Goal: Task Accomplishment & Management: Manage account settings

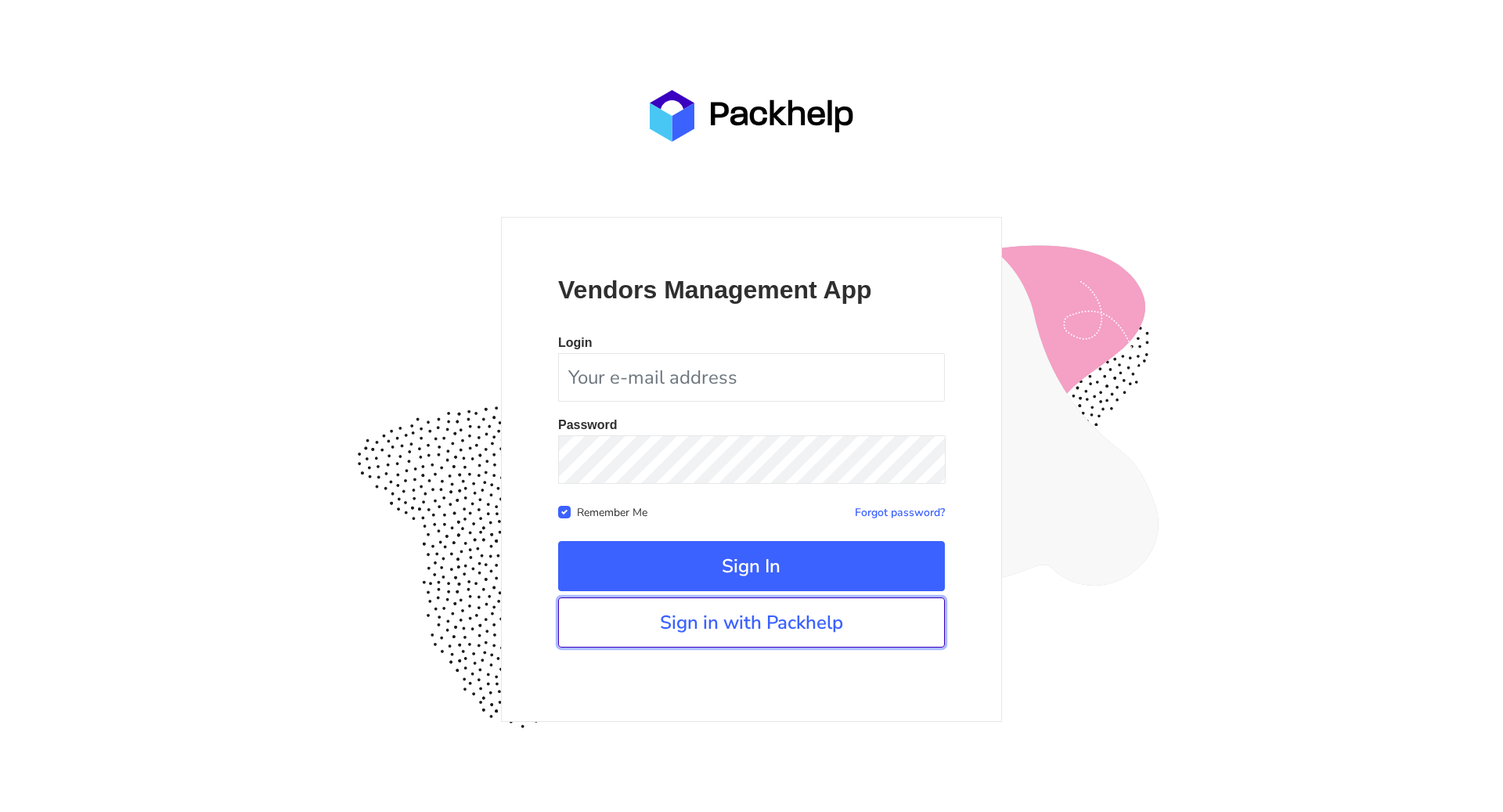
click at [728, 626] on link "Sign in with Packhelp" at bounding box center [752, 622] width 387 height 50
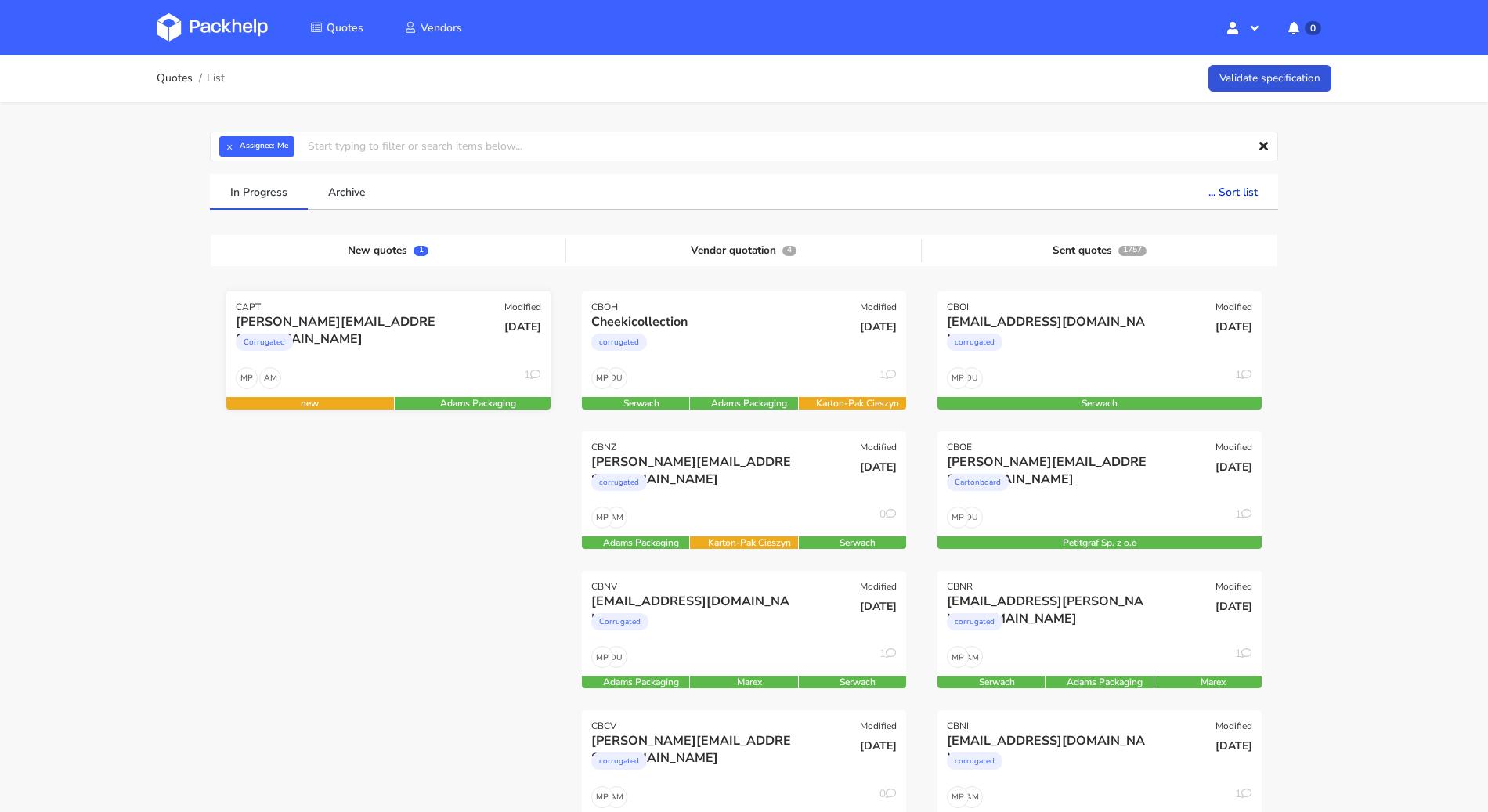
click at [455, 367] on div "AM MP 1" at bounding box center [388, 381] width 324 height 30
click at [473, 376] on div "AM MP 1" at bounding box center [388, 381] width 324 height 30
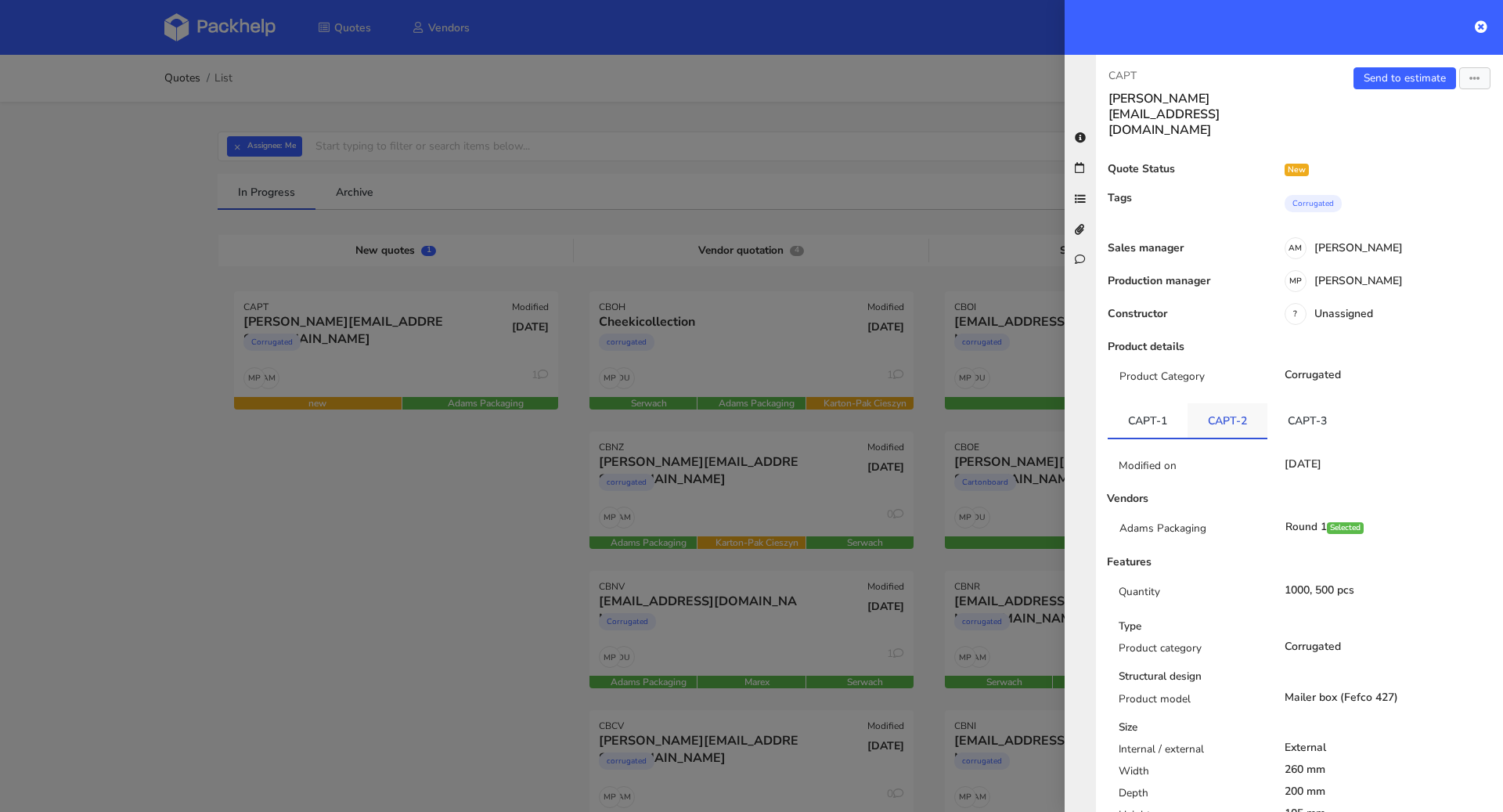
click at [1242, 404] on link "CAPT-2" at bounding box center [1227, 421] width 80 height 35
click at [1289, 404] on link "CAPT-3" at bounding box center [1308, 421] width 80 height 35
click at [1208, 404] on link "CAPT-2" at bounding box center [1227, 421] width 80 height 35
click at [1284, 404] on link "CAPT-3" at bounding box center [1308, 421] width 80 height 35
click at [1373, 75] on link "Send to estimate" at bounding box center [1405, 78] width 103 height 22
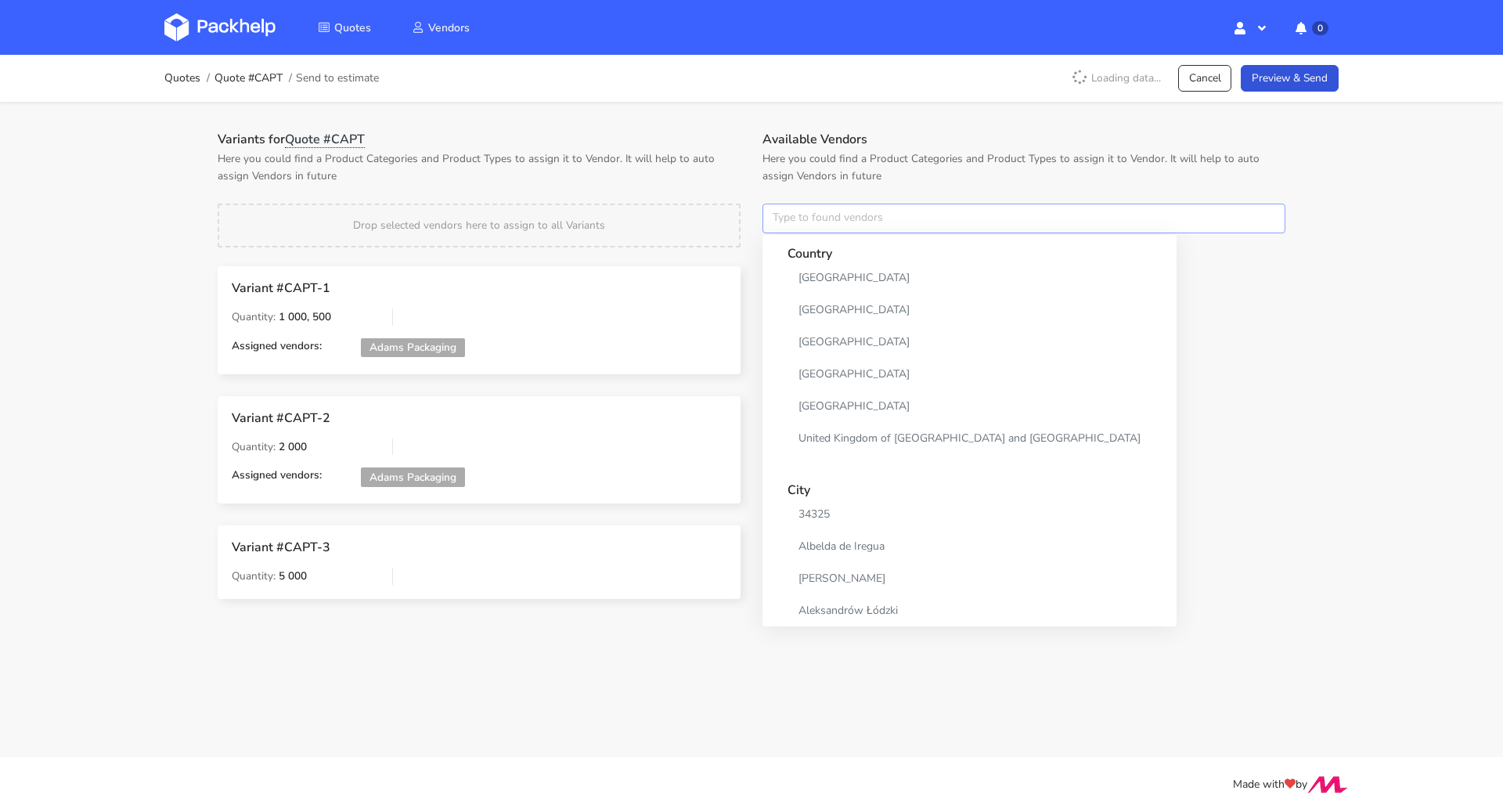
click at [866, 224] on input "text" at bounding box center [1024, 218] width 523 height 30
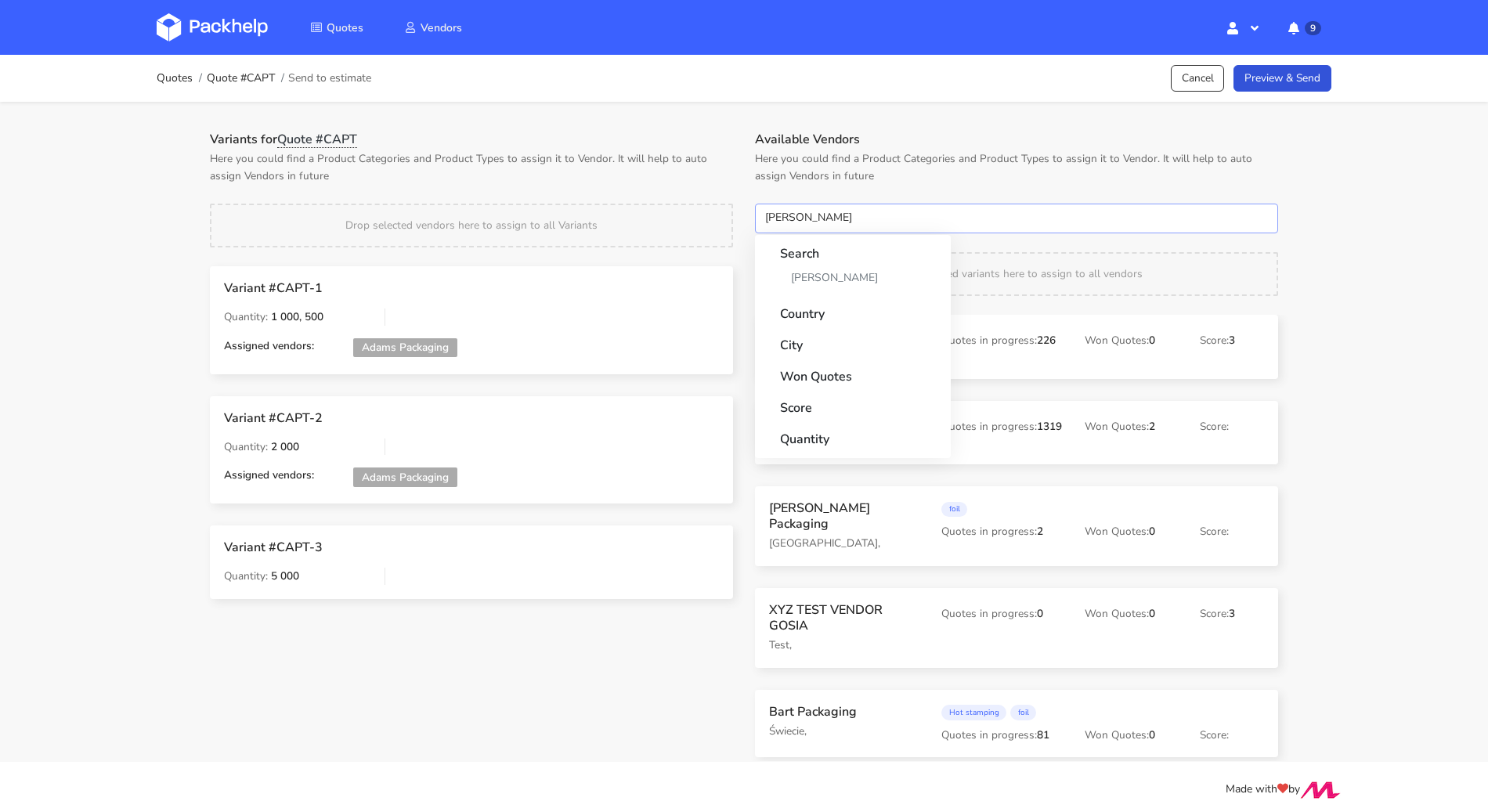
type input "adams"
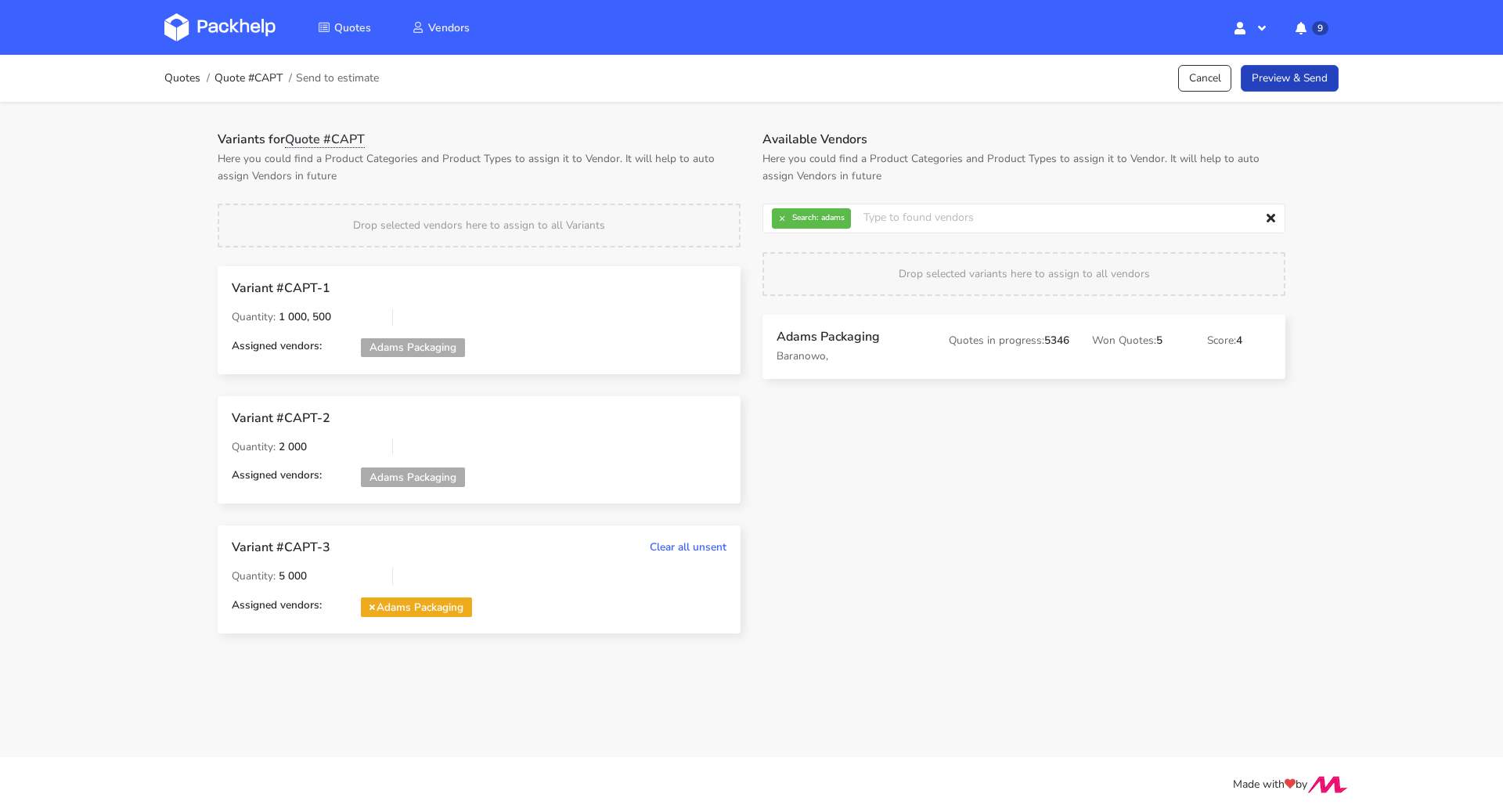
click at [1324, 91] on link "Preview & Send" at bounding box center [1289, 78] width 98 height 27
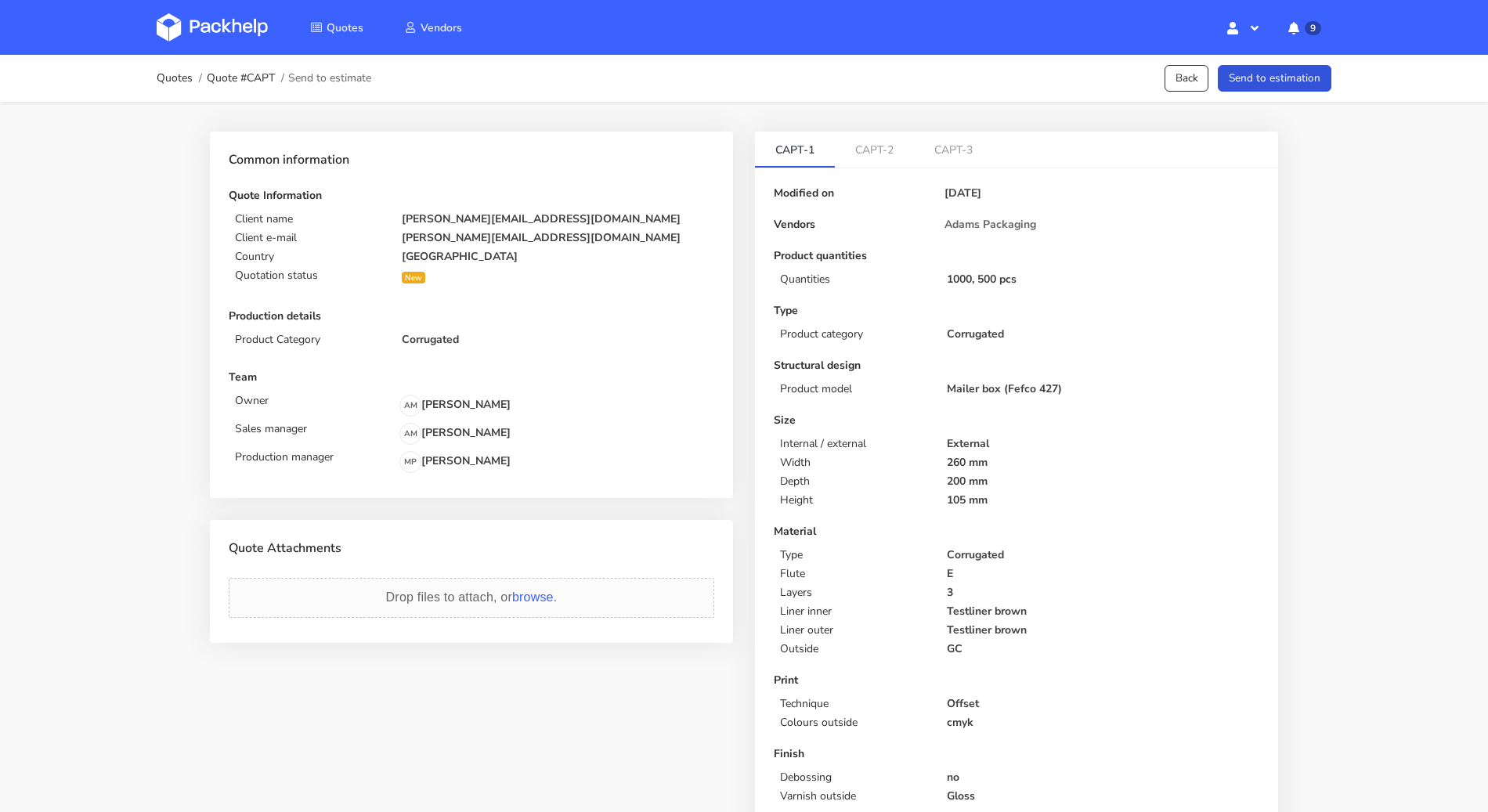
click at [1324, 91] on button "Send to estimation" at bounding box center [1274, 78] width 113 height 27
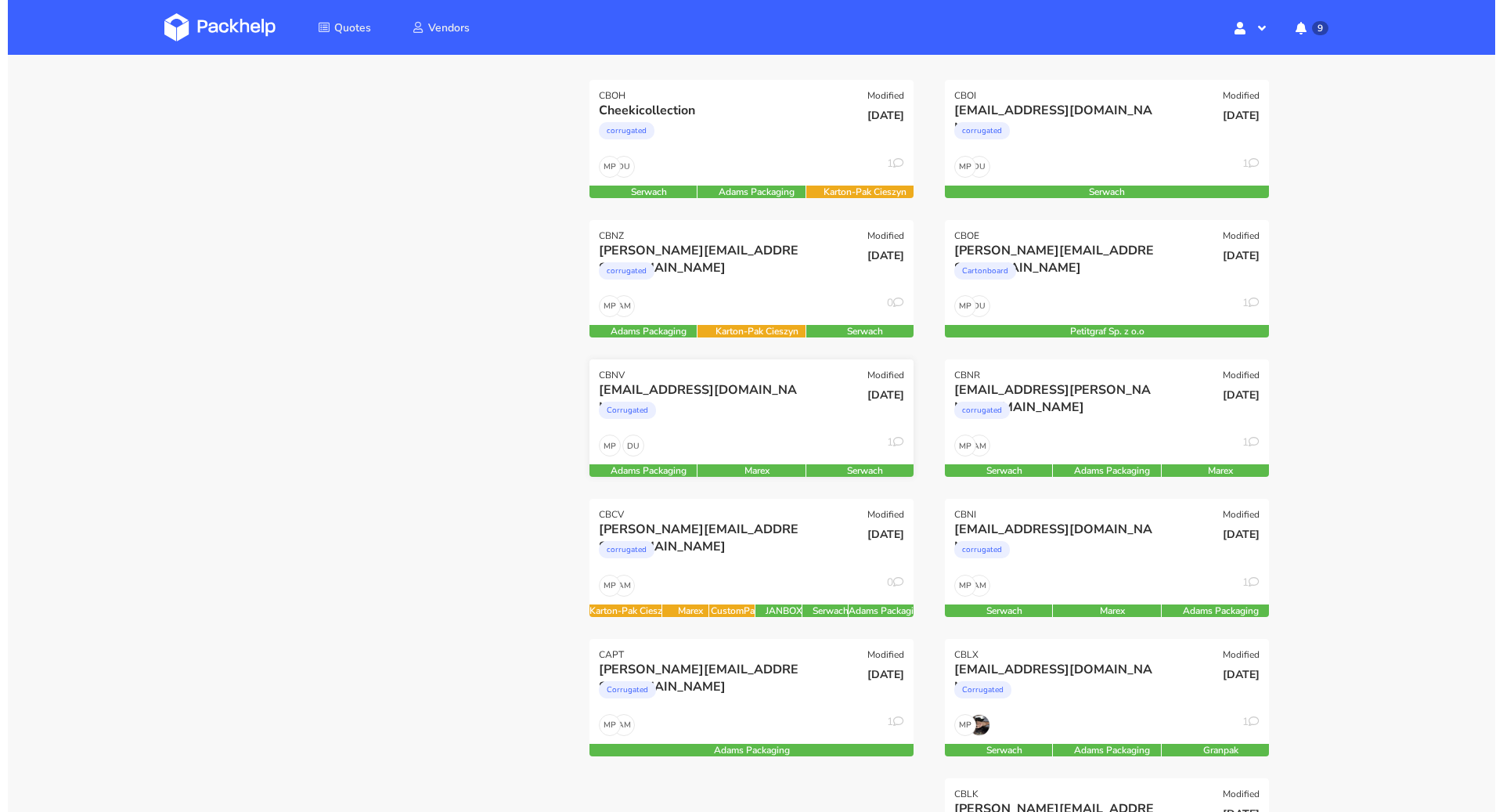
scroll to position [182, 0]
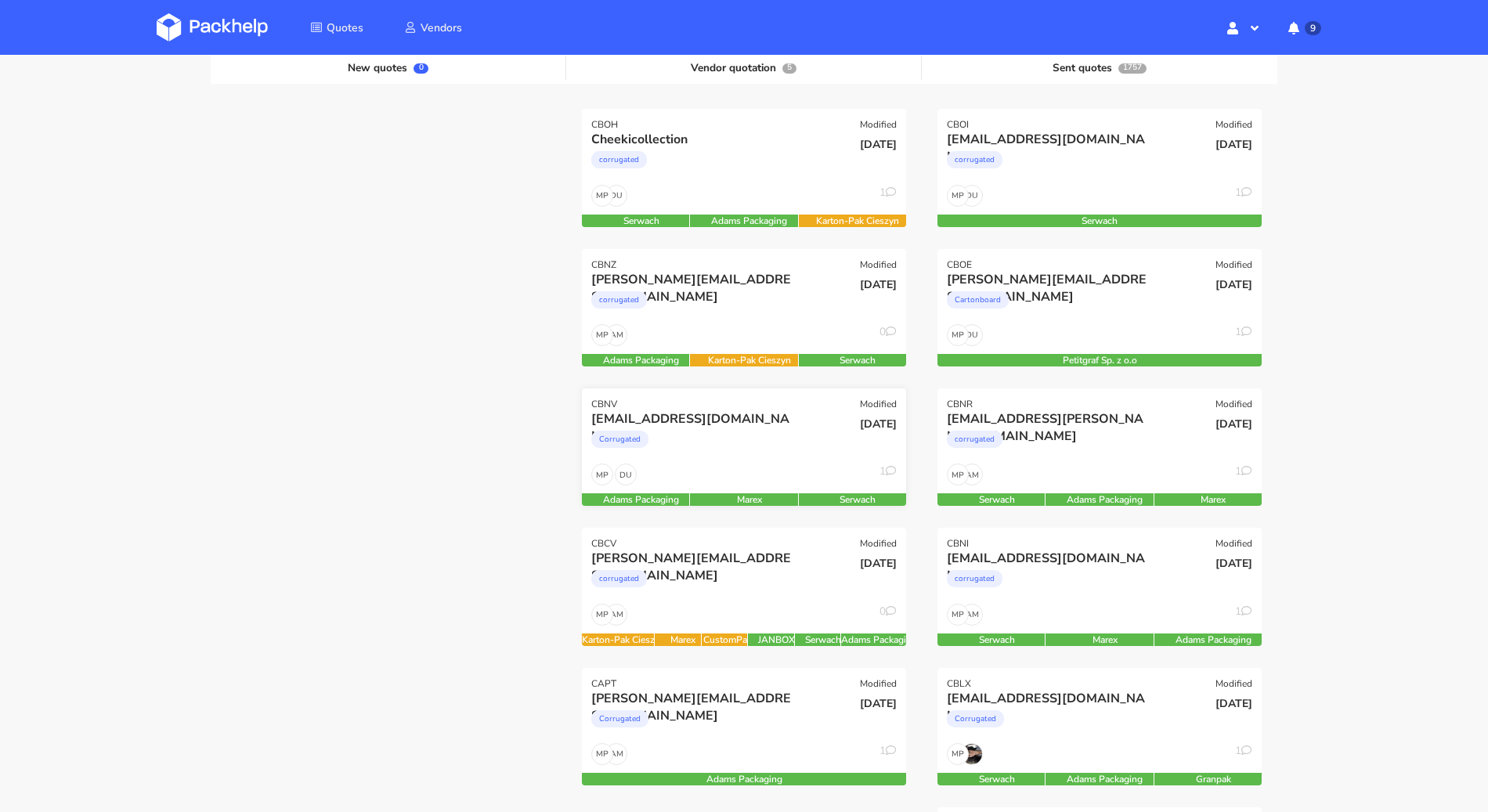
click at [727, 423] on div "[EMAIL_ADDRESS][DOMAIN_NAME]" at bounding box center [695, 419] width 207 height 17
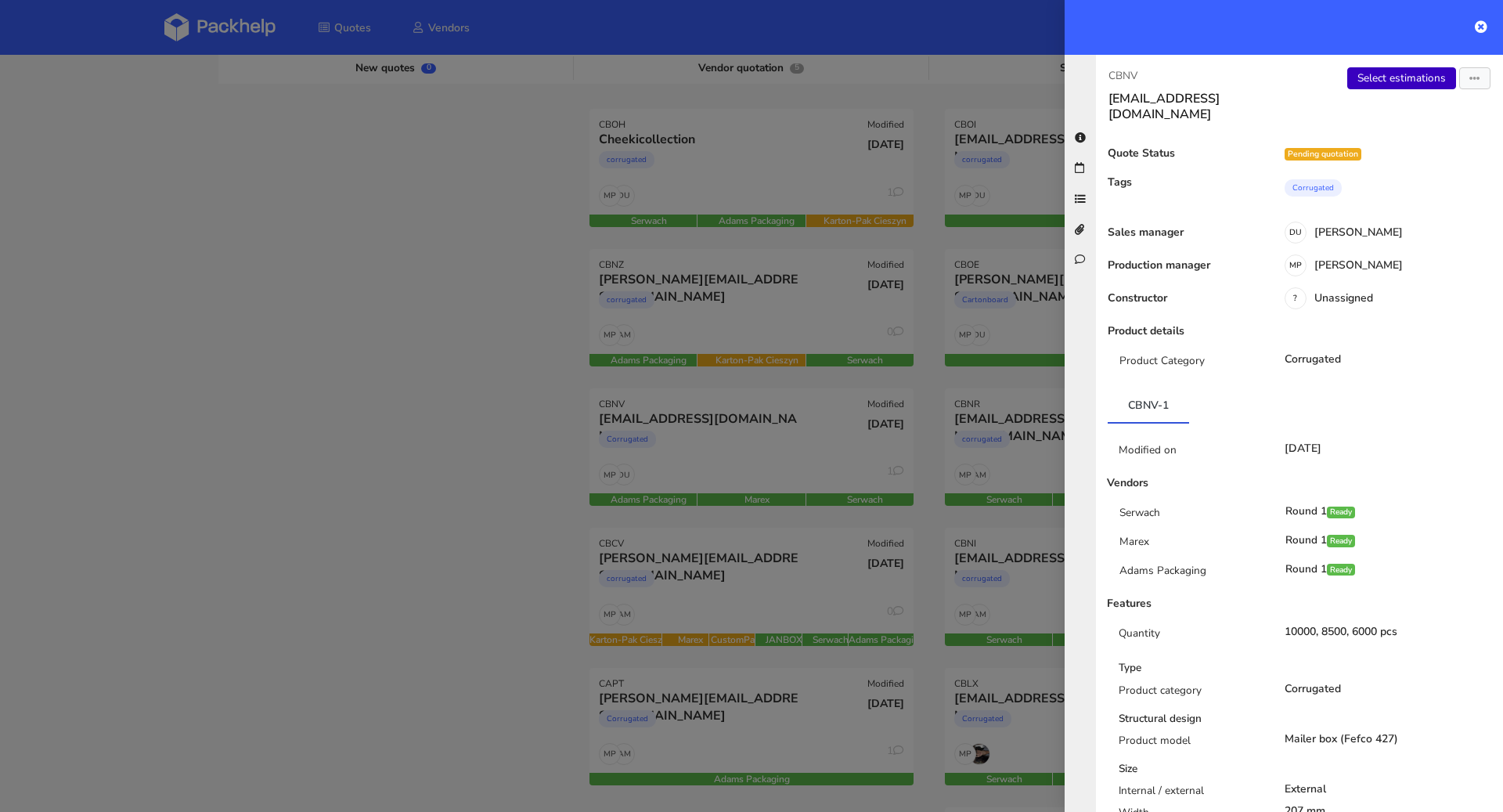
click at [1398, 80] on link "Select estimations" at bounding box center [1401, 78] width 108 height 22
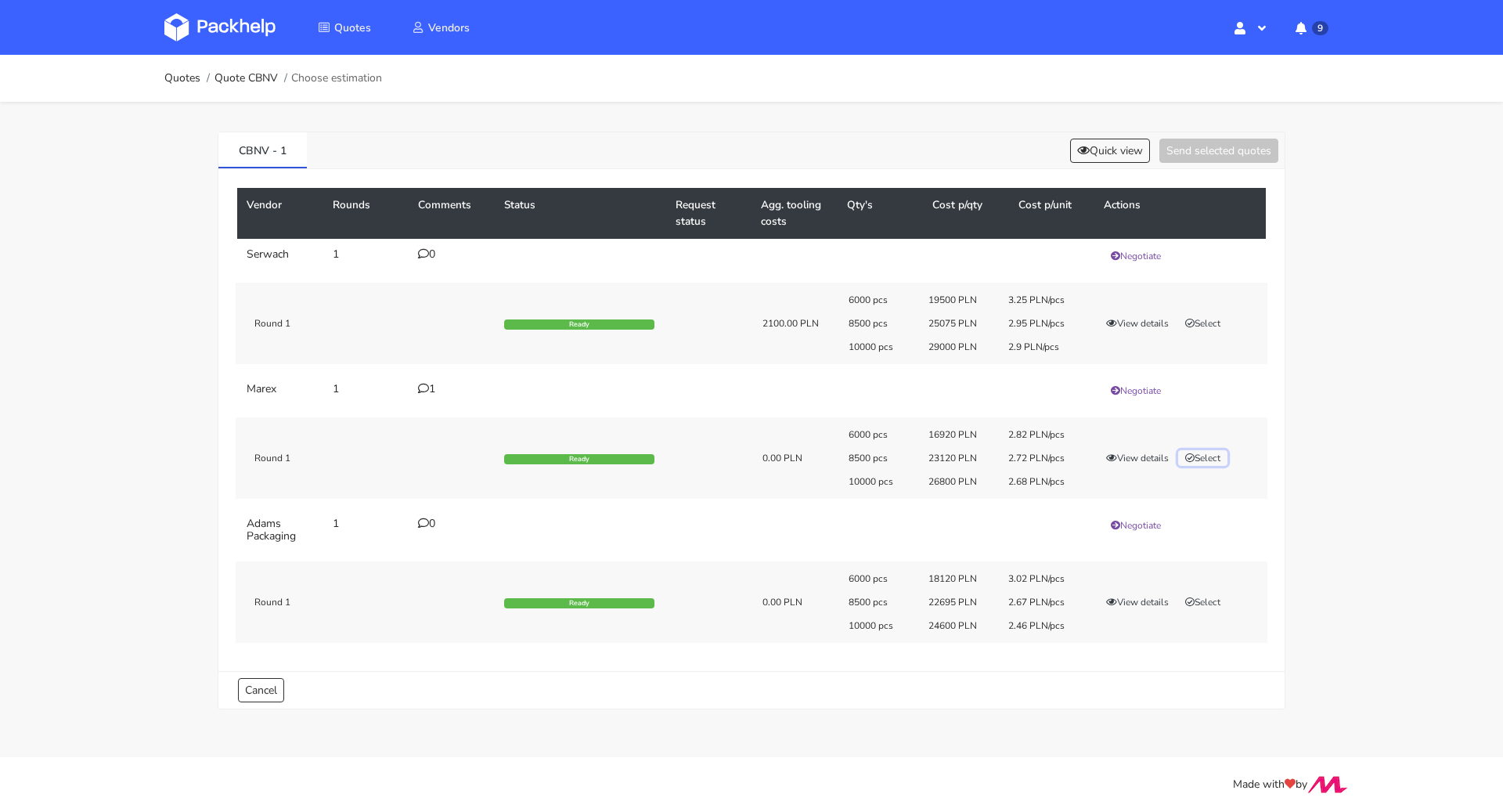
click at [1217, 457] on button "Select" at bounding box center [1203, 458] width 49 height 15
click at [415, 388] on td "1" at bounding box center [451, 391] width 86 height 35
click at [418, 387] on icon at bounding box center [423, 388] width 11 height 11
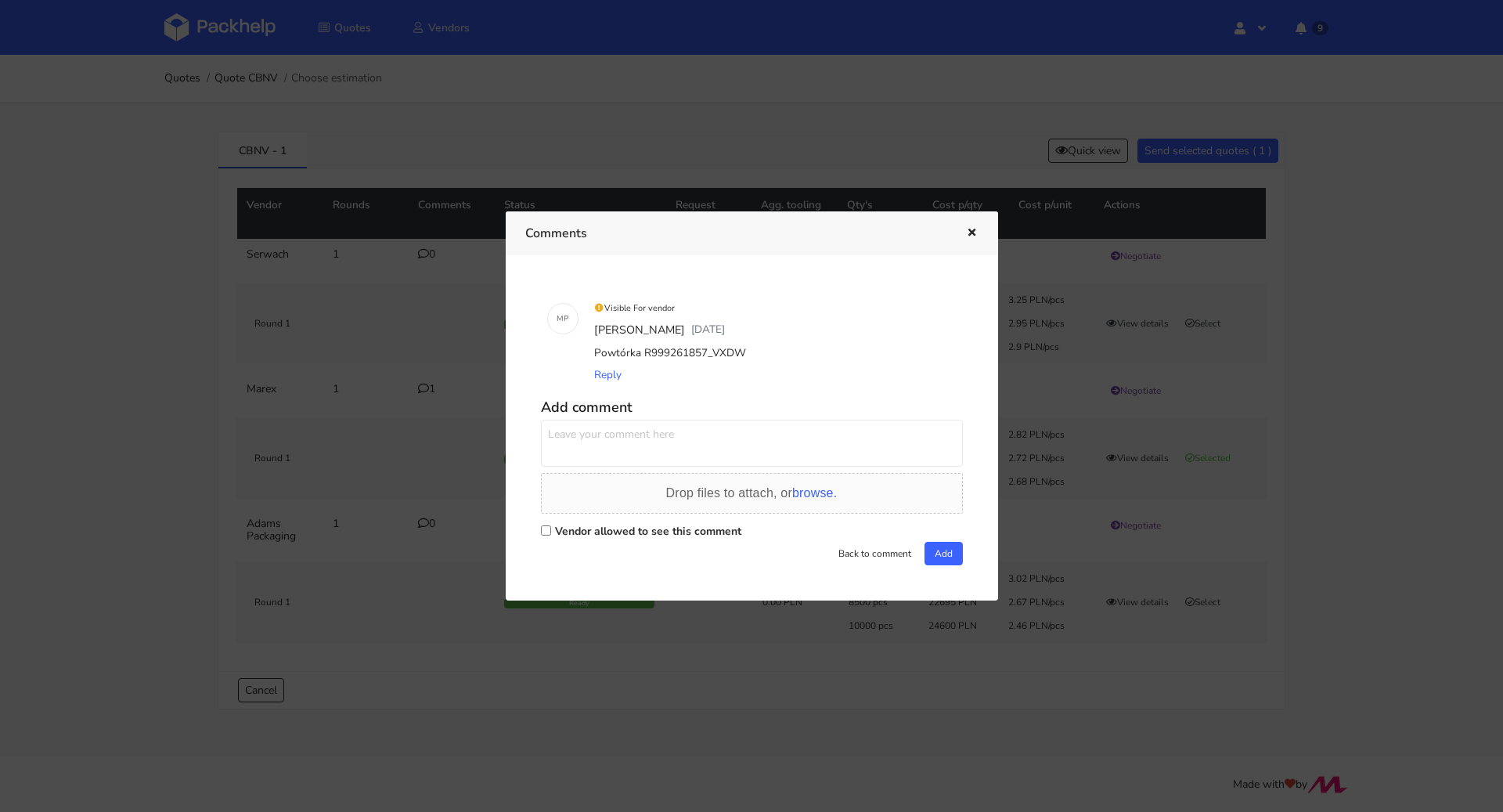
click at [973, 230] on icon "button" at bounding box center [972, 232] width 14 height 11
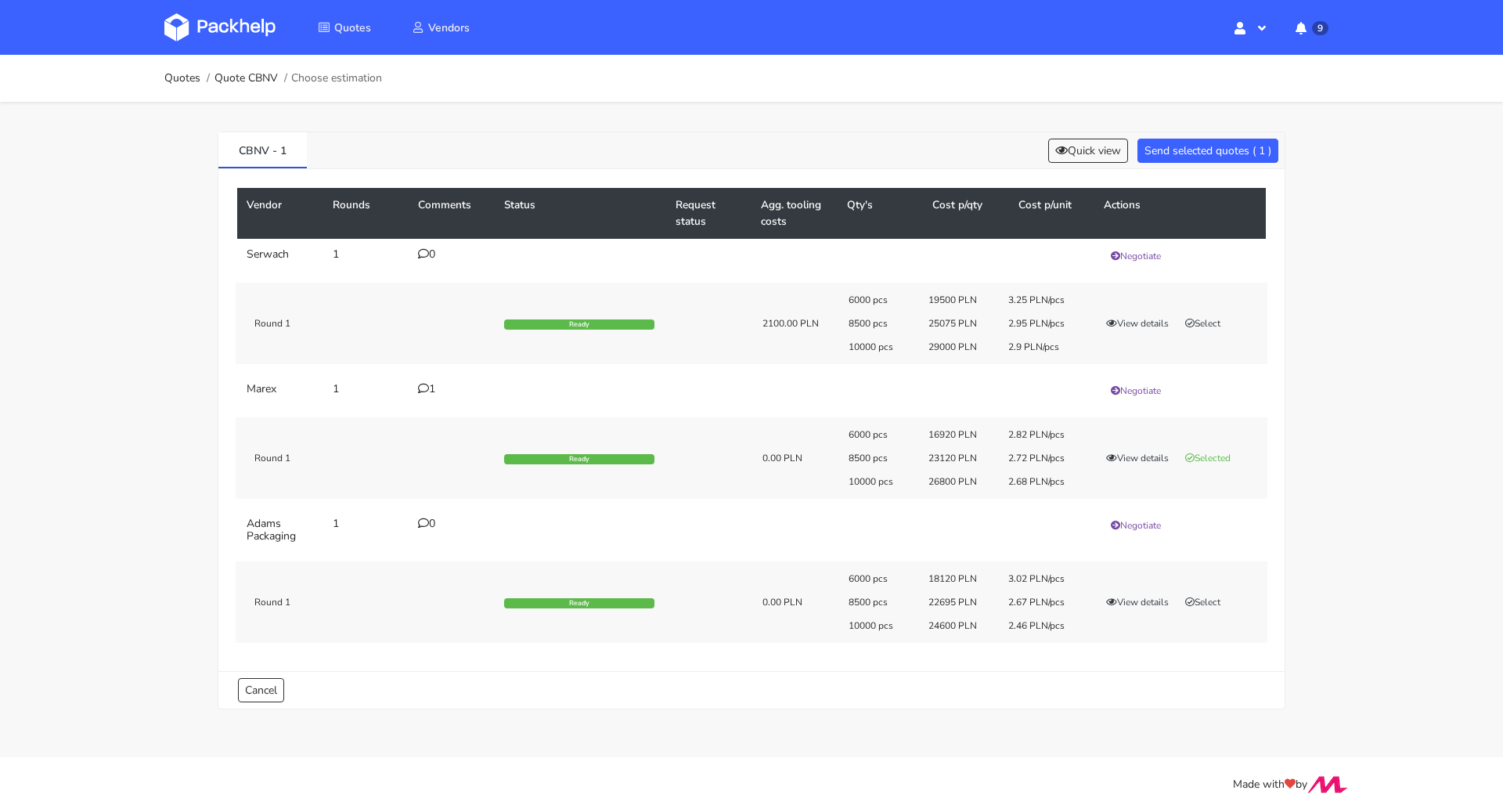
click at [1310, 132] on div "CBNV - 1 Quick view Send selected quotes ( 1 ) Vendor Rounds Comments Status Re…" at bounding box center [751, 416] width 1127 height 630
click at [1254, 145] on button "Send selected quotes ( 1 )" at bounding box center [1208, 150] width 141 height 24
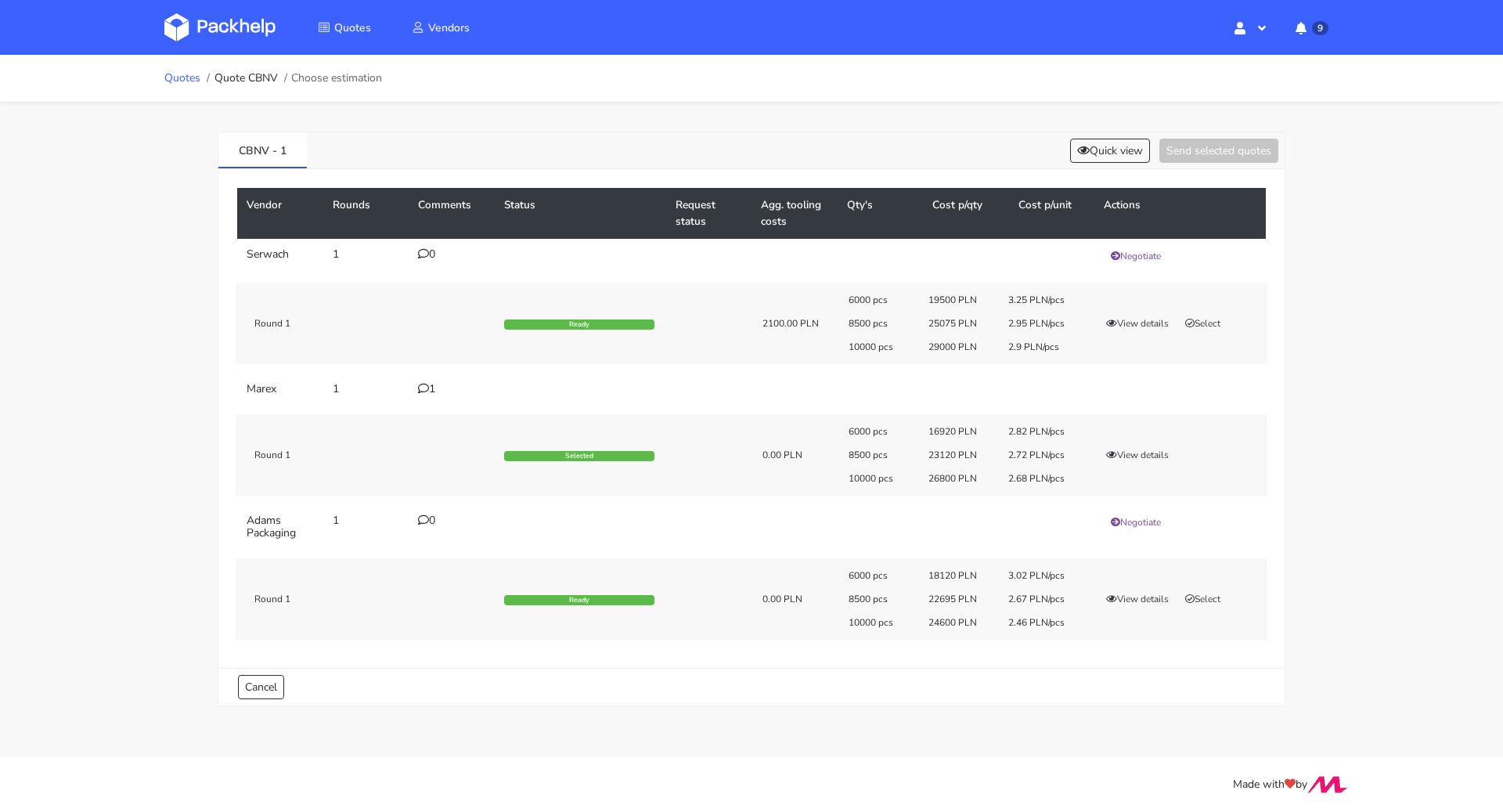
click at [173, 79] on link "Quotes" at bounding box center [182, 77] width 36 height 13
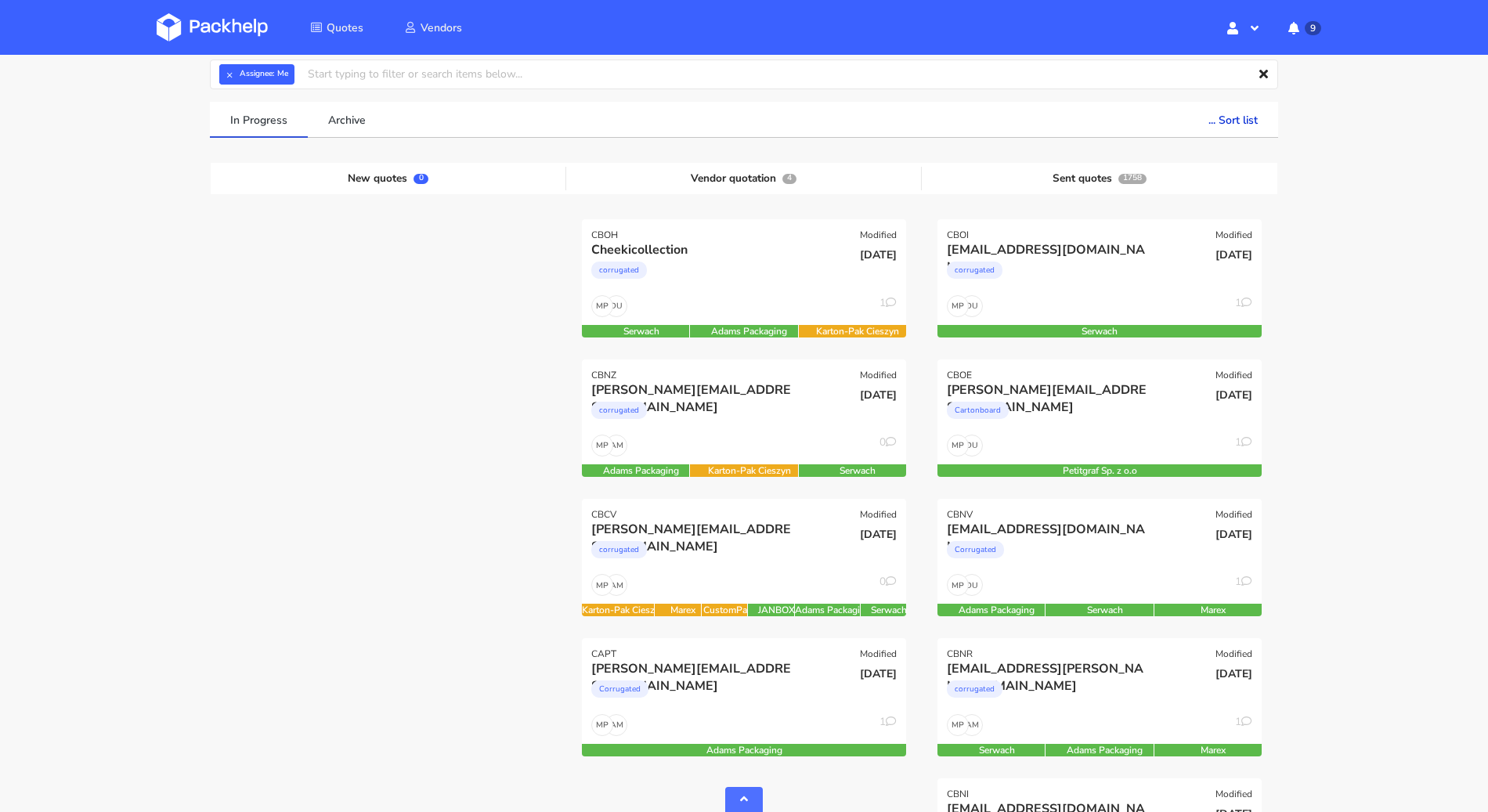
scroll to position [454, 0]
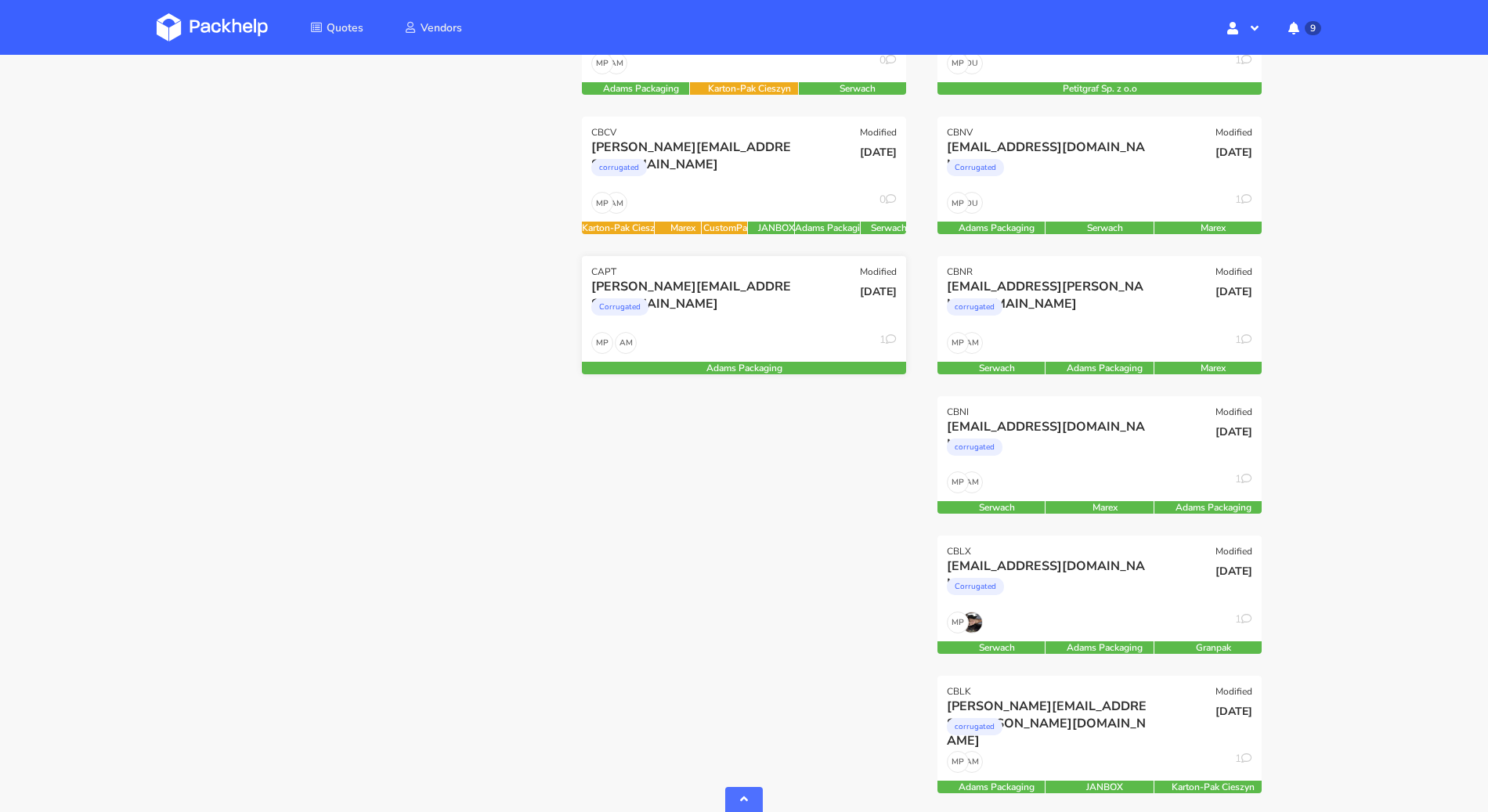
click at [743, 331] on div "brendan@southwilliamclinic.com Corrugated" at bounding box center [689, 304] width 219 height 53
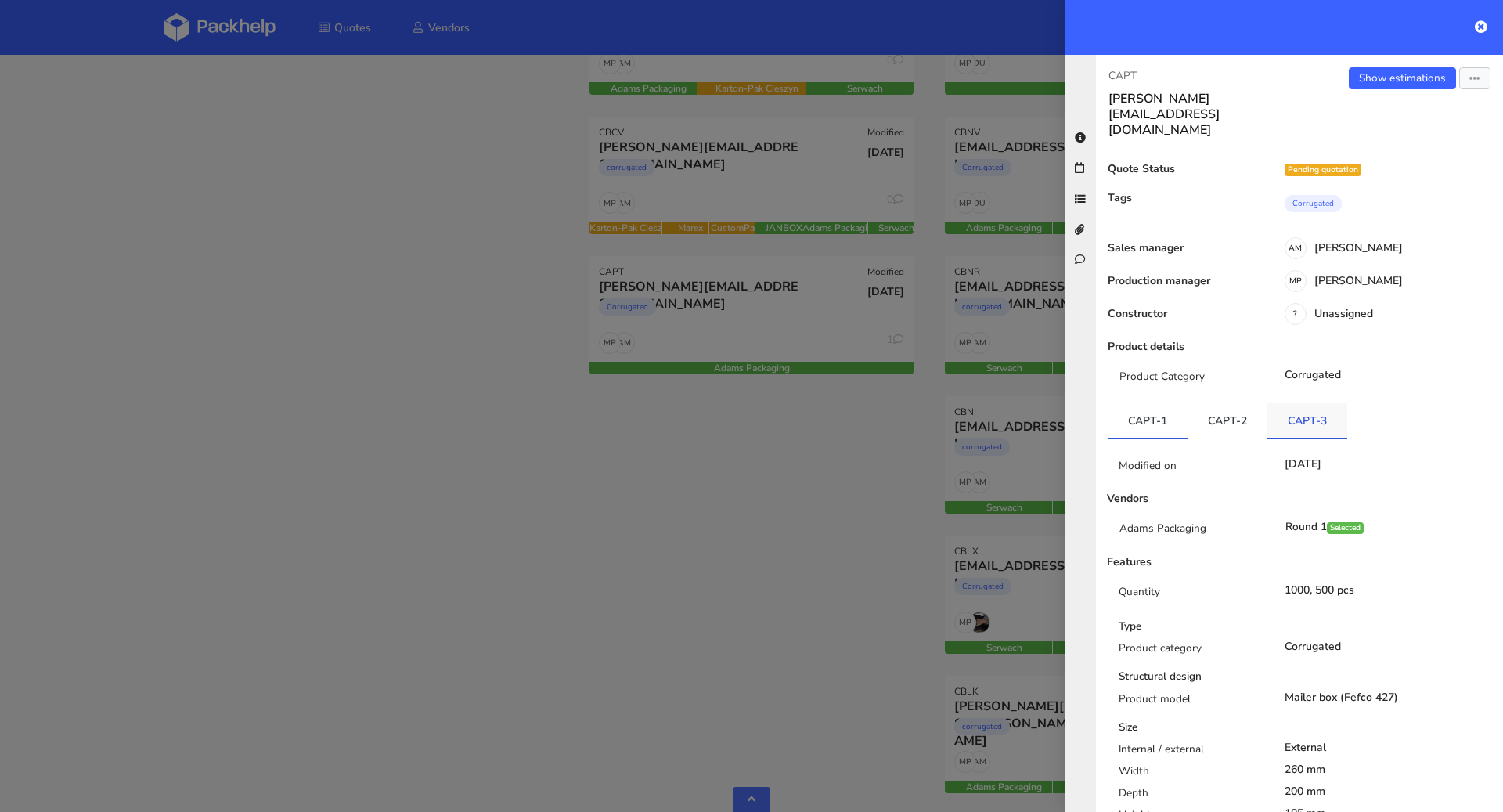
click at [1289, 404] on link "CAPT-3" at bounding box center [1308, 421] width 80 height 35
click at [576, 517] on div at bounding box center [751, 406] width 1503 height 812
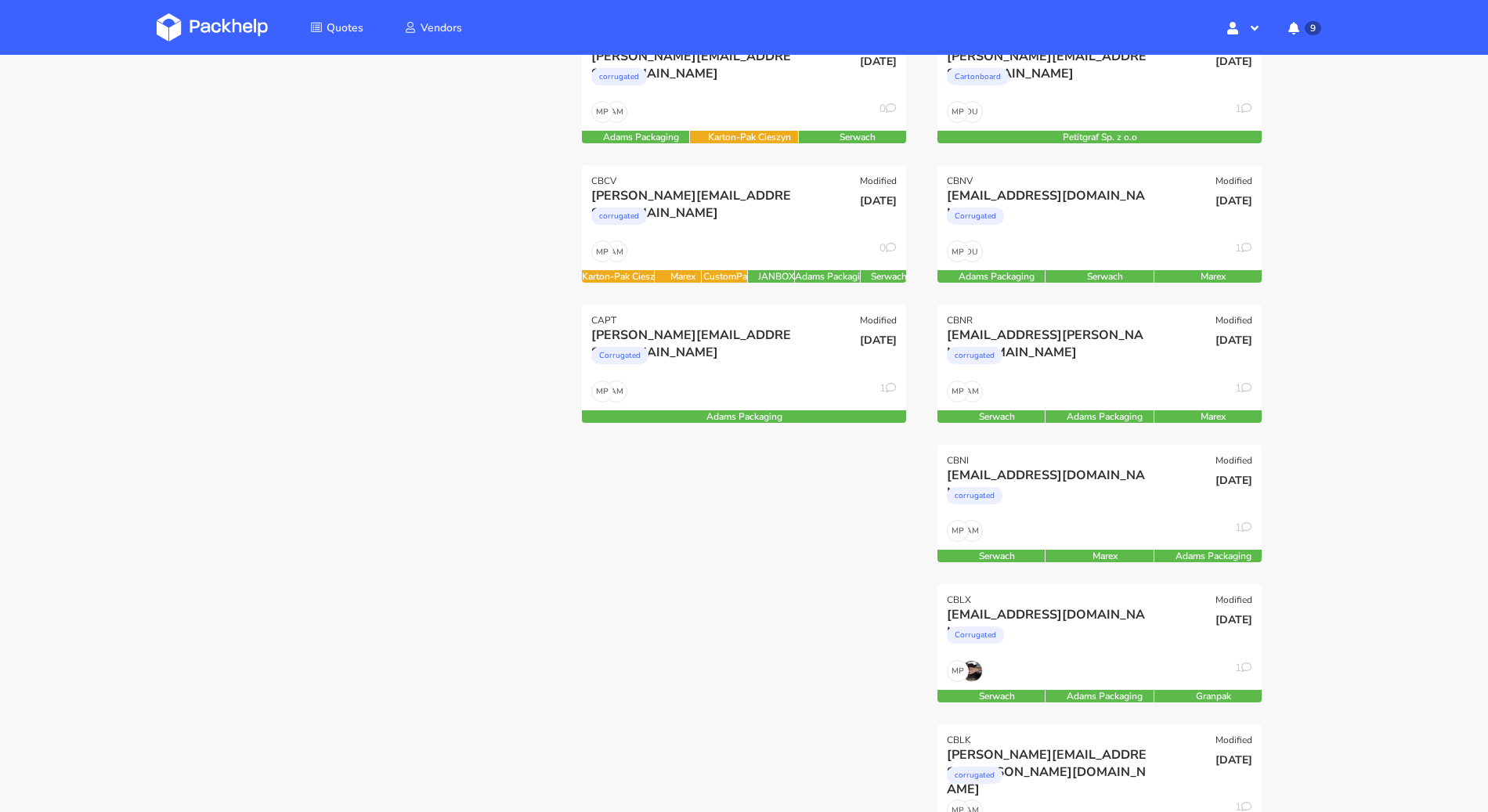
scroll to position [310, 0]
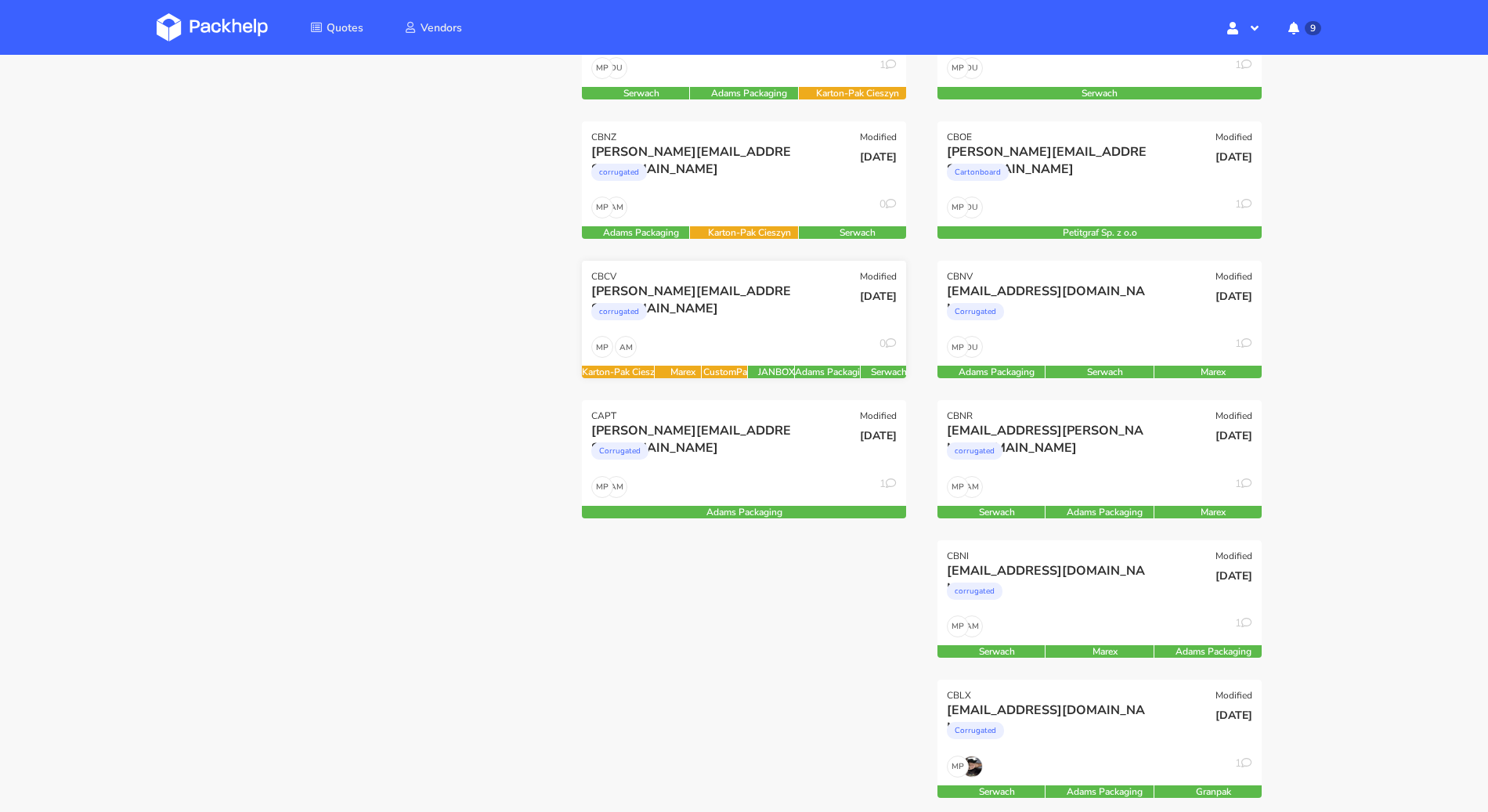
click at [789, 307] on div "corrugated" at bounding box center [695, 316] width 207 height 31
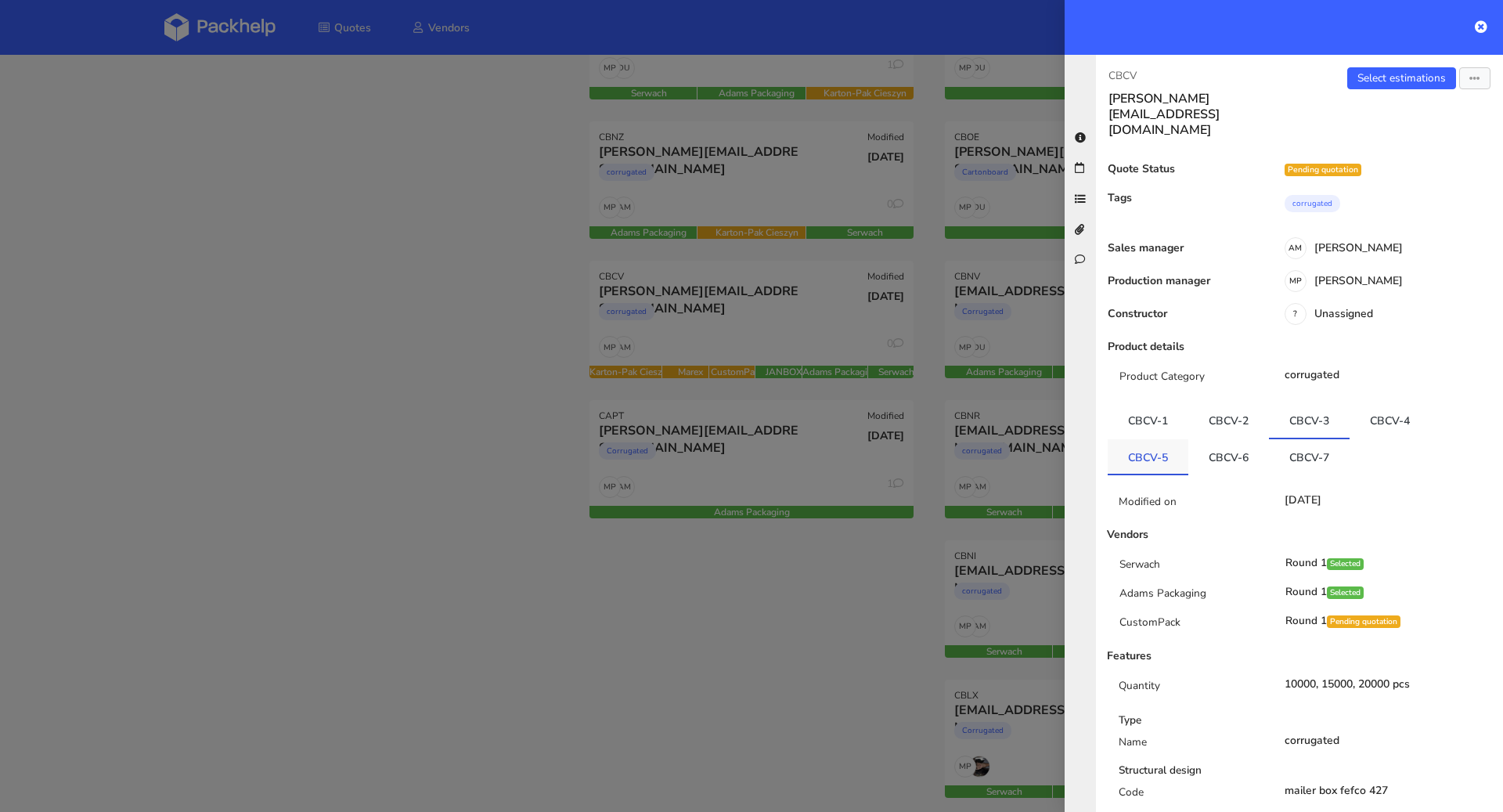
click at [1162, 439] on link "CBCV-5" at bounding box center [1148, 457] width 80 height 35
click at [1211, 437] on link "CBCV-6" at bounding box center [1228, 455] width 80 height 35
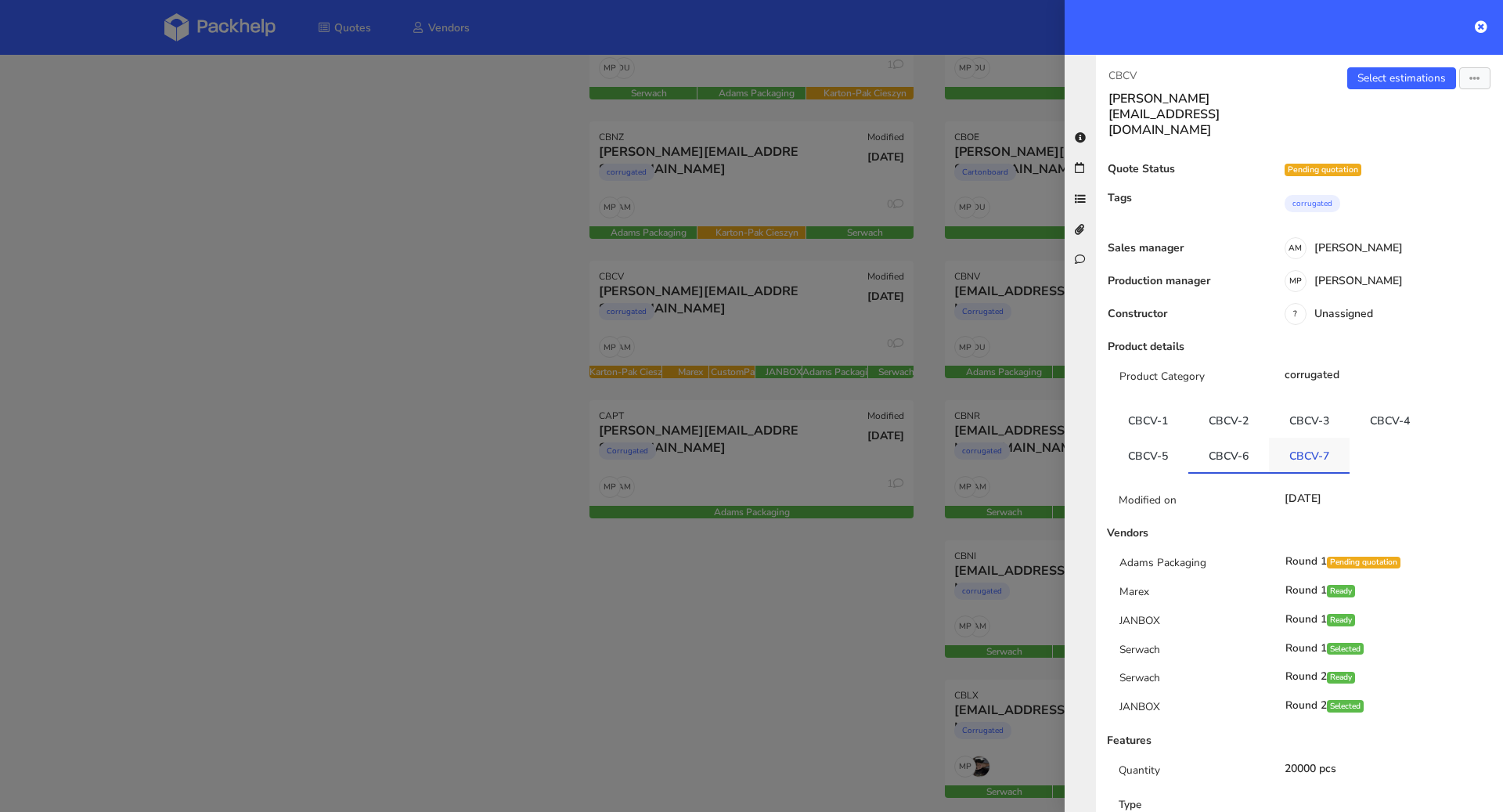
click at [1302, 437] on link "CBCV-7" at bounding box center [1308, 455] width 80 height 35
click at [1233, 437] on link "CBCV-6" at bounding box center [1228, 455] width 80 height 35
click at [1307, 437] on link "CBCV-7" at bounding box center [1308, 455] width 80 height 35
click at [758, 755] on div at bounding box center [751, 406] width 1503 height 812
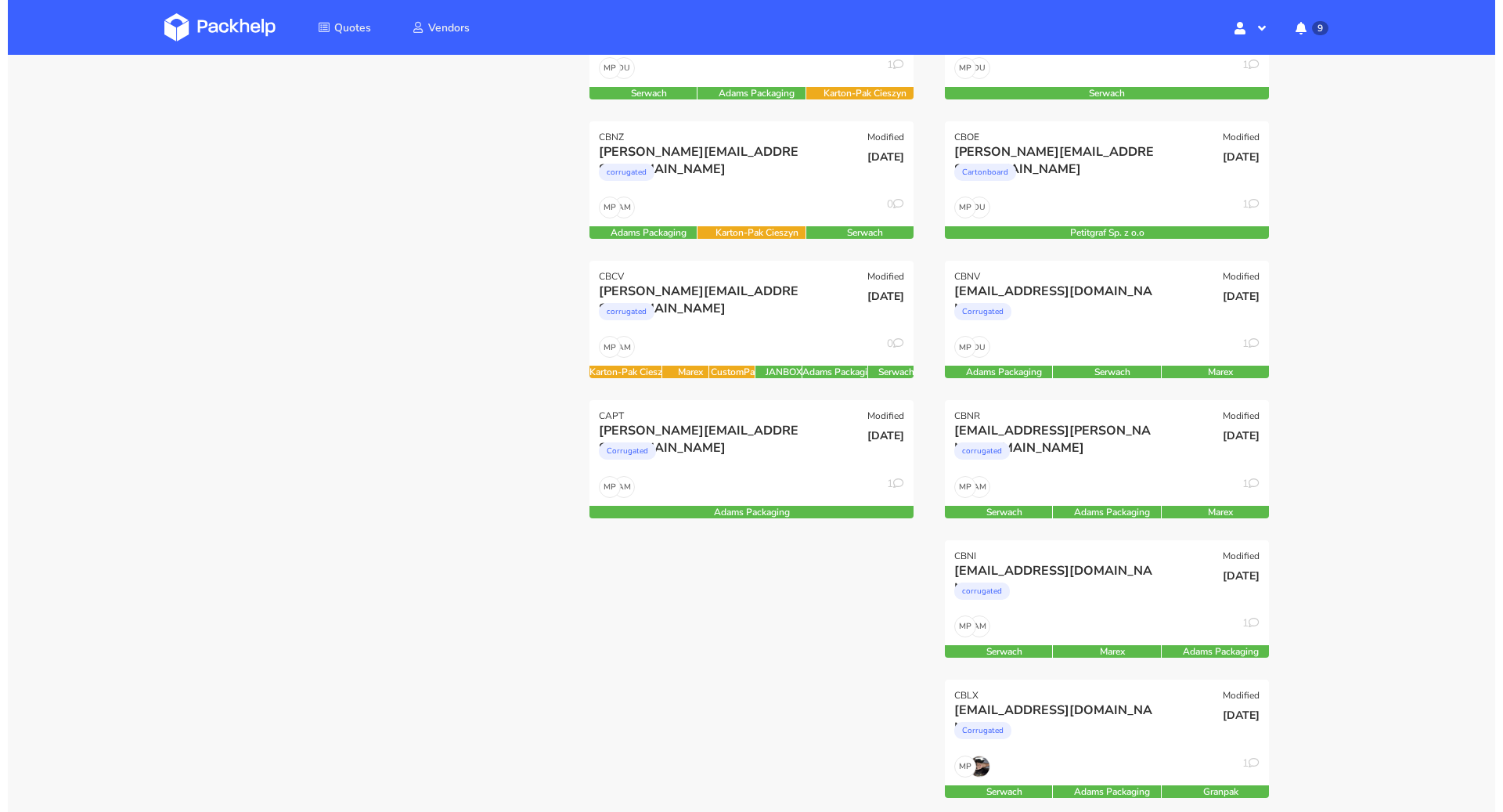
scroll to position [0, 0]
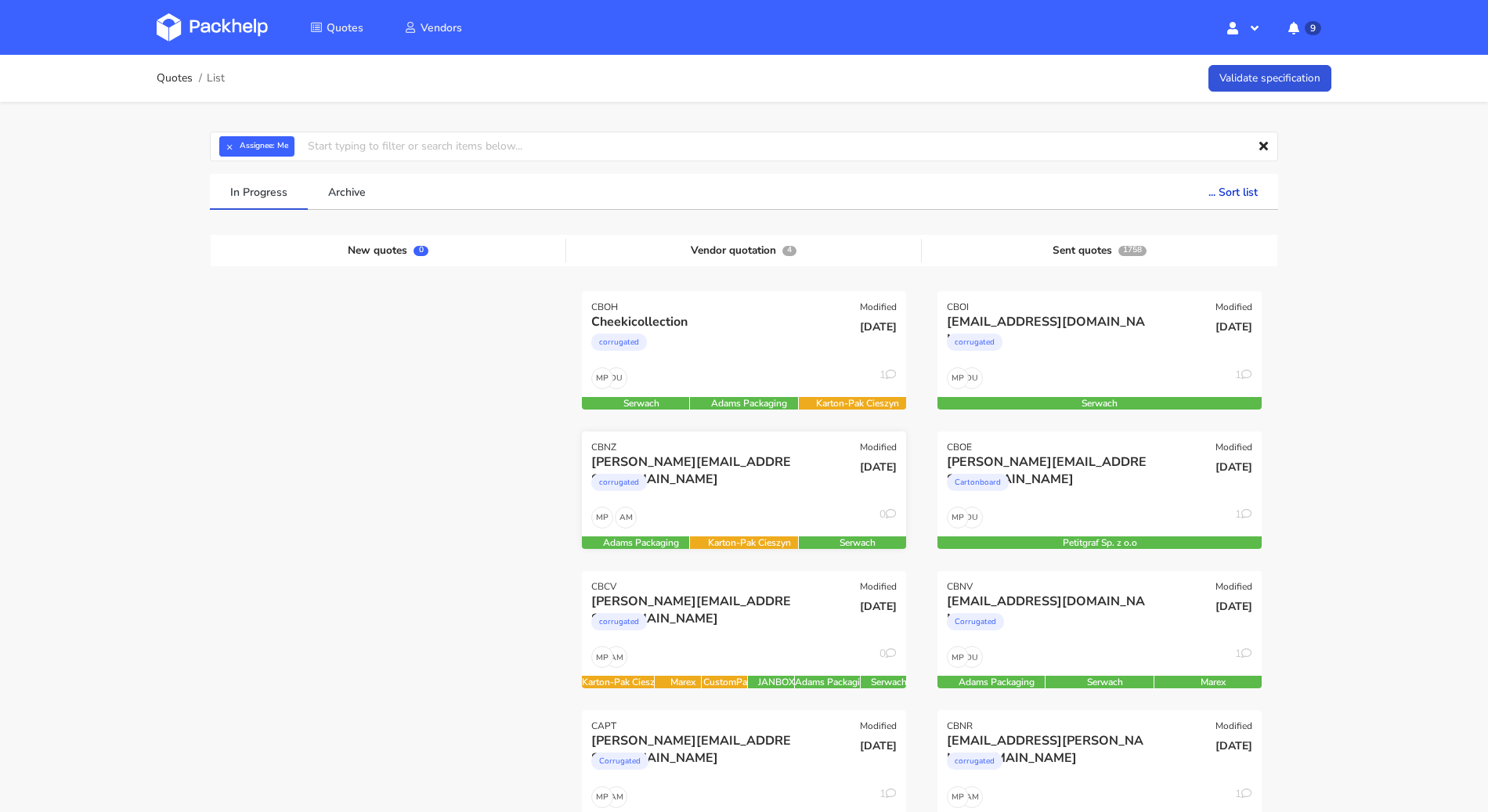
click at [805, 477] on div "25 Sep 2025" at bounding box center [853, 479] width 108 height 53
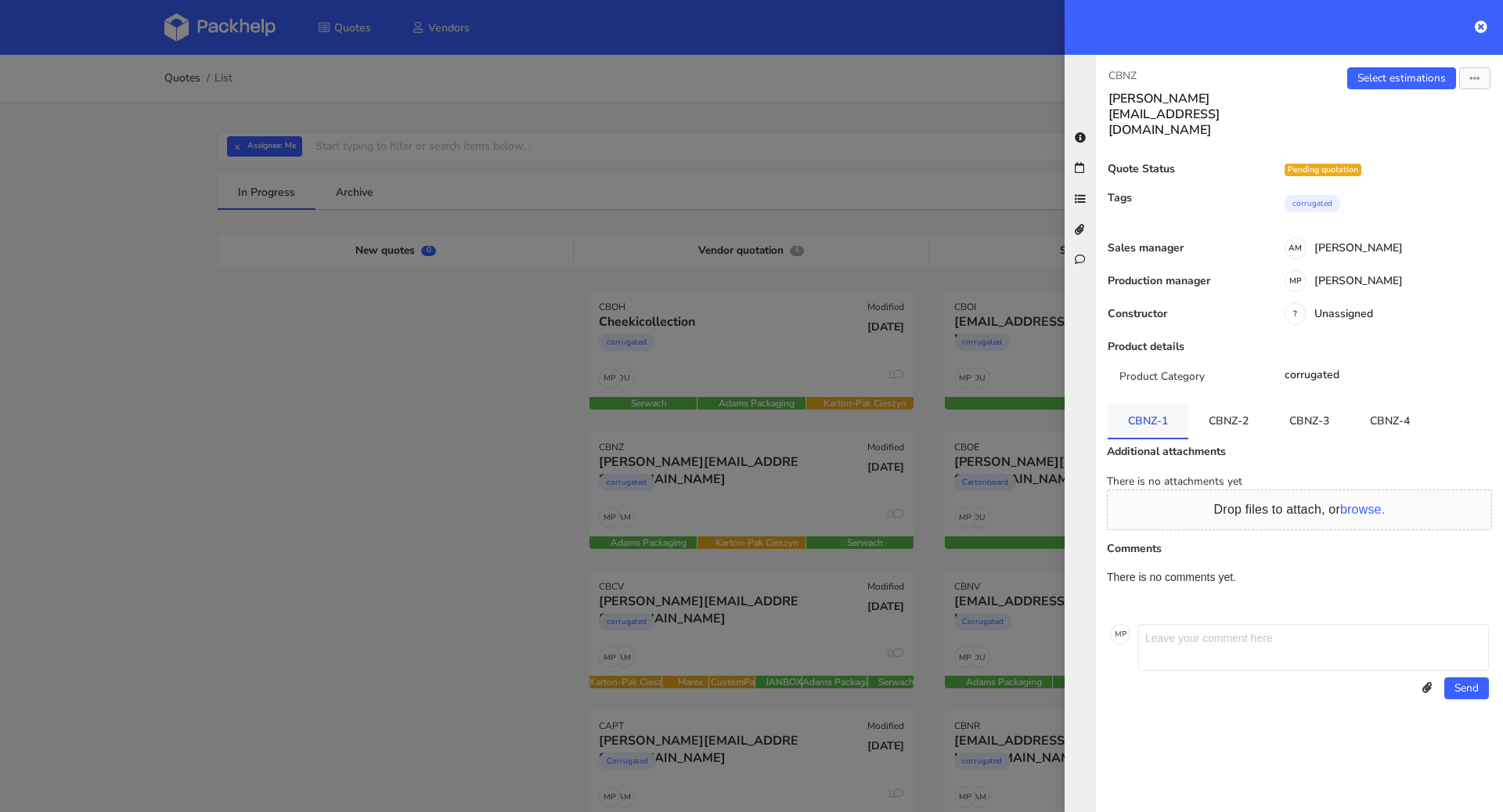
click at [1153, 404] on link "CBNZ-1" at bounding box center [1148, 421] width 80 height 35
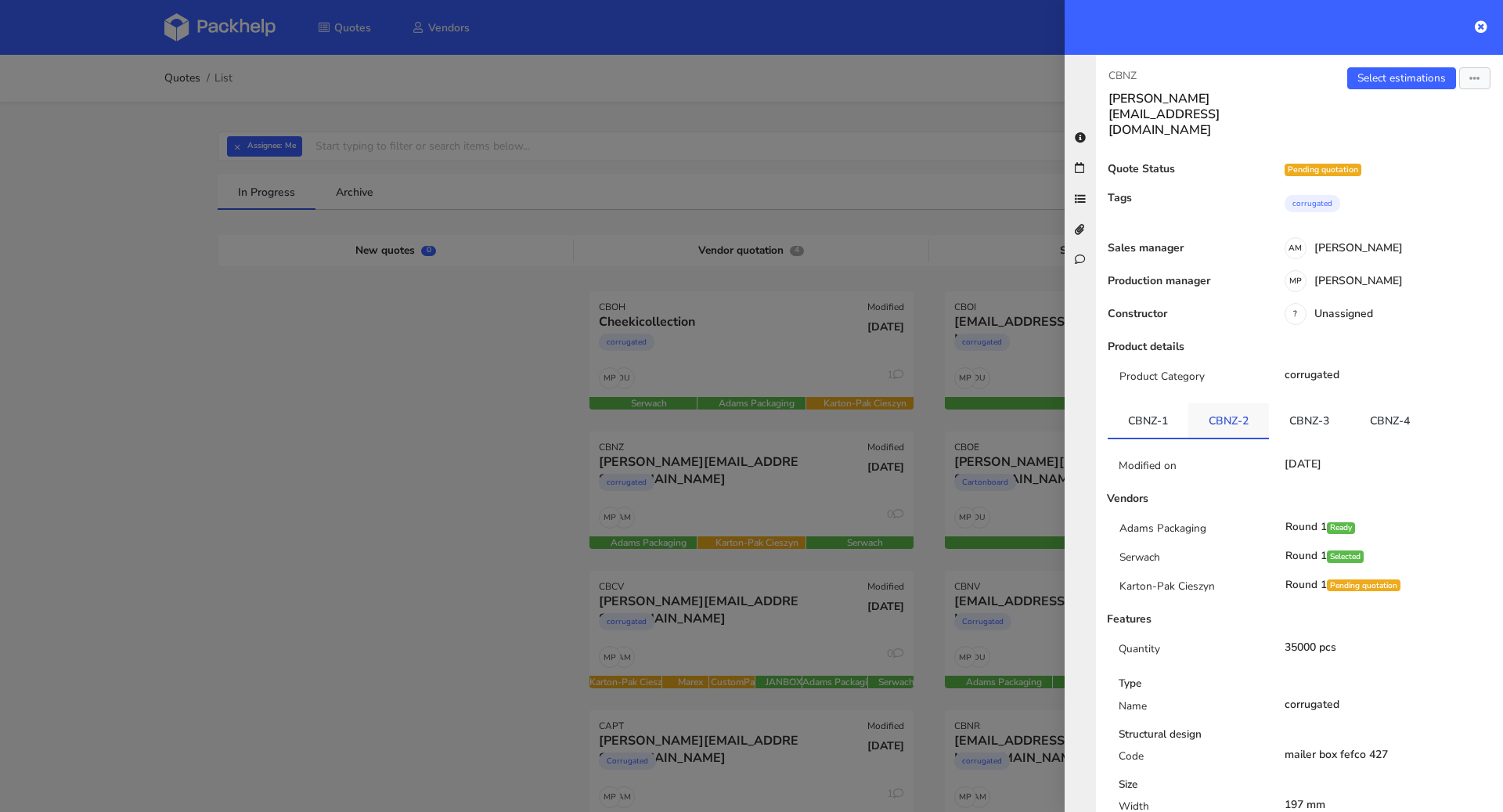
click at [1224, 404] on link "CBNZ-2" at bounding box center [1228, 421] width 80 height 35
click at [1309, 404] on link "CBNZ-3" at bounding box center [1308, 421] width 80 height 35
click at [1371, 404] on link "CBNZ-4" at bounding box center [1390, 421] width 80 height 35
click at [1298, 404] on link "CBNZ-3" at bounding box center [1308, 421] width 80 height 35
click at [1217, 404] on link "CBNZ-2" at bounding box center [1228, 421] width 80 height 35
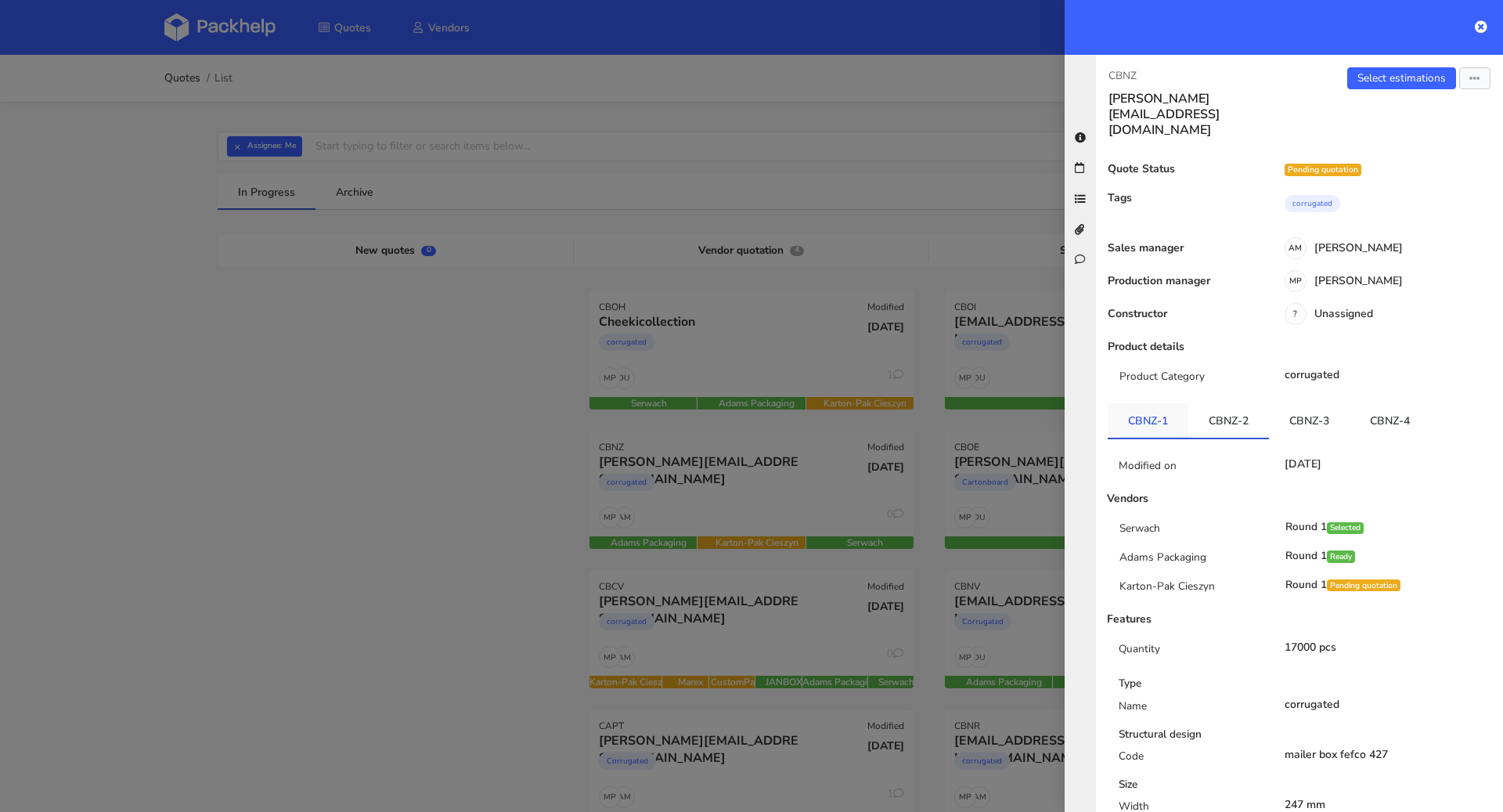
click at [1143, 404] on link "CBNZ-1" at bounding box center [1148, 421] width 80 height 35
click at [1204, 404] on link "CBNZ-2" at bounding box center [1228, 421] width 80 height 35
click at [1304, 404] on link "CBNZ-3" at bounding box center [1308, 421] width 80 height 35
click at [1380, 404] on link "CBNZ-4" at bounding box center [1390, 421] width 80 height 35
click at [1136, 404] on link "CBNZ-1" at bounding box center [1148, 421] width 80 height 35
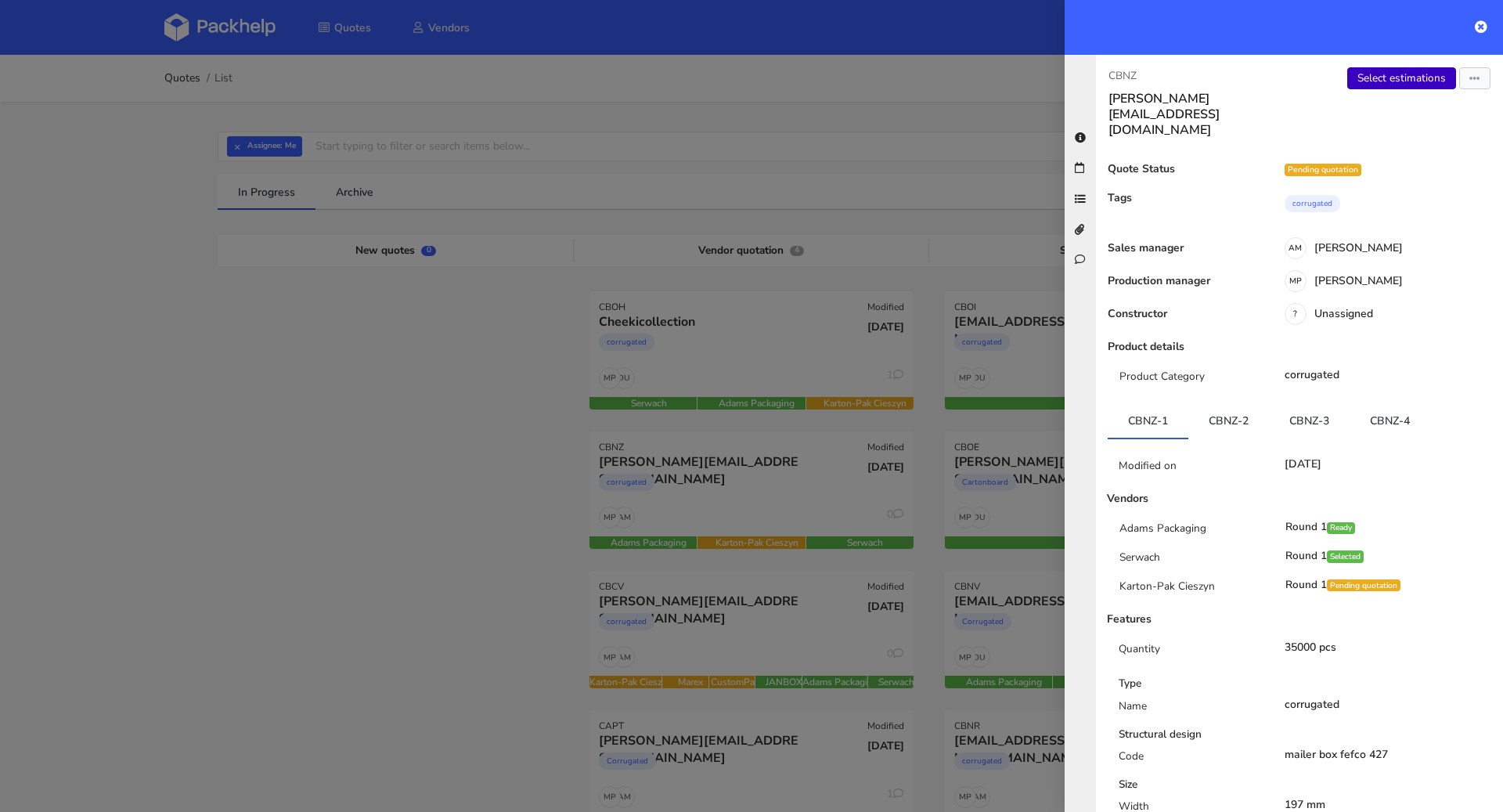
click at [1396, 78] on link "Select estimations" at bounding box center [1401, 78] width 108 height 22
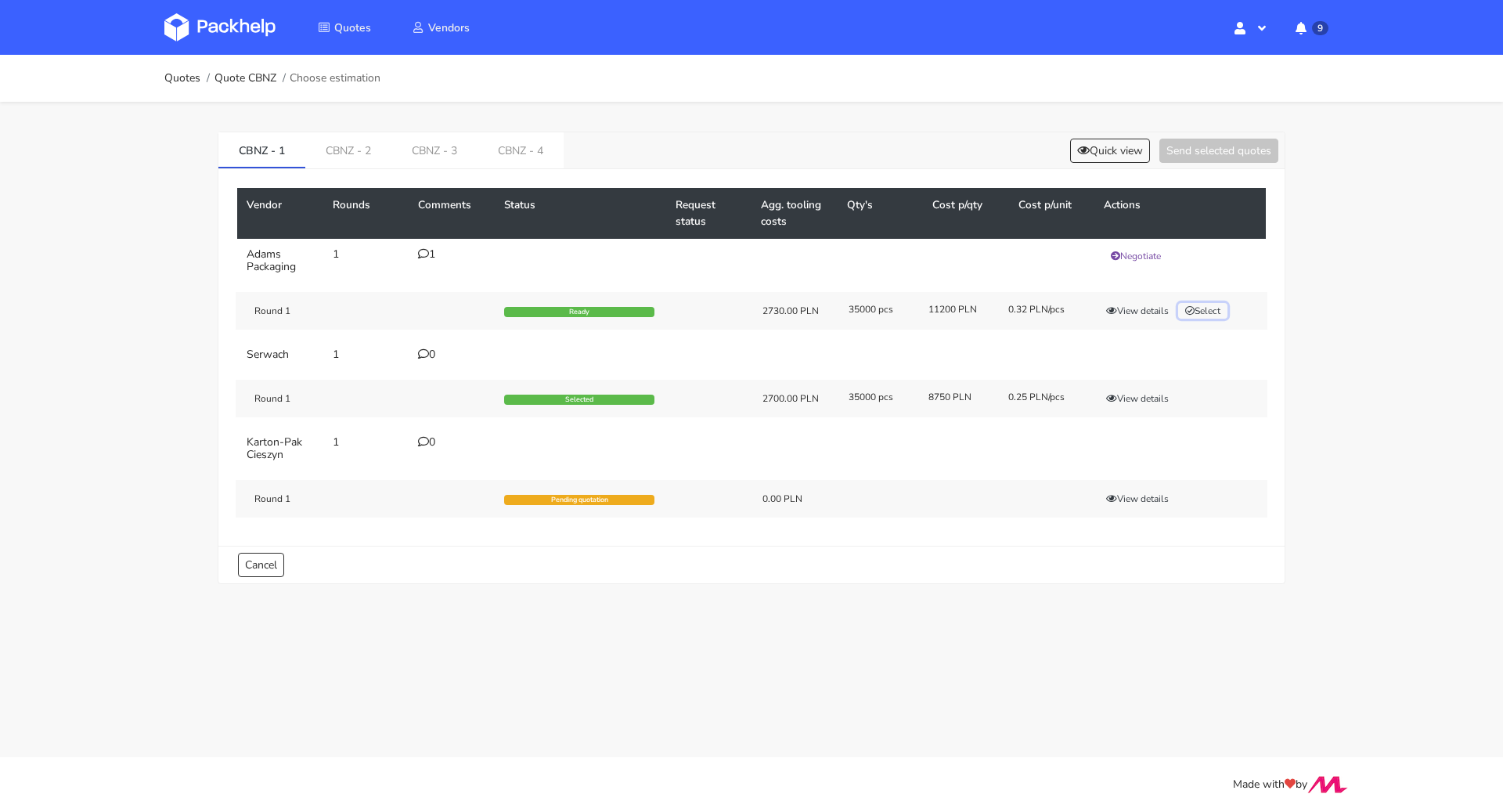
click at [1222, 303] on button "Select" at bounding box center [1203, 311] width 49 height 15
click at [372, 154] on link "CBNZ - 2" at bounding box center [348, 150] width 86 height 35
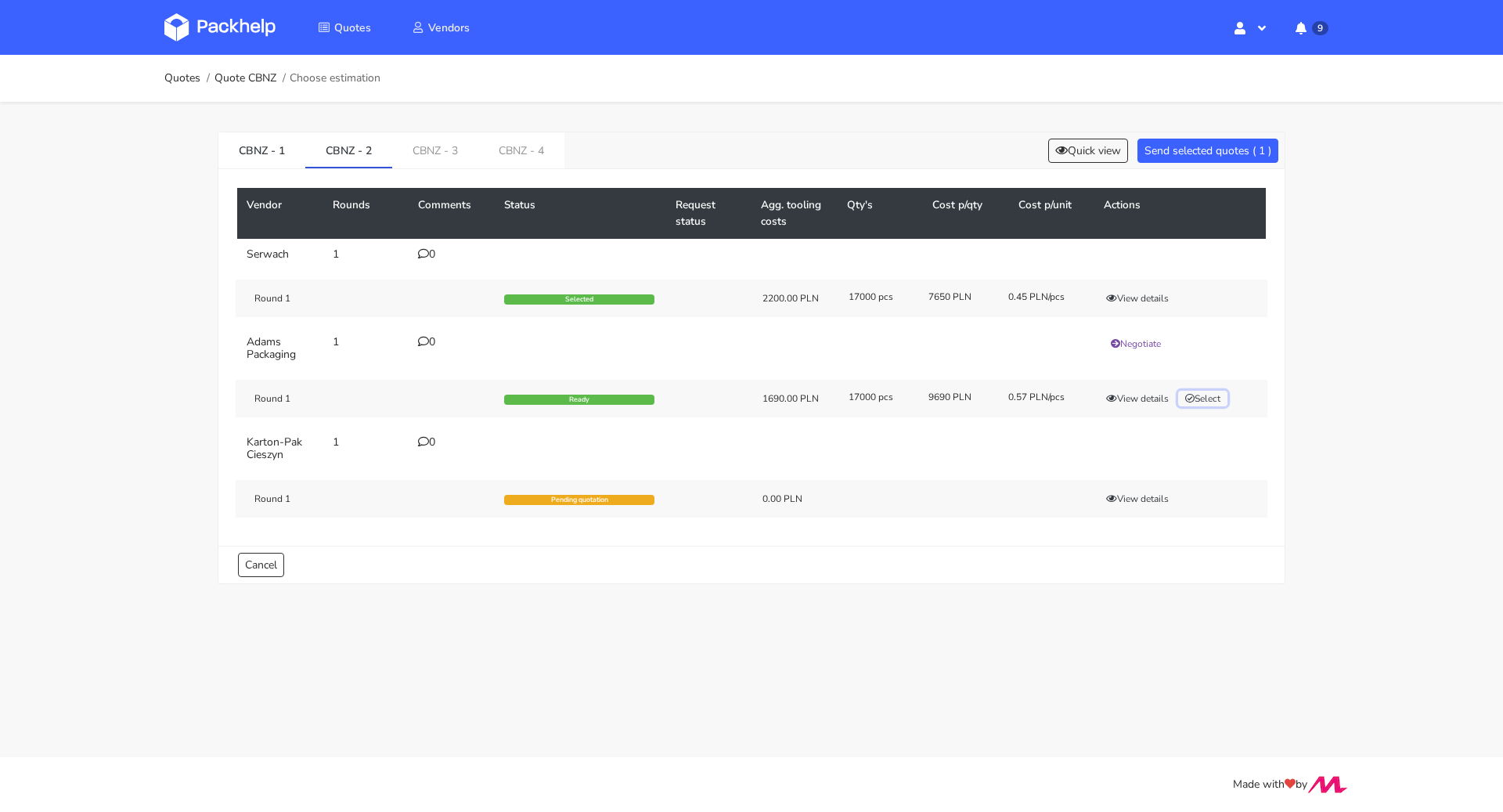
click at [1219, 391] on button "Select" at bounding box center [1203, 399] width 49 height 15
click at [445, 150] on link "CBNZ - 3" at bounding box center [435, 150] width 86 height 35
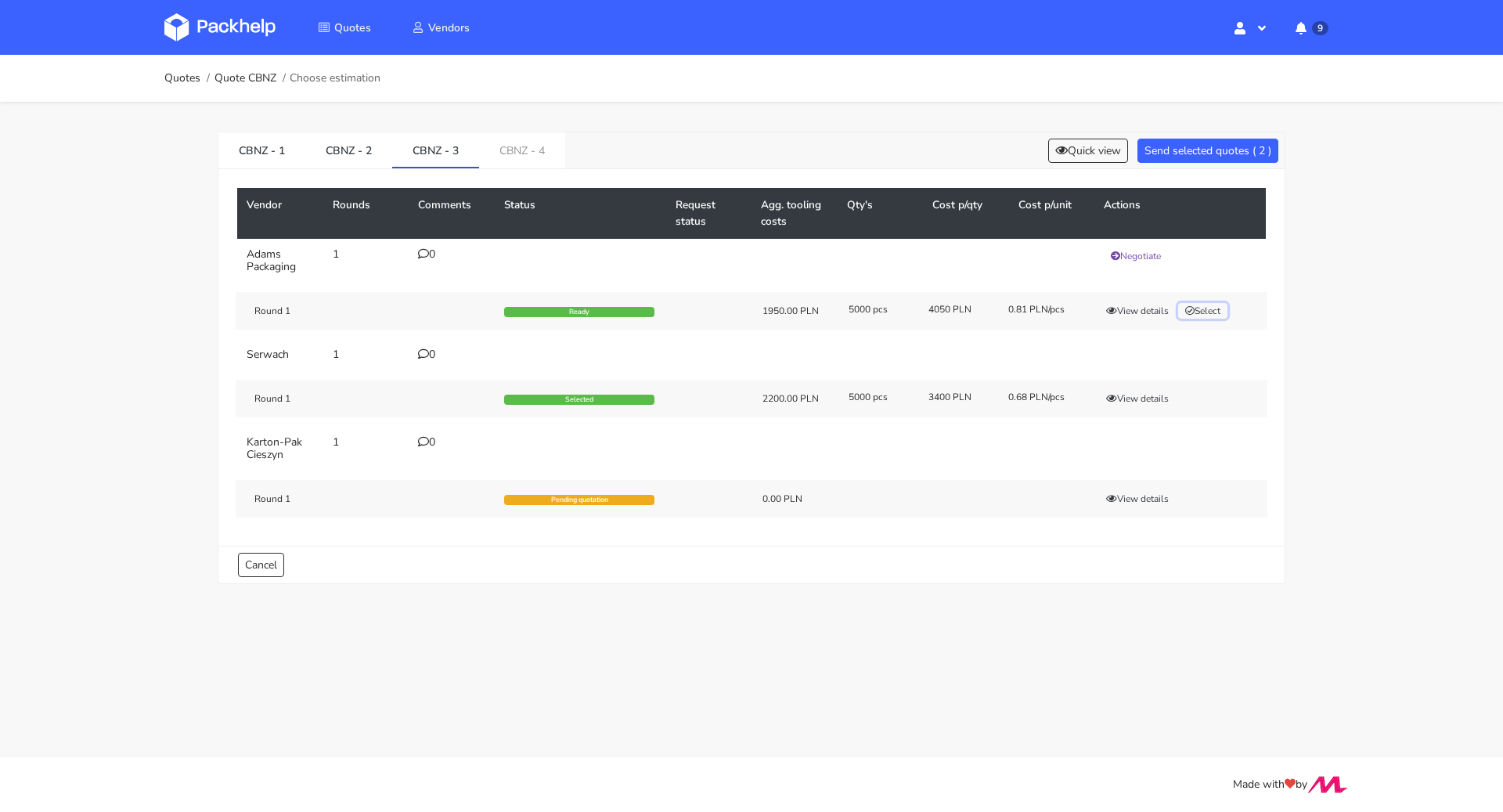
click at [1201, 314] on button "Select" at bounding box center [1203, 311] width 49 height 15
click at [519, 158] on link "CBNZ - 4" at bounding box center [522, 150] width 86 height 35
click at [1210, 306] on button "Select" at bounding box center [1203, 311] width 49 height 15
click at [1200, 155] on button "Send selected quotes ( 4 )" at bounding box center [1208, 150] width 141 height 24
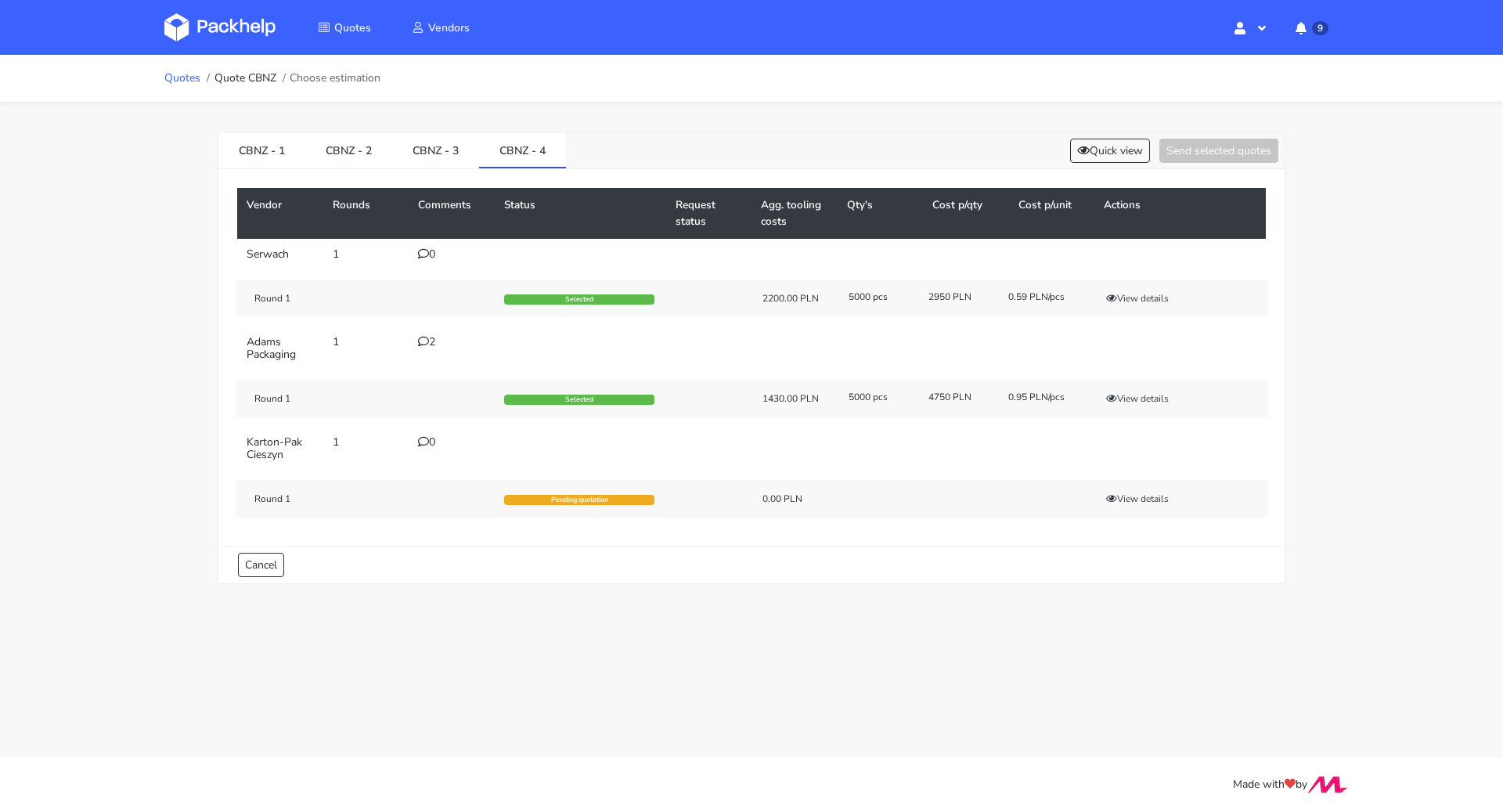
click at [180, 80] on link "Quotes" at bounding box center [182, 77] width 36 height 13
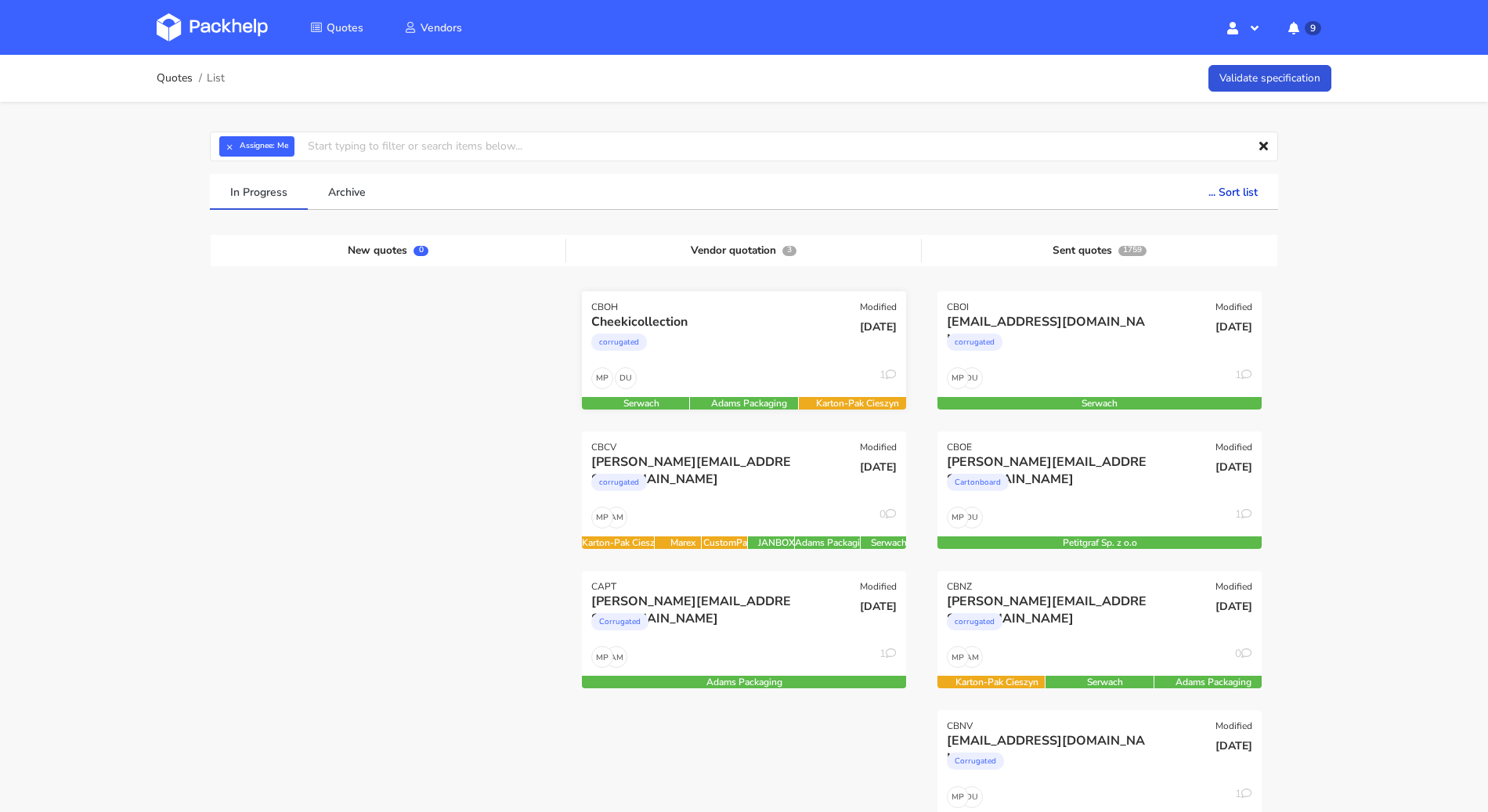
click at [756, 371] on div "DU MP 1" at bounding box center [744, 381] width 324 height 30
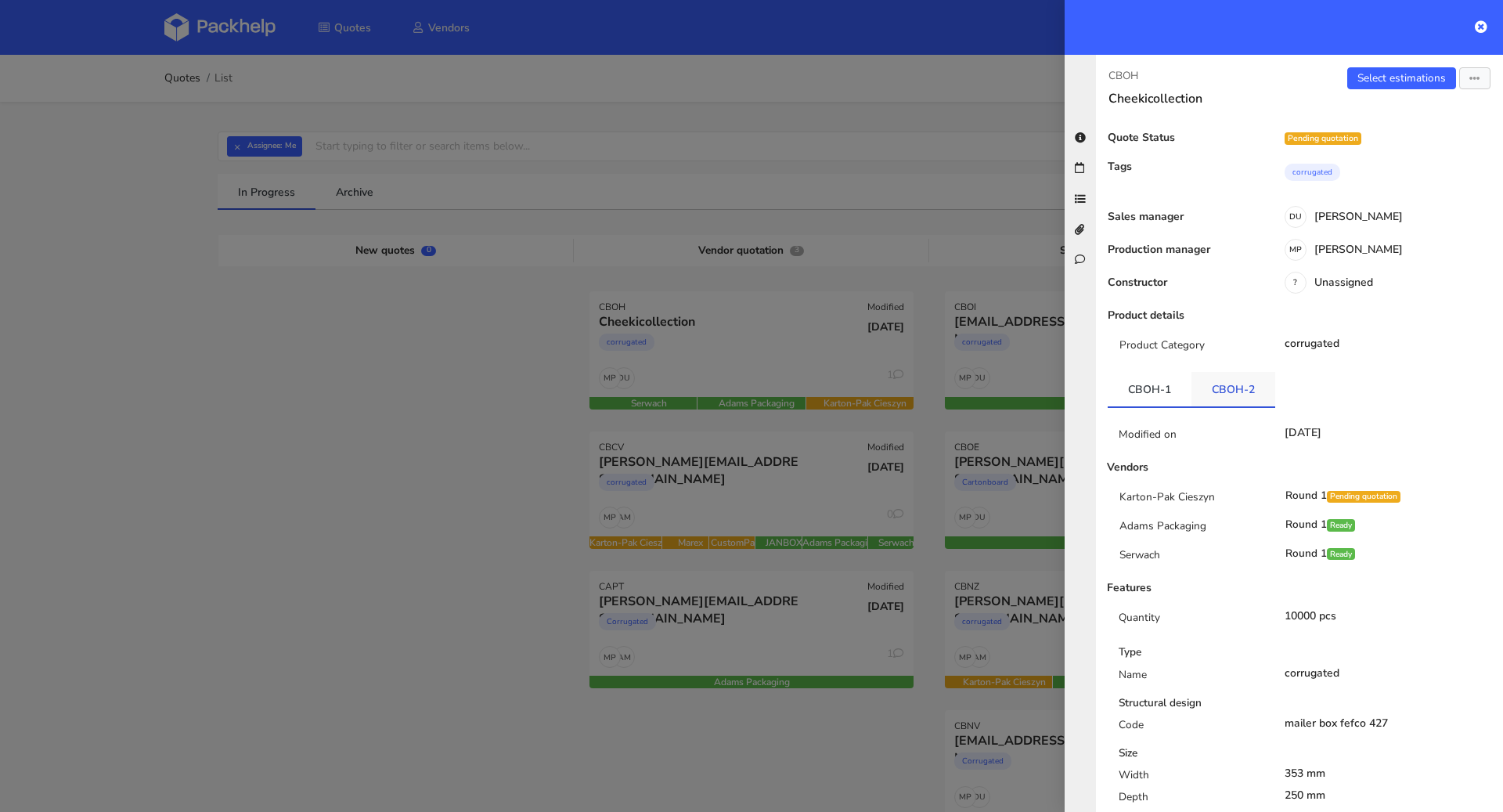
click at [1228, 387] on link "CBOH-2" at bounding box center [1233, 389] width 84 height 35
click at [1129, 382] on link "CBOH-1" at bounding box center [1150, 389] width 84 height 35
click at [1378, 65] on div "CBOH Cheekicollection Select estimations Send to estimate View quote Edit quote…" at bounding box center [1300, 434] width 407 height 757
click at [1376, 73] on link "Select estimations" at bounding box center [1401, 78] width 108 height 22
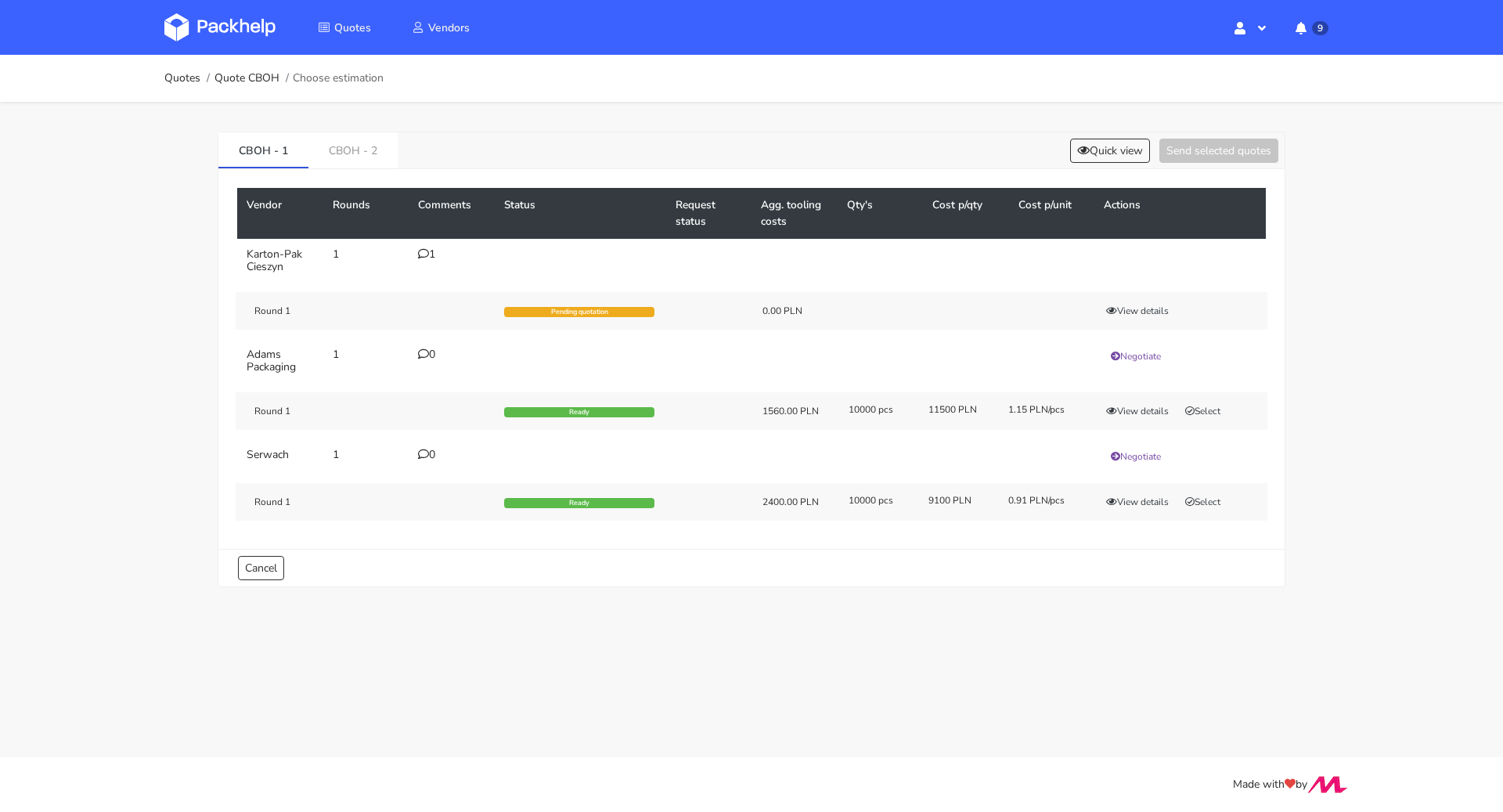
click at [429, 258] on div "1" at bounding box center [452, 254] width 68 height 13
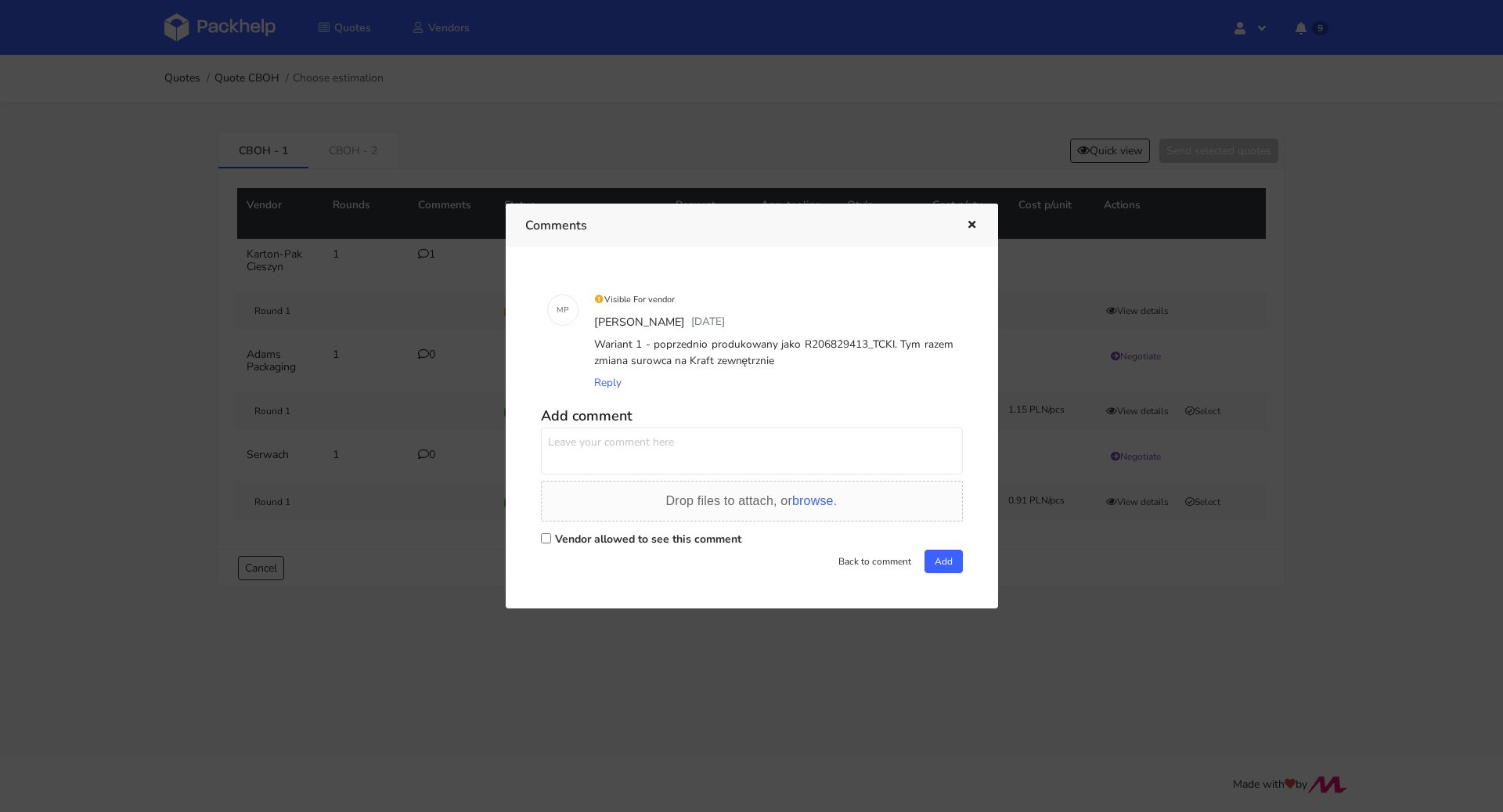
click at [135, 383] on div at bounding box center [751, 406] width 1503 height 812
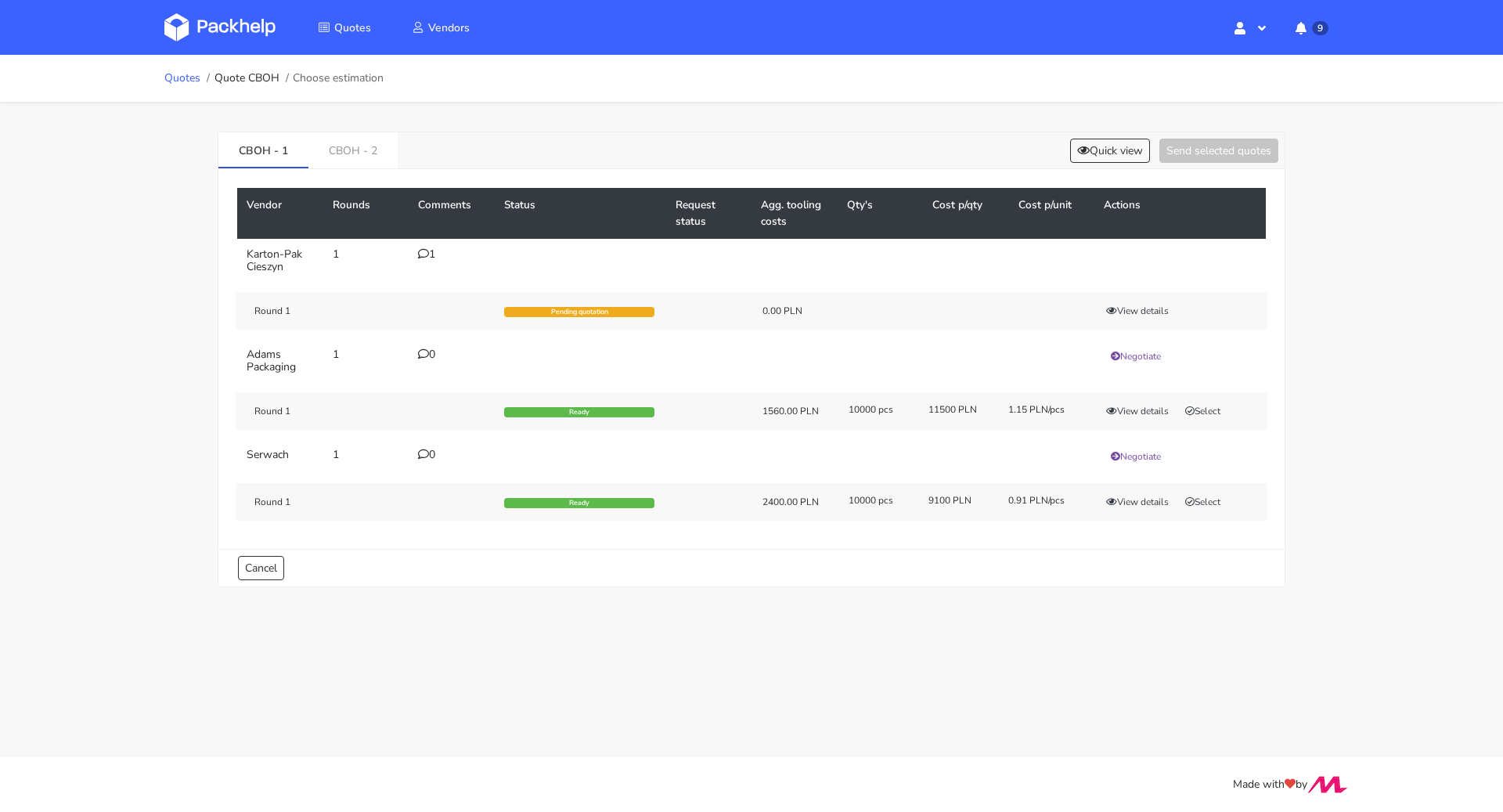
click at [187, 81] on link "Quotes" at bounding box center [182, 77] width 36 height 13
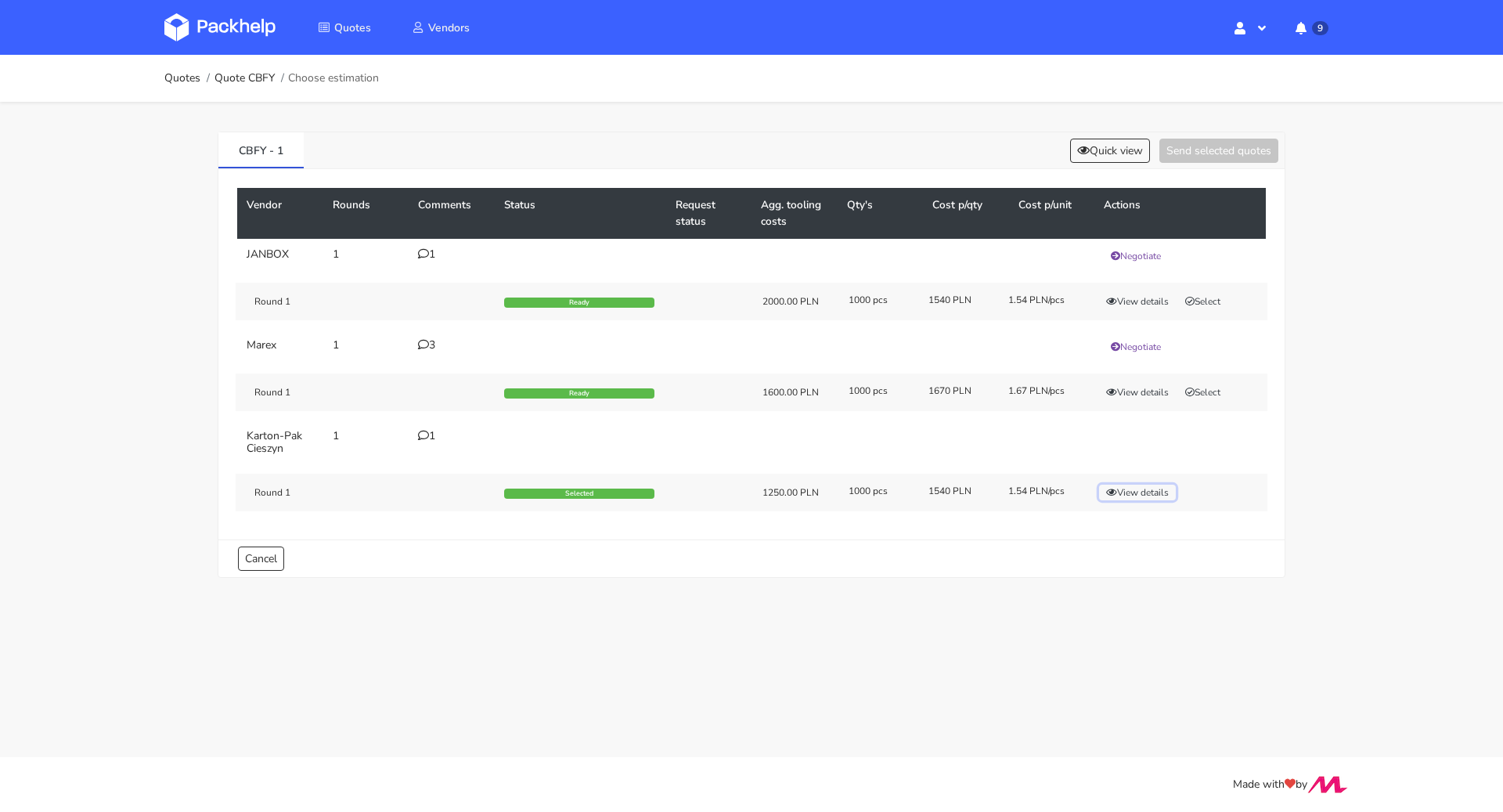
click at [1174, 489] on button "View details" at bounding box center [1137, 493] width 76 height 15
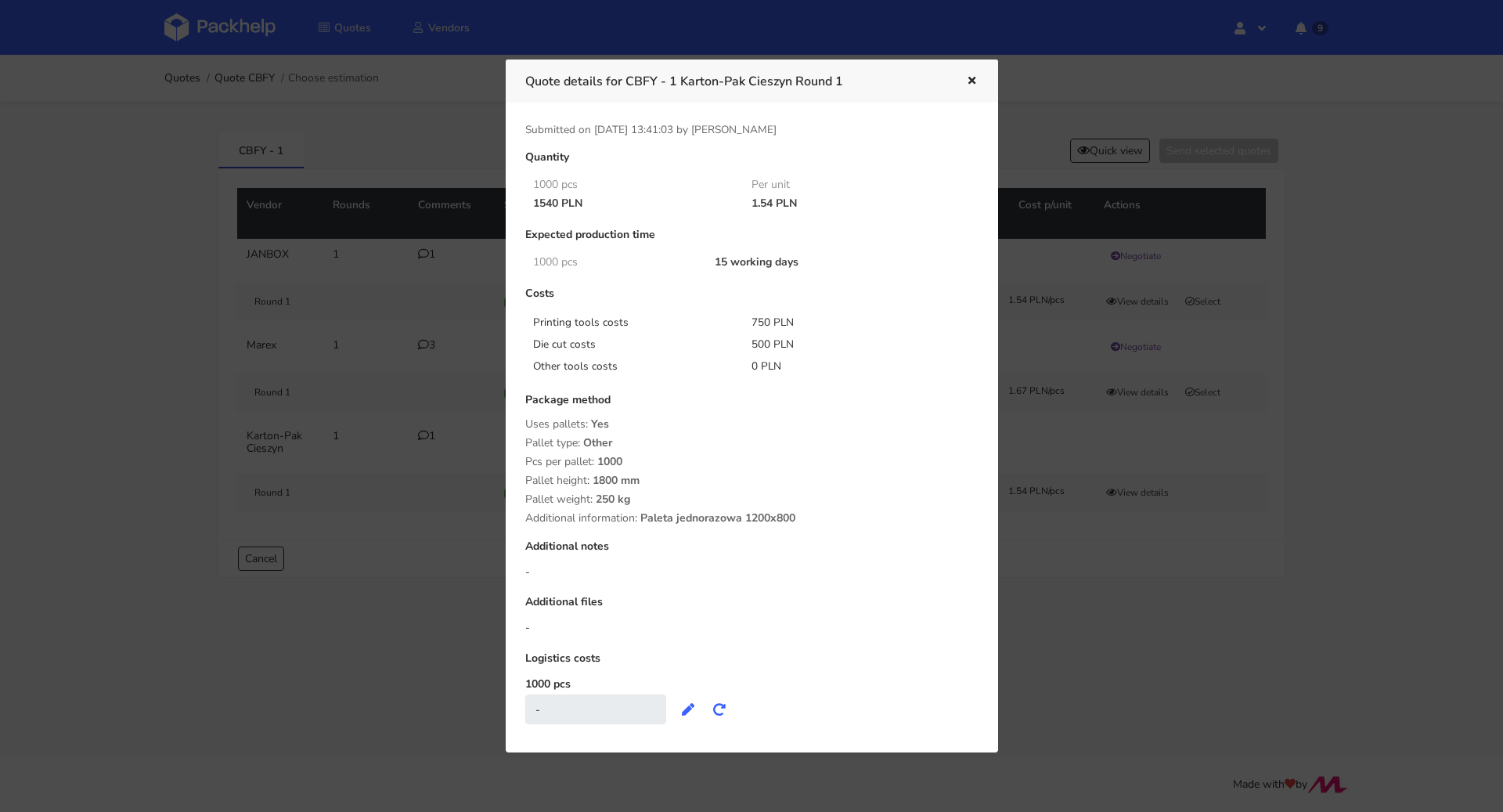
click at [970, 84] on icon "button" at bounding box center [972, 80] width 14 height 11
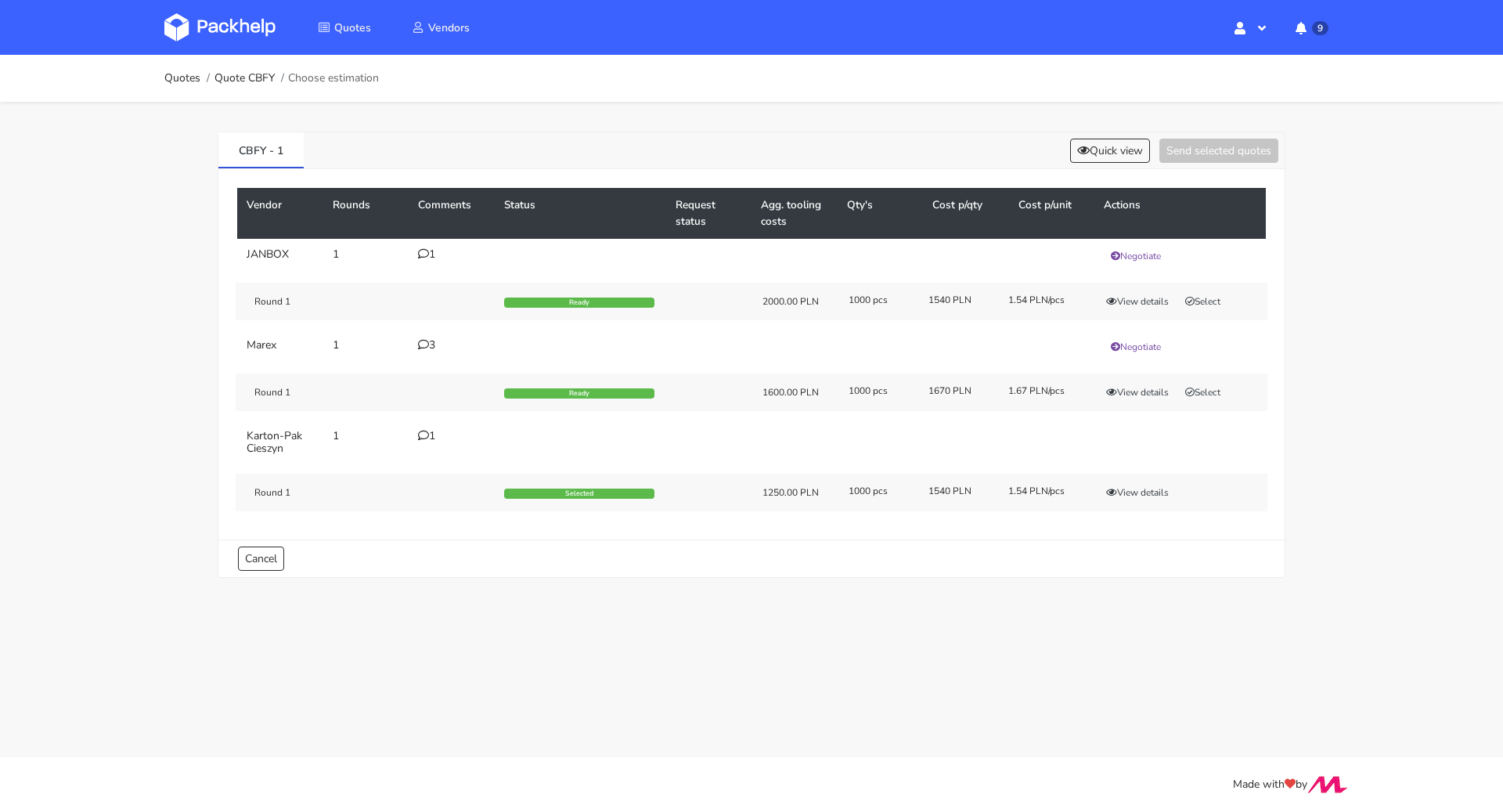
click at [430, 432] on div "1" at bounding box center [452, 436] width 68 height 13
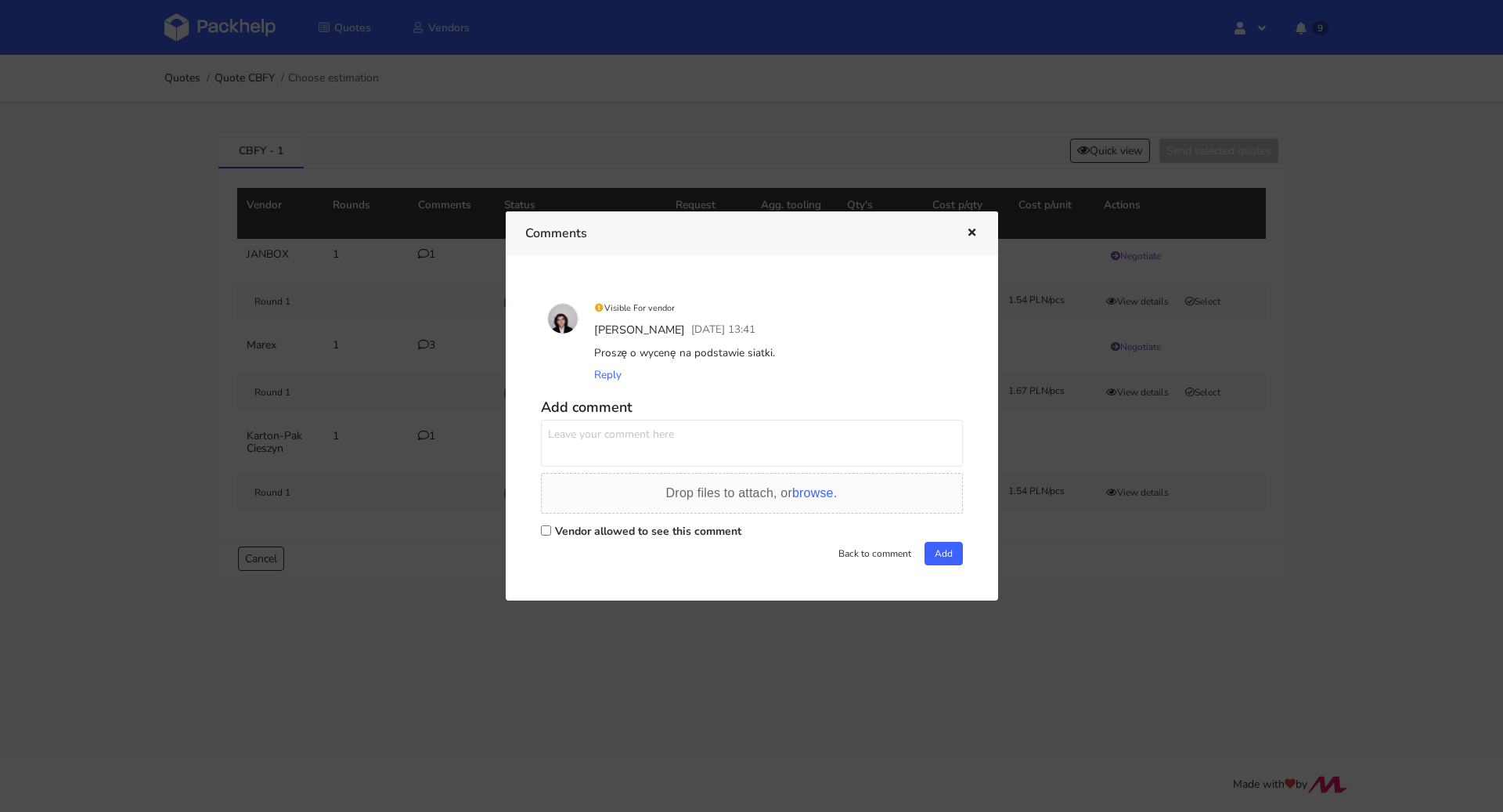
click at [393, 552] on div at bounding box center [751, 406] width 1503 height 812
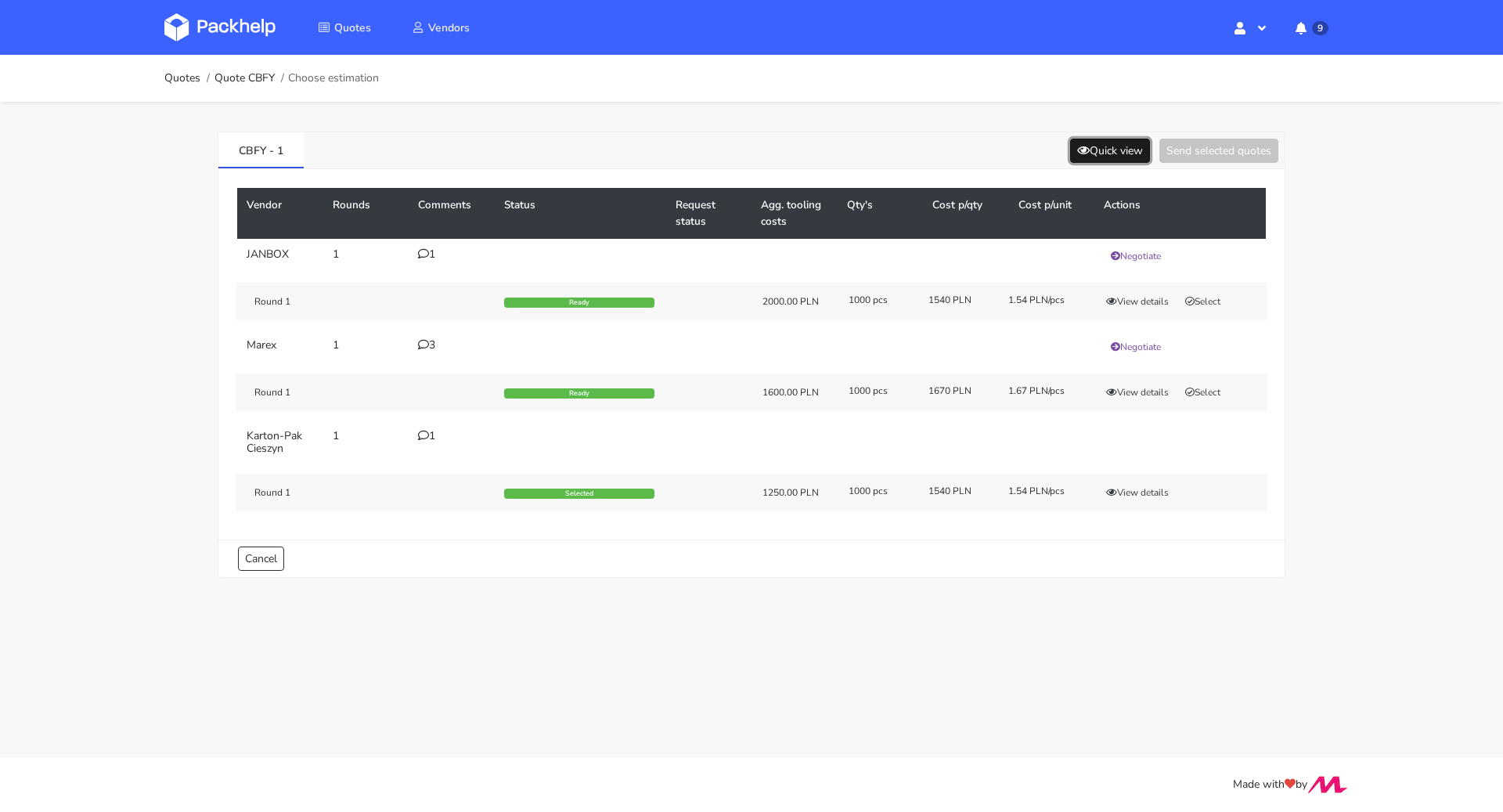
click at [1111, 157] on button "Quick view" at bounding box center [1110, 150] width 80 height 24
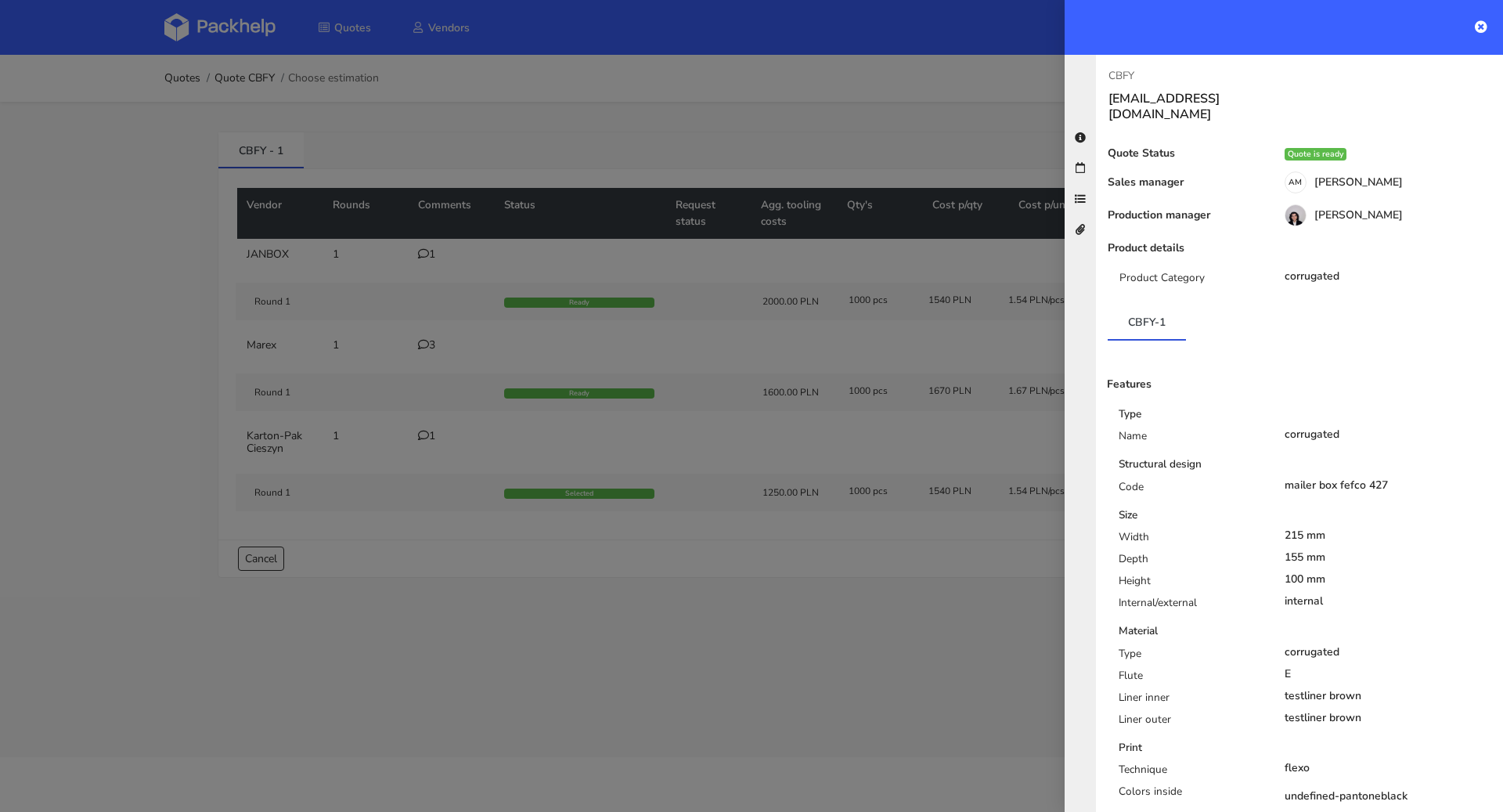
click at [827, 532] on div at bounding box center [751, 406] width 1503 height 812
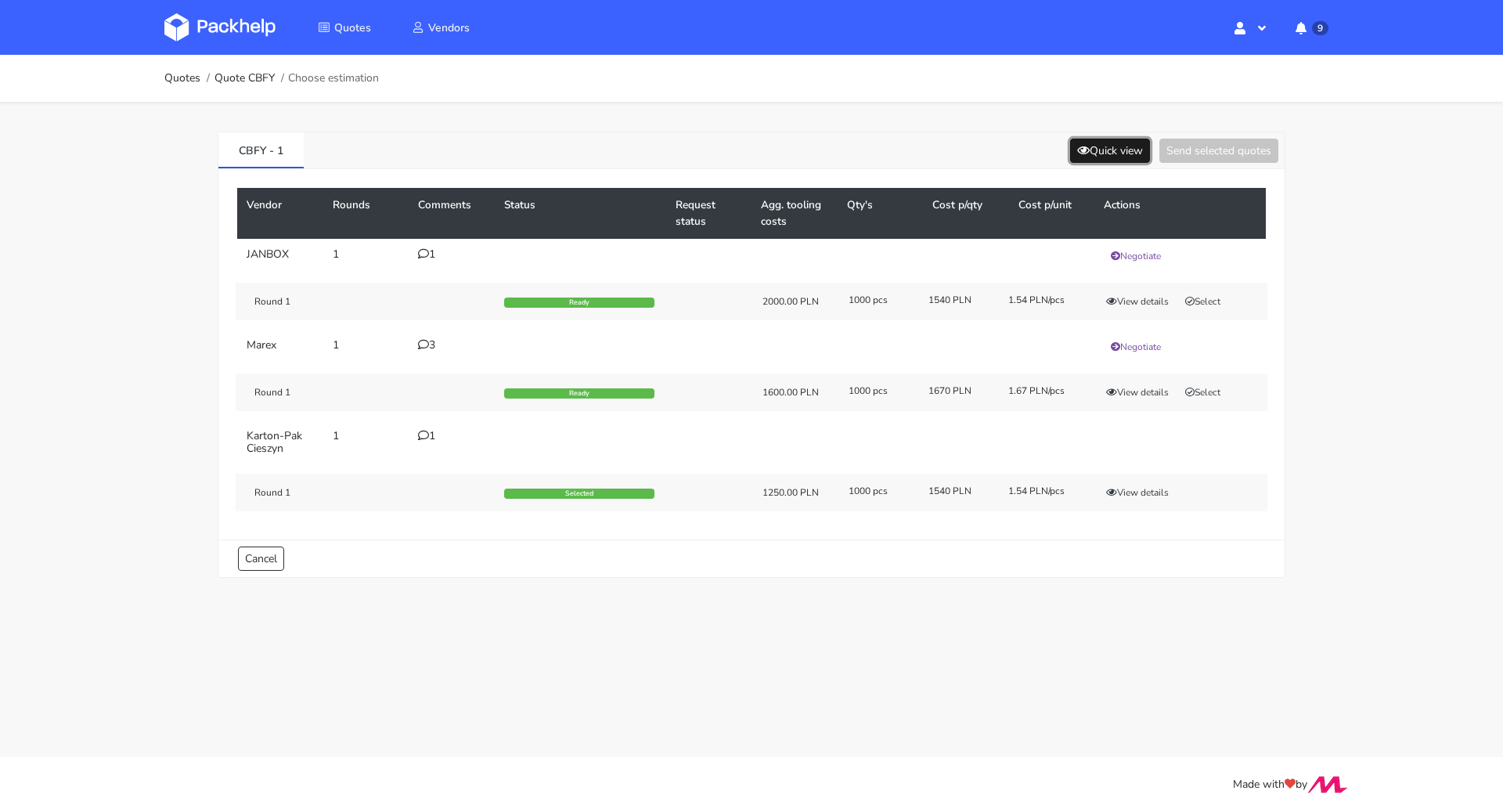
click at [1105, 160] on button "Quick view" at bounding box center [1110, 150] width 80 height 24
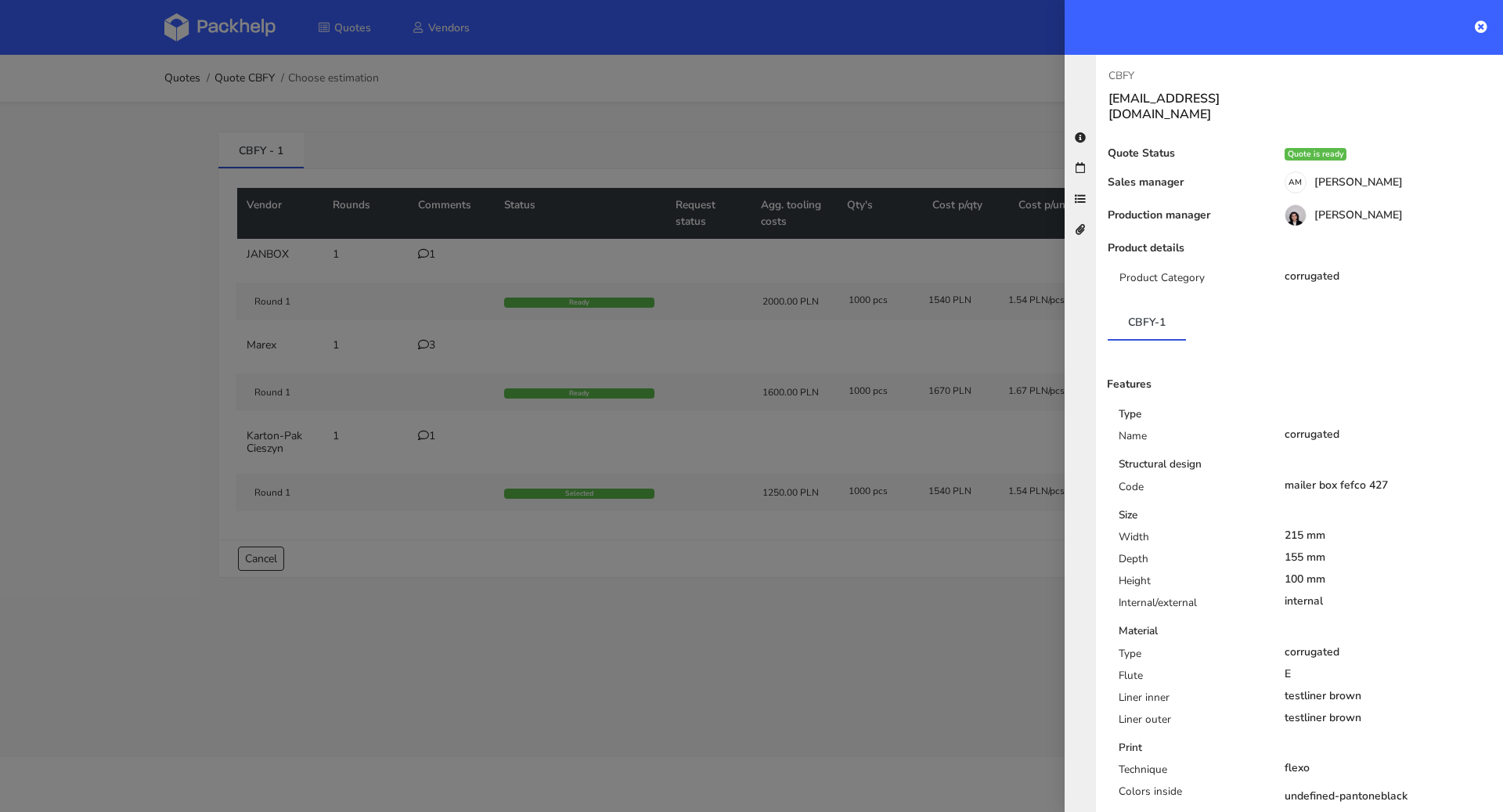
scroll to position [300, 0]
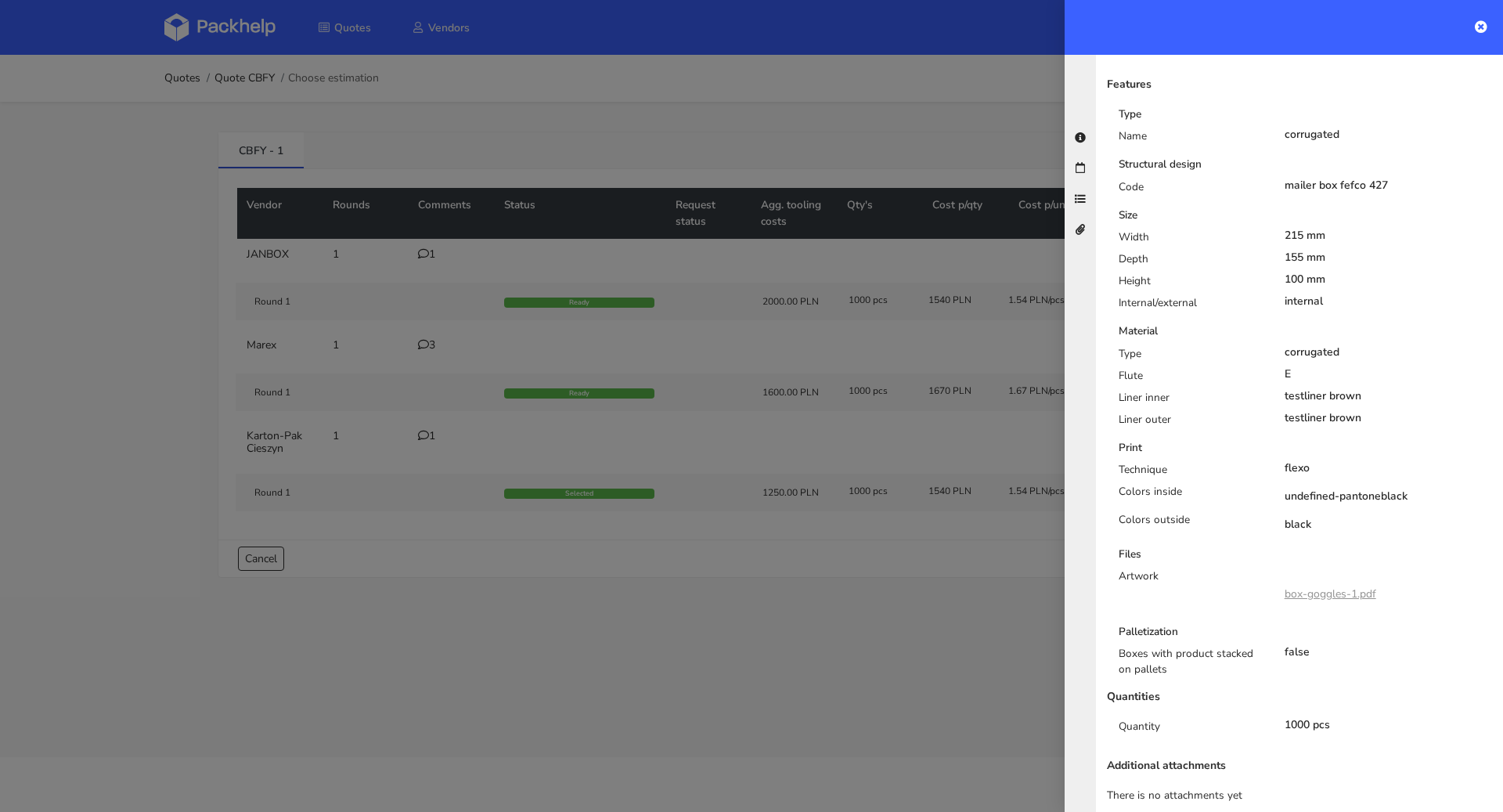
click at [1326, 586] on link "box-goggles-1.pdf" at bounding box center [1331, 593] width 92 height 15
click at [720, 679] on div at bounding box center [751, 406] width 1503 height 812
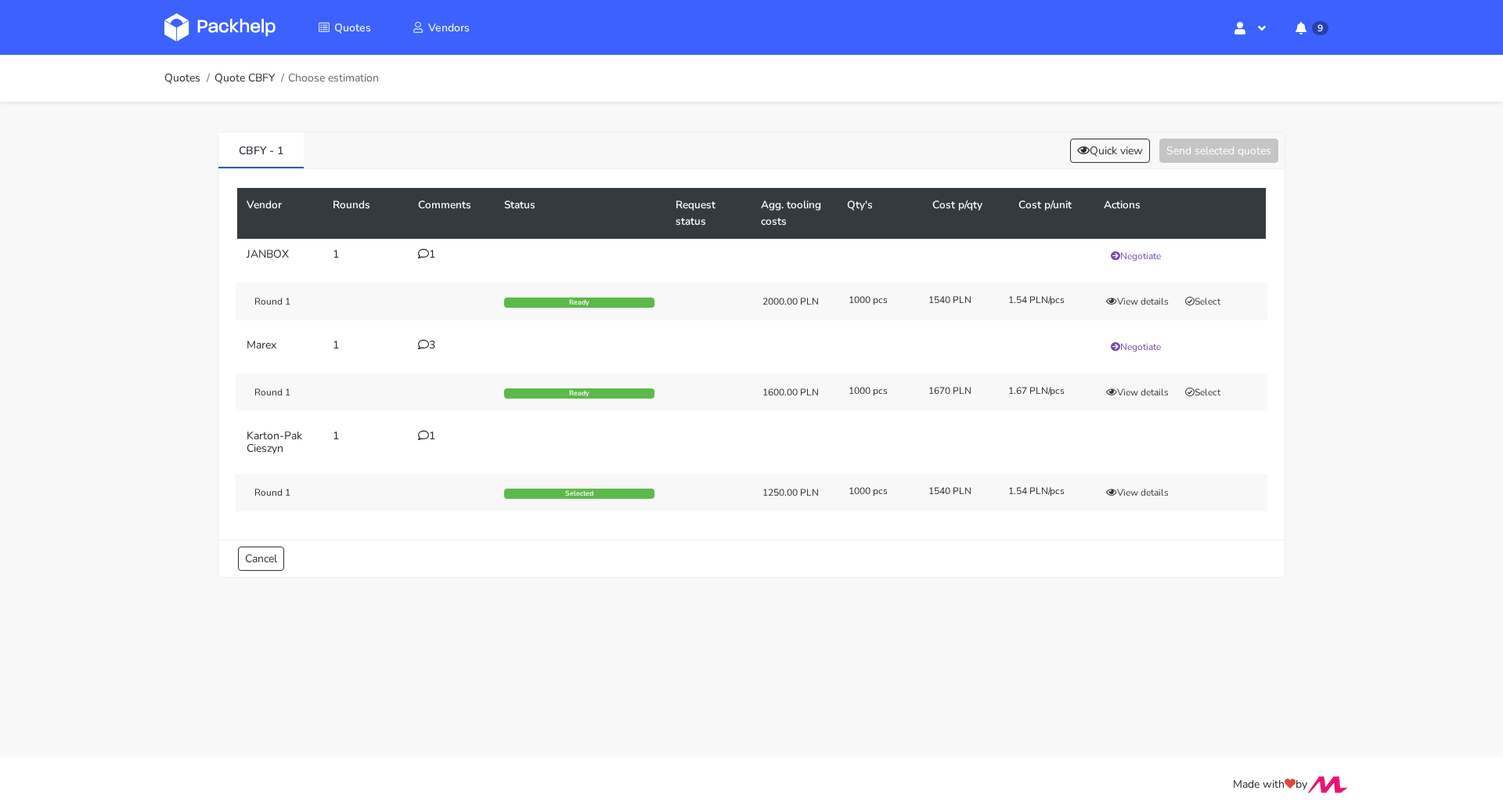
click at [435, 344] on div "3" at bounding box center [452, 345] width 68 height 13
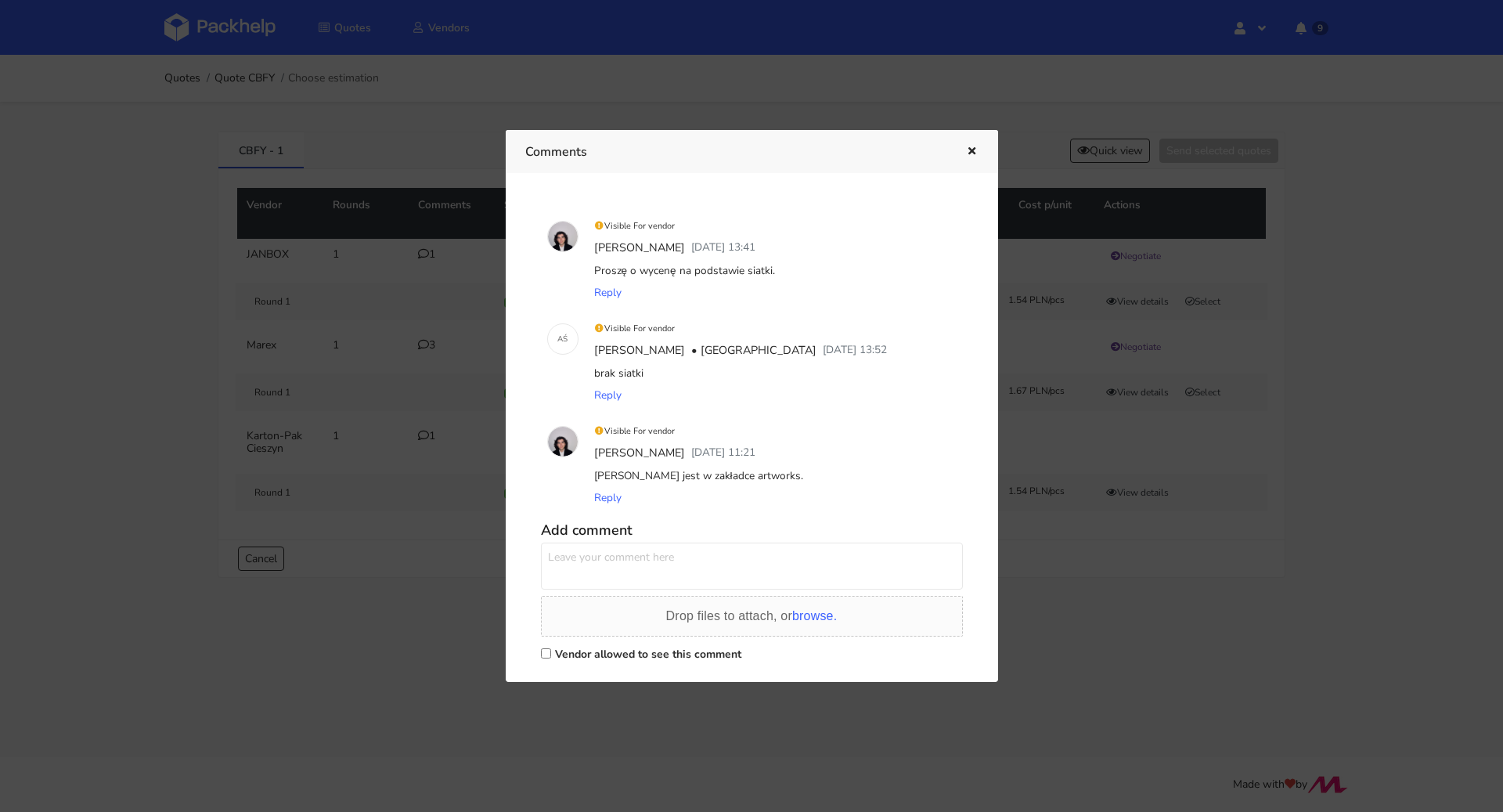
click at [465, 650] on div at bounding box center [751, 406] width 1503 height 812
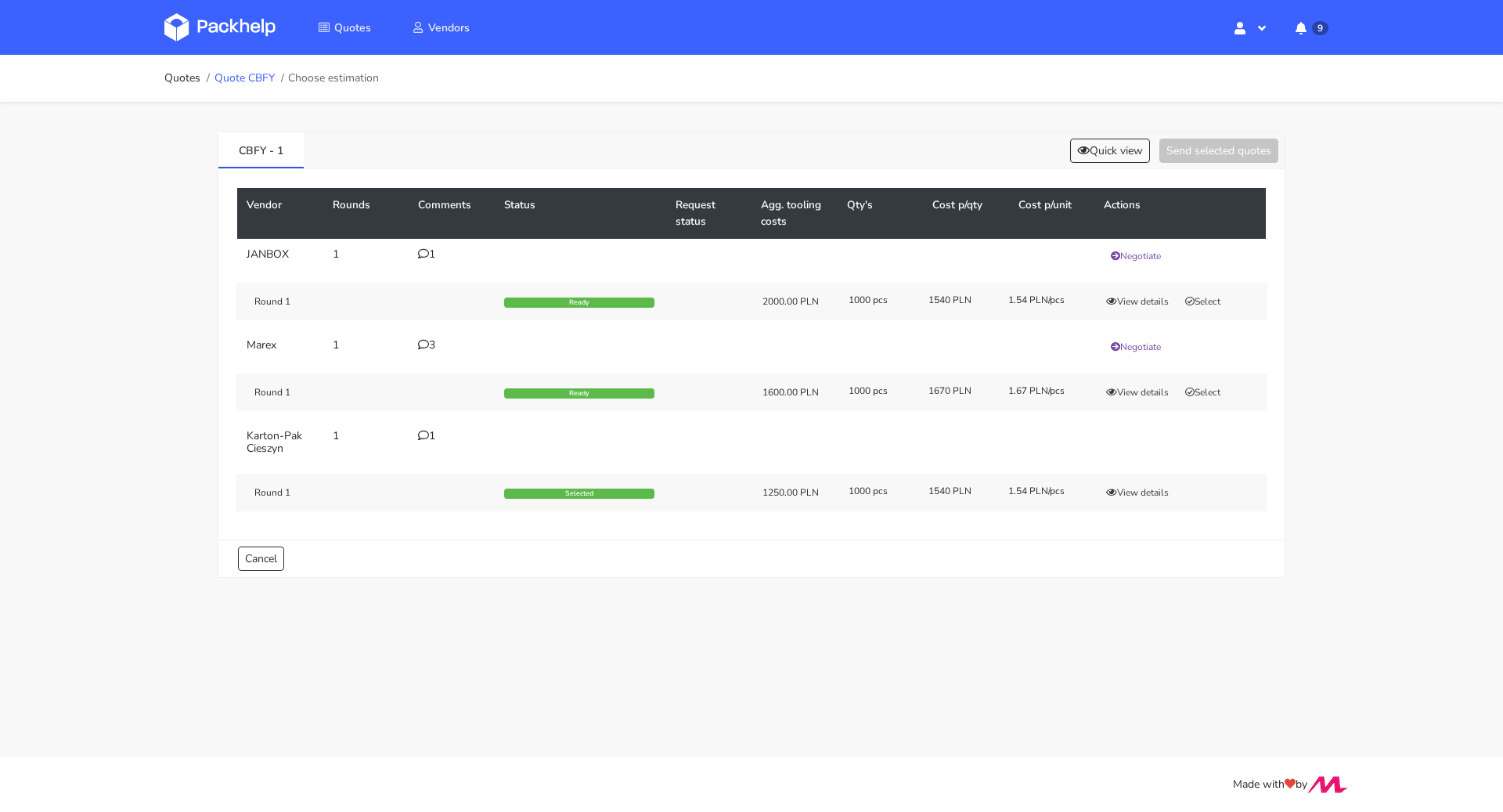
click at [254, 72] on link "Quote CBFY" at bounding box center [245, 77] width 60 height 13
click at [426, 344] on icon at bounding box center [423, 344] width 11 height 11
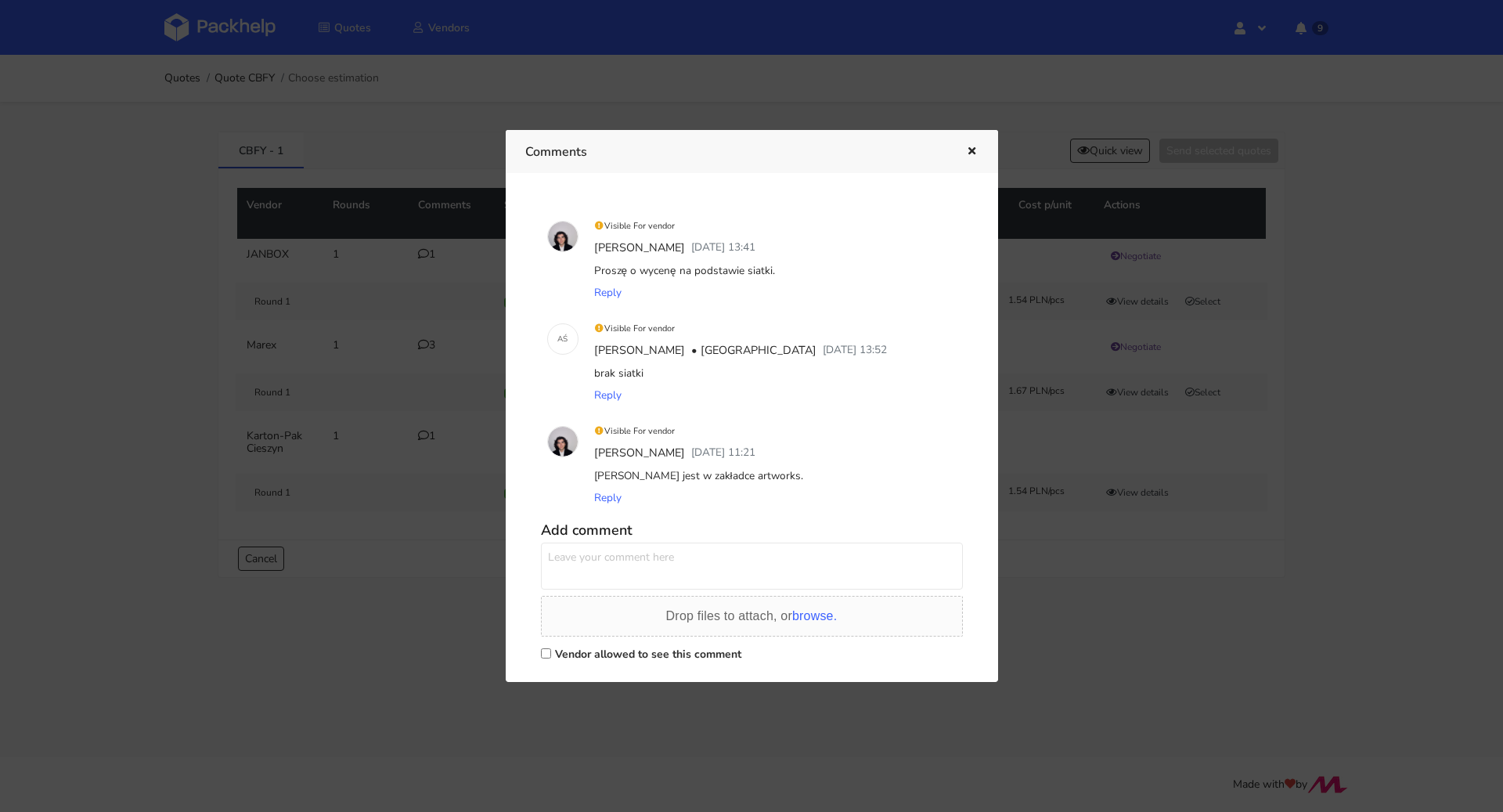
click at [435, 471] on div at bounding box center [751, 406] width 1503 height 812
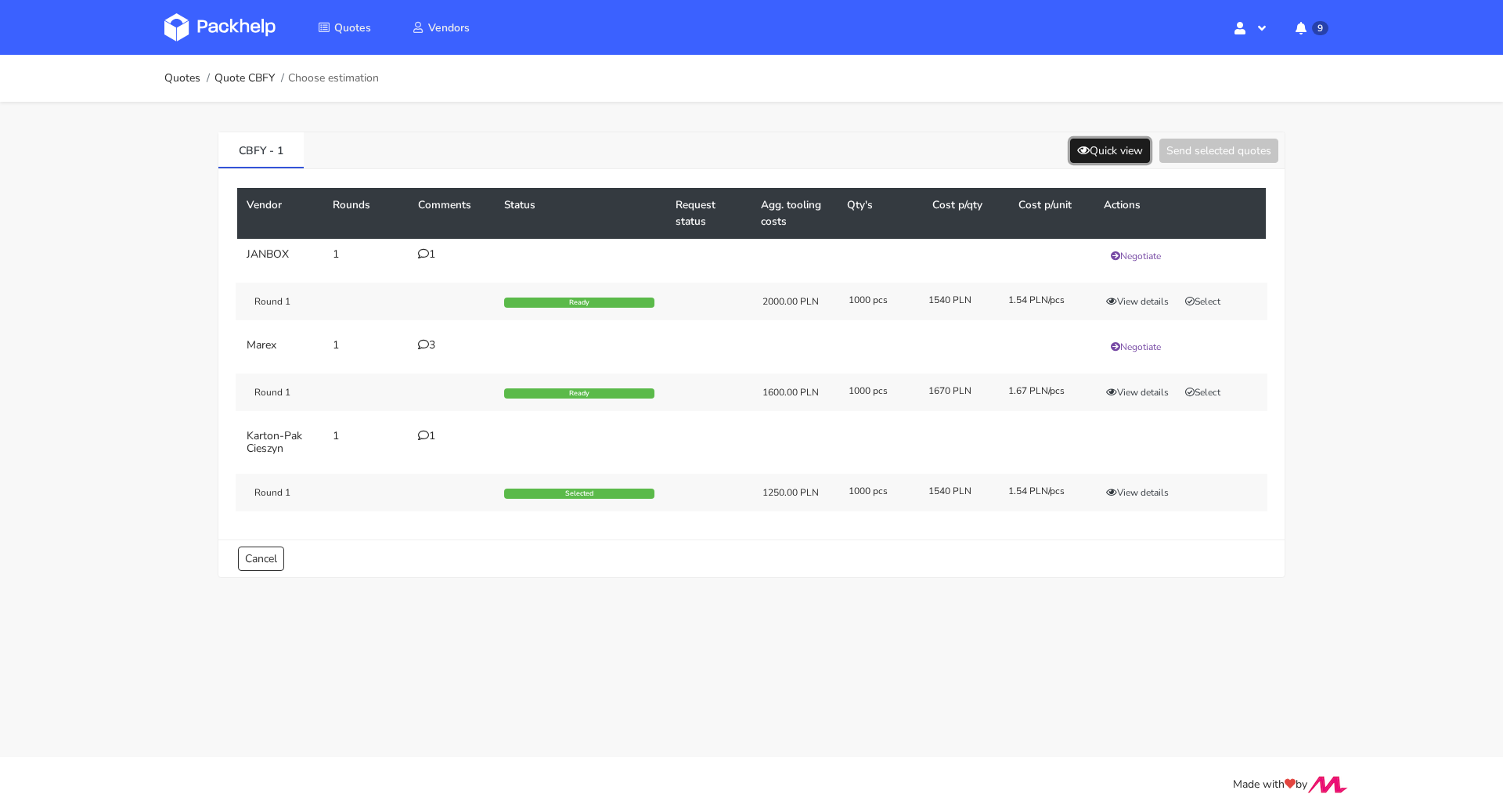
click at [1112, 154] on button "Quick view" at bounding box center [1110, 150] width 80 height 24
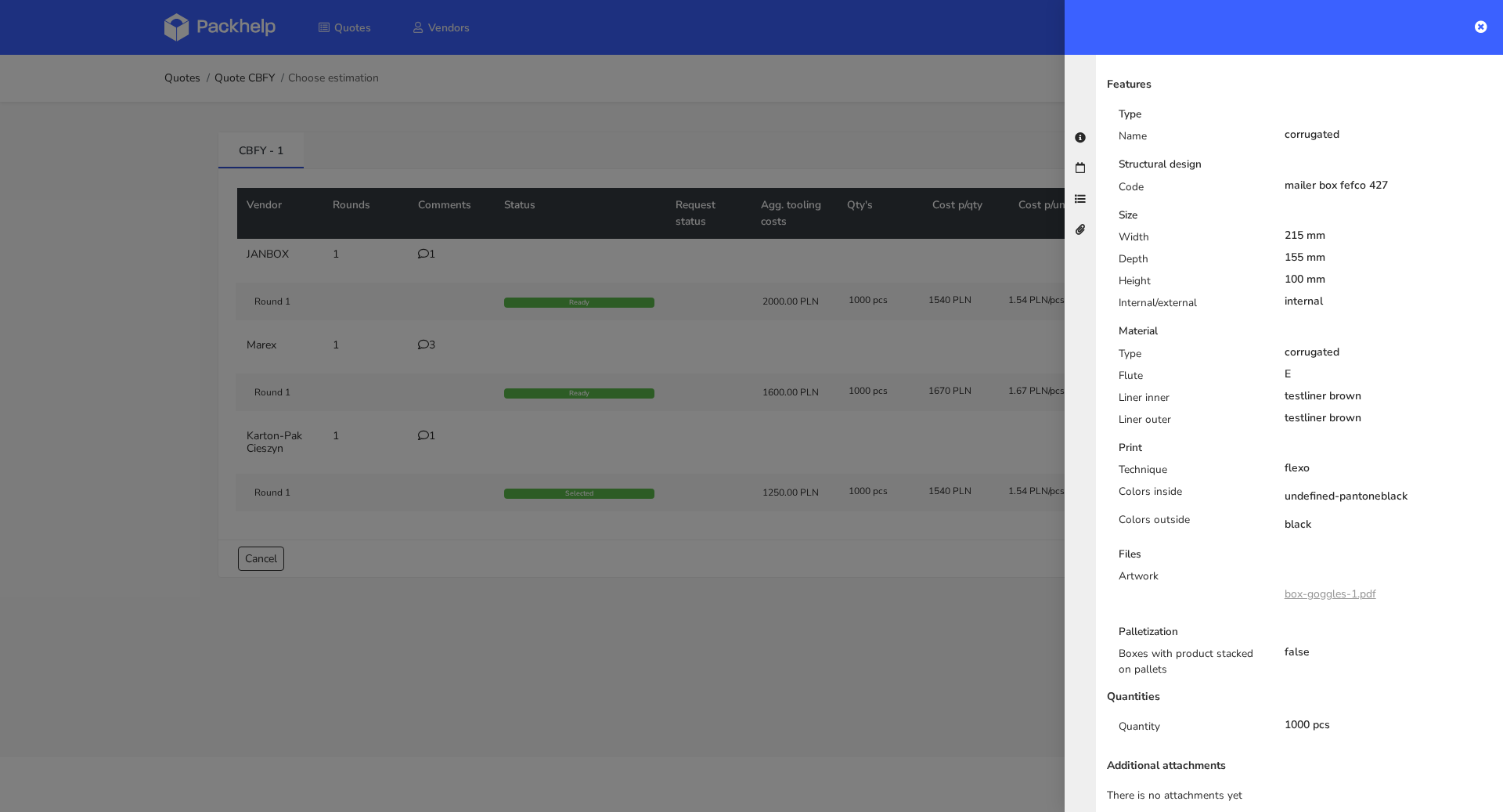
scroll to position [0, 0]
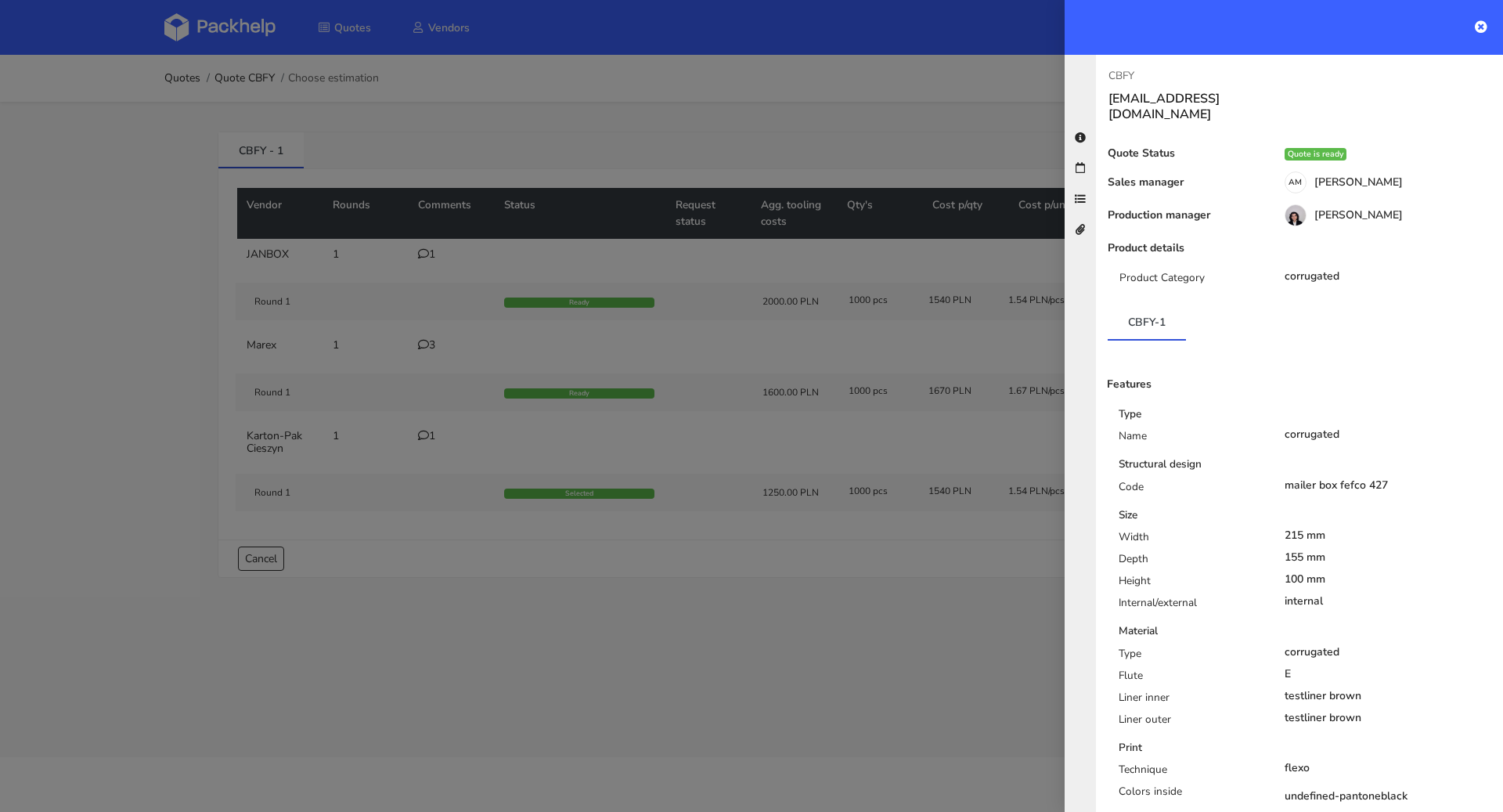
click at [692, 749] on div at bounding box center [751, 406] width 1503 height 812
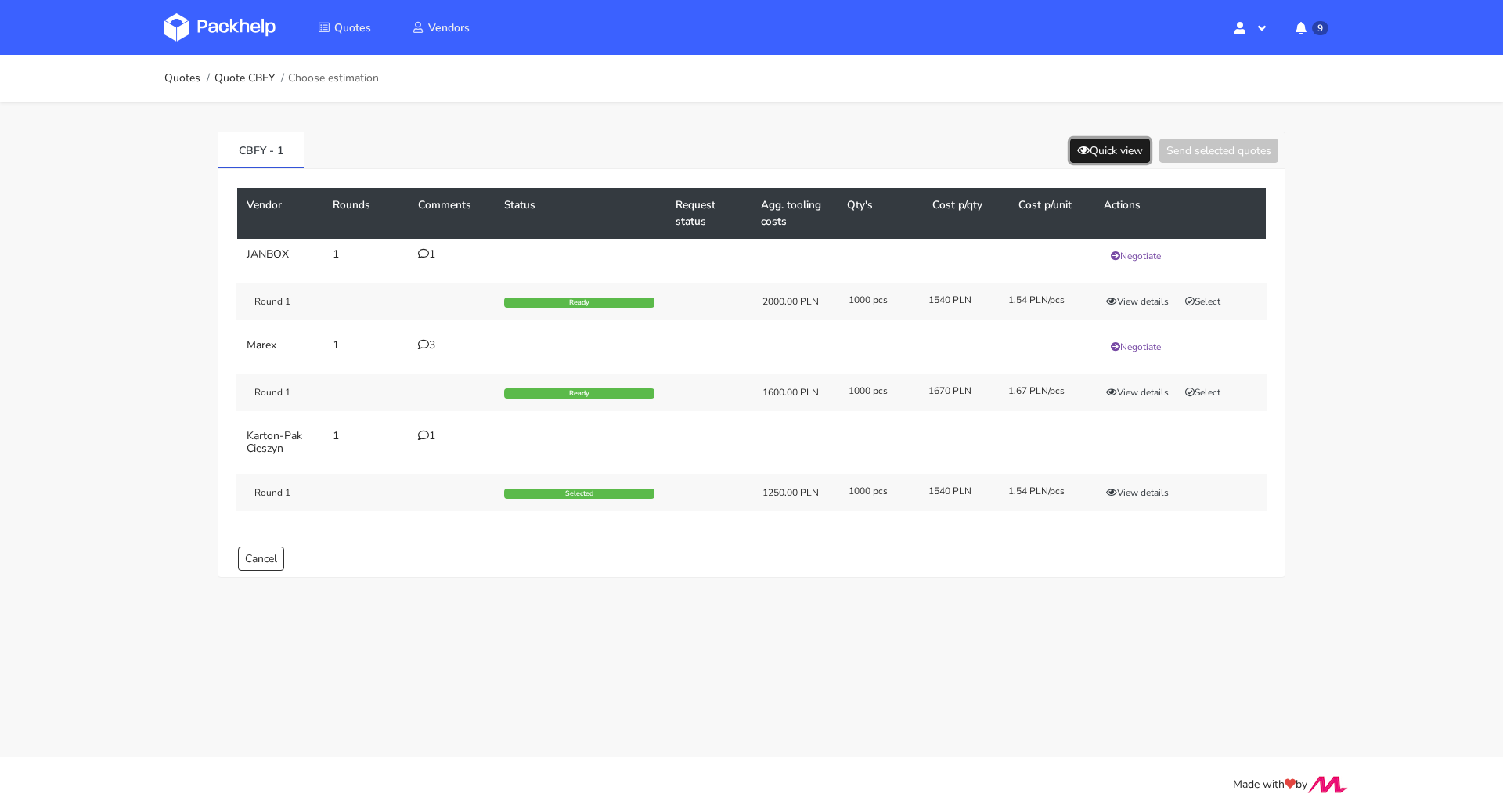
click at [1092, 142] on button "Quick view" at bounding box center [1110, 150] width 80 height 24
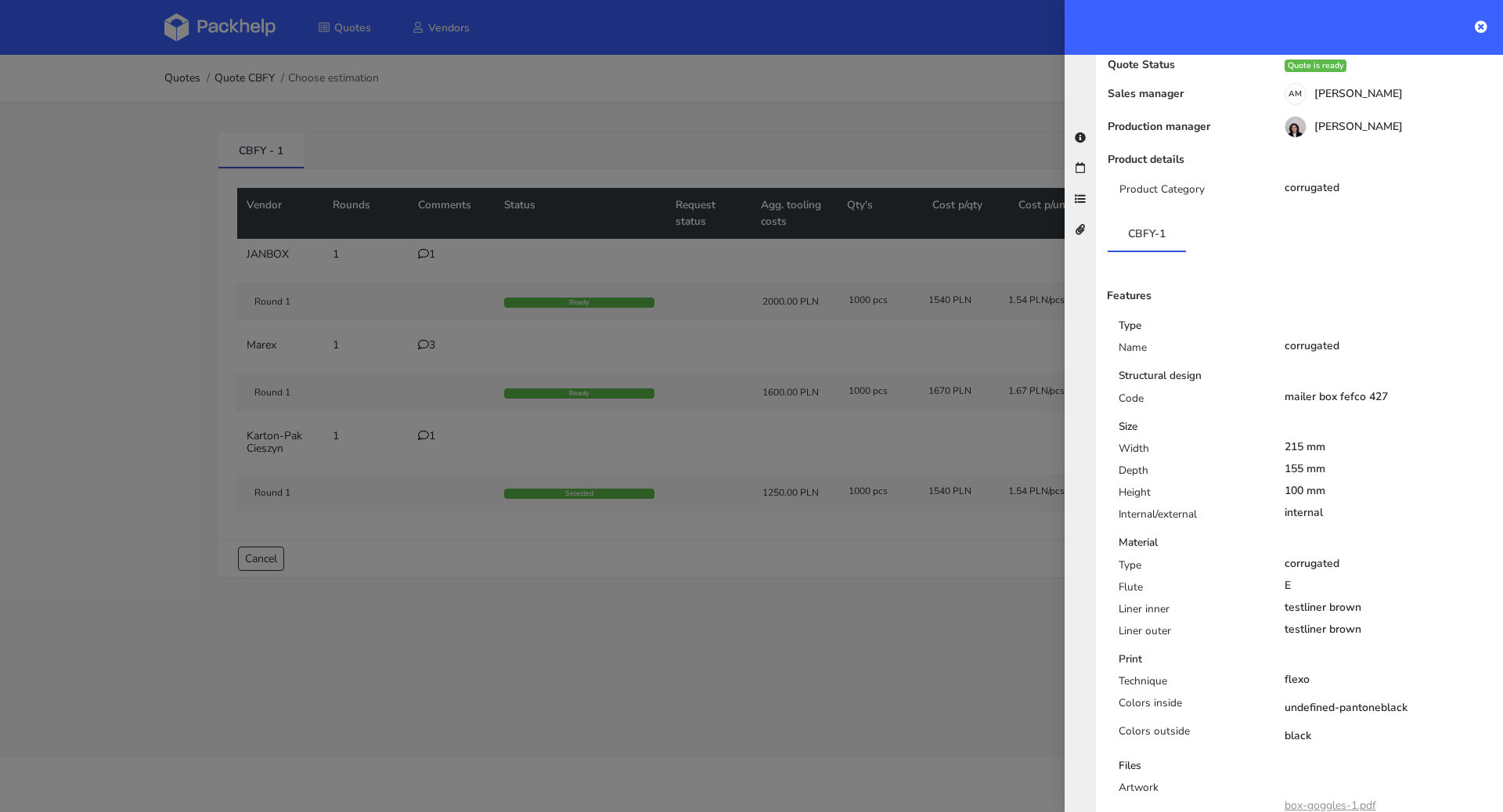
scroll to position [300, 0]
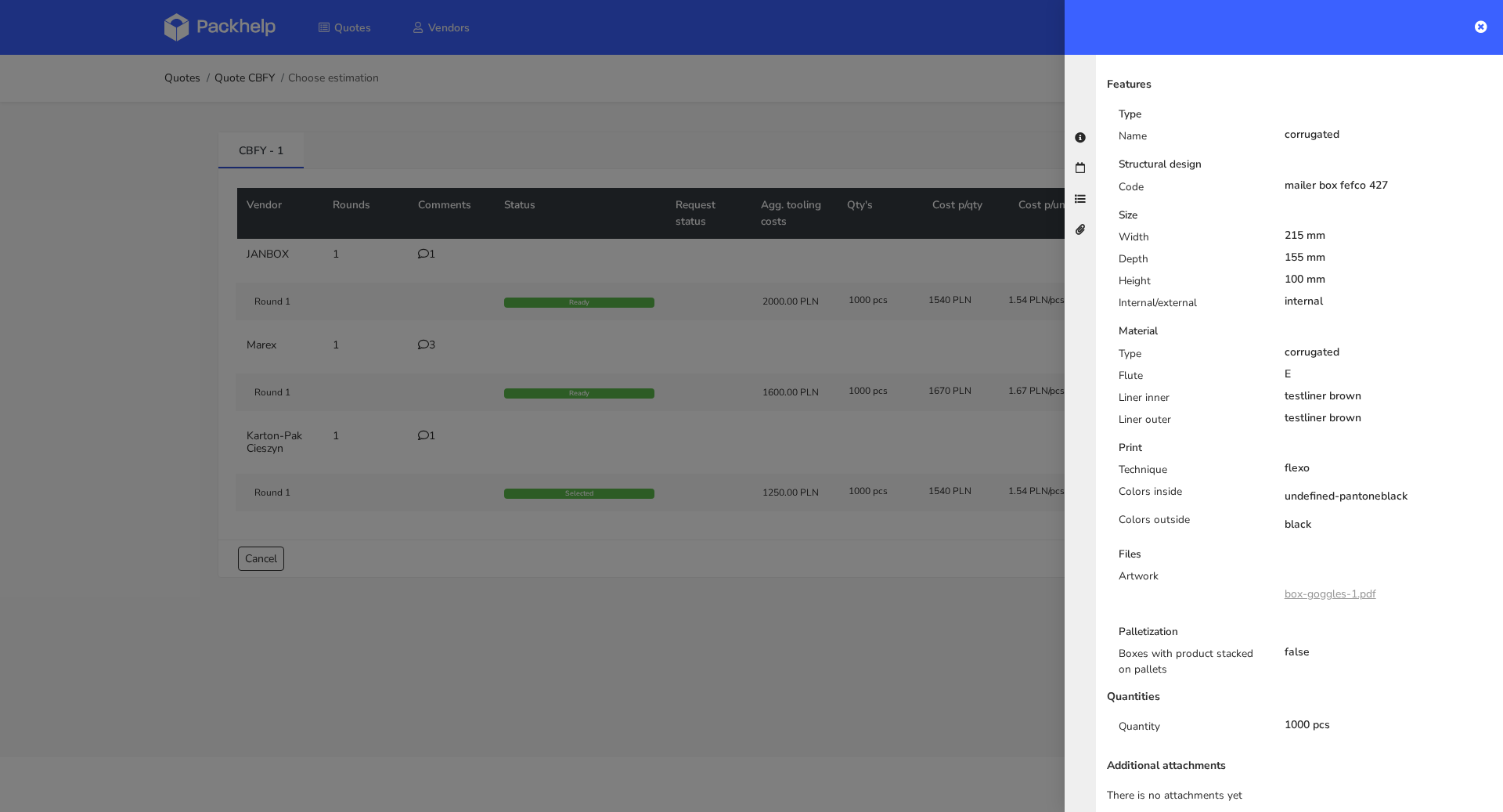
click at [633, 107] on div at bounding box center [751, 406] width 1503 height 812
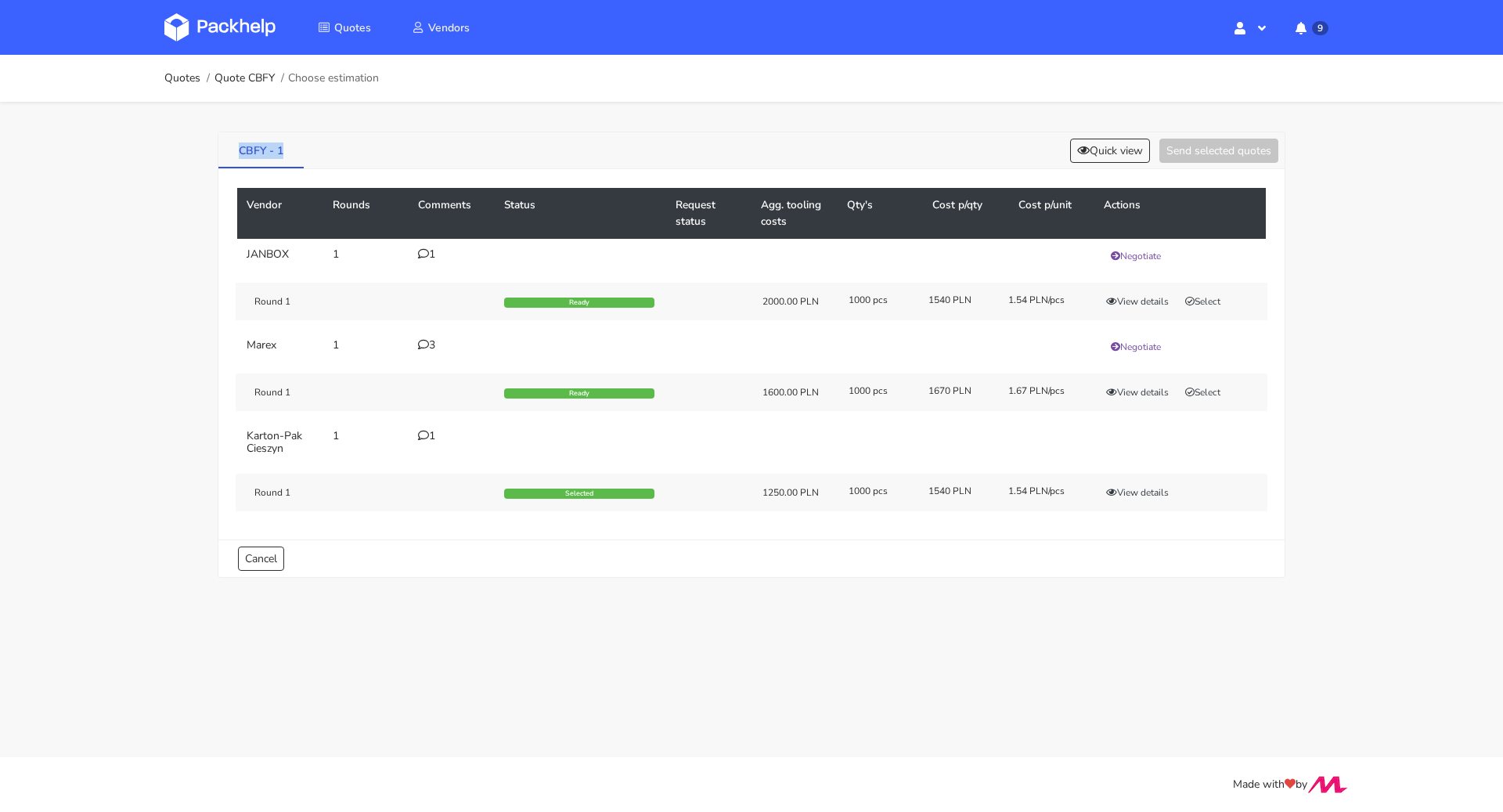
drag, startPoint x: 234, startPoint y: 150, endPoint x: 285, endPoint y: 154, distance: 51.2
click at [285, 154] on link "CBFY - 1" at bounding box center [261, 150] width 85 height 35
copy link "CBFY - 1"
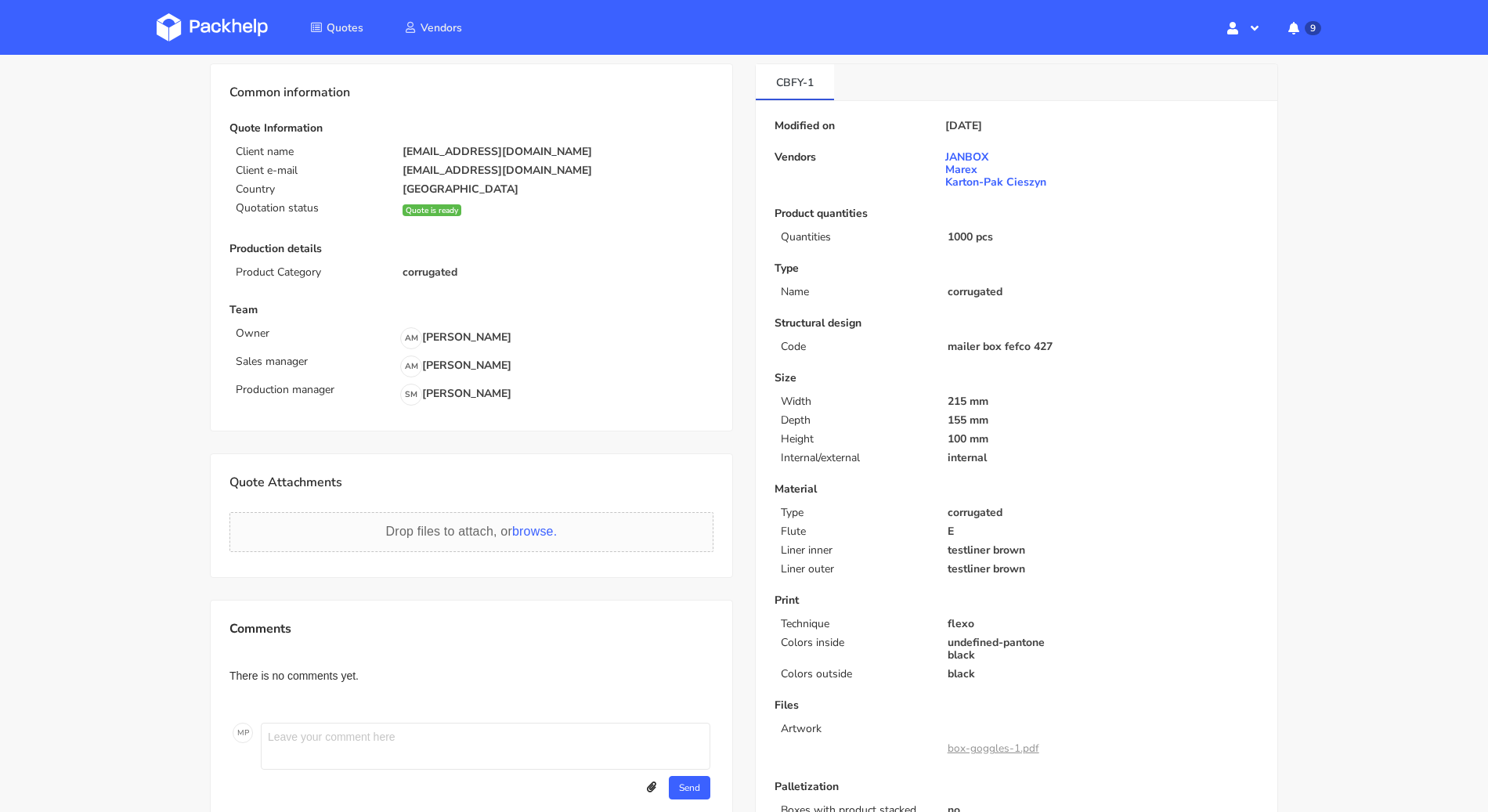
scroll to position [242, 0]
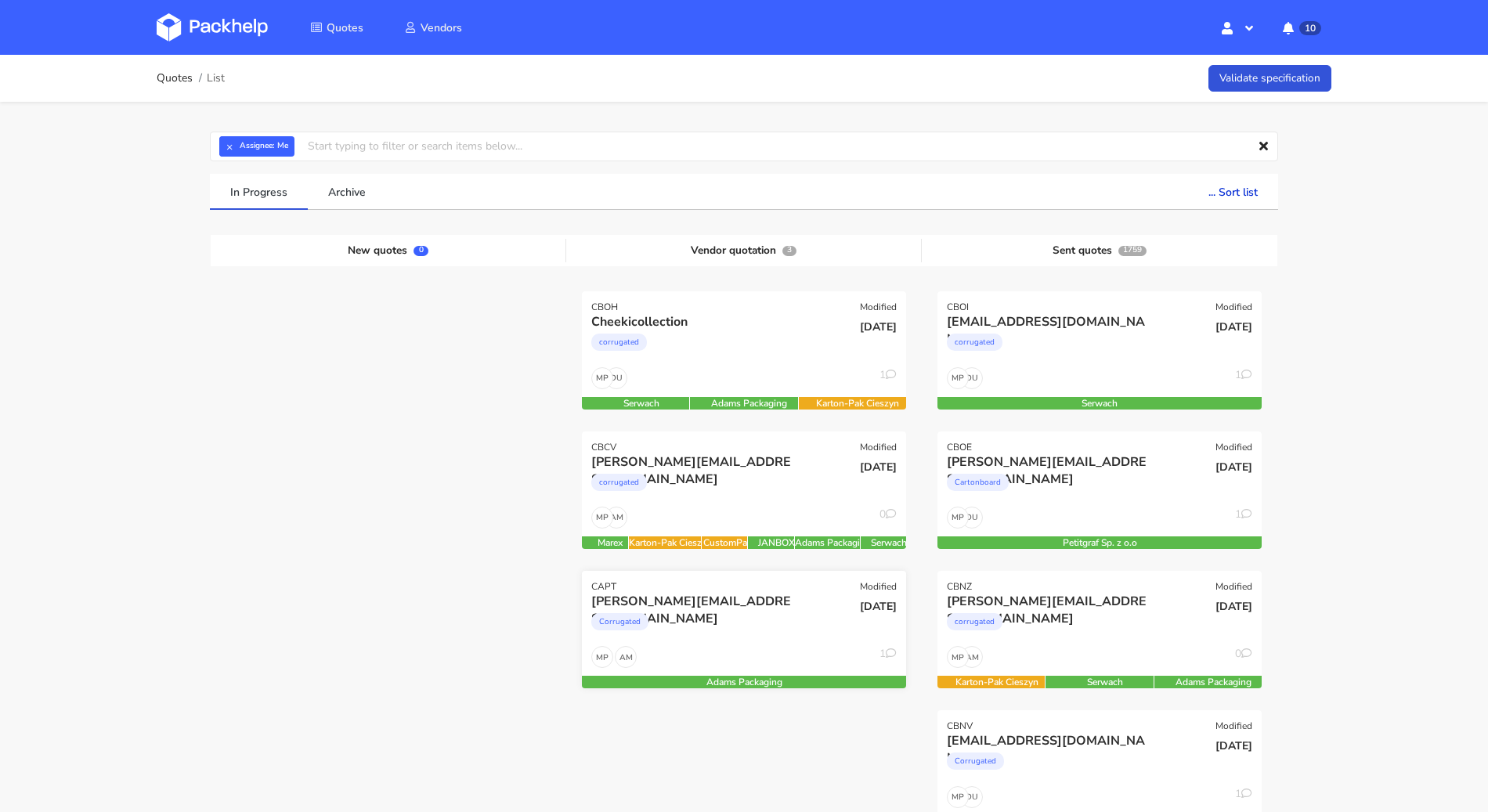
click at [741, 641] on div "[PERSON_NAME][EMAIL_ADDRESS][DOMAIN_NAME] Corrugated" at bounding box center [689, 618] width 219 height 53
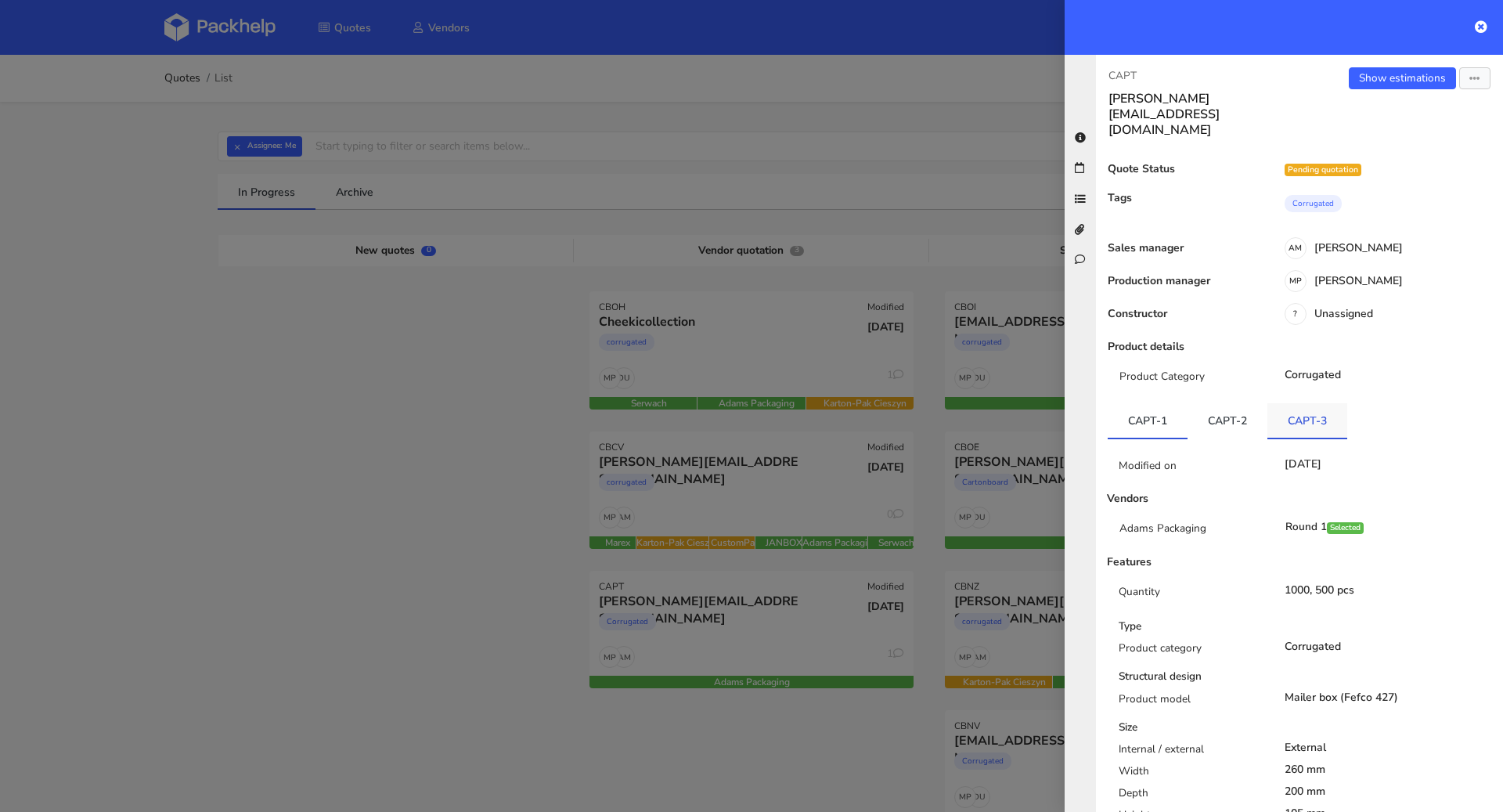
click at [1298, 406] on li "CAPT-3" at bounding box center [1308, 421] width 80 height 36
click at [1298, 404] on link "CAPT-3" at bounding box center [1308, 421] width 80 height 35
click at [345, 507] on div at bounding box center [751, 406] width 1503 height 812
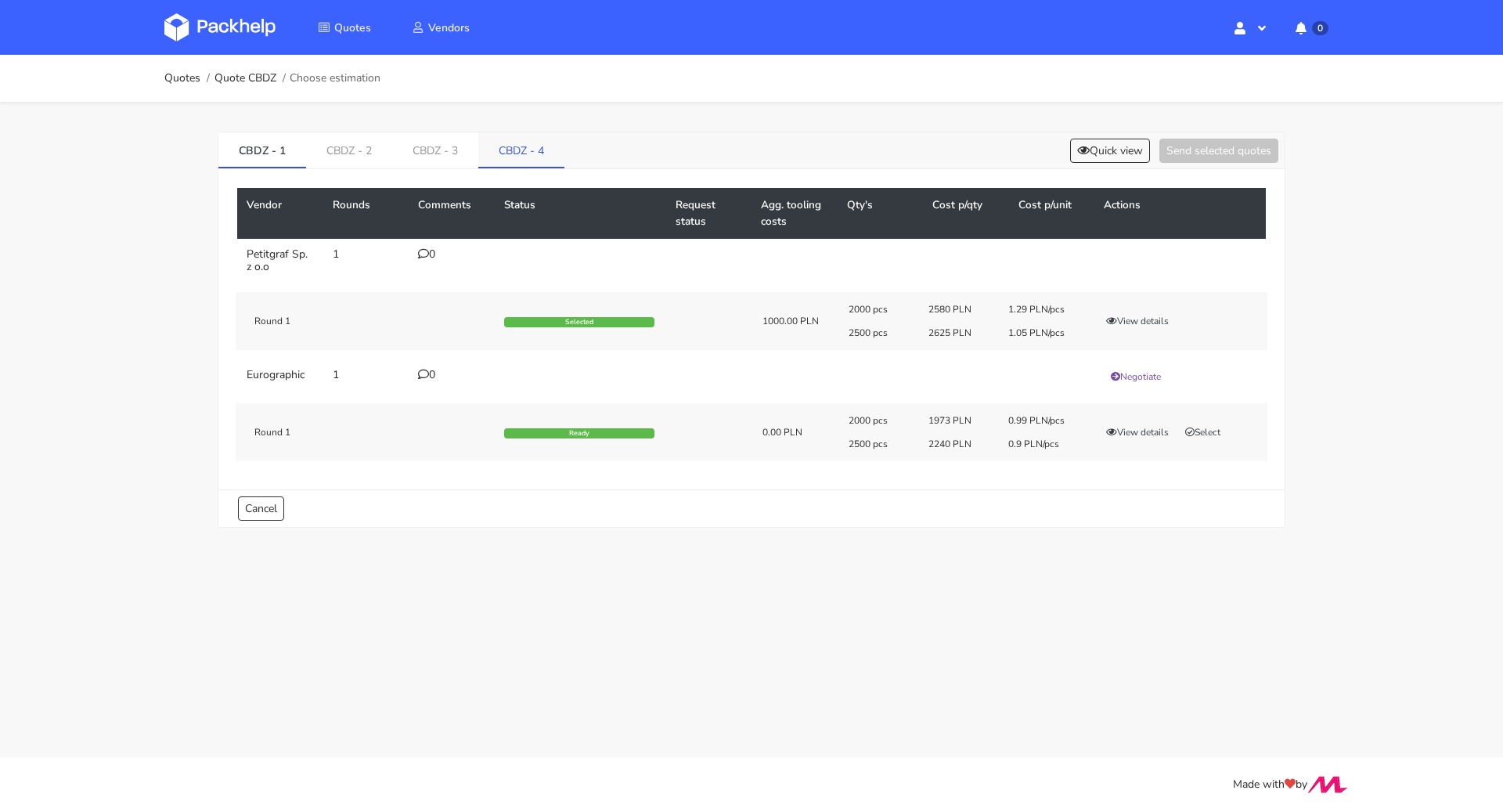
click at [545, 146] on link "CBDZ - 4" at bounding box center [521, 150] width 86 height 35
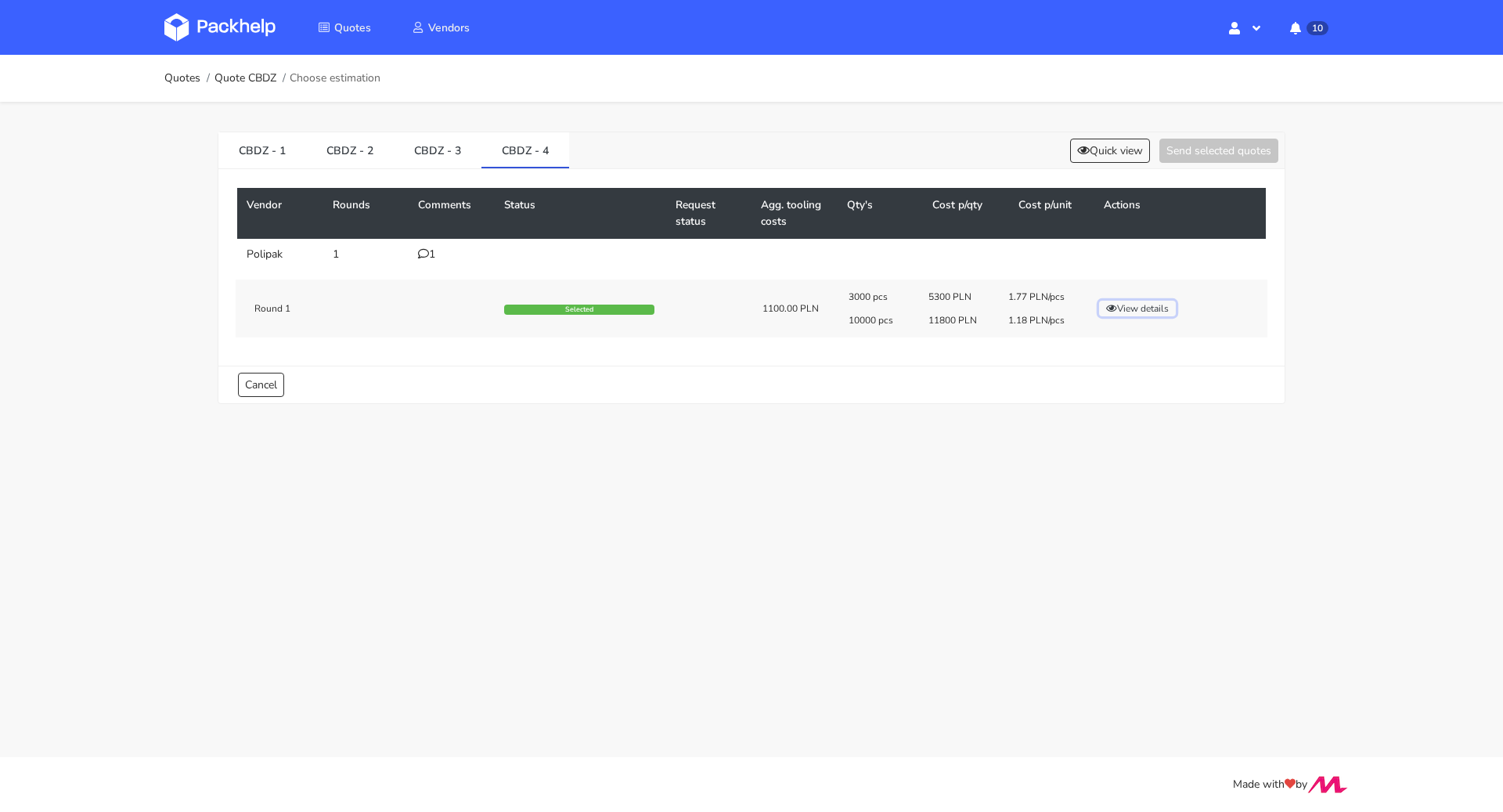
click at [1132, 310] on button "View details" at bounding box center [1137, 309] width 76 height 15
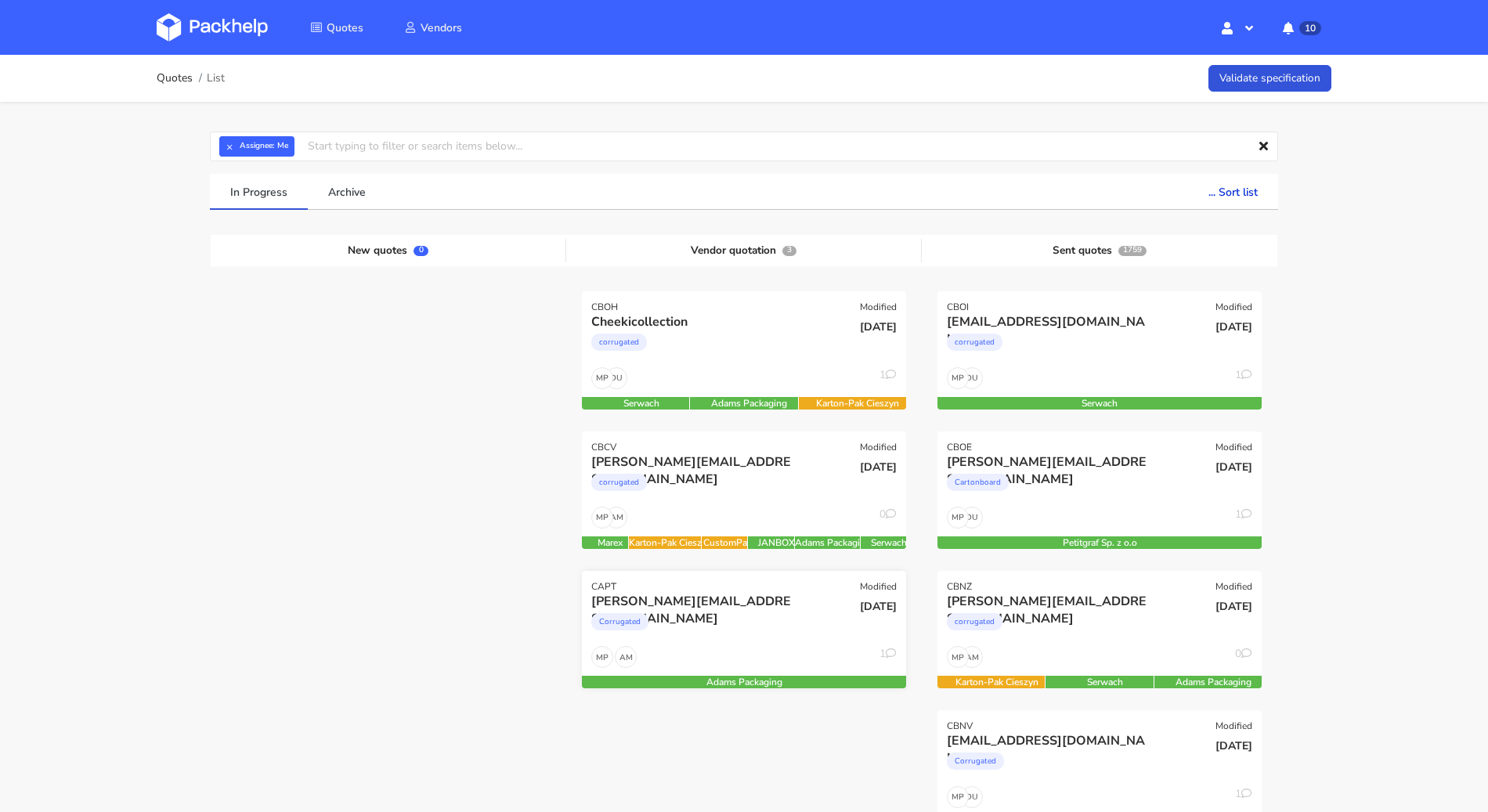
click at [810, 648] on div "AM MP 1" at bounding box center [744, 660] width 324 height 30
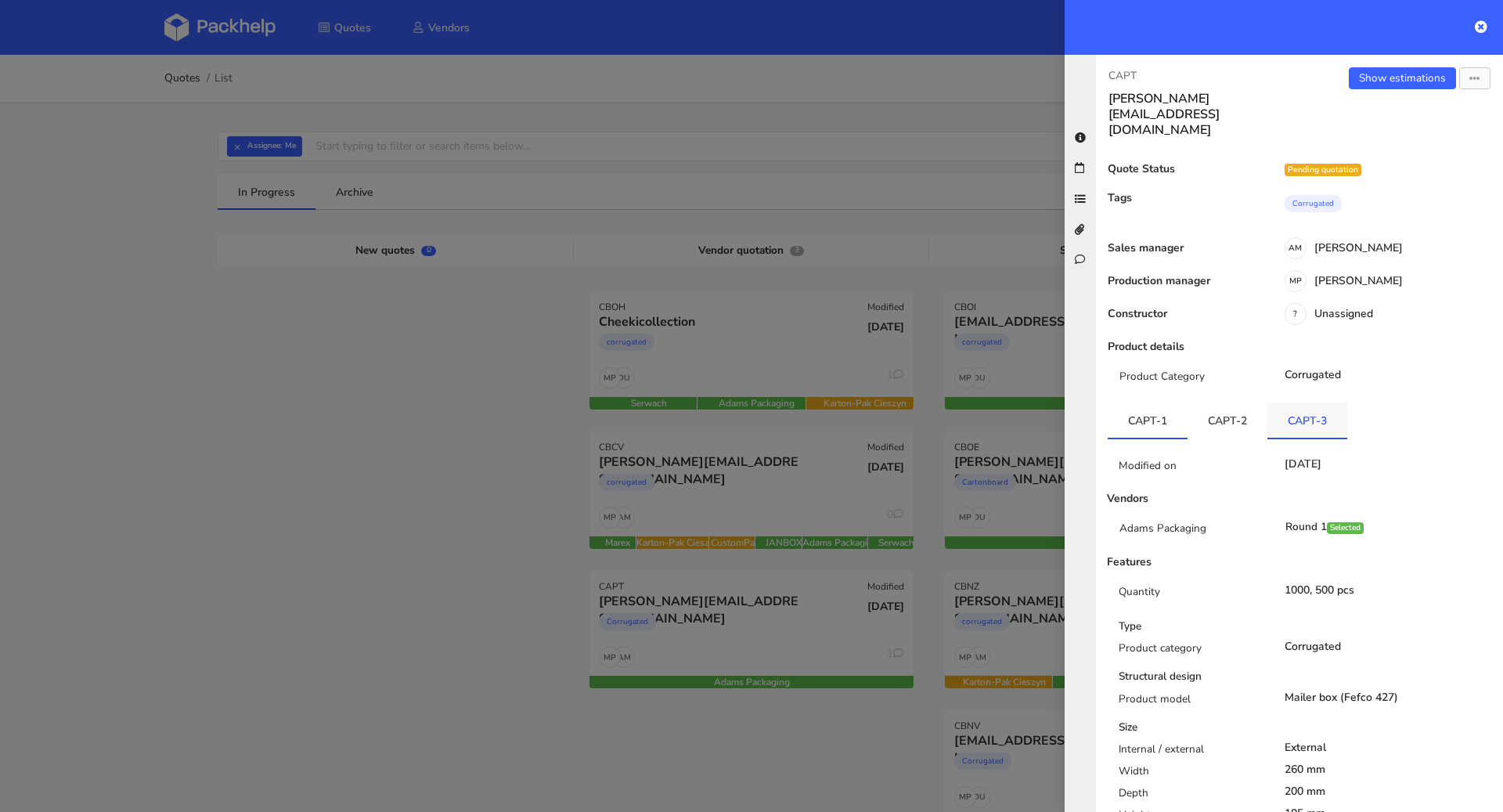
click at [1292, 404] on link "CAPT-3" at bounding box center [1308, 421] width 80 height 35
click at [354, 576] on div at bounding box center [751, 406] width 1503 height 812
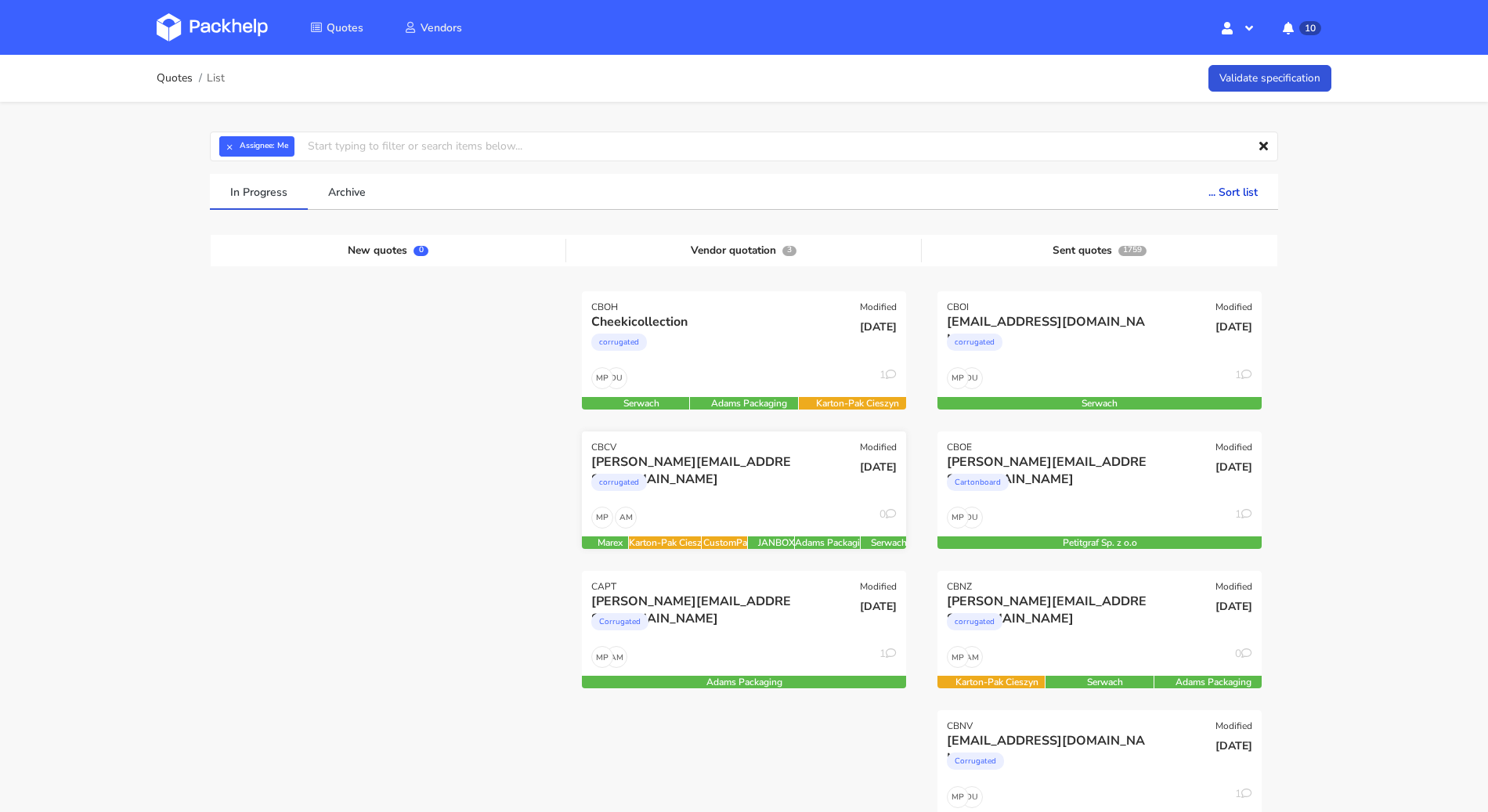
click at [687, 491] on div "corrugated" at bounding box center [695, 486] width 207 height 31
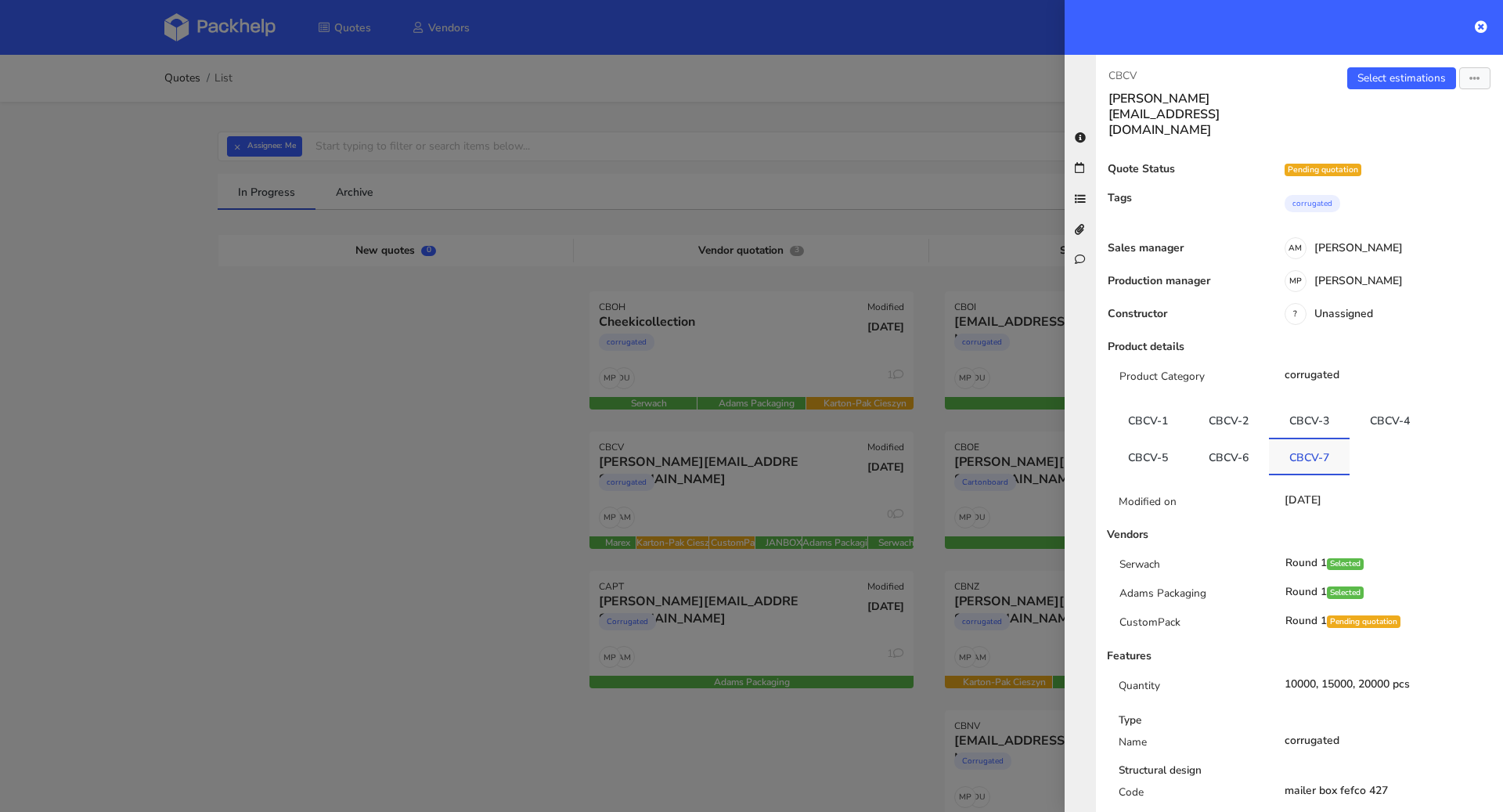
click at [1325, 439] on link "CBCV-7" at bounding box center [1308, 457] width 80 height 35
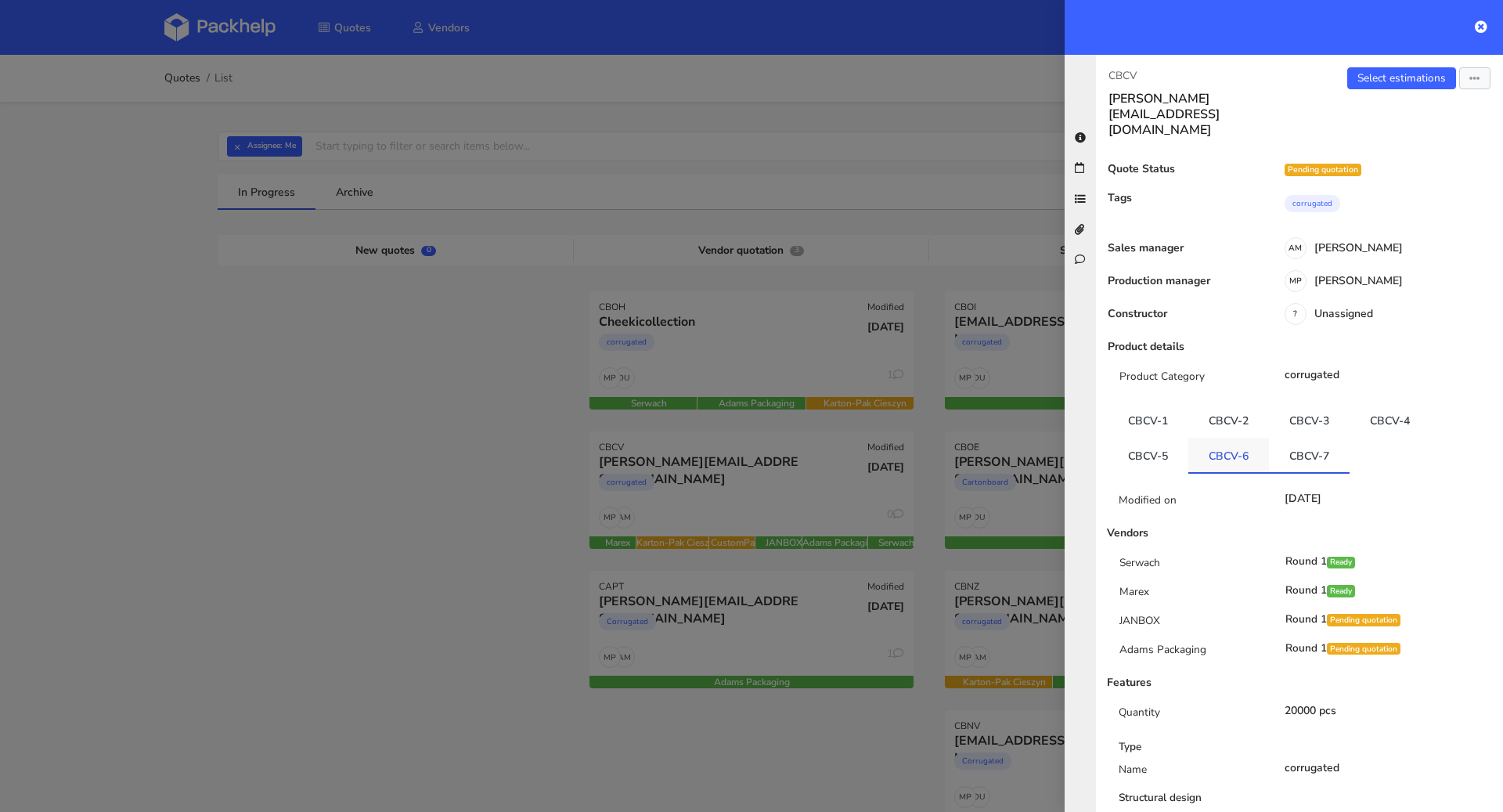
click at [1242, 437] on link "CBCV-6" at bounding box center [1228, 455] width 80 height 35
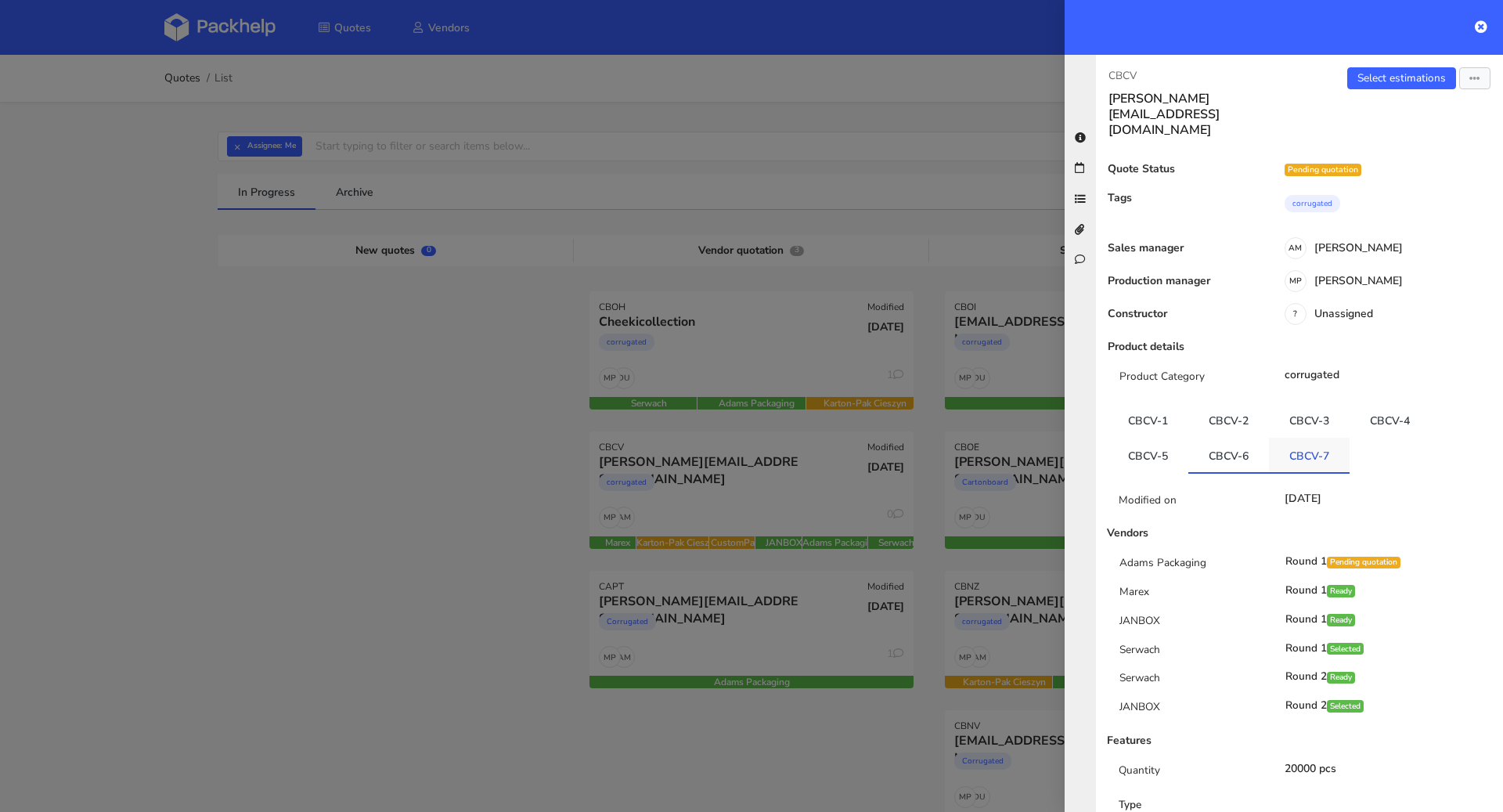
click at [1298, 437] on link "CBCV-7" at bounding box center [1308, 455] width 80 height 35
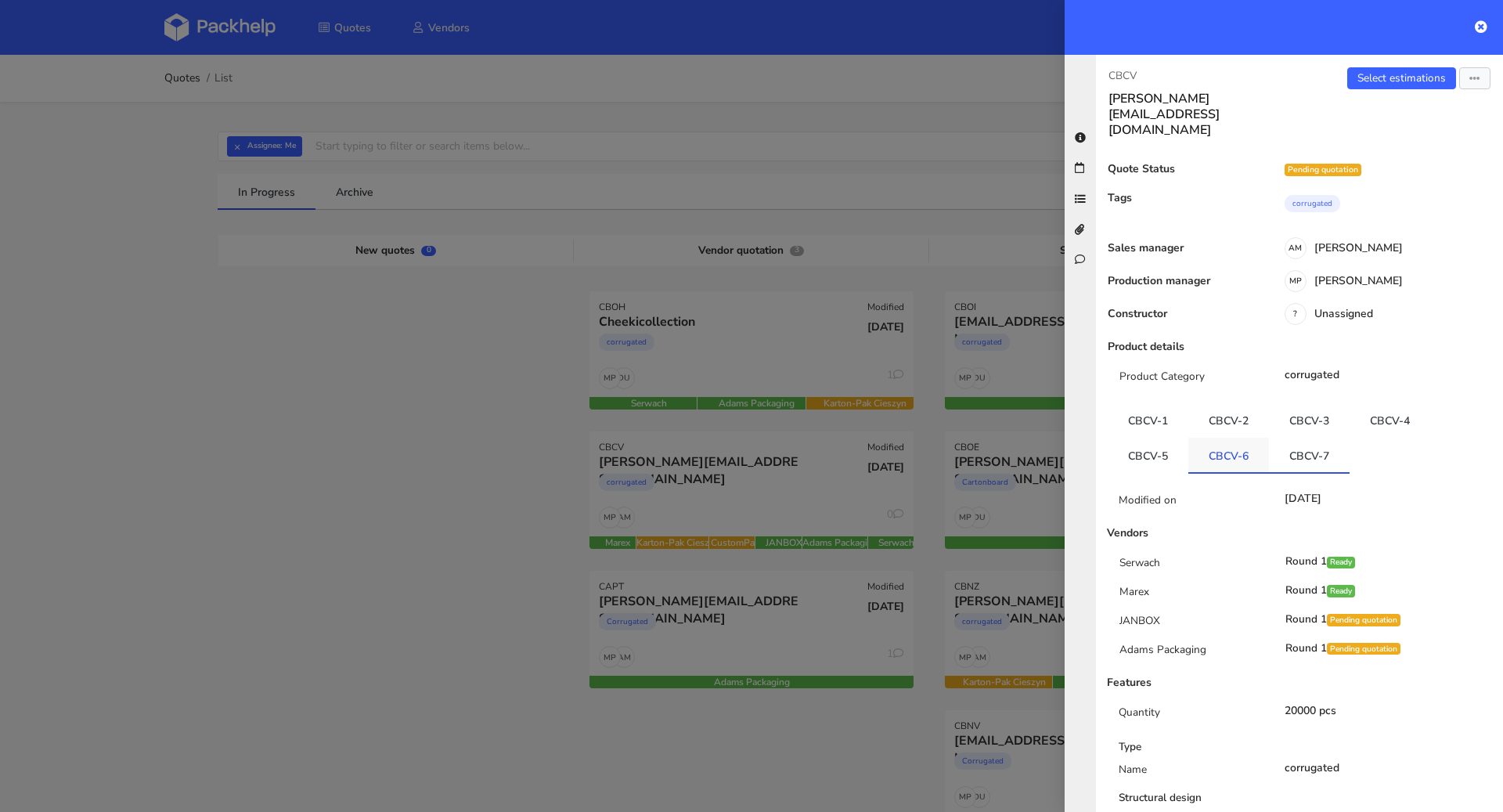
click at [1220, 437] on link "CBCV-6" at bounding box center [1228, 455] width 80 height 35
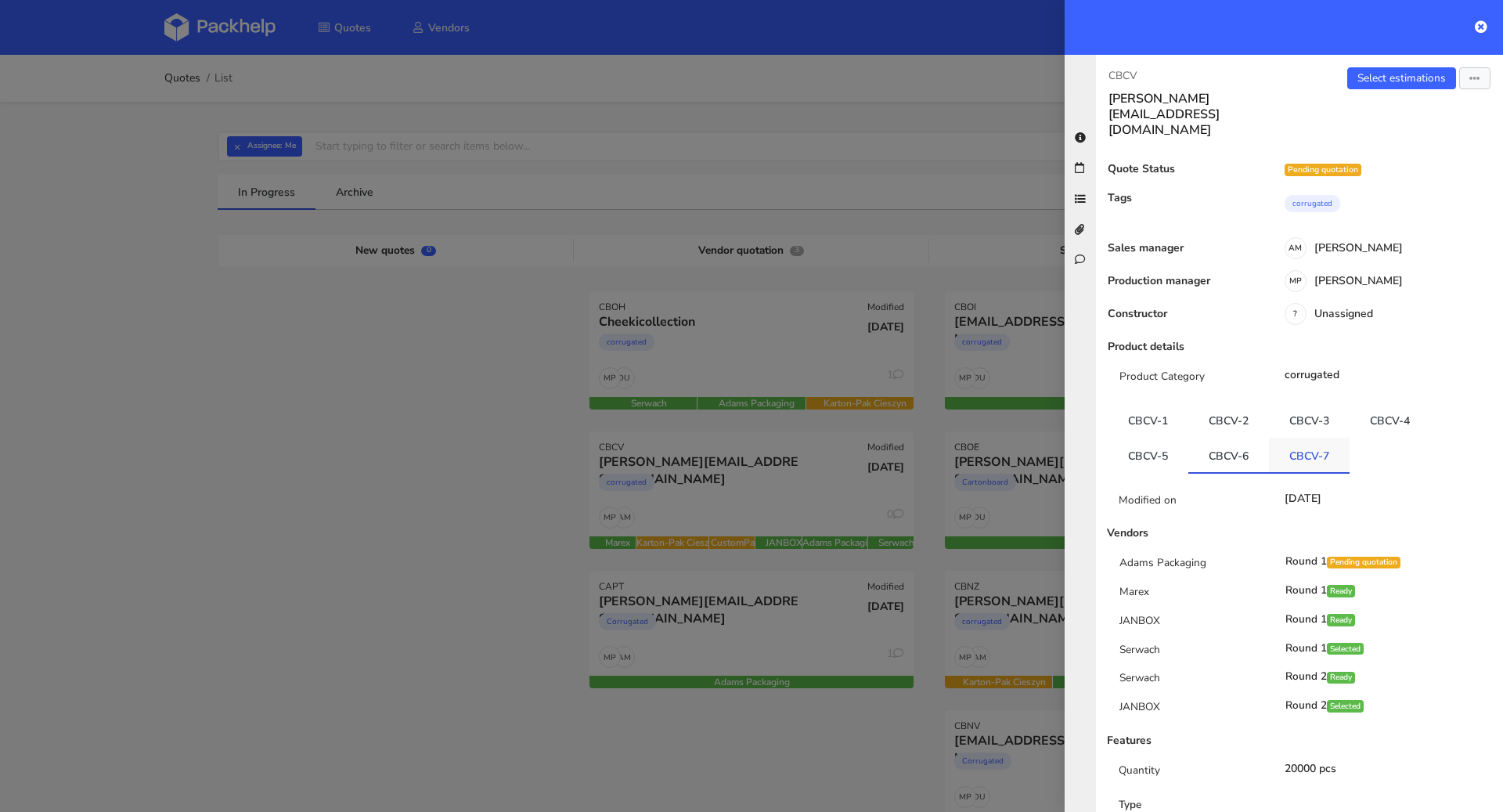
click at [1290, 437] on link "CBCV-7" at bounding box center [1308, 455] width 80 height 35
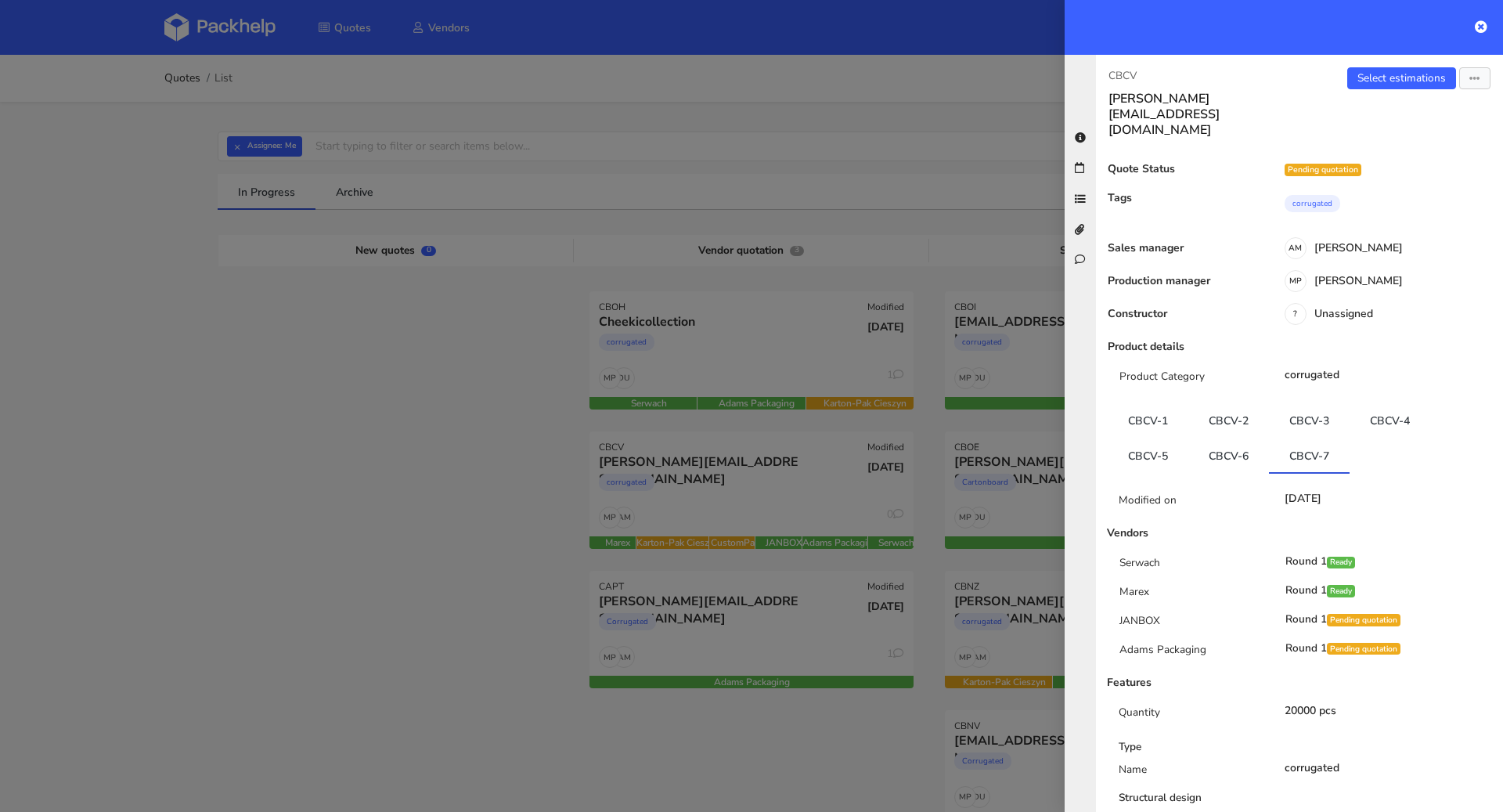
click at [341, 494] on div at bounding box center [751, 406] width 1503 height 812
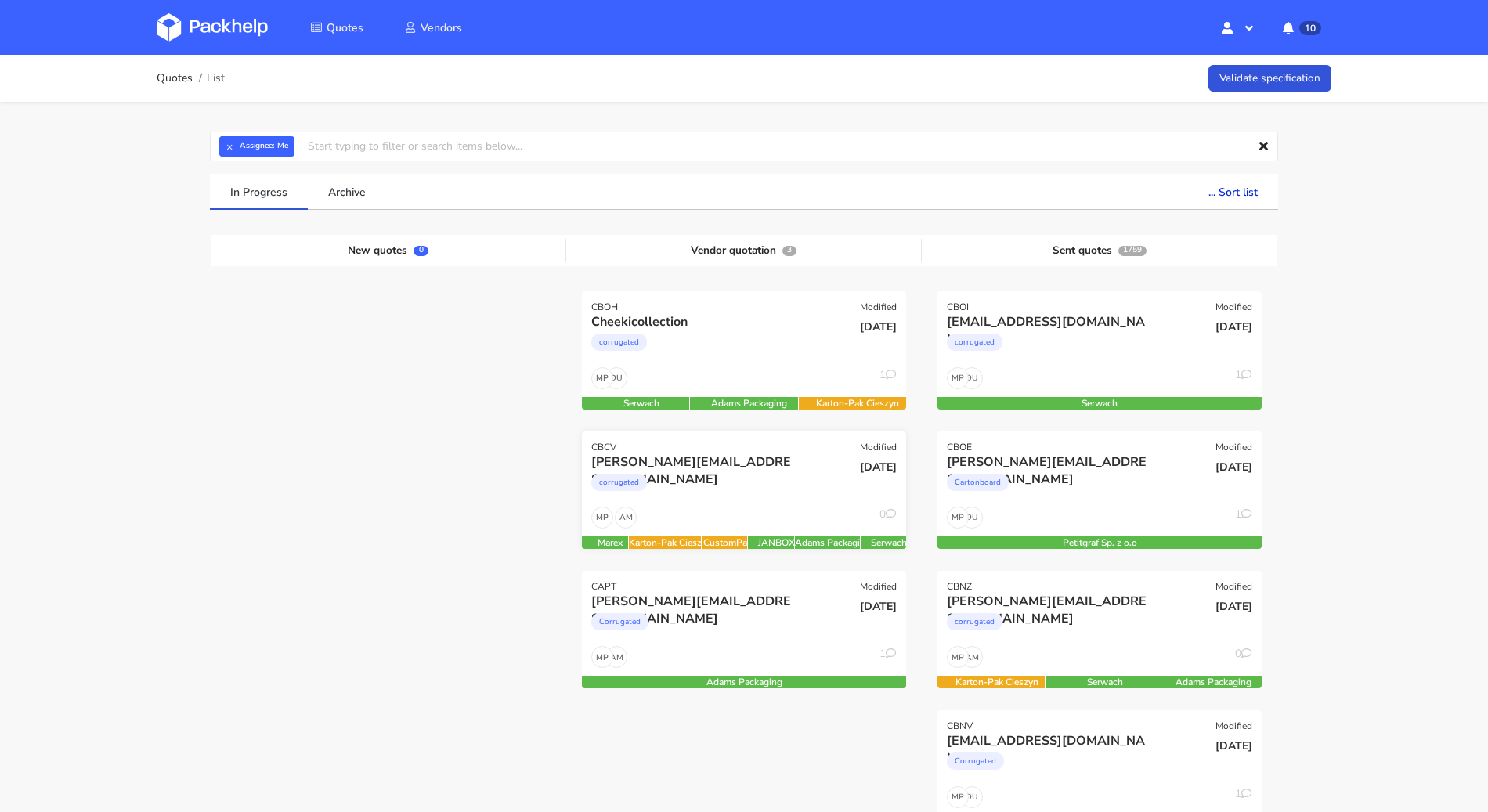
click at [702, 493] on div "corrugated" at bounding box center [695, 486] width 207 height 31
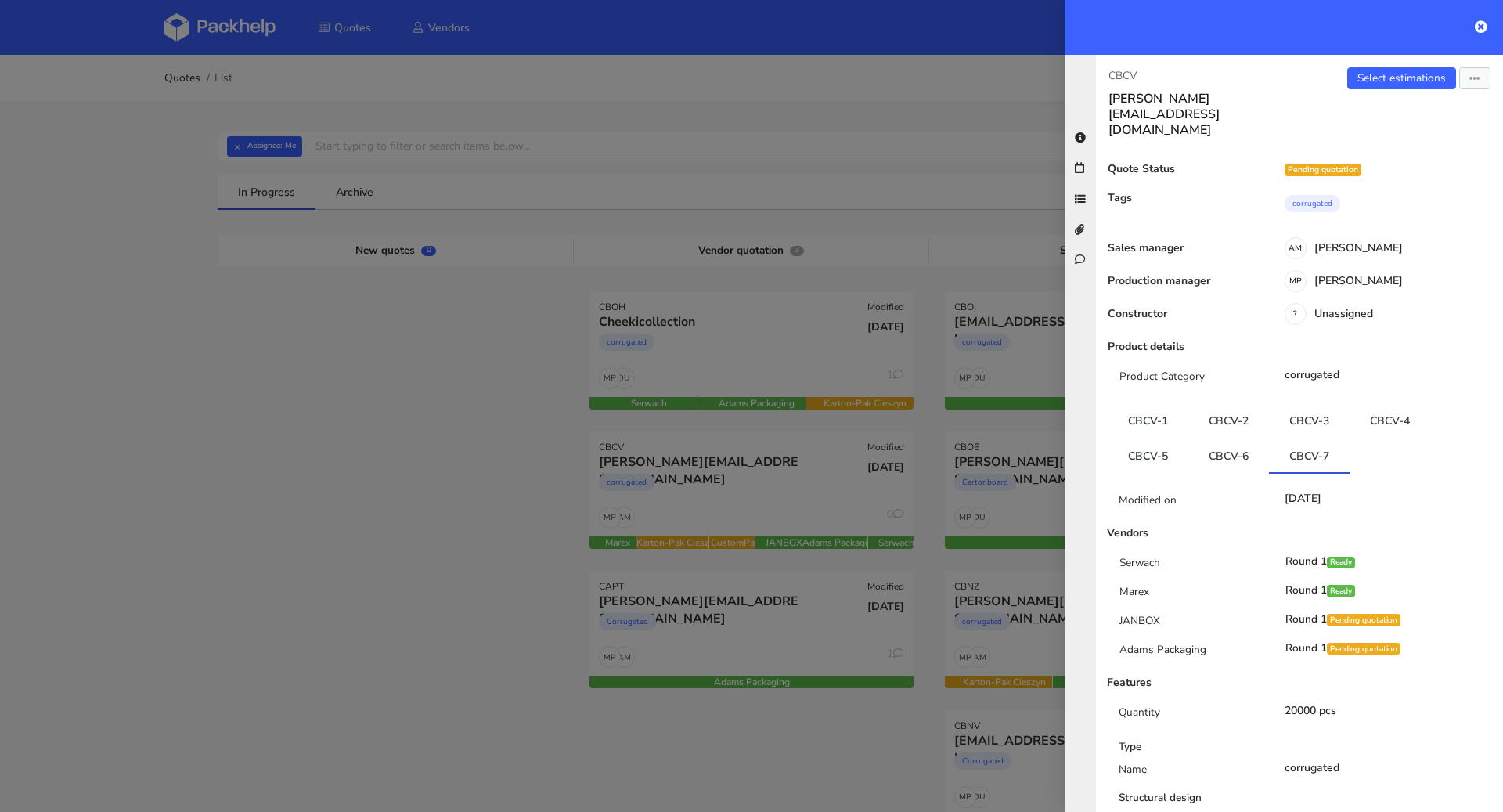
click at [455, 558] on div at bounding box center [751, 406] width 1503 height 812
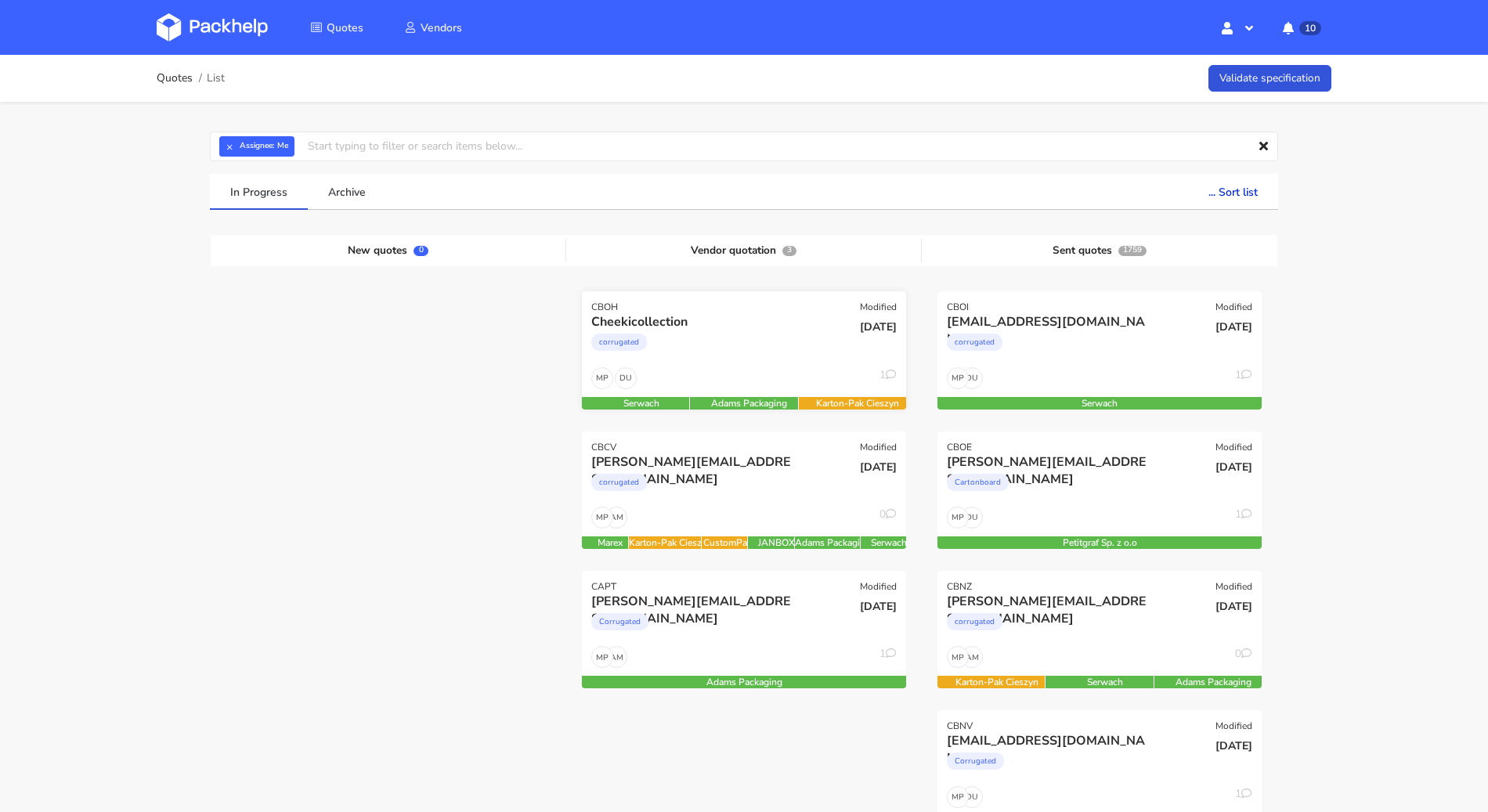
click at [745, 376] on div "DU MP 1" at bounding box center [744, 381] width 324 height 30
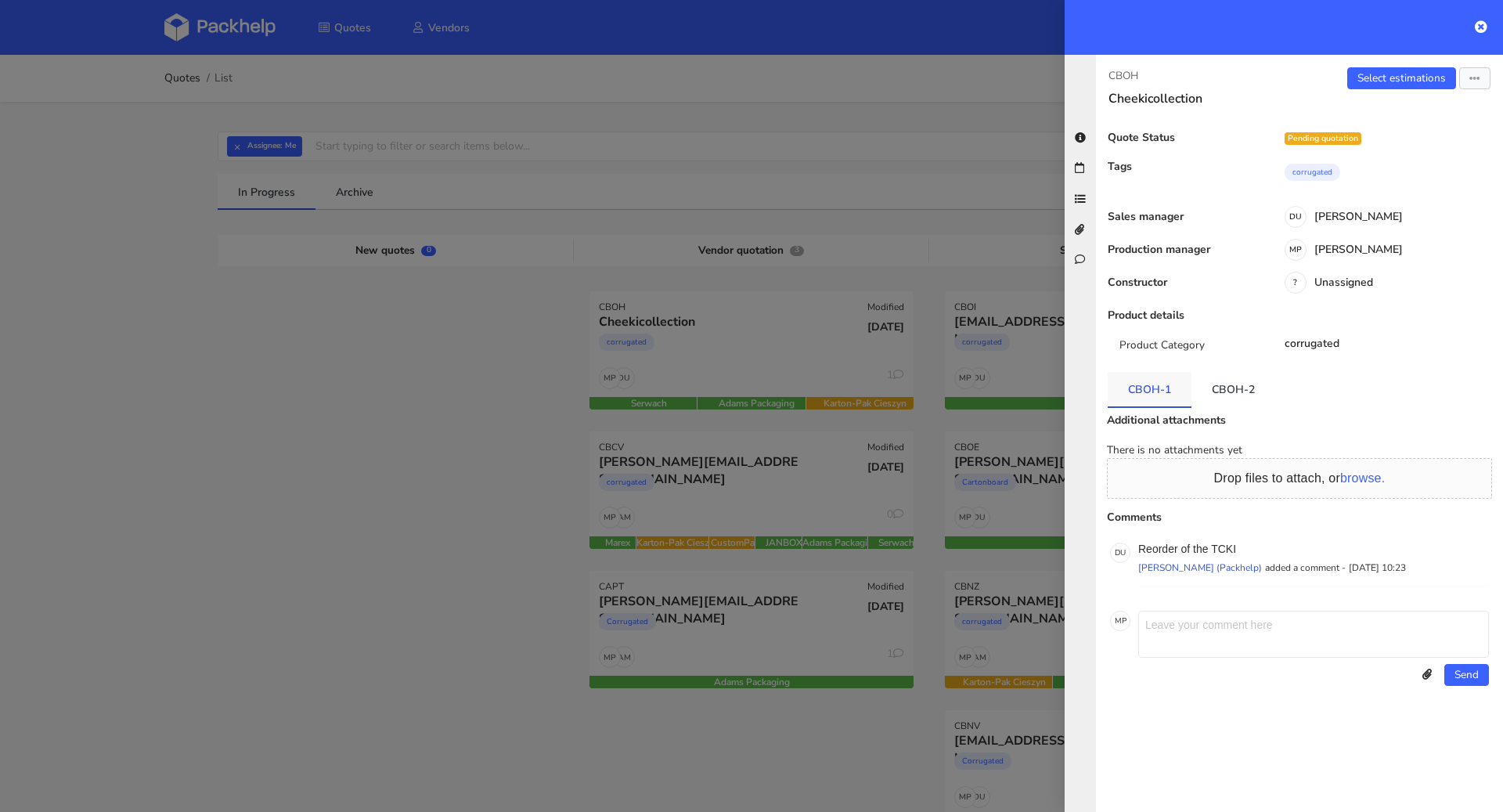
click at [1133, 379] on link "CBOH-1" at bounding box center [1150, 389] width 84 height 35
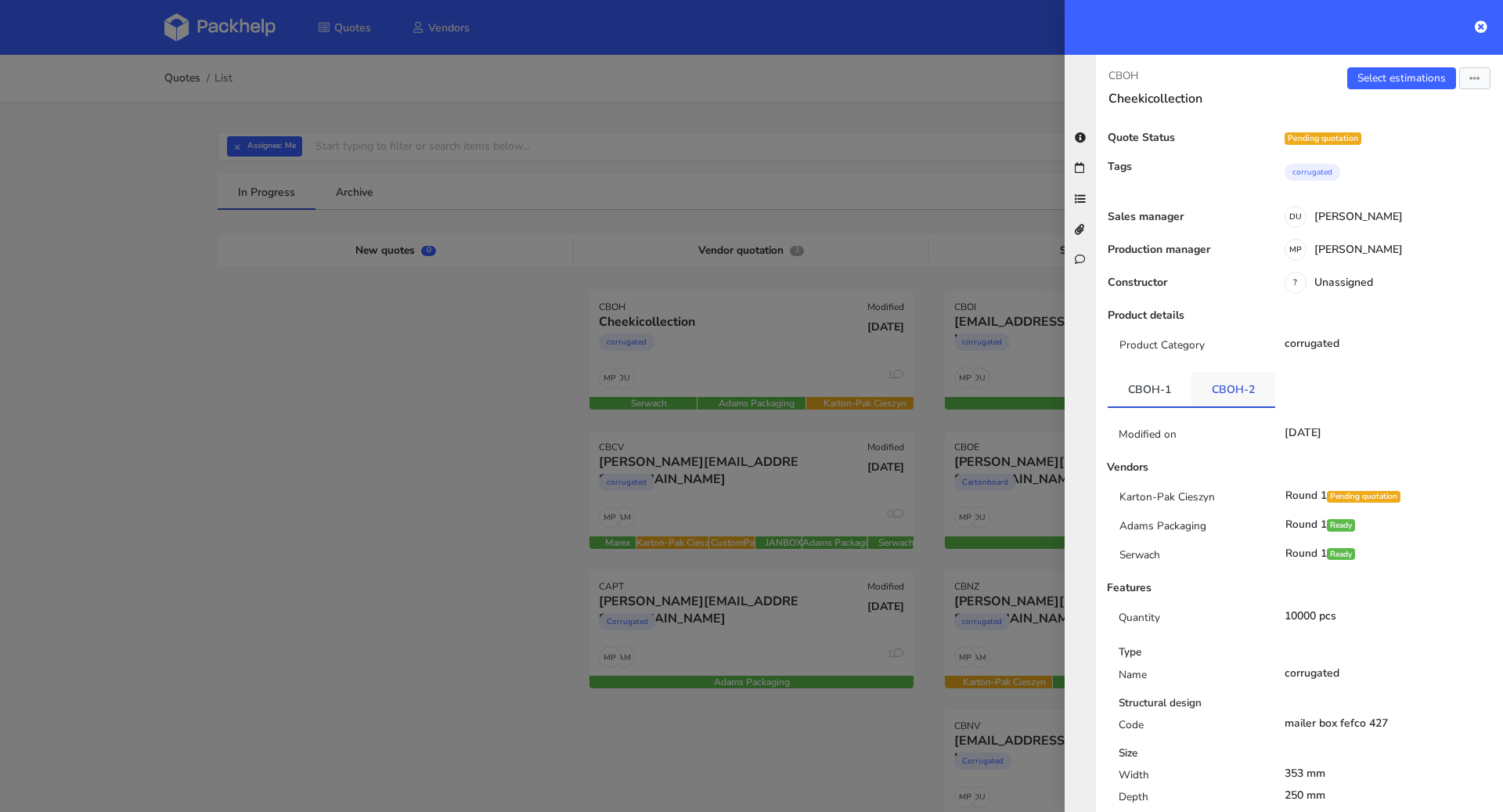
click at [1265, 389] on link "CBOH-2" at bounding box center [1233, 389] width 84 height 35
click at [1477, 27] on icon at bounding box center [1481, 26] width 13 height 13
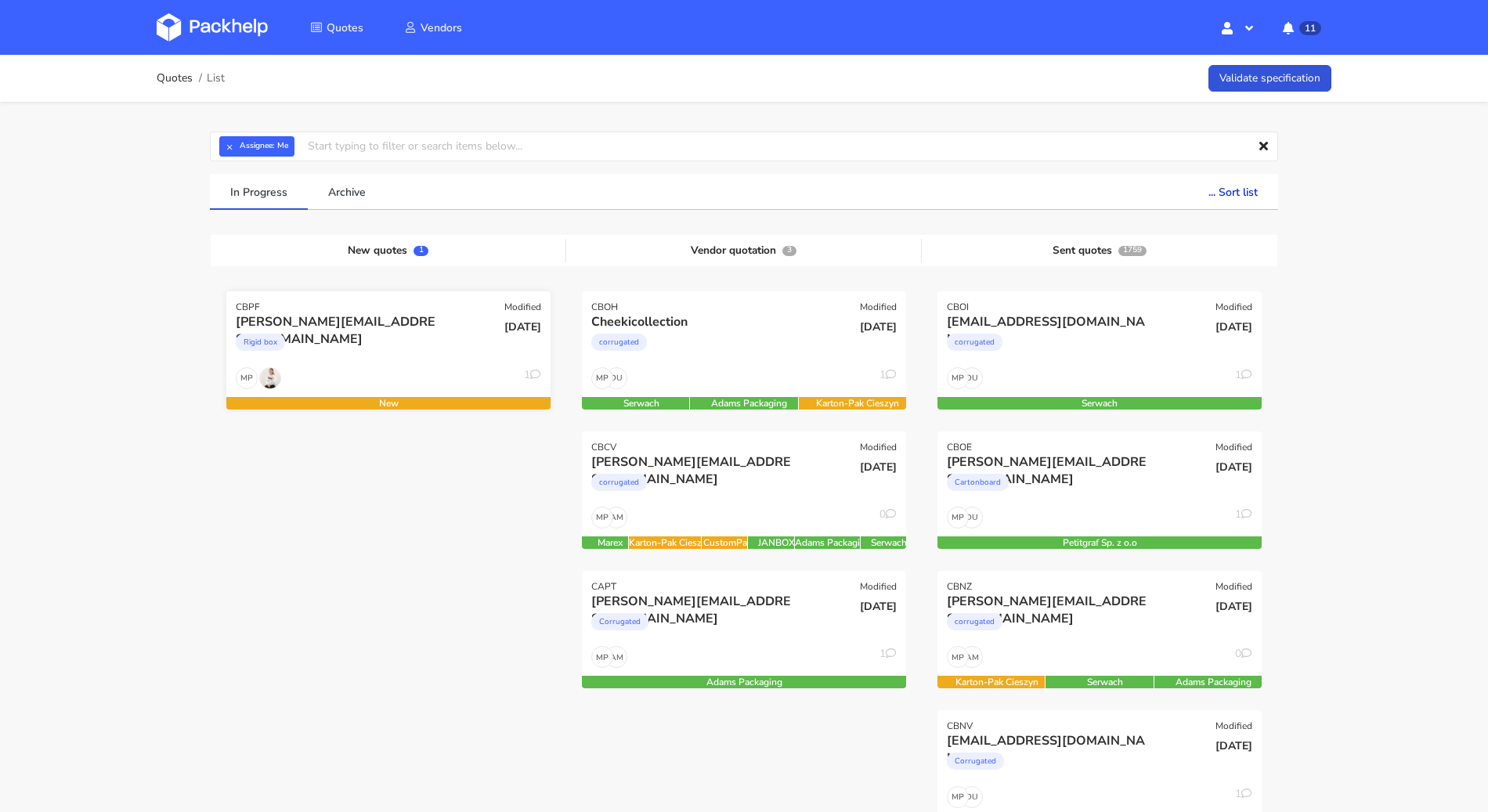
click at [360, 393] on div "MP 1" at bounding box center [388, 381] width 324 height 30
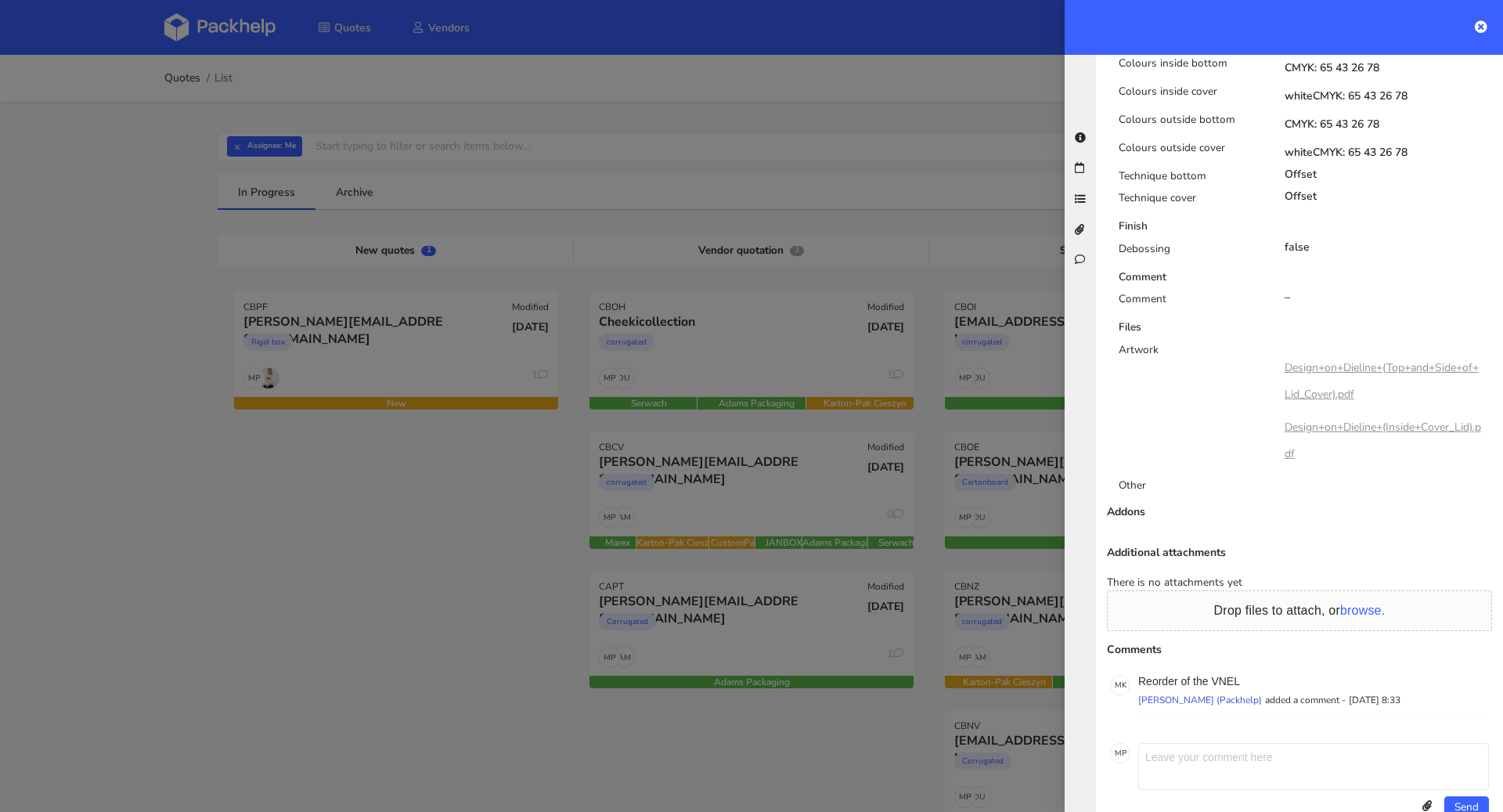
scroll to position [1012, 0]
drag, startPoint x: 1241, startPoint y: 646, endPoint x: 1213, endPoint y: 647, distance: 28.0
click at [1213, 675] on p "Reorder of the VNEL" at bounding box center [1313, 680] width 350 height 13
copy p "VNEL"
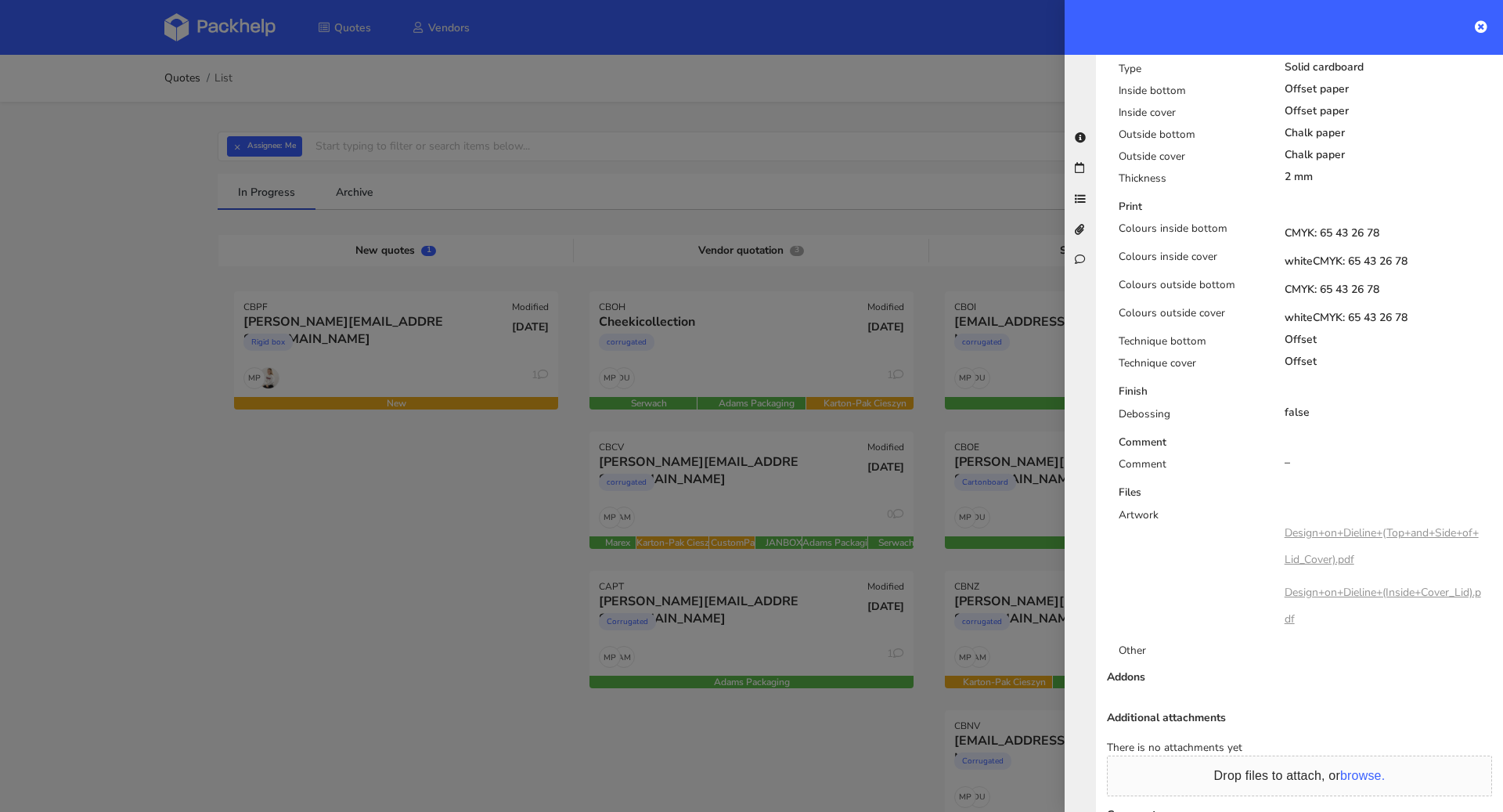
click at [1366, 526] on link "Design+on+Dieline+(Top+and+Side+of+Lid_Cover).pdf" at bounding box center [1382, 546] width 195 height 42
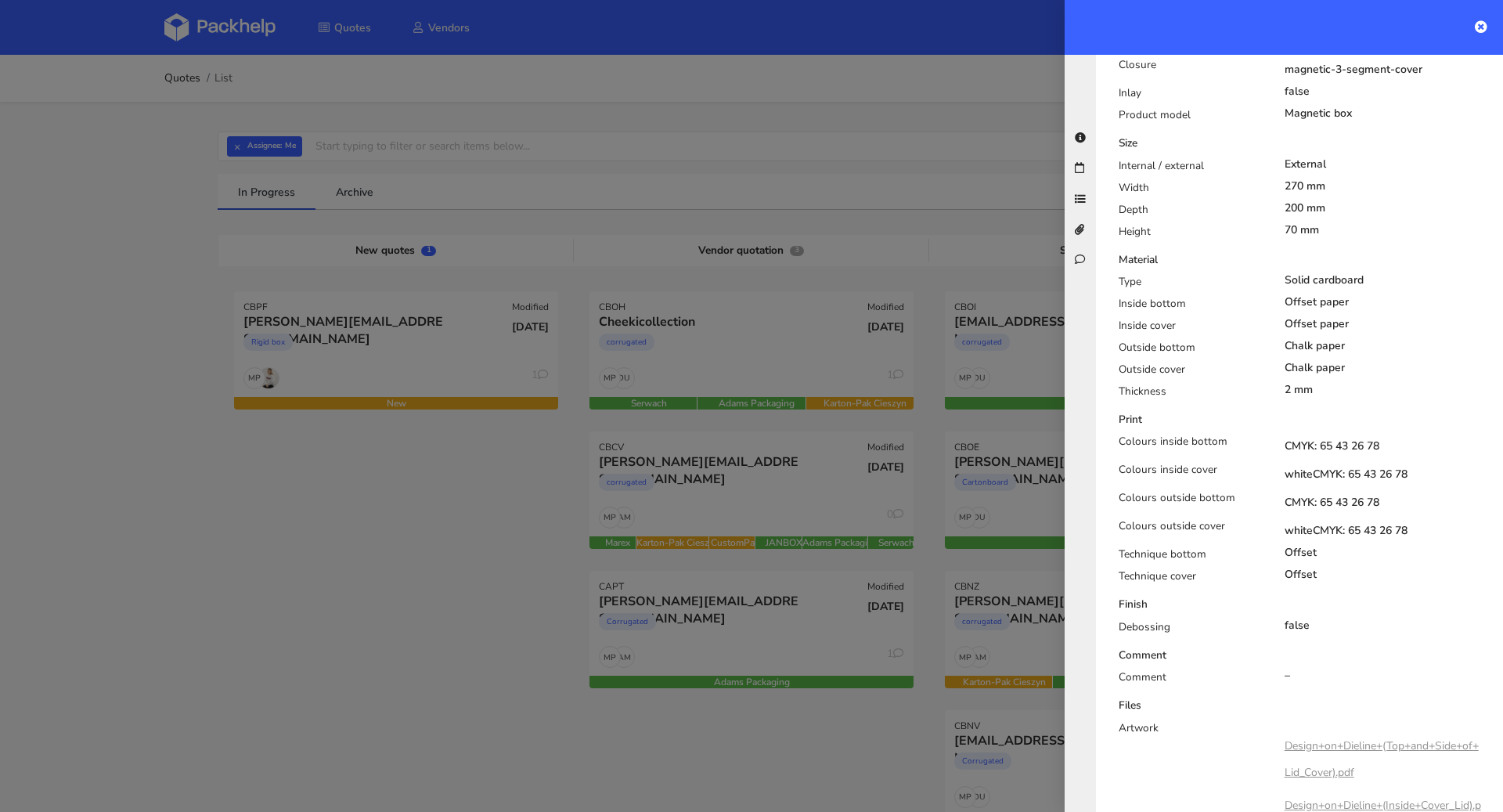
scroll to position [0, 0]
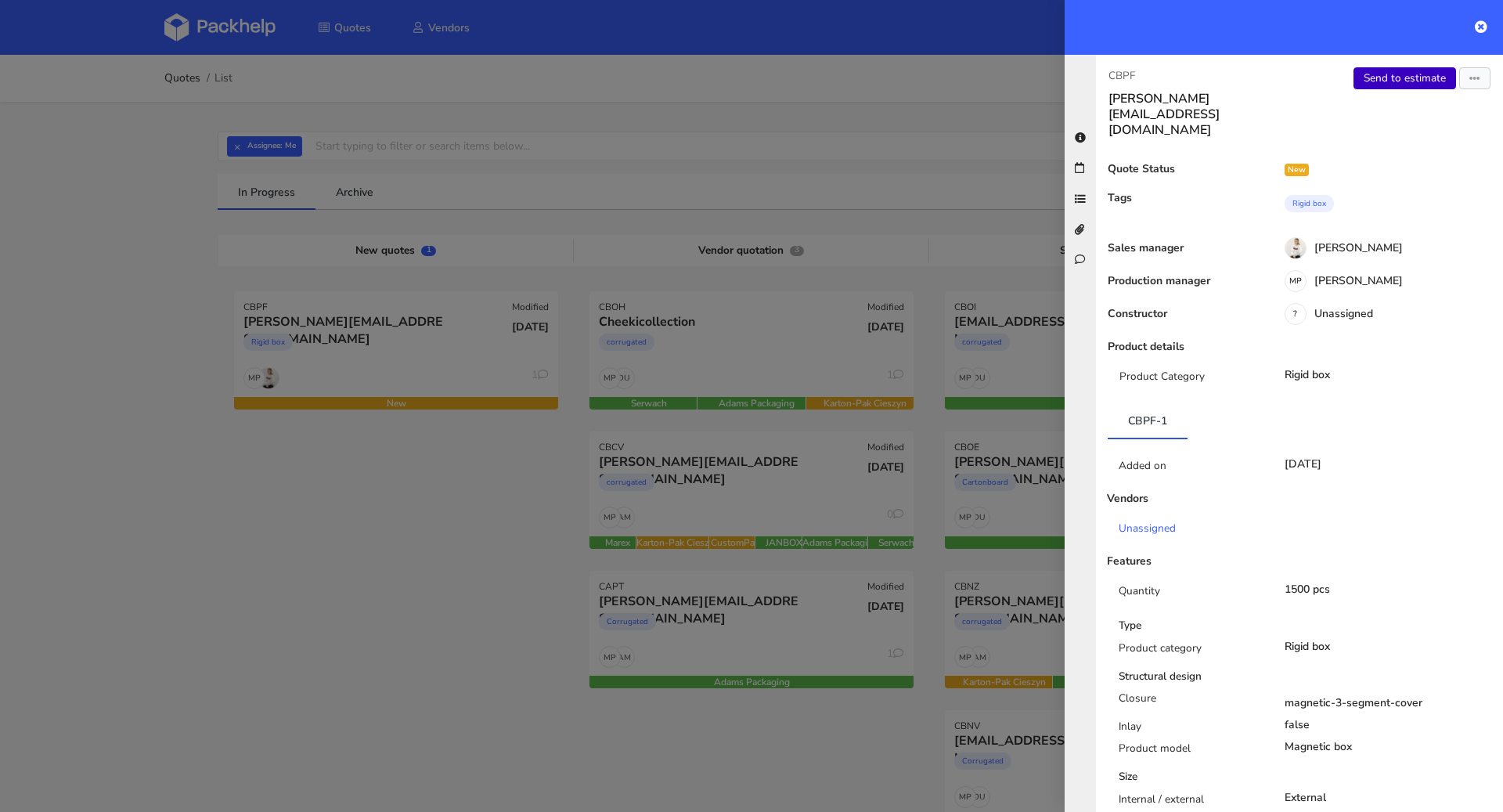
click at [1372, 84] on link "Send to estimate" at bounding box center [1405, 78] width 103 height 22
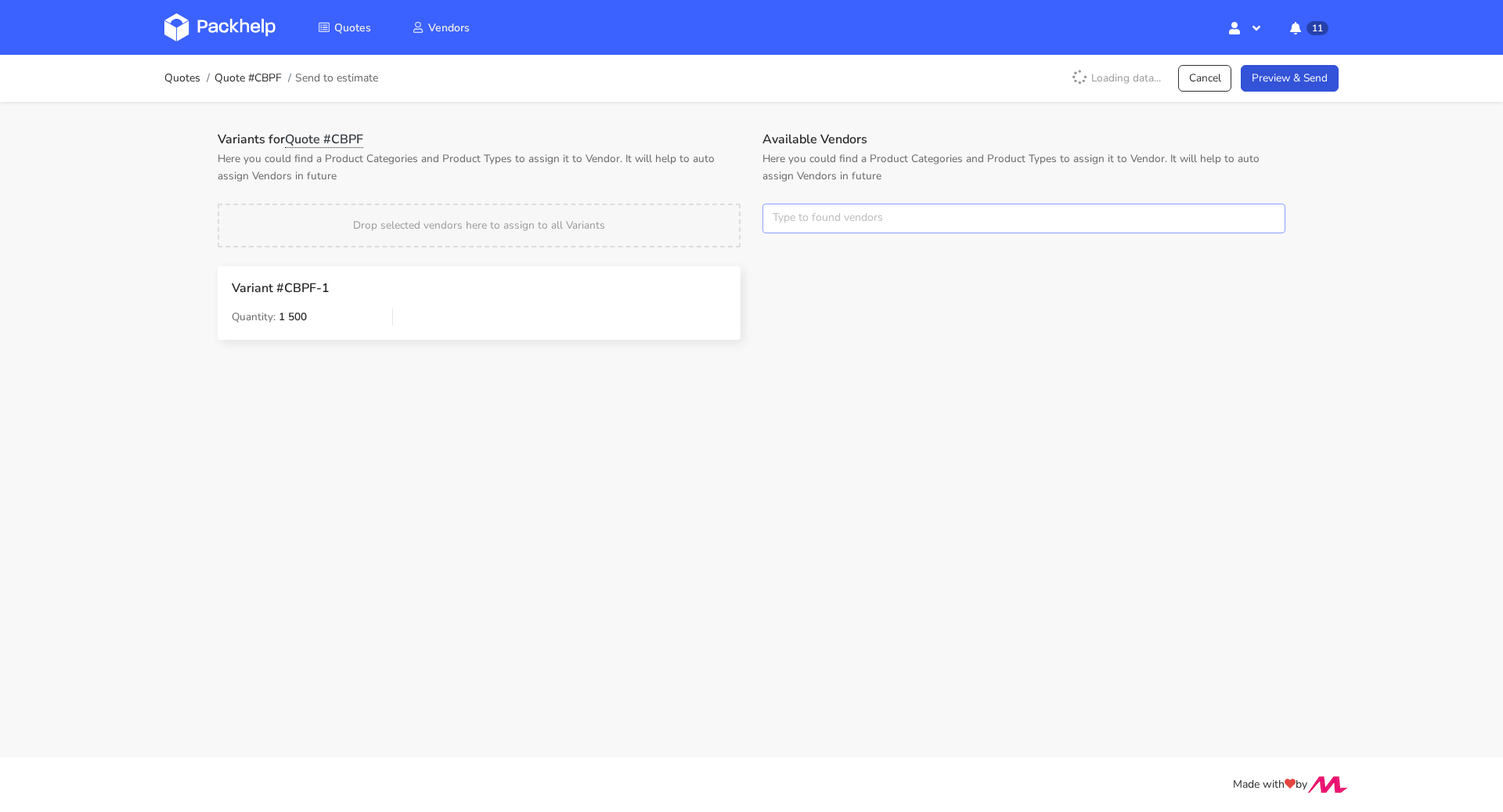
click at [807, 225] on input "text" at bounding box center [1024, 218] width 523 height 30
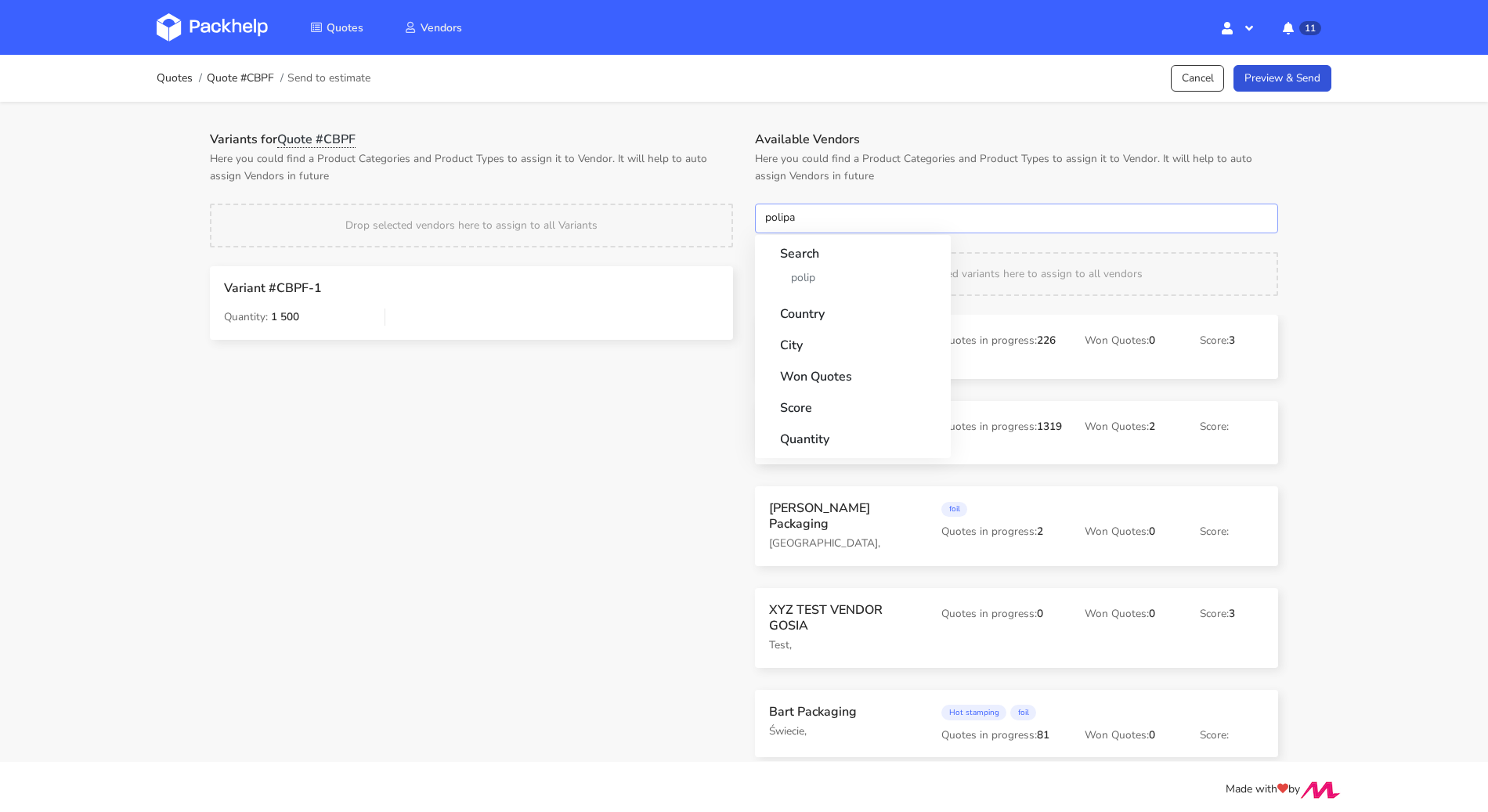
type input "polipak"
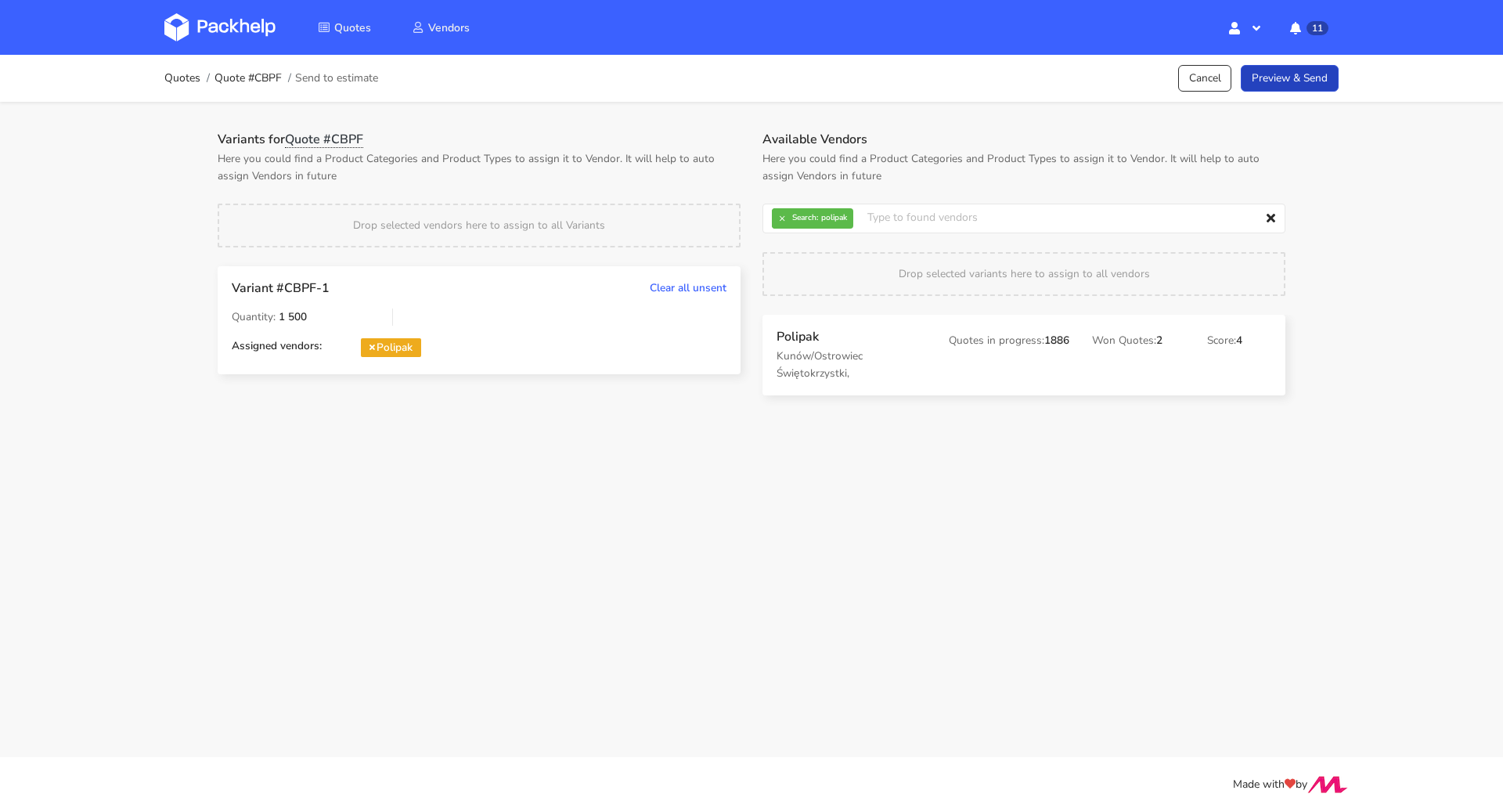
click at [1284, 78] on link "Preview & Send" at bounding box center [1289, 78] width 98 height 27
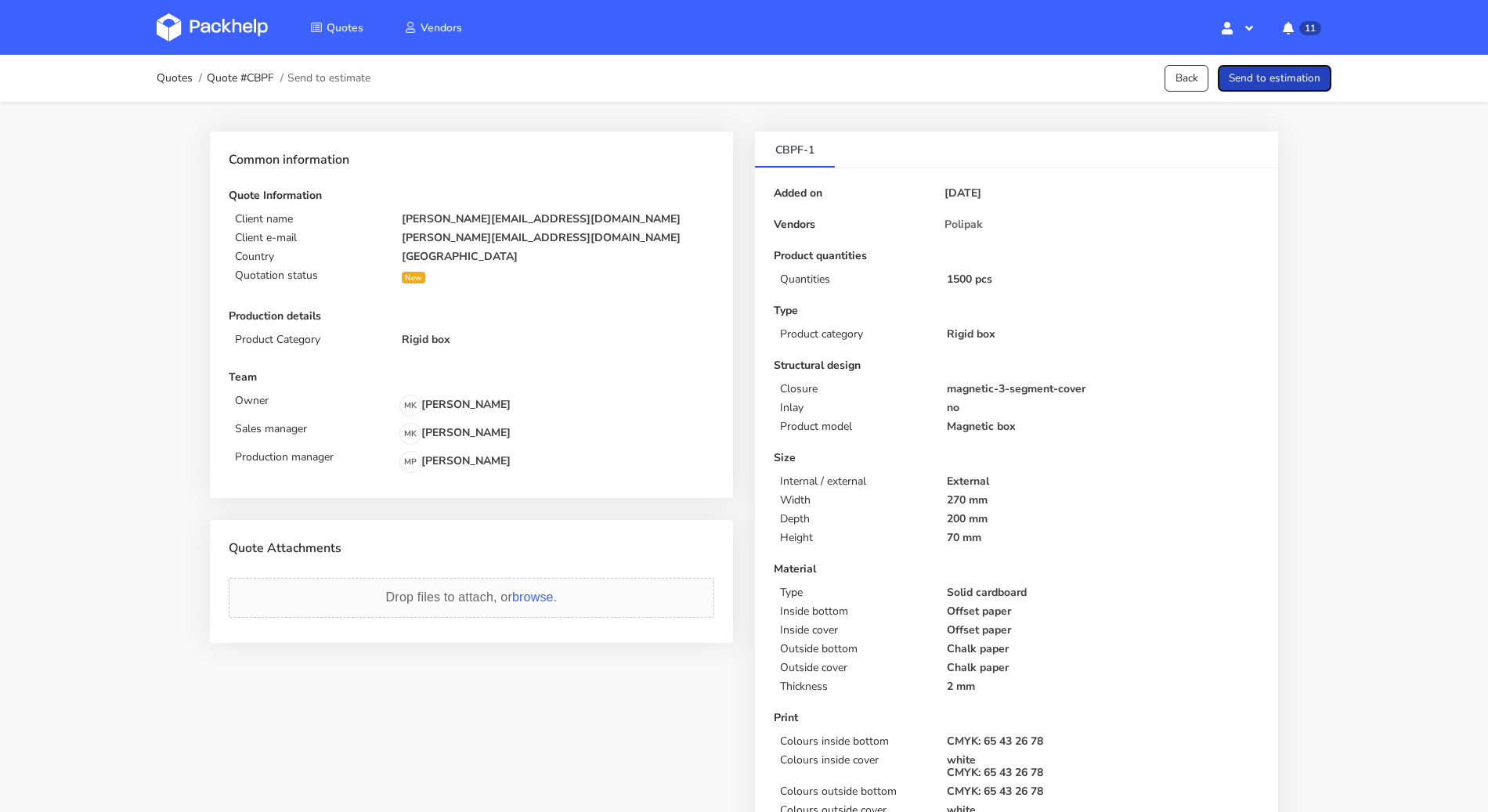
click at [1326, 71] on button "Send to estimation" at bounding box center [1274, 78] width 113 height 27
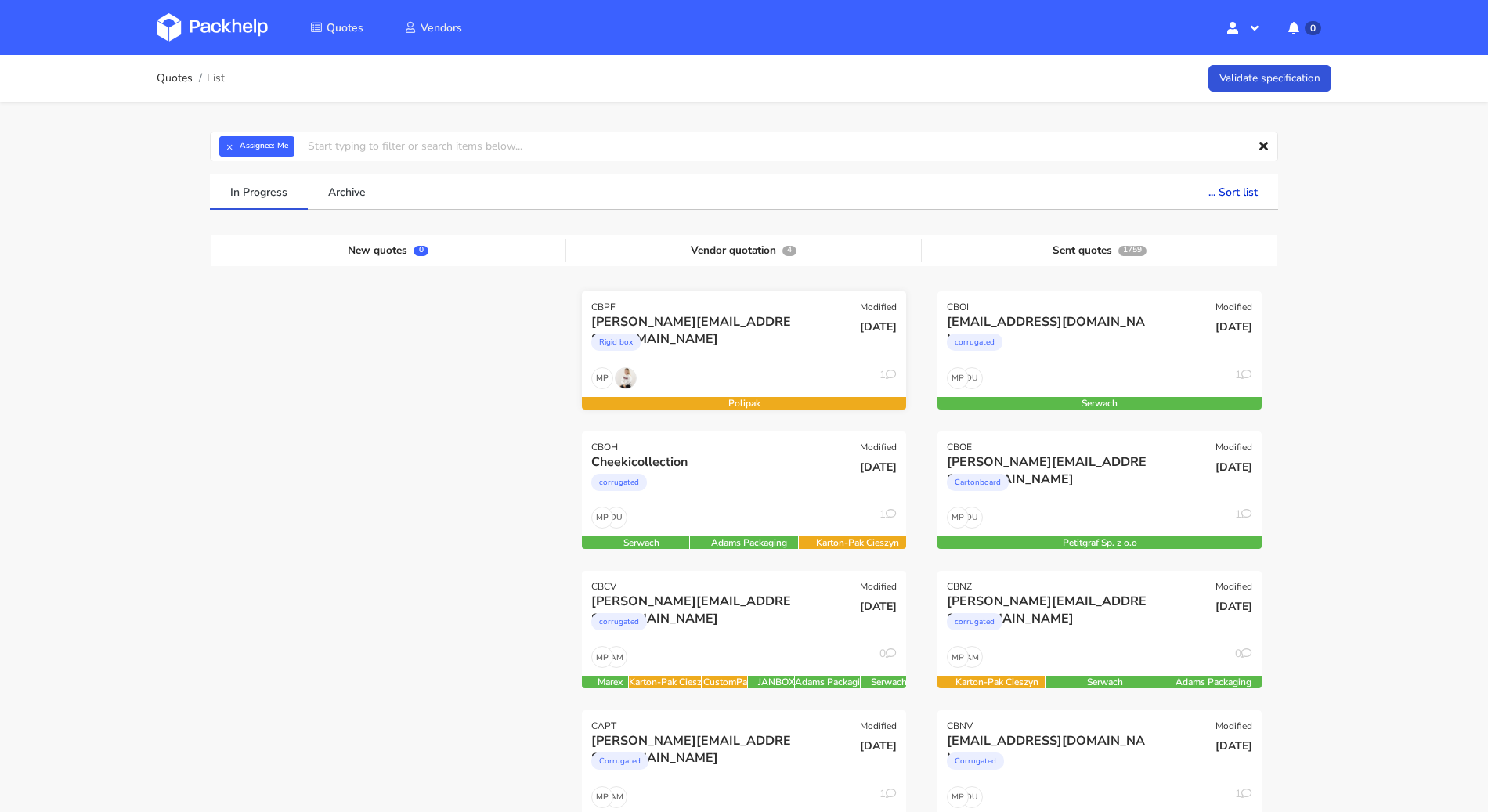
click at [719, 360] on div "Rigid box" at bounding box center [695, 346] width 207 height 31
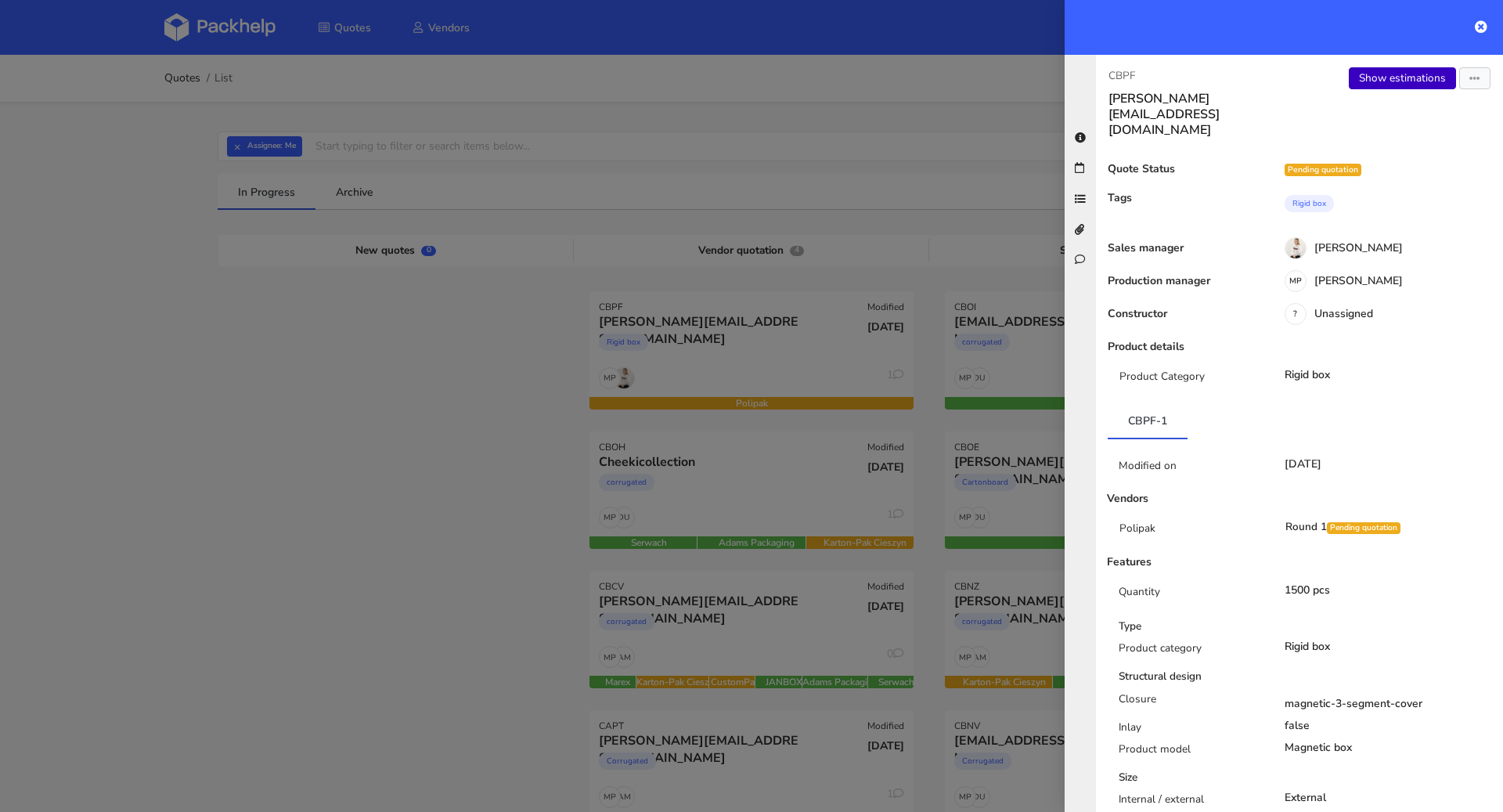
click at [1371, 80] on link "Show estimations" at bounding box center [1402, 78] width 107 height 22
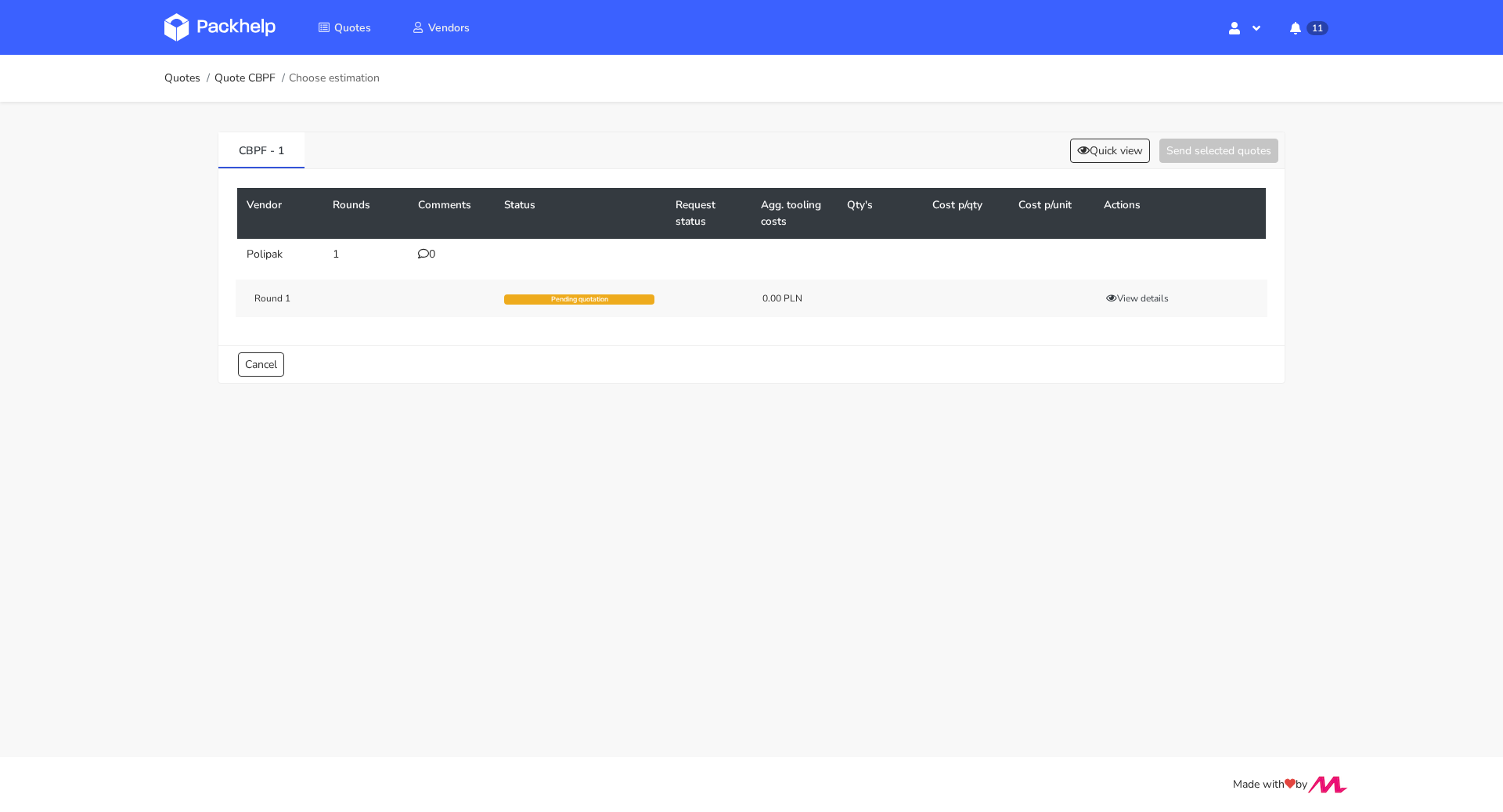
click at [429, 255] on div "0" at bounding box center [452, 254] width 68 height 13
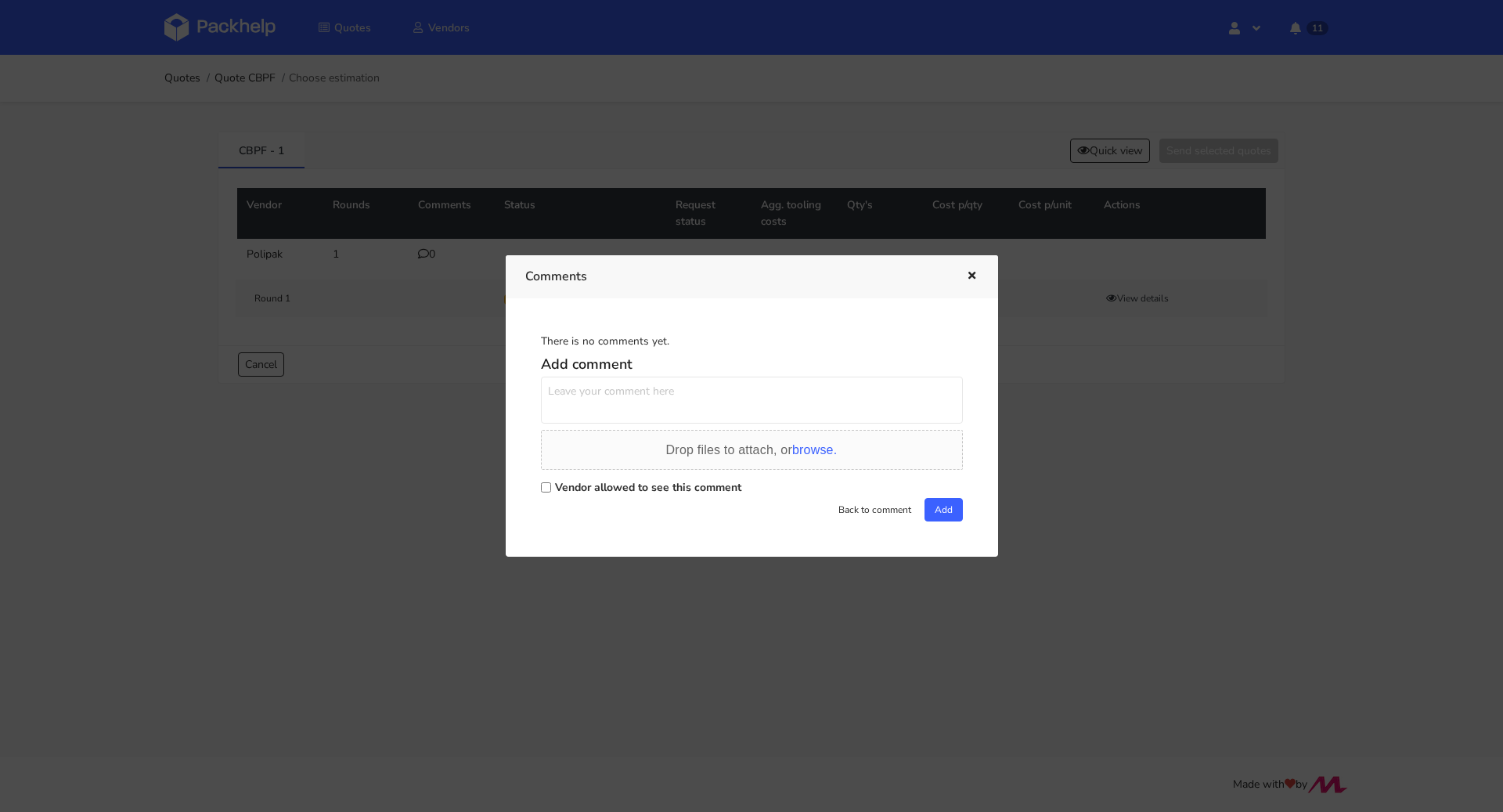
click at [972, 273] on icon "button" at bounding box center [972, 276] width 14 height 11
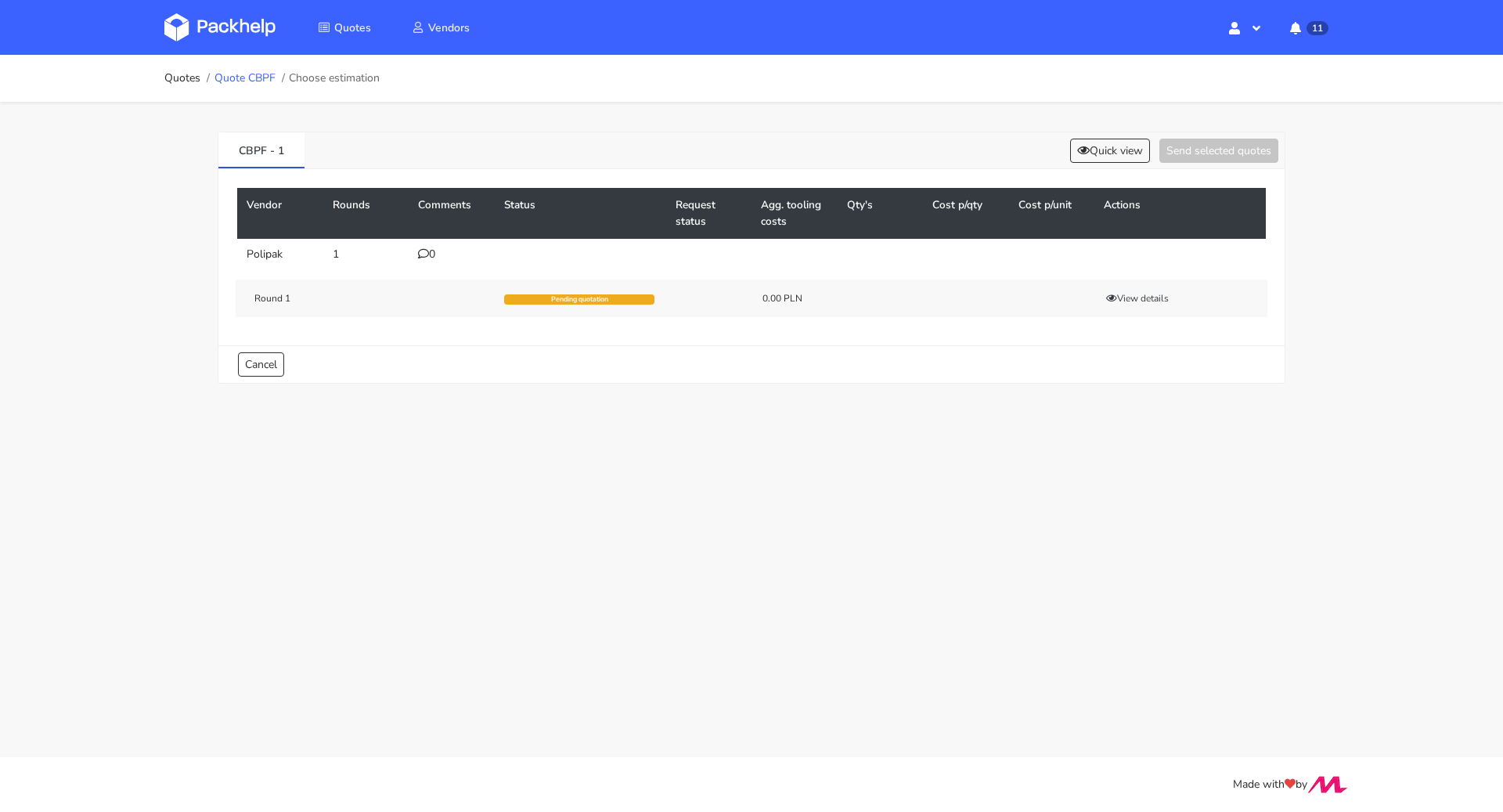
click at [242, 74] on link "Quote CBPF" at bounding box center [245, 77] width 61 height 13
click at [422, 257] on icon at bounding box center [423, 253] width 11 height 11
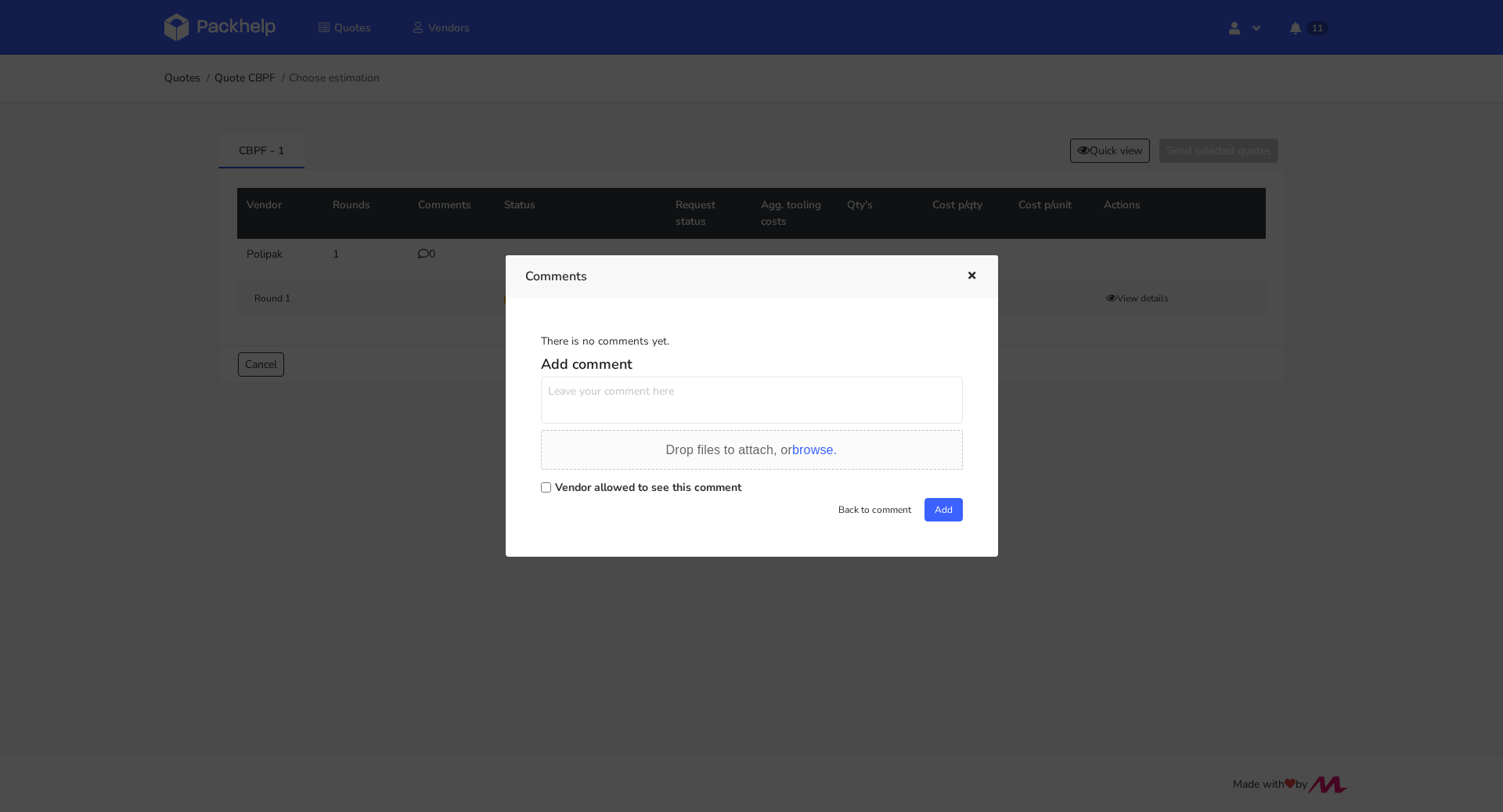
click at [578, 492] on label "Vendor allowed to see this comment" at bounding box center [648, 487] width 187 height 15
click at [552, 492] on input "Vendor allowed to see this comment" at bounding box center [546, 487] width 11 height 11
checkbox input "true"
click at [596, 401] on textarea at bounding box center [752, 400] width 422 height 47
paste textarea "R466404886VNEL"
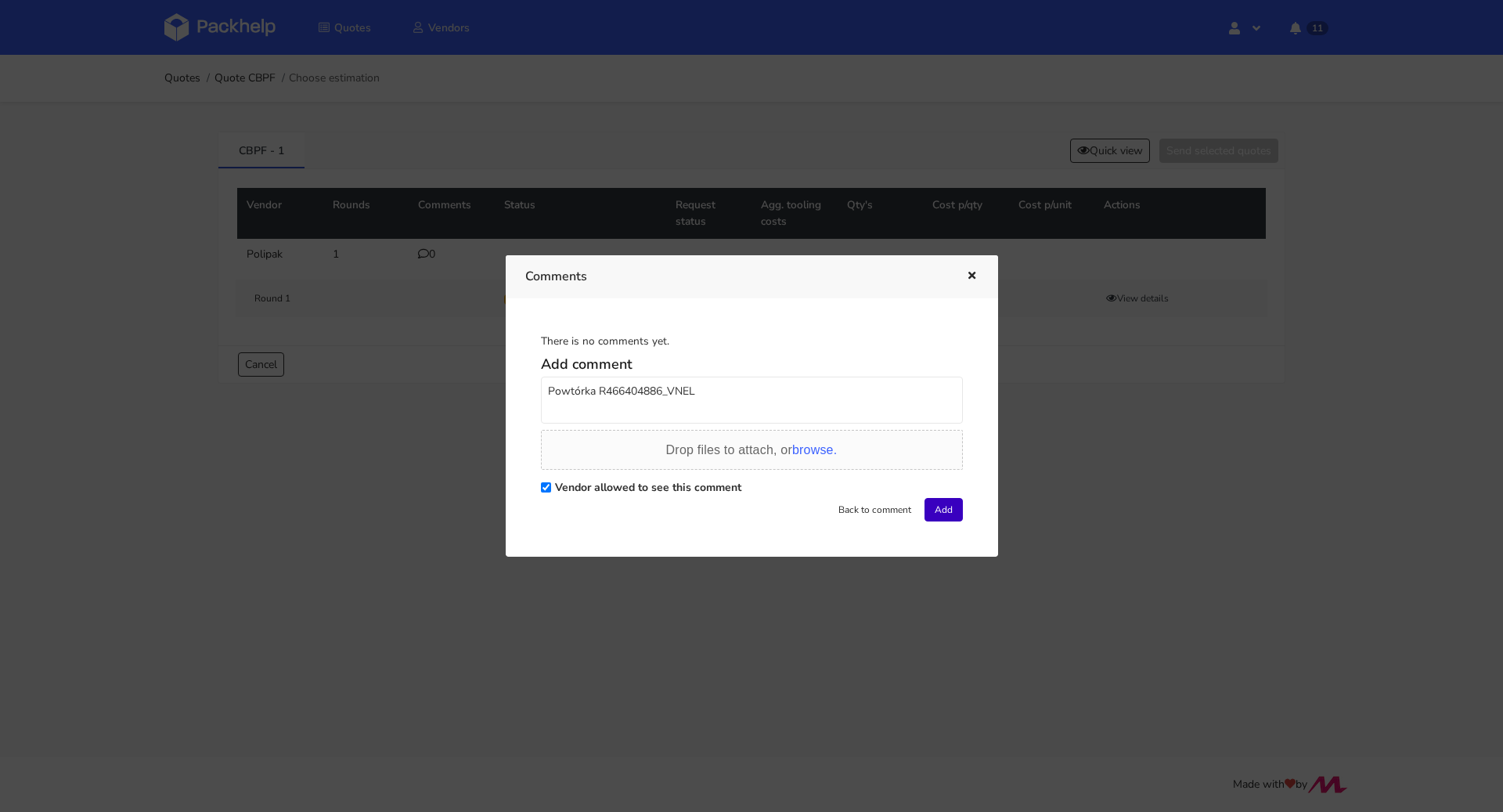
type textarea "Powtórka R466404886_VNEL"
click at [940, 505] on button "Add" at bounding box center [944, 510] width 39 height 23
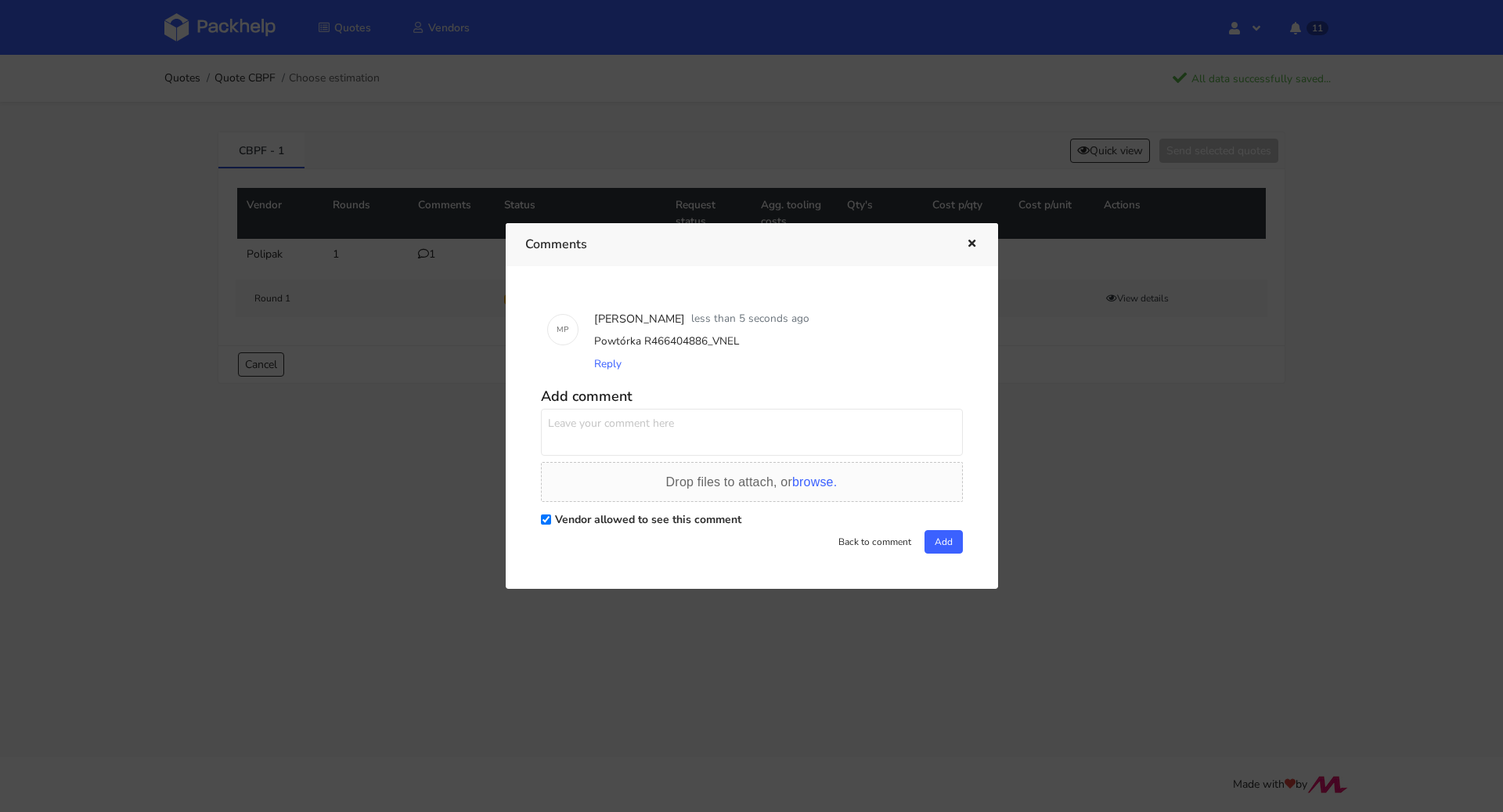
click at [970, 248] on icon "button" at bounding box center [972, 244] width 14 height 11
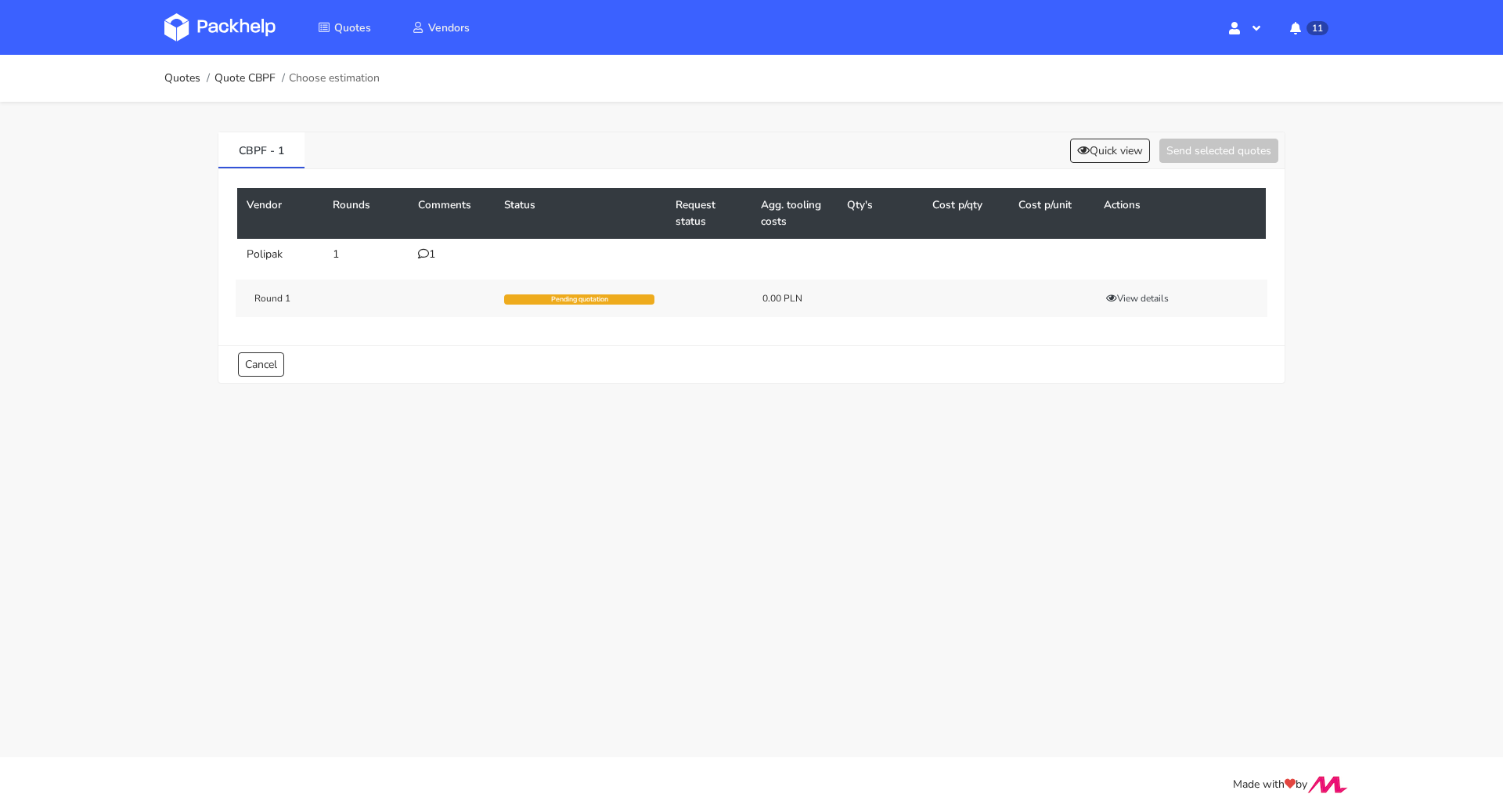
click at [431, 256] on div "1" at bounding box center [452, 254] width 68 height 13
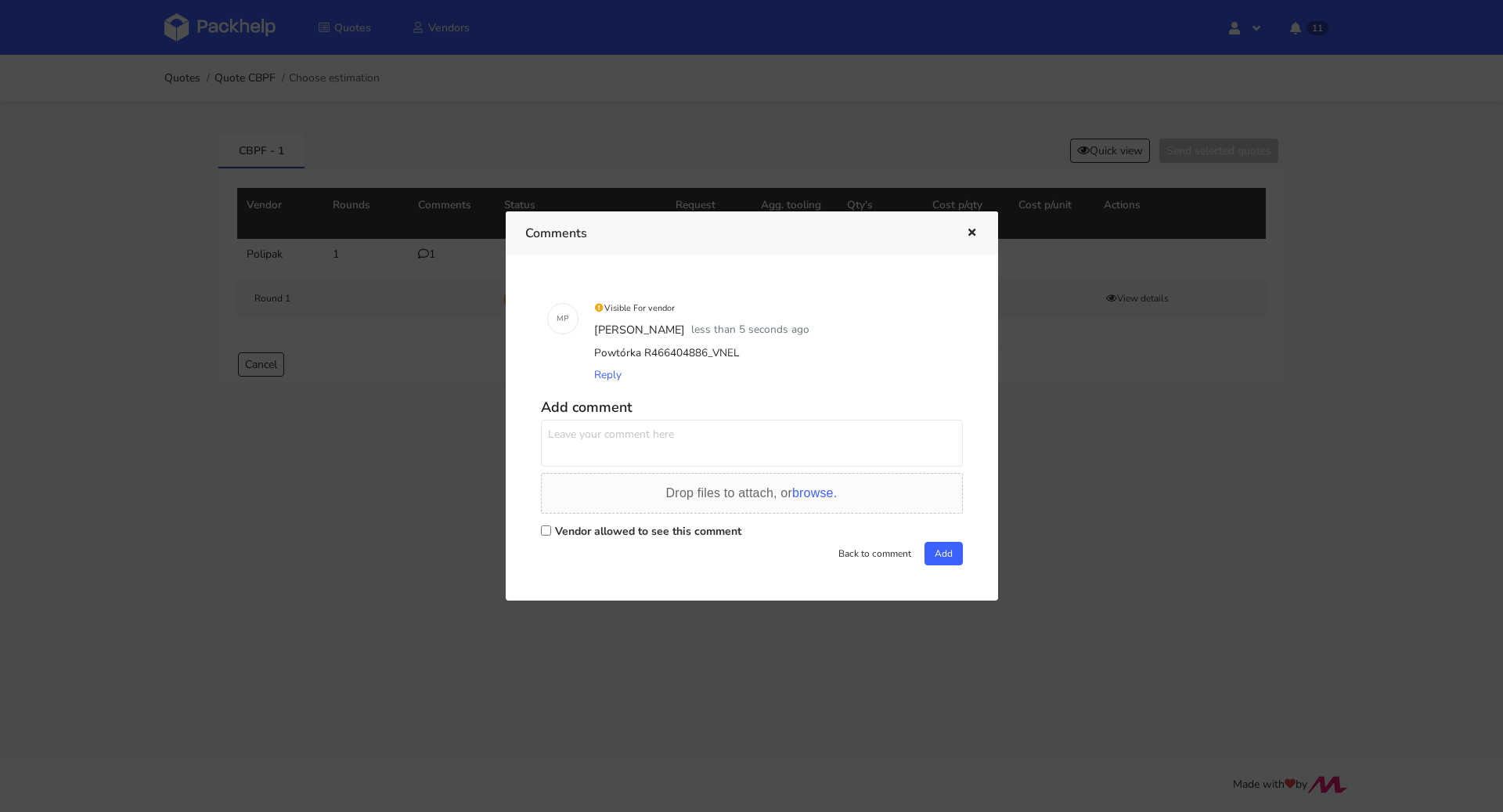
click at [974, 236] on icon "button" at bounding box center [972, 232] width 14 height 11
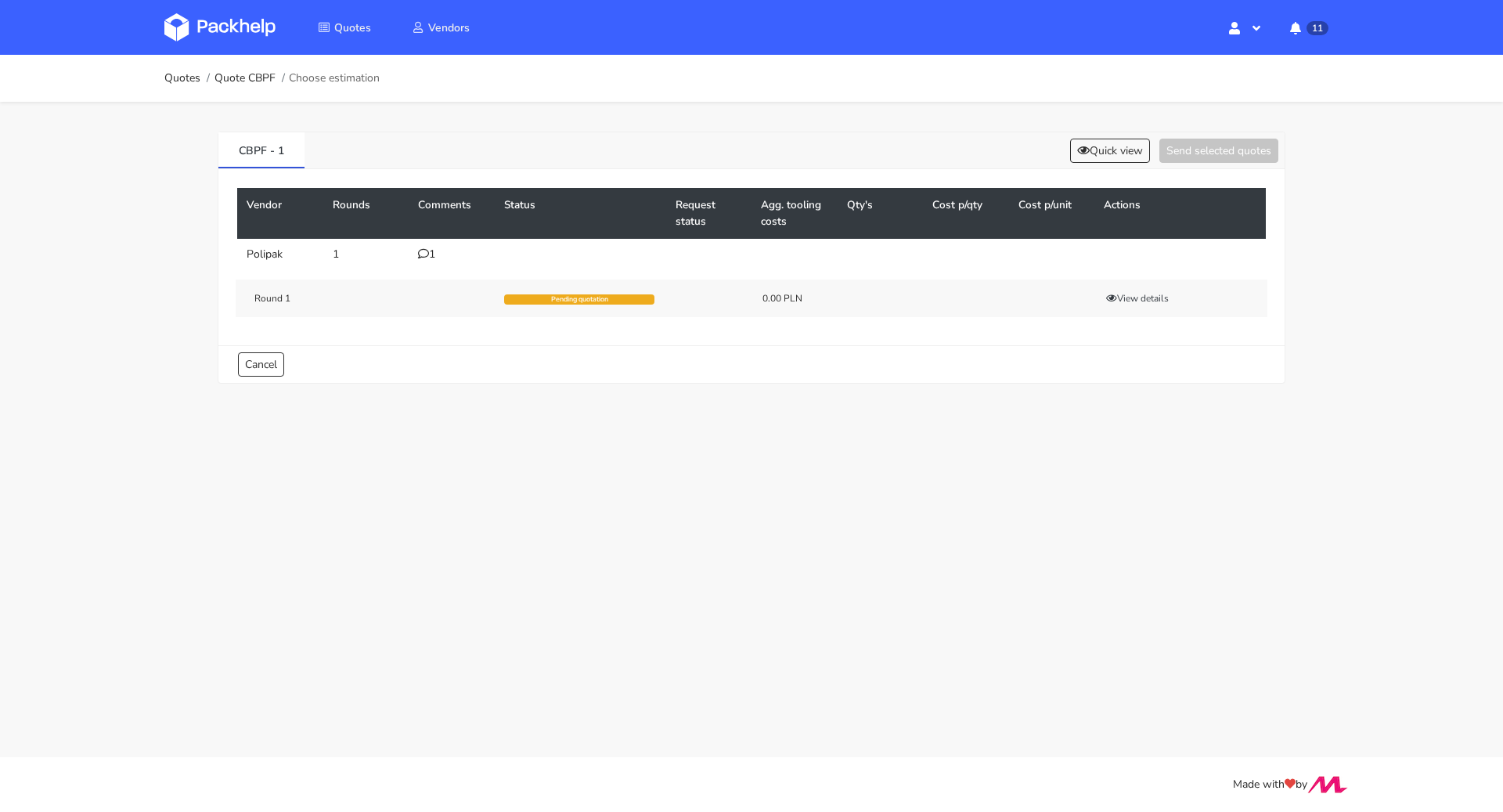
click at [189, 87] on ol "Quotes Quote CBPF Choose estimation" at bounding box center [272, 78] width 215 height 31
click at [188, 84] on link "Quotes" at bounding box center [182, 77] width 36 height 13
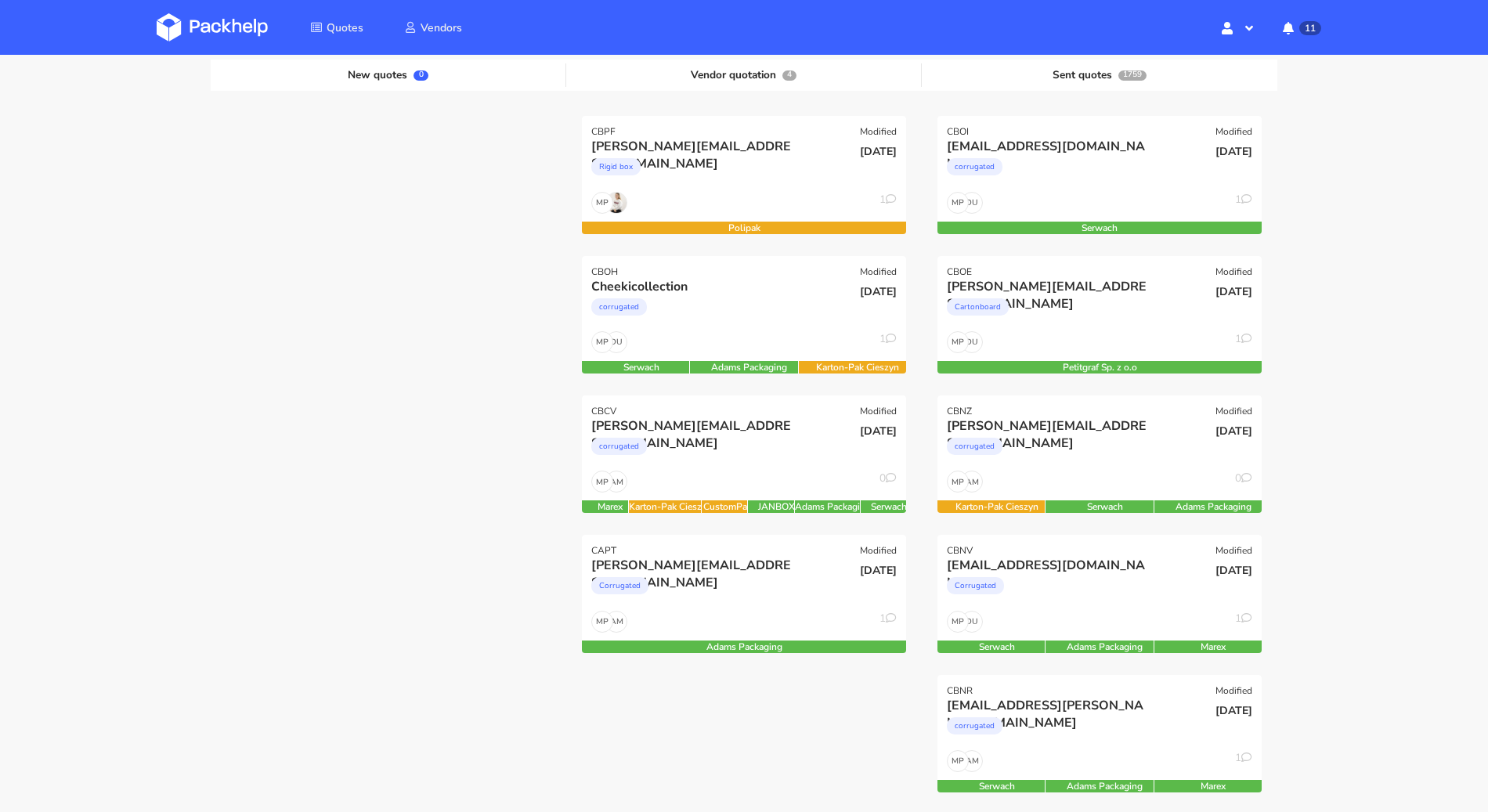
scroll to position [99, 0]
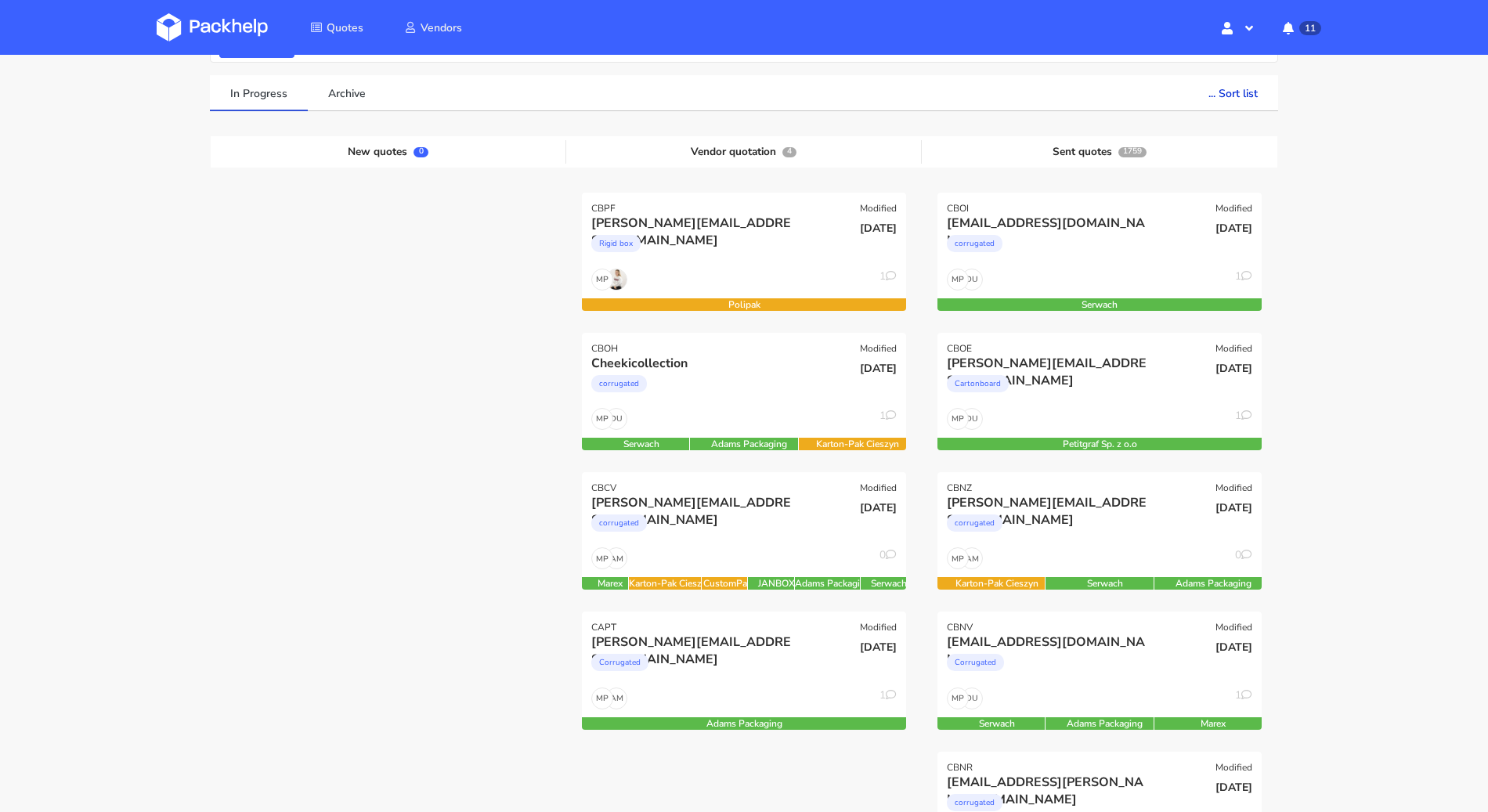
scroll to position [99, 0]
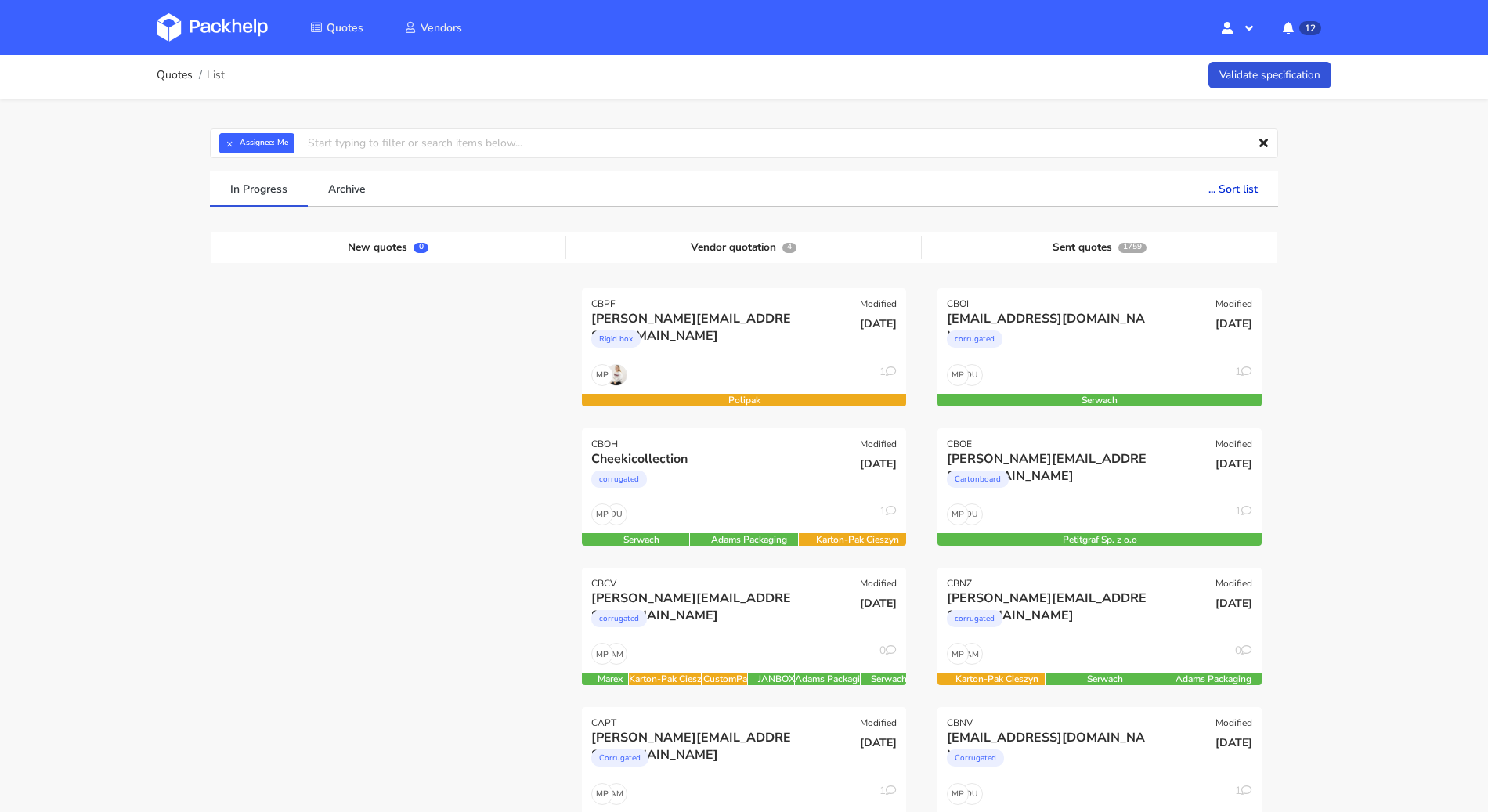
scroll to position [4, 0]
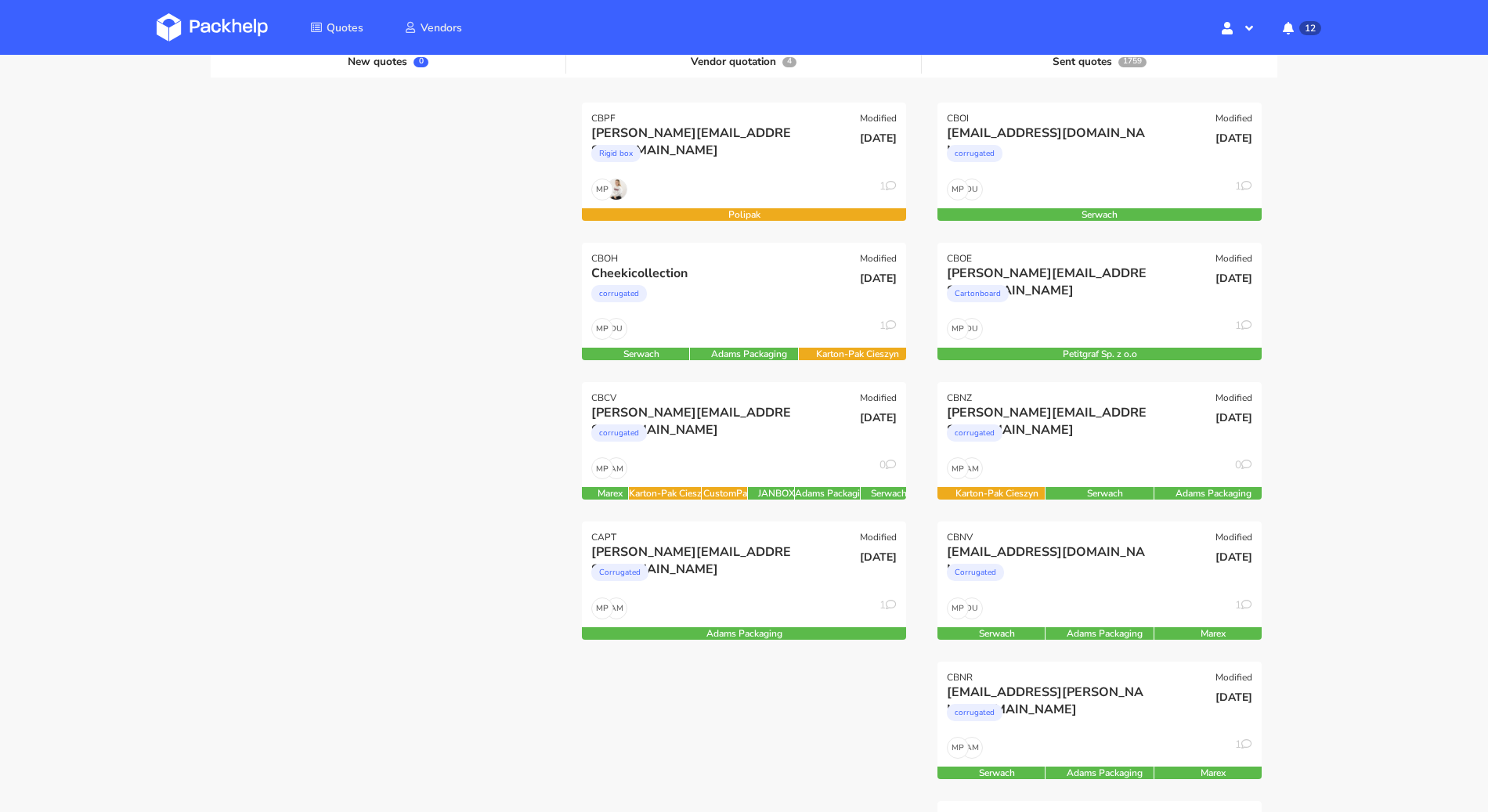
scroll to position [67, 0]
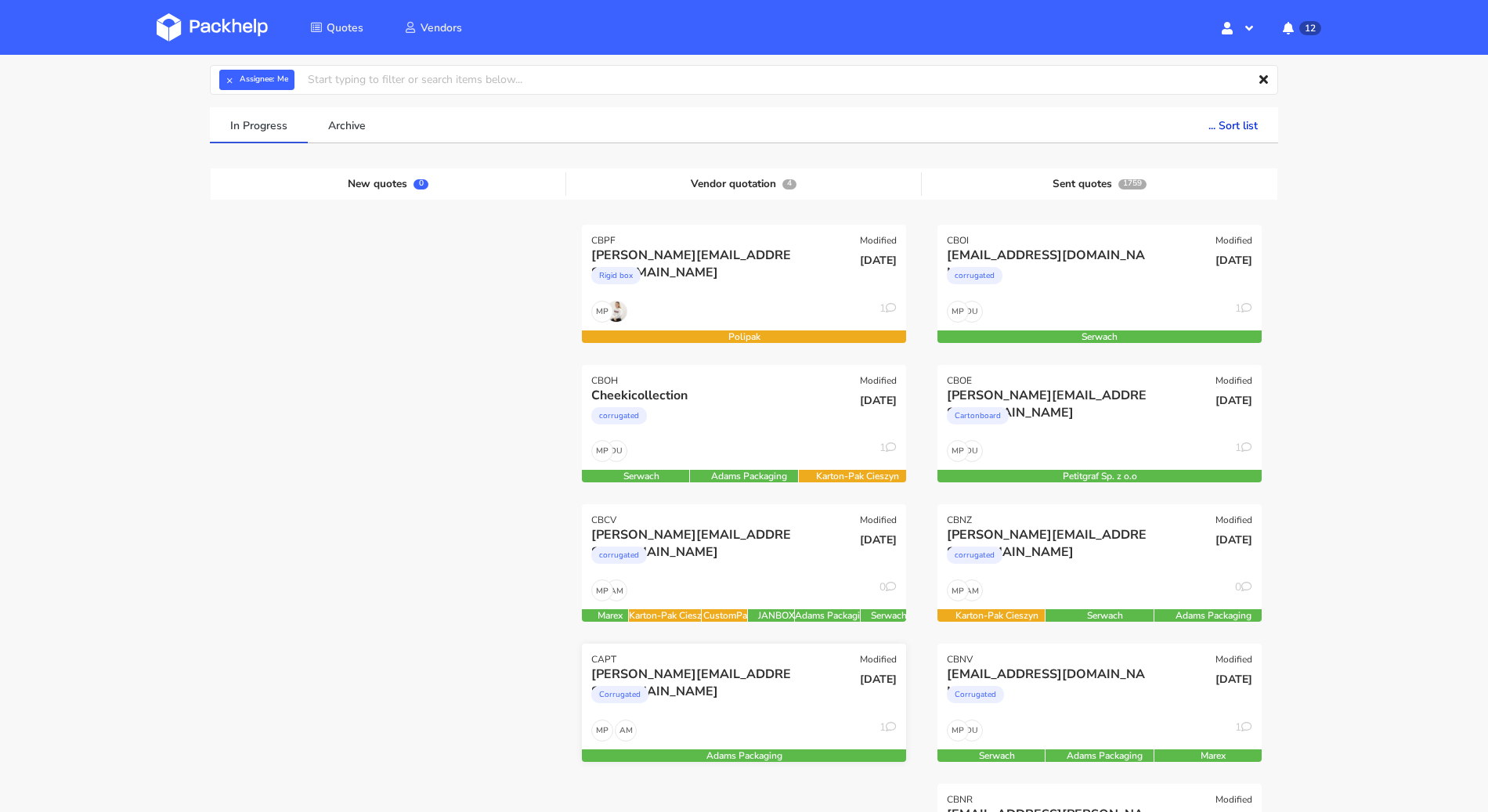
click at [765, 719] on div "AM MP 1" at bounding box center [744, 734] width 324 height 30
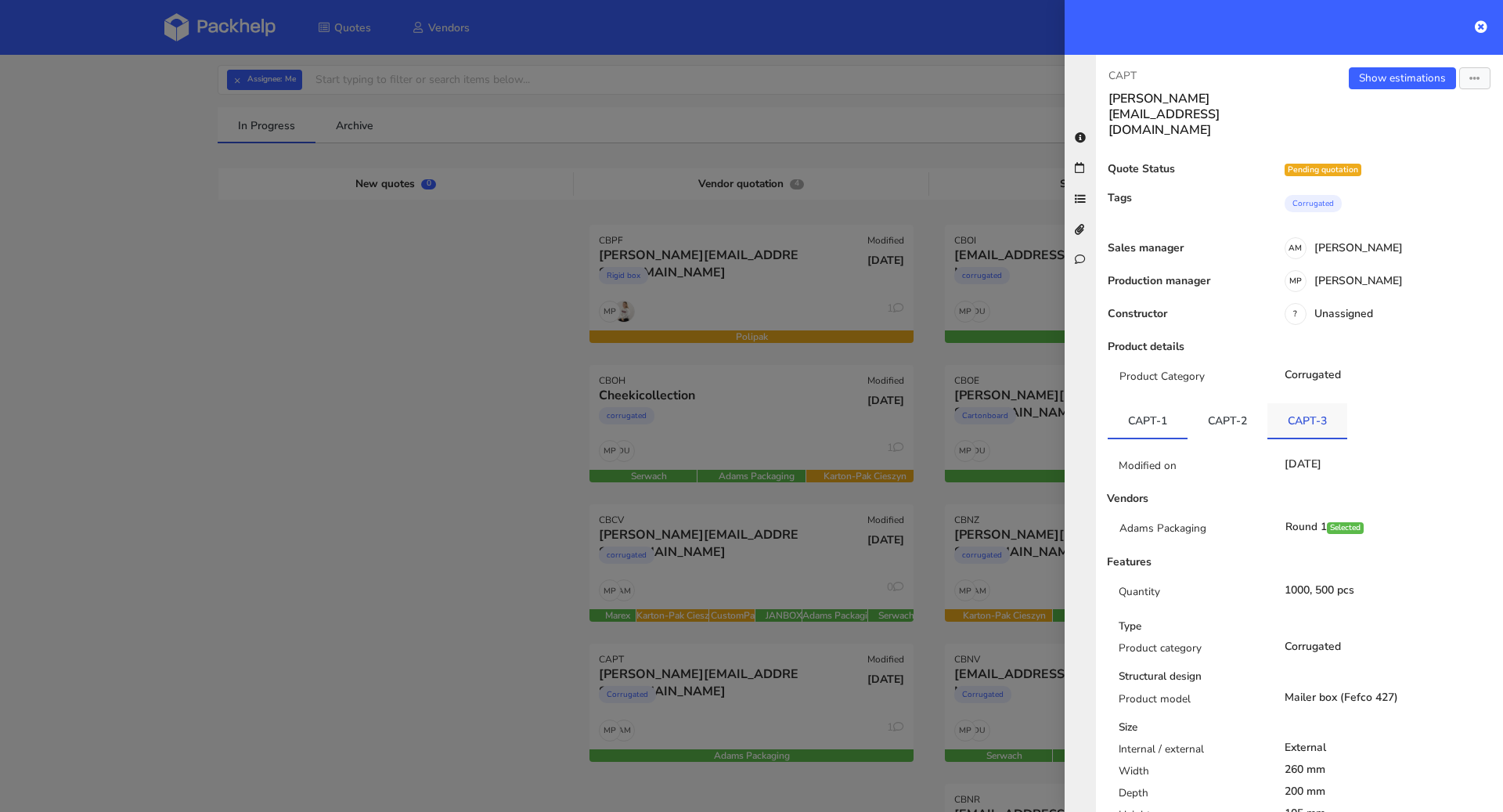
click at [1269, 404] on link "CAPT-3" at bounding box center [1308, 421] width 80 height 35
click at [222, 591] on div at bounding box center [751, 406] width 1503 height 812
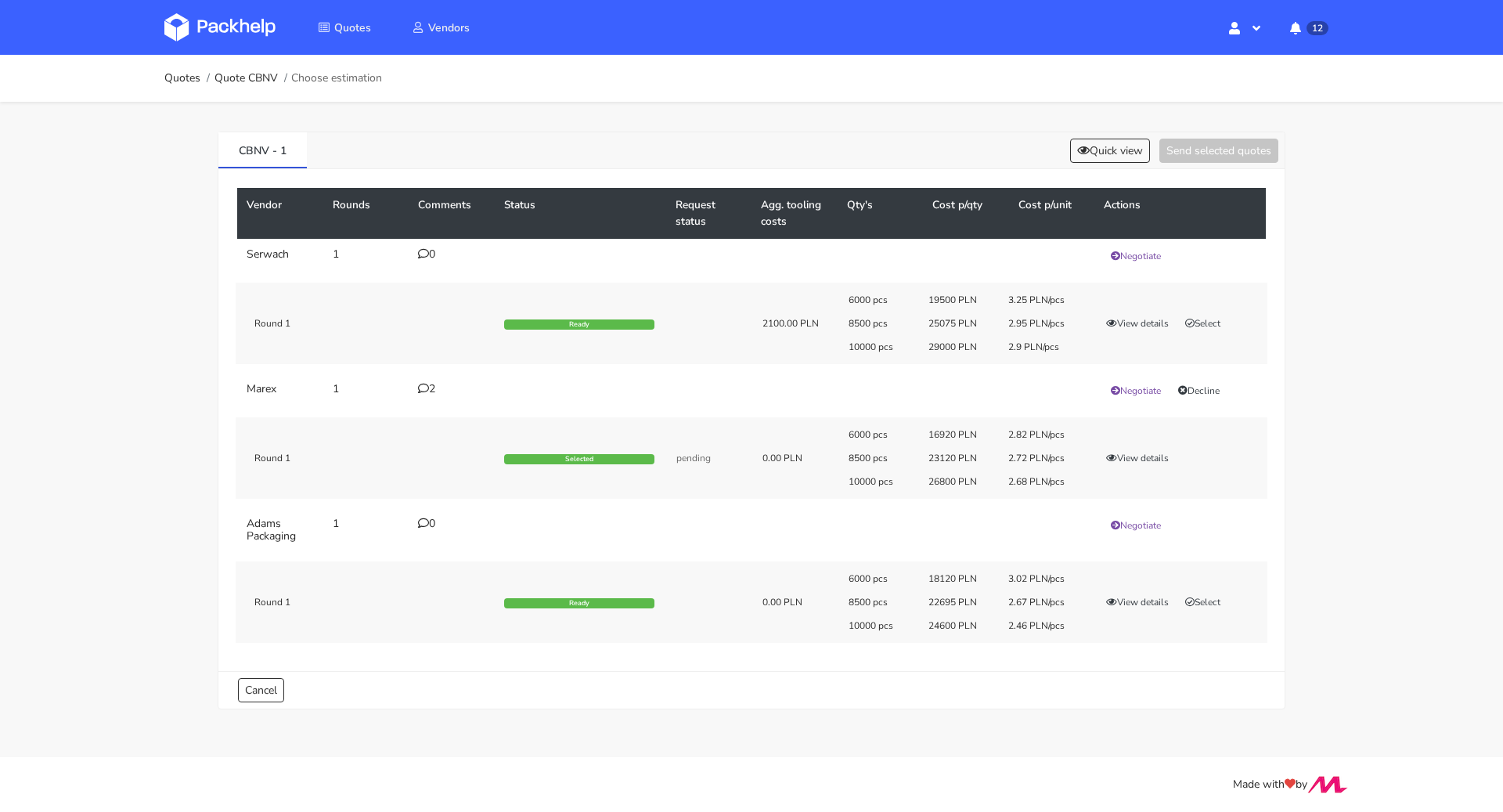
click at [420, 393] on div "2" at bounding box center [452, 389] width 68 height 13
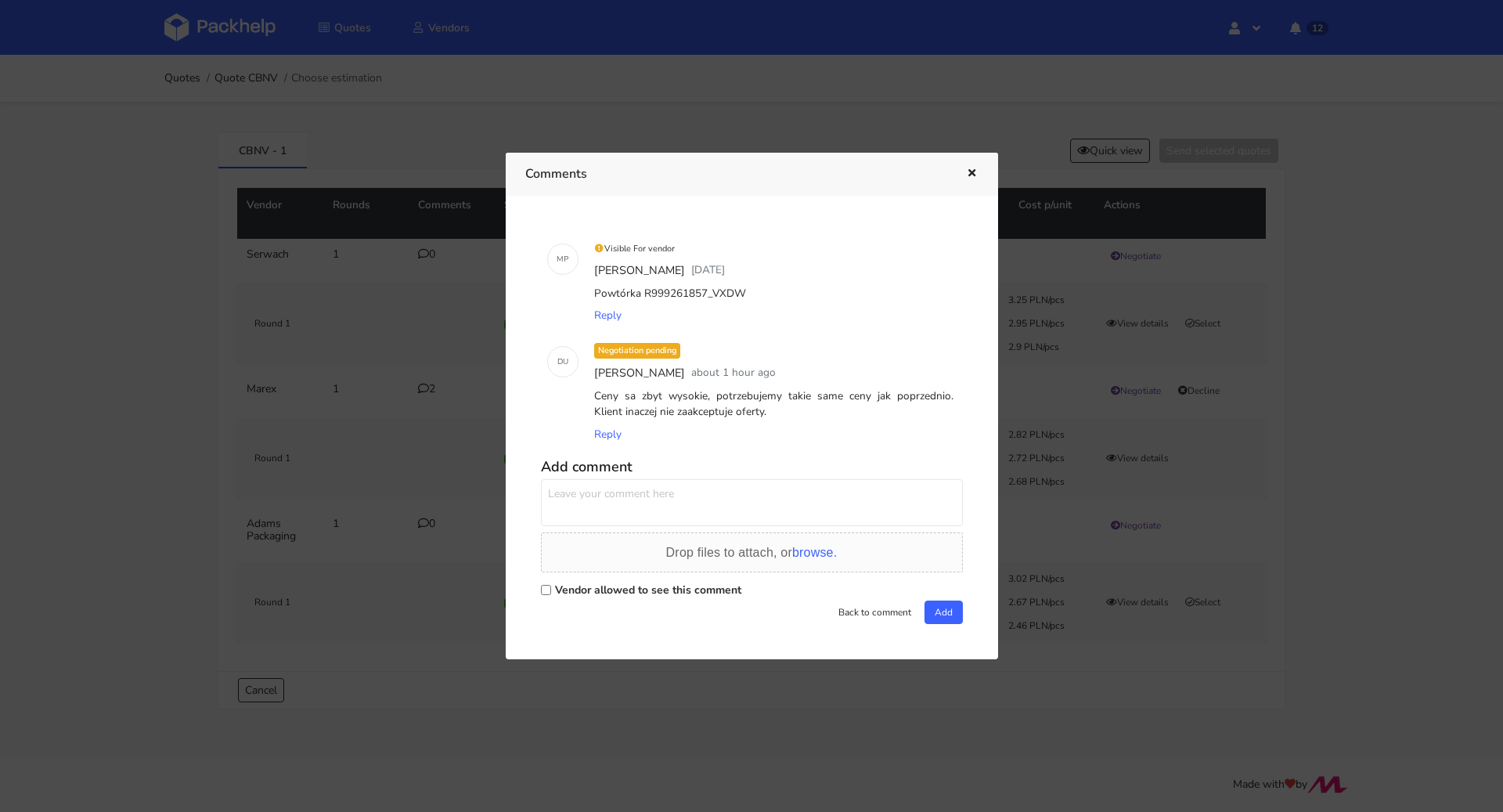
click at [972, 169] on icon "button" at bounding box center [972, 173] width 14 height 11
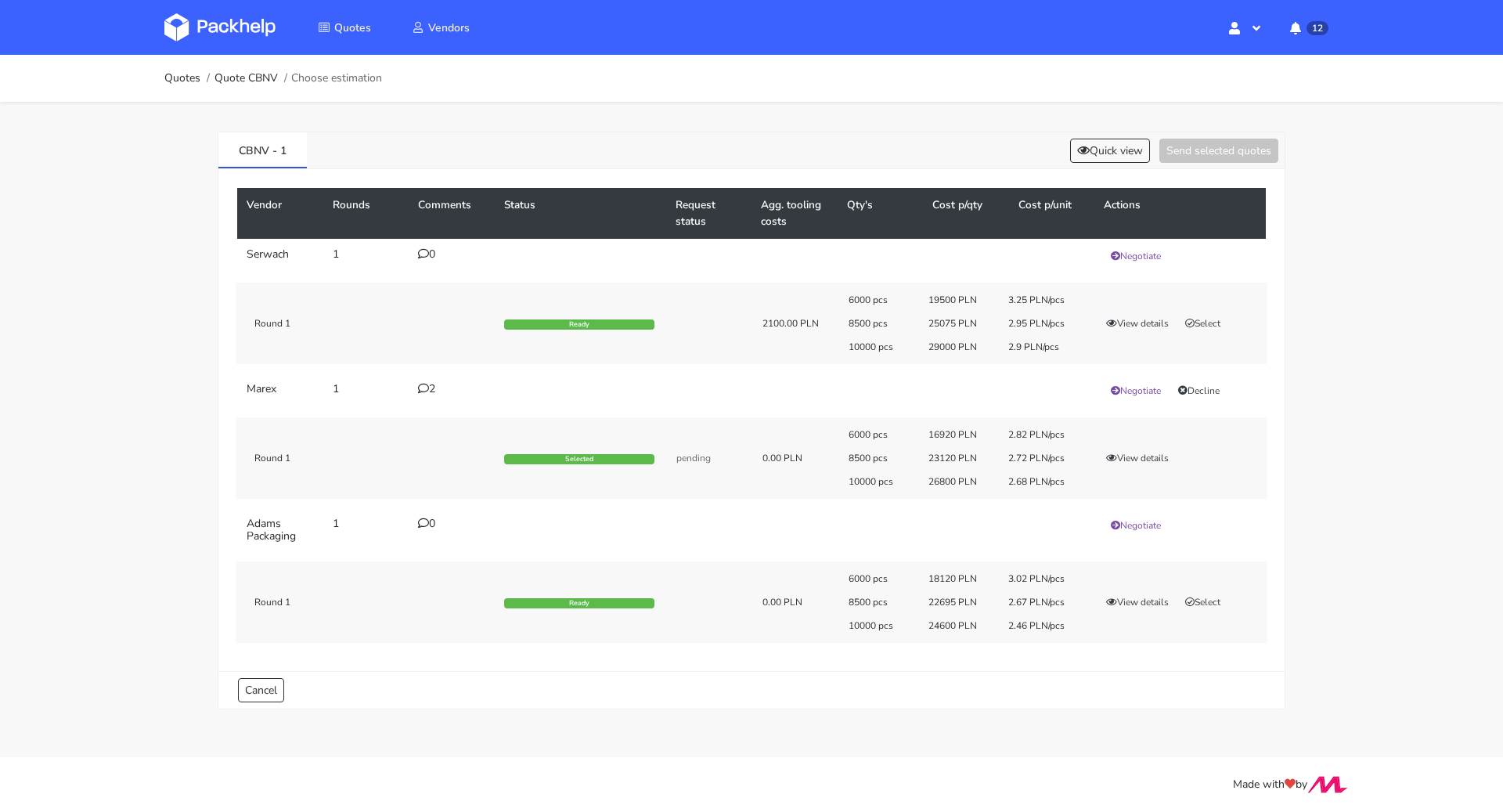
click at [423, 396] on td "2" at bounding box center [451, 391] width 86 height 35
click at [423, 388] on icon at bounding box center [423, 388] width 11 height 11
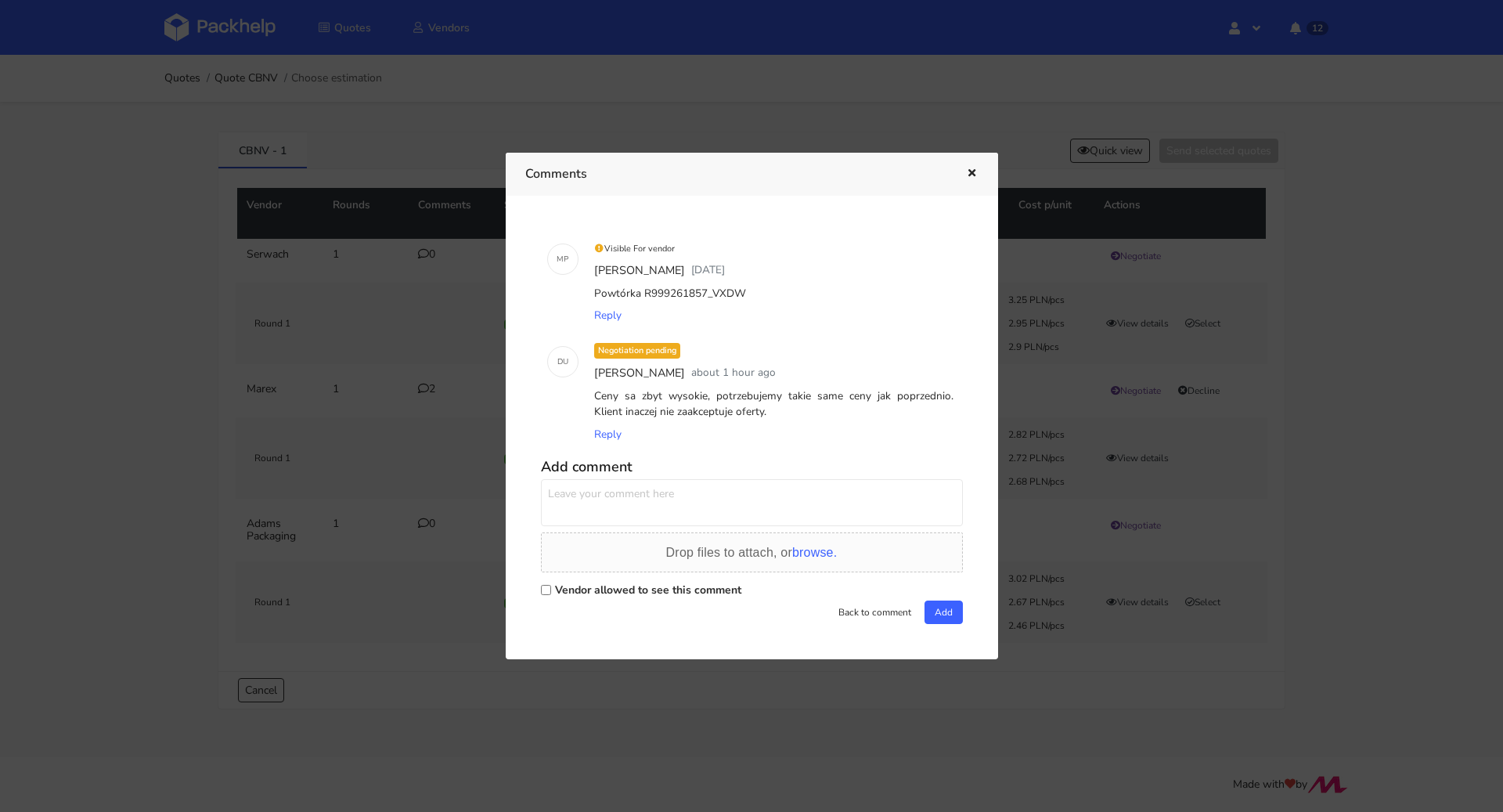
drag, startPoint x: 742, startPoint y: 293, endPoint x: 707, endPoint y: 298, distance: 35.4
click at [707, 298] on div "Powtórka R999261857_VXDW" at bounding box center [774, 293] width 366 height 22
copy div "VXDW"
click at [975, 167] on button "button" at bounding box center [970, 173] width 17 height 20
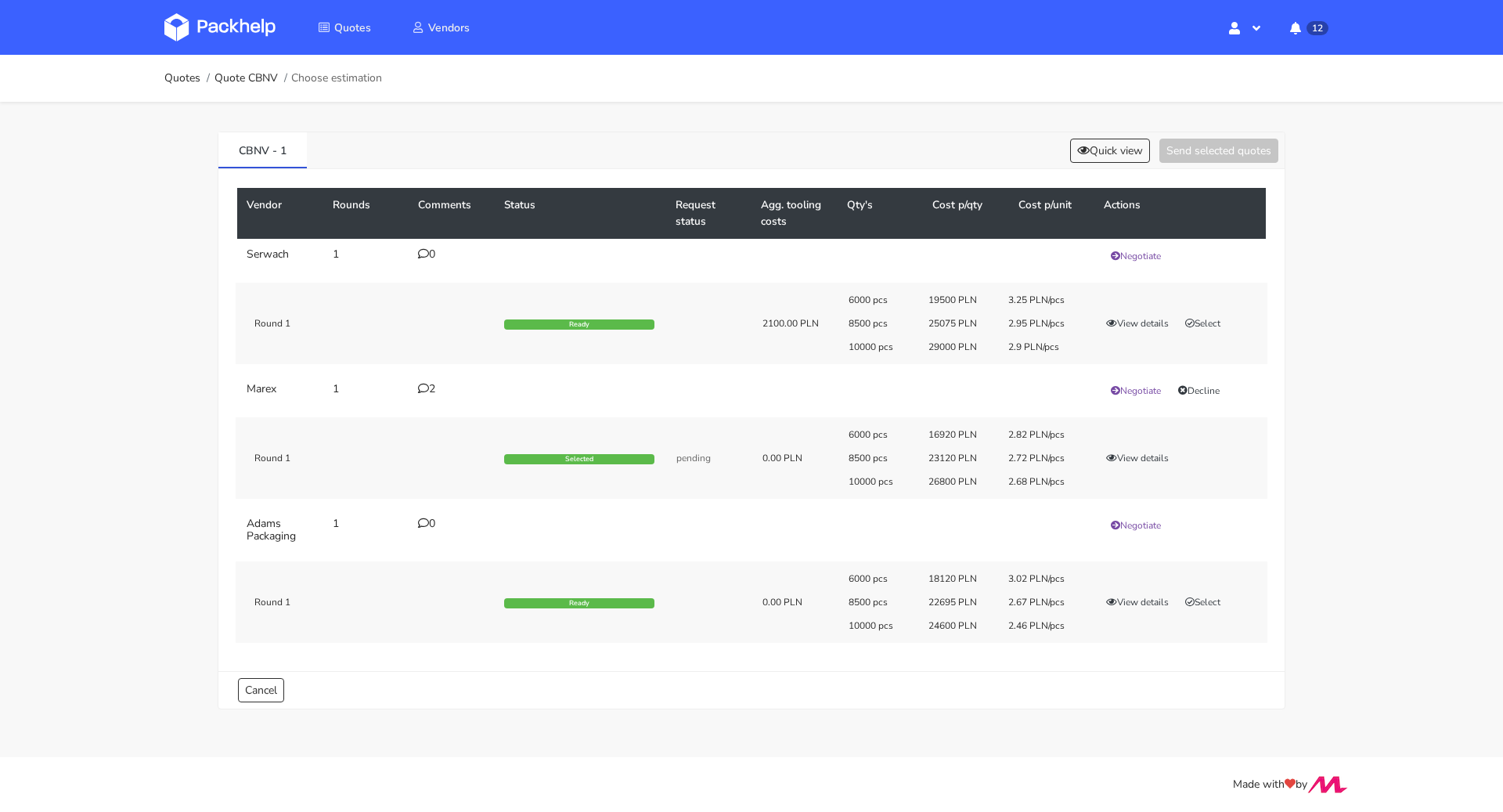
click at [424, 389] on icon at bounding box center [423, 388] width 11 height 11
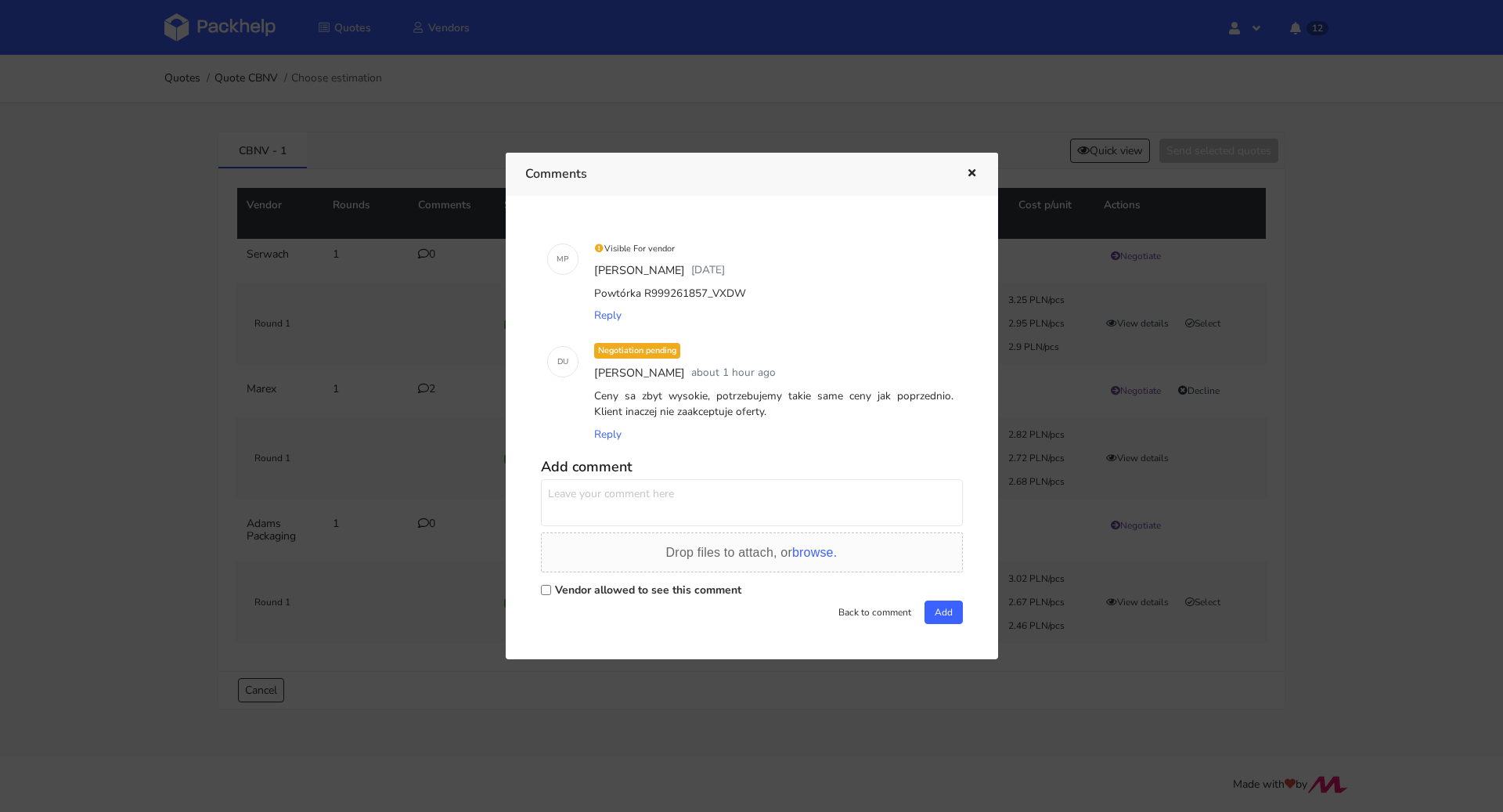
click at [972, 182] on button "button" at bounding box center [970, 173] width 17 height 20
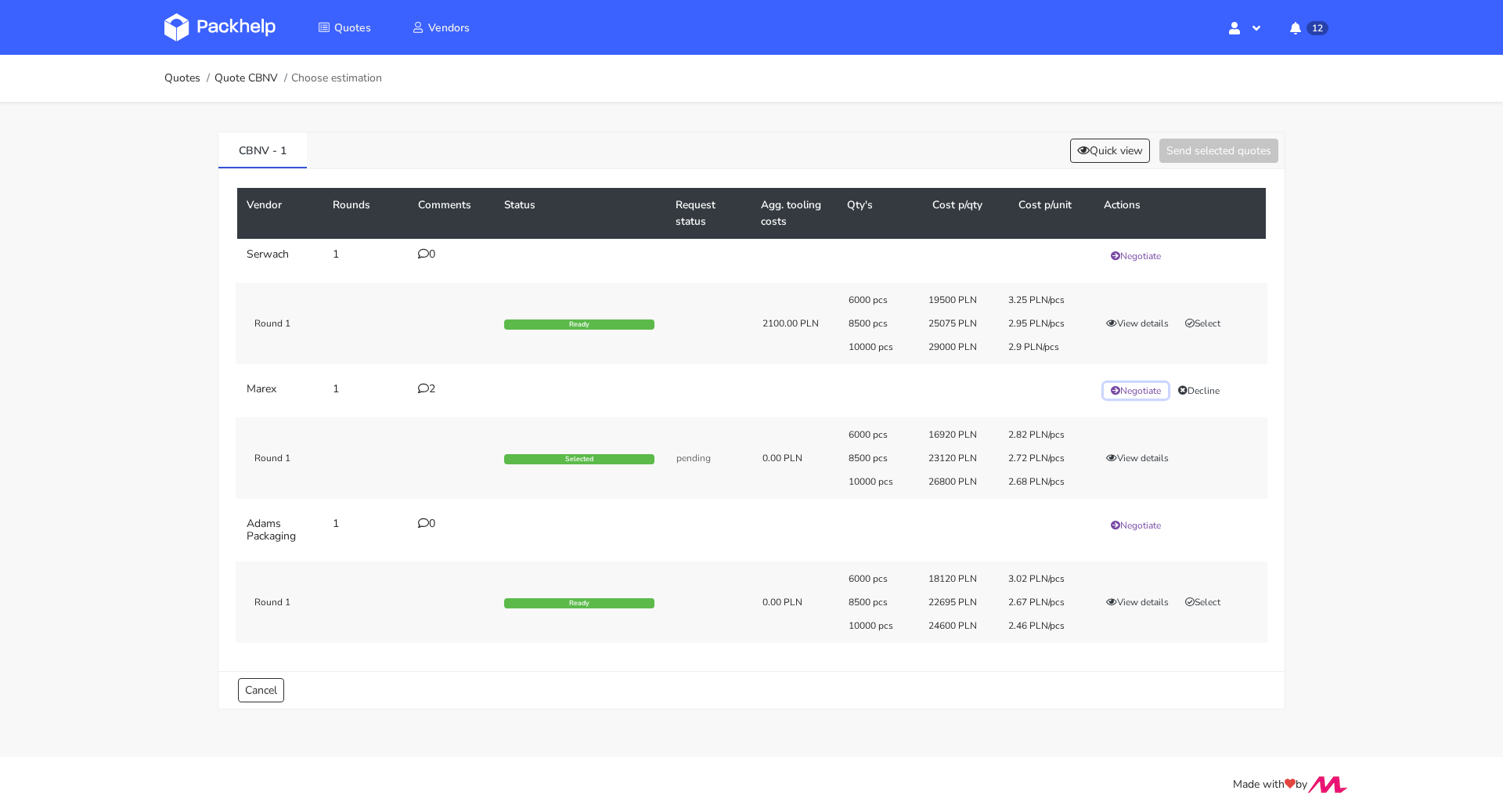
click at [1129, 390] on button "Negotiate" at bounding box center [1136, 391] width 64 height 15
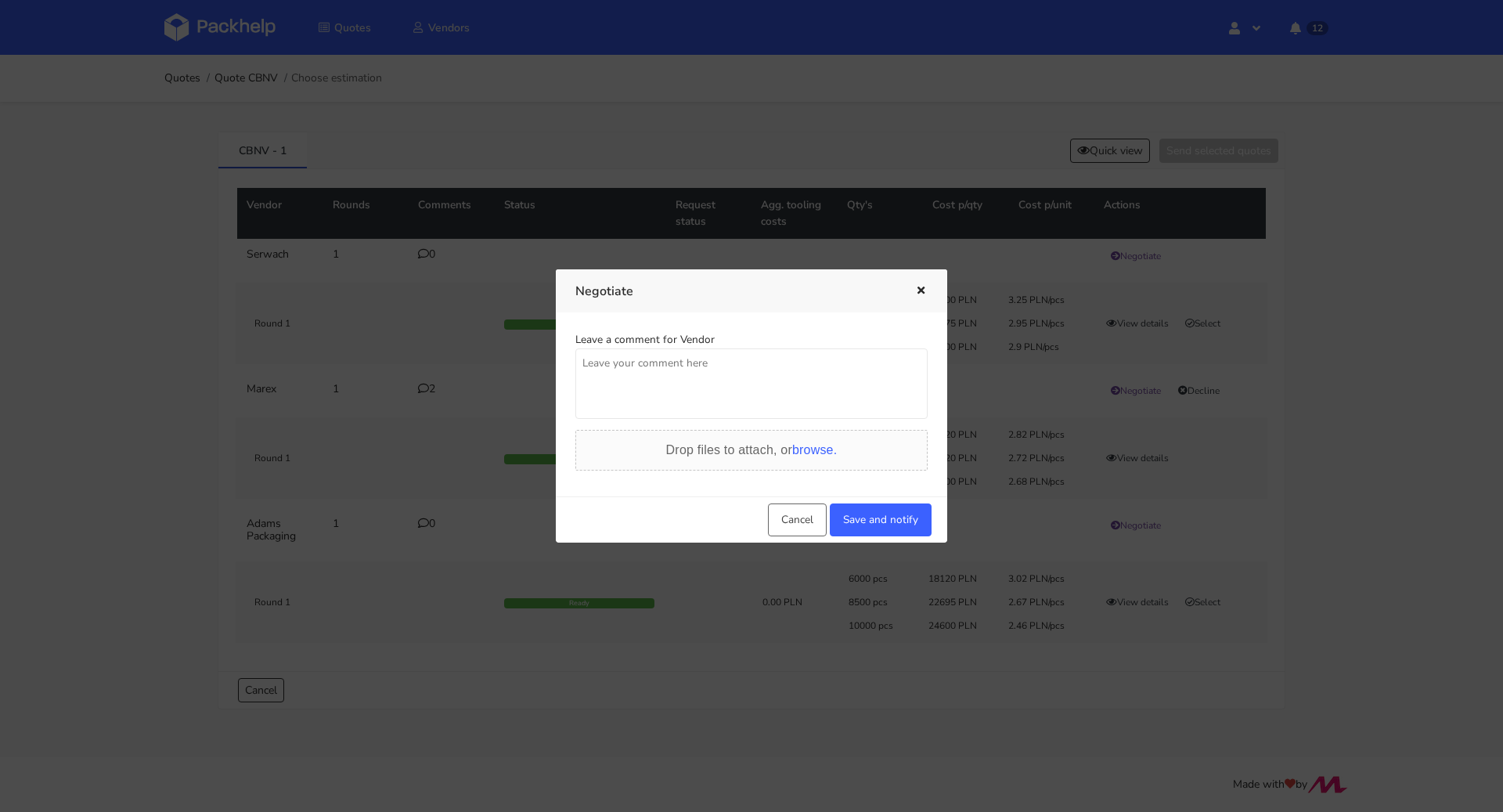
click at [695, 390] on textarea at bounding box center [752, 383] width 352 height 71
type textarea "[PERSON_NAME], potrzebuję ceny możliwie jak najbardziej zbliżonej do poprzednie…"
click at [881, 512] on button "Save and notify" at bounding box center [881, 520] width 102 height 33
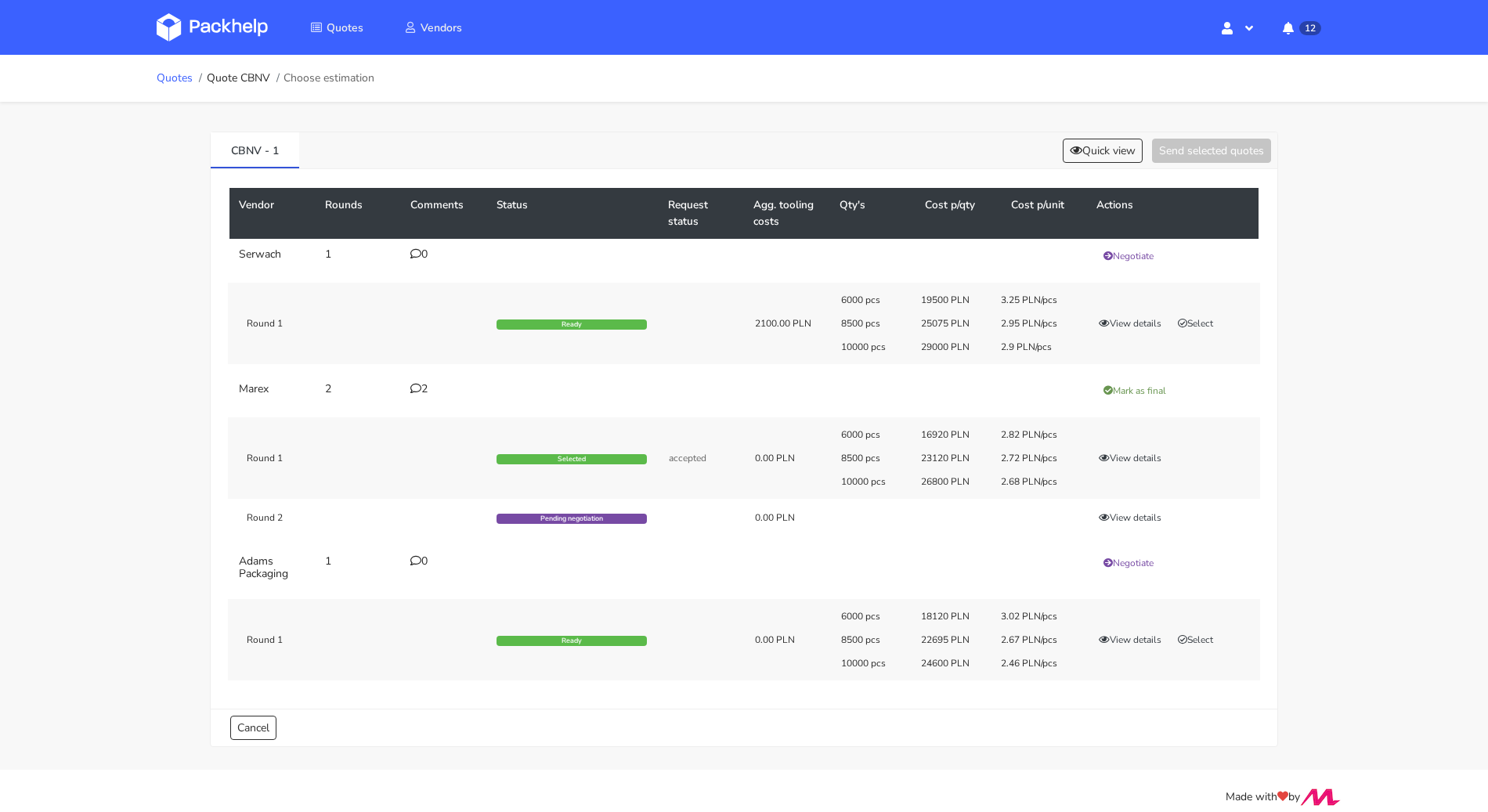
click at [174, 77] on link "Quotes" at bounding box center [174, 77] width 36 height 13
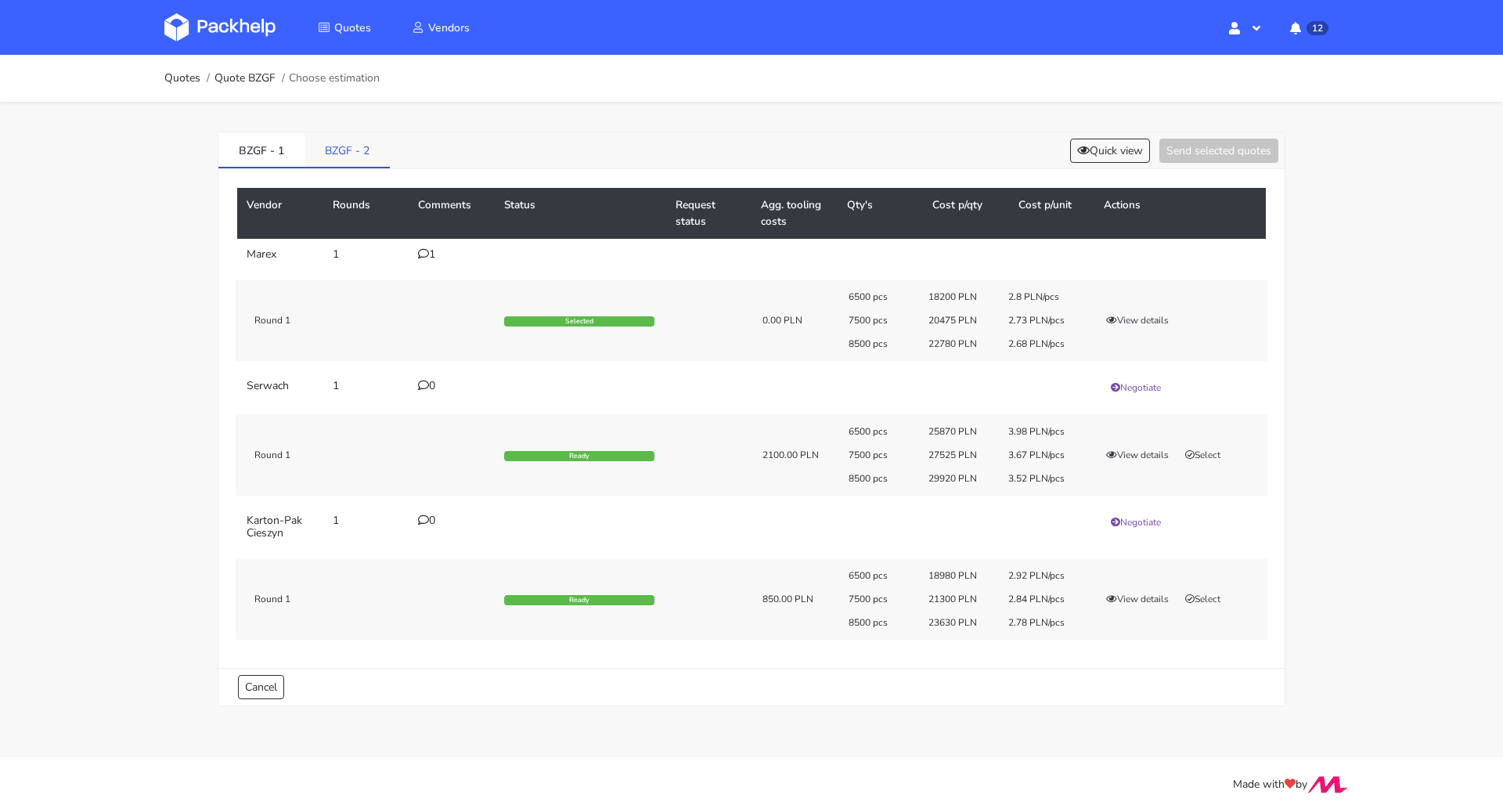
click at [345, 157] on link "BZGF - 2" at bounding box center [347, 150] width 85 height 35
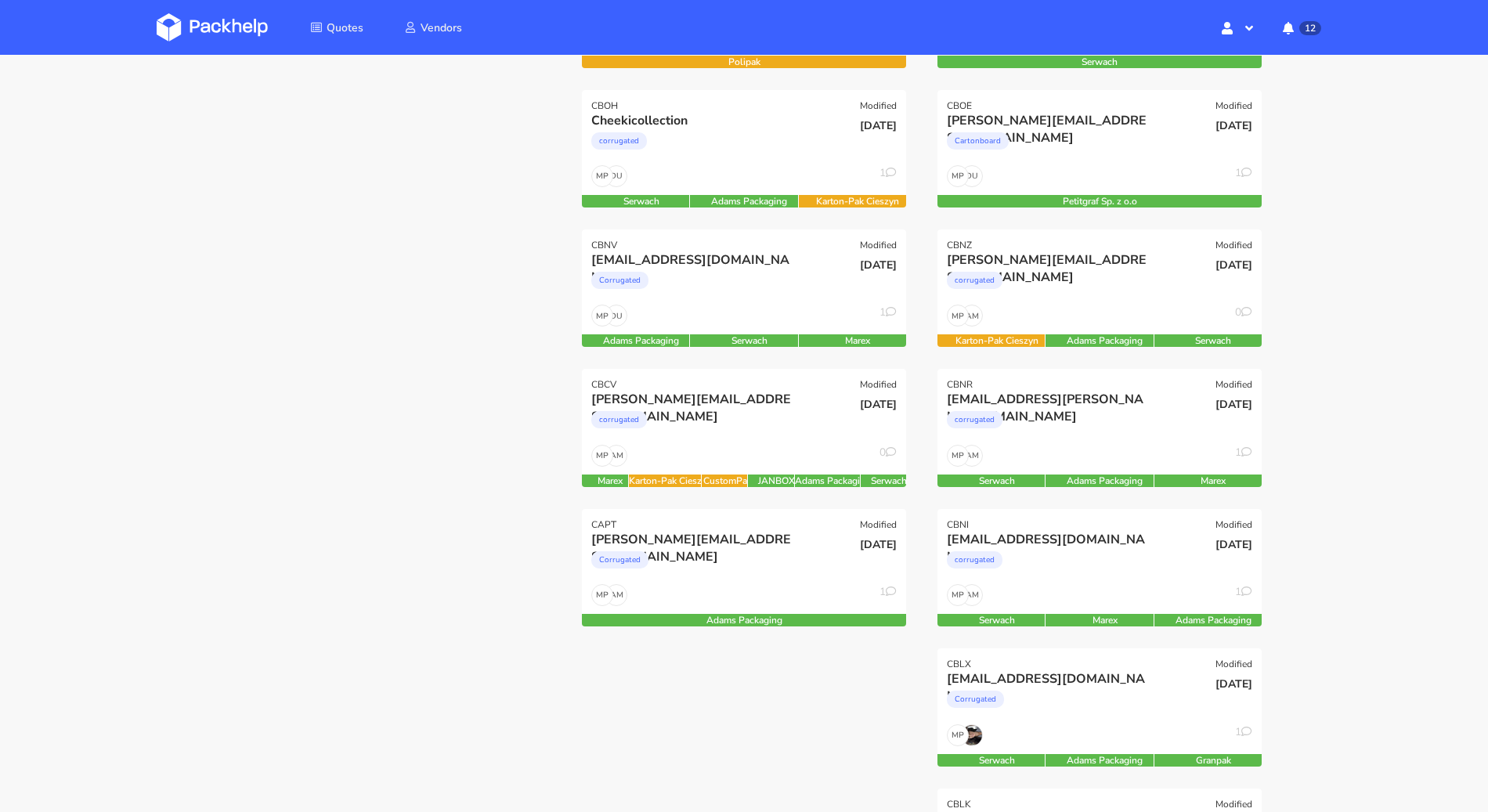
scroll to position [341, 0]
click at [770, 592] on div "AM MP 1" at bounding box center [744, 599] width 324 height 30
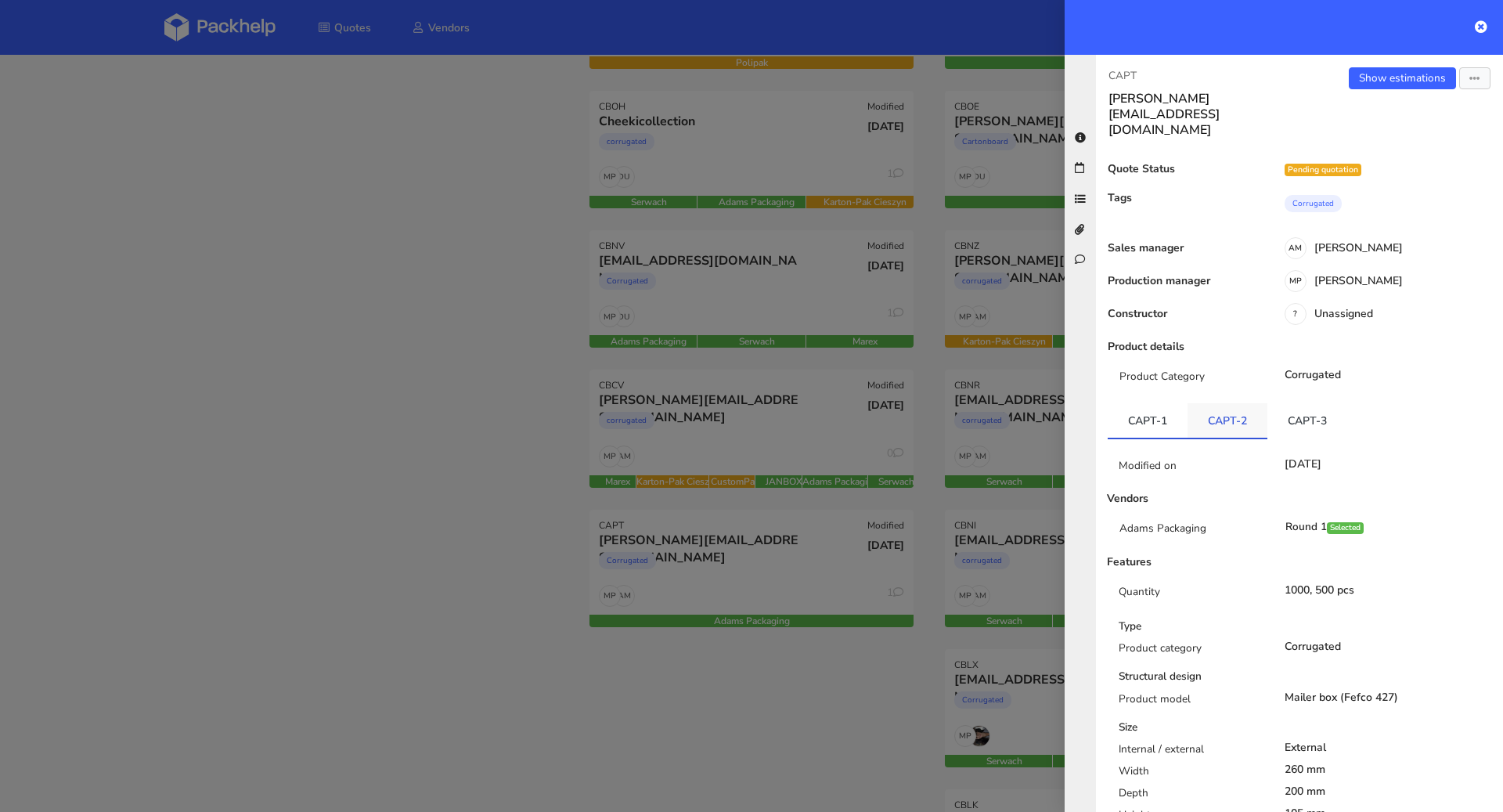
click at [1206, 404] on link "CAPT-2" at bounding box center [1227, 421] width 80 height 35
click at [1286, 404] on link "CAPT-3" at bounding box center [1308, 421] width 80 height 35
click at [430, 407] on div at bounding box center [751, 406] width 1503 height 812
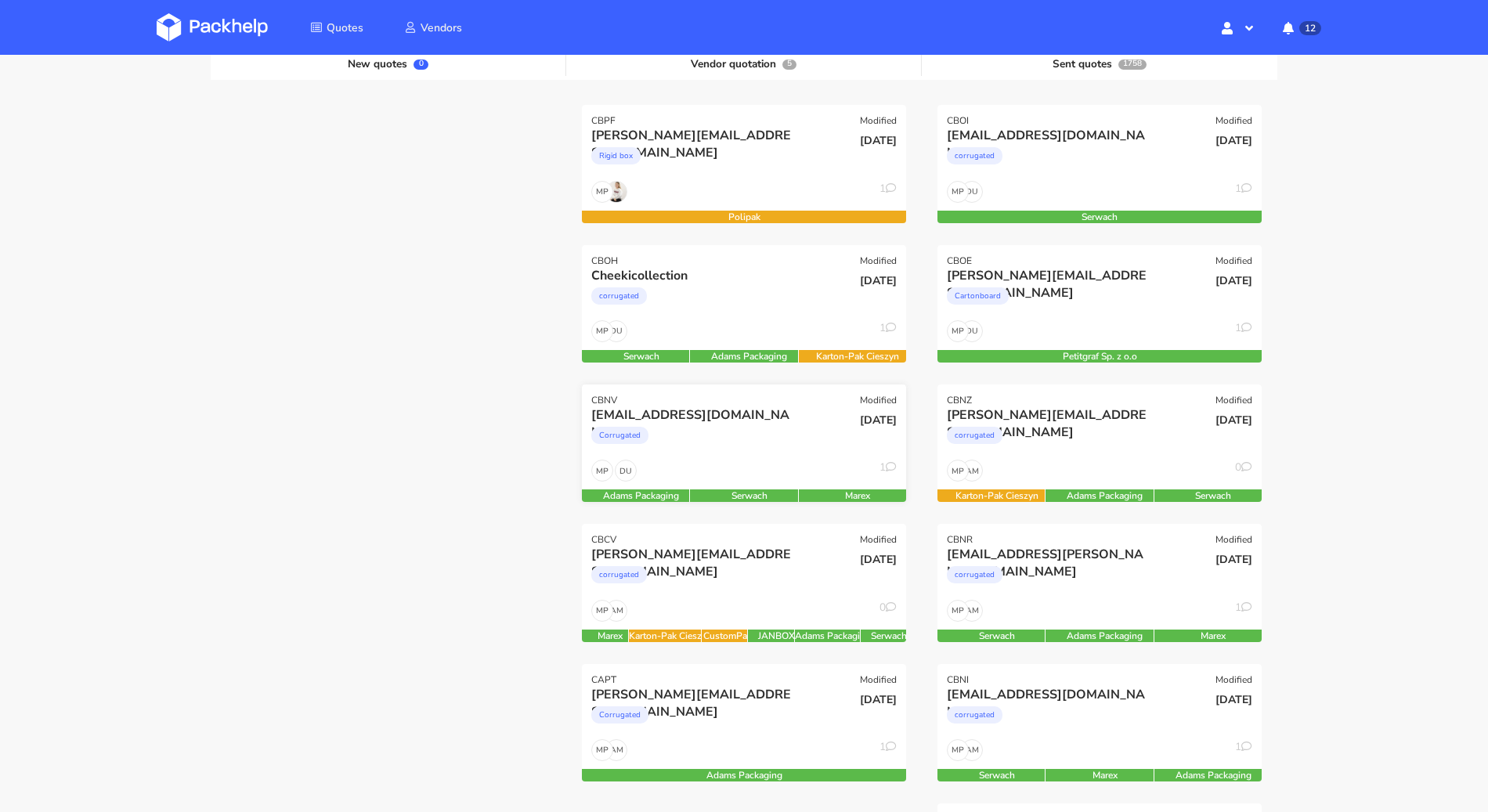
scroll to position [180, 0]
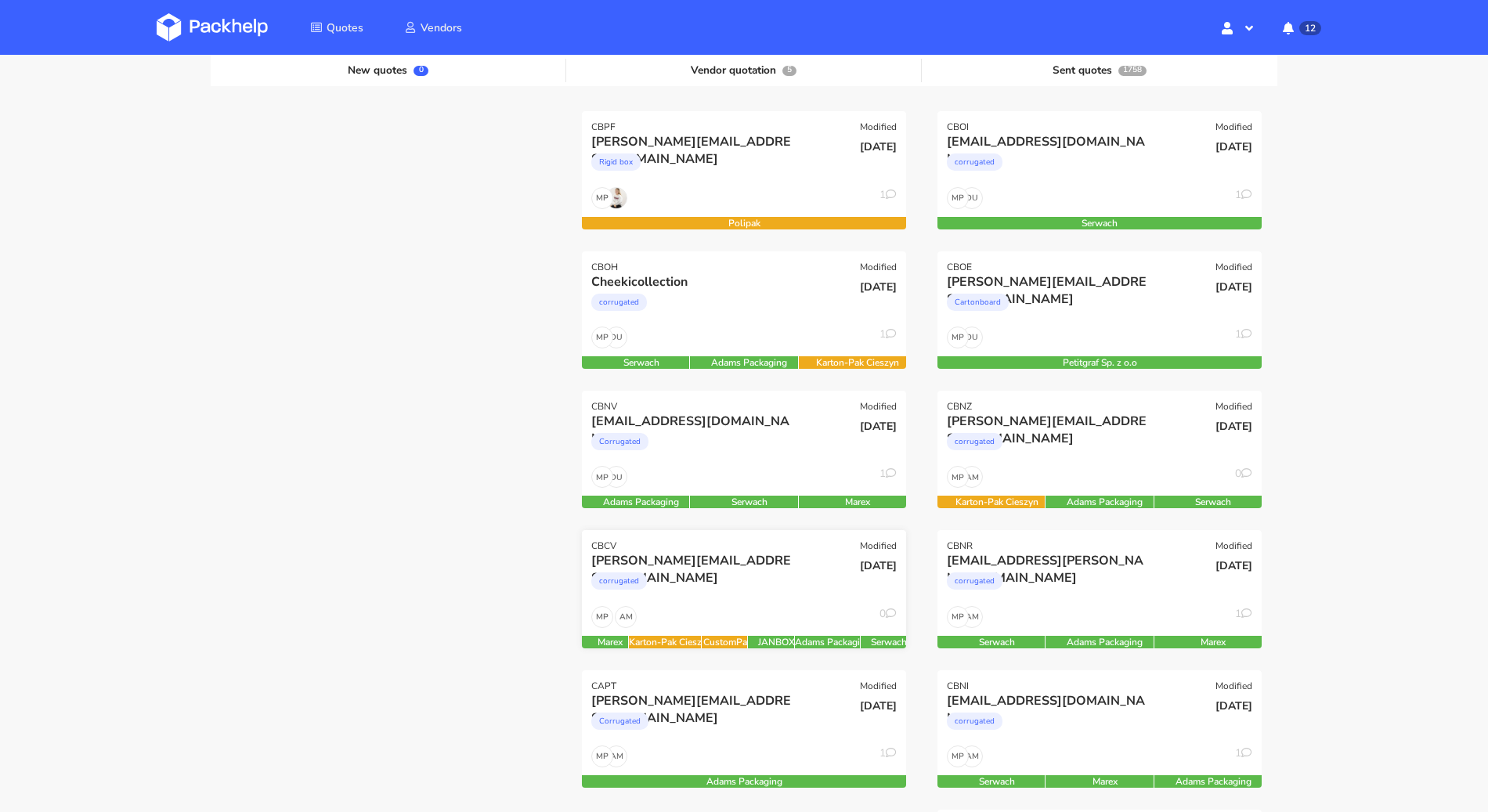
click at [772, 573] on div "corrugated" at bounding box center [695, 585] width 207 height 31
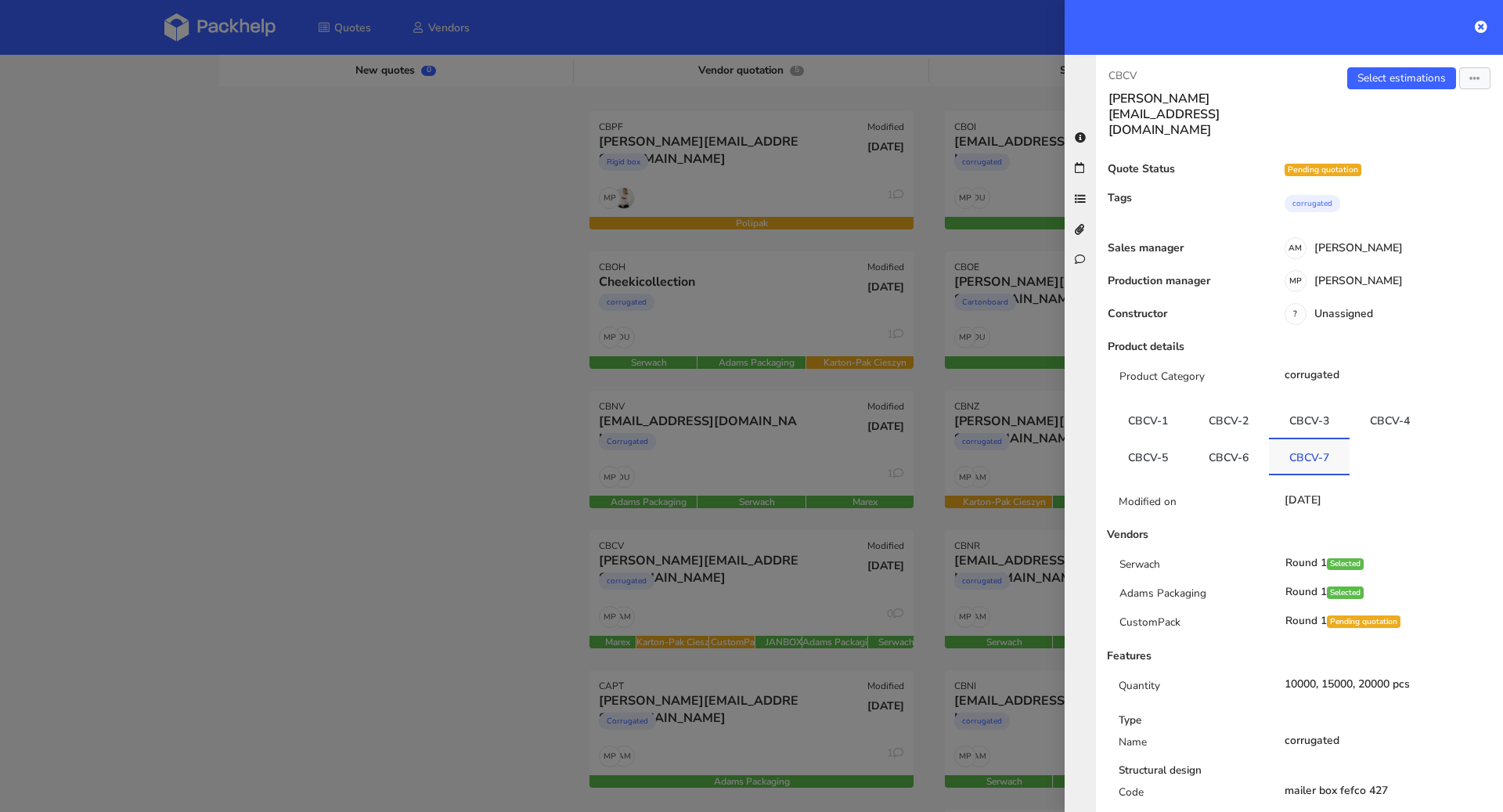
click at [1309, 439] on link "CBCV-7" at bounding box center [1308, 457] width 80 height 35
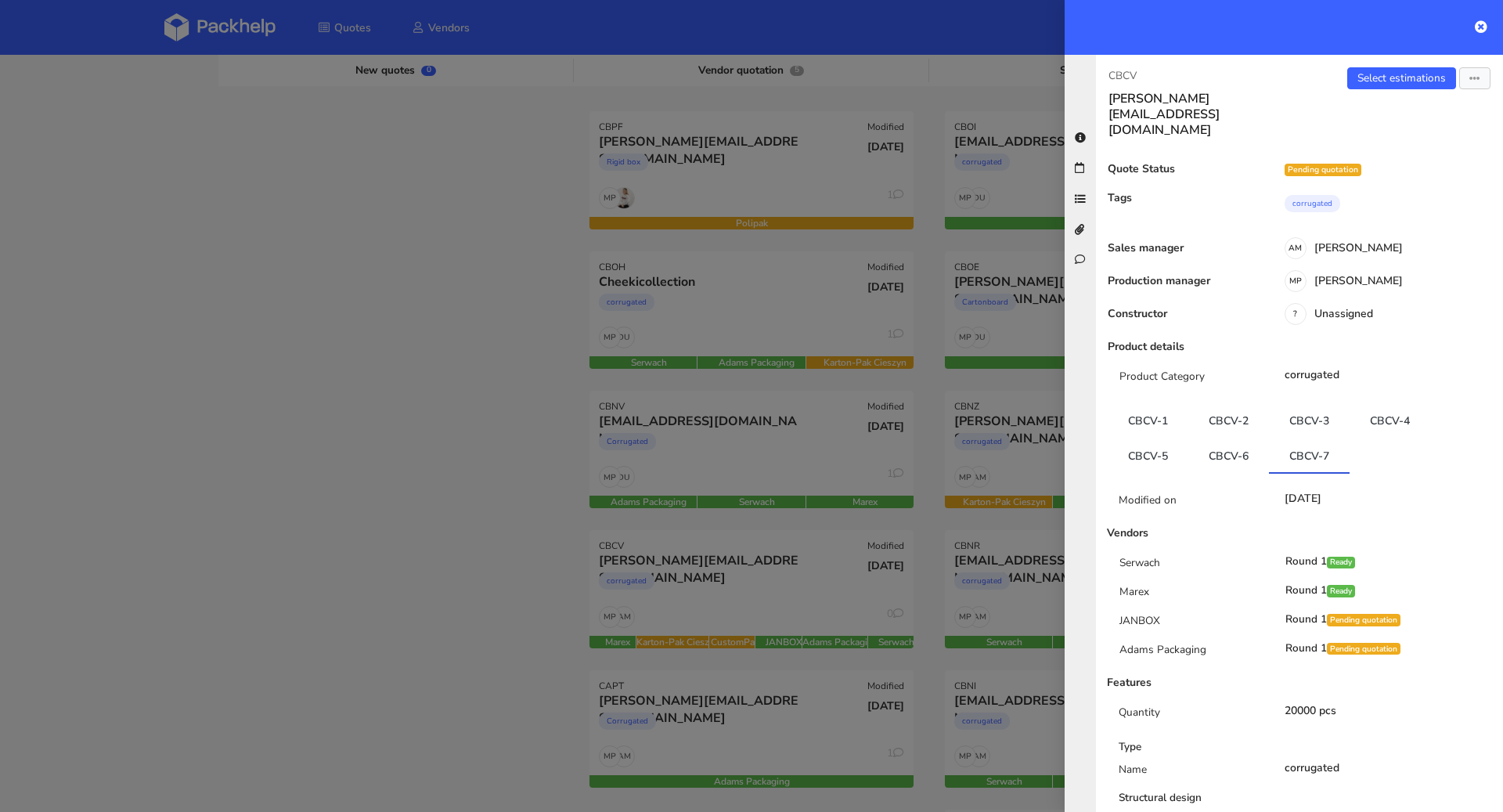
click at [412, 436] on div at bounding box center [751, 406] width 1503 height 812
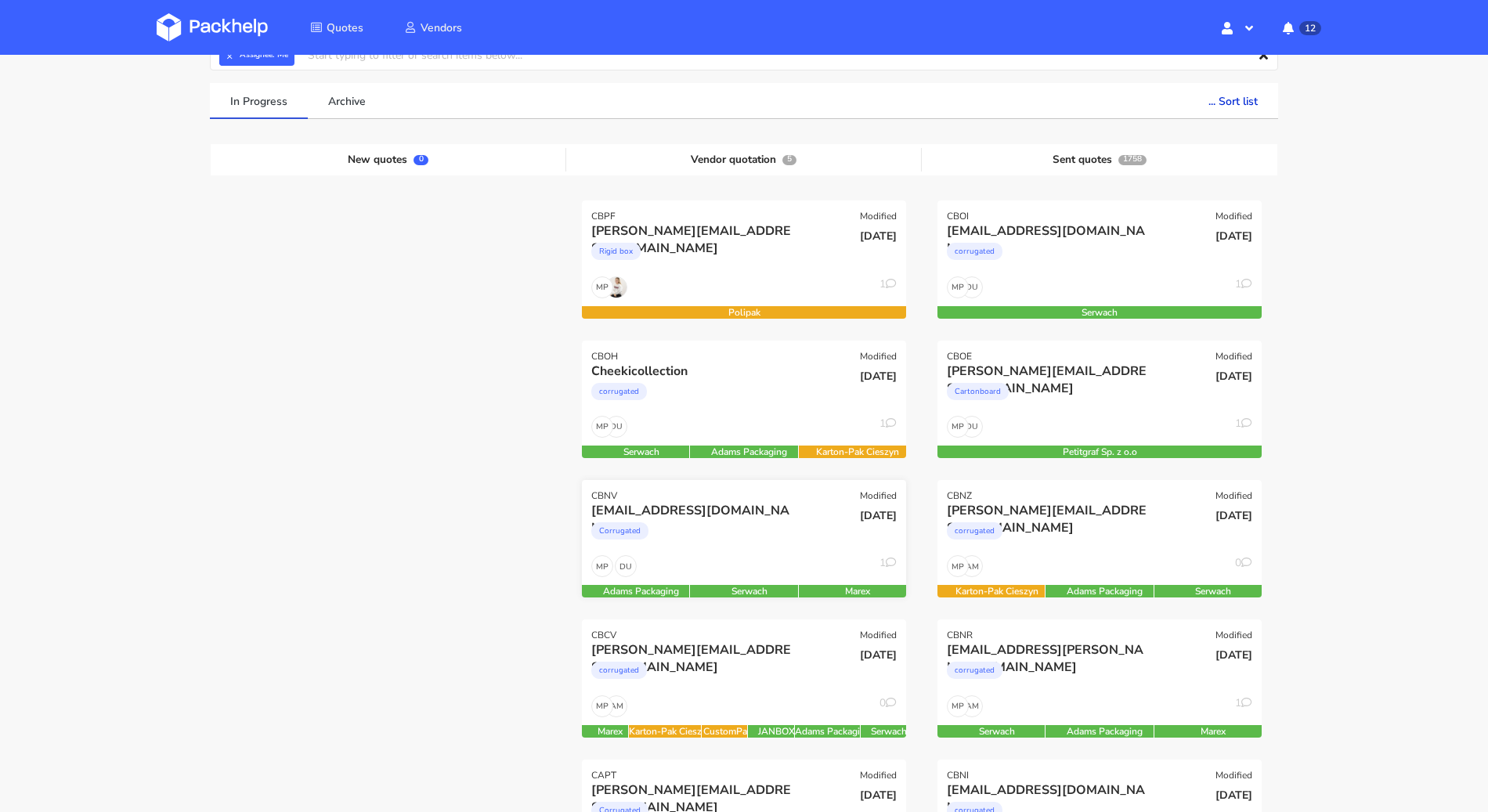
scroll to position [79, 0]
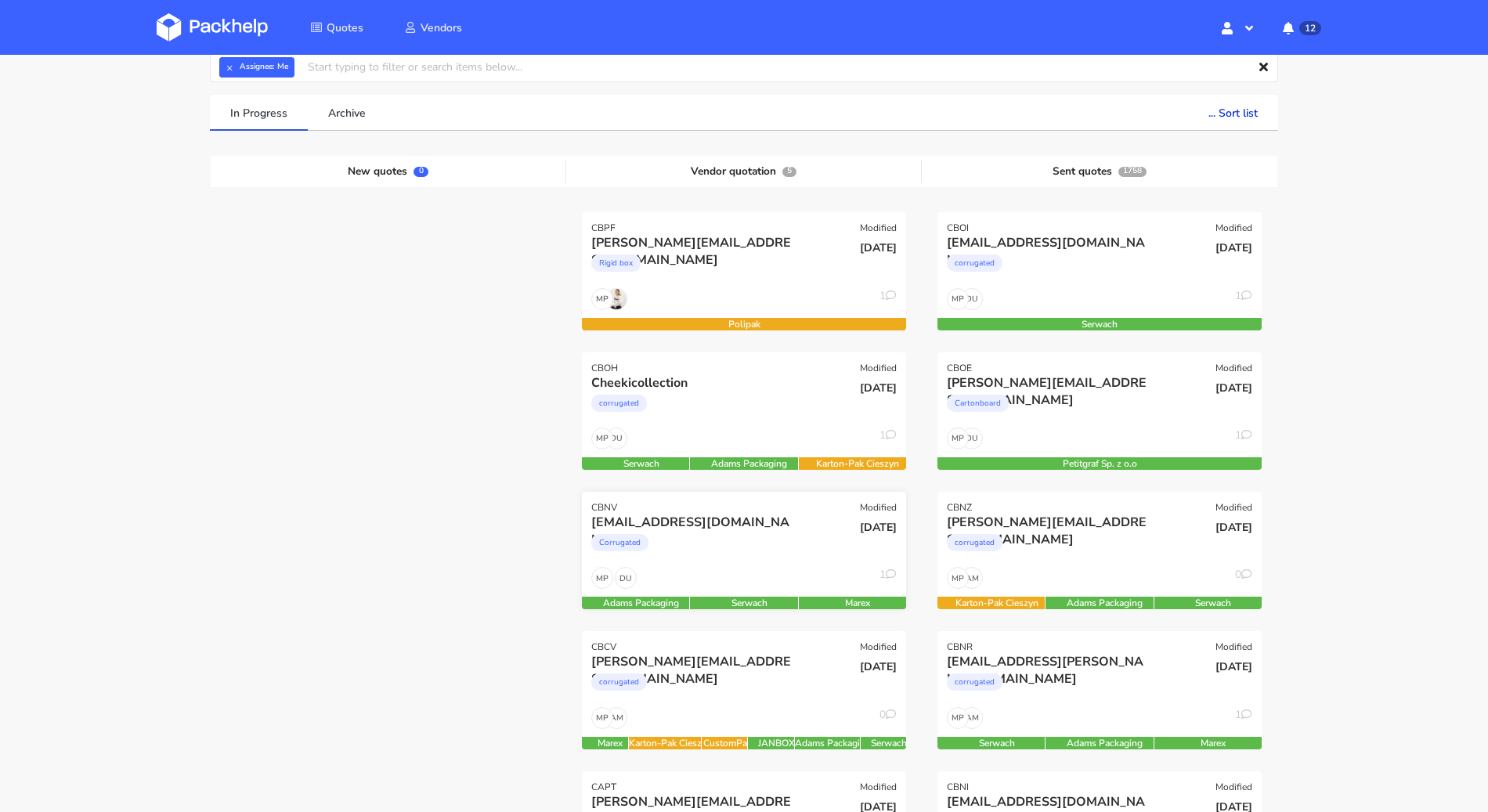
click at [789, 532] on div "Corrugated" at bounding box center [695, 546] width 207 height 31
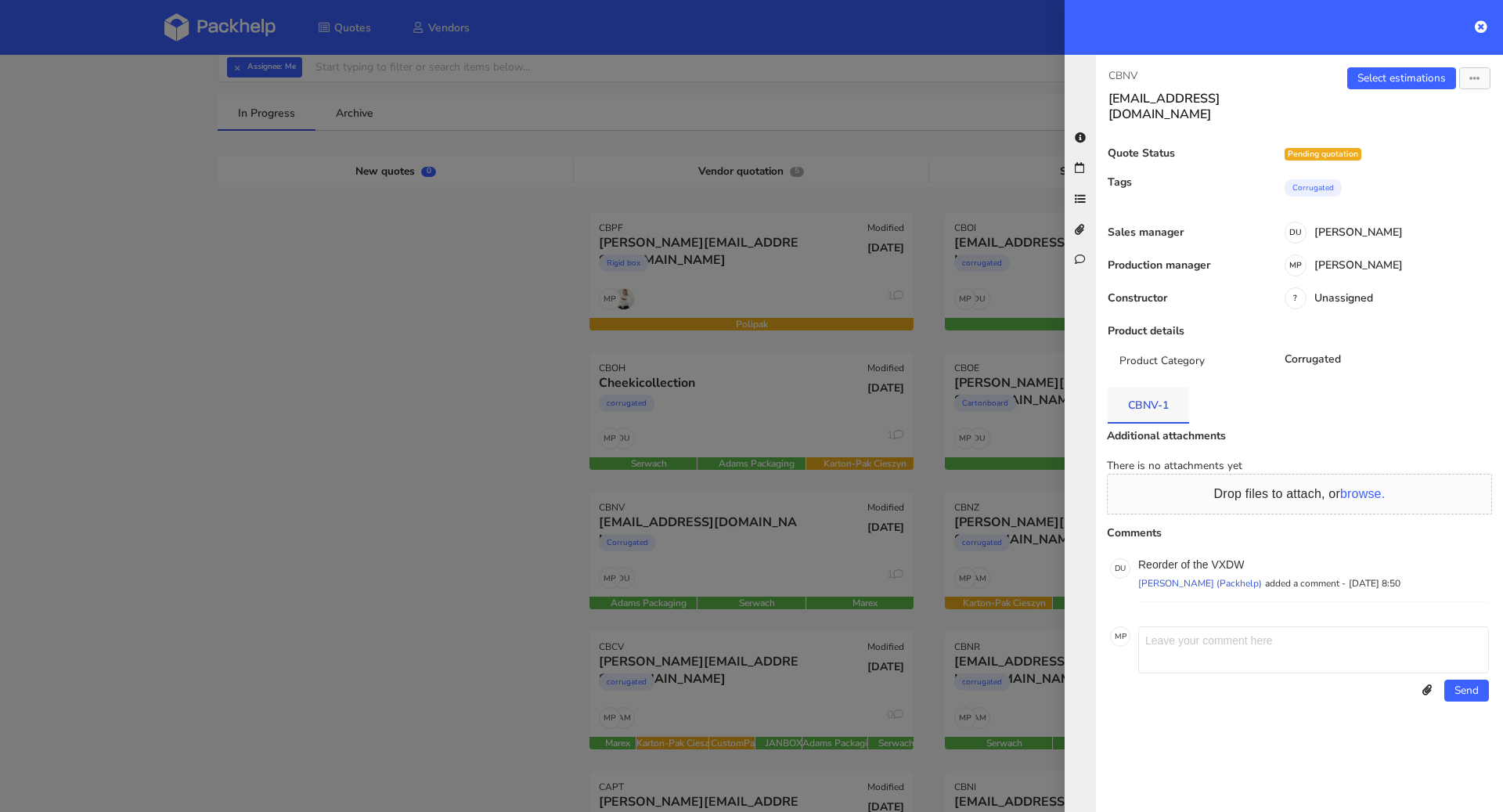
click at [1154, 393] on link "CBNV-1" at bounding box center [1149, 405] width 81 height 35
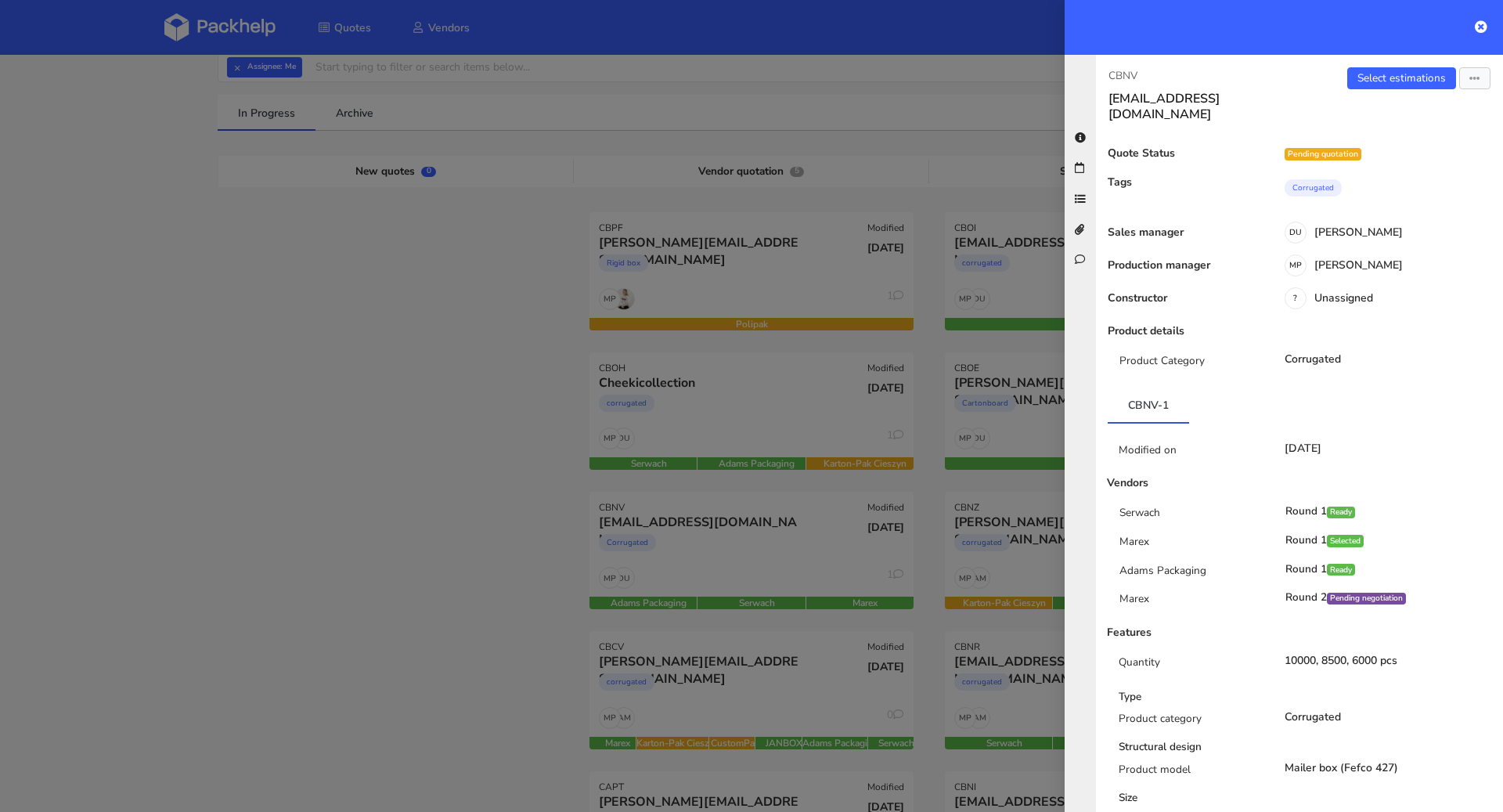
click at [448, 503] on div at bounding box center [751, 406] width 1503 height 812
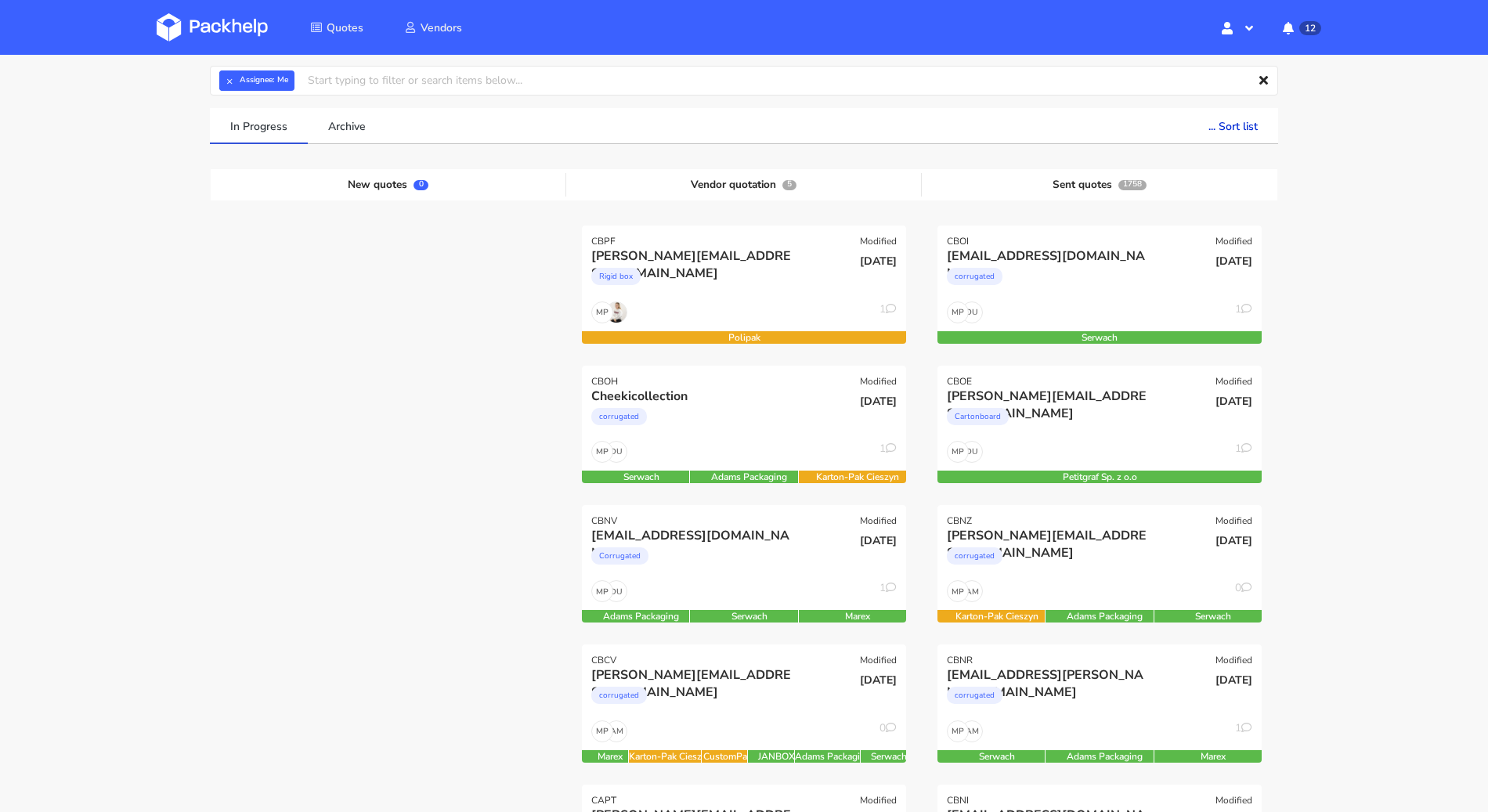
scroll to position [47, 0]
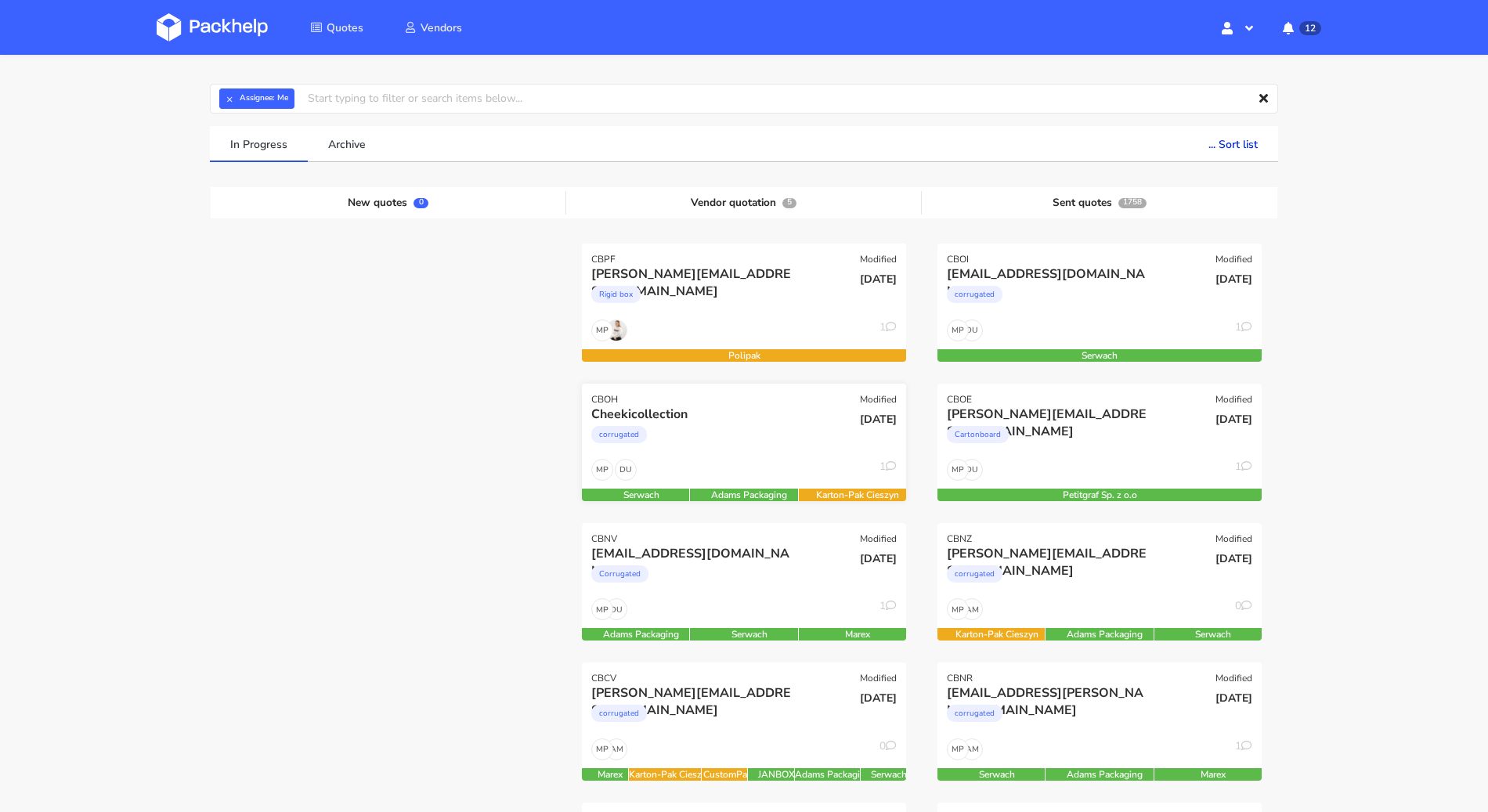
click at [670, 418] on div "Cheekicollection" at bounding box center [695, 414] width 207 height 17
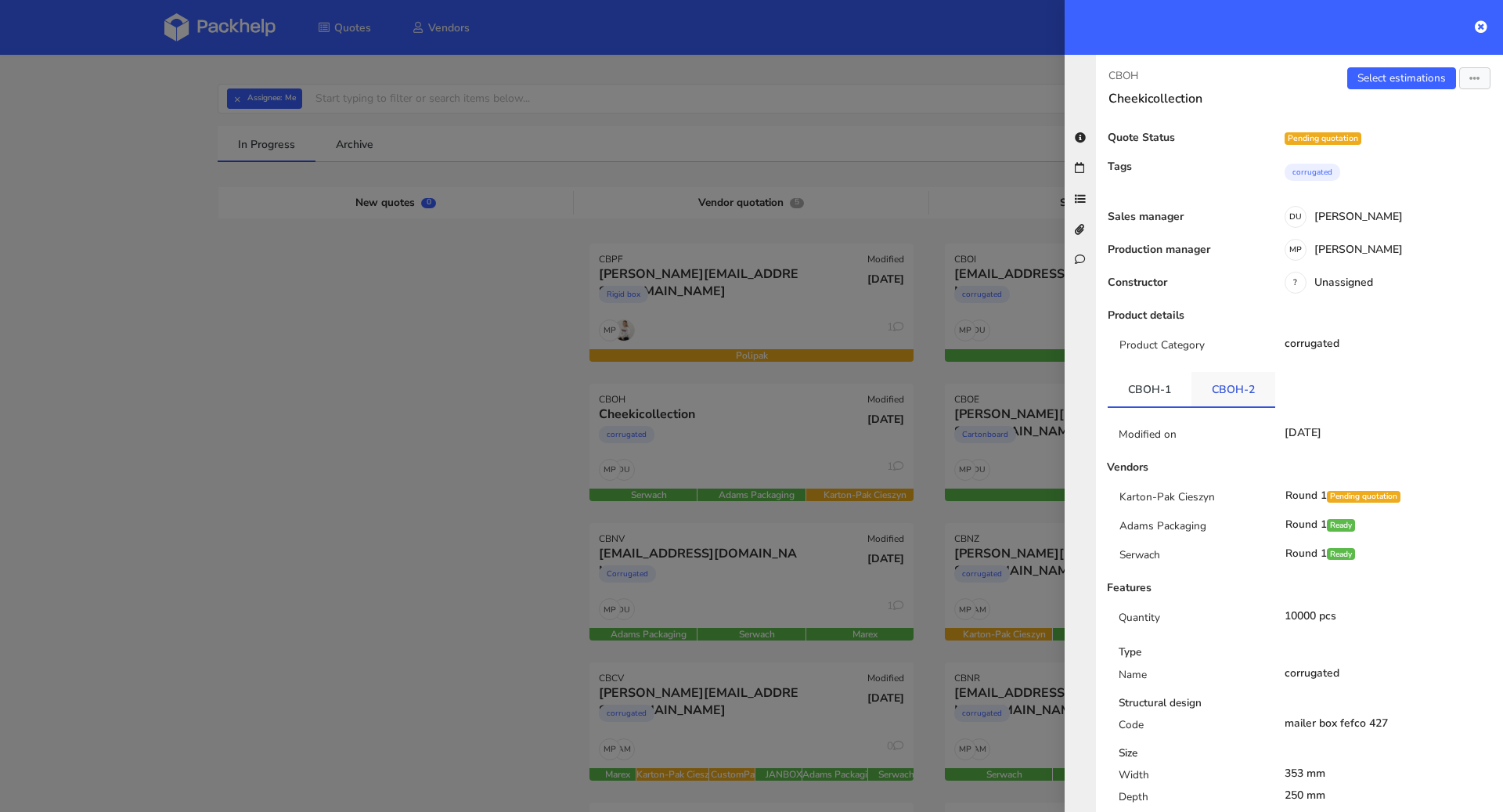
click at [1251, 395] on link "CBOH-2" at bounding box center [1233, 389] width 84 height 35
click at [349, 388] on div at bounding box center [751, 406] width 1503 height 812
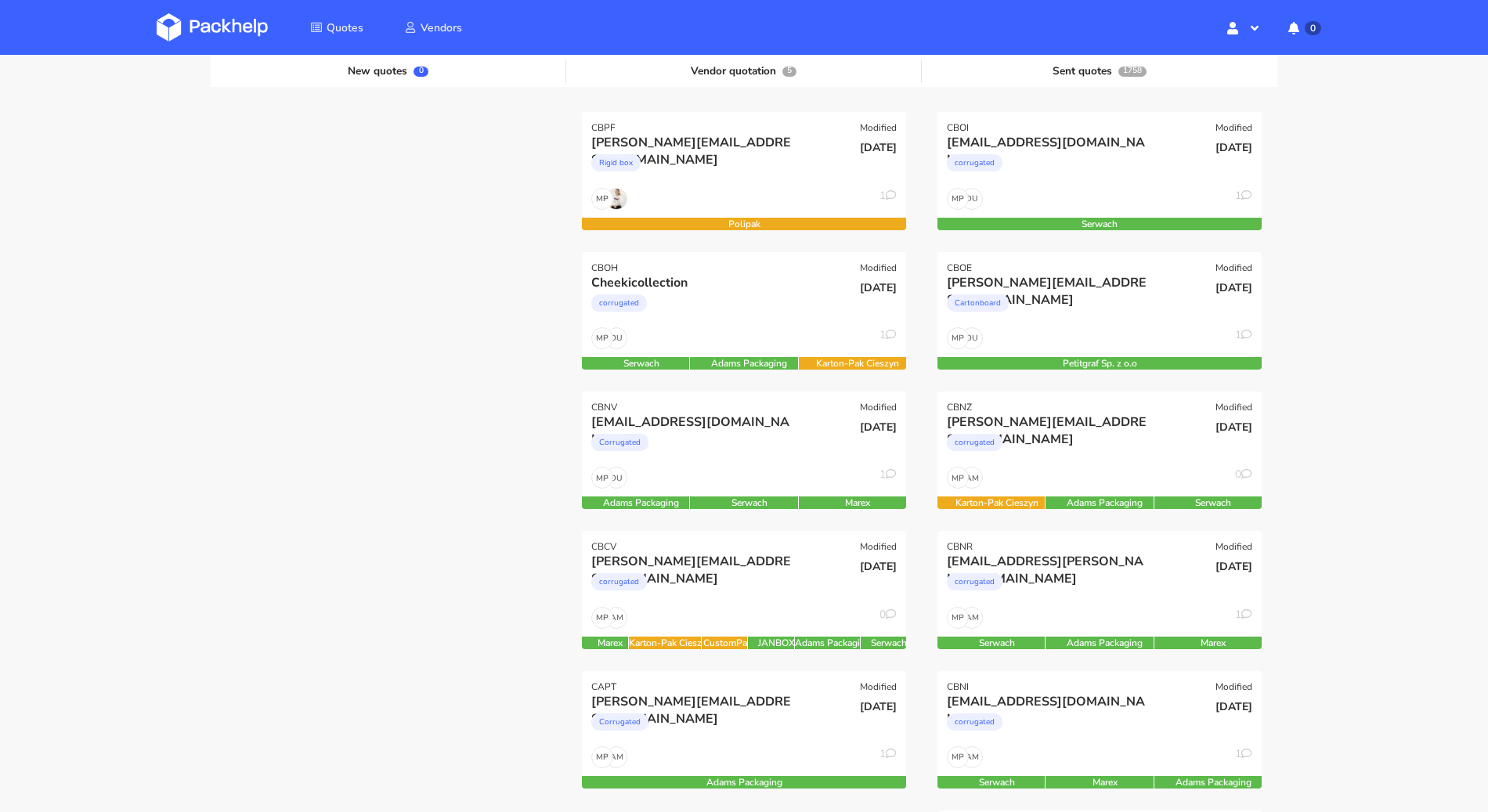
scroll to position [225, 0]
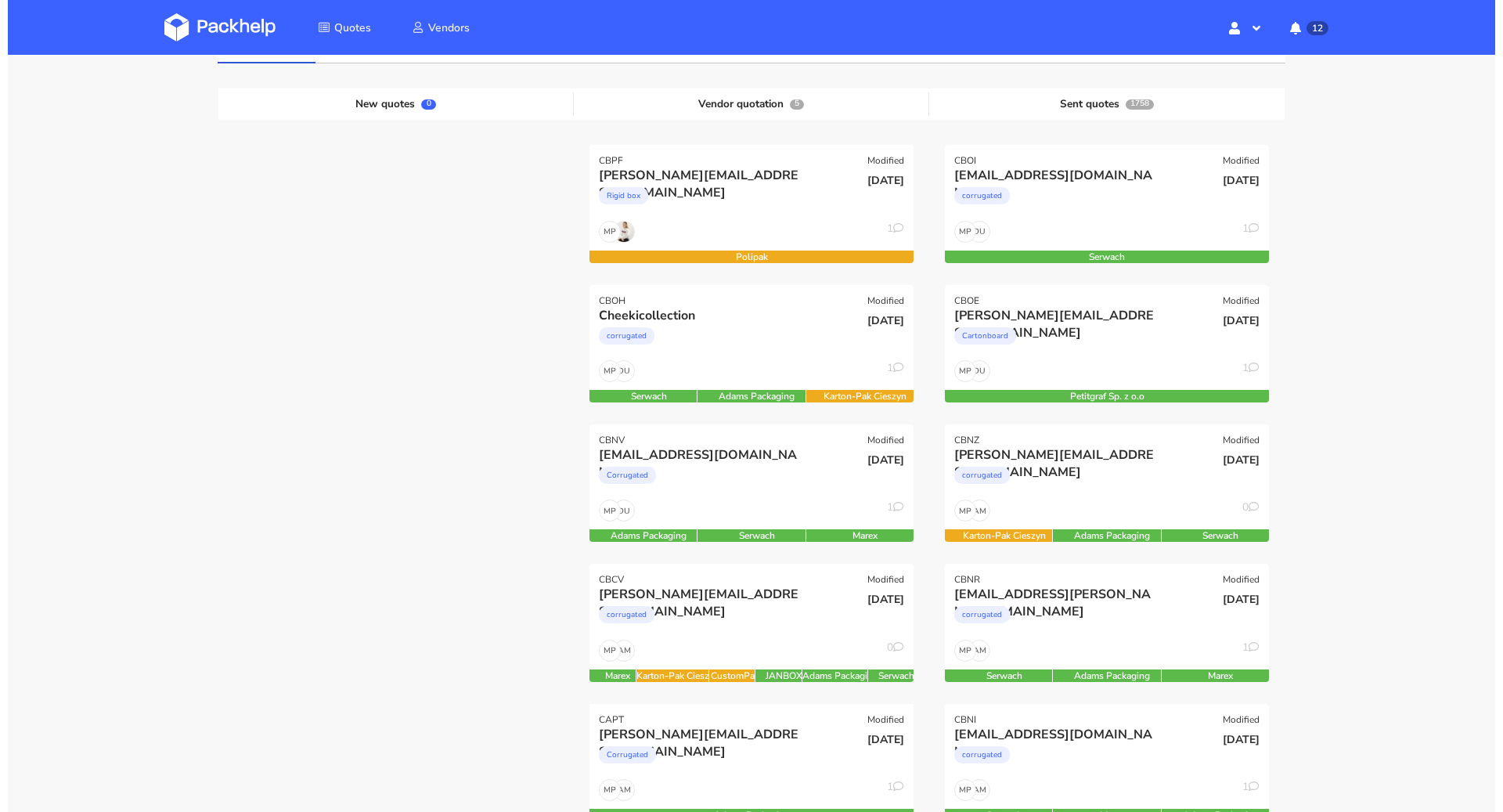
scroll to position [252, 0]
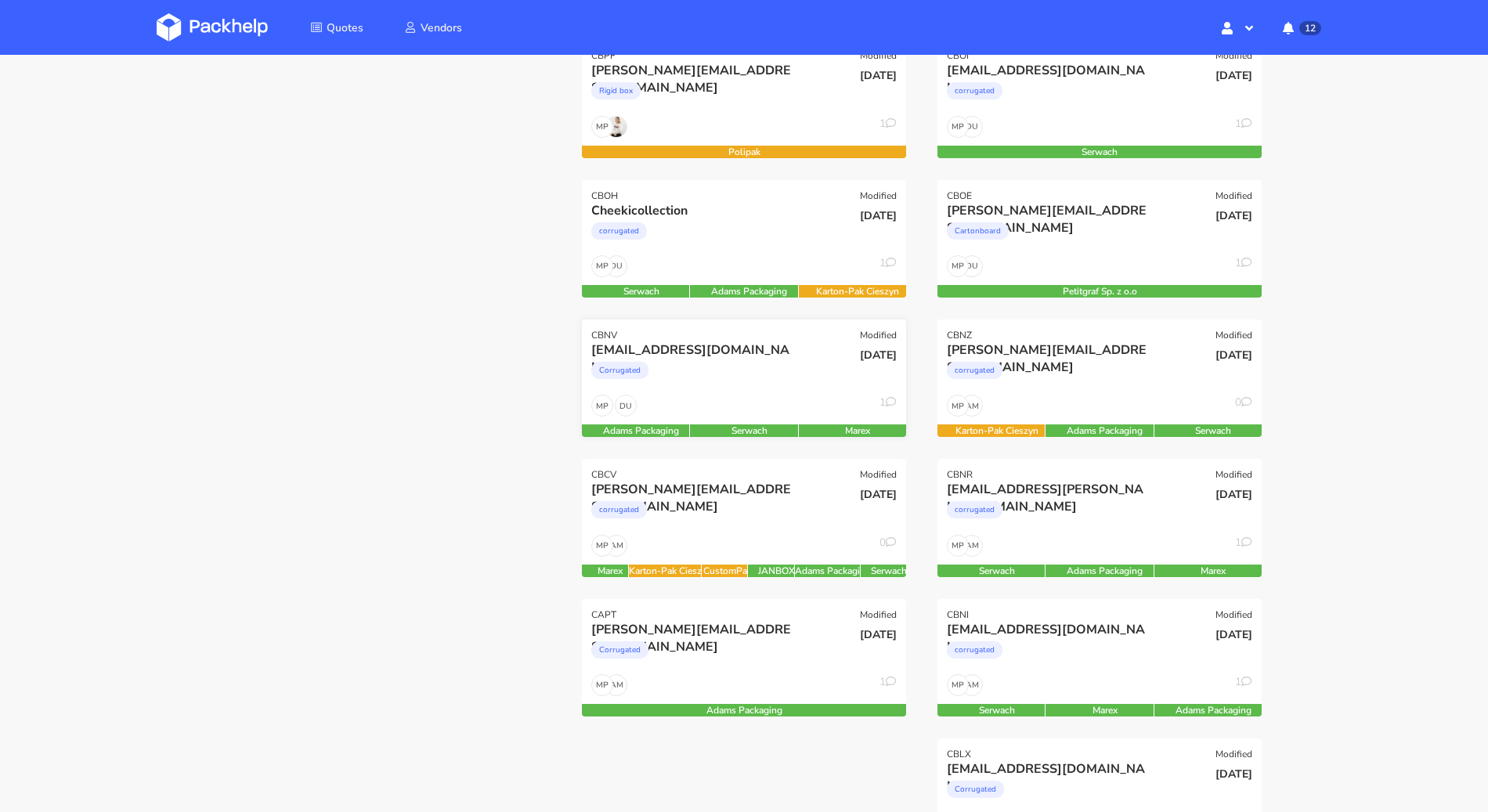
click at [778, 373] on div "Corrugated" at bounding box center [695, 375] width 207 height 31
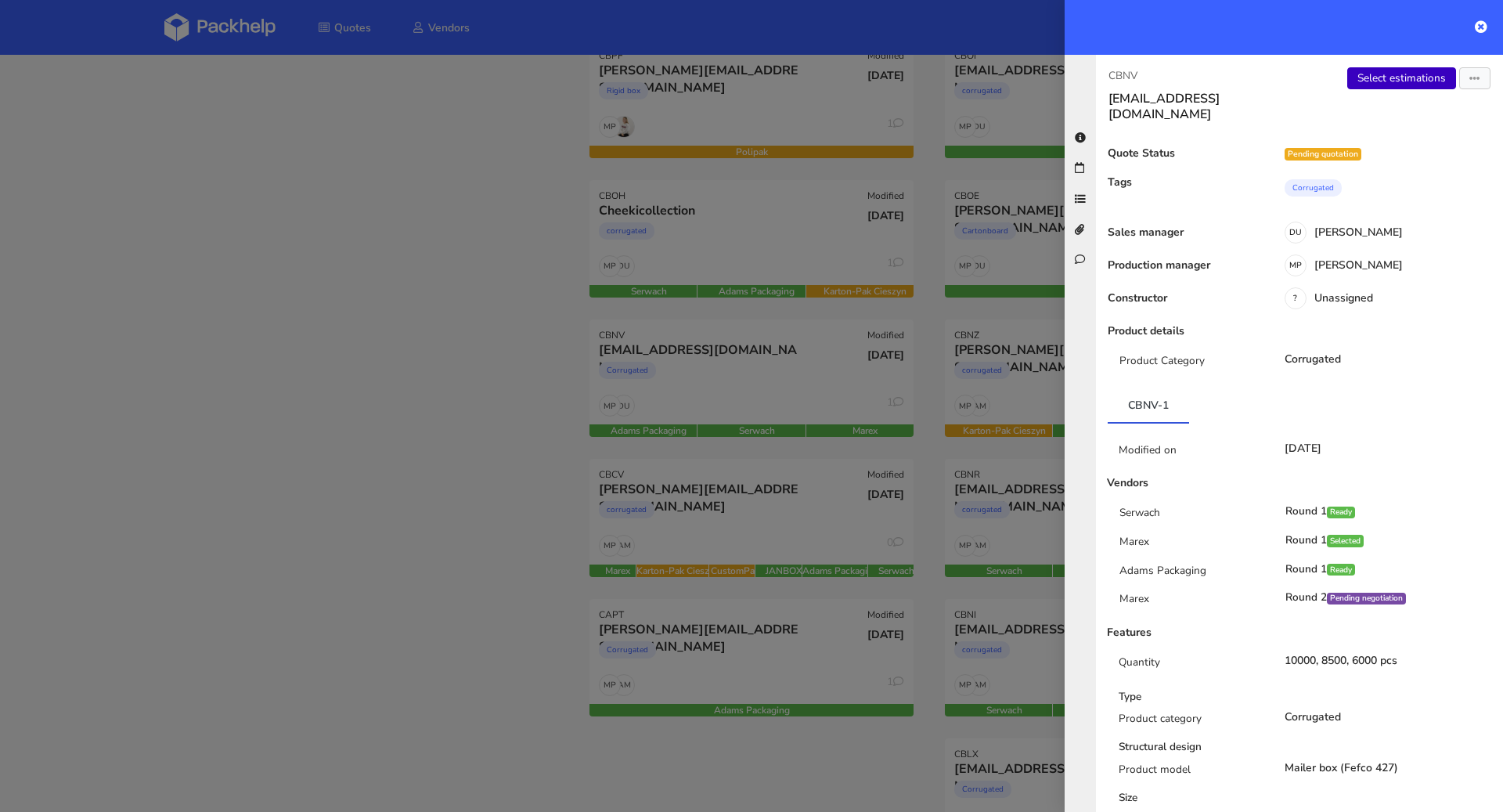
click at [1398, 82] on link "Select estimations" at bounding box center [1401, 78] width 108 height 22
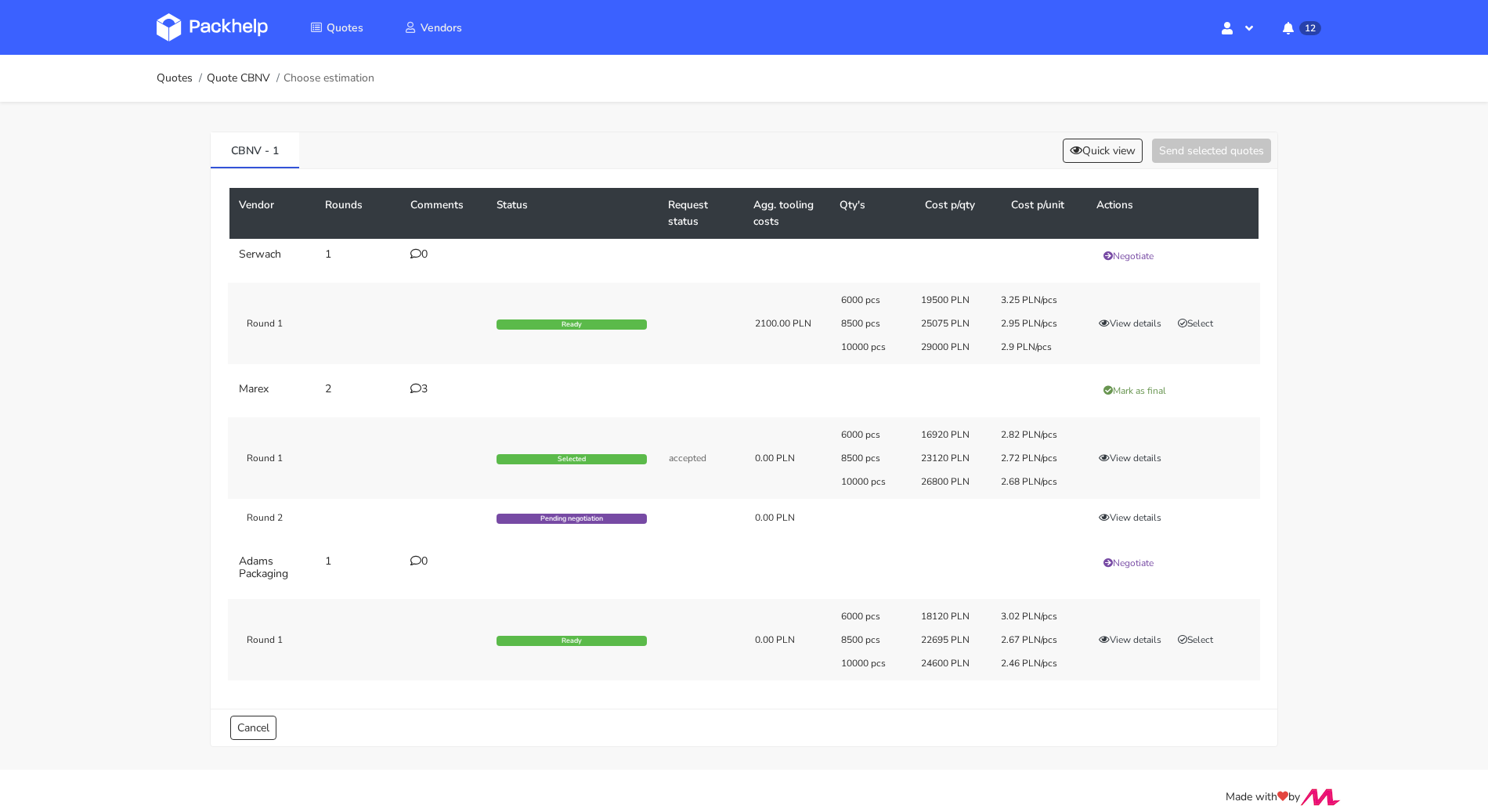
click at [417, 387] on icon at bounding box center [415, 388] width 11 height 11
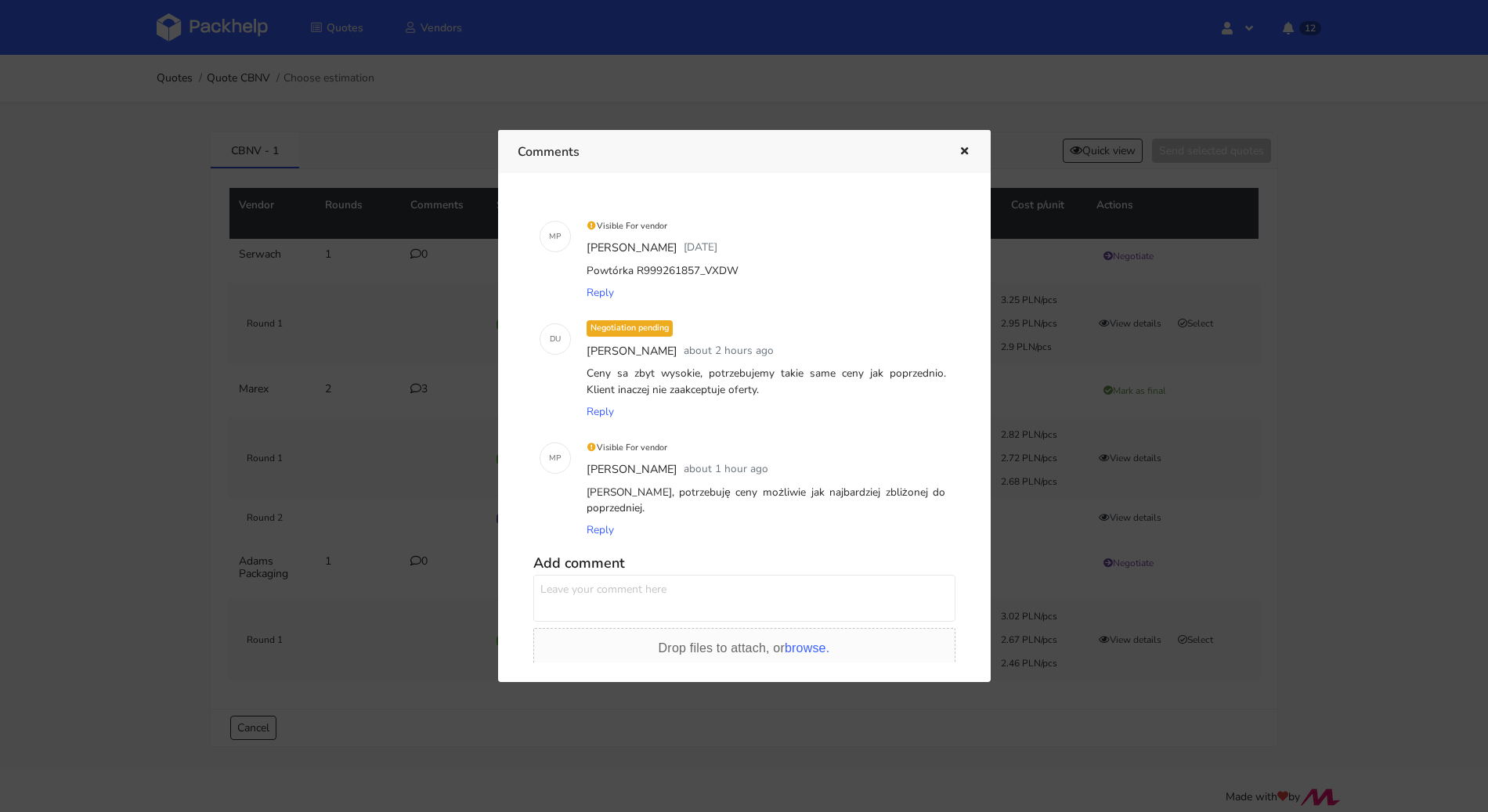
click at [969, 150] on icon "button" at bounding box center [964, 151] width 14 height 11
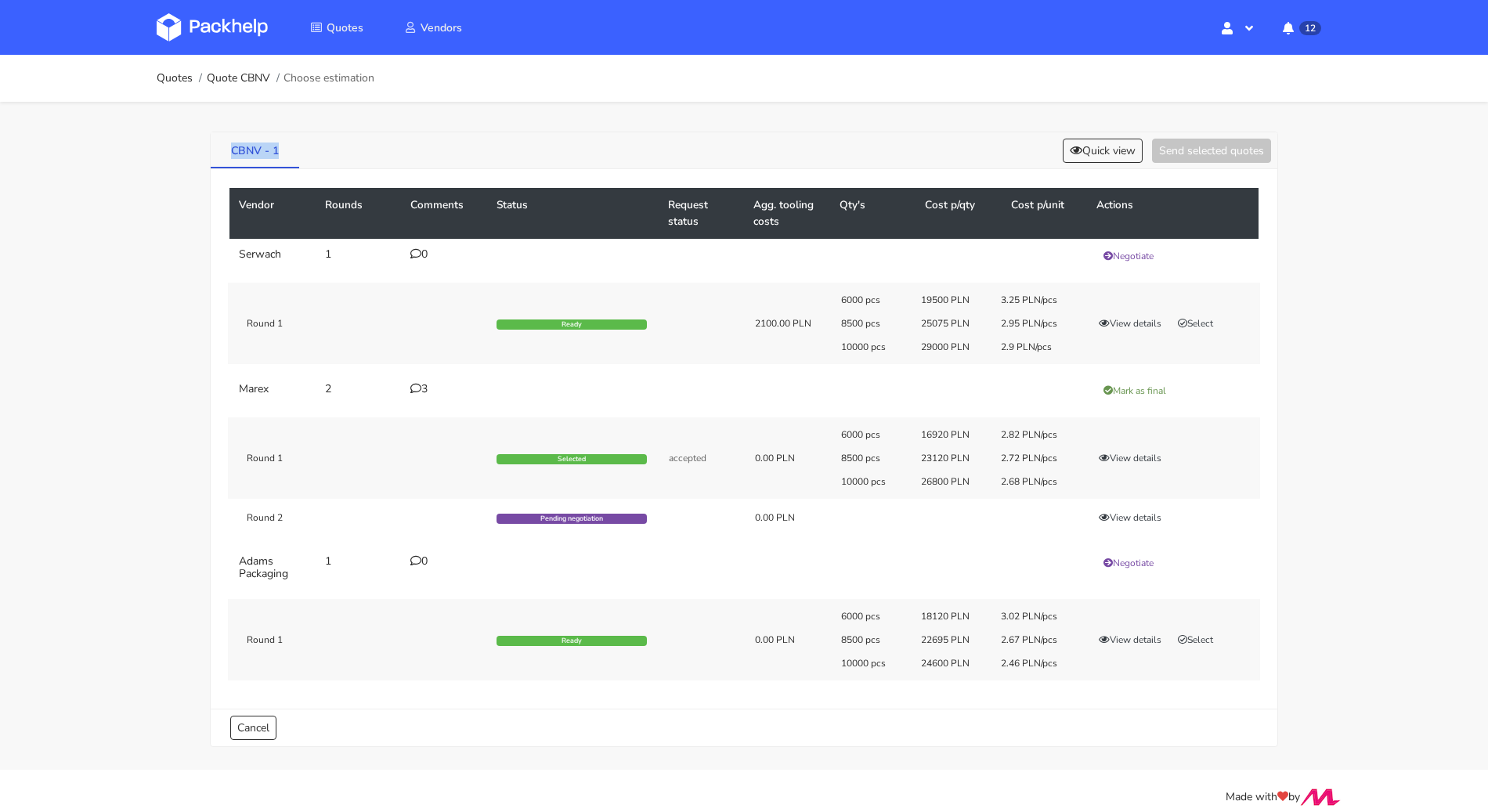
drag, startPoint x: 224, startPoint y: 148, endPoint x: 277, endPoint y: 154, distance: 53.3
click at [277, 154] on link "CBNV - 1" at bounding box center [255, 150] width 88 height 35
copy link "CBNV - 1"
click at [164, 75] on link "Quotes" at bounding box center [174, 77] width 36 height 13
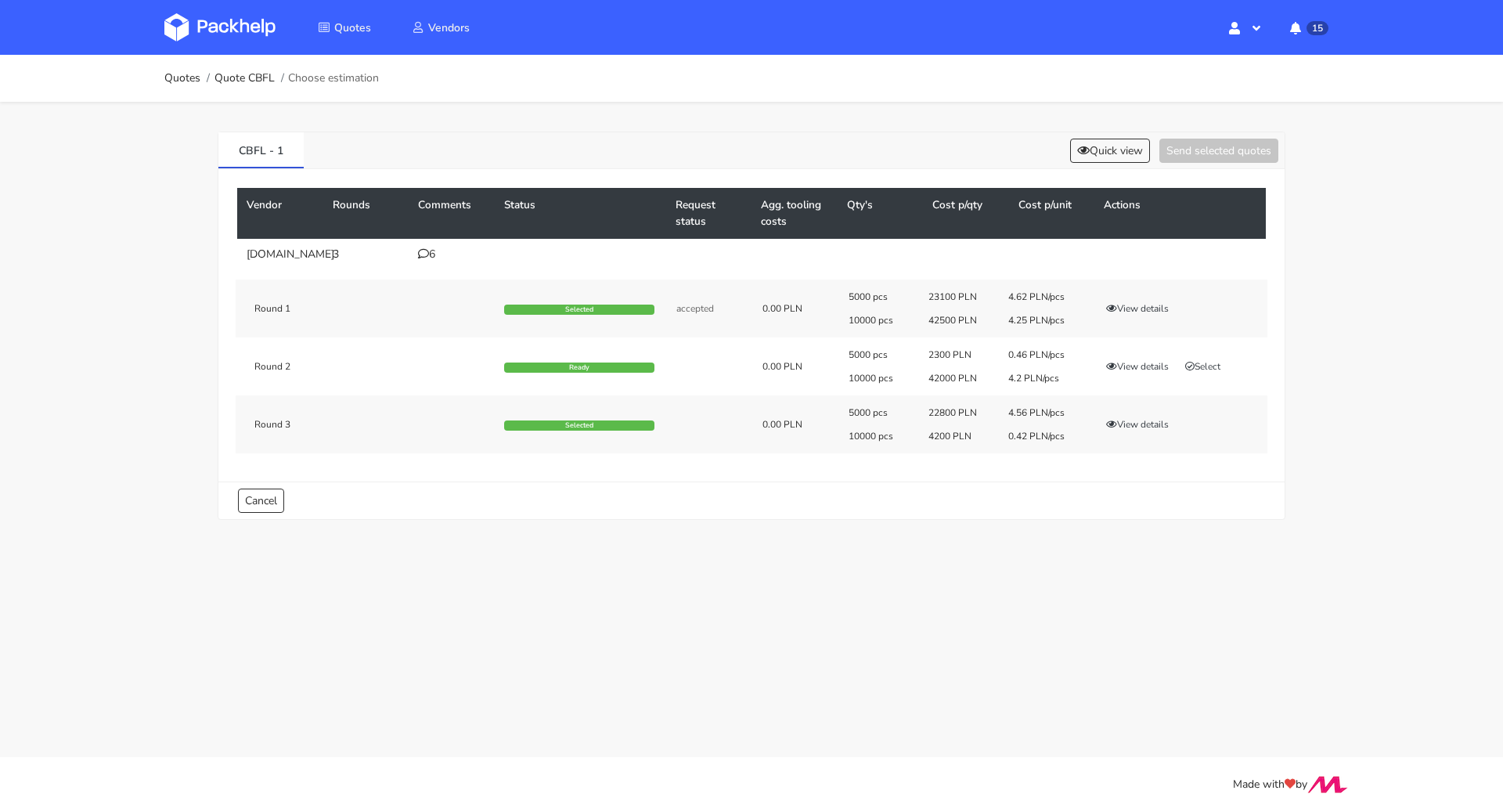
click at [424, 259] on div "6" at bounding box center [452, 254] width 68 height 13
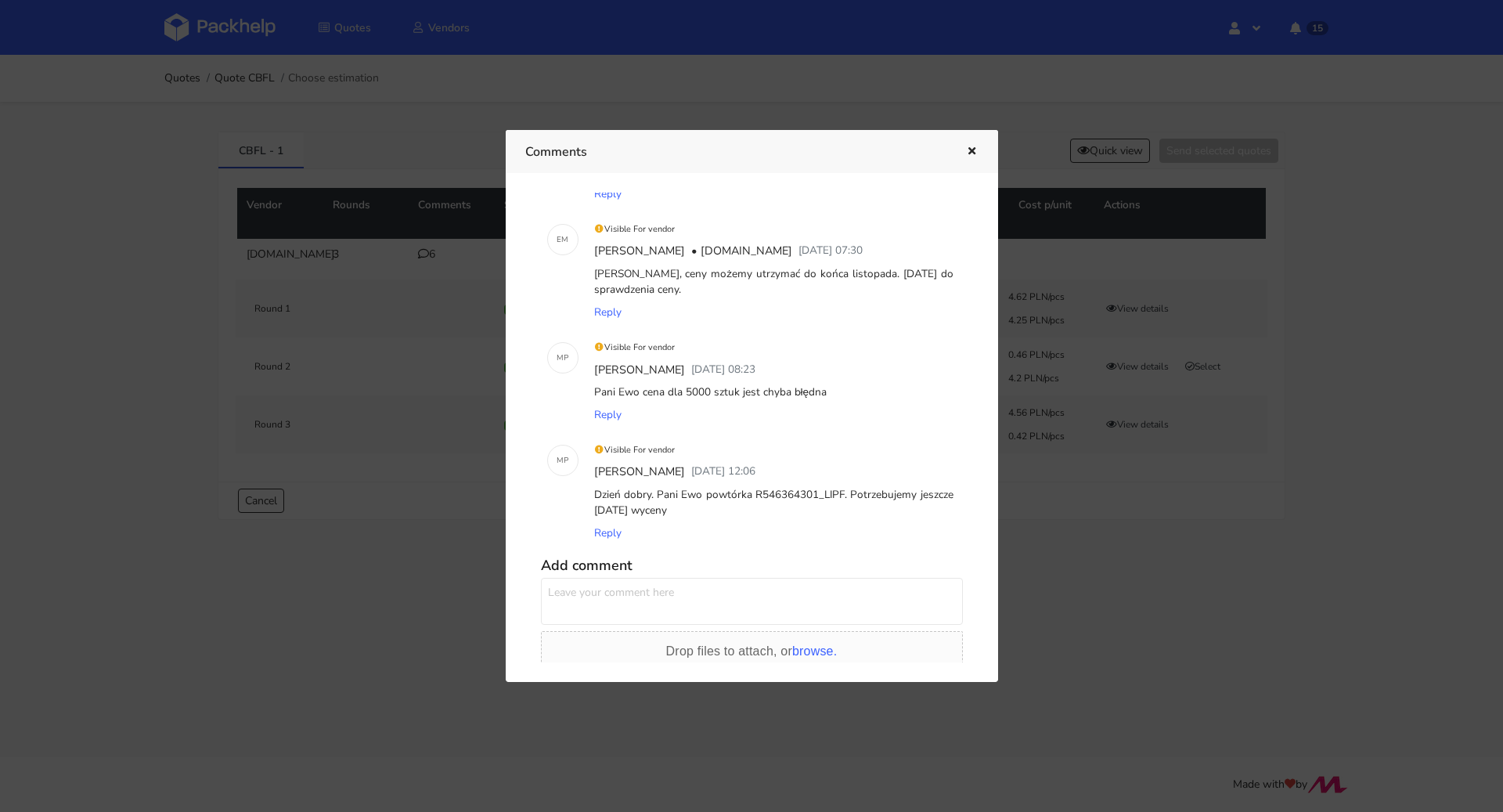
scroll to position [379, 0]
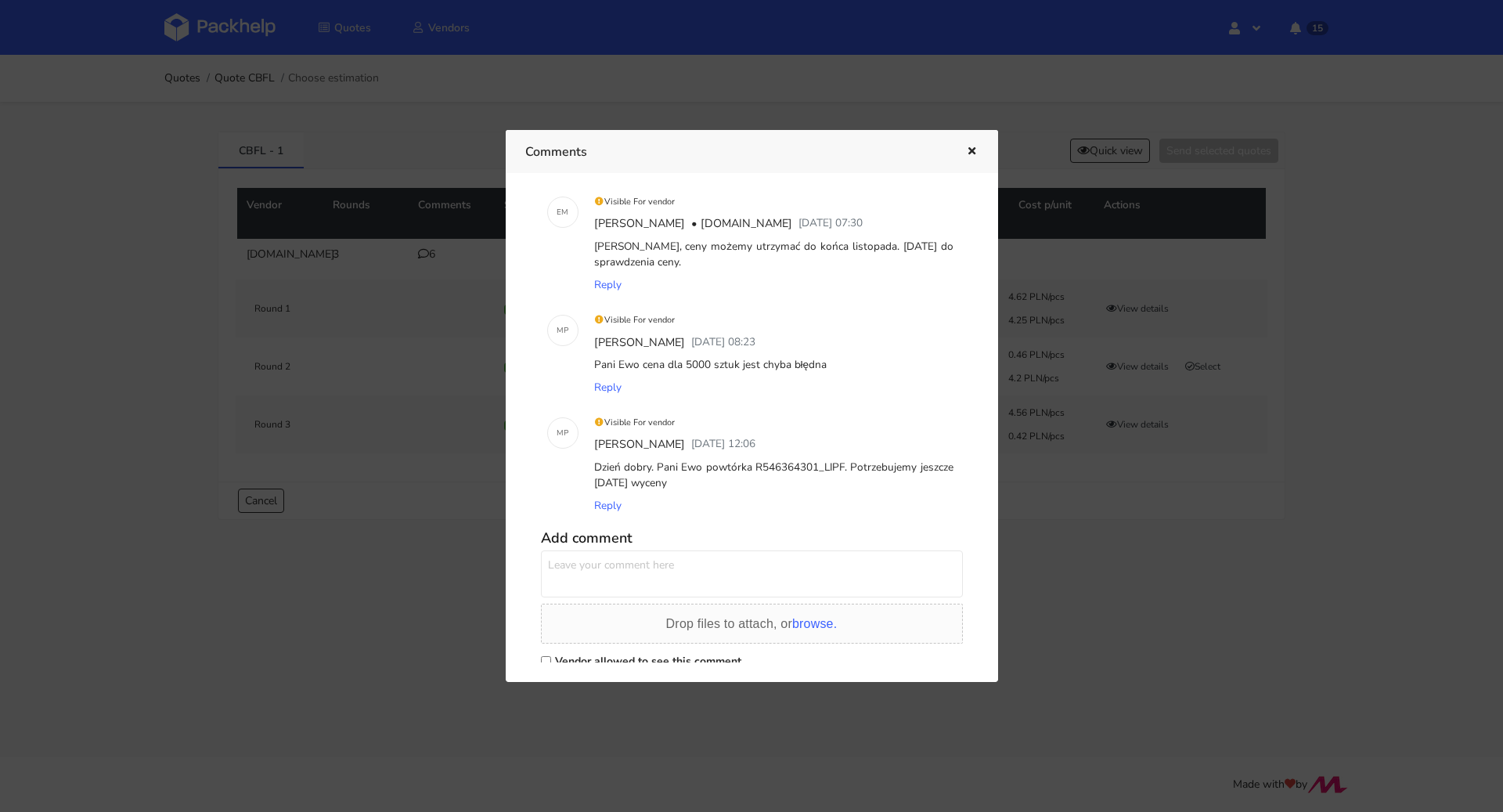
click at [970, 147] on icon "button" at bounding box center [972, 151] width 14 height 11
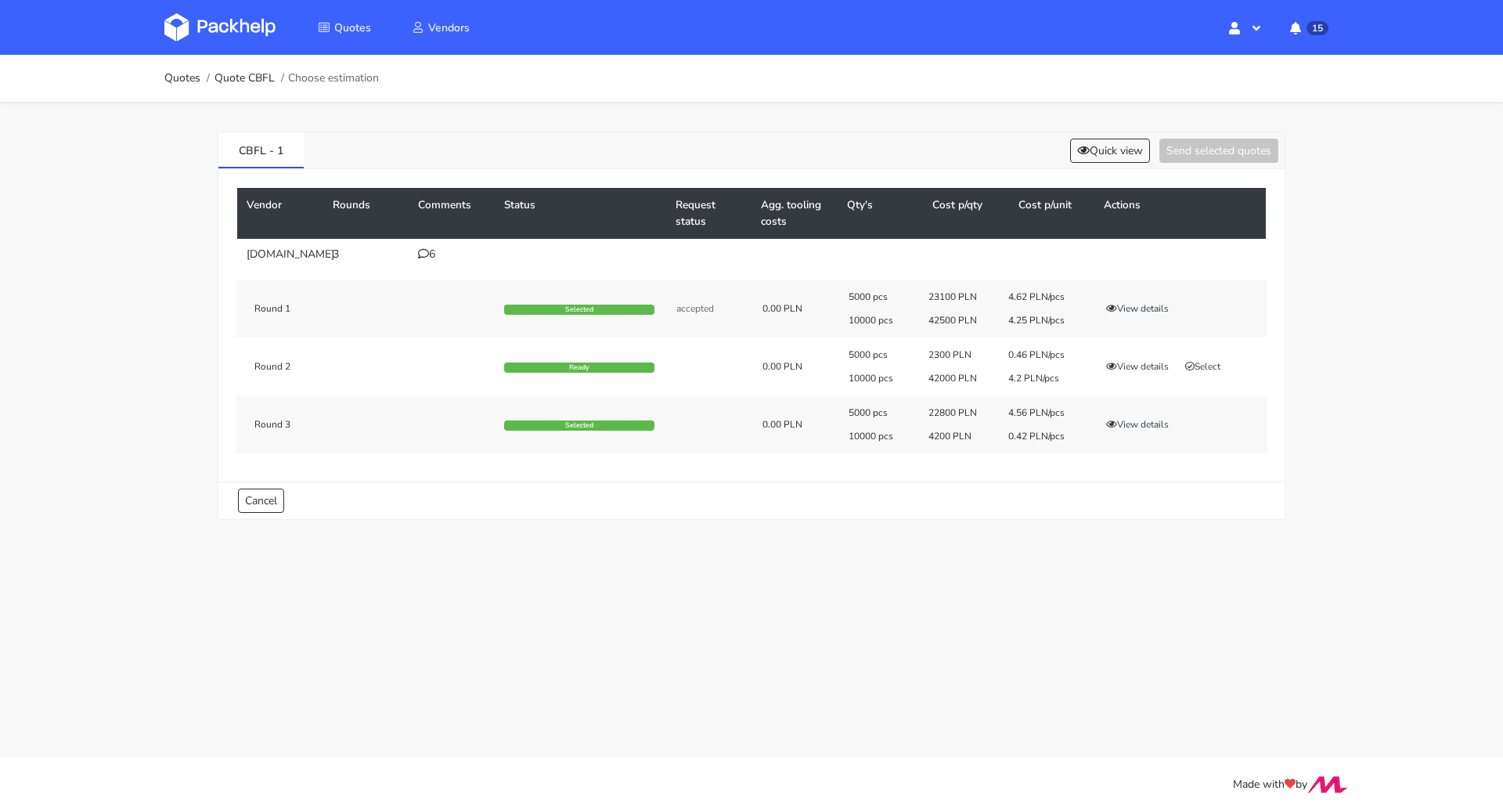
click at [431, 253] on div "6" at bounding box center [452, 254] width 68 height 13
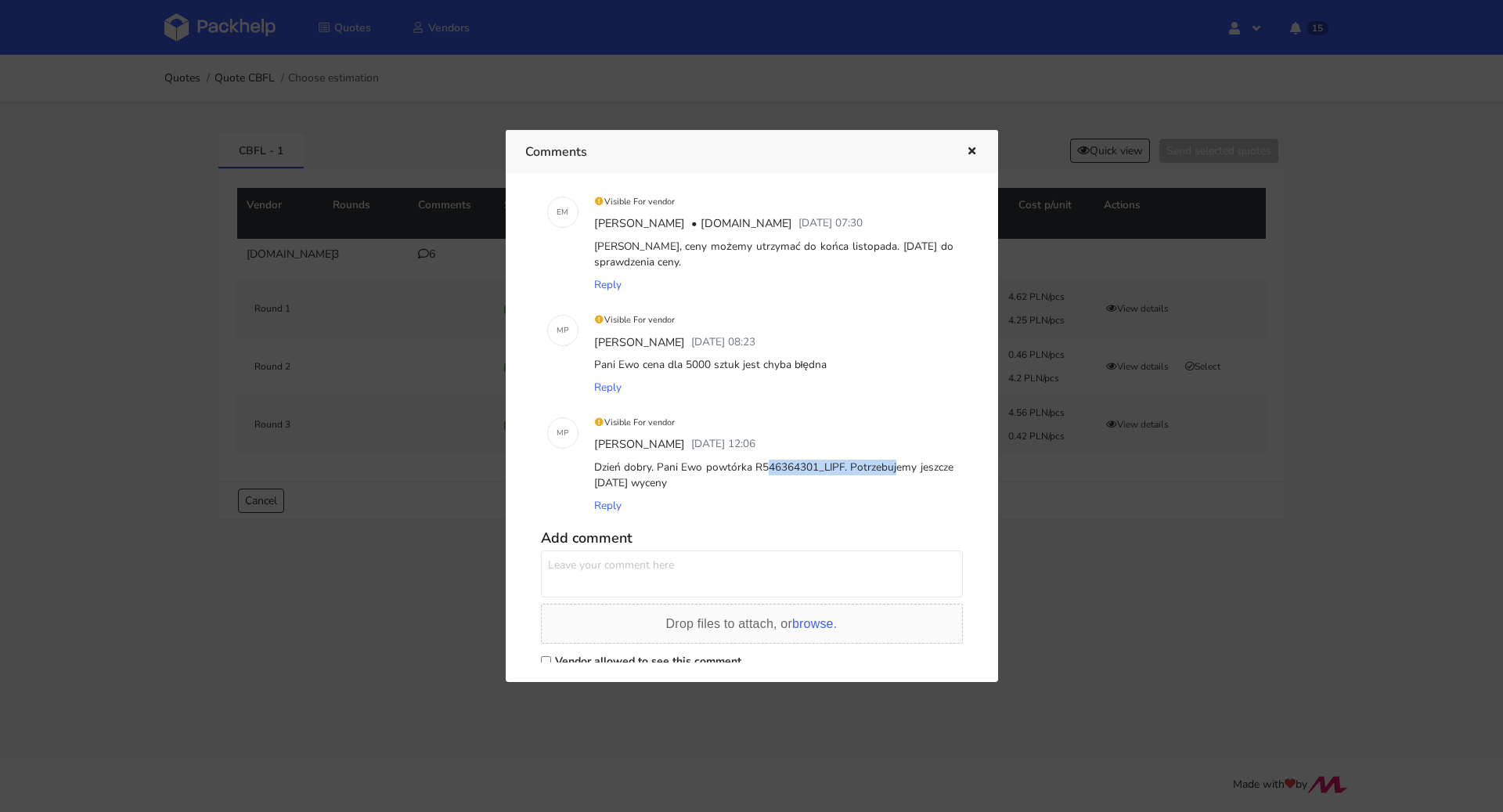
drag, startPoint x: 707, startPoint y: 468, endPoint x: 839, endPoint y: 464, distance: 132.1
click at [839, 464] on div "Dzień dobry. Pani Ewo powtórka R546364301_LIPF. Potrzebujemy jeszcze dzisiaj wy…" at bounding box center [774, 476] width 366 height 39
copy div "powtórka R546364301_LIPF"
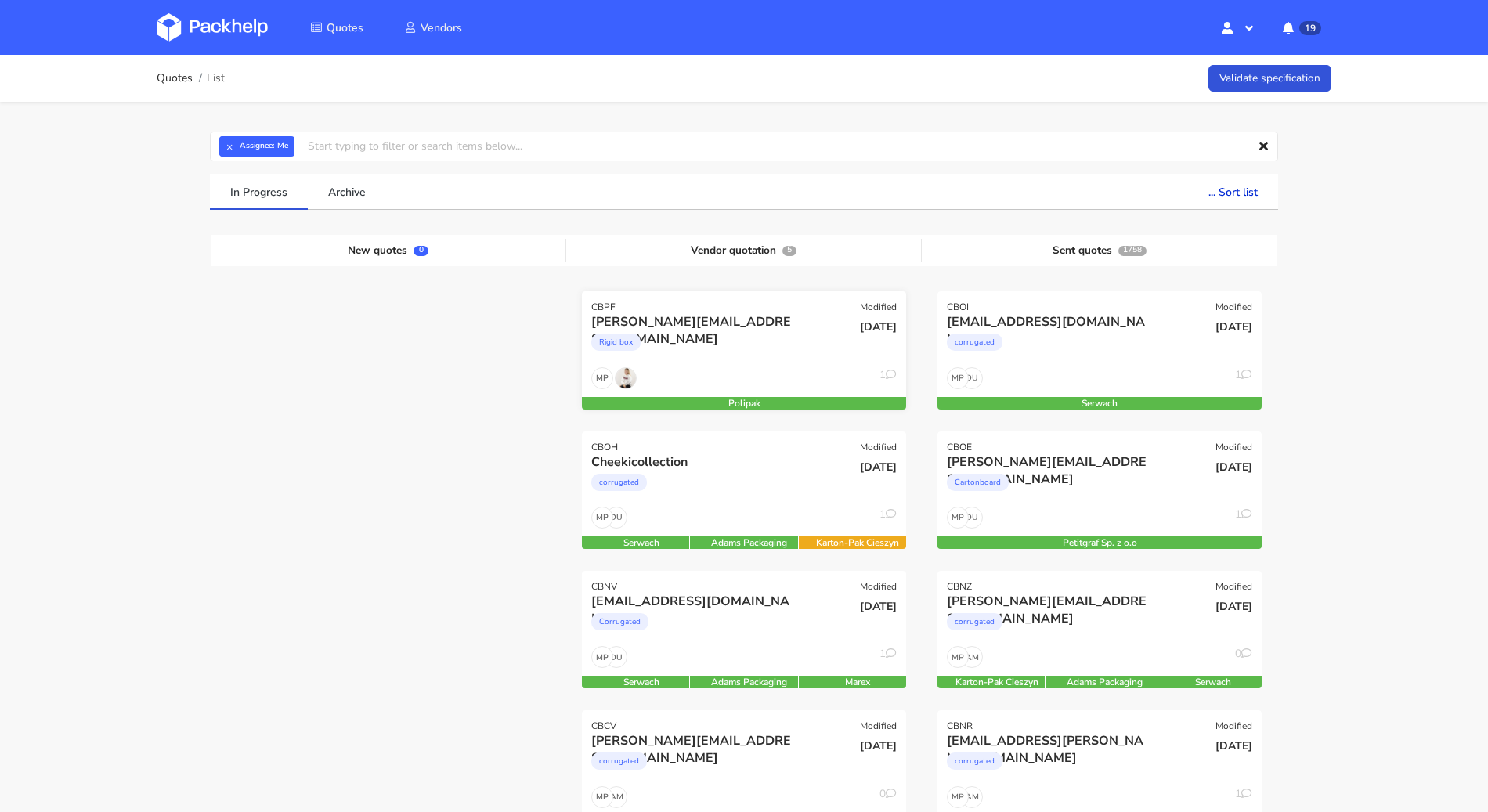
click at [791, 317] on div "[PERSON_NAME][EMAIL_ADDRESS][DOMAIN_NAME]" at bounding box center [695, 322] width 207 height 17
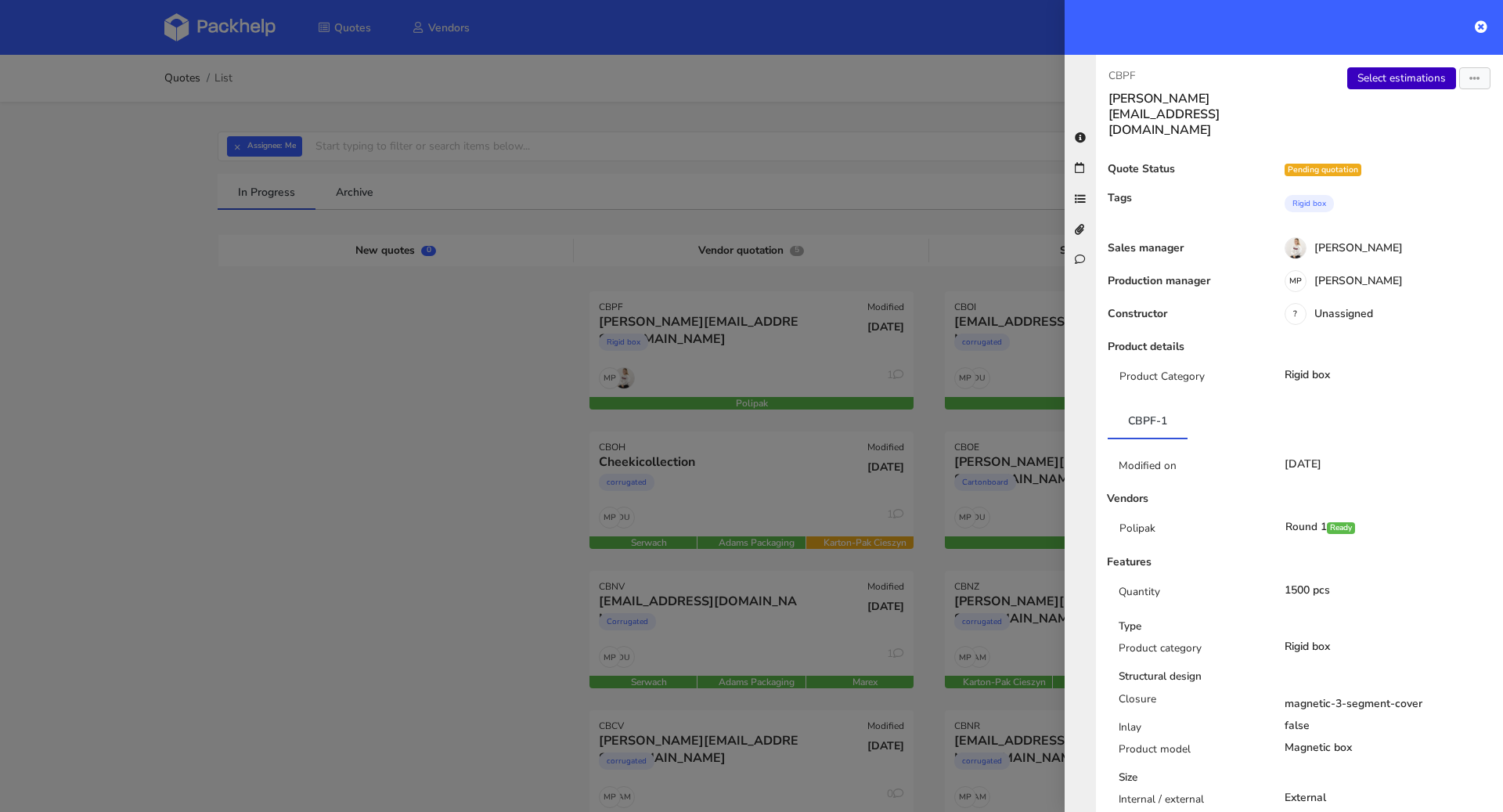
click at [1366, 72] on link "Select estimations" at bounding box center [1401, 78] width 108 height 22
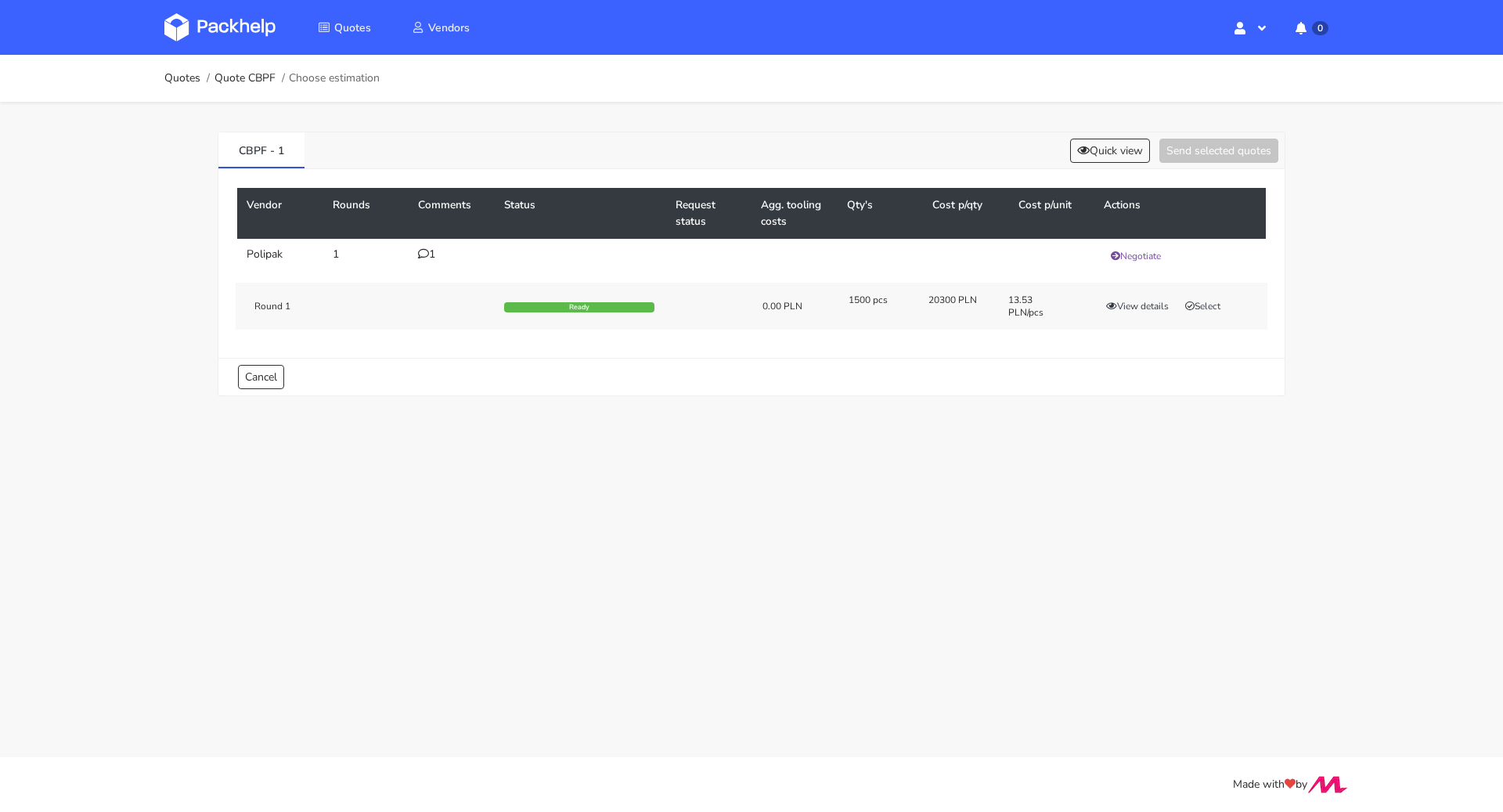
click at [1207, 316] on div "1500 pcs 20300 PLN 13.53 PLN/pcs View details Select" at bounding box center [1053, 306] width 430 height 25
click at [1207, 308] on button "Select" at bounding box center [1203, 306] width 49 height 15
click at [1244, 150] on button "Send selected quotes ( 1 )" at bounding box center [1208, 150] width 141 height 24
click at [175, 82] on link "Quotes" at bounding box center [182, 77] width 36 height 13
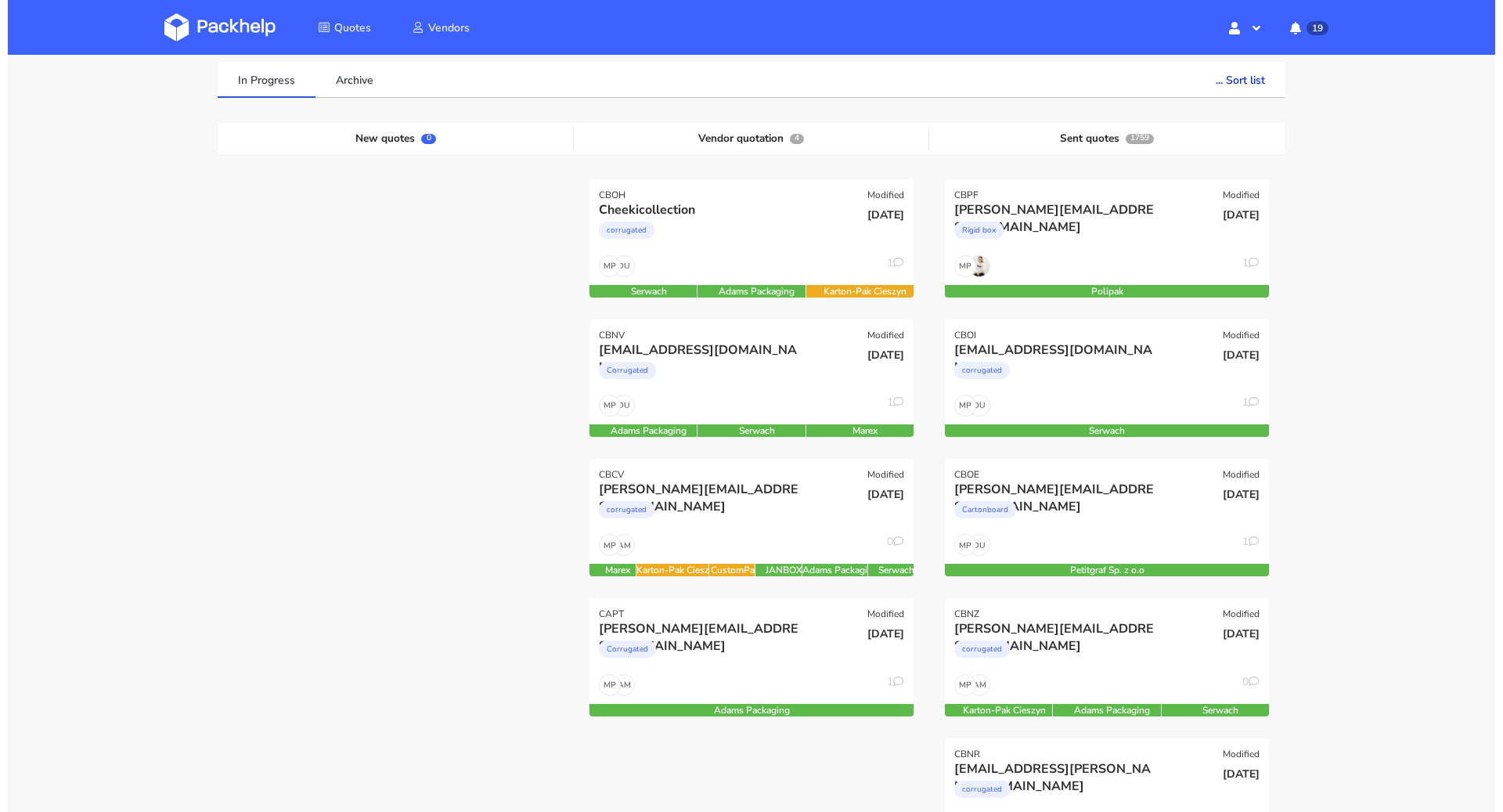
scroll to position [116, 0]
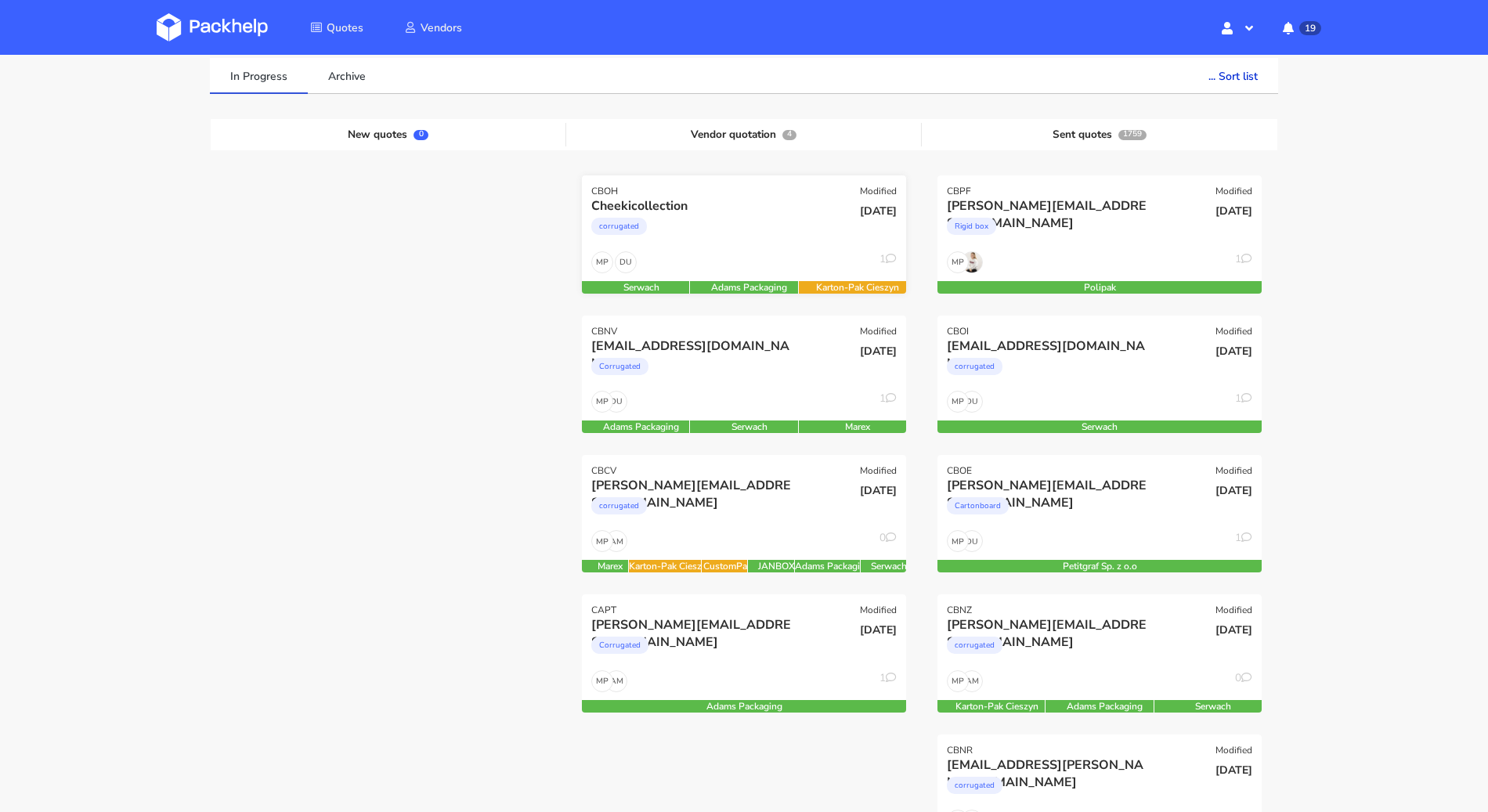
click at [795, 222] on div "corrugated" at bounding box center [695, 230] width 207 height 31
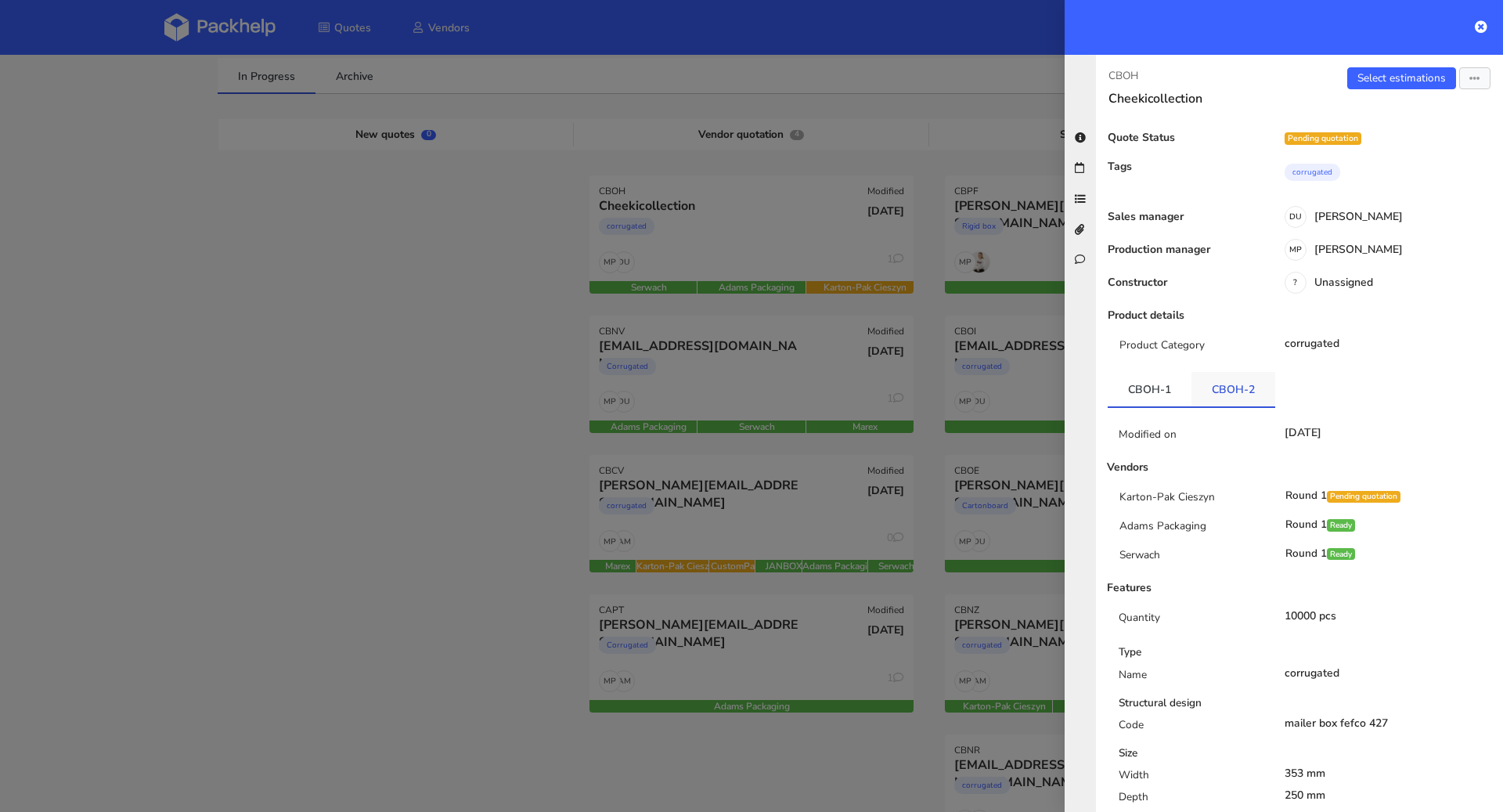
click at [1225, 388] on link "CBOH-2" at bounding box center [1233, 389] width 84 height 35
click at [1122, 383] on link "CBOH-1" at bounding box center [1150, 389] width 84 height 35
click at [1231, 396] on link "CBOH-2" at bounding box center [1233, 389] width 84 height 35
click at [1176, 392] on link "CBOH-1" at bounding box center [1150, 389] width 84 height 35
click at [414, 350] on div at bounding box center [751, 406] width 1503 height 812
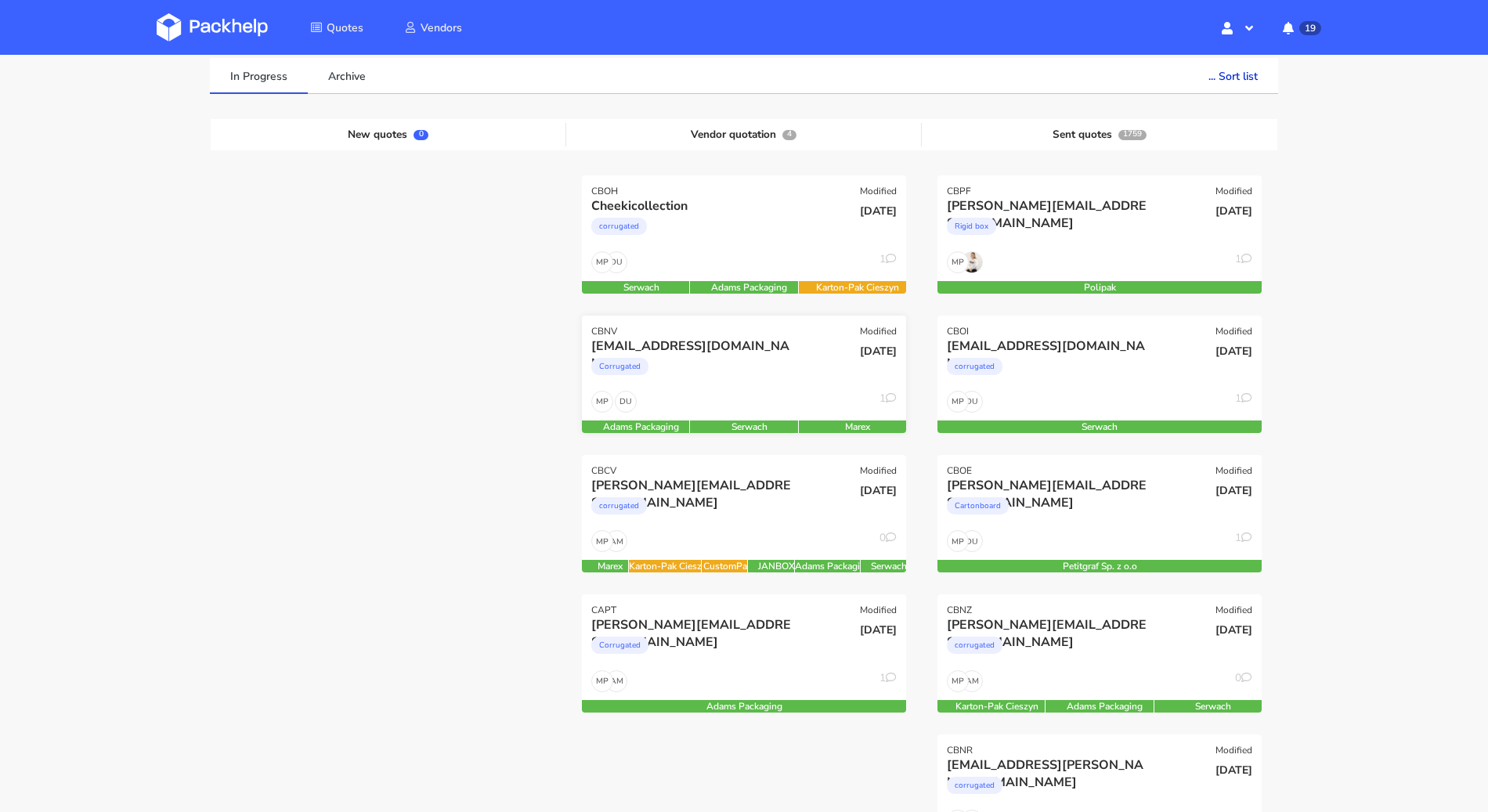
click at [796, 395] on div "DU MP 1" at bounding box center [744, 406] width 324 height 30
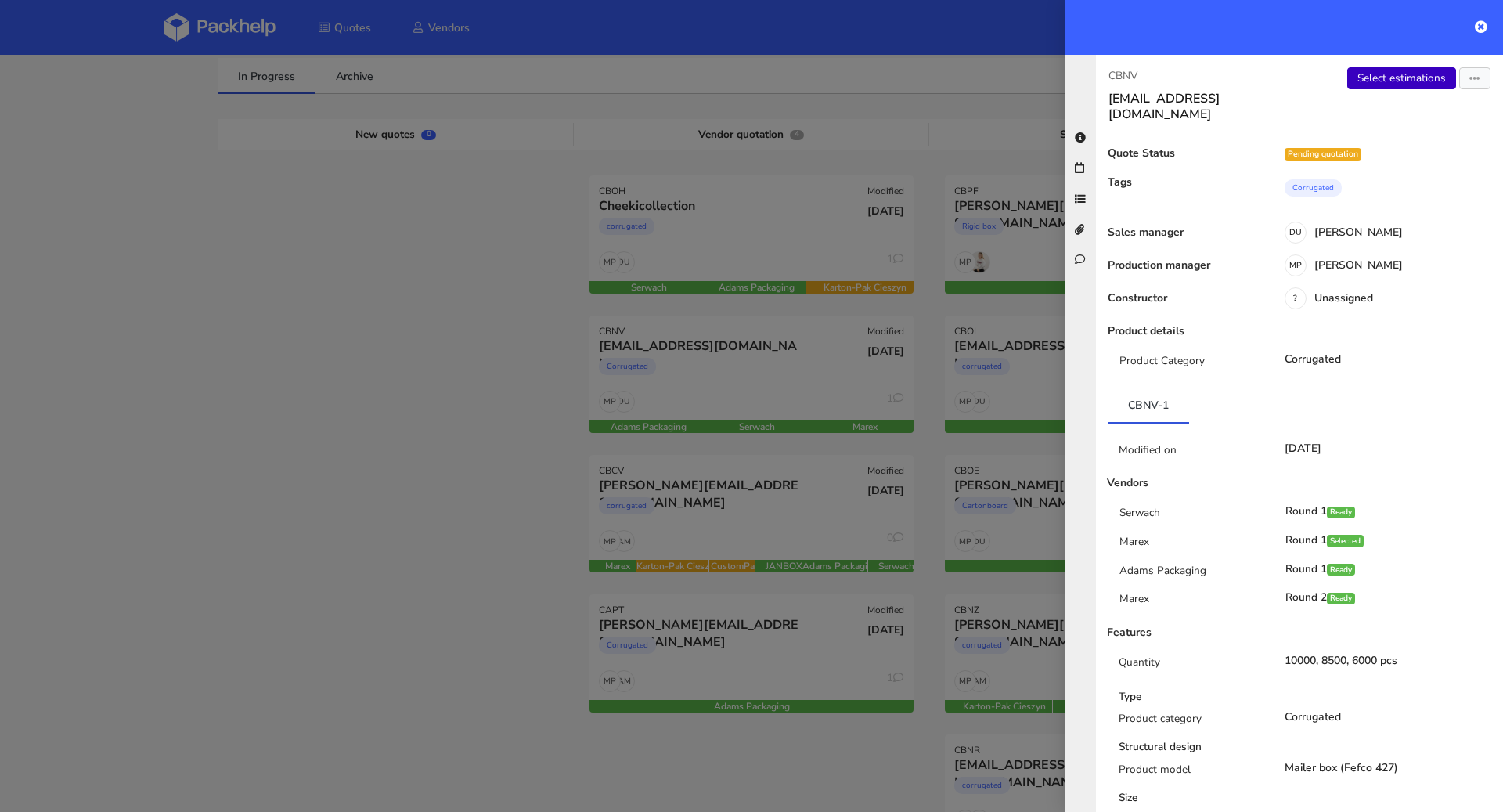
click at [1417, 85] on link "Select estimations" at bounding box center [1401, 78] width 108 height 22
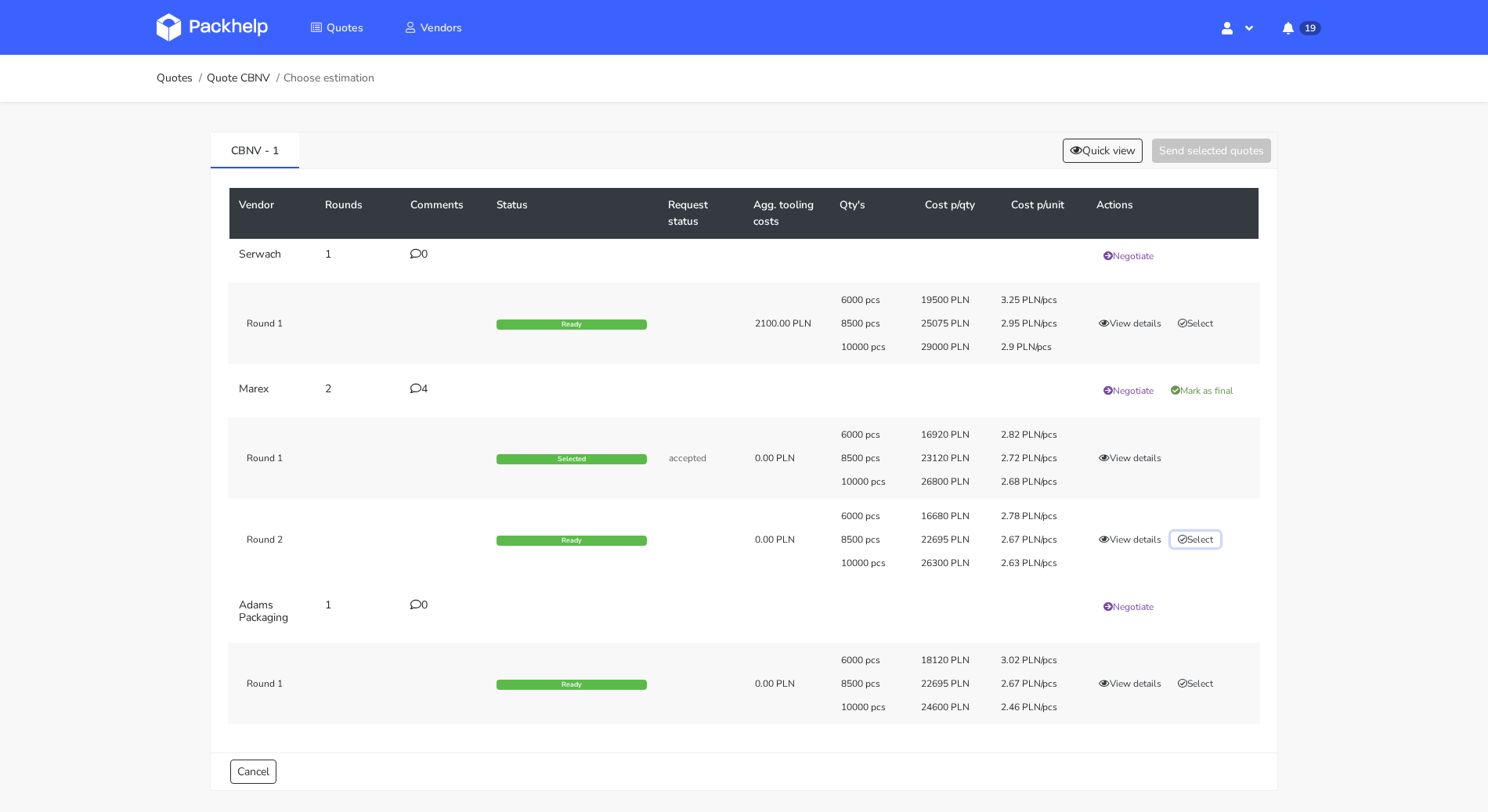
click at [1206, 536] on button "Select" at bounding box center [1195, 539] width 49 height 15
click at [1201, 145] on button "Send selected quotes ( 1 )" at bounding box center [1200, 150] width 141 height 24
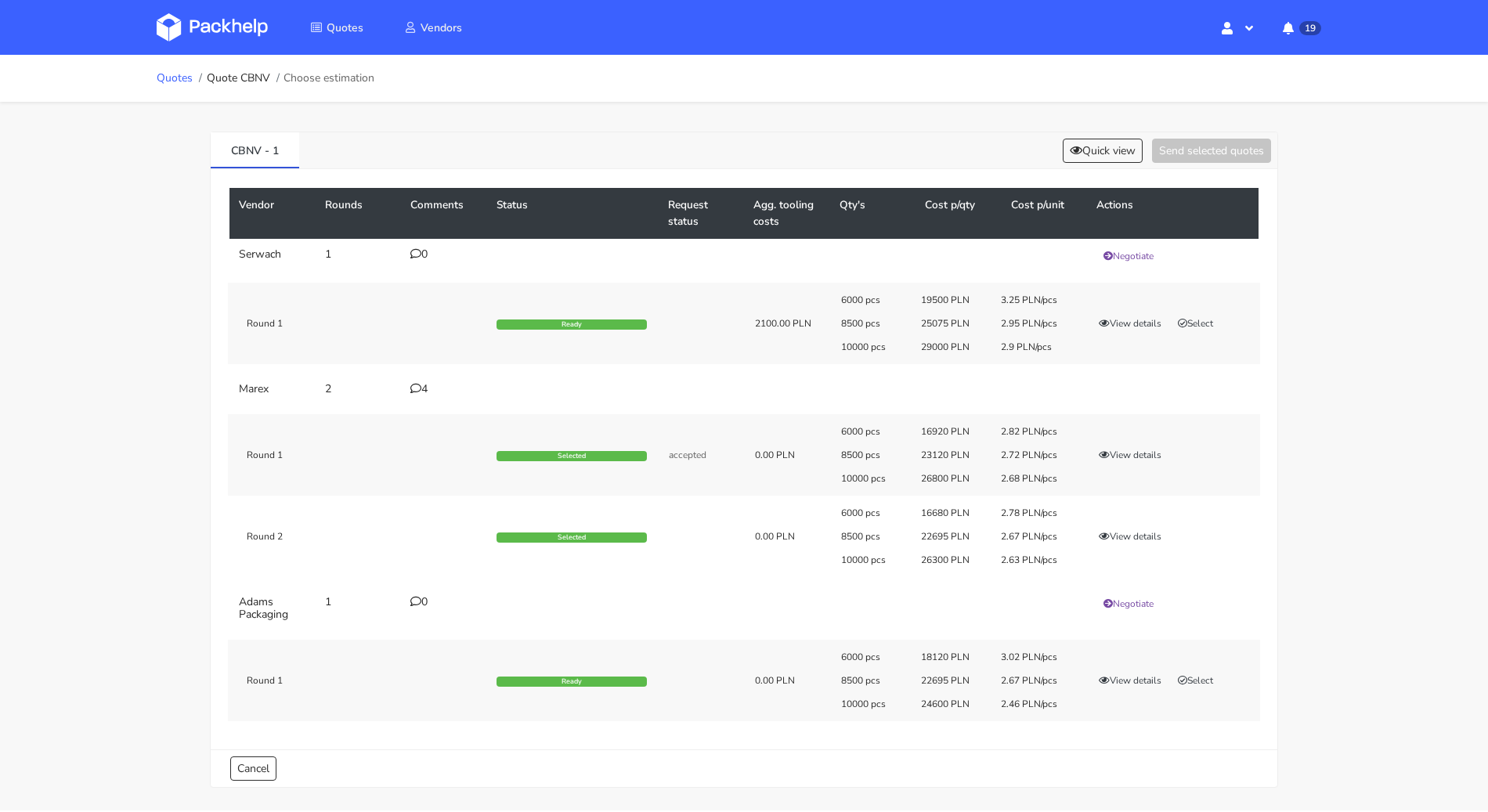
click at [172, 81] on link "Quotes" at bounding box center [174, 77] width 36 height 13
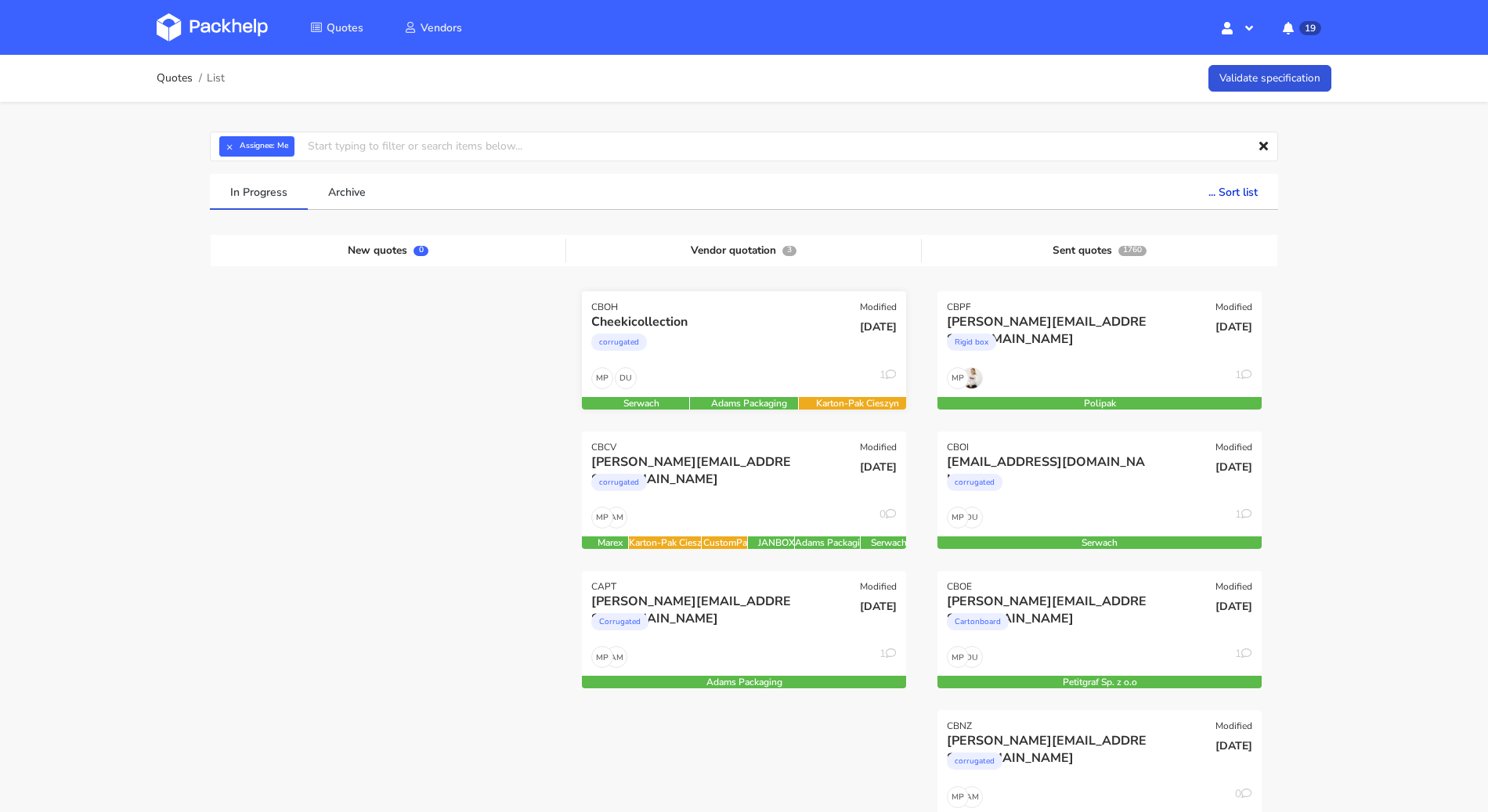
click at [764, 374] on div "DU MP 1" at bounding box center [744, 381] width 324 height 30
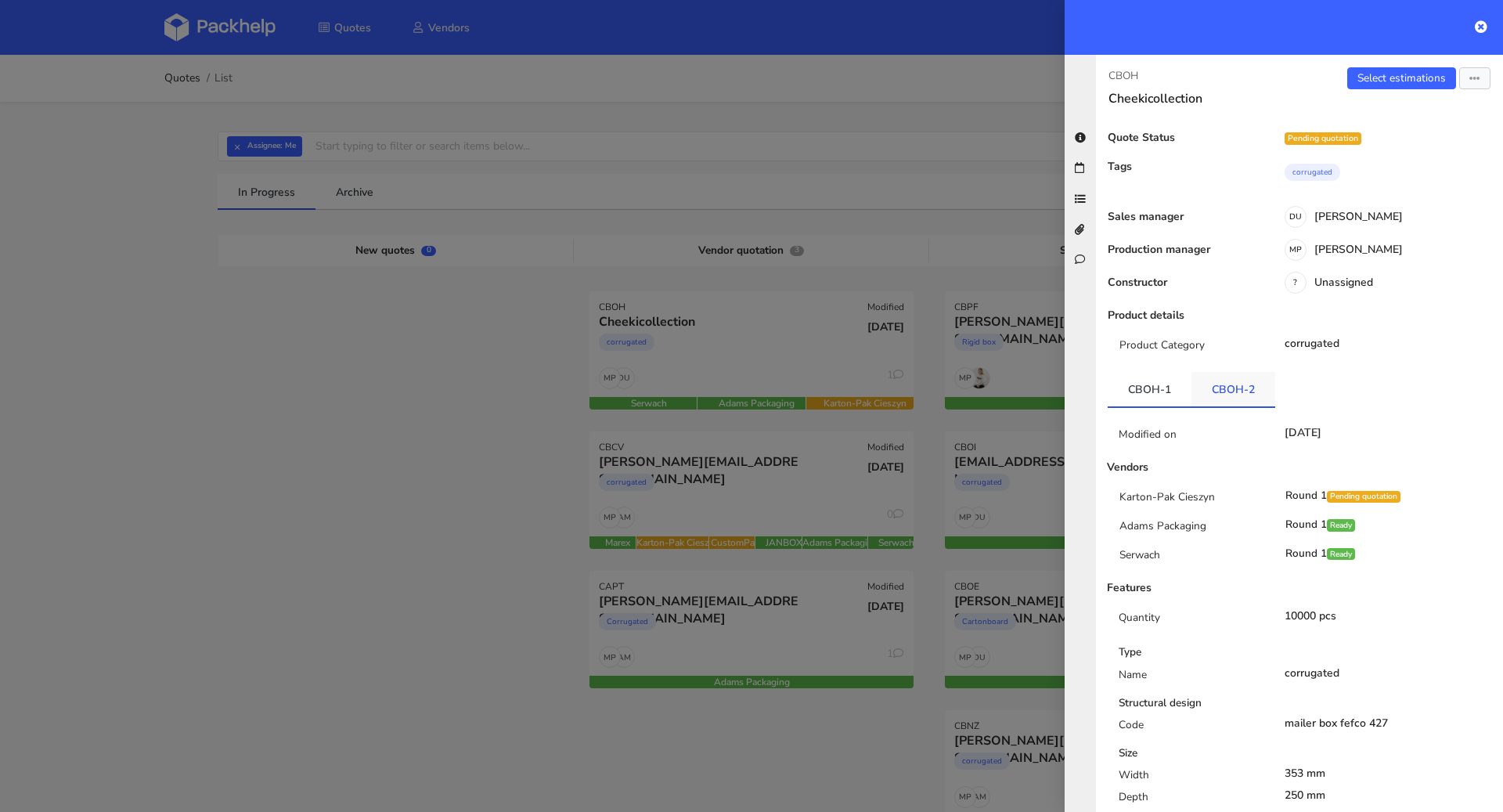
click at [1244, 385] on link "CBOH-2" at bounding box center [1233, 389] width 84 height 35
click at [375, 487] on div at bounding box center [751, 406] width 1503 height 812
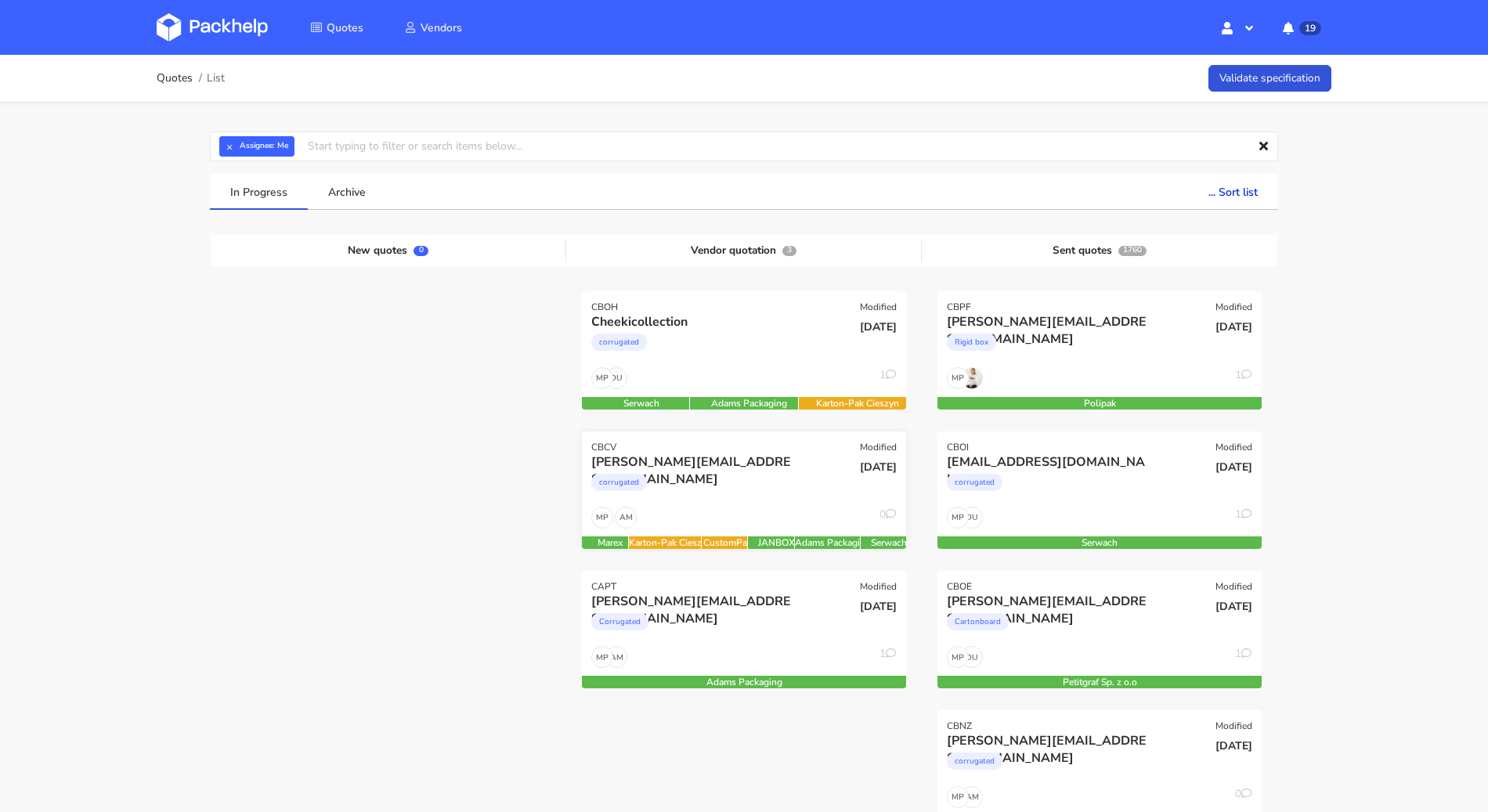
click at [746, 475] on div "corrugated" at bounding box center [695, 486] width 207 height 31
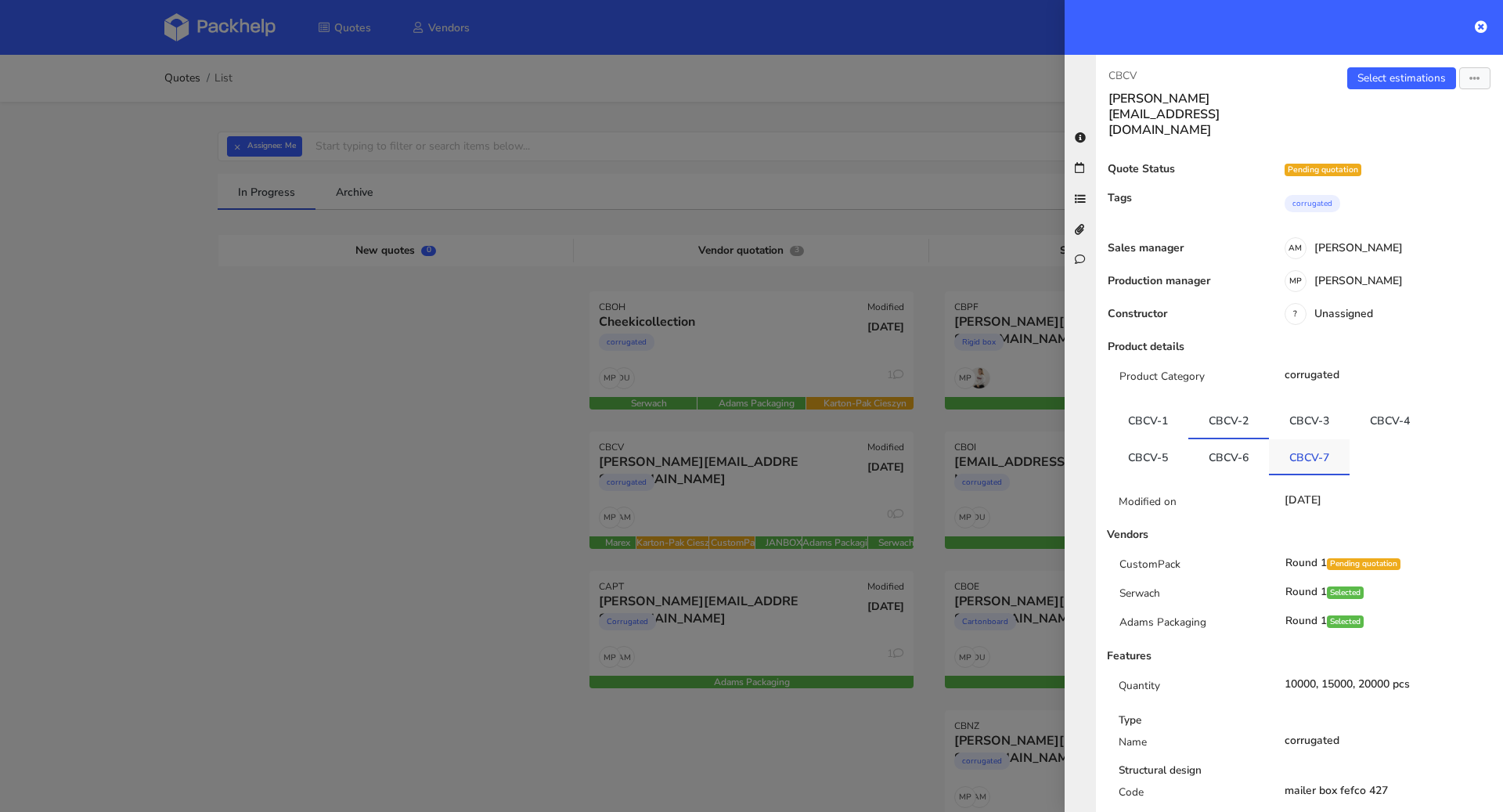
click at [1293, 439] on link "CBCV-7" at bounding box center [1308, 457] width 80 height 35
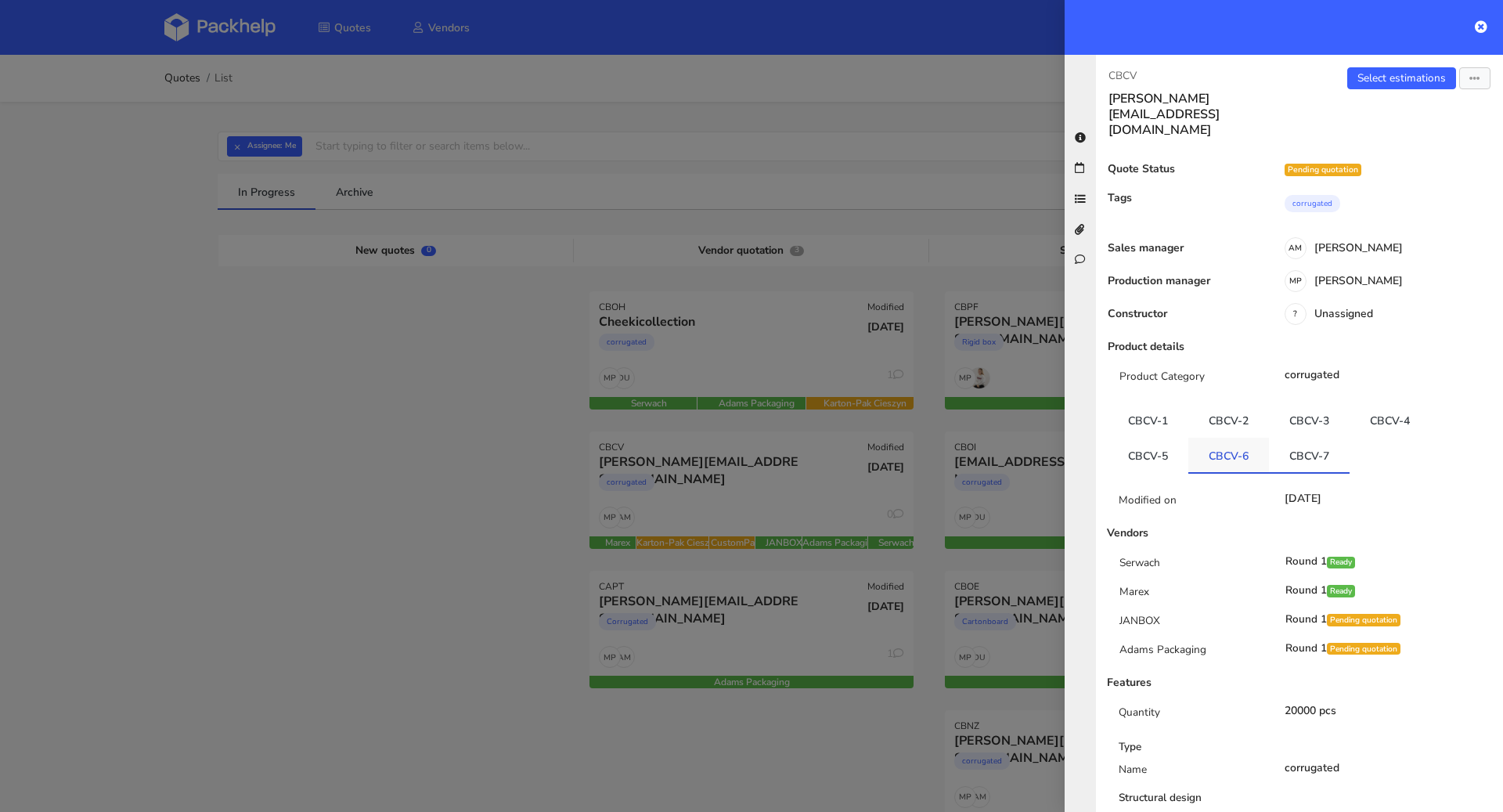
click at [1239, 437] on link "CBCV-6" at bounding box center [1228, 455] width 80 height 35
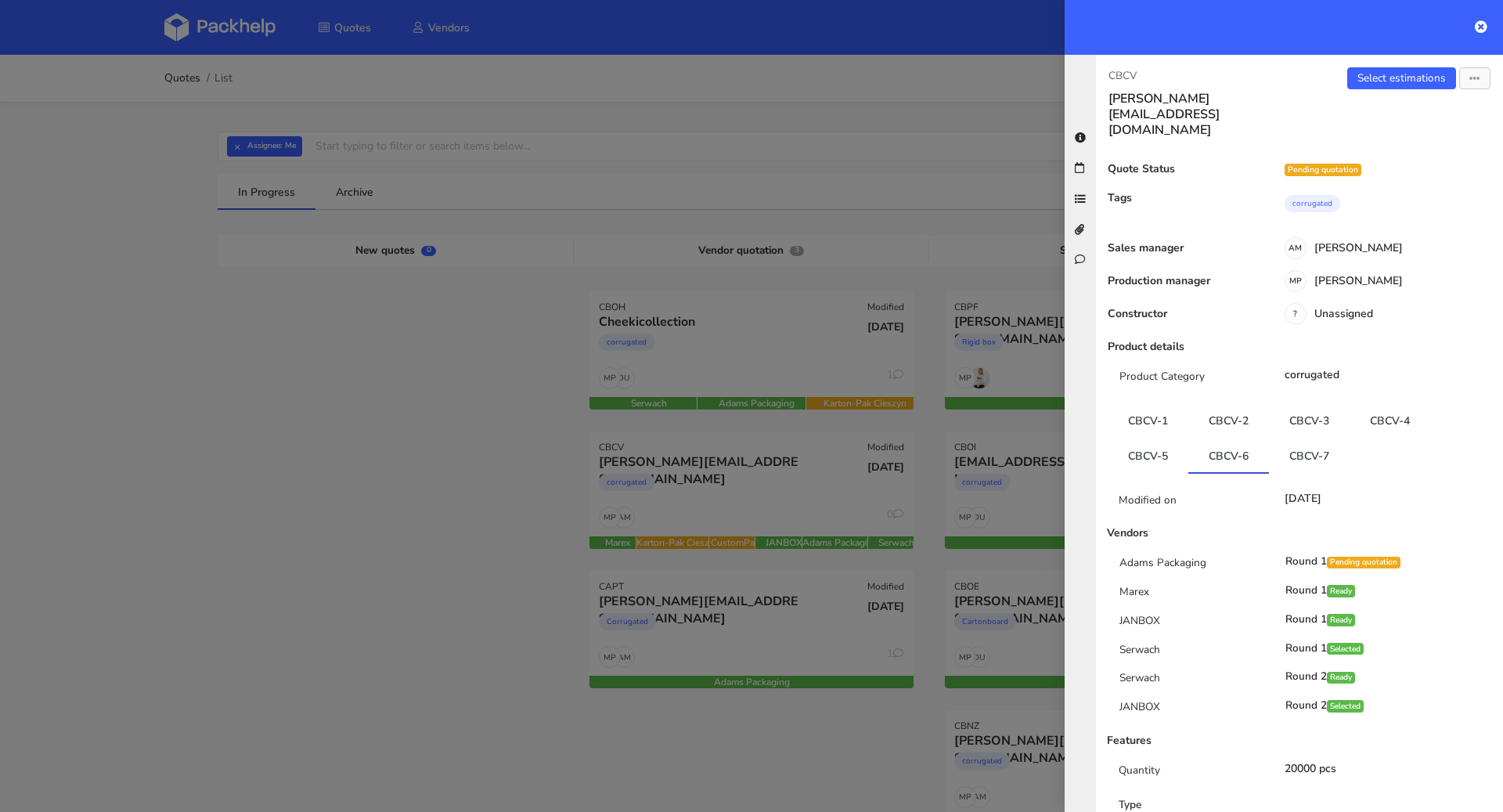
click at [298, 477] on div at bounding box center [751, 406] width 1503 height 812
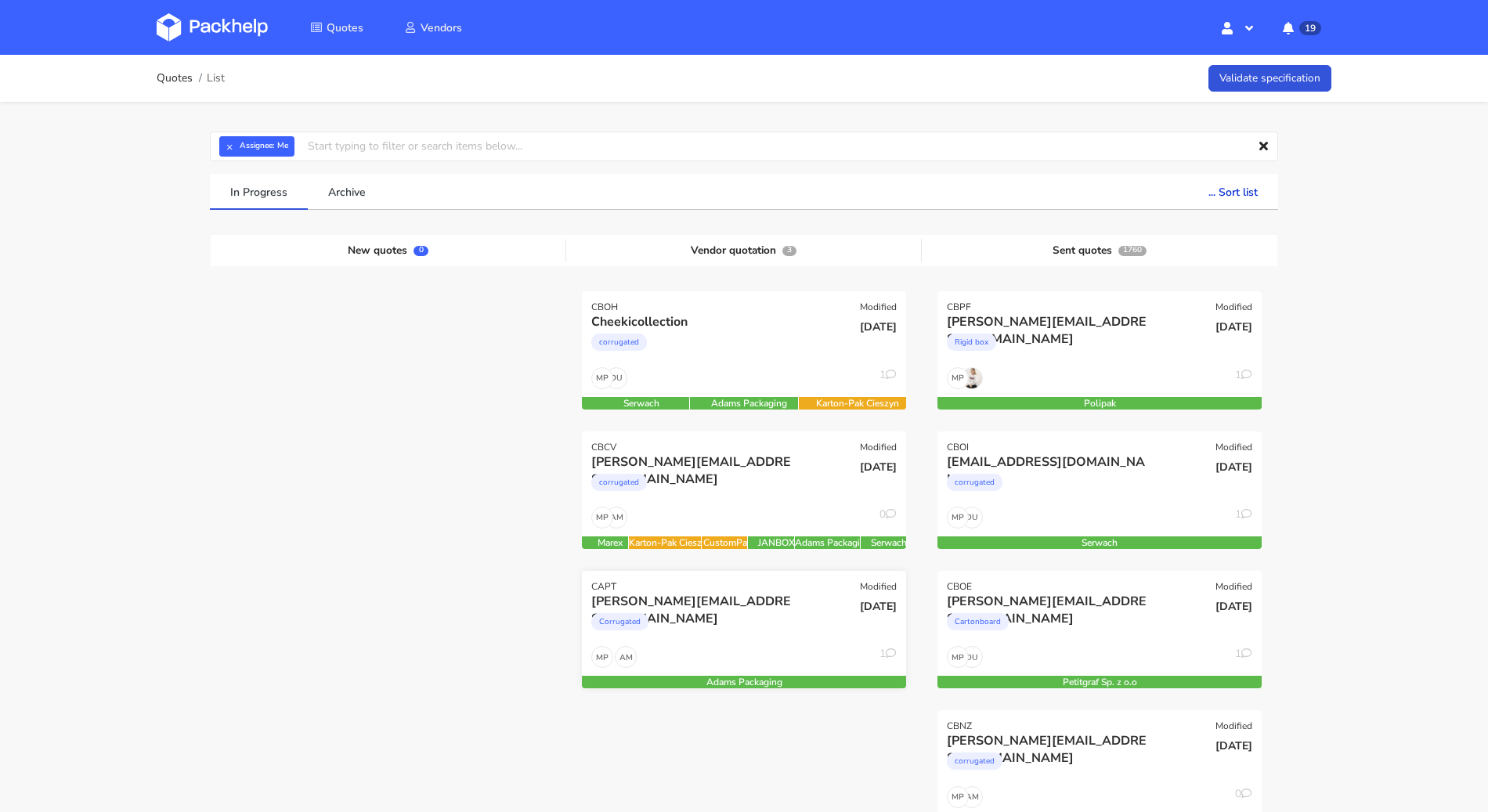
click at [733, 607] on div "brendan@southwilliamclinic.com" at bounding box center [695, 601] width 207 height 17
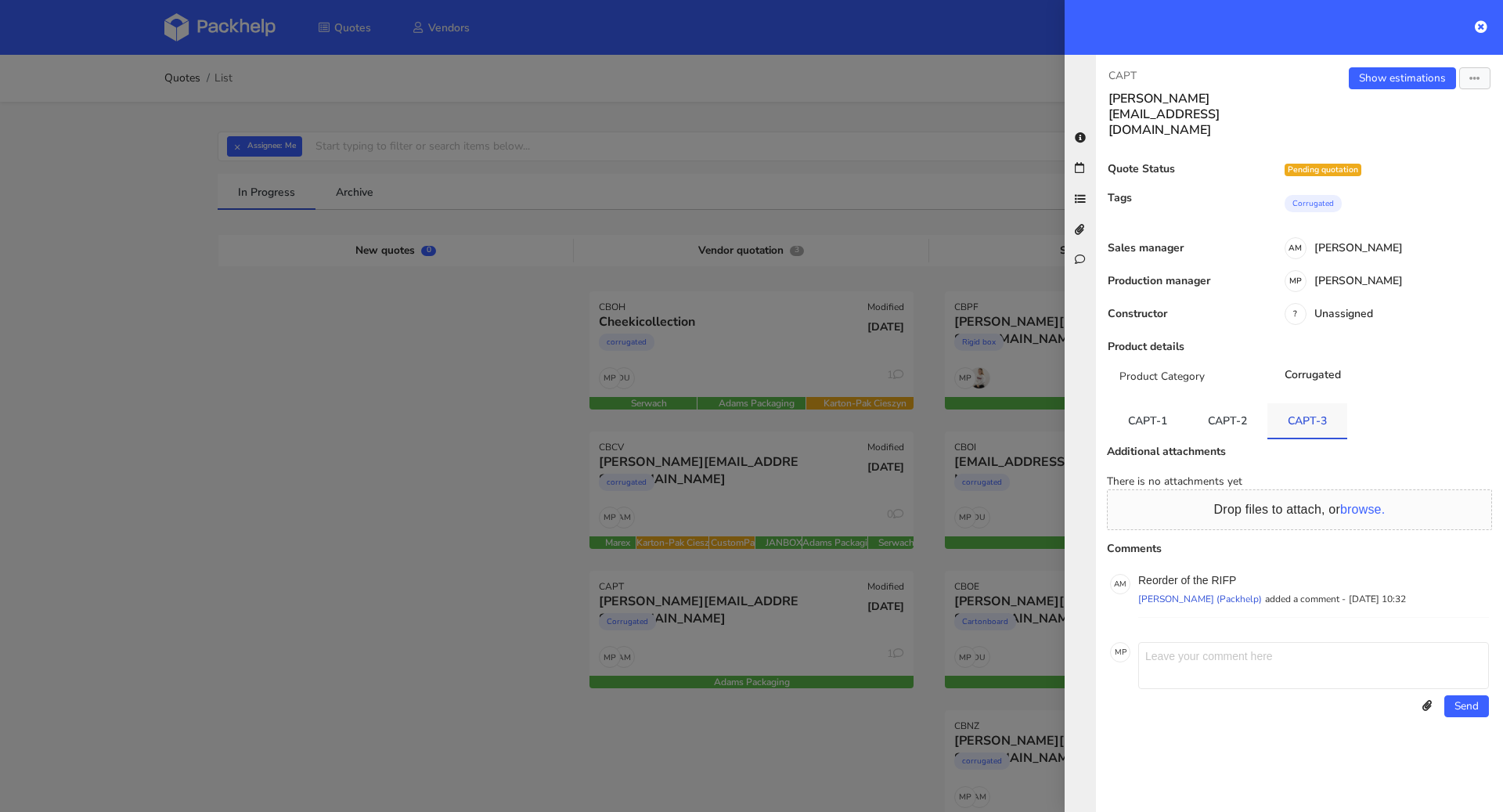
click at [1307, 404] on link "CAPT-3" at bounding box center [1308, 421] width 80 height 35
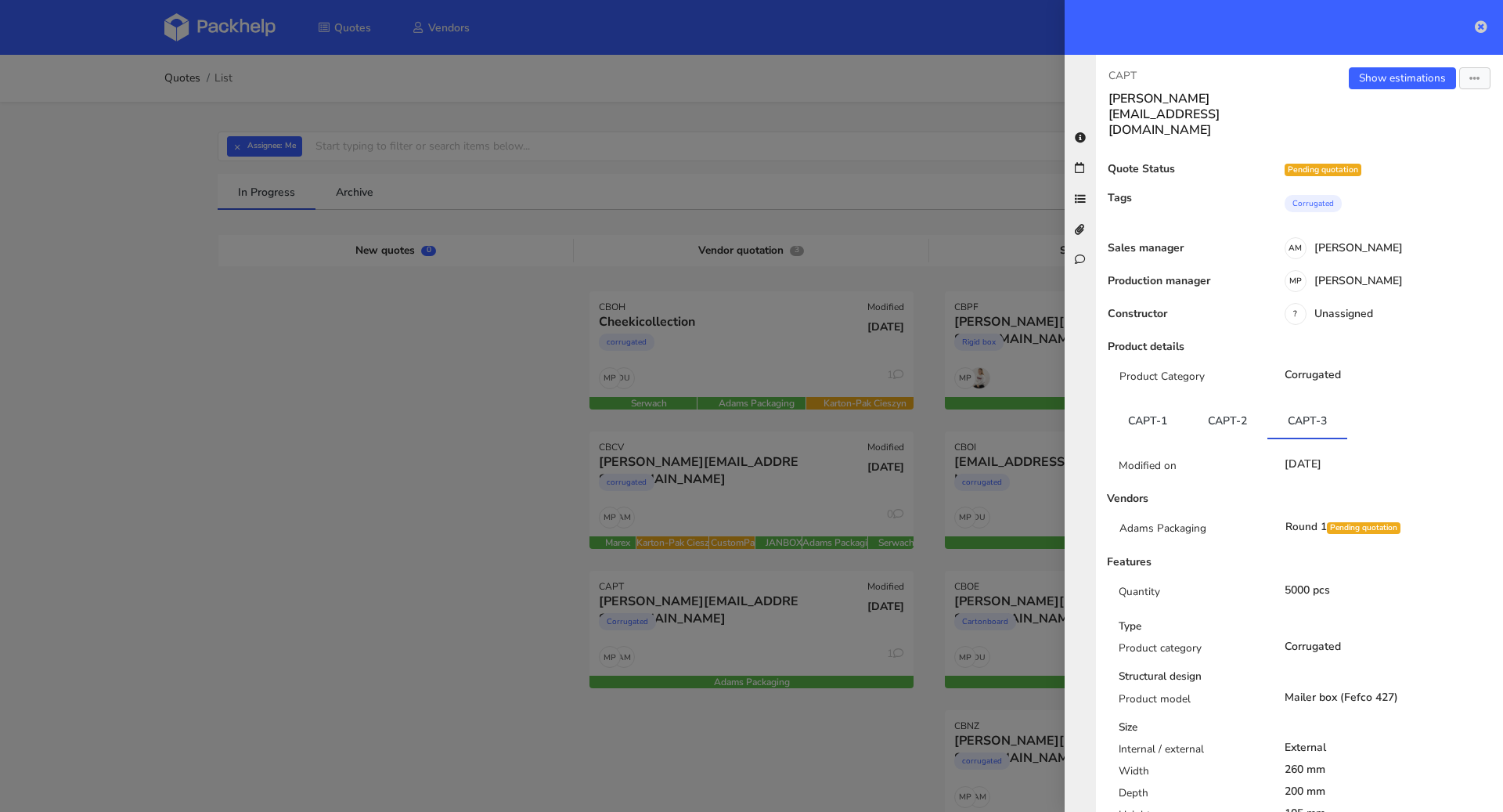
click at [1476, 29] on icon at bounding box center [1481, 26] width 13 height 13
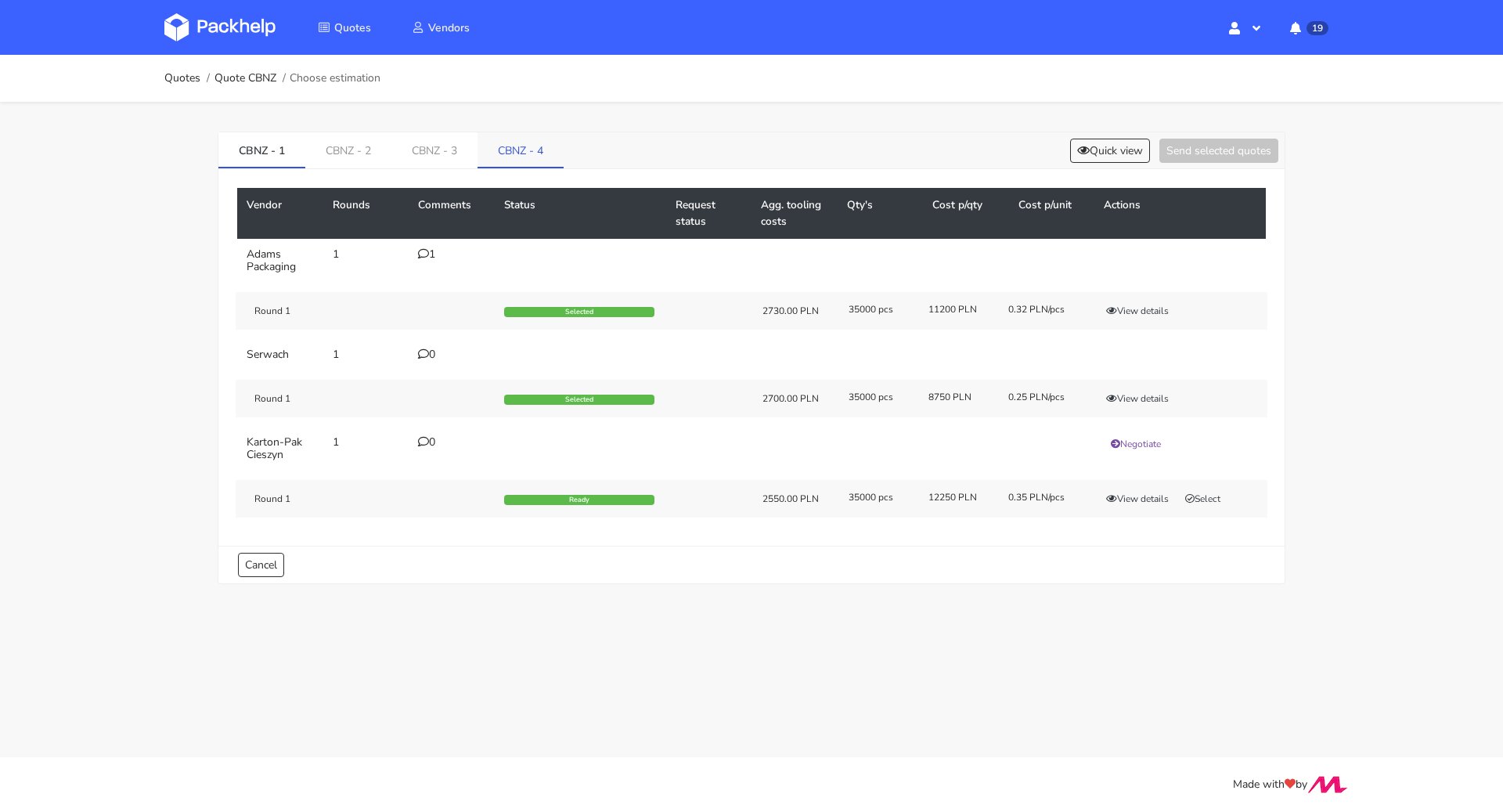
click at [531, 154] on link "CBNZ - 4" at bounding box center [520, 150] width 86 height 35
click at [195, 78] on link "Quotes" at bounding box center [182, 77] width 36 height 13
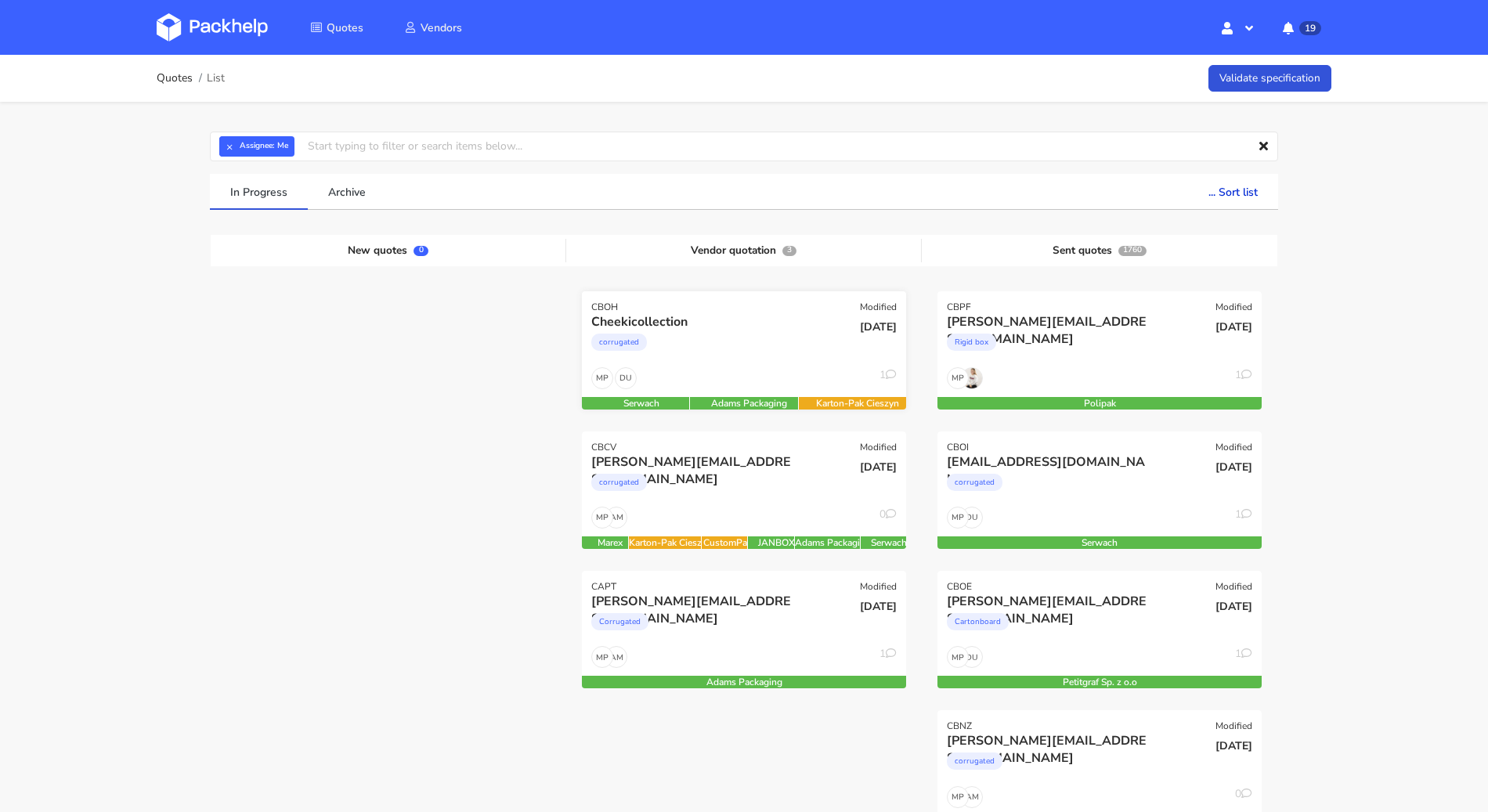
click at [735, 350] on div "corrugated" at bounding box center [695, 346] width 207 height 31
click at [731, 350] on div "corrugated" at bounding box center [695, 346] width 207 height 31
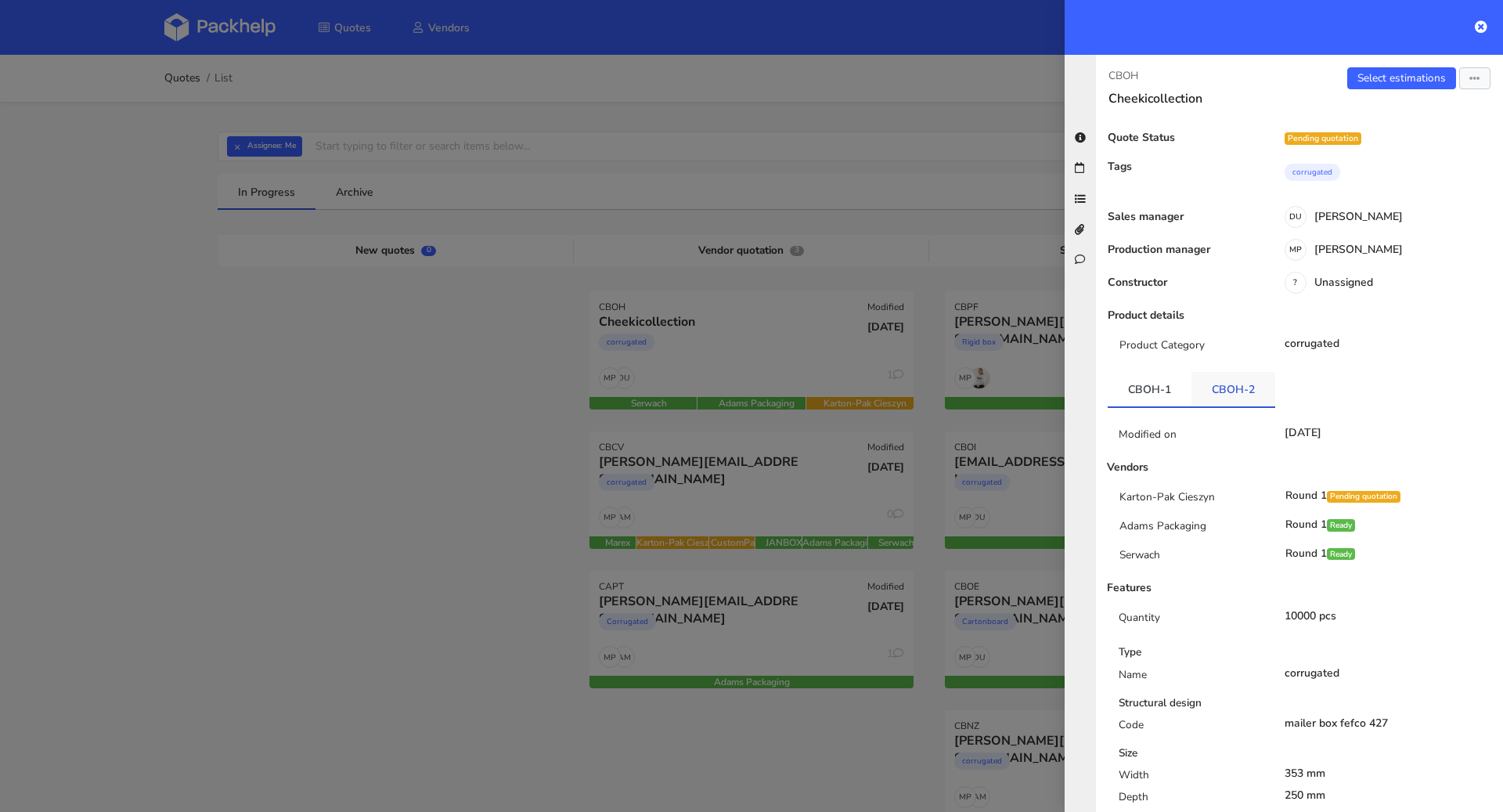
click at [1219, 383] on link "CBOH-2" at bounding box center [1233, 389] width 84 height 35
click at [1397, 80] on link "Select estimations" at bounding box center [1401, 78] width 108 height 22
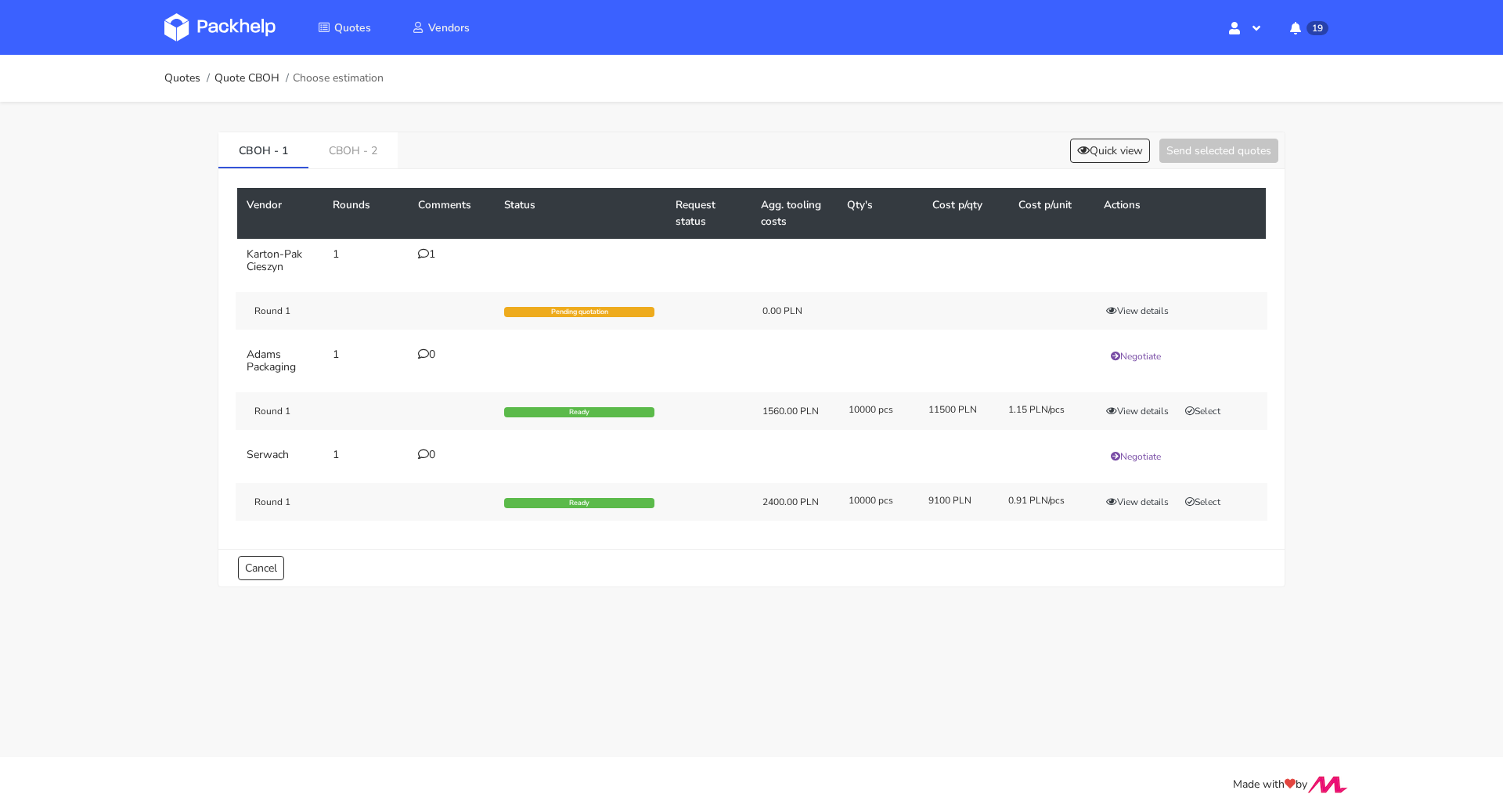
click at [427, 247] on td "1" at bounding box center [451, 260] width 86 height 44
click at [424, 248] on icon at bounding box center [423, 253] width 11 height 11
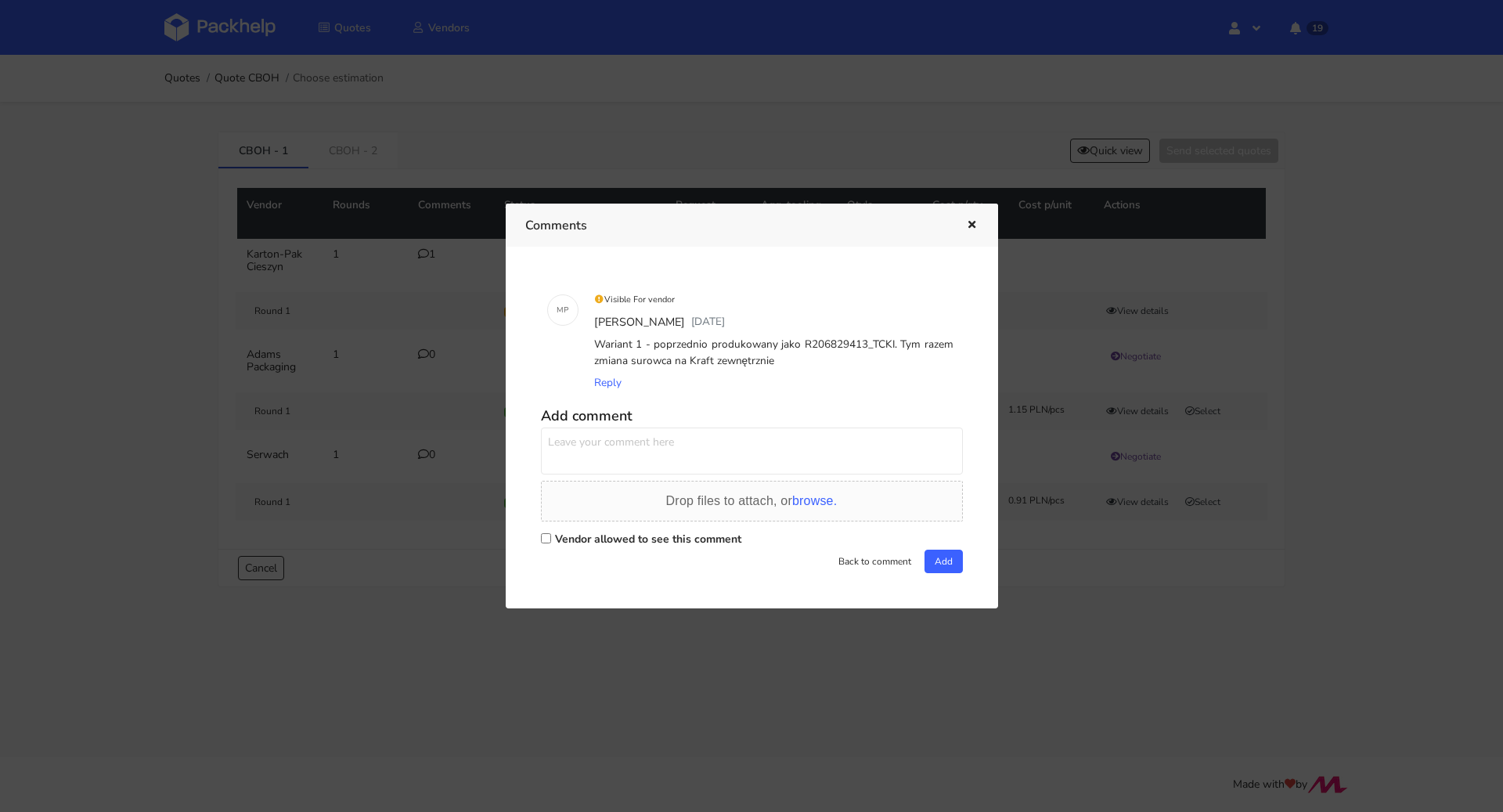
click at [123, 374] on div at bounding box center [751, 406] width 1503 height 812
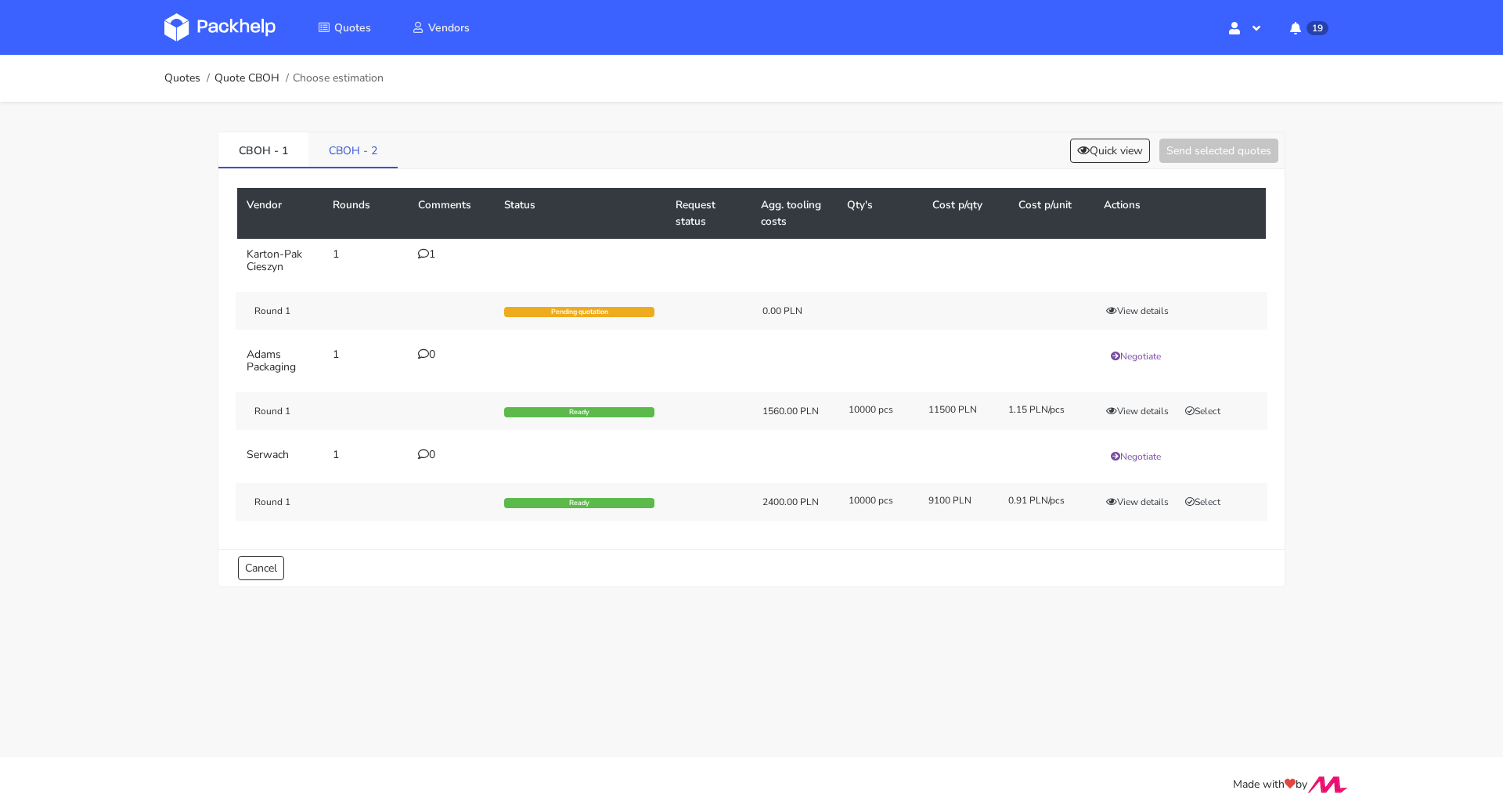
click at [319, 150] on link "CBOH - 2" at bounding box center [353, 150] width 89 height 35
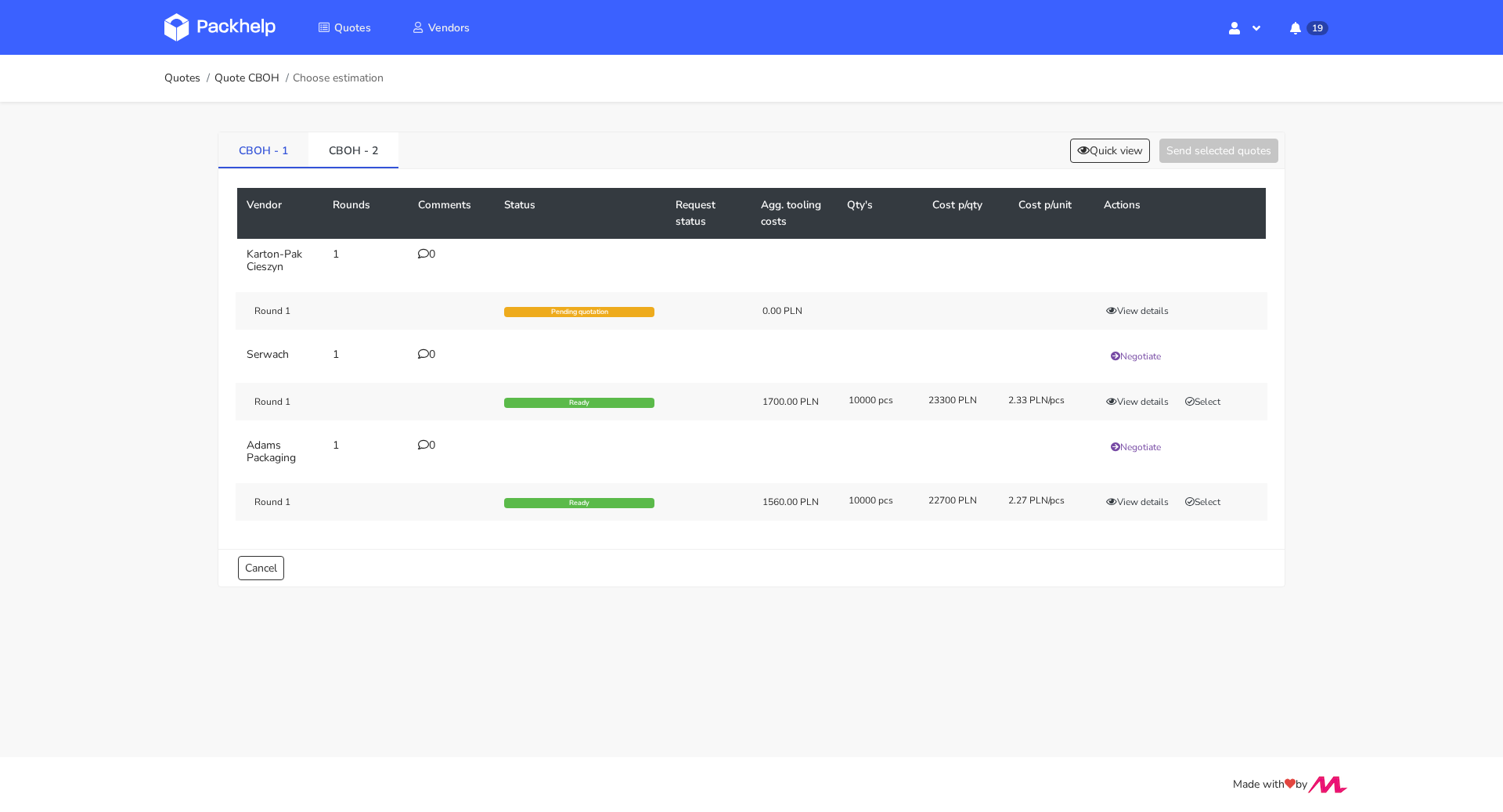
click at [289, 162] on link "CBOH - 1" at bounding box center [263, 150] width 90 height 35
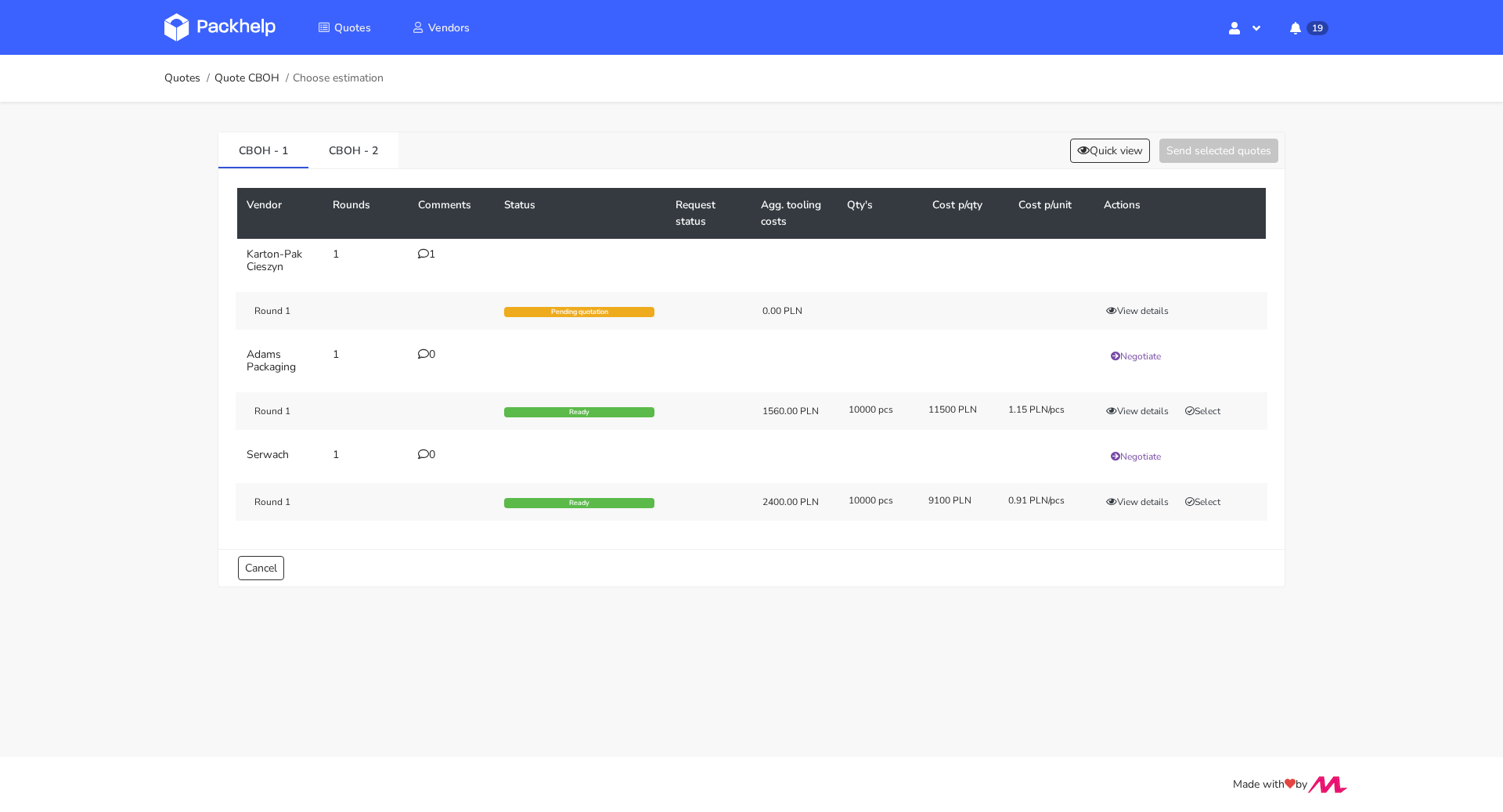
click at [428, 252] on icon at bounding box center [423, 253] width 11 height 11
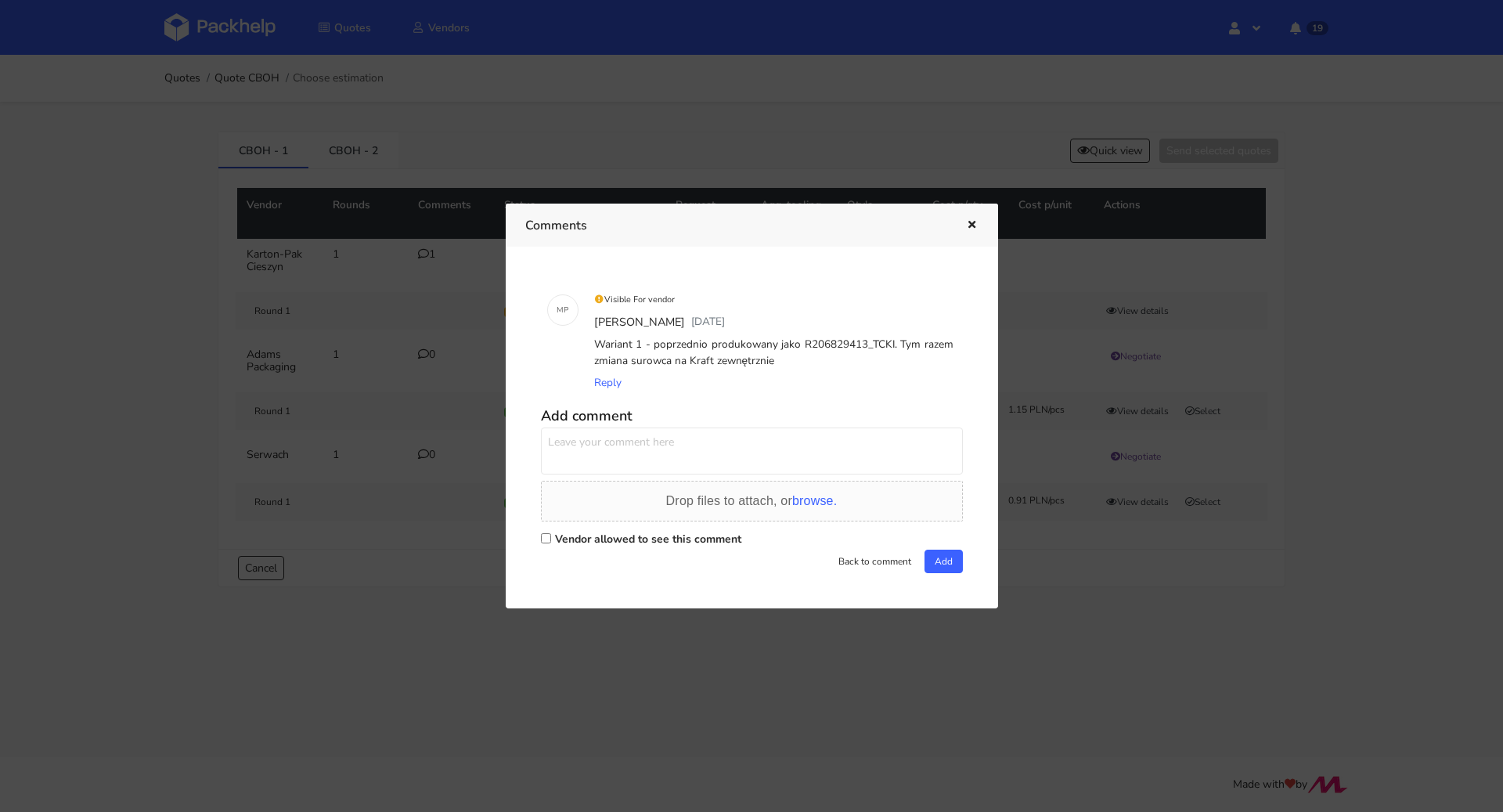
click at [426, 593] on div at bounding box center [751, 406] width 1503 height 812
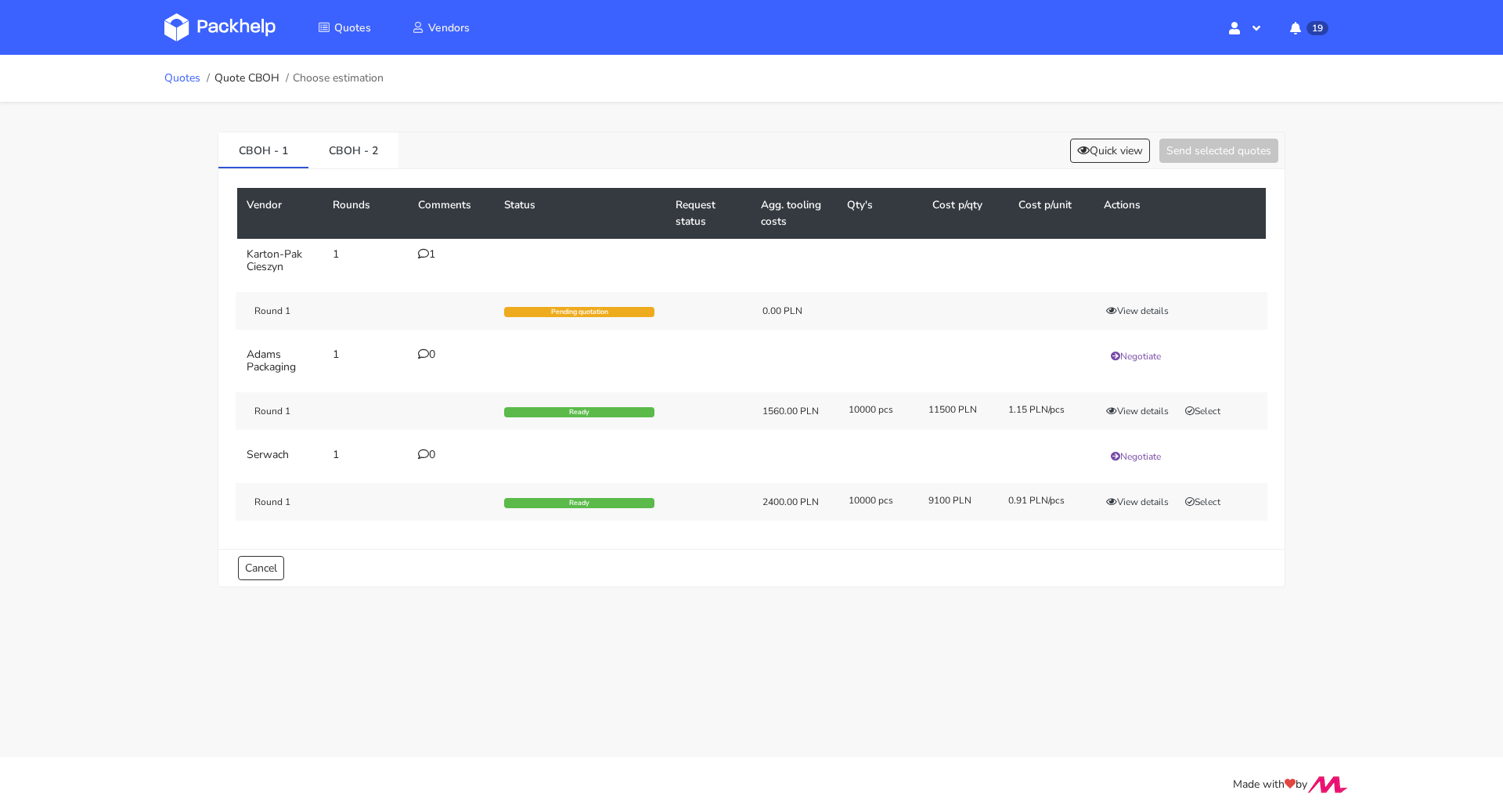
click at [180, 75] on link "Quotes" at bounding box center [182, 77] width 36 height 13
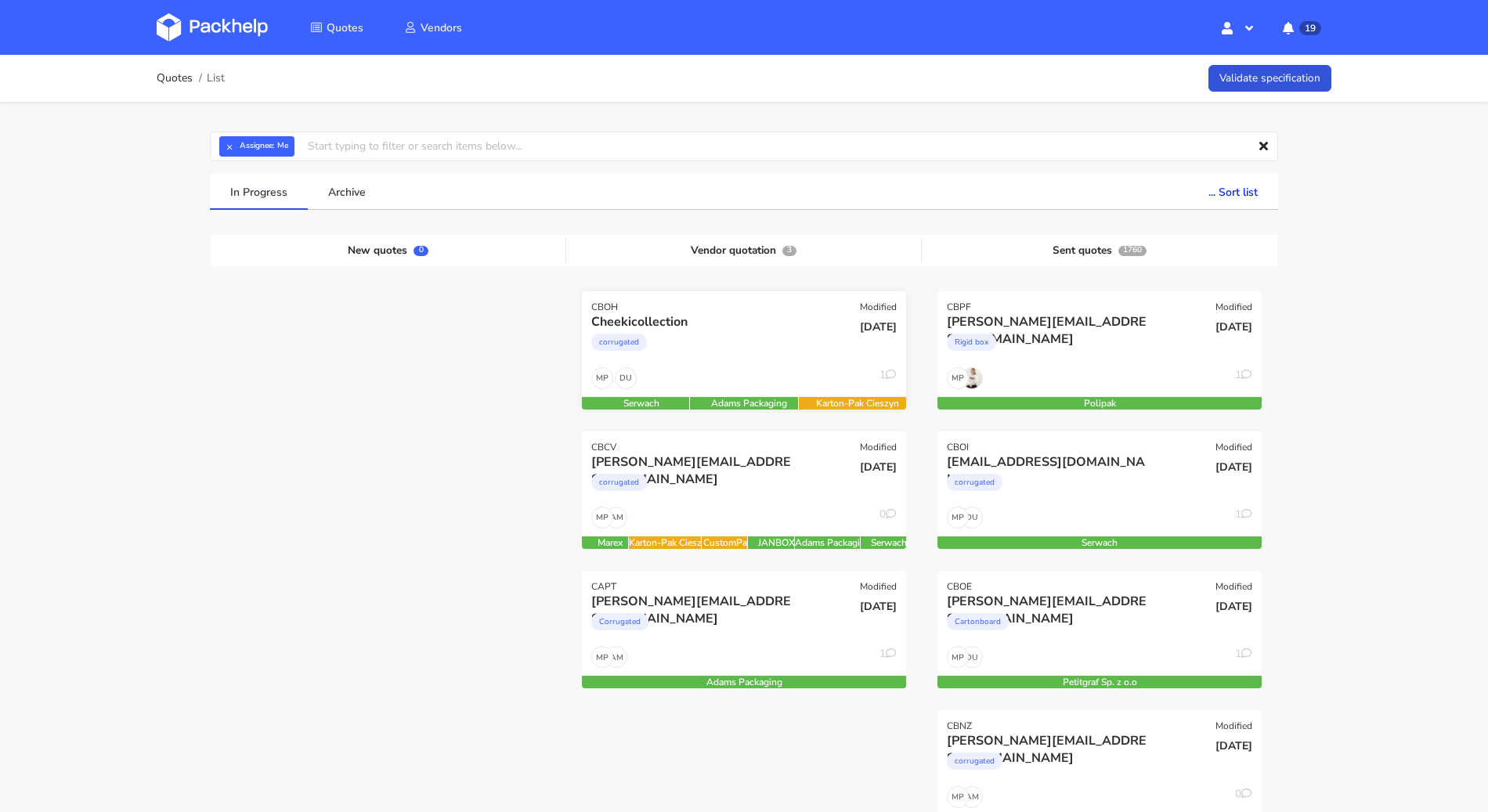
click at [761, 343] on div "corrugated" at bounding box center [695, 346] width 207 height 31
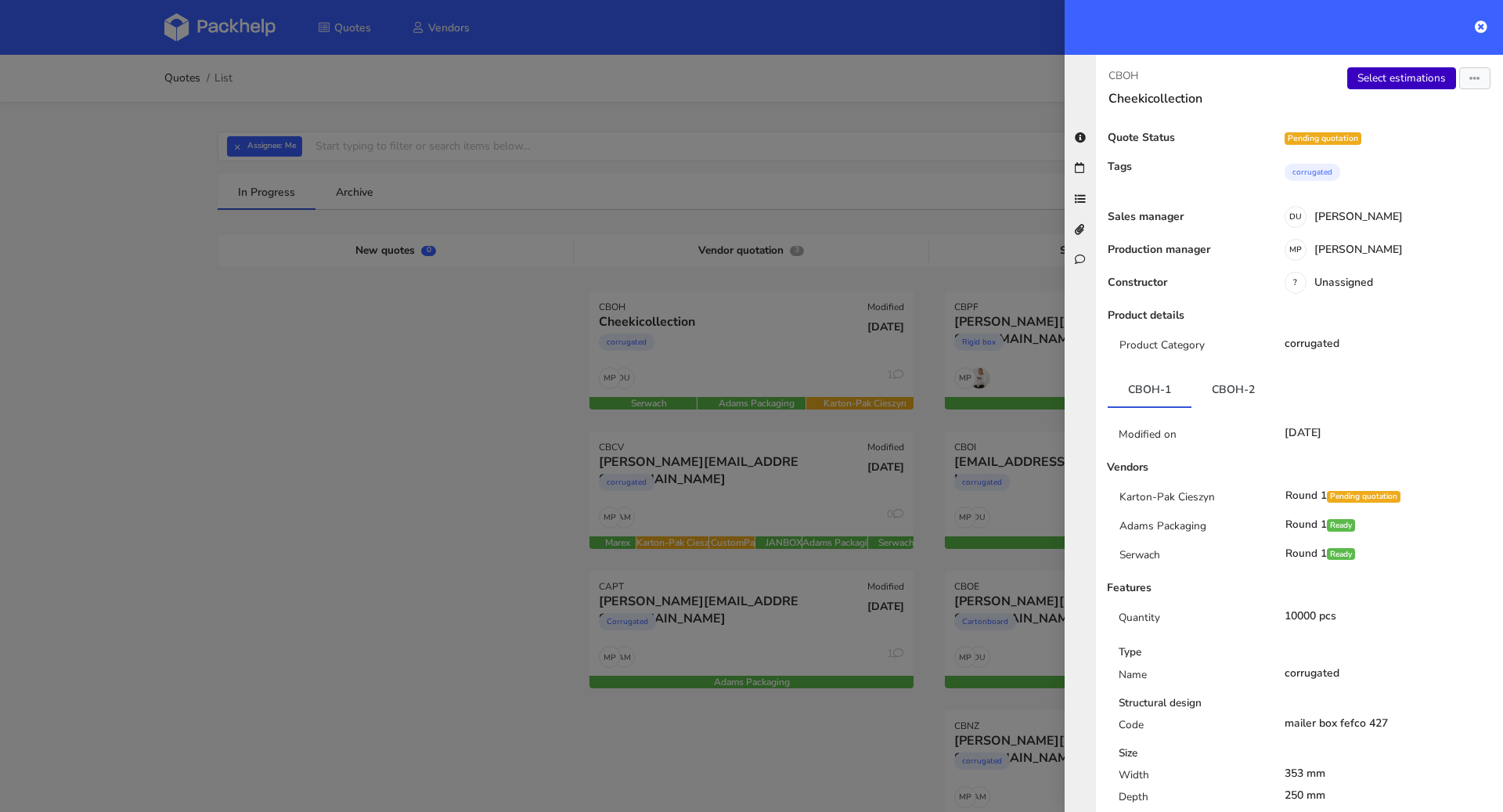
click at [1404, 75] on link "Select estimations" at bounding box center [1401, 78] width 108 height 22
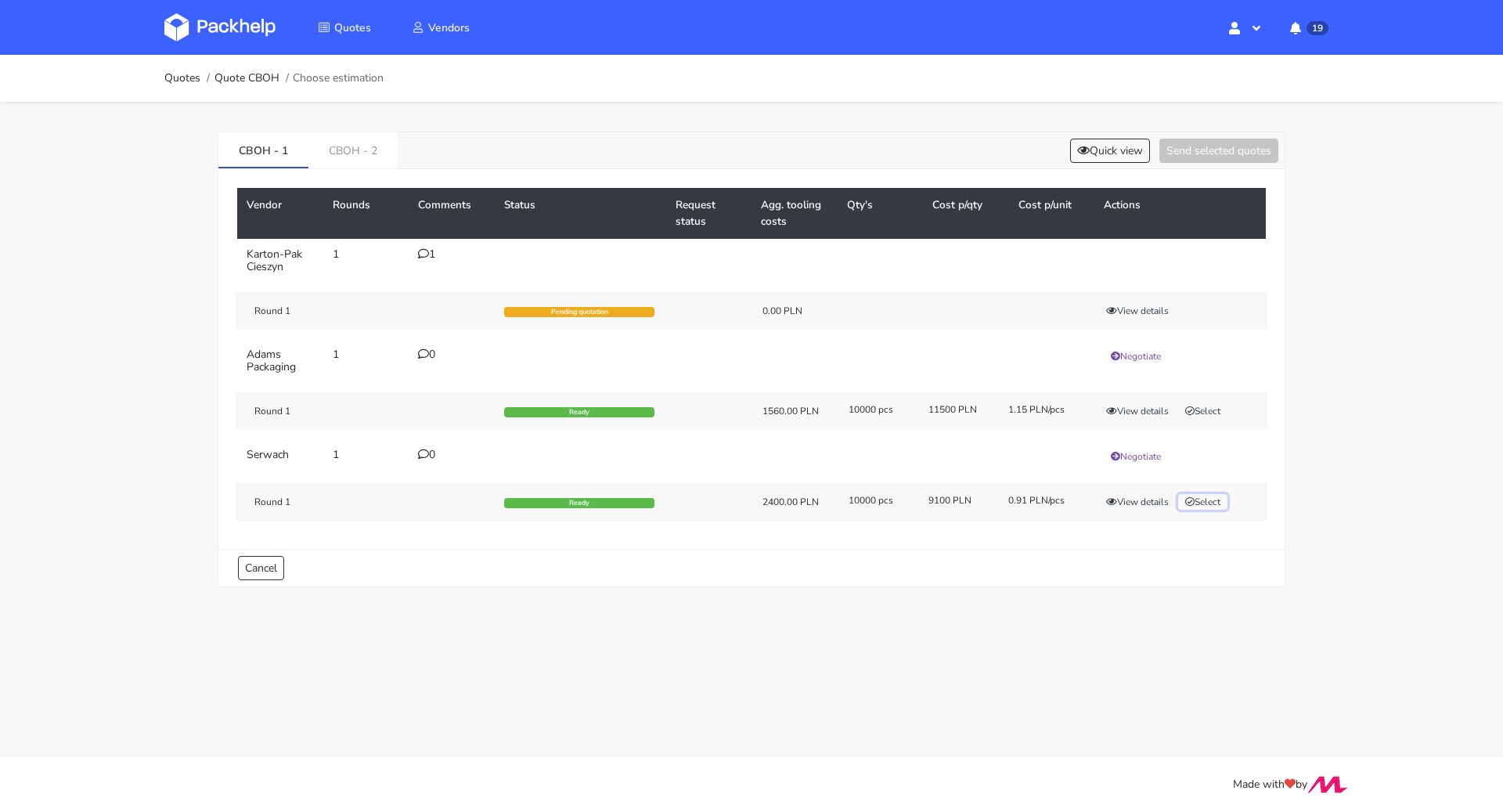
click at [1205, 500] on button "Select" at bounding box center [1203, 501] width 49 height 15
click at [362, 145] on link "CBOH - 2" at bounding box center [353, 150] width 89 height 35
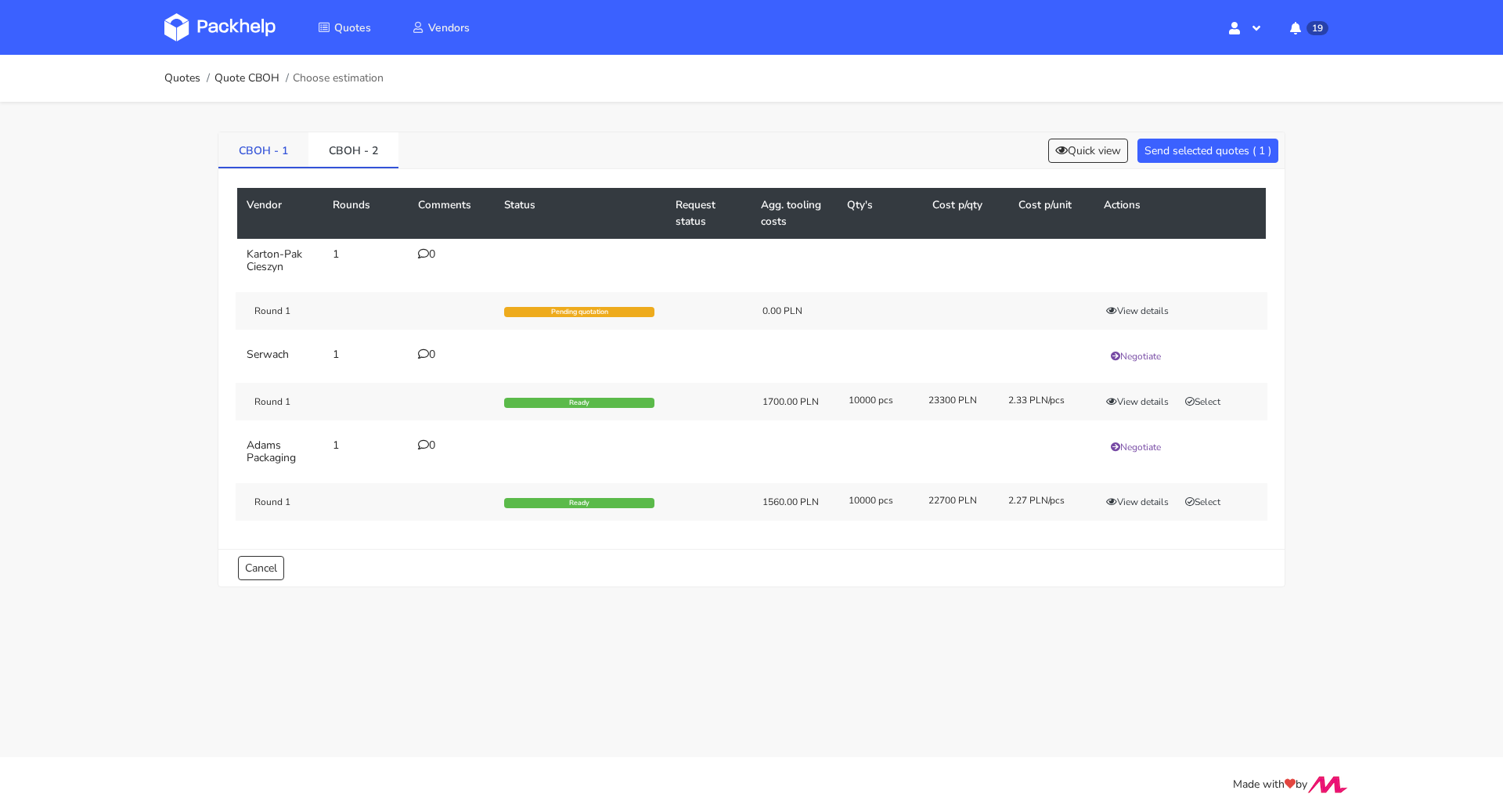
click at [278, 145] on link "CBOH - 1" at bounding box center [263, 150] width 90 height 35
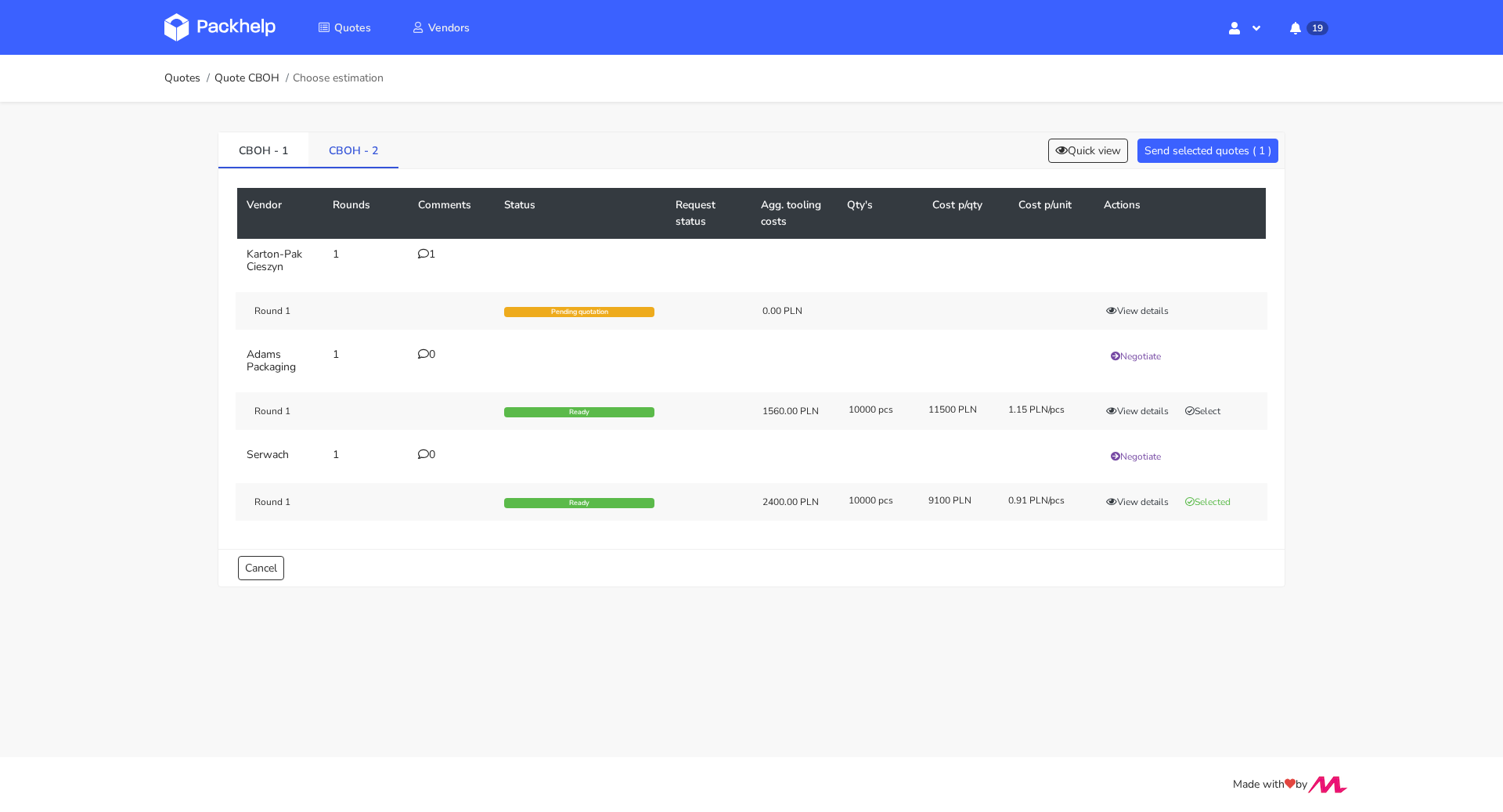
click at [332, 141] on link "CBOH - 2" at bounding box center [353, 150] width 90 height 35
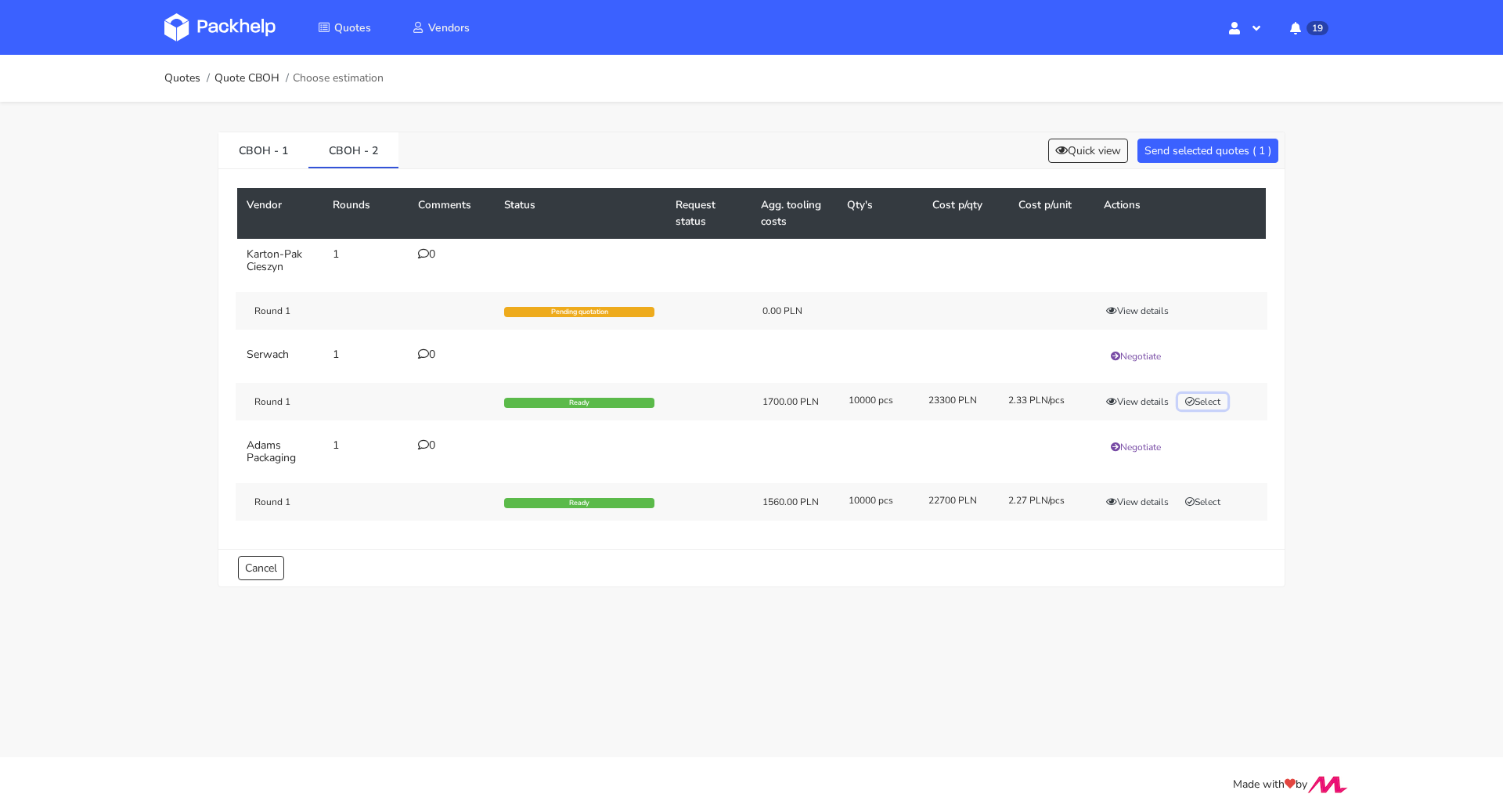
click at [1213, 401] on button "Select" at bounding box center [1203, 402] width 49 height 15
click at [1204, 147] on button "Send selected quotes ( 2 )" at bounding box center [1208, 150] width 141 height 24
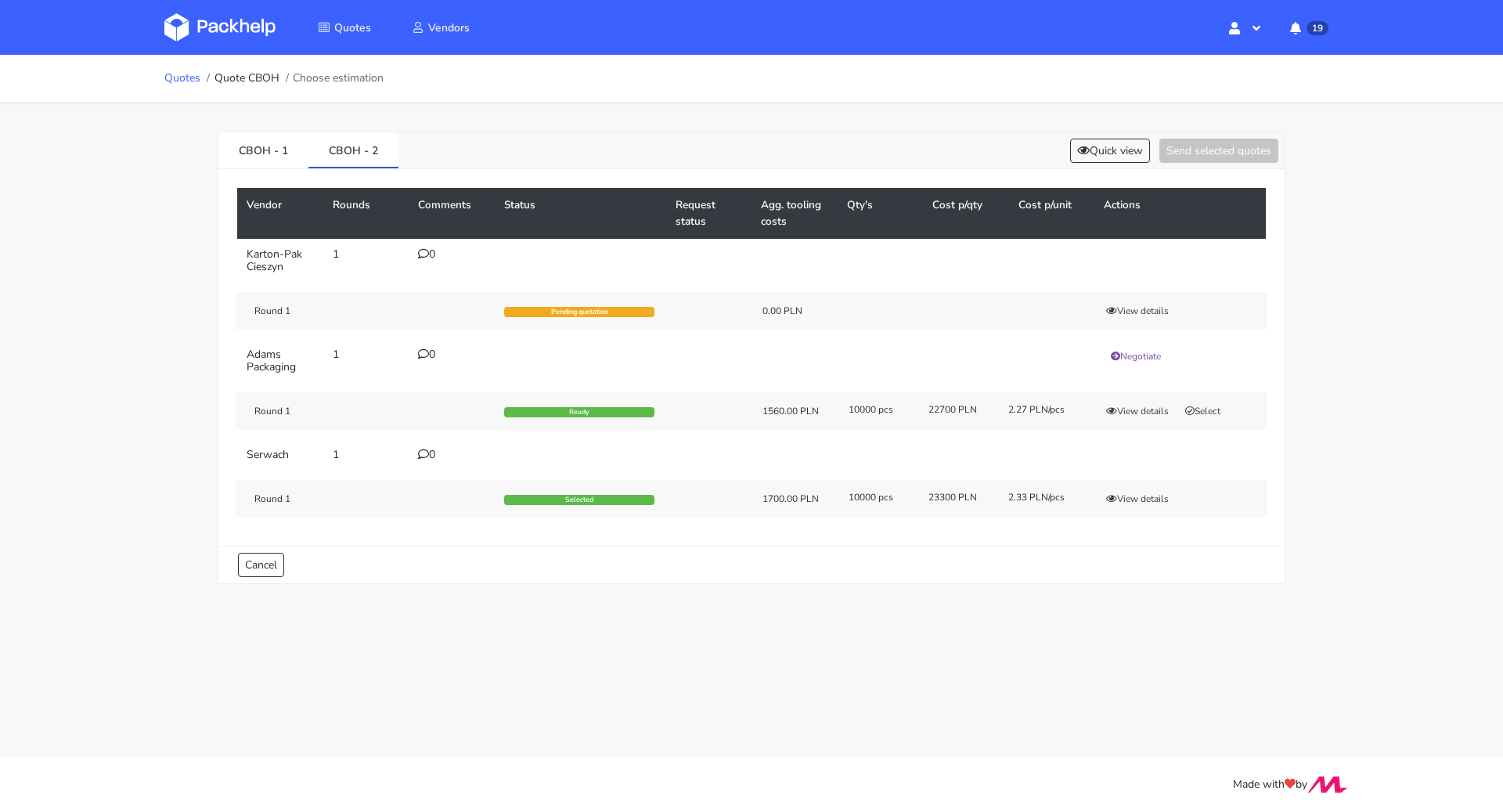
click at [177, 72] on link "Quotes" at bounding box center [182, 77] width 36 height 13
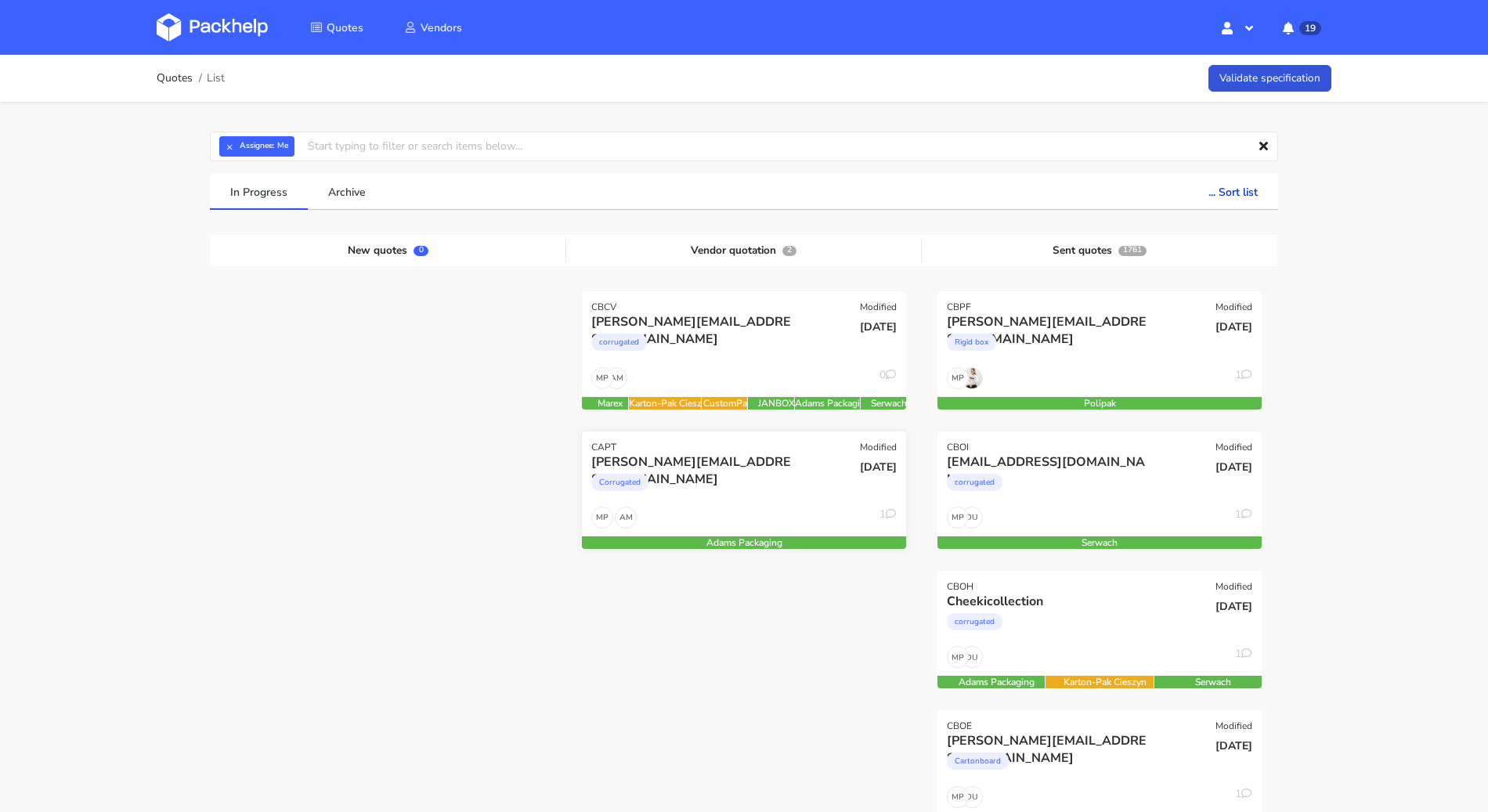
click at [692, 493] on div "Corrugated" at bounding box center [695, 486] width 207 height 31
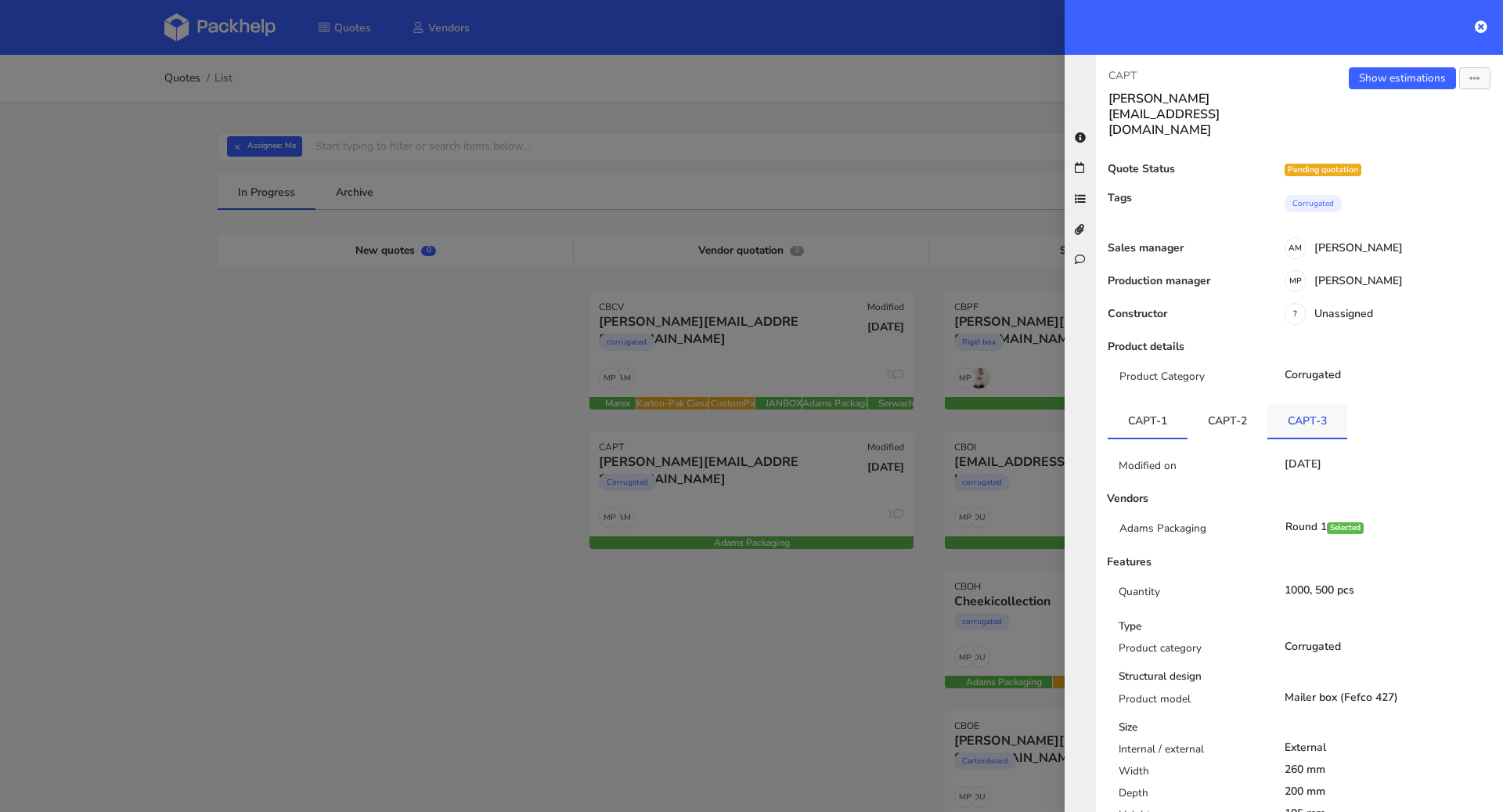
click at [1293, 404] on link "CAPT-3" at bounding box center [1308, 421] width 80 height 35
click at [837, 379] on div at bounding box center [751, 406] width 1503 height 812
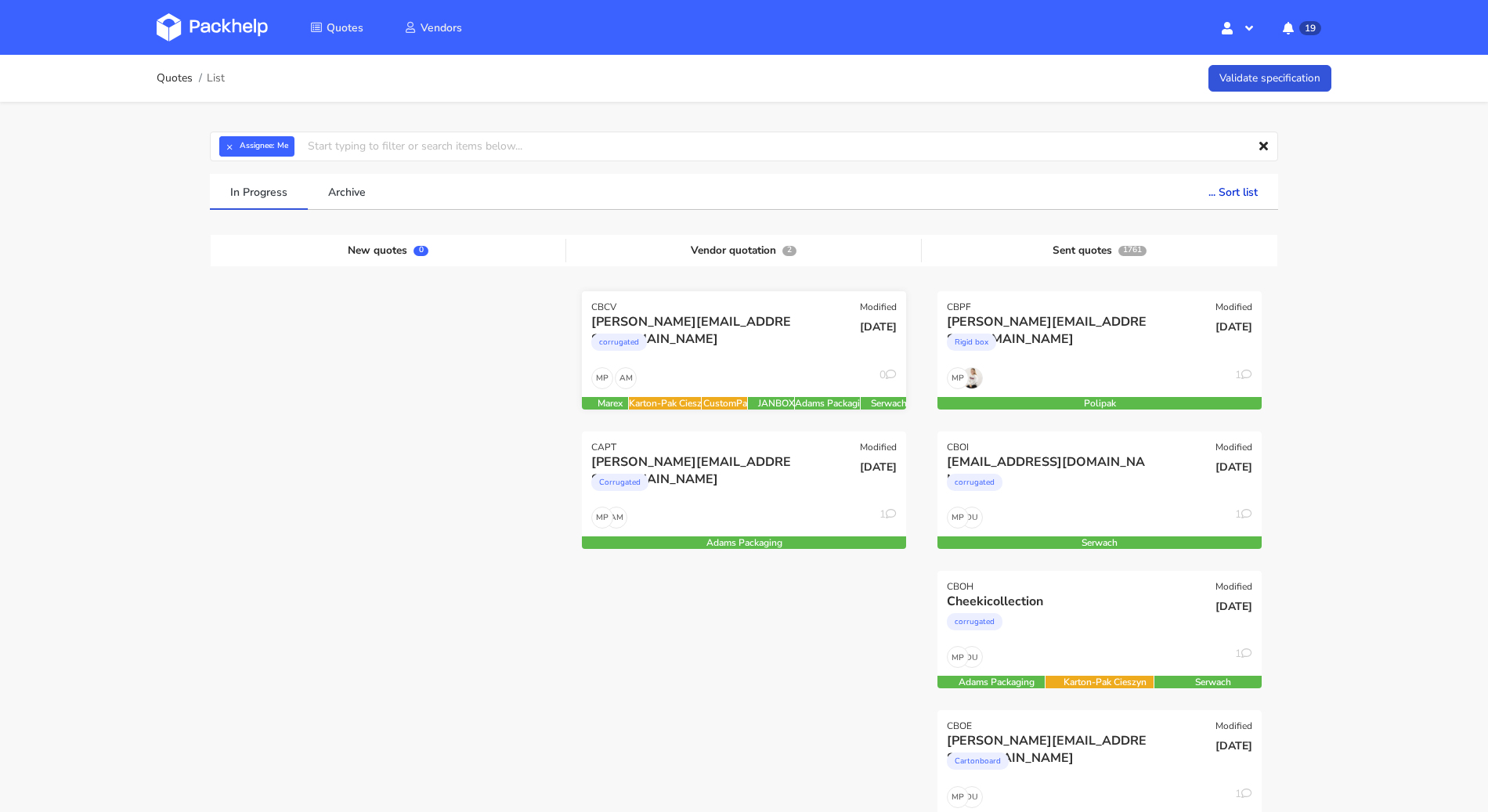
click at [781, 365] on div "cameron@claroprint.co.uk corrugated" at bounding box center [689, 340] width 219 height 53
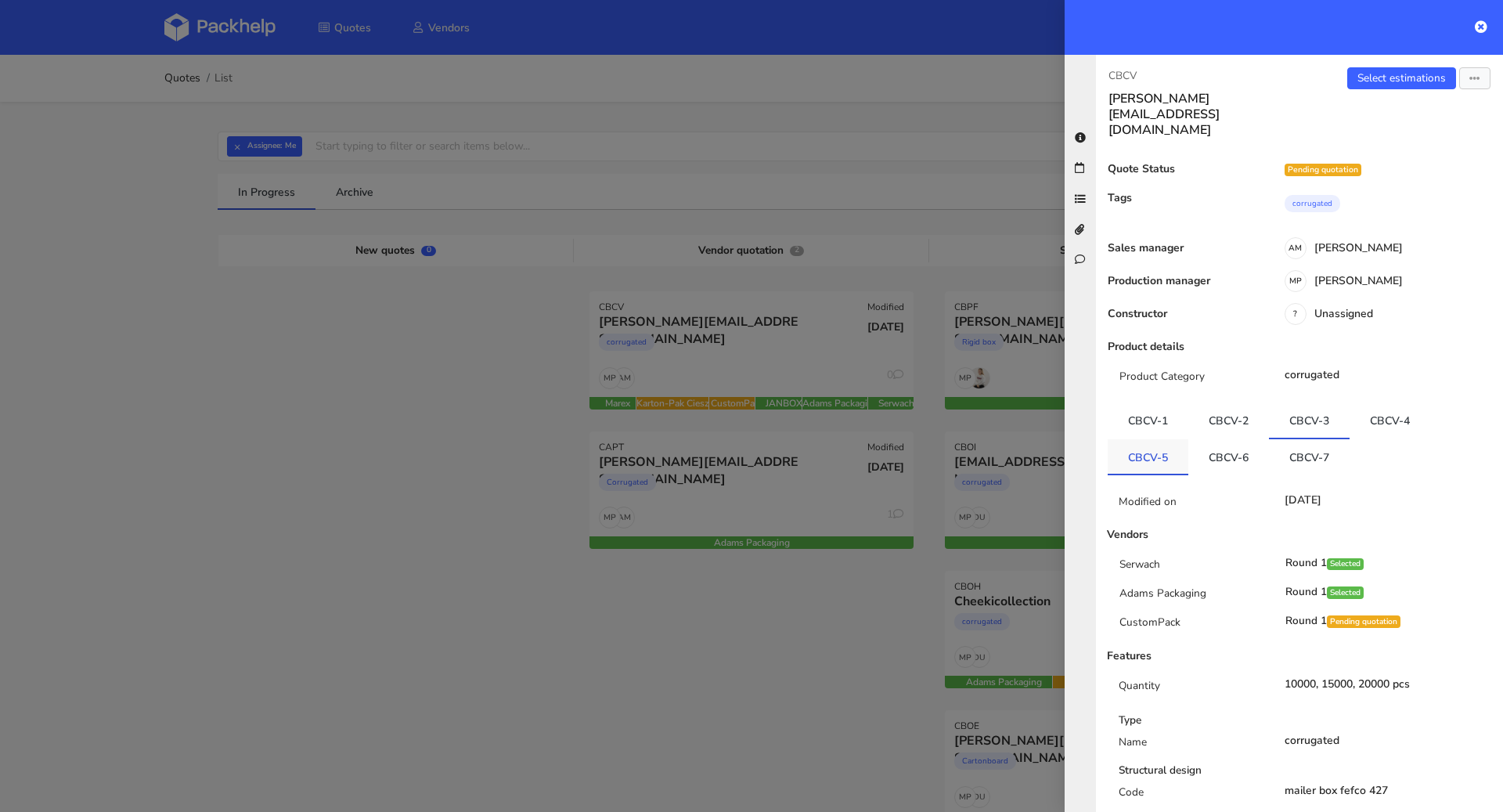
click at [1168, 439] on link "CBCV-5" at bounding box center [1148, 457] width 80 height 35
click at [1223, 437] on link "CBCV-6" at bounding box center [1228, 455] width 80 height 35
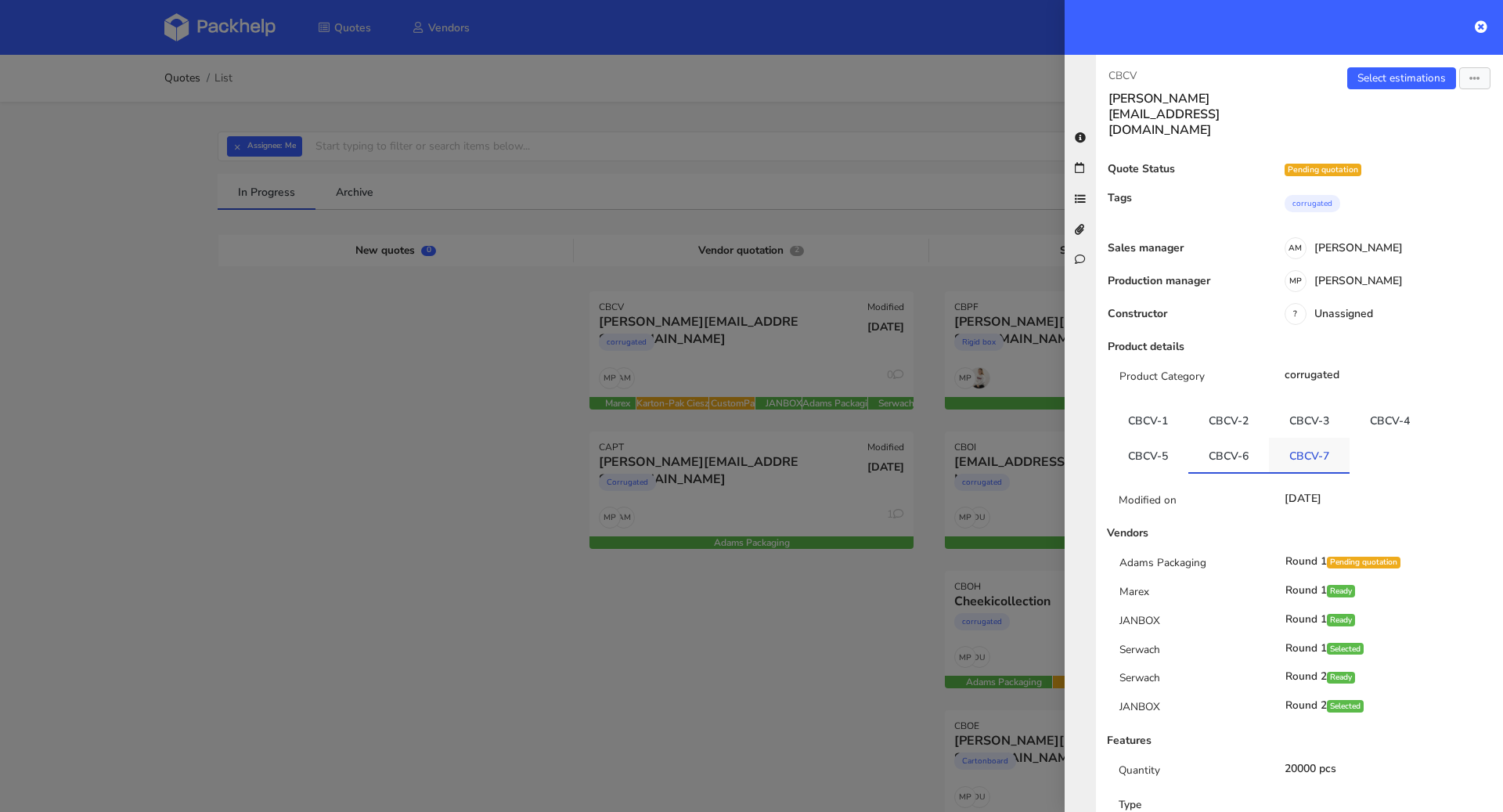
click at [1309, 437] on link "CBCV-7" at bounding box center [1308, 455] width 80 height 35
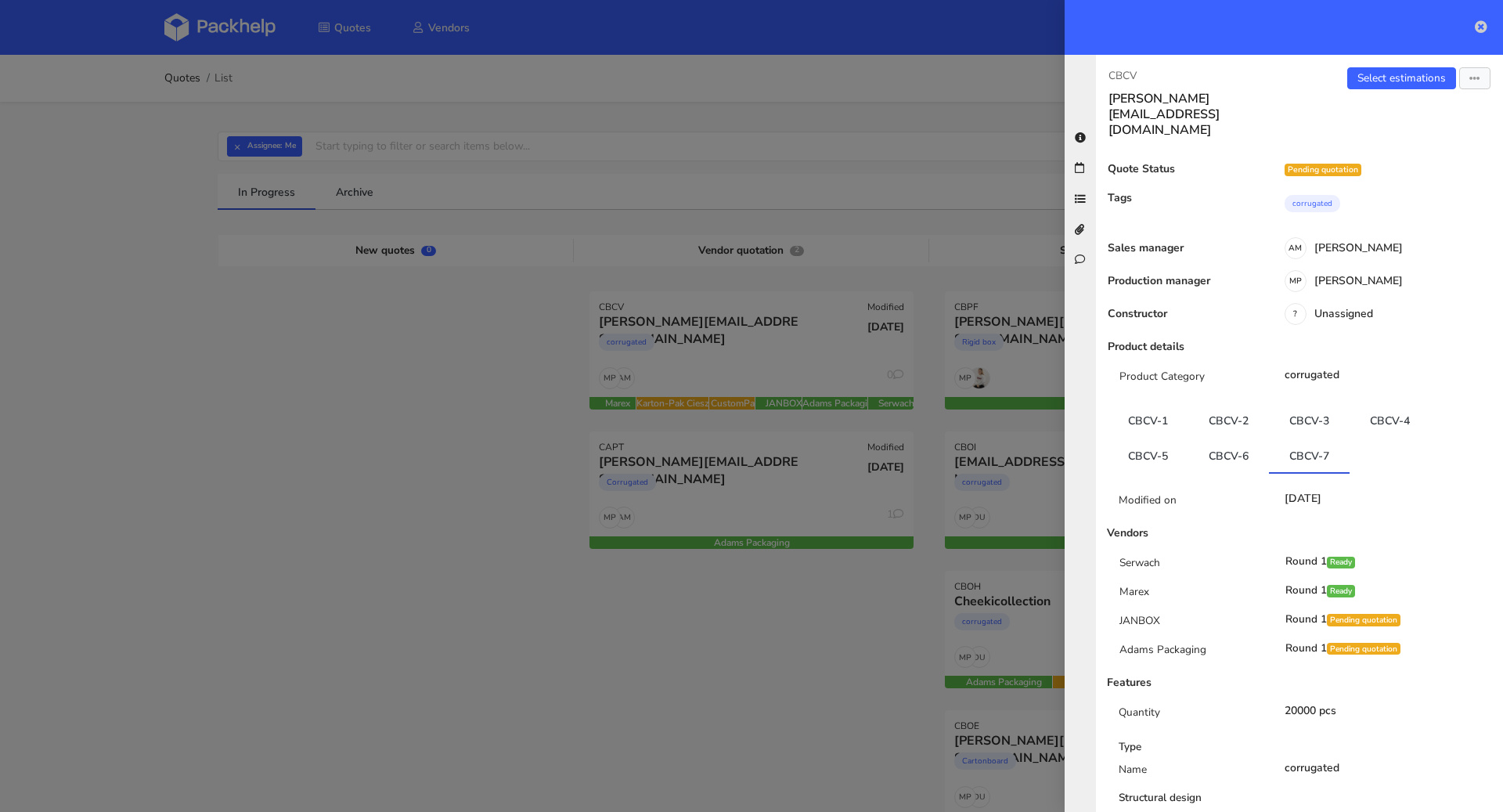
click at [1481, 25] on icon at bounding box center [1481, 26] width 13 height 13
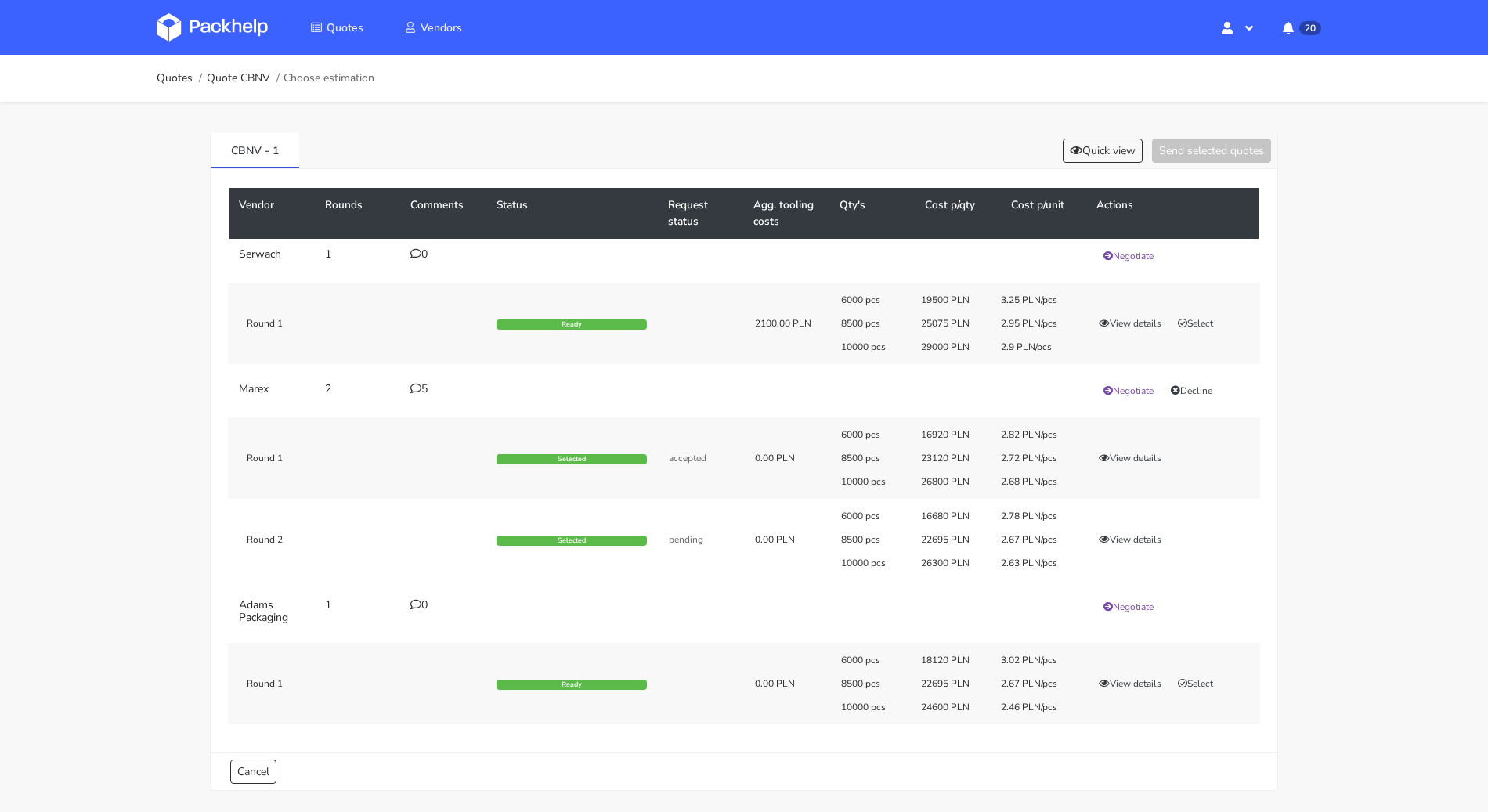
click at [429, 383] on div "5" at bounding box center [444, 389] width 68 height 13
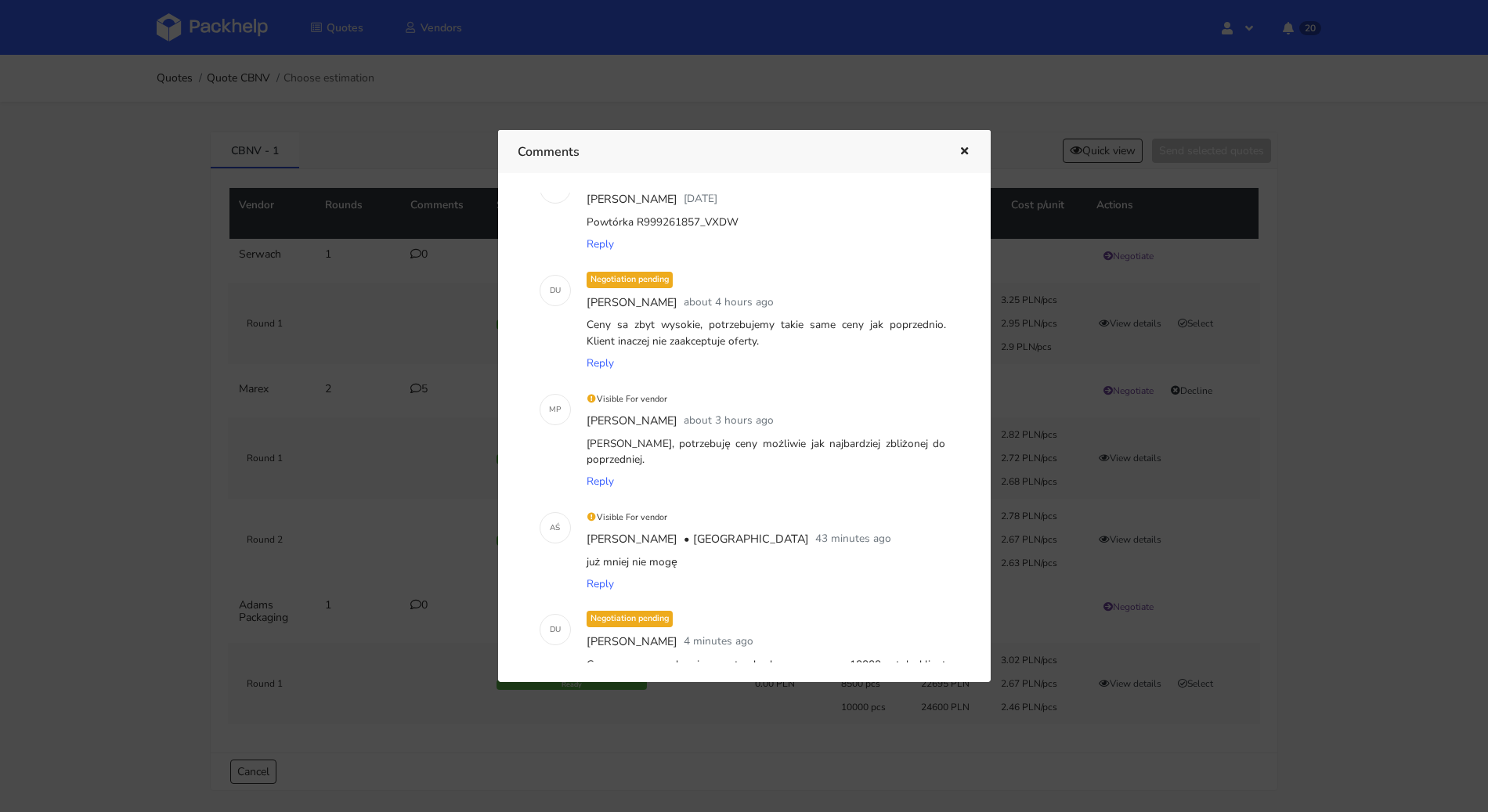
scroll to position [163, 0]
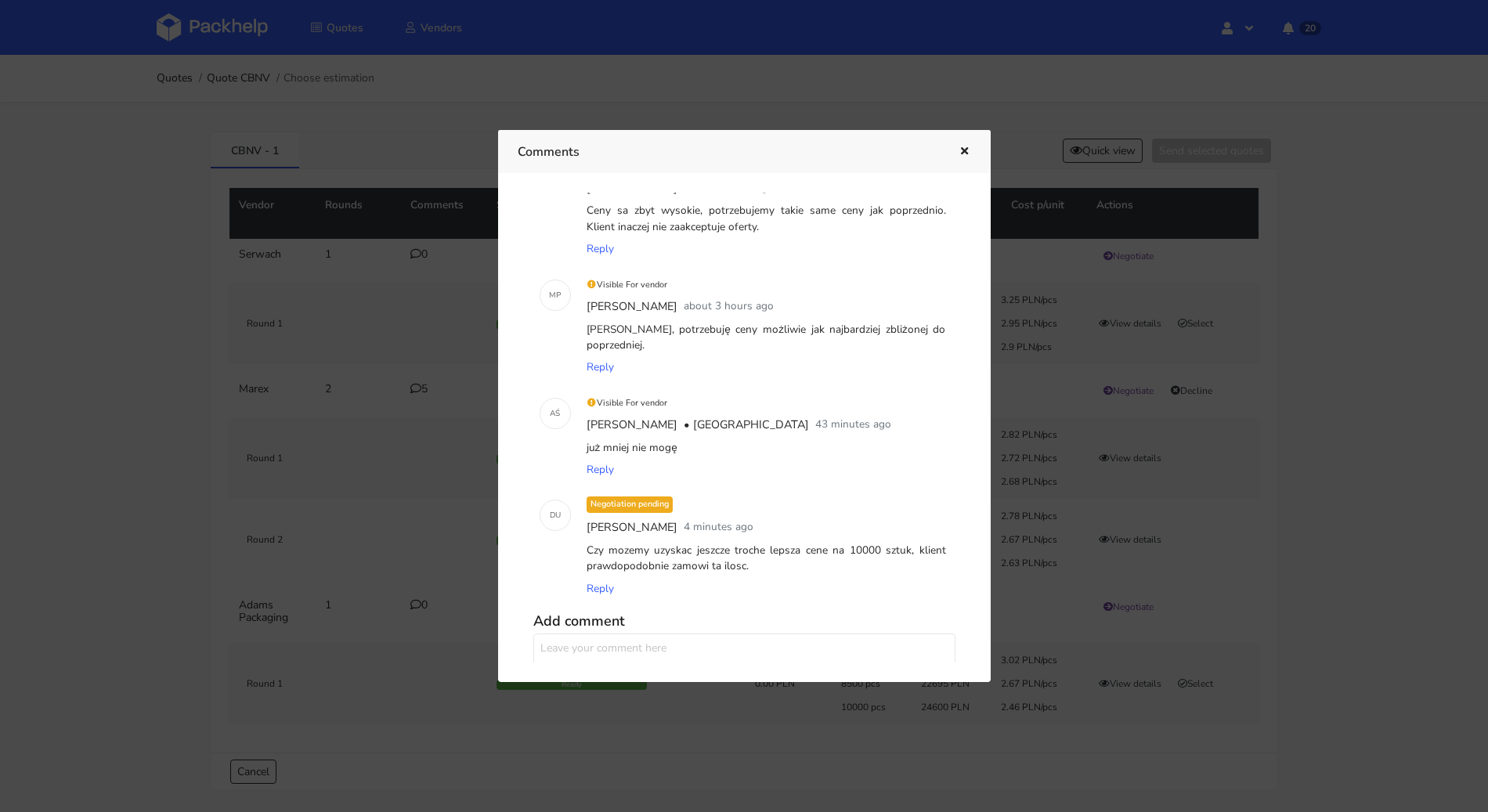
click at [961, 158] on button "button" at bounding box center [962, 151] width 17 height 20
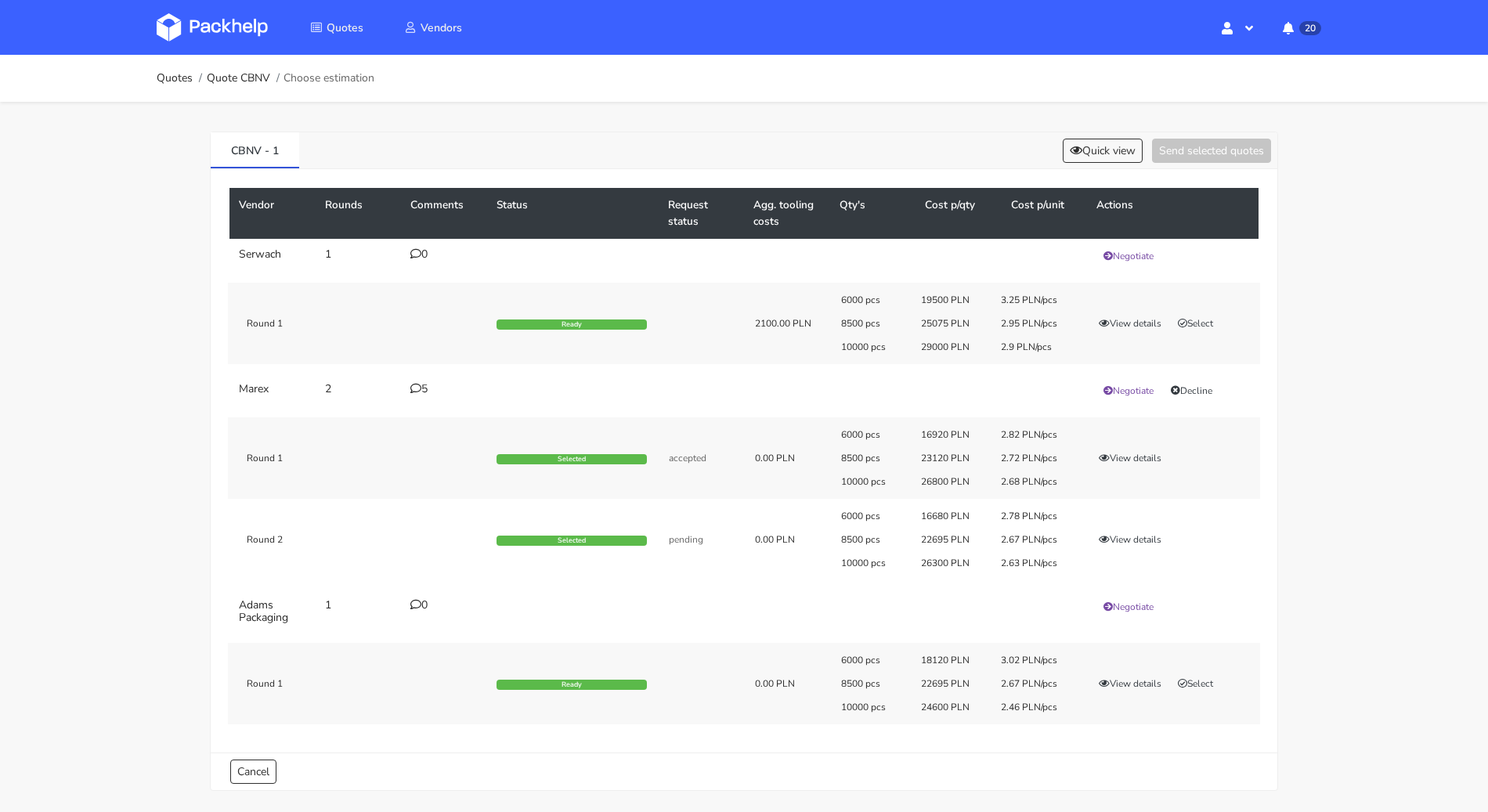
click at [417, 383] on icon at bounding box center [415, 388] width 11 height 11
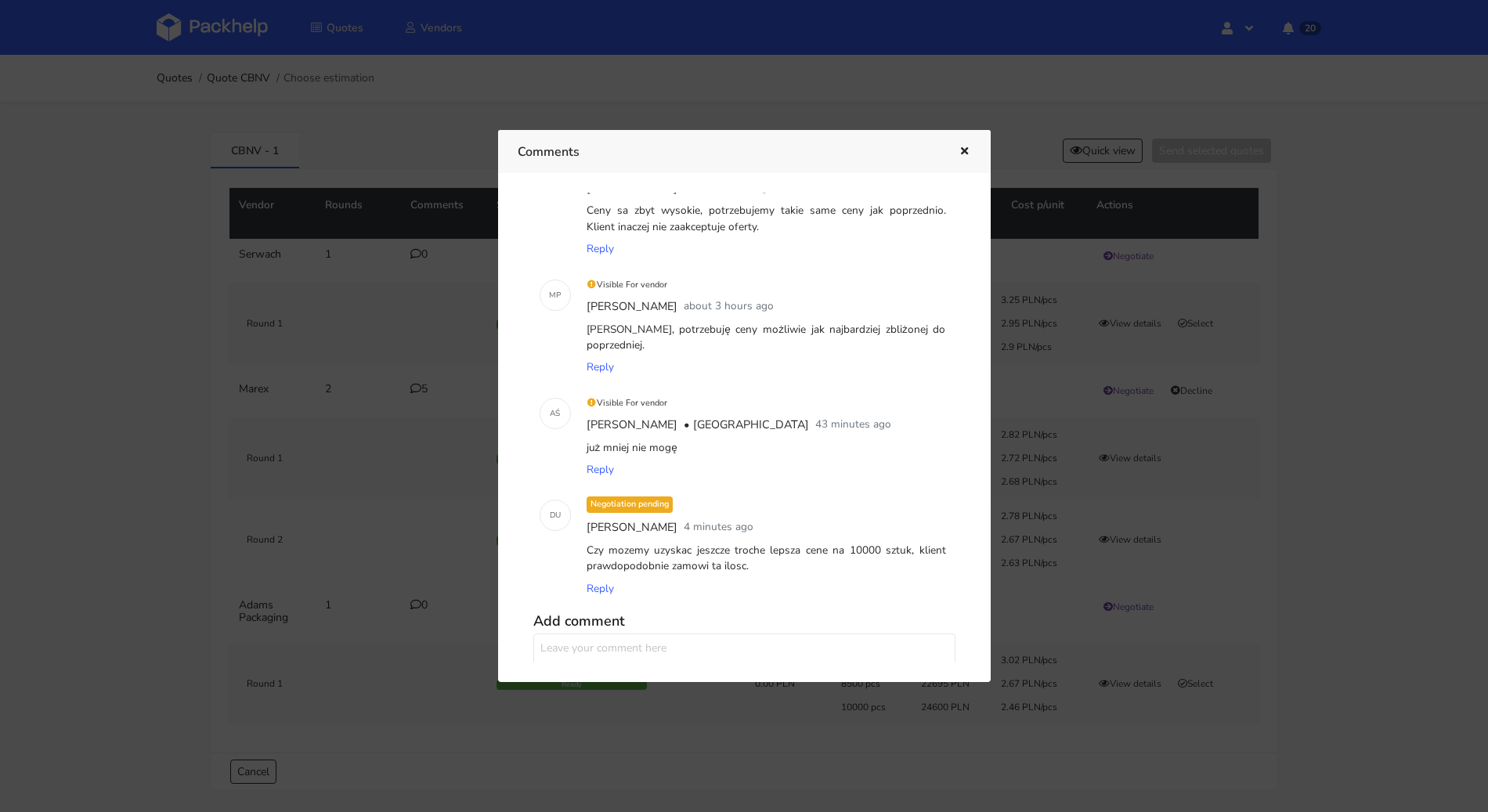
click at [963, 152] on icon "button" at bounding box center [964, 151] width 14 height 11
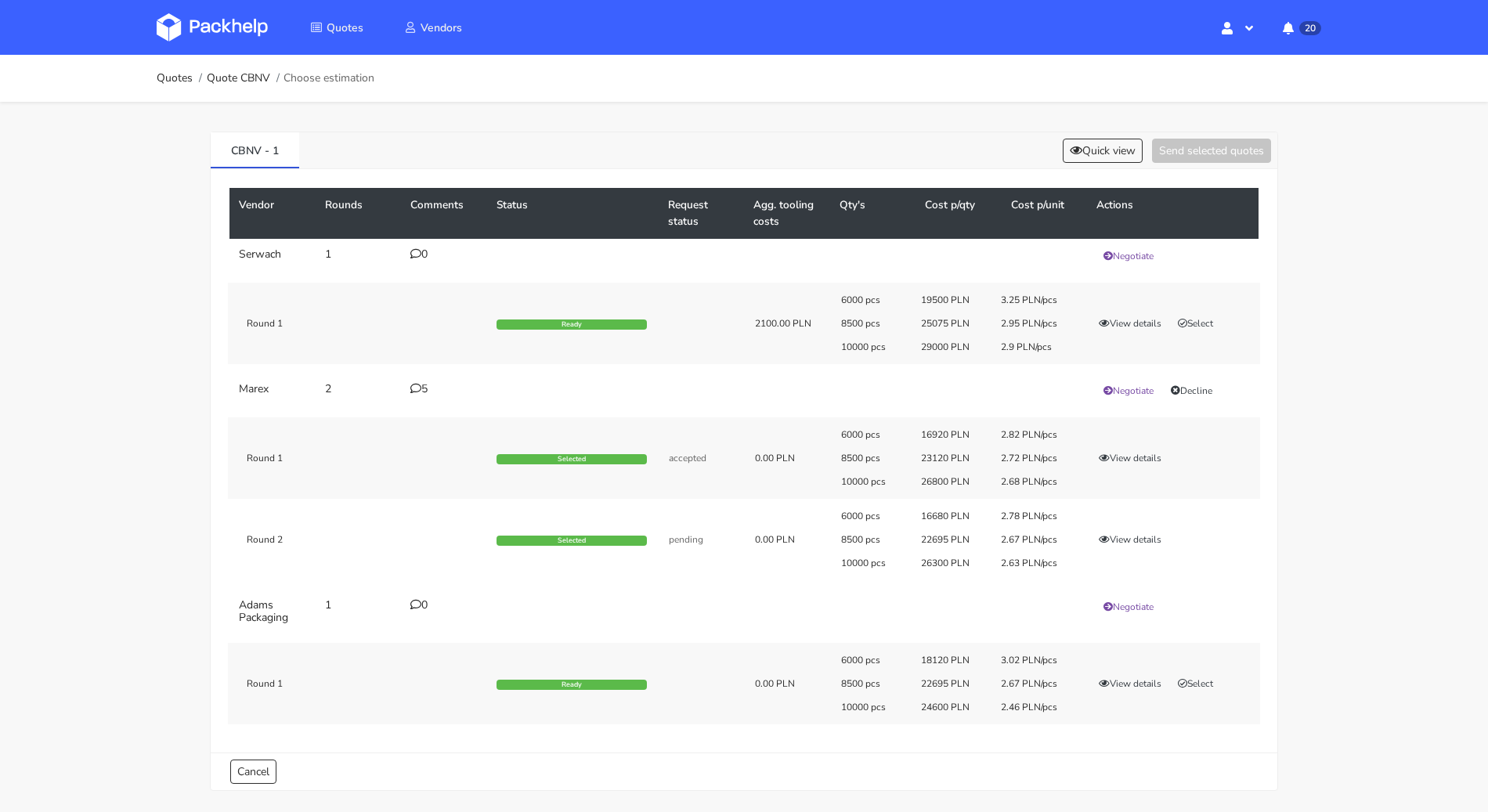
click at [417, 383] on icon at bounding box center [415, 388] width 11 height 11
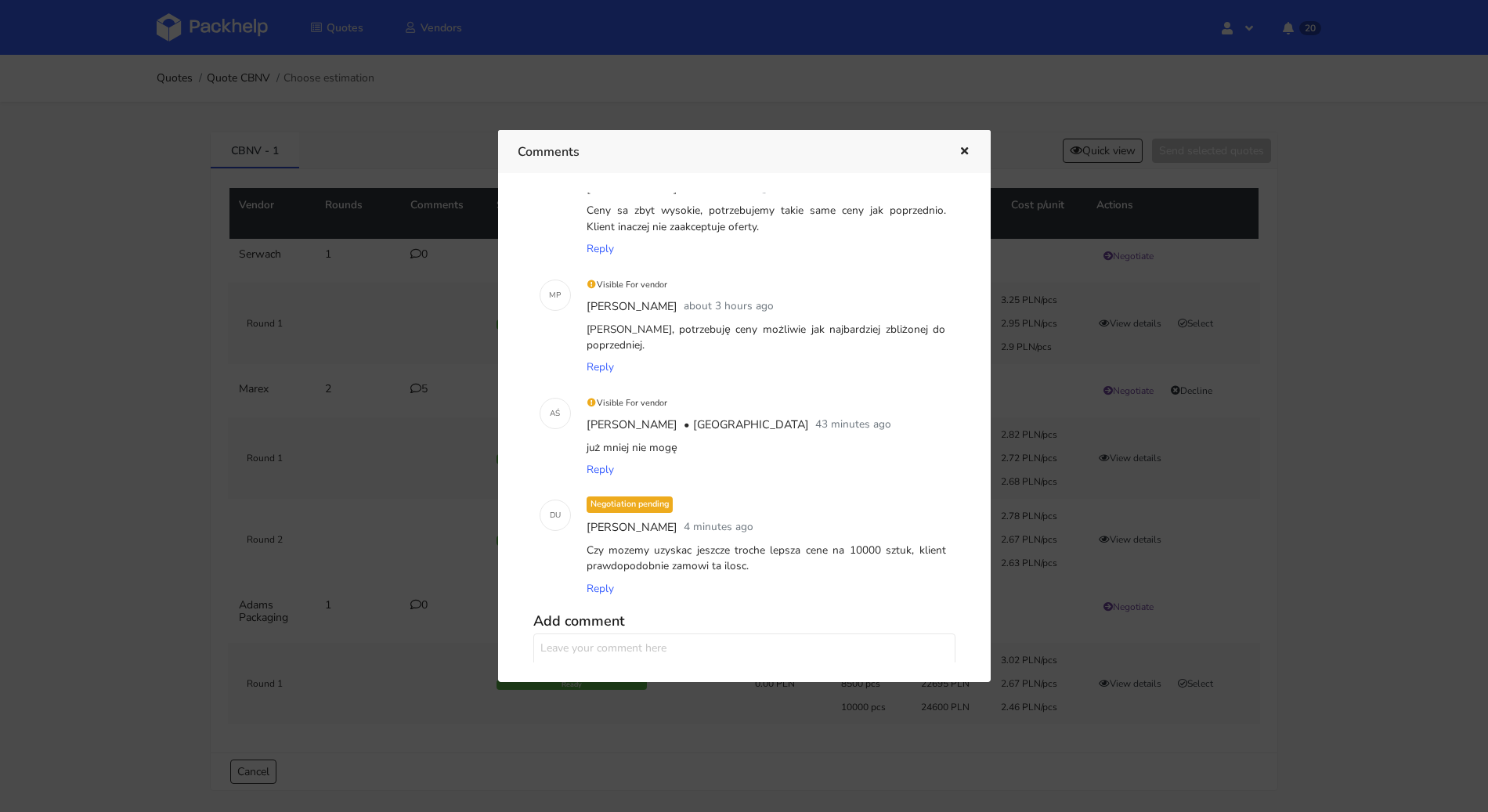
click at [965, 147] on icon "button" at bounding box center [964, 151] width 14 height 11
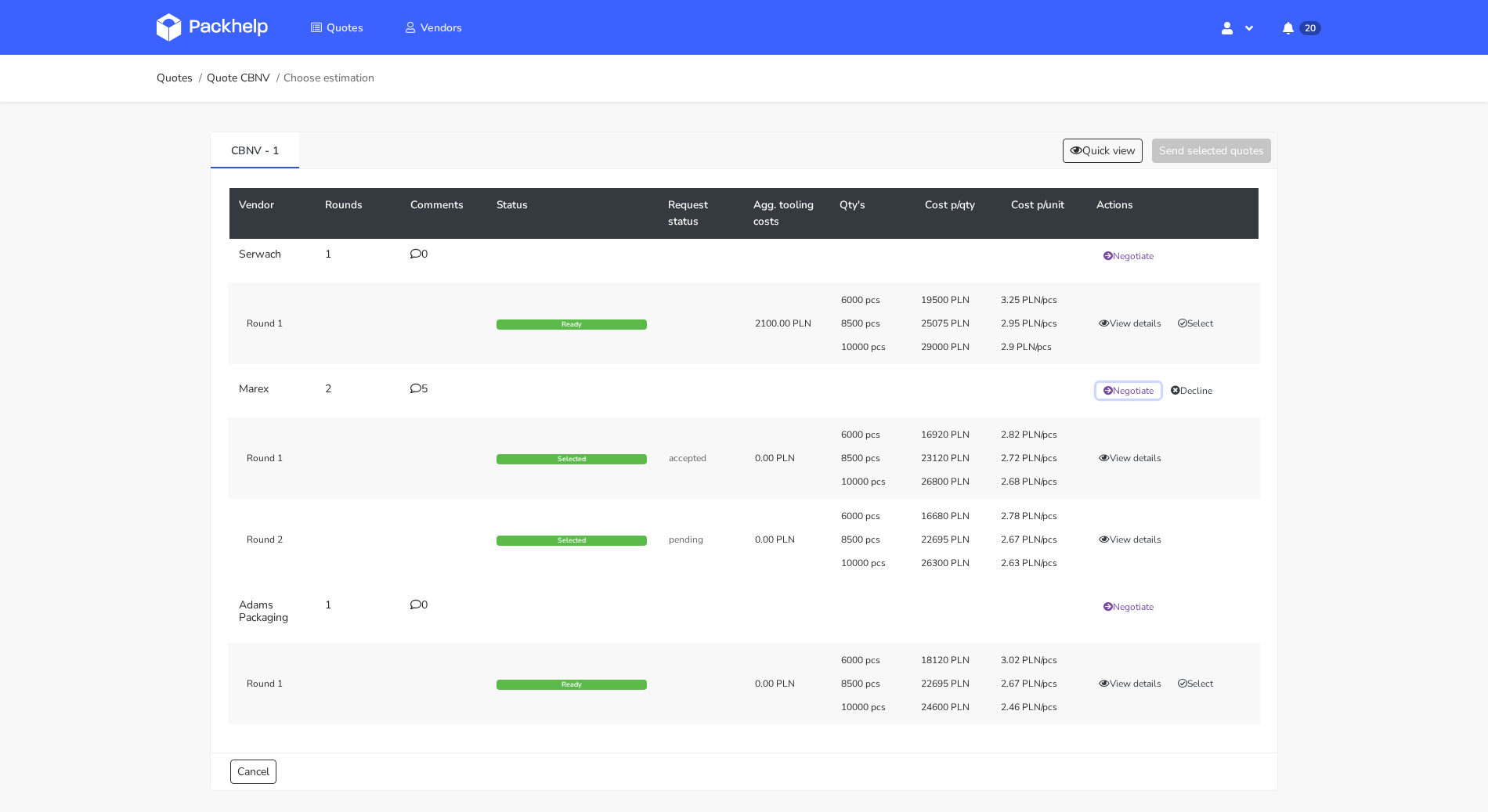
click at [1126, 391] on button "Negotiate" at bounding box center [1129, 391] width 64 height 15
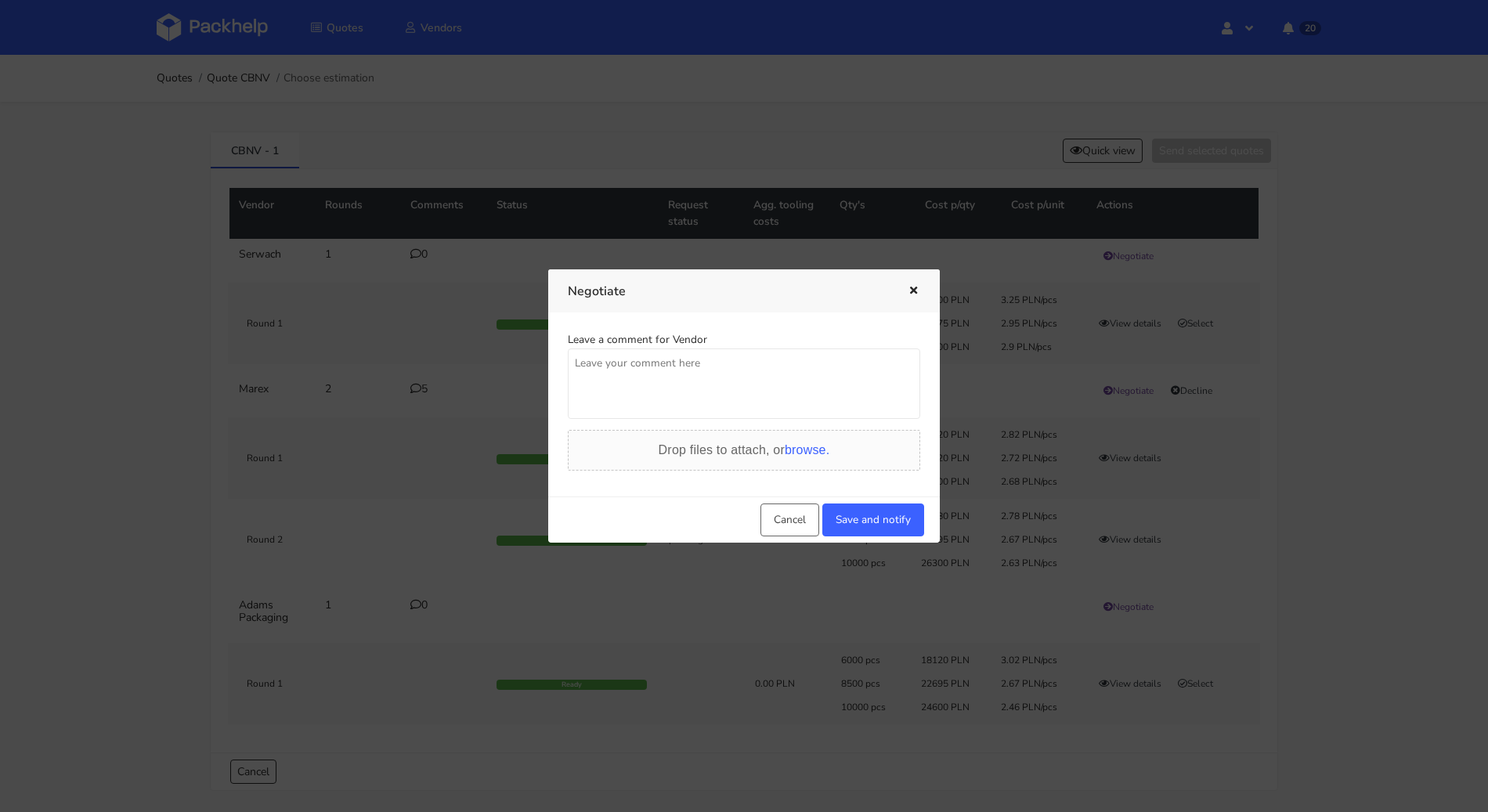
click at [609, 374] on textarea at bounding box center [744, 383] width 352 height 71
click at [915, 291] on icon "button" at bounding box center [914, 290] width 14 height 11
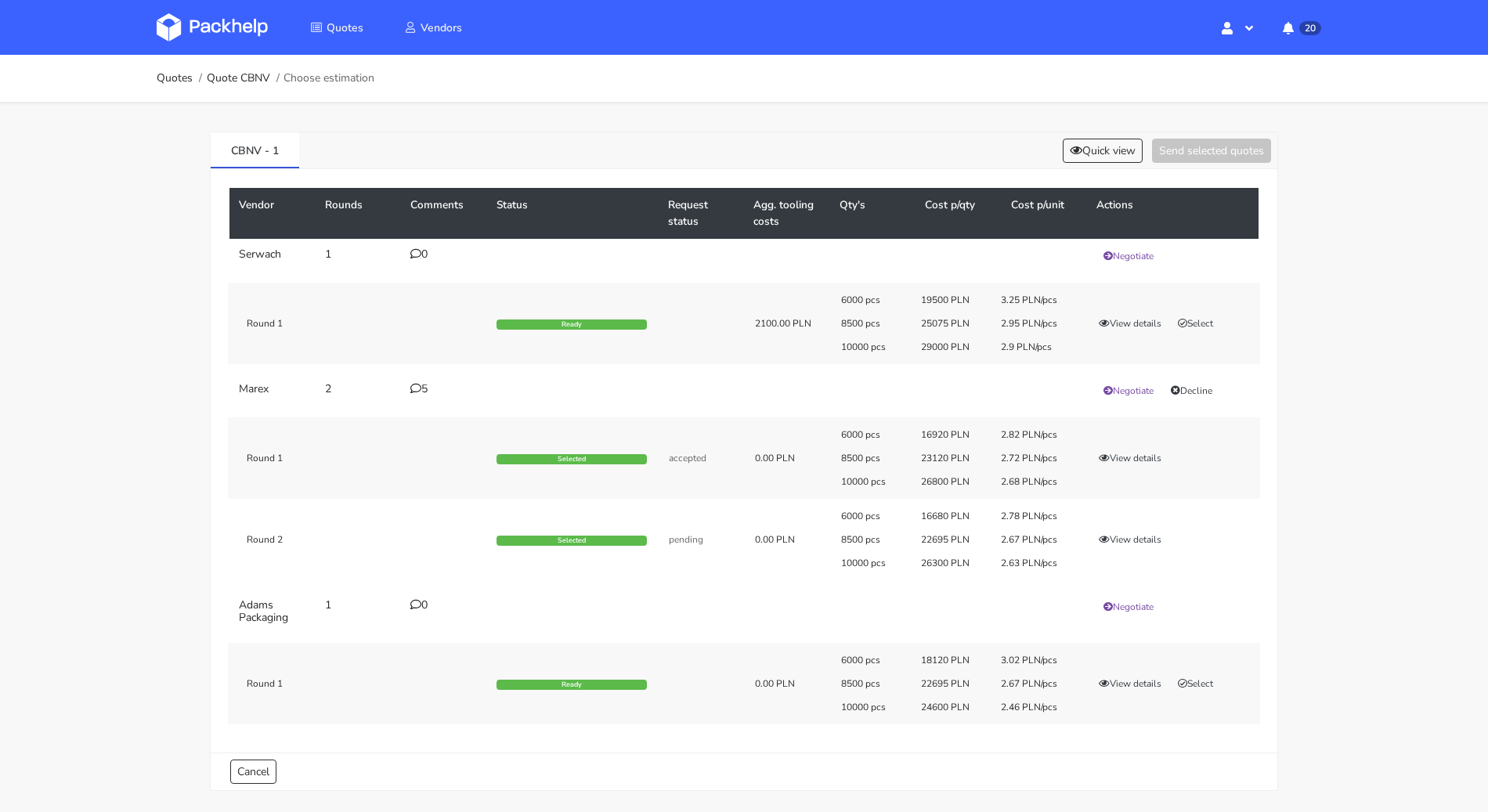
click at [412, 387] on icon at bounding box center [415, 388] width 11 height 11
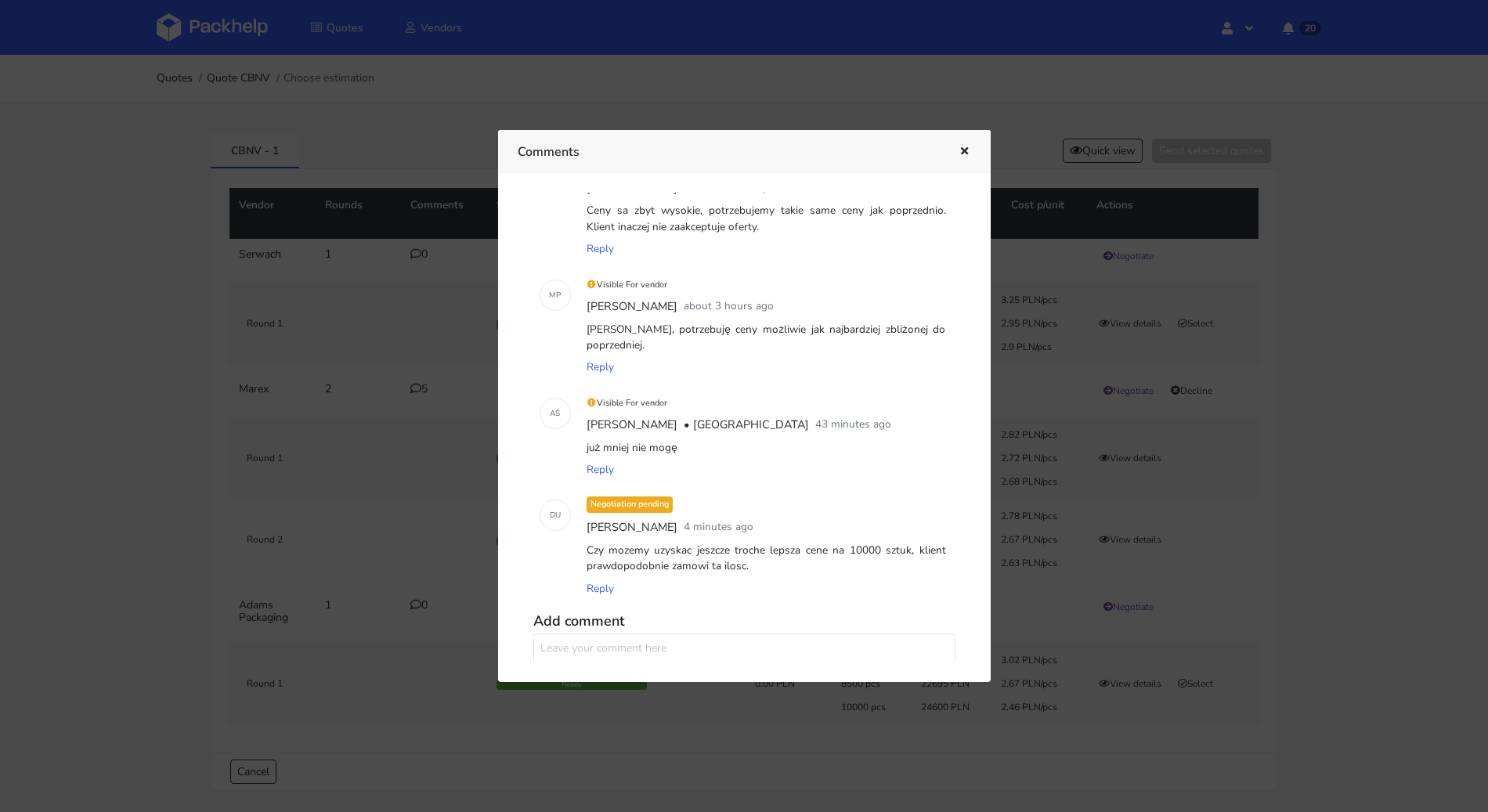
drag, startPoint x: 586, startPoint y: 546, endPoint x: 752, endPoint y: 573, distance: 168.2
click at [752, 573] on div "Czy mozemy uzyskac jeszcze troche lepsza cene na 10000 sztuk, klient prawdopodo…" at bounding box center [767, 558] width 366 height 39
copy div "Czy mozemy uzyskac jeszcze troche lepsza cene na 10000 sztuk, klient prawdopodo…"
click at [967, 156] on icon "button" at bounding box center [964, 151] width 14 height 11
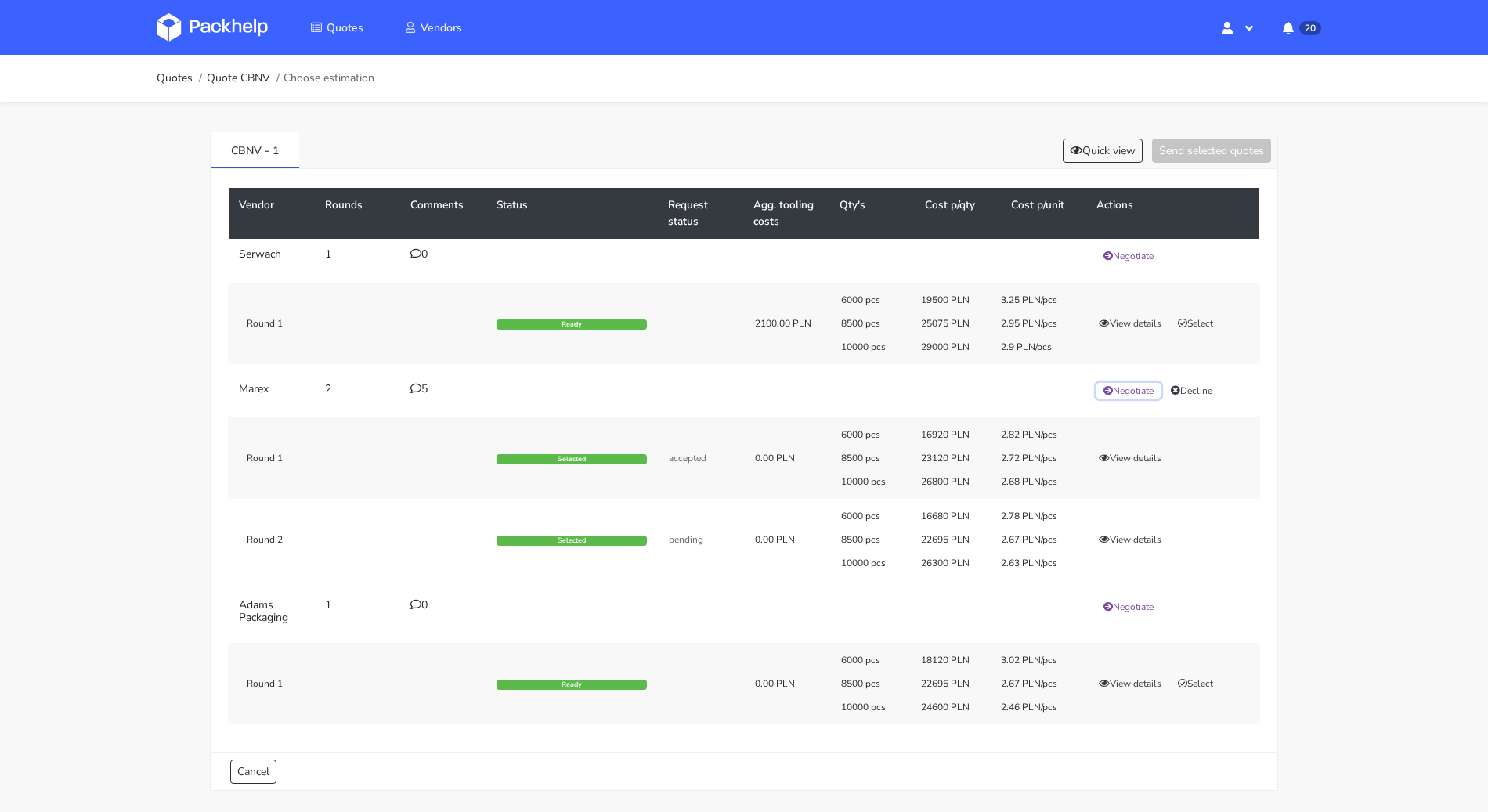
click at [1146, 388] on button "Negotiate" at bounding box center [1129, 391] width 64 height 15
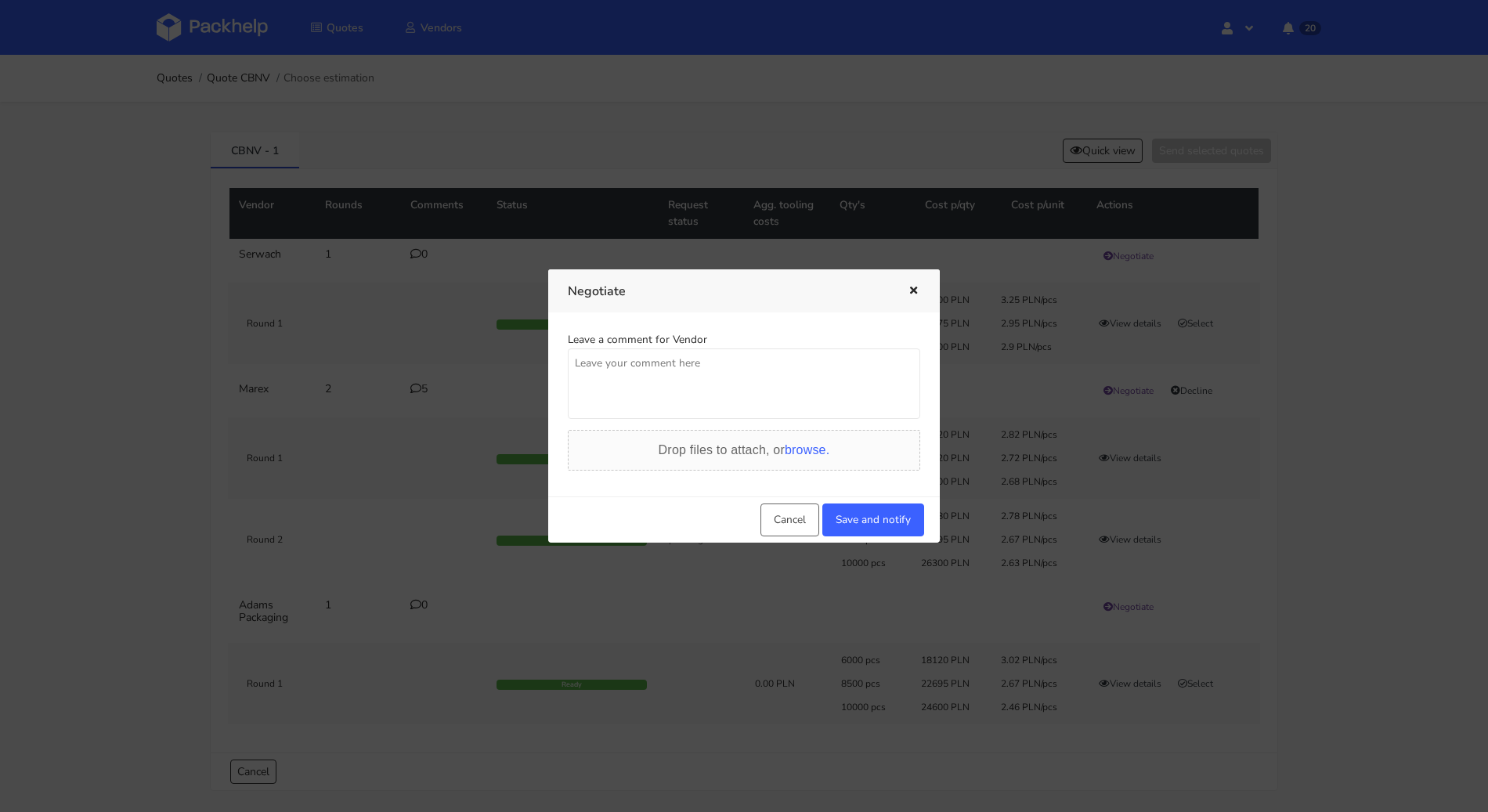
click at [705, 393] on textarea at bounding box center [744, 383] width 352 height 71
paste textarea "Czy mozemy uzyskac jeszcze troche lepsza cene na 10000 sztuk, klient prawdopodo…"
click at [568, 362] on textarea "Czy mozemy uzyskac jeszcze troche lepsza cene na 10000 sztuk, klient prawdopodo…" at bounding box center [744, 383] width 352 height 71
type textarea "Panie Adrianie, czy możemy uzyskać jeszcze troche lepsza cenę na 10000 sztuk, k…"
click at [882, 517] on button "Save and notify" at bounding box center [872, 520] width 102 height 33
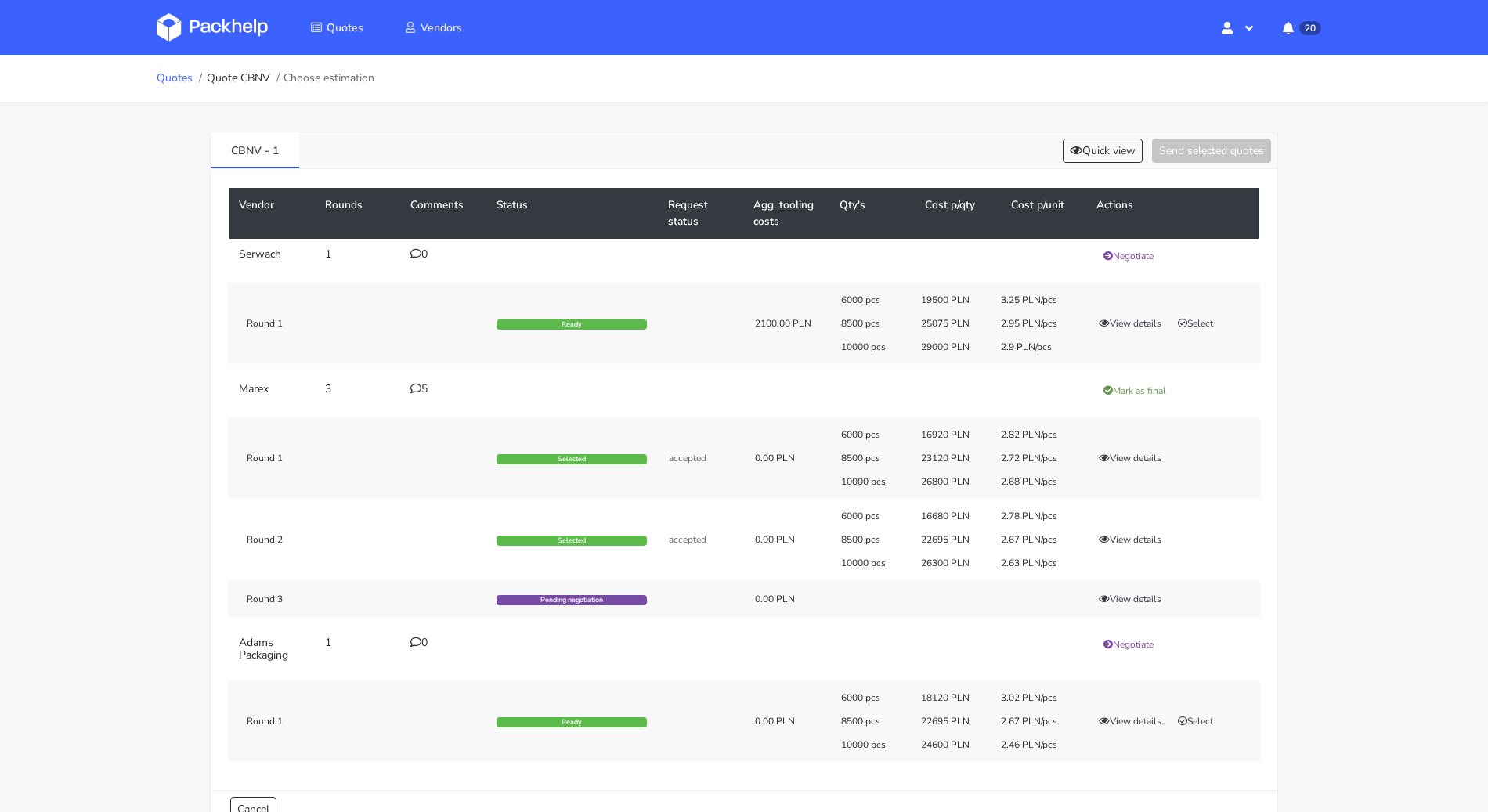
click at [167, 76] on link "Quotes" at bounding box center [174, 77] width 36 height 13
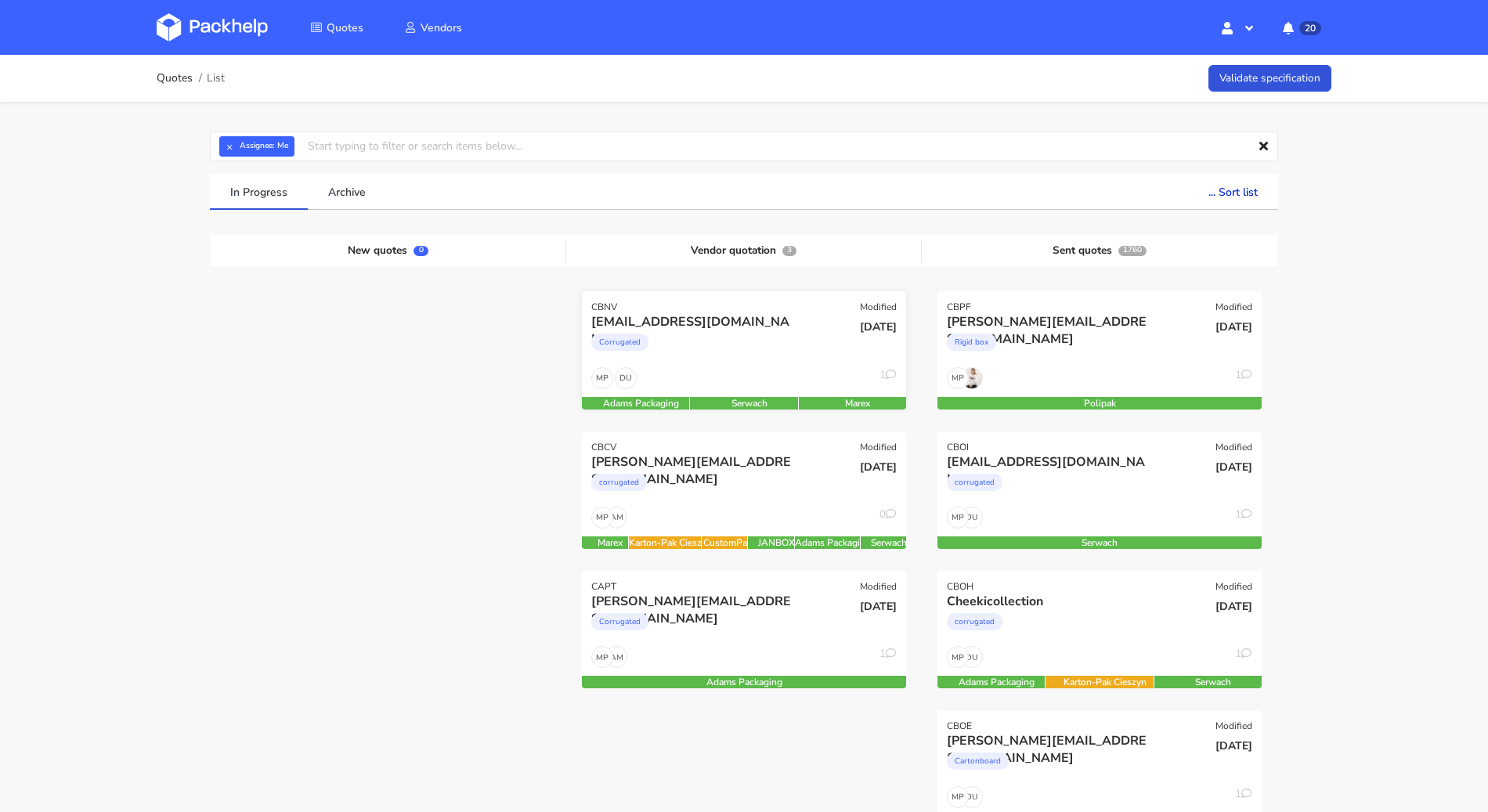
click at [766, 383] on div "DU MP 1" at bounding box center [744, 381] width 324 height 30
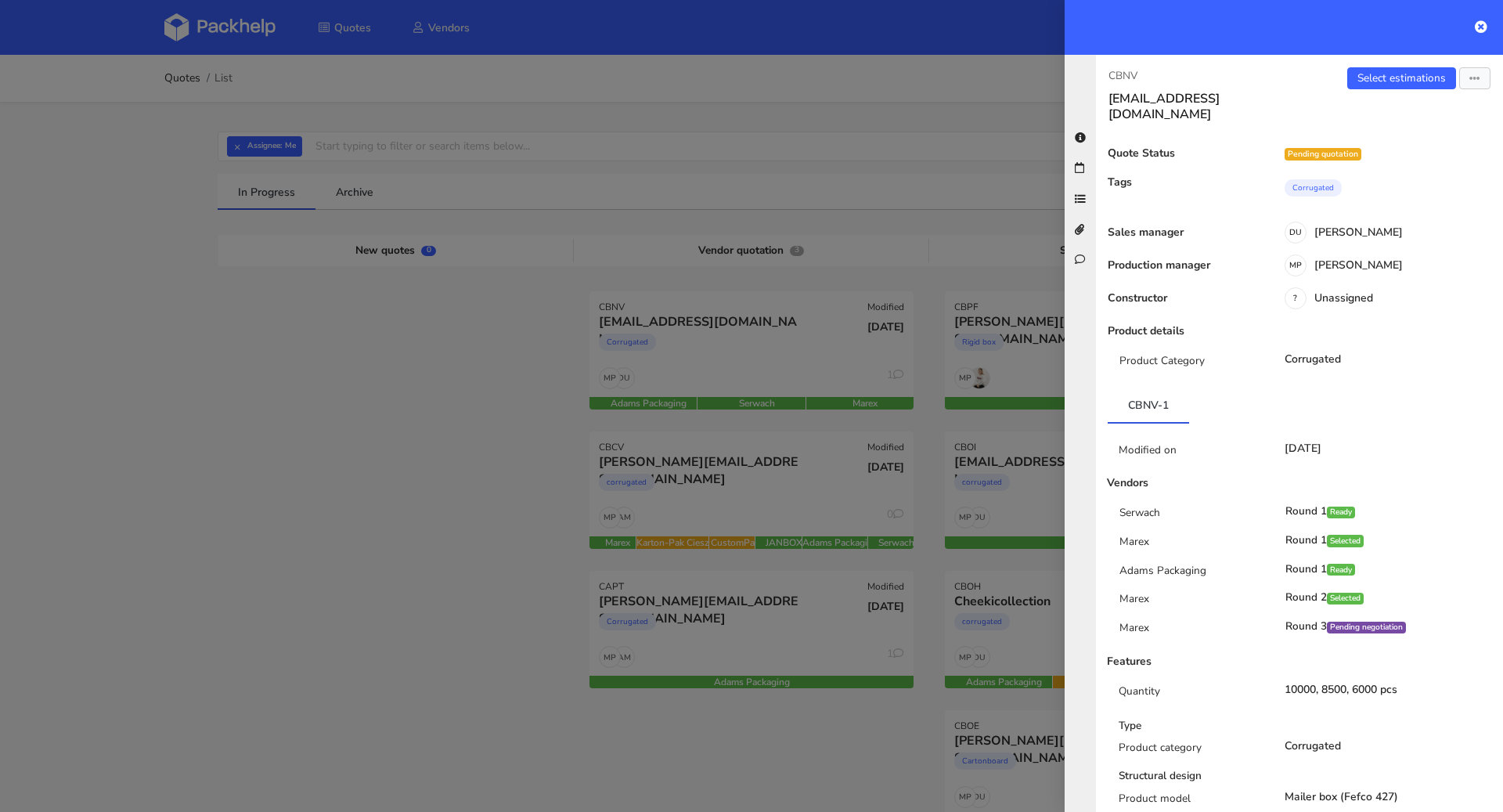
click at [376, 454] on div at bounding box center [751, 406] width 1503 height 812
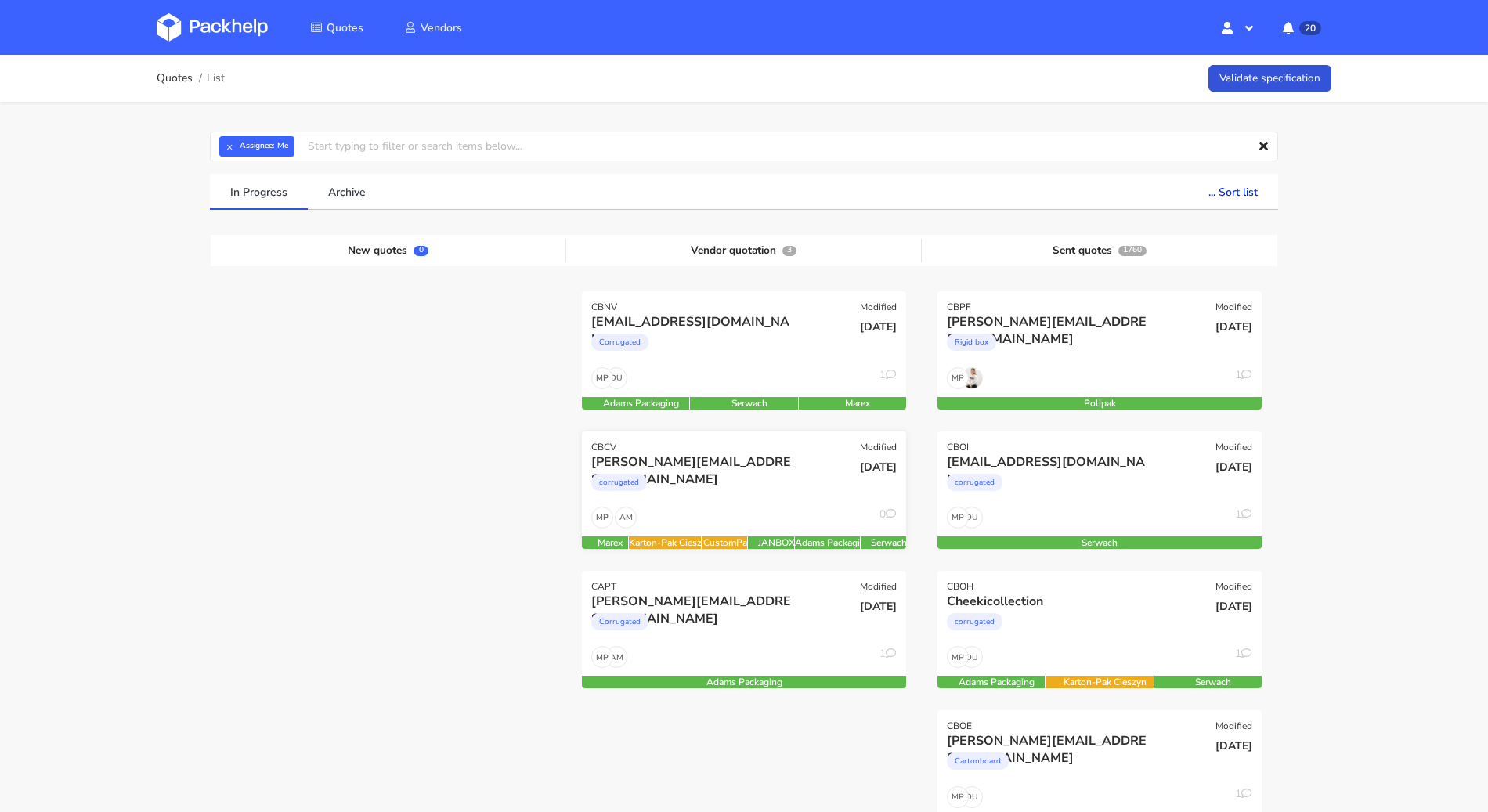
click at [750, 473] on div "corrugated" at bounding box center [695, 486] width 207 height 31
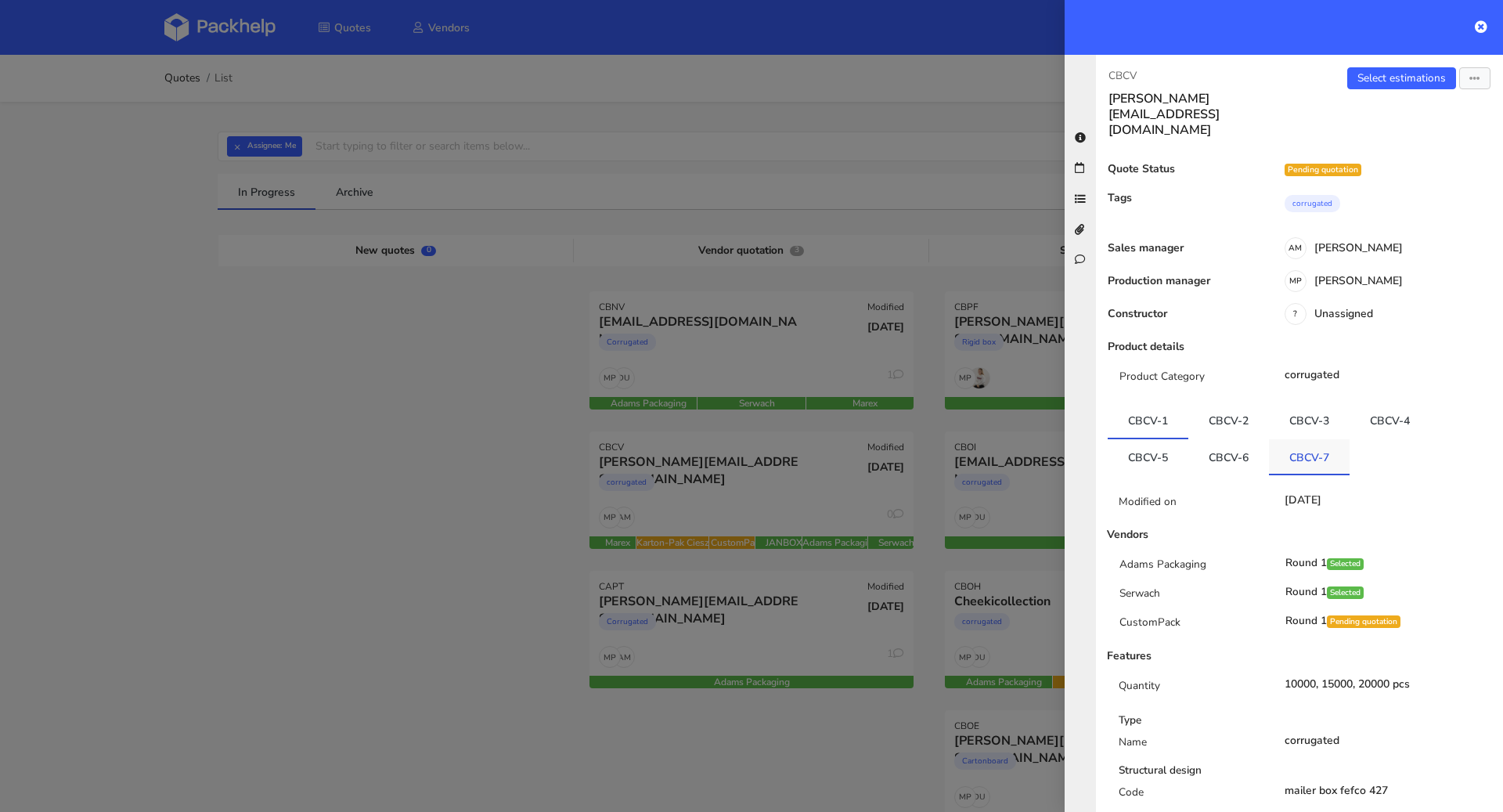
click at [1278, 439] on link "CBCV-7" at bounding box center [1308, 457] width 80 height 35
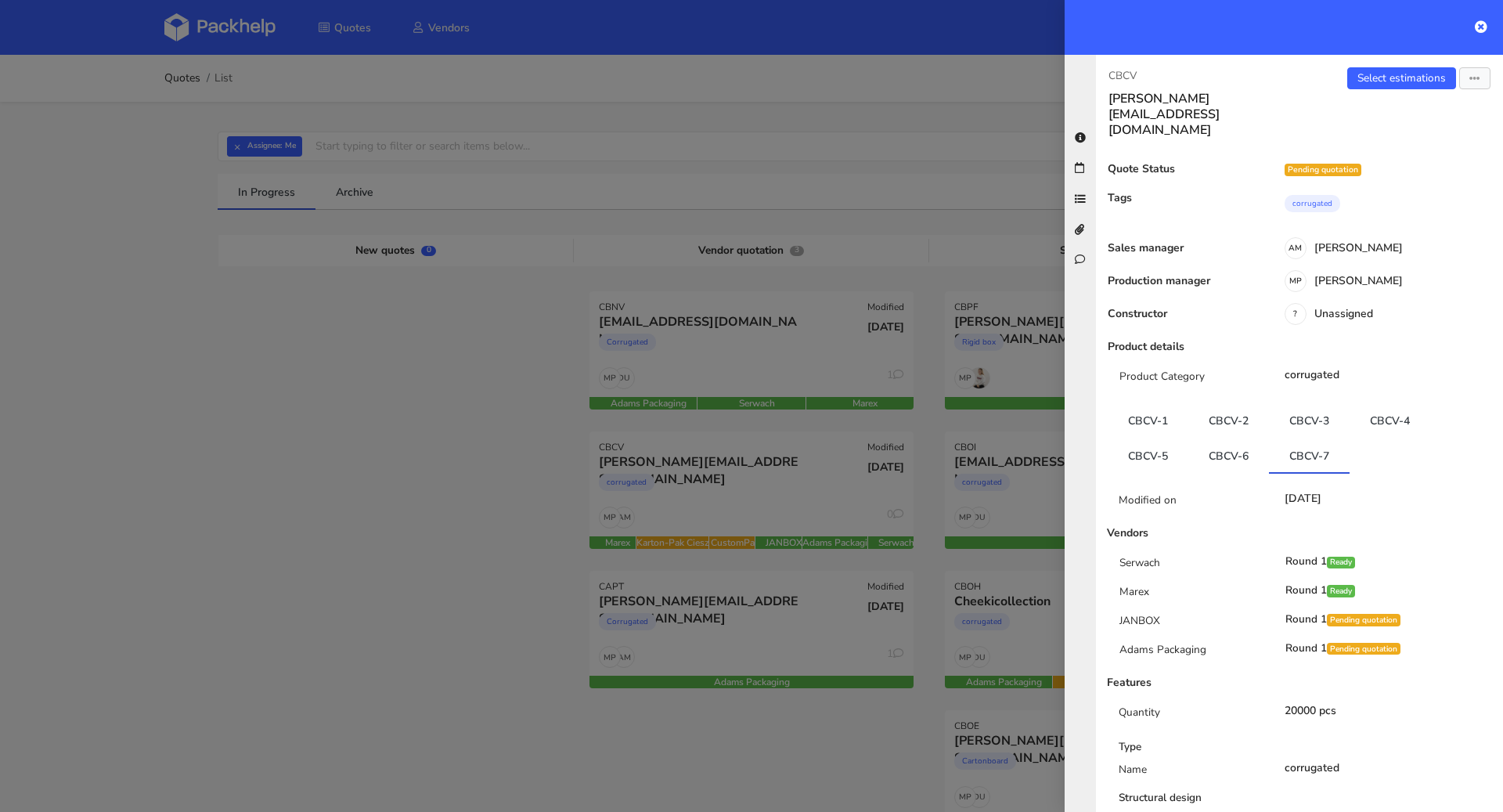
click at [451, 486] on div at bounding box center [751, 406] width 1503 height 812
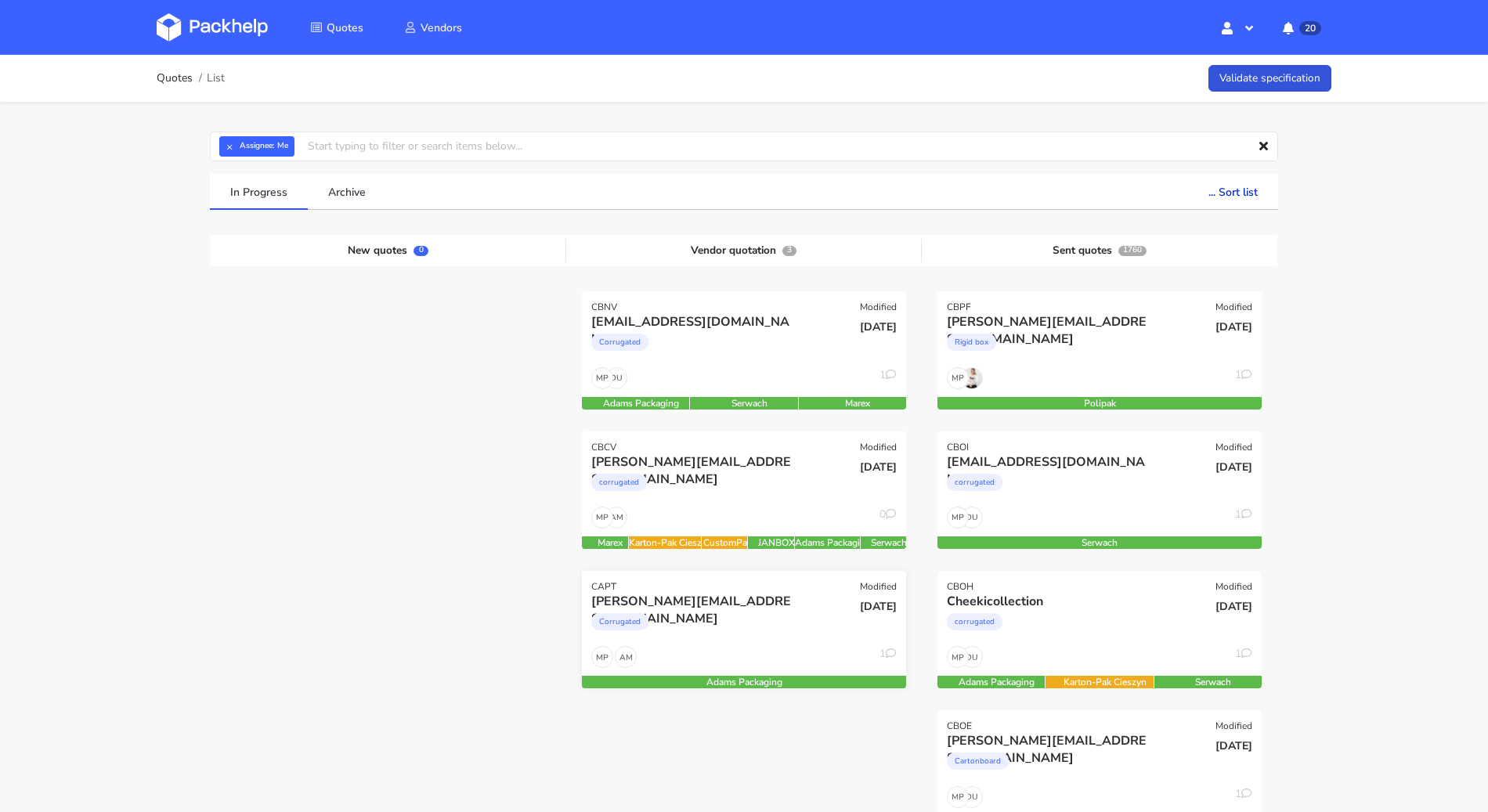
click at [749, 631] on div "Corrugated" at bounding box center [695, 625] width 207 height 31
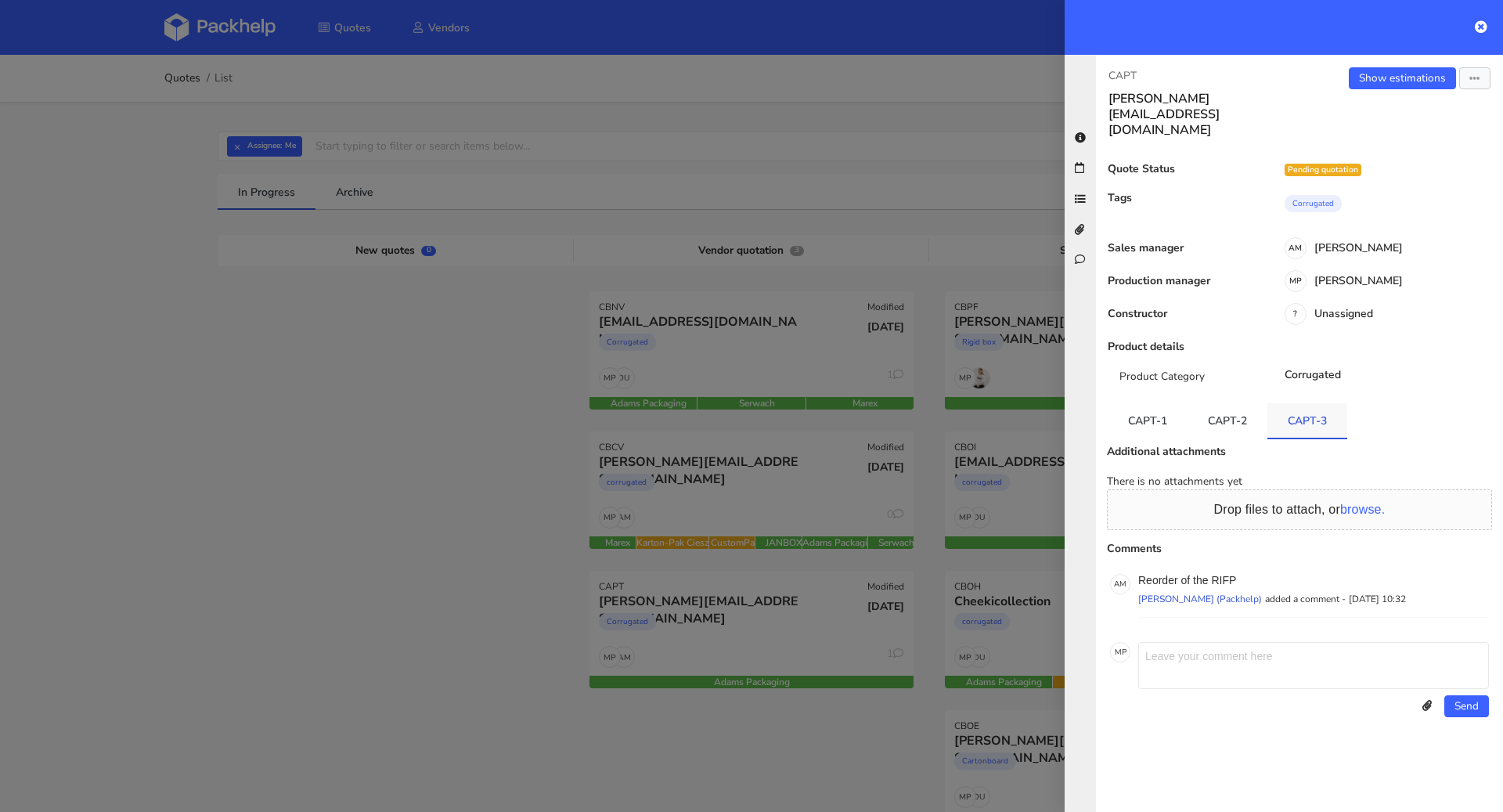
click at [1318, 404] on link "CAPT-3" at bounding box center [1308, 421] width 80 height 35
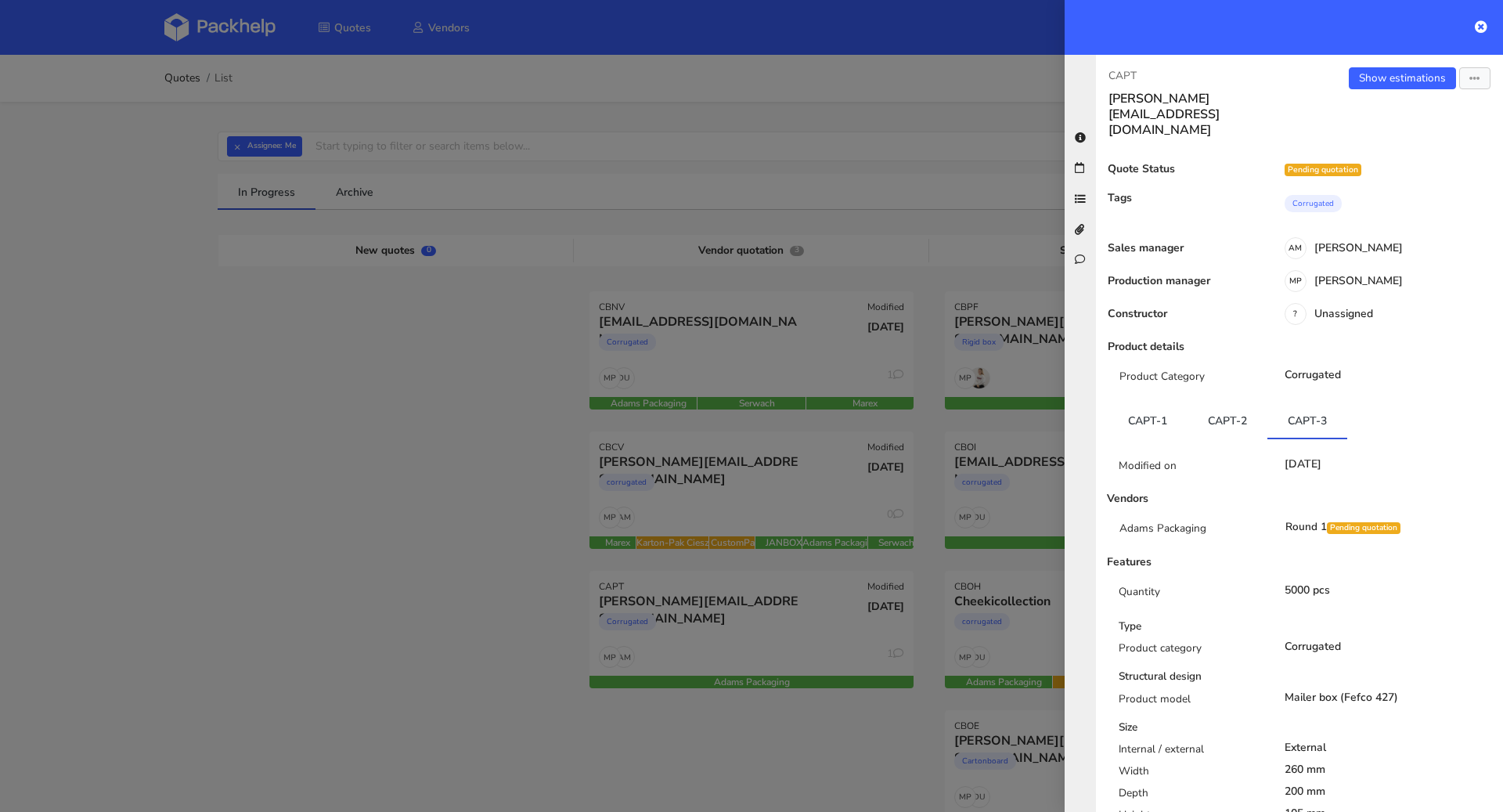
click at [404, 245] on div at bounding box center [751, 406] width 1503 height 812
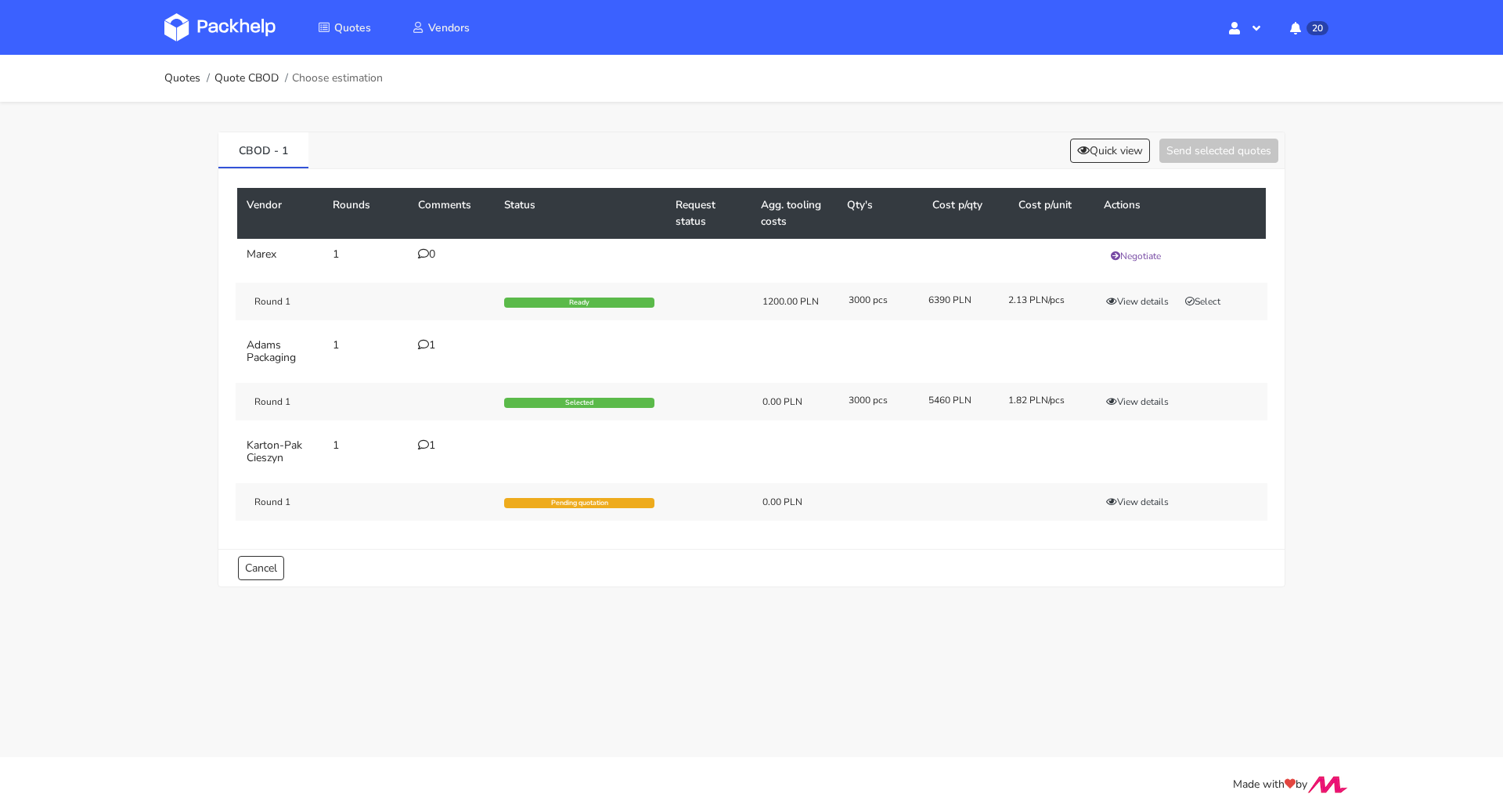
click at [429, 343] on div "1" at bounding box center [452, 345] width 68 height 13
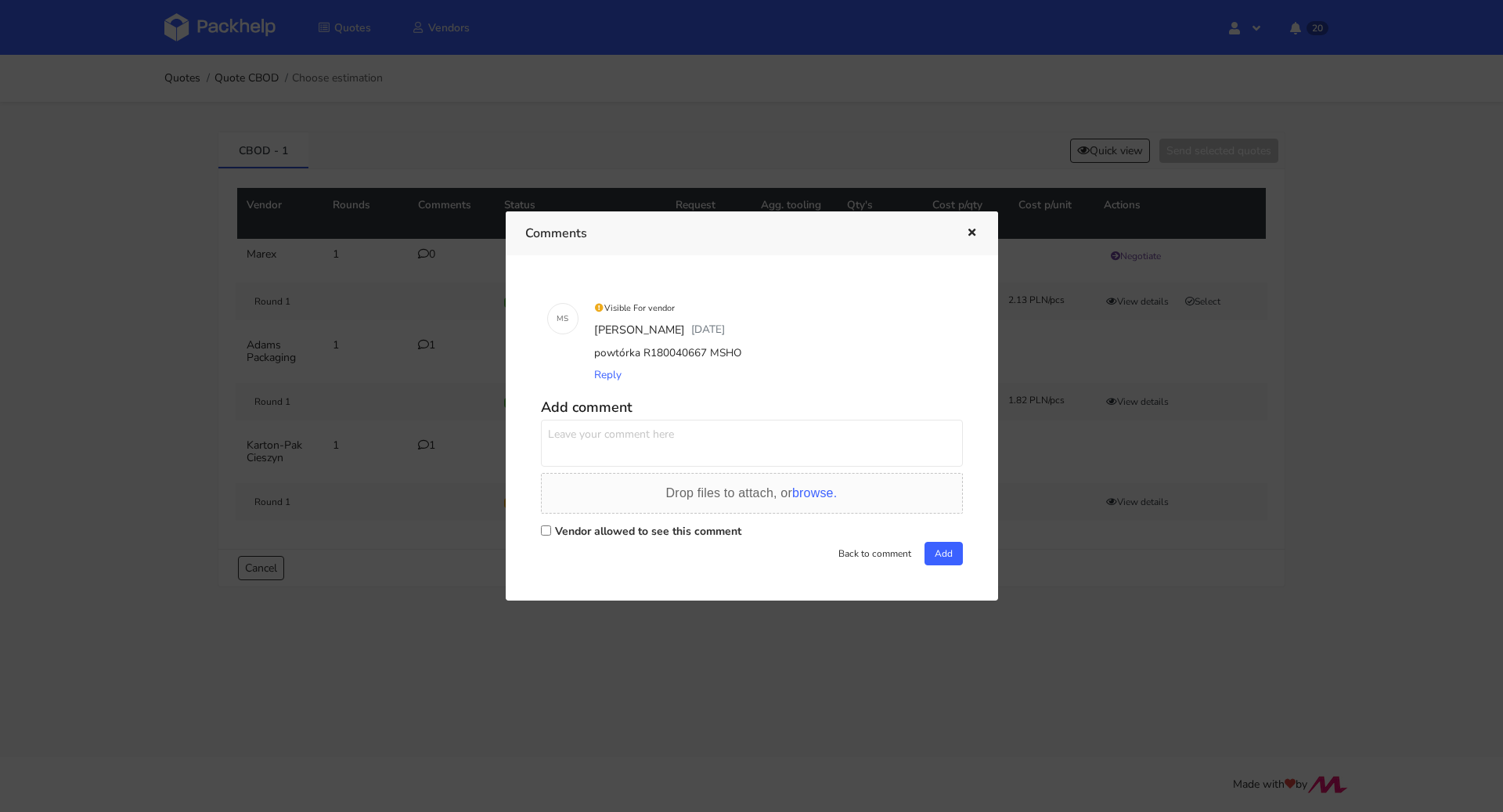
click at [52, 342] on div at bounding box center [751, 406] width 1503 height 812
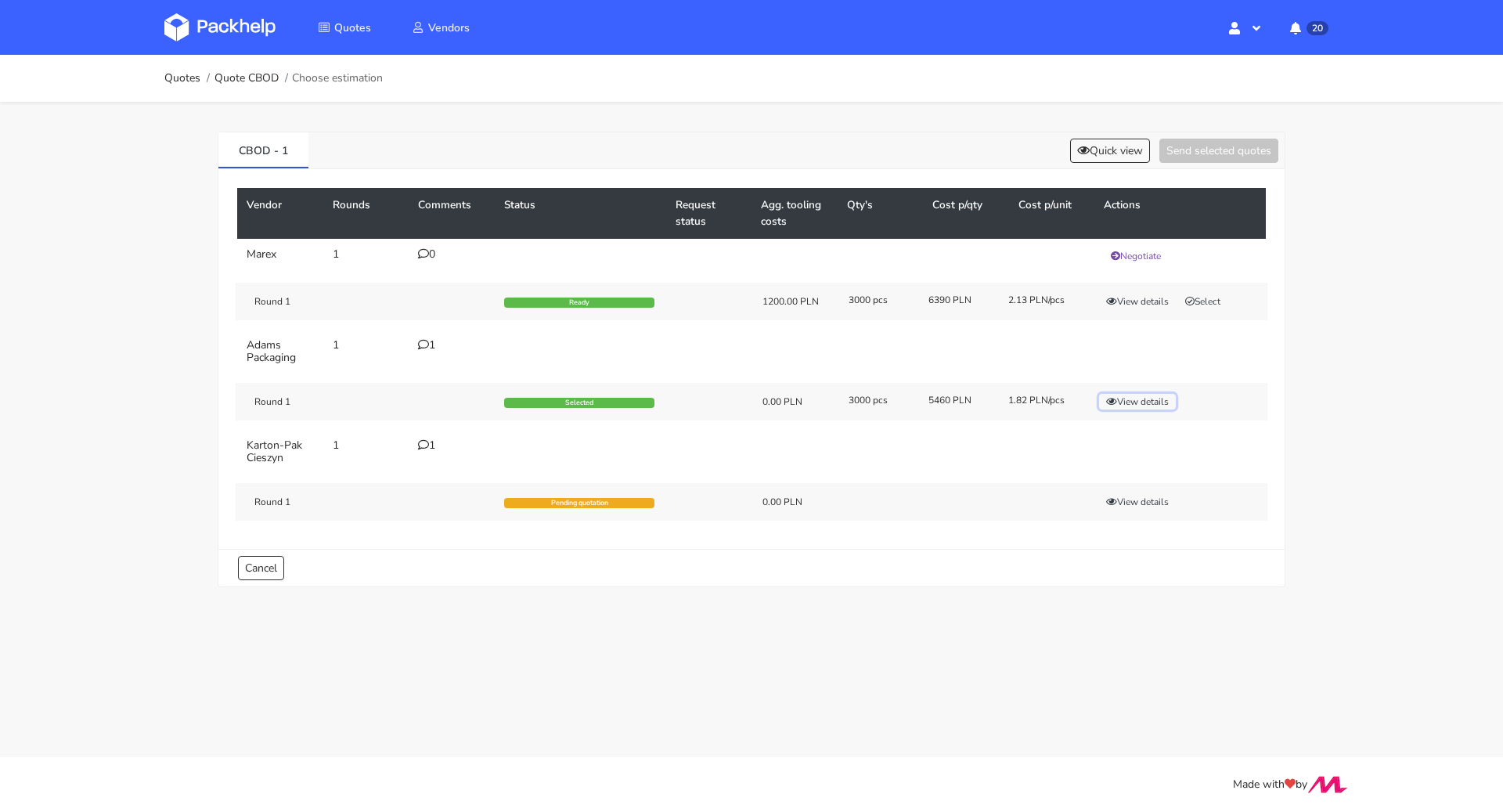
click at [1137, 396] on button "View details" at bounding box center [1137, 402] width 76 height 15
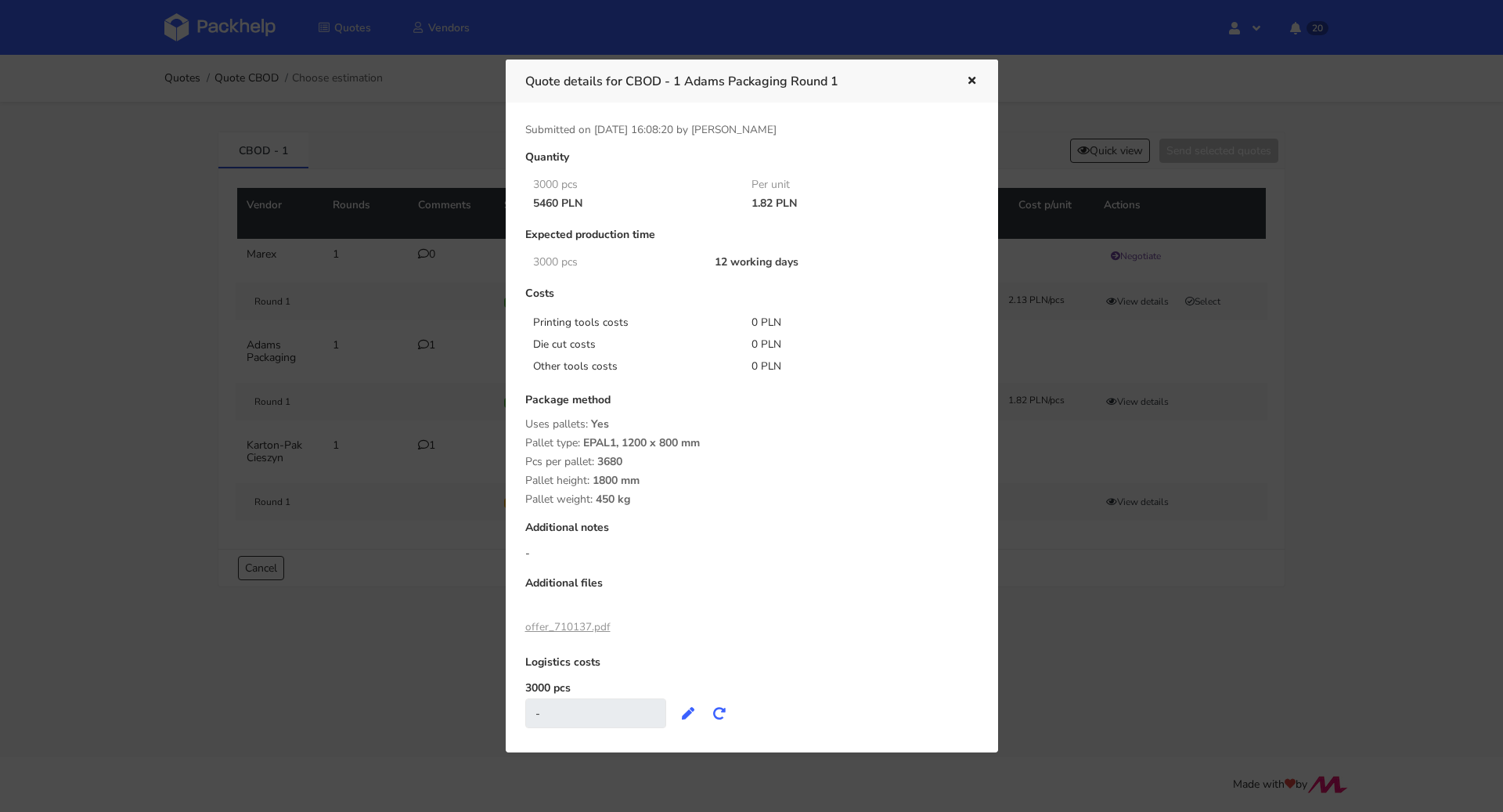
click at [1143, 384] on div at bounding box center [751, 406] width 1503 height 812
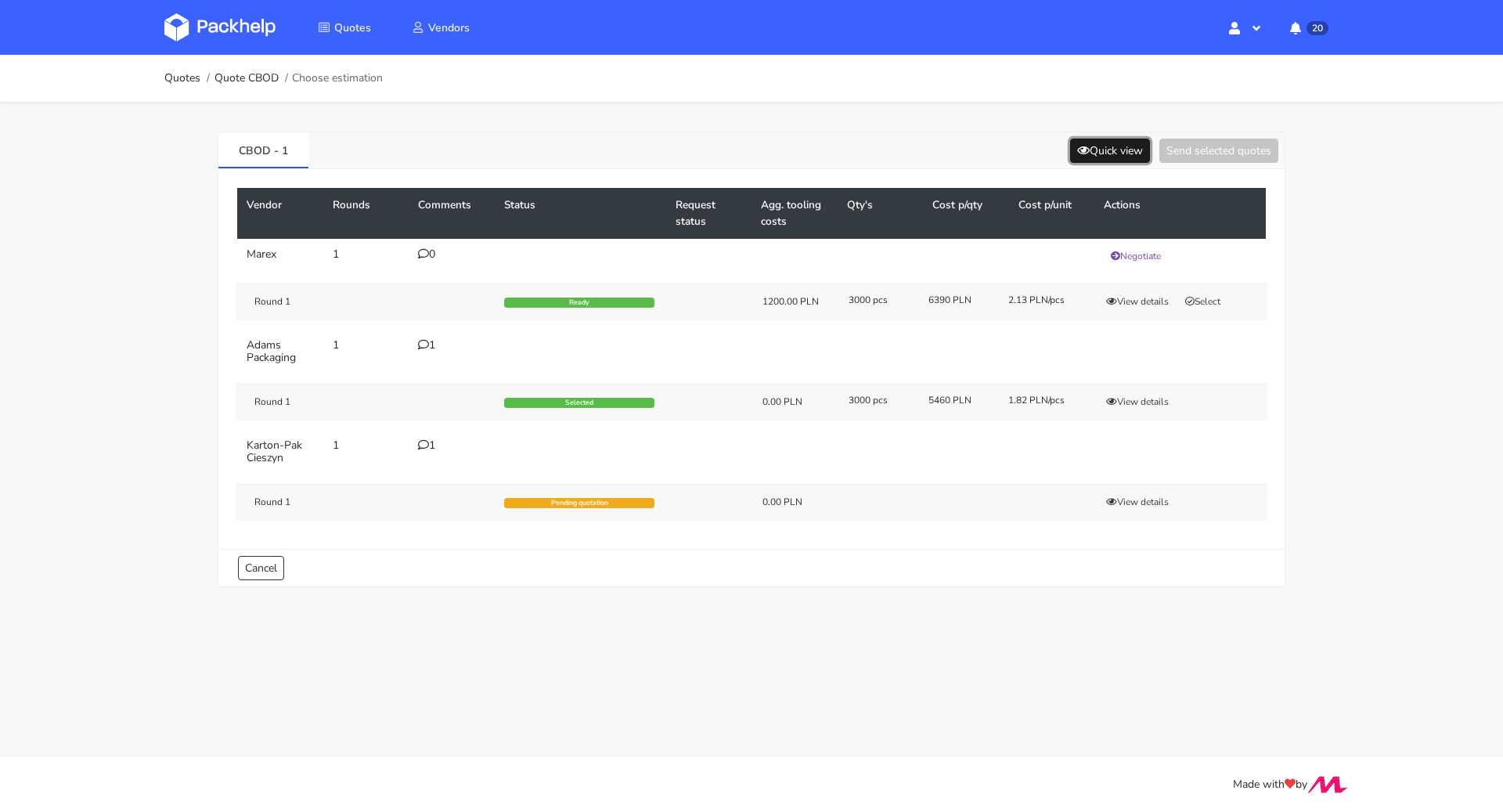
click at [1127, 145] on button "Quick view" at bounding box center [1110, 150] width 80 height 24
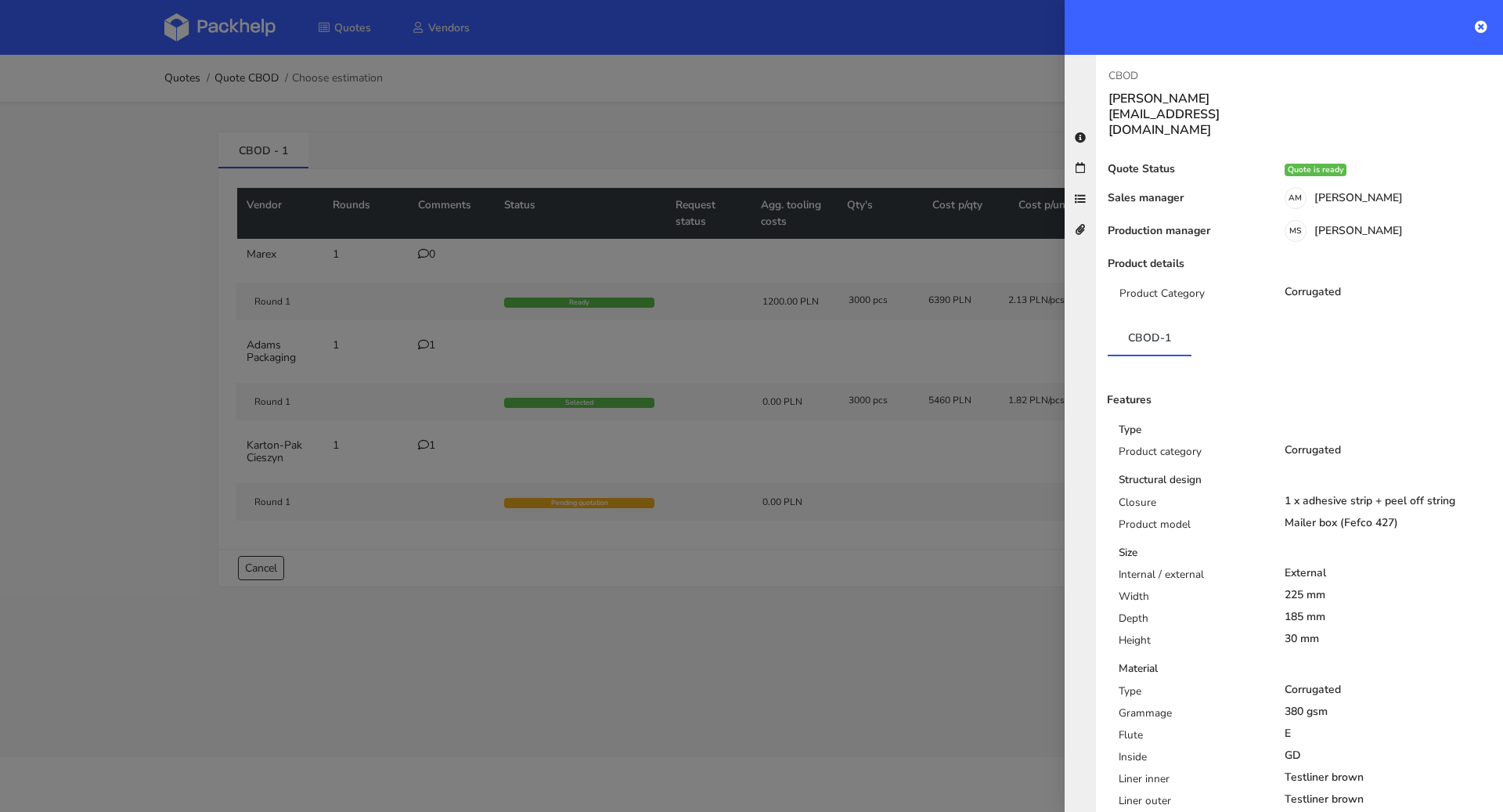
click at [918, 105] on div at bounding box center [751, 406] width 1503 height 812
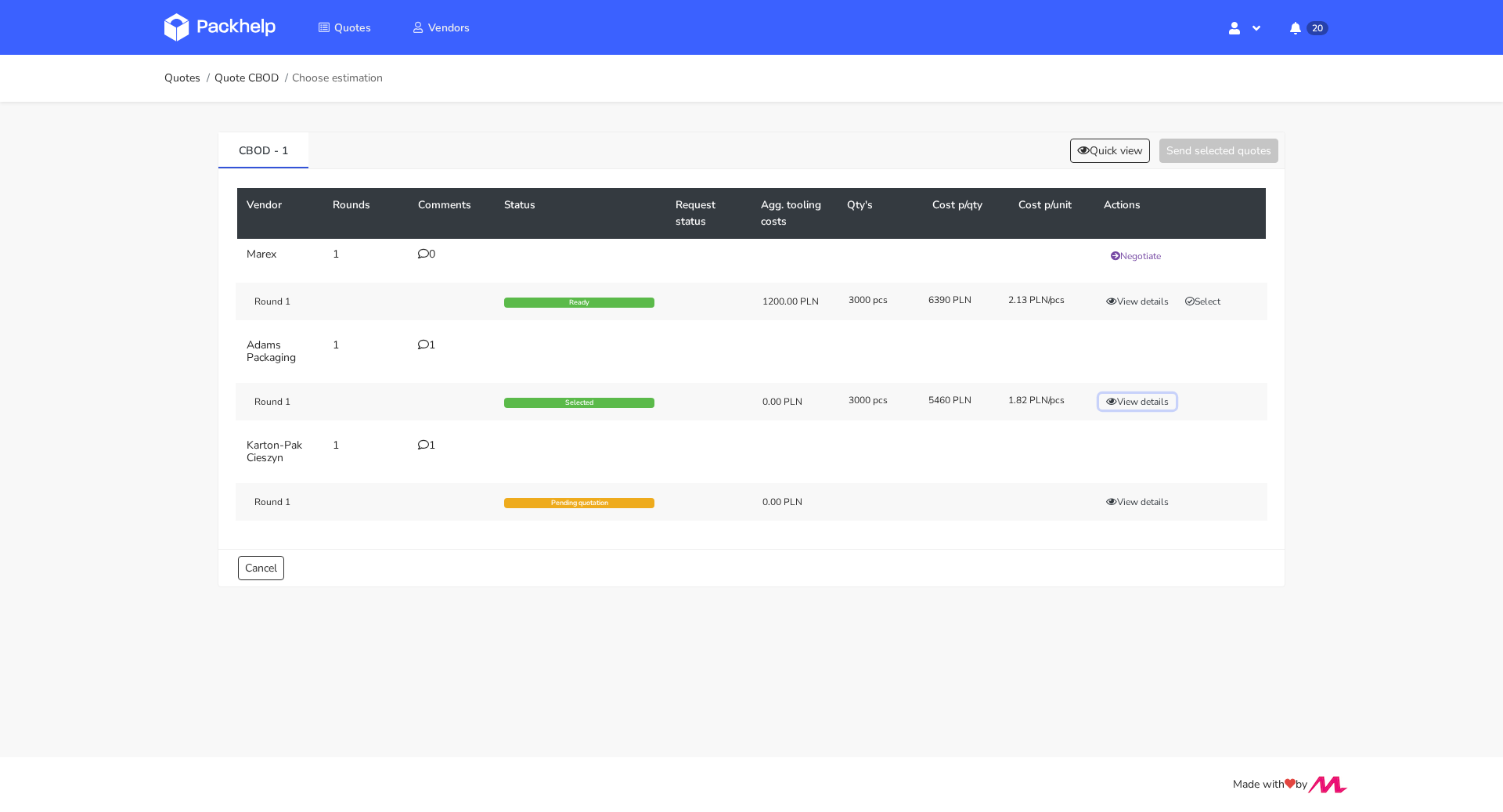
click at [1132, 401] on button "View details" at bounding box center [1137, 402] width 76 height 15
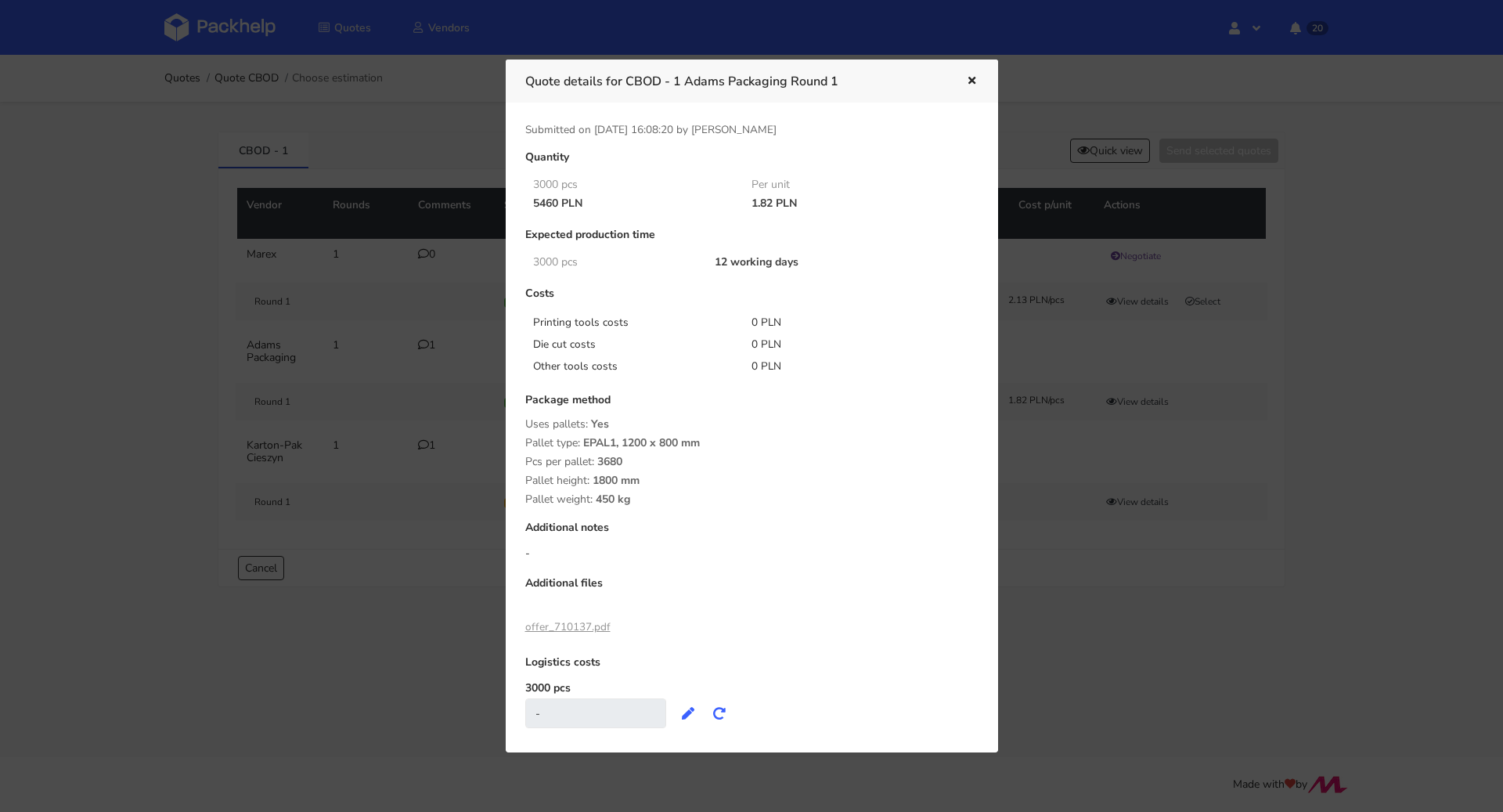
drag, startPoint x: 533, startPoint y: 202, endPoint x: 556, endPoint y: 203, distance: 23.0
click at [556, 203] on div "5460 PLN" at bounding box center [632, 203] width 220 height 13
copy div "5460"
click at [633, 80] on h3 "Quote details for CBOD - 1 Adams Packaging Round 1" at bounding box center [734, 81] width 417 height 22
click at [629, 78] on h3 "Quote details for CBOD - 1 Adams Packaging Round 1" at bounding box center [734, 81] width 417 height 22
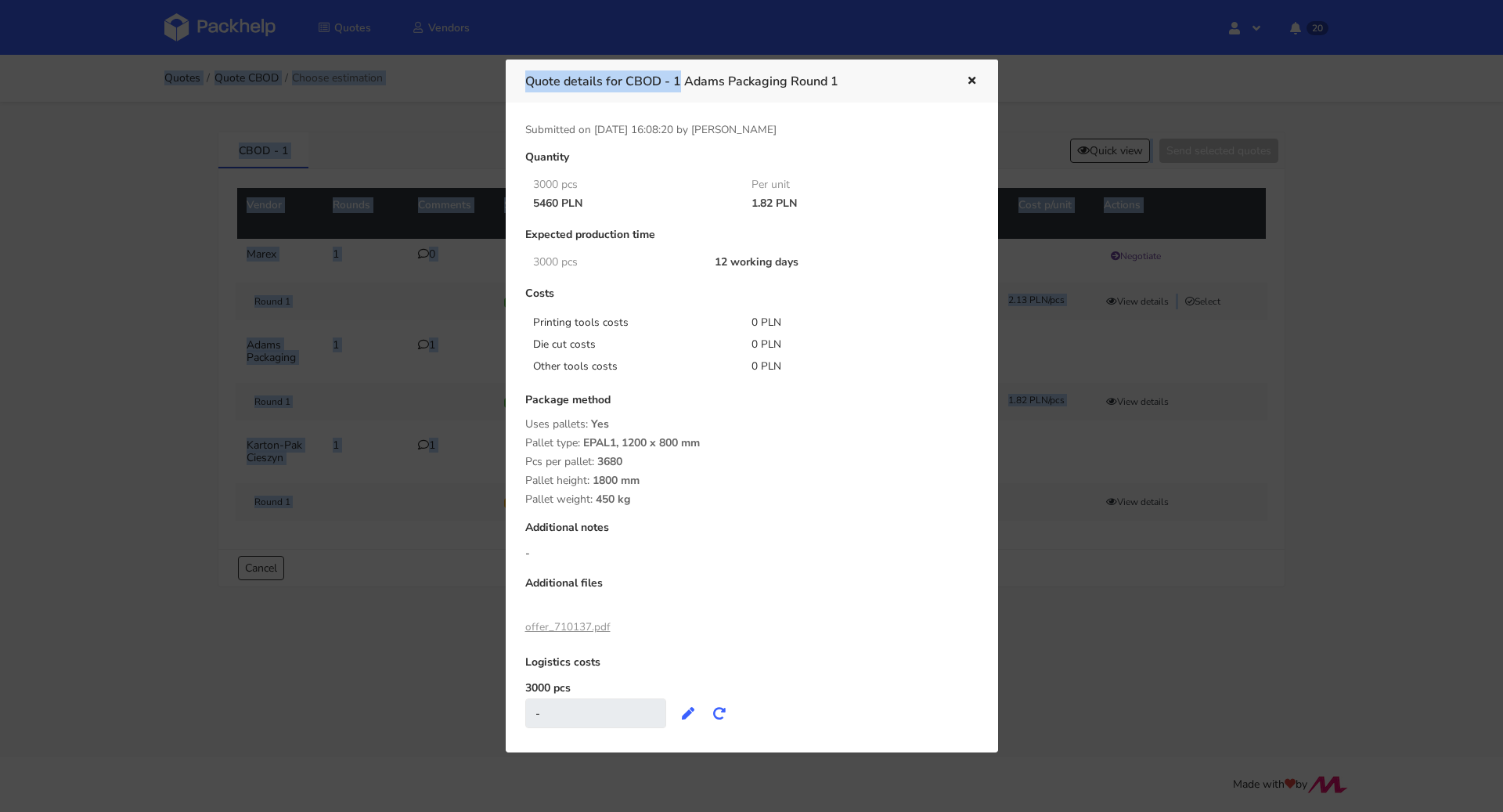
drag, startPoint x: 625, startPoint y: 80, endPoint x: 0, endPoint y: -128, distance: 658.7
click at [0, 0] on html "Quotes Vendors Hello, [PERSON_NAME] Profile Sign Out 20 Notifications CBNV-1 Ne…" at bounding box center [751, 406] width 1503 height 812
click at [740, 316] on div "0 PLN" at bounding box center [850, 322] width 220 height 15
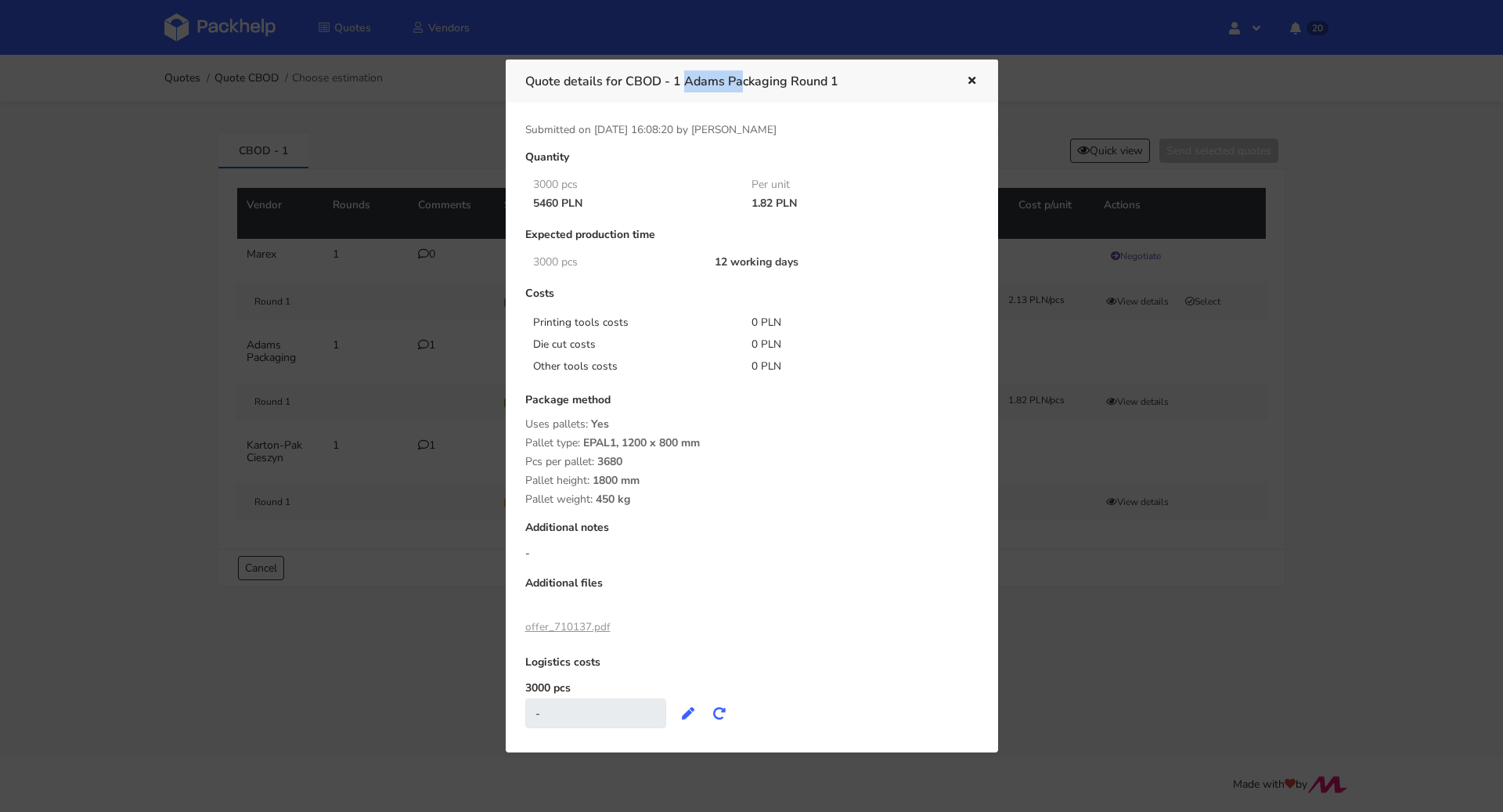
drag, startPoint x: 633, startPoint y: 79, endPoint x: 682, endPoint y: 80, distance: 49.0
click at [682, 80] on h3 "Quote details for CBOD - 1 Adams Packaging Round 1" at bounding box center [734, 81] width 417 height 22
copy h3 "CBOD - 1"
click at [977, 82] on icon "button" at bounding box center [972, 80] width 14 height 11
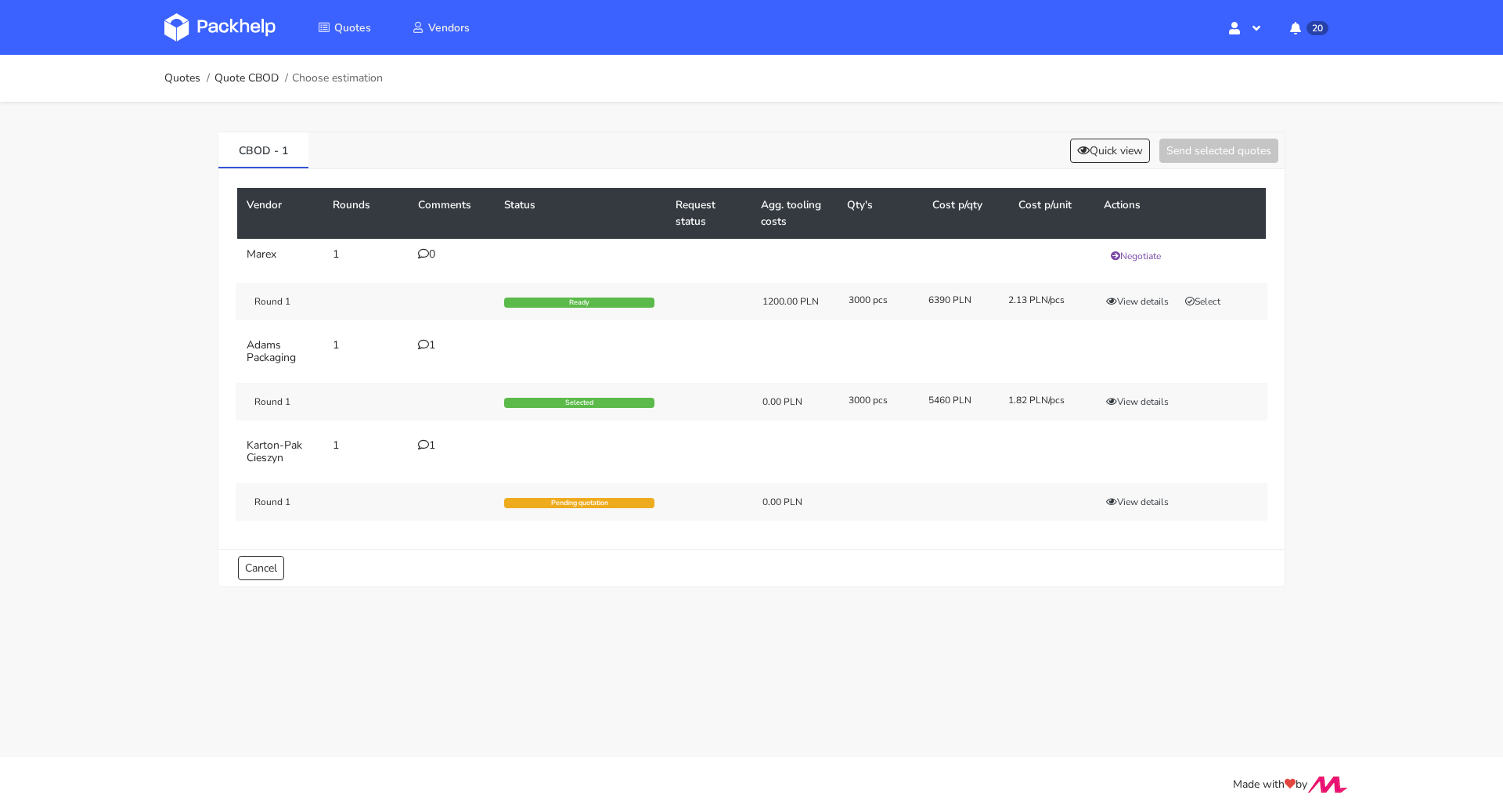
click at [422, 347] on div "1" at bounding box center [452, 345] width 68 height 13
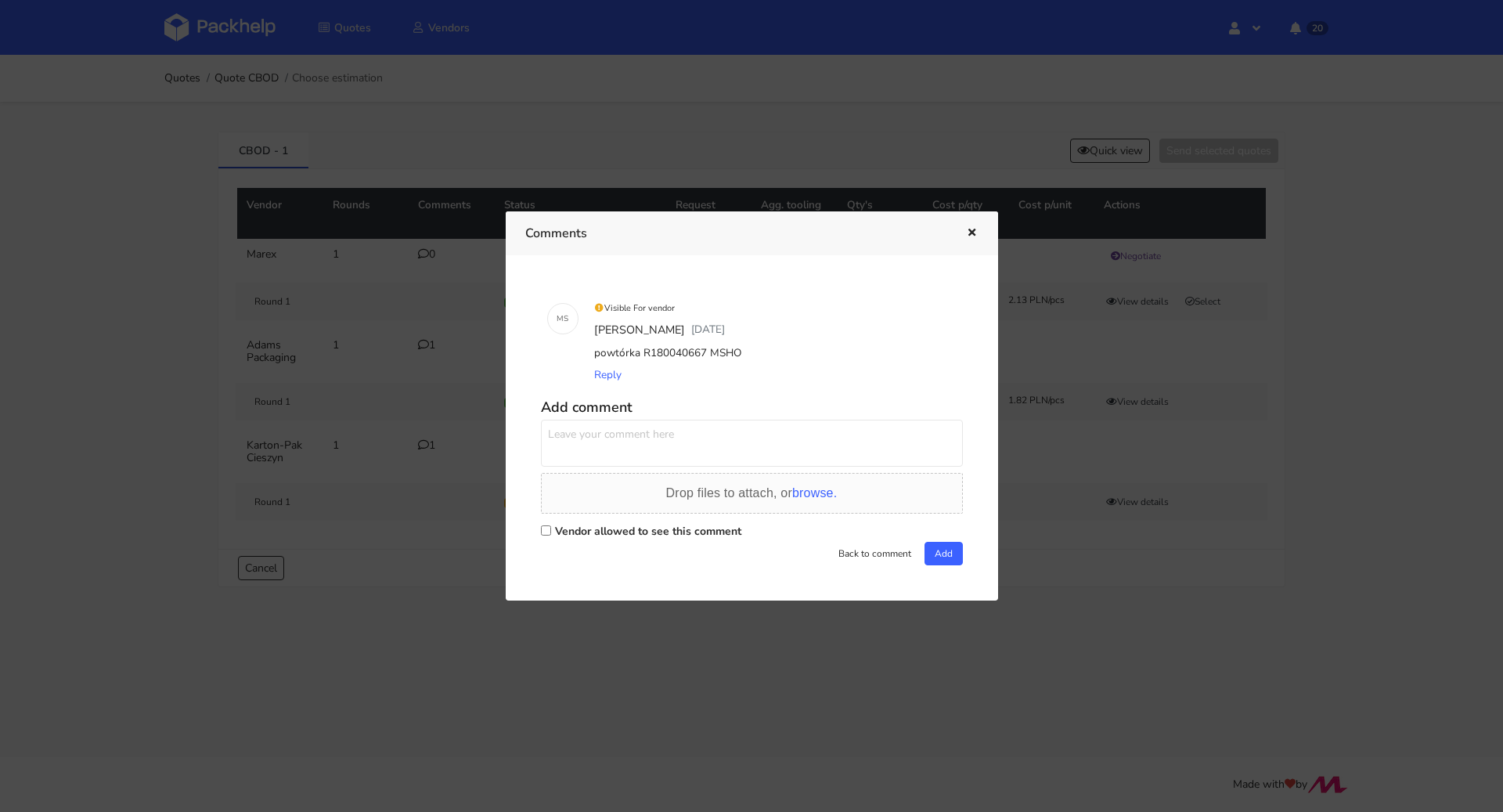
drag, startPoint x: 723, startPoint y: 352, endPoint x: 703, endPoint y: 354, distance: 20.1
click at [703, 354] on div "powtórka R180040667 MSHO" at bounding box center [774, 353] width 366 height 22
copy div "MSHO"
click at [976, 232] on icon "button" at bounding box center [972, 232] width 14 height 11
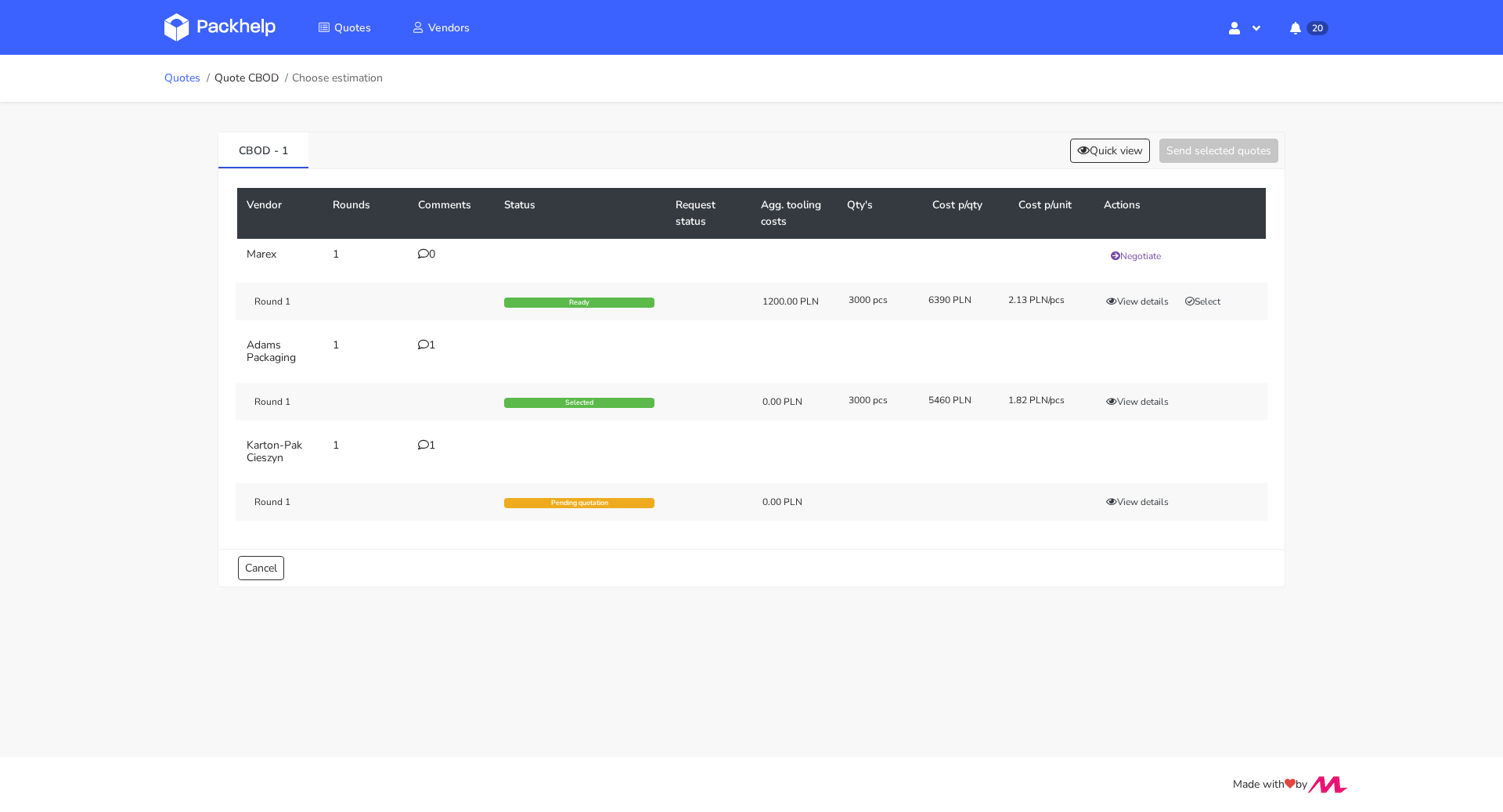
click at [173, 75] on link "Quotes" at bounding box center [182, 77] width 36 height 13
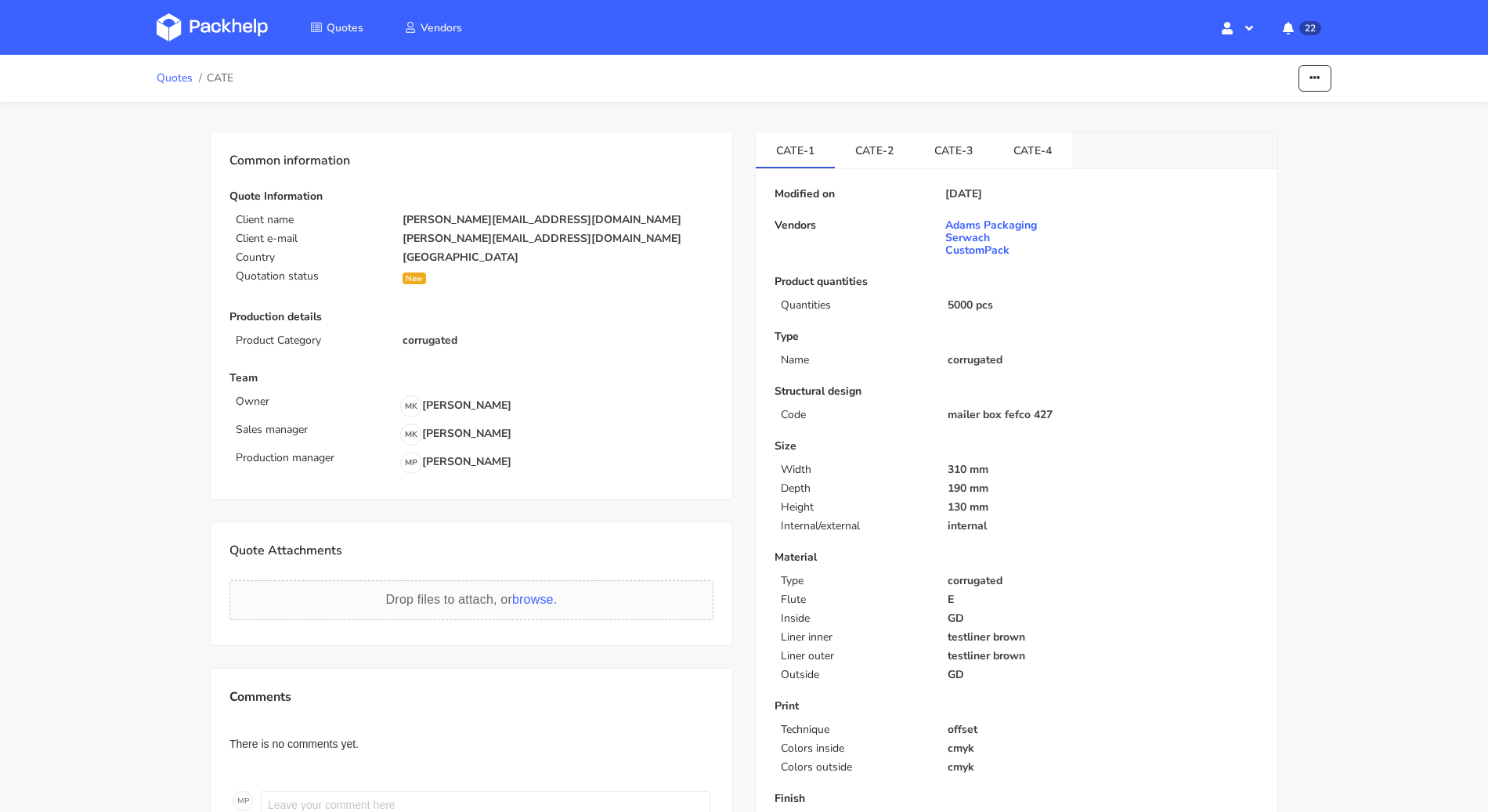
click at [178, 84] on link "Quotes" at bounding box center [174, 77] width 36 height 13
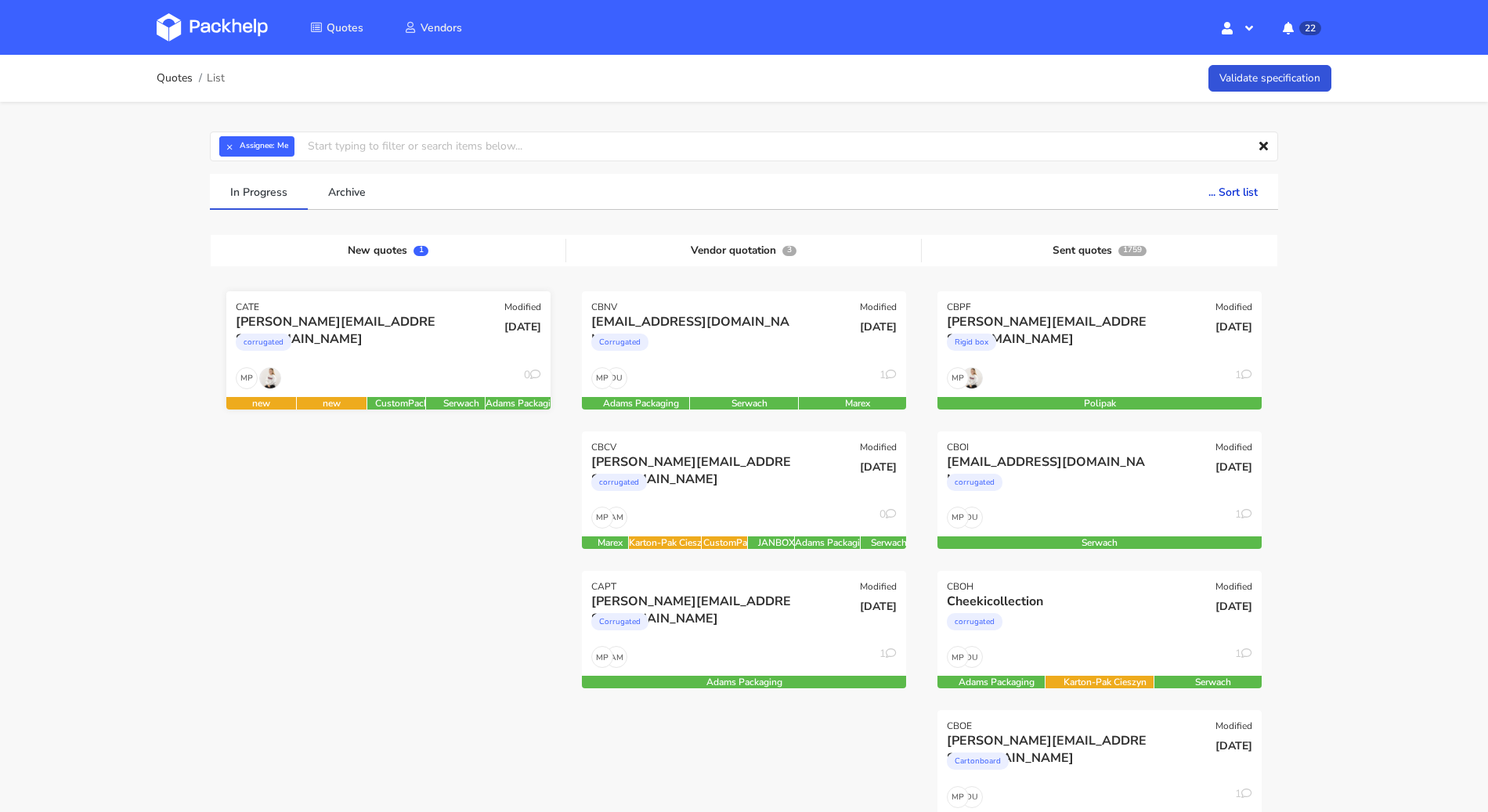
click at [435, 386] on div "MP 0" at bounding box center [388, 381] width 324 height 30
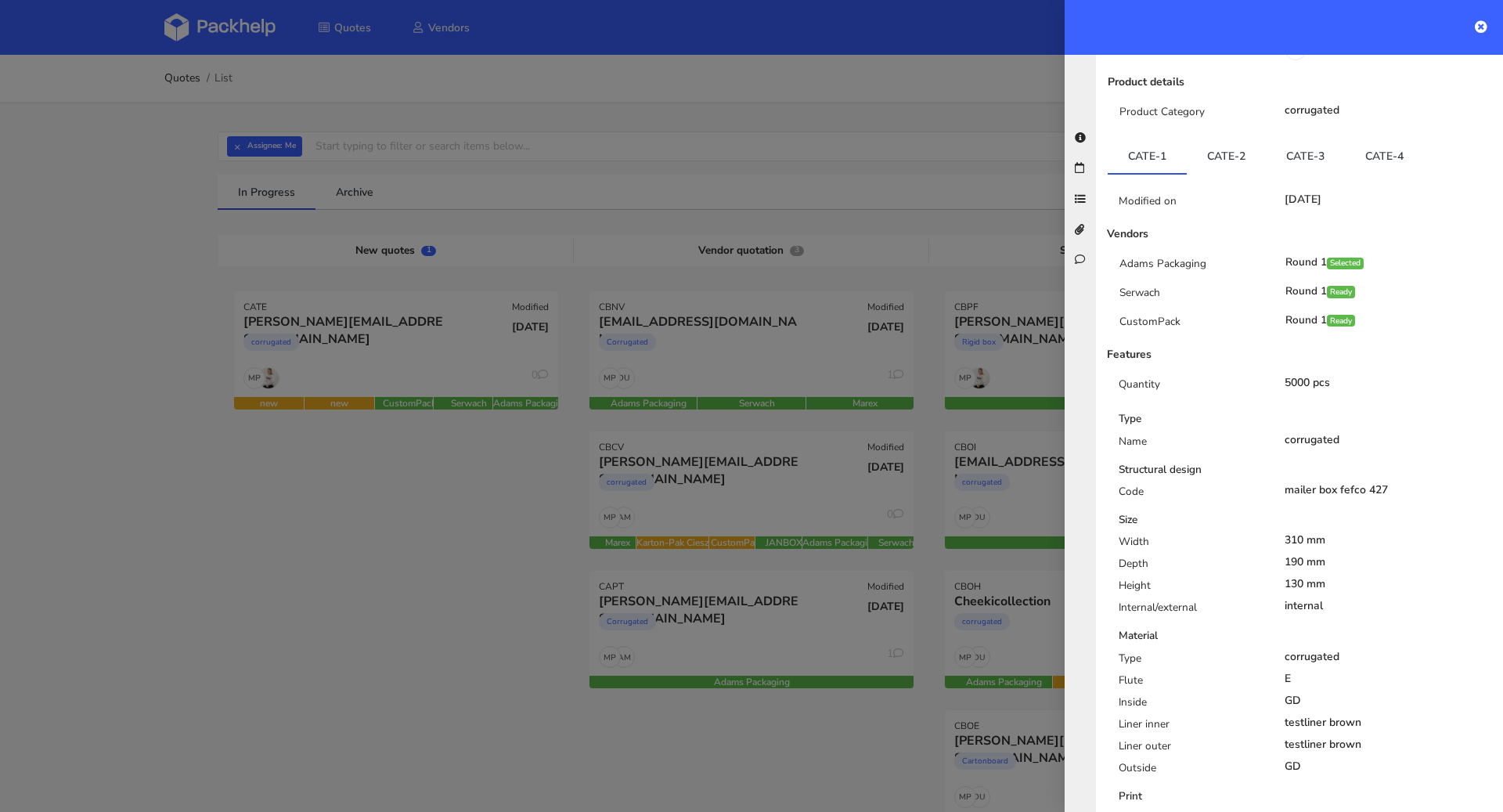
scroll to position [157, 0]
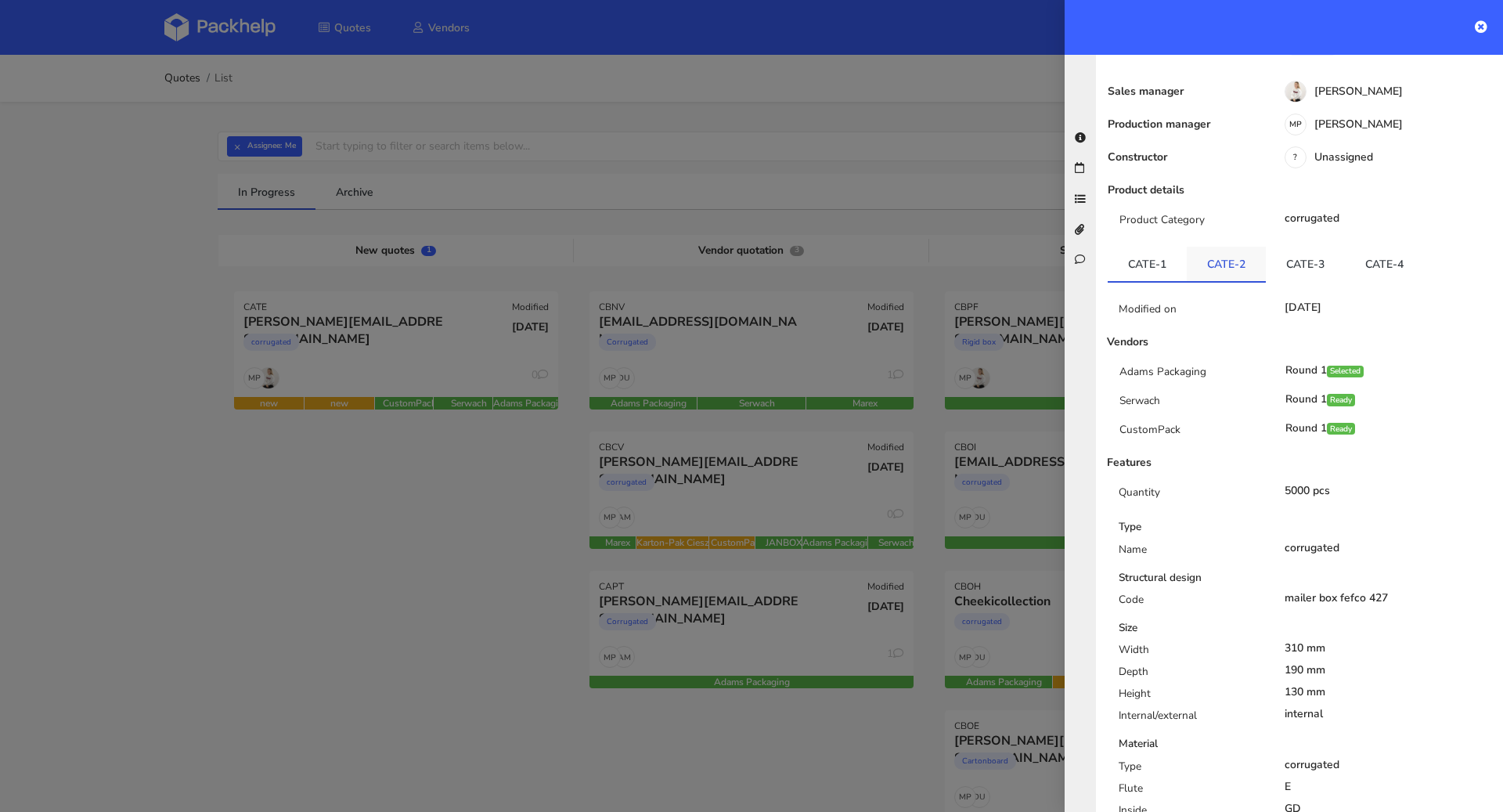
click at [1230, 247] on link "CATE-2" at bounding box center [1226, 264] width 79 height 35
click at [1289, 247] on link "CATE-3" at bounding box center [1306, 264] width 79 height 35
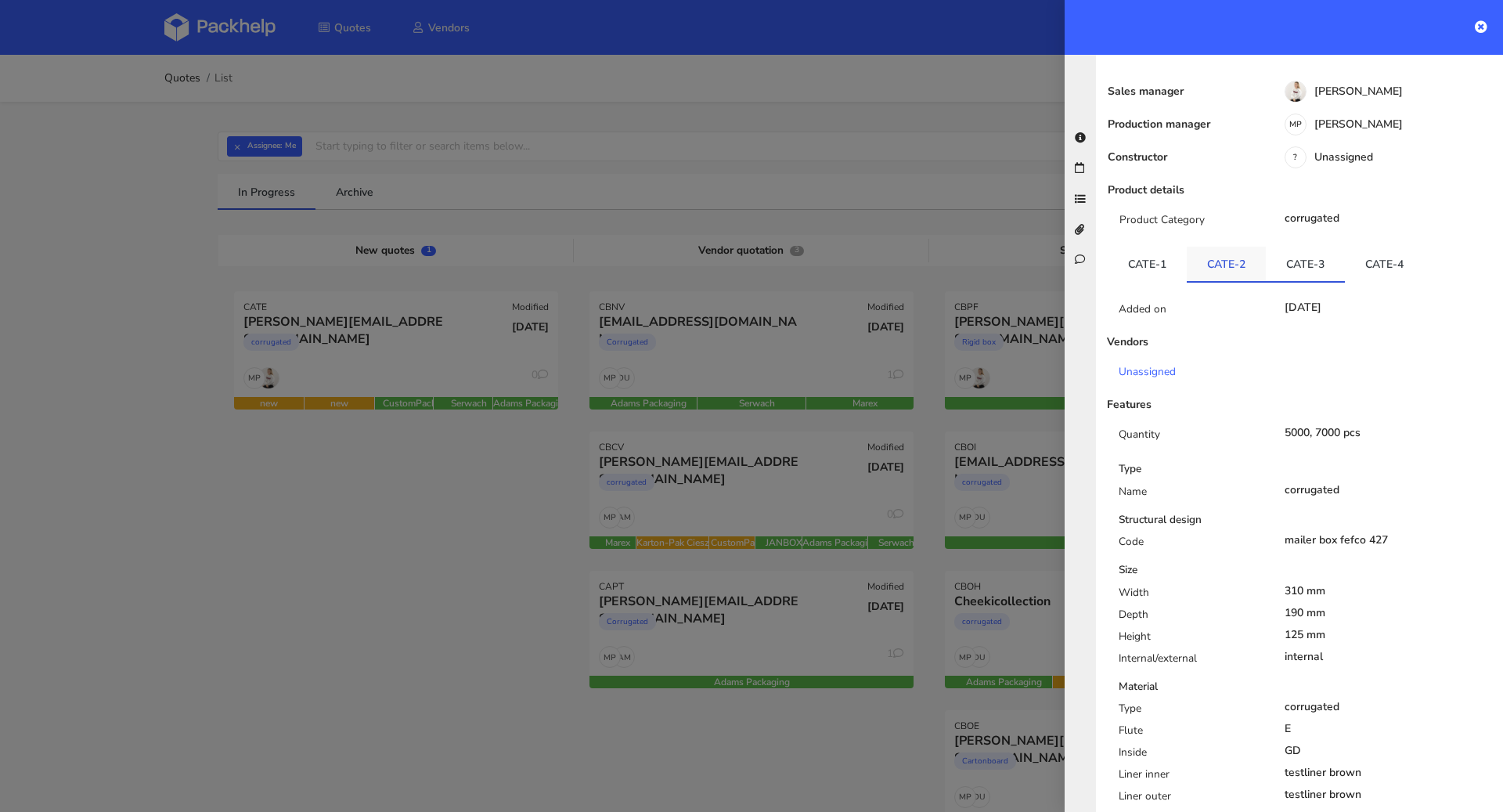
click at [1218, 247] on link "CATE-2" at bounding box center [1226, 264] width 79 height 35
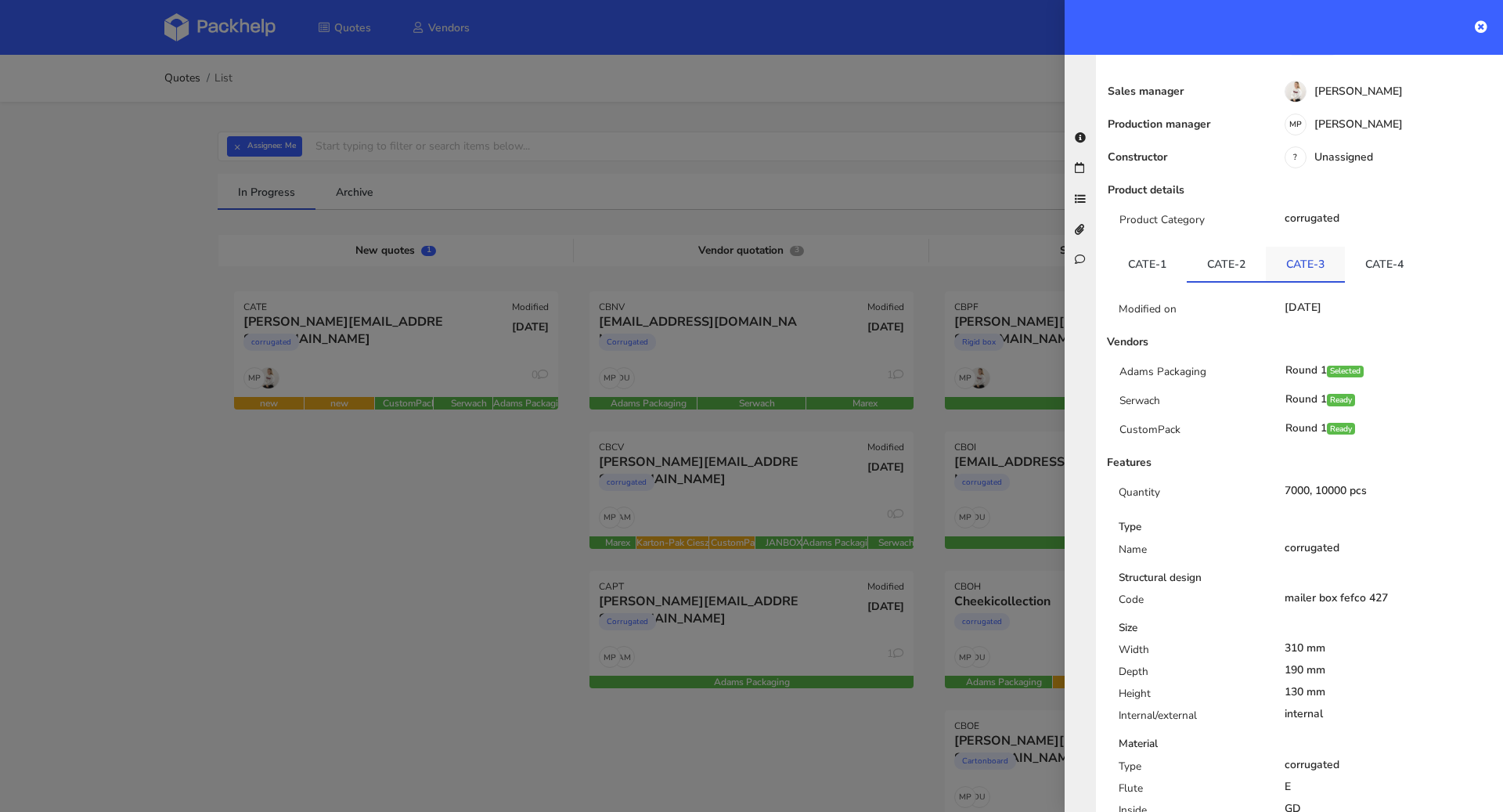
click at [1282, 247] on link "CATE-3" at bounding box center [1306, 264] width 79 height 35
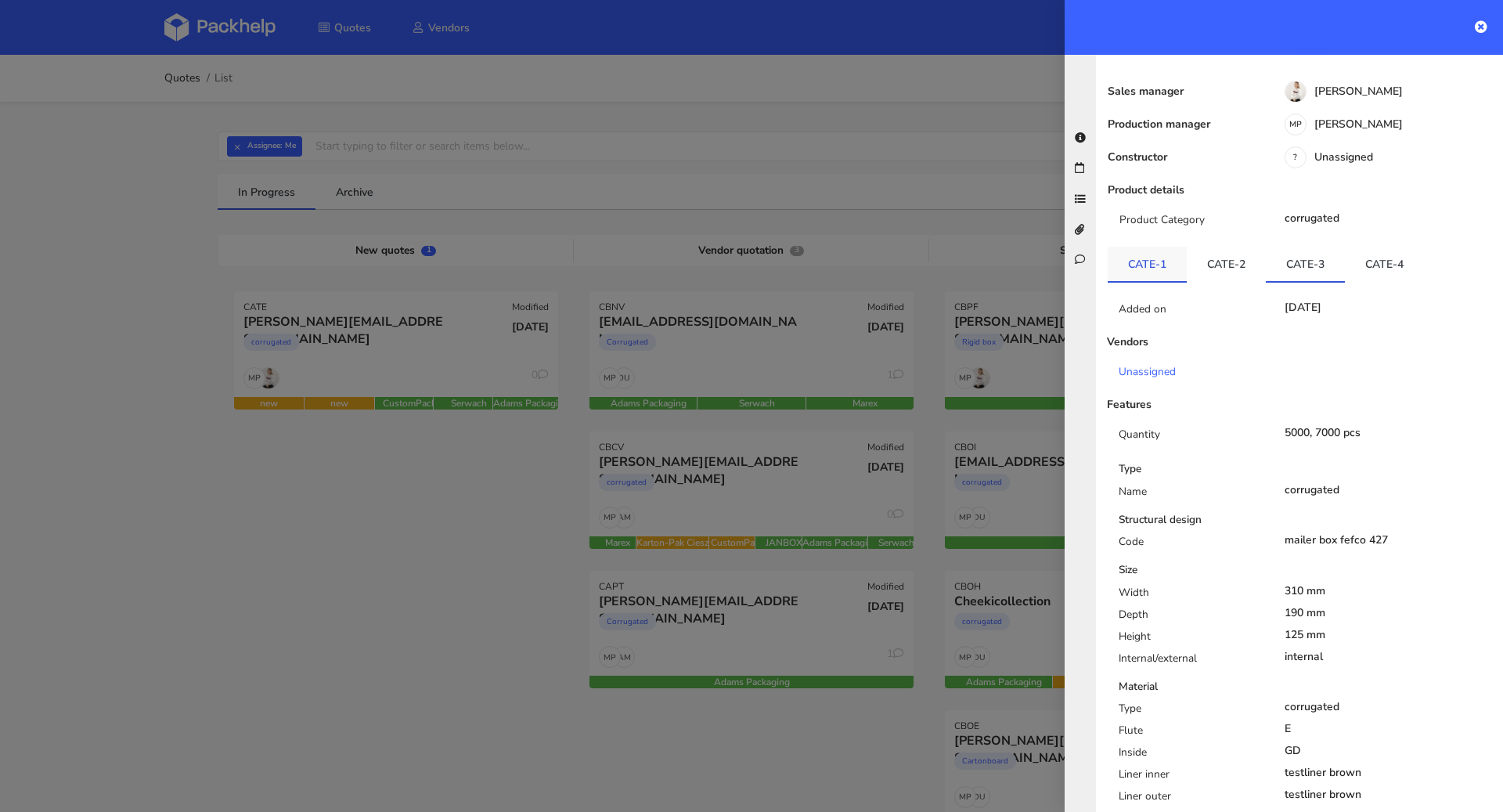
click at [1154, 247] on link "CATE-1" at bounding box center [1148, 264] width 79 height 35
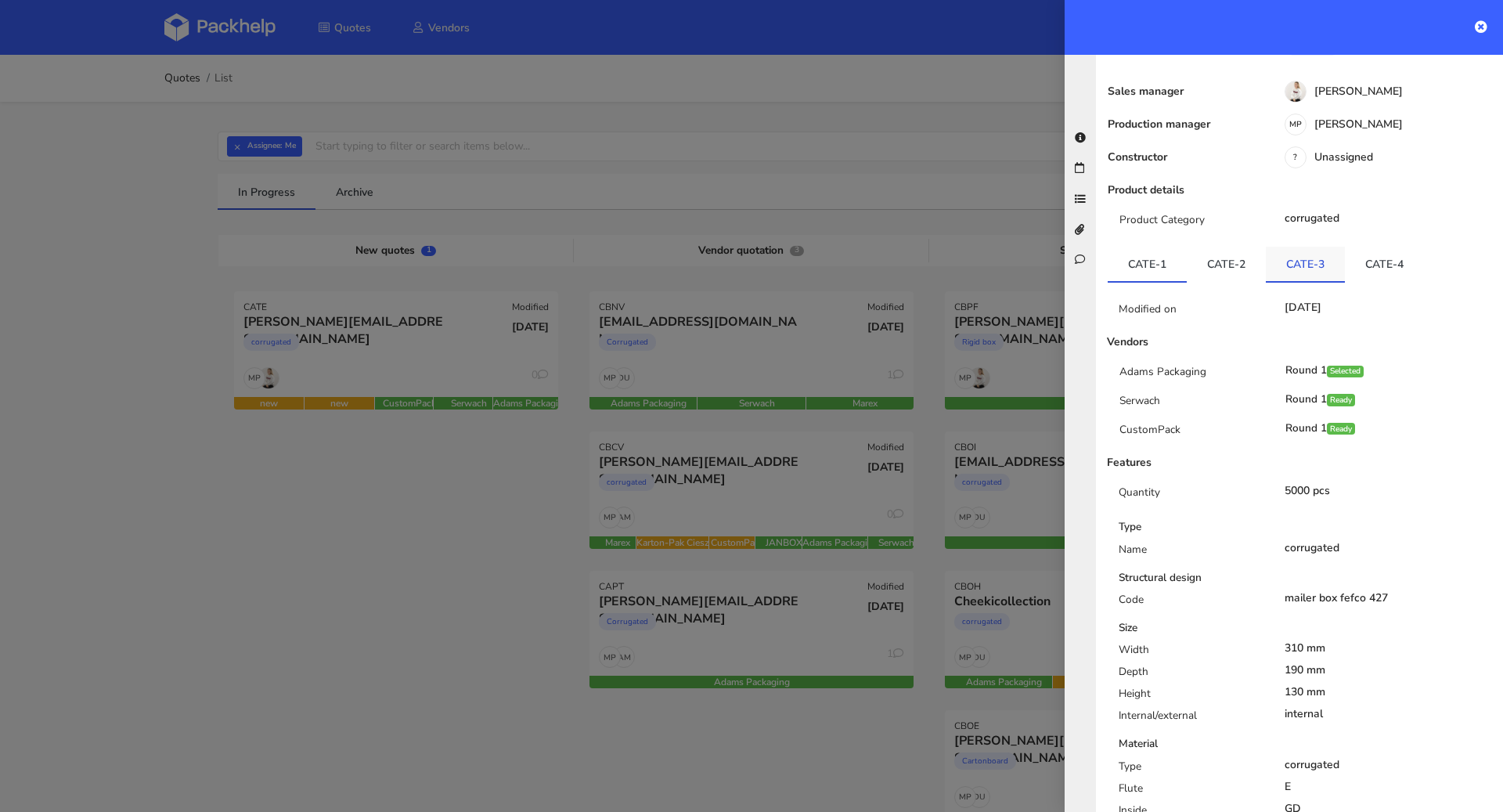
click at [1297, 247] on link "CATE-3" at bounding box center [1306, 264] width 79 height 35
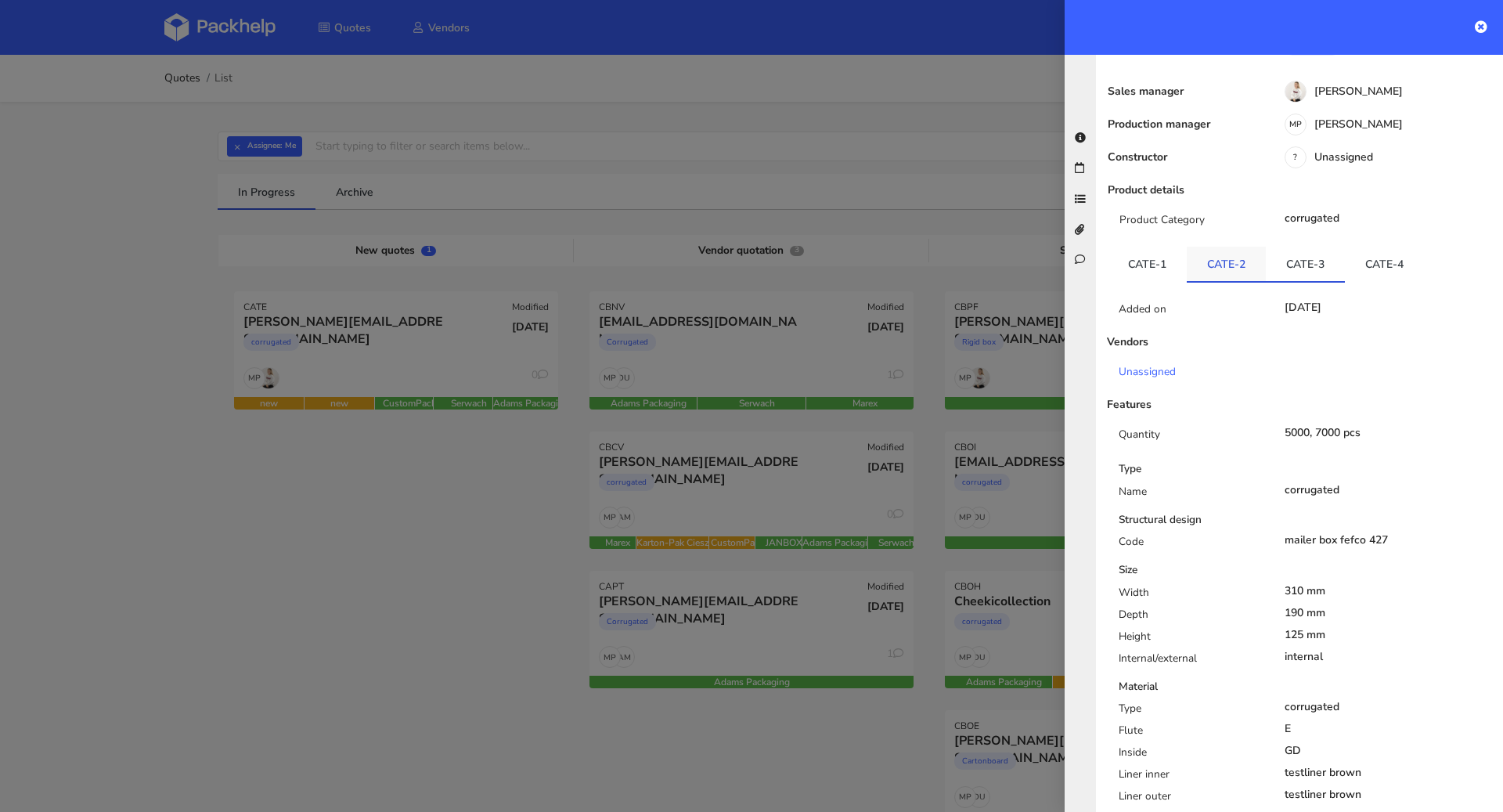
click at [1236, 247] on link "CATE-2" at bounding box center [1226, 264] width 79 height 35
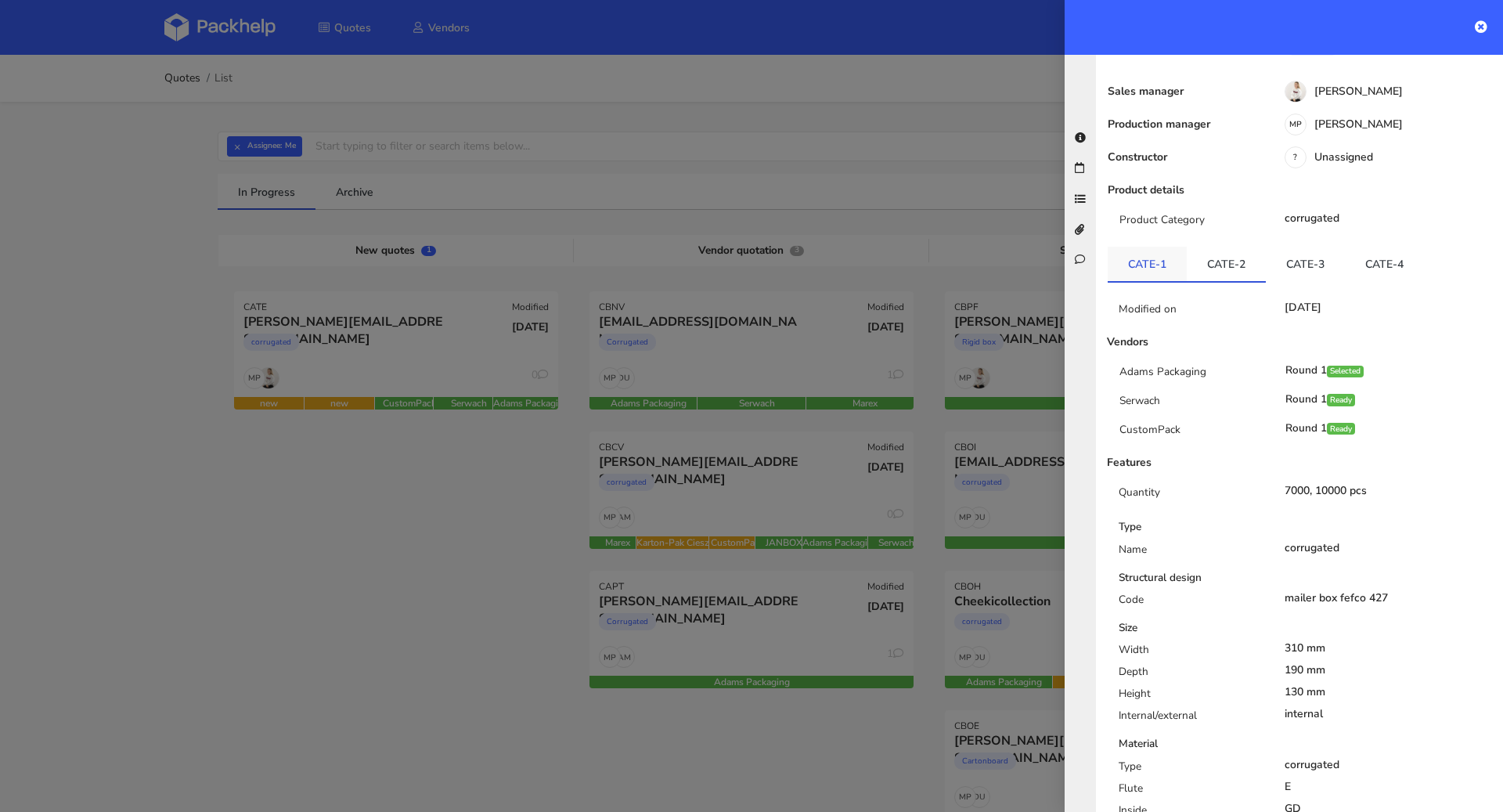
click at [1174, 247] on link "CATE-1" at bounding box center [1148, 264] width 79 height 35
click at [1298, 247] on link "CATE-3" at bounding box center [1306, 264] width 79 height 35
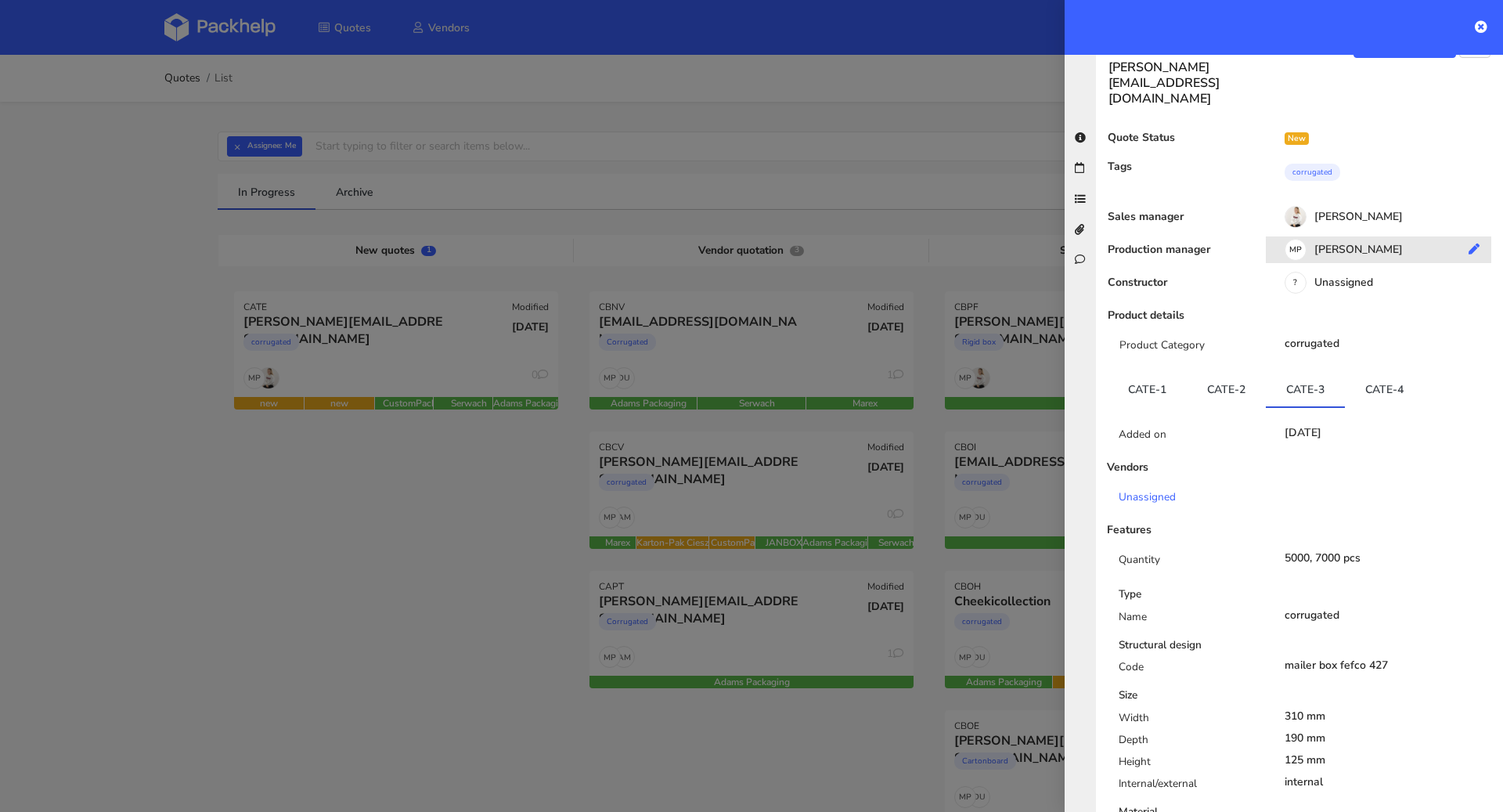
scroll to position [0, 0]
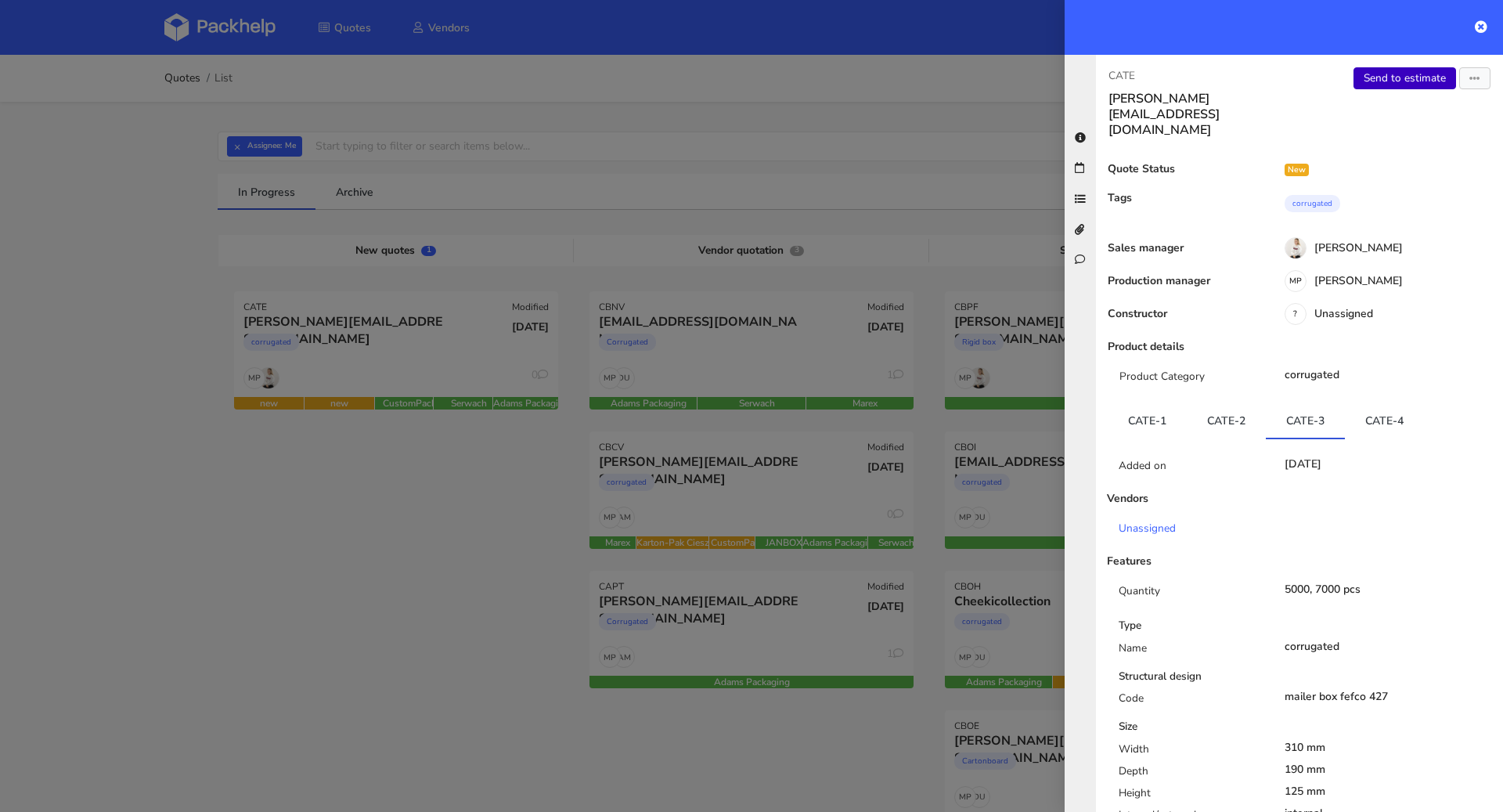
click at [1388, 85] on link "Send to estimate" at bounding box center [1405, 78] width 103 height 22
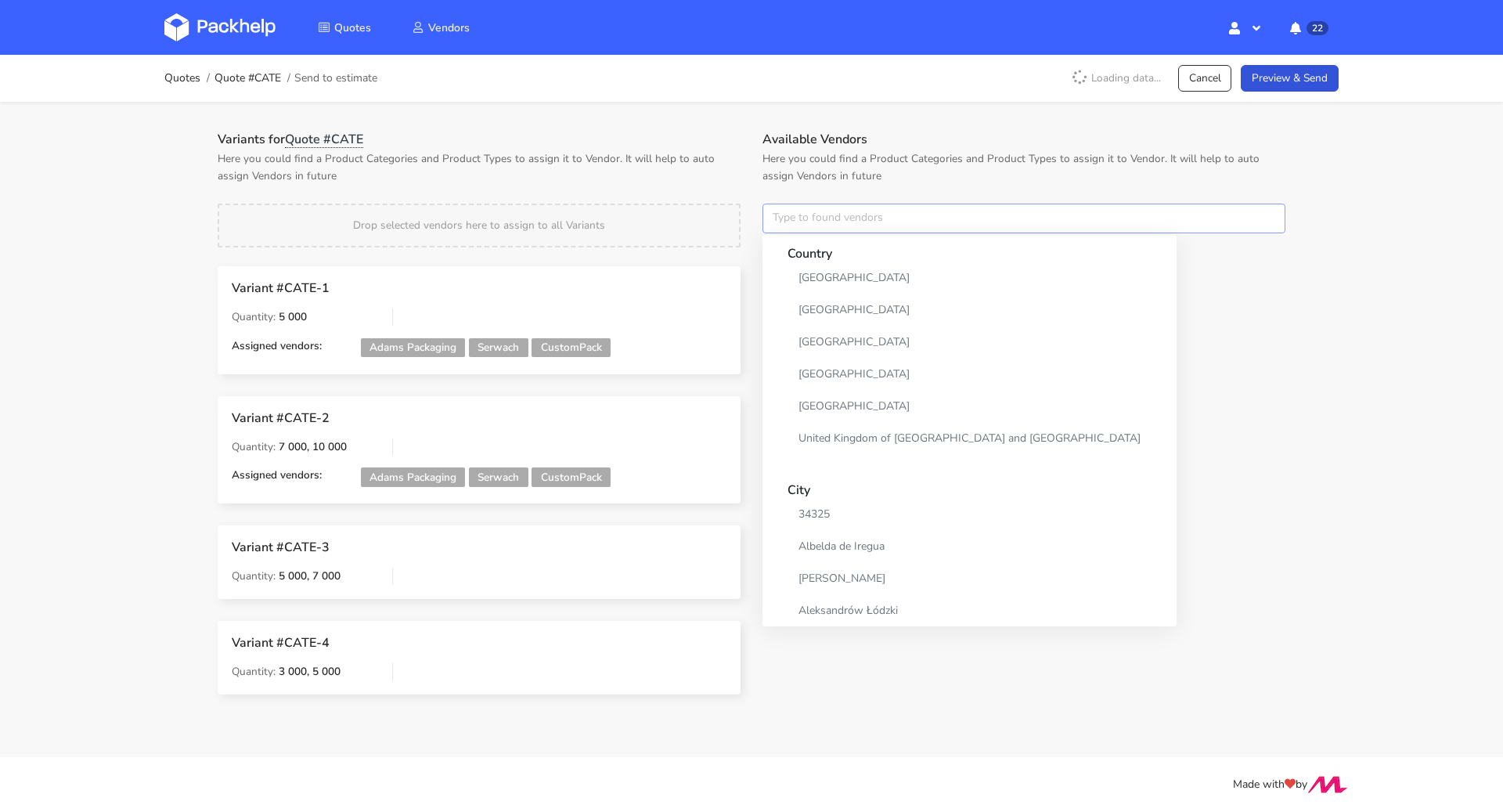
click at [820, 220] on input "text" at bounding box center [1024, 218] width 523 height 30
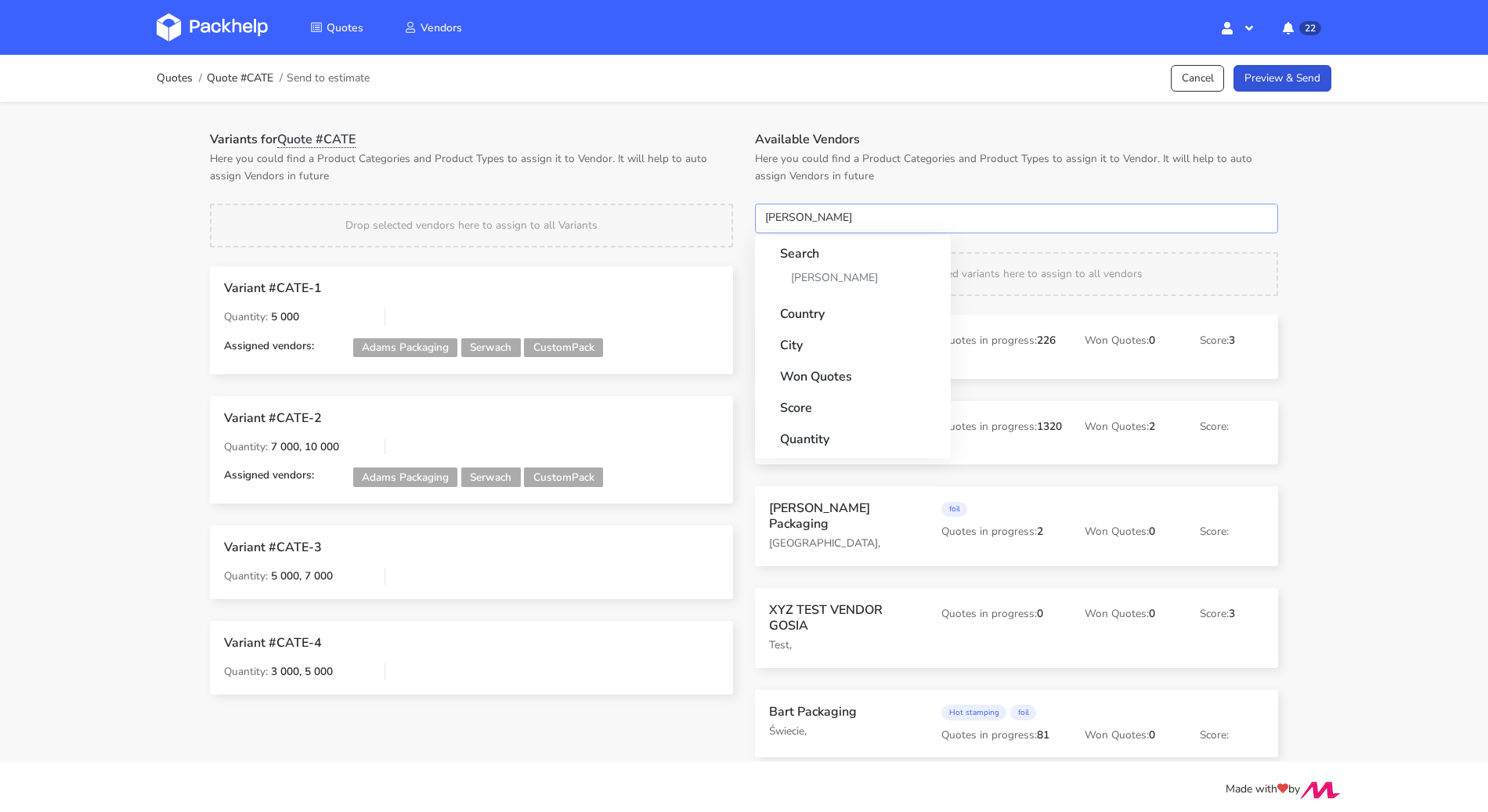
type input "adams"
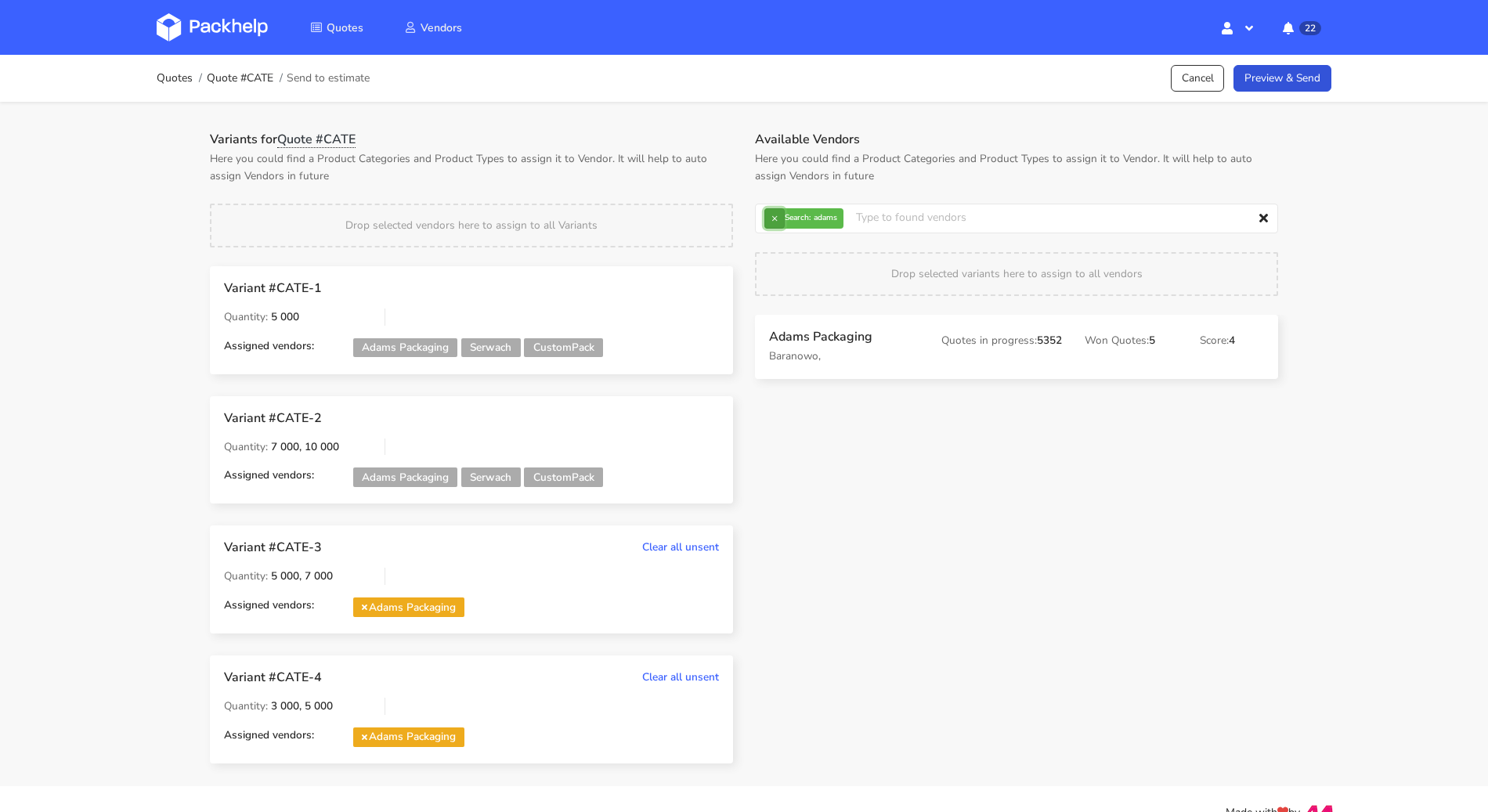
click at [773, 223] on button "×" at bounding box center [774, 218] width 20 height 20
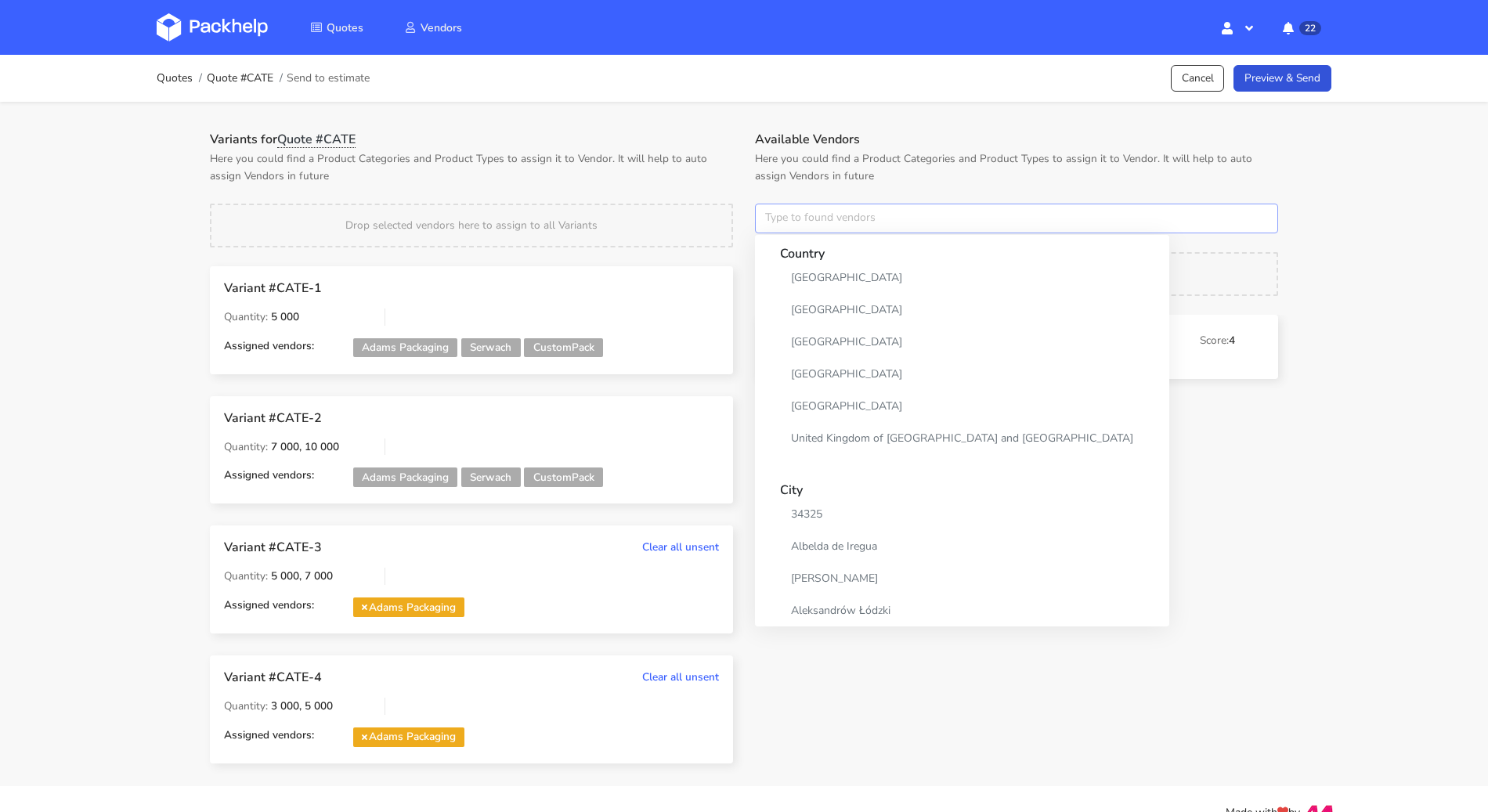
click at [773, 223] on input "text" at bounding box center [1017, 218] width 523 height 30
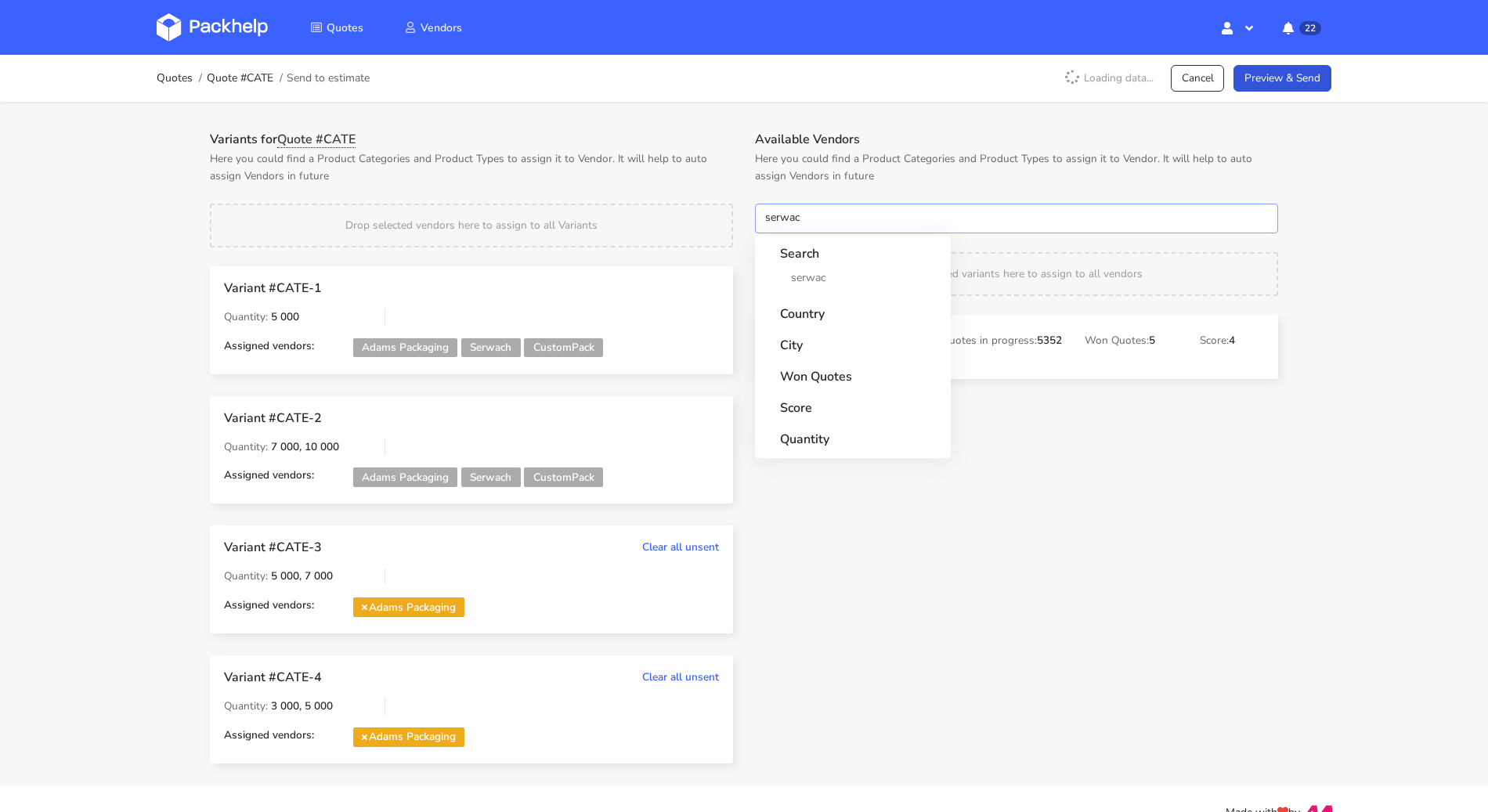
type input "serwach"
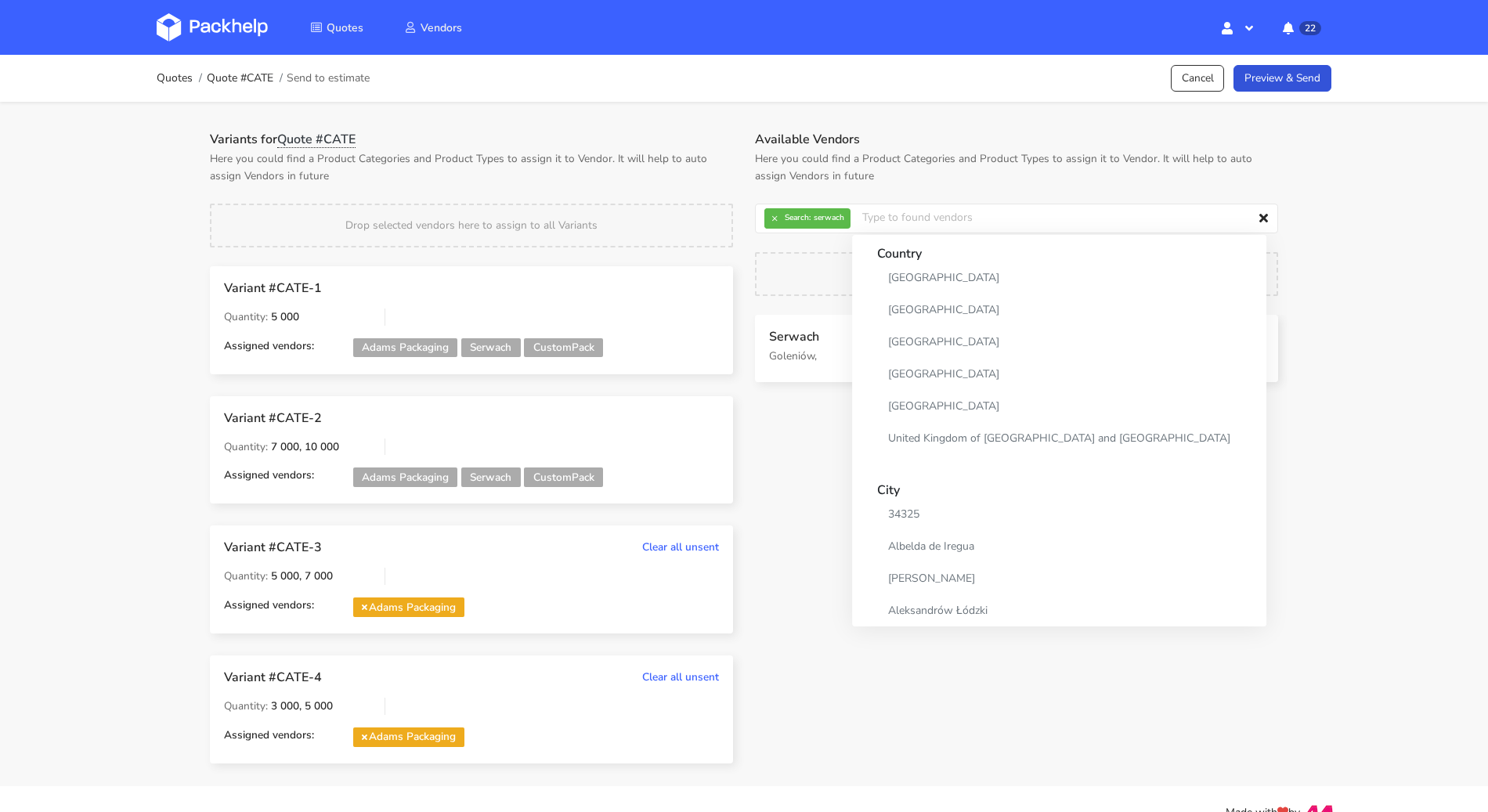
click at [829, 421] on div "Available Vendors Here you could find a Product Categories and Product Types to…" at bounding box center [1017, 459] width 545 height 654
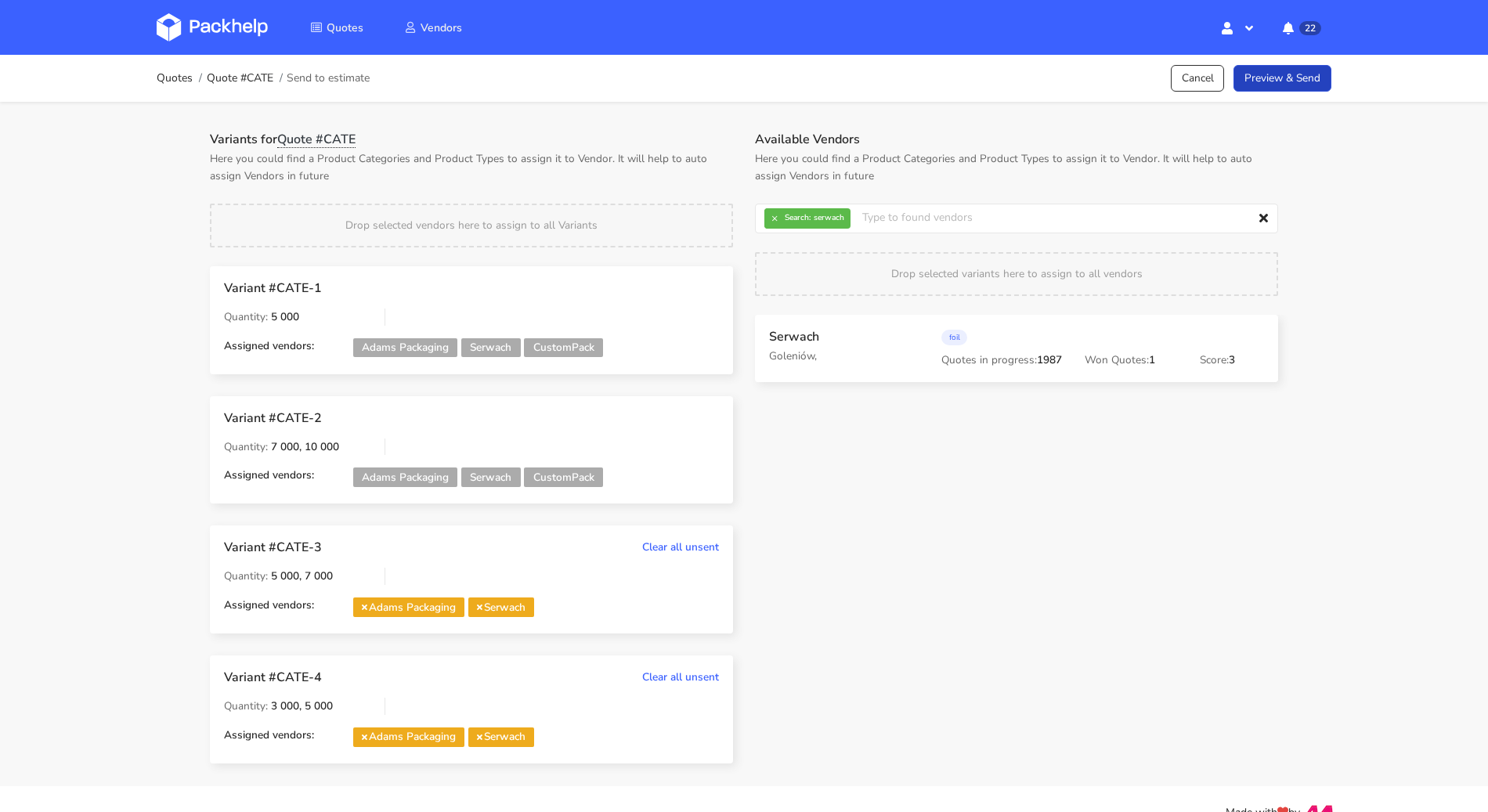
click at [1265, 85] on link "Preview & Send" at bounding box center [1282, 78] width 98 height 27
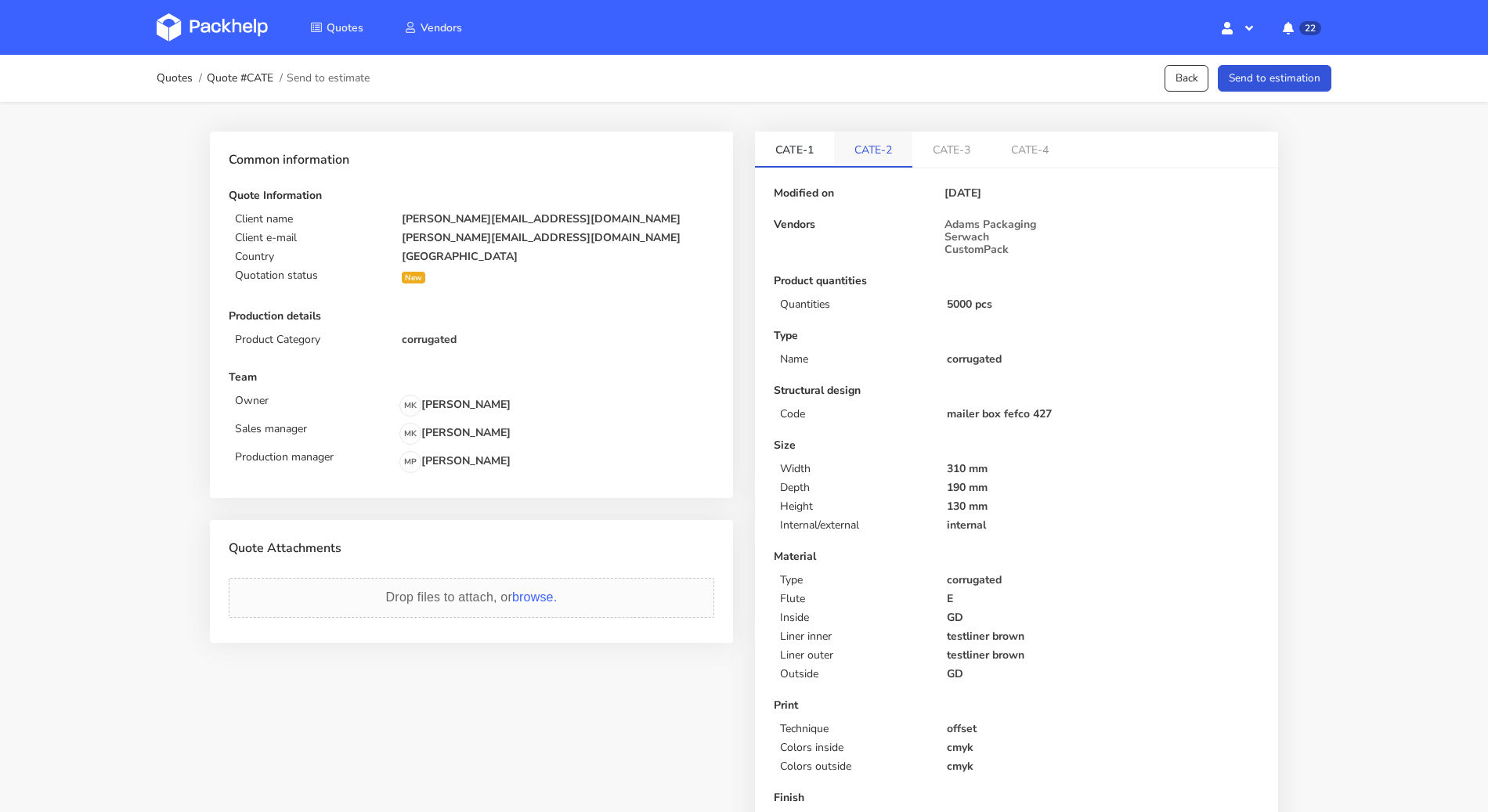
click at [862, 145] on link "CATE-2" at bounding box center [873, 149] width 78 height 35
click at [953, 153] on link "CATE-3" at bounding box center [952, 149] width 78 height 35
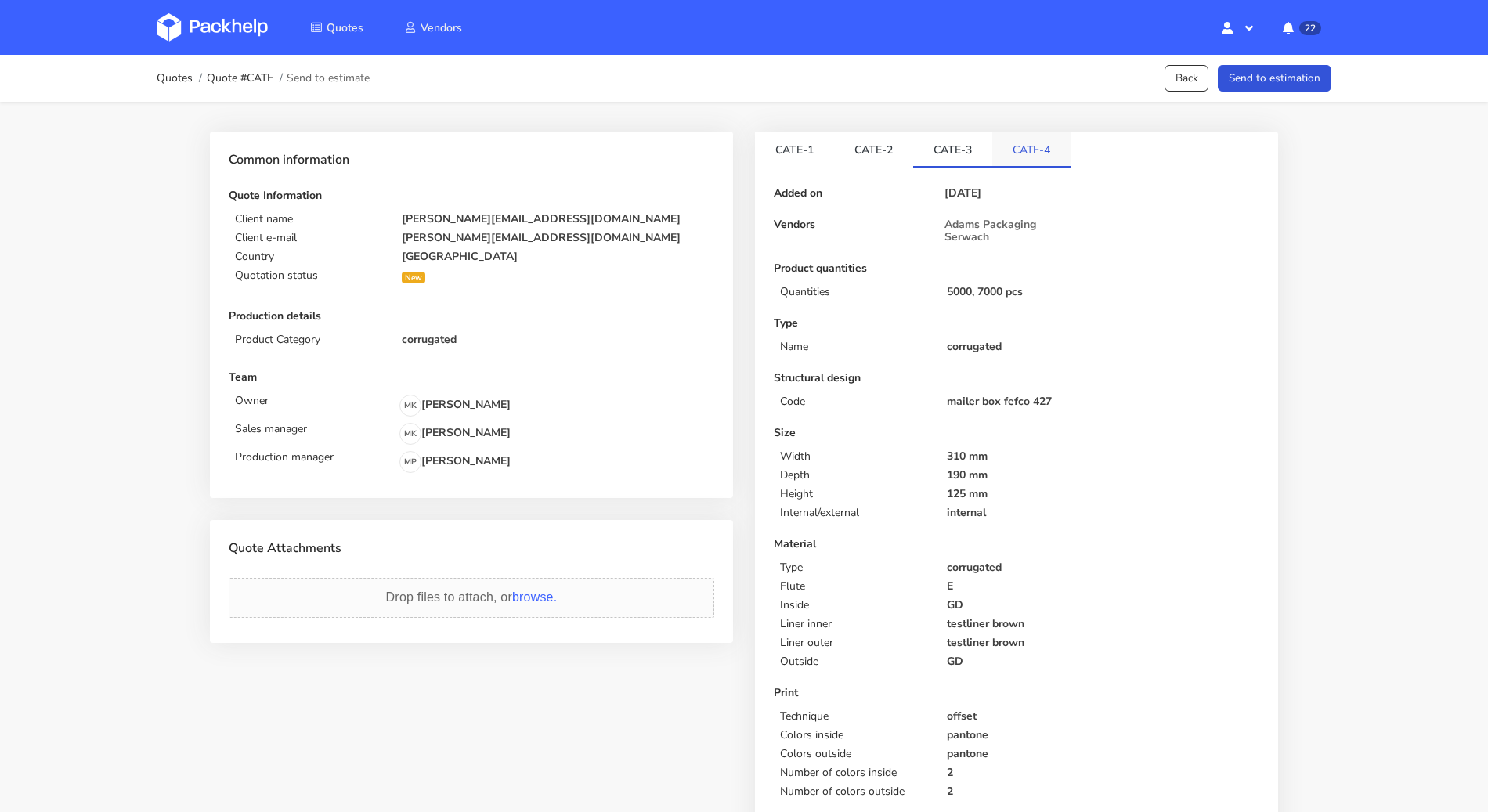
click at [1028, 163] on link "CATE-4" at bounding box center [1031, 149] width 78 height 35
click at [1285, 86] on button "Send to estimation" at bounding box center [1274, 78] width 113 height 27
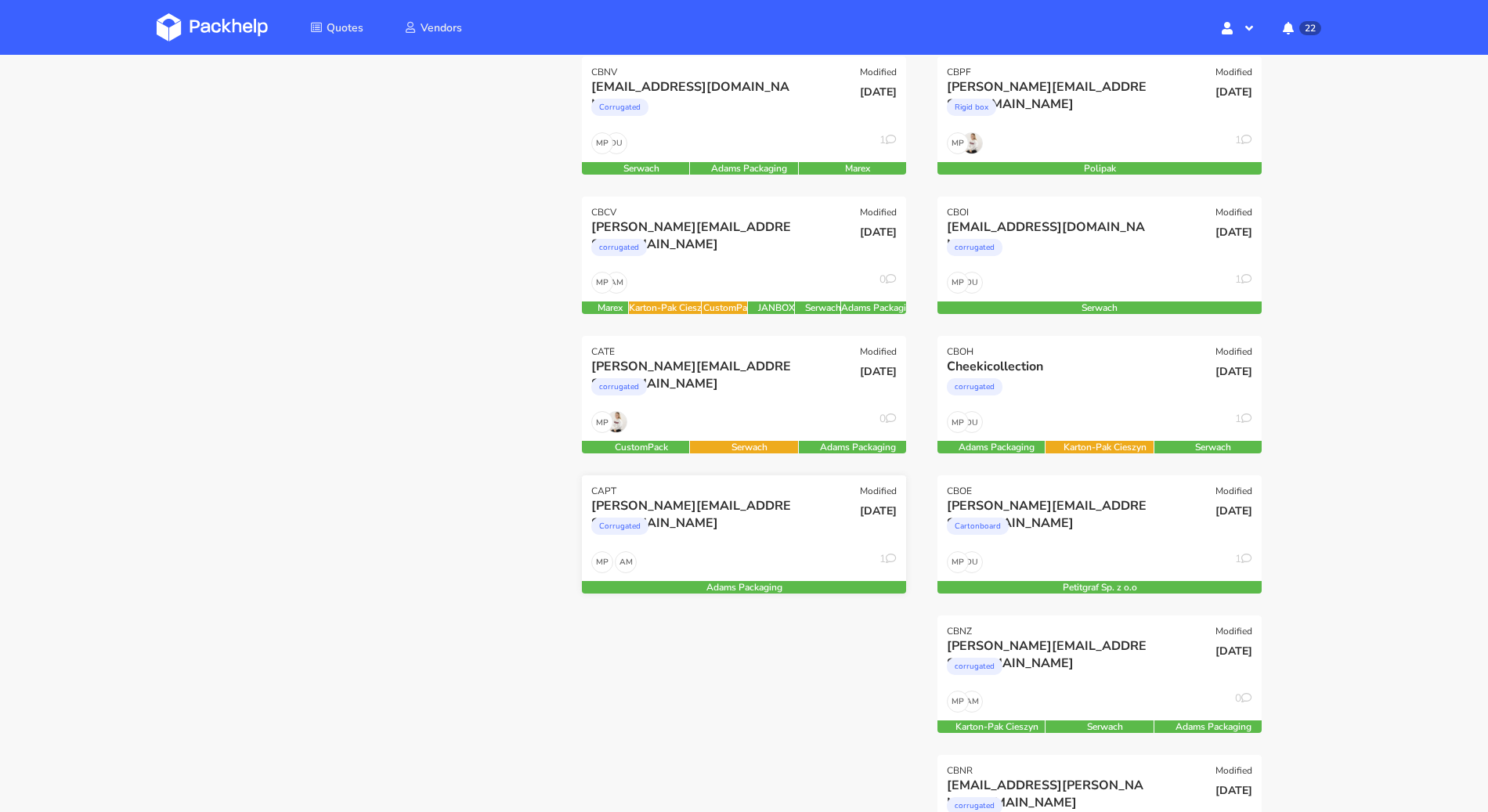
scroll to position [230, 0]
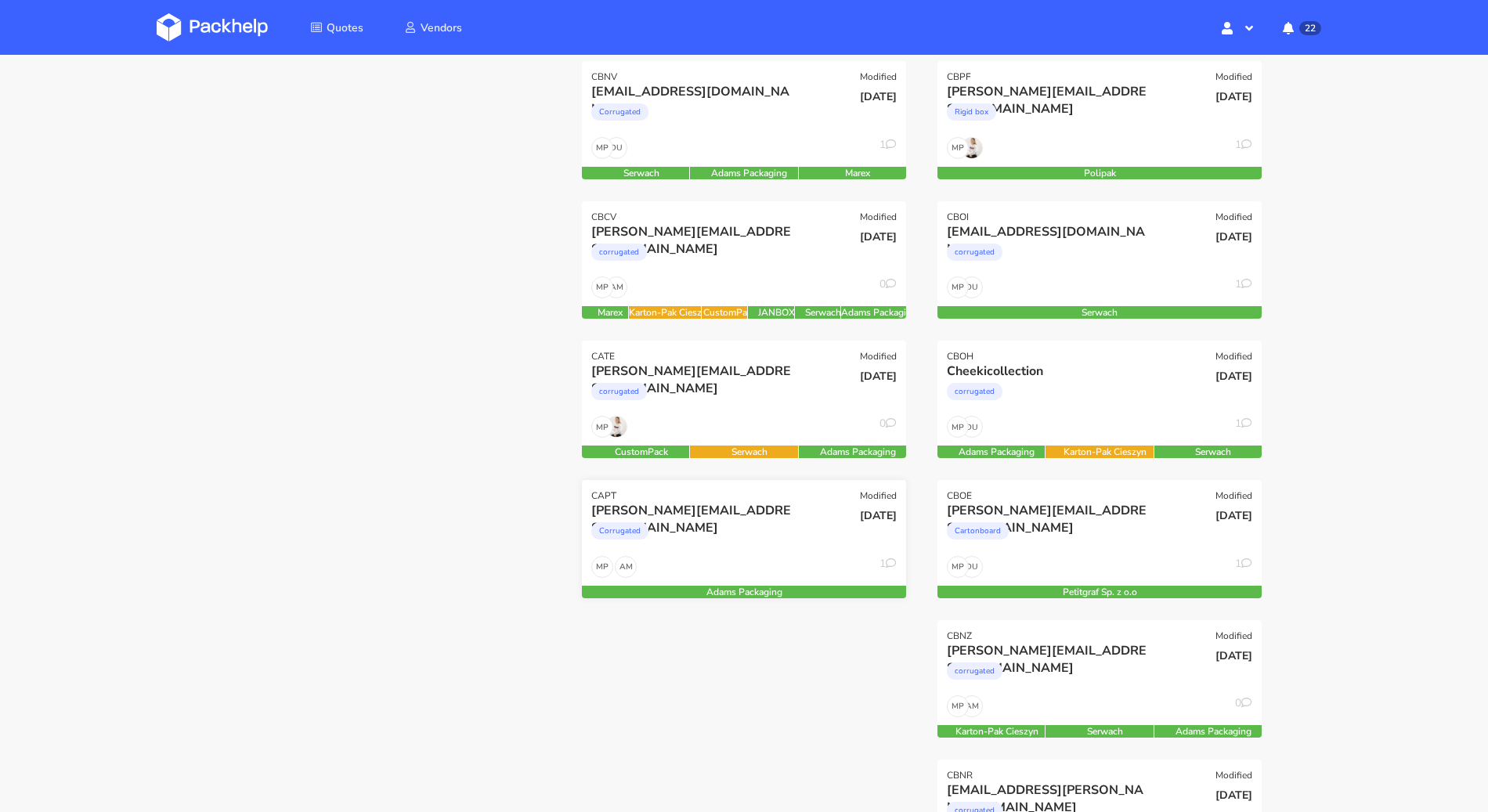
click at [756, 556] on div "AM MP 1" at bounding box center [744, 570] width 324 height 30
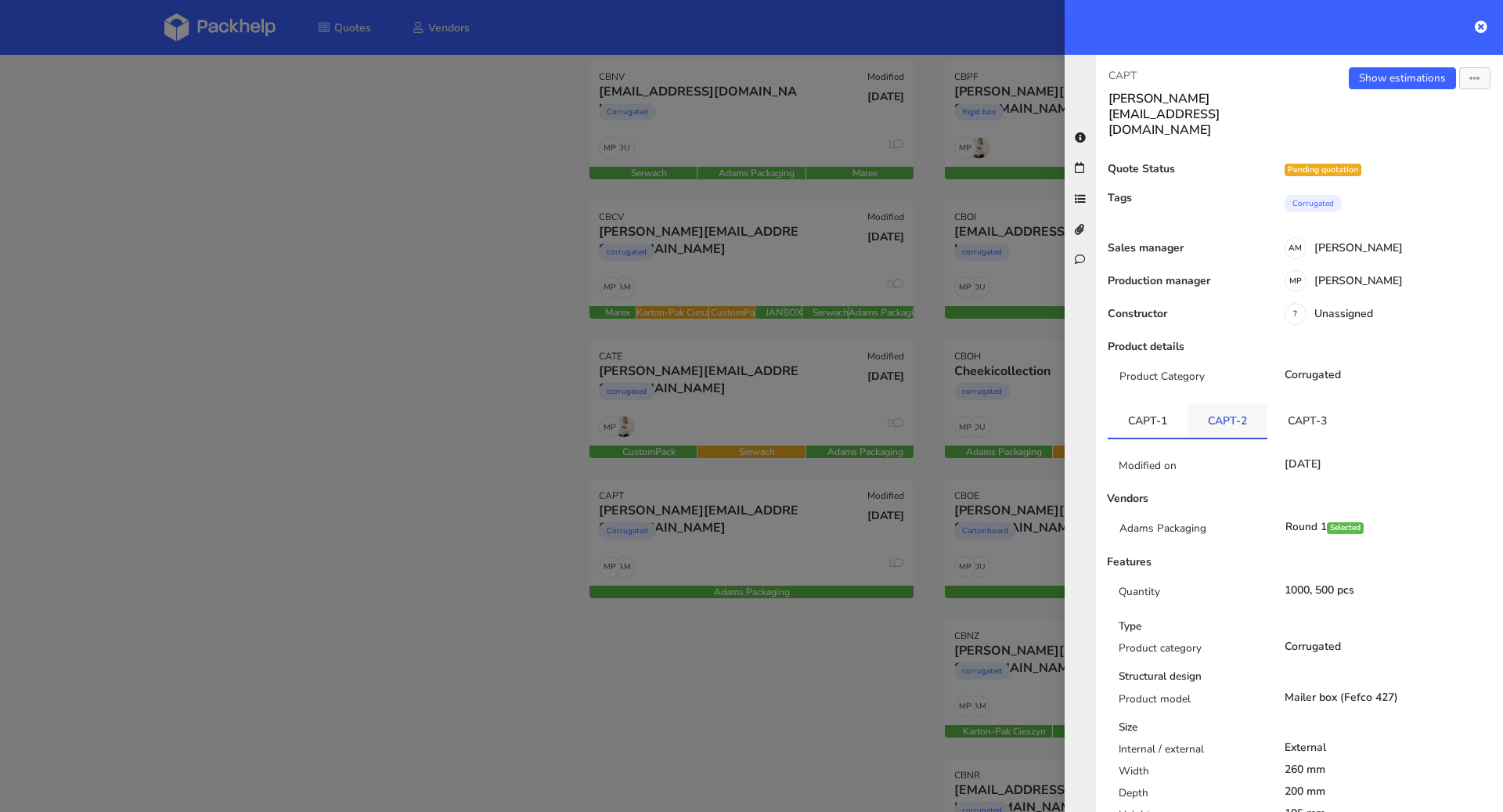
click at [1216, 405] on link "CAPT-2" at bounding box center [1227, 421] width 80 height 35
click at [1302, 404] on link "CAPT-3" at bounding box center [1308, 421] width 80 height 35
click at [354, 460] on div at bounding box center [751, 406] width 1503 height 812
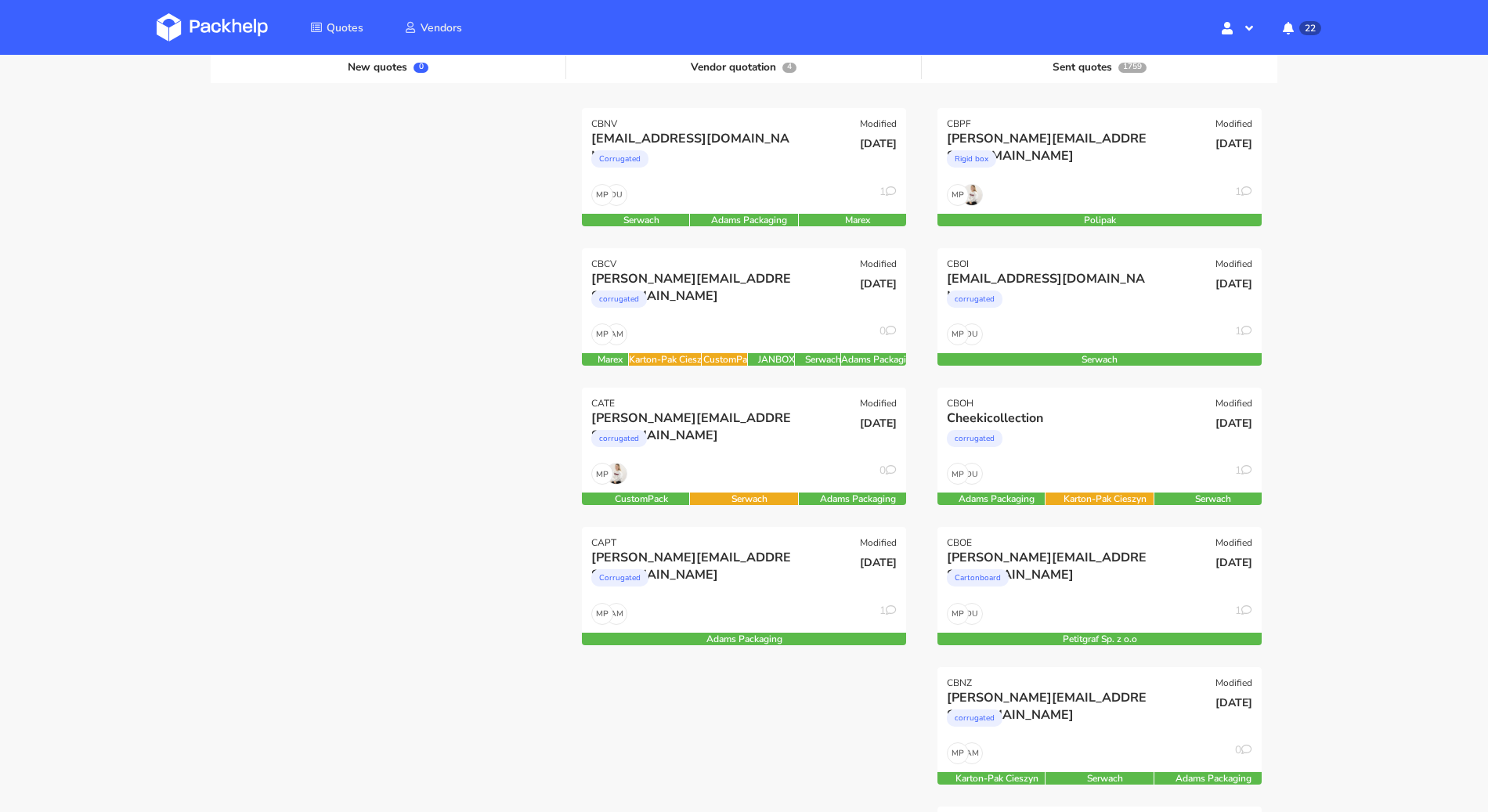
scroll to position [146, 0]
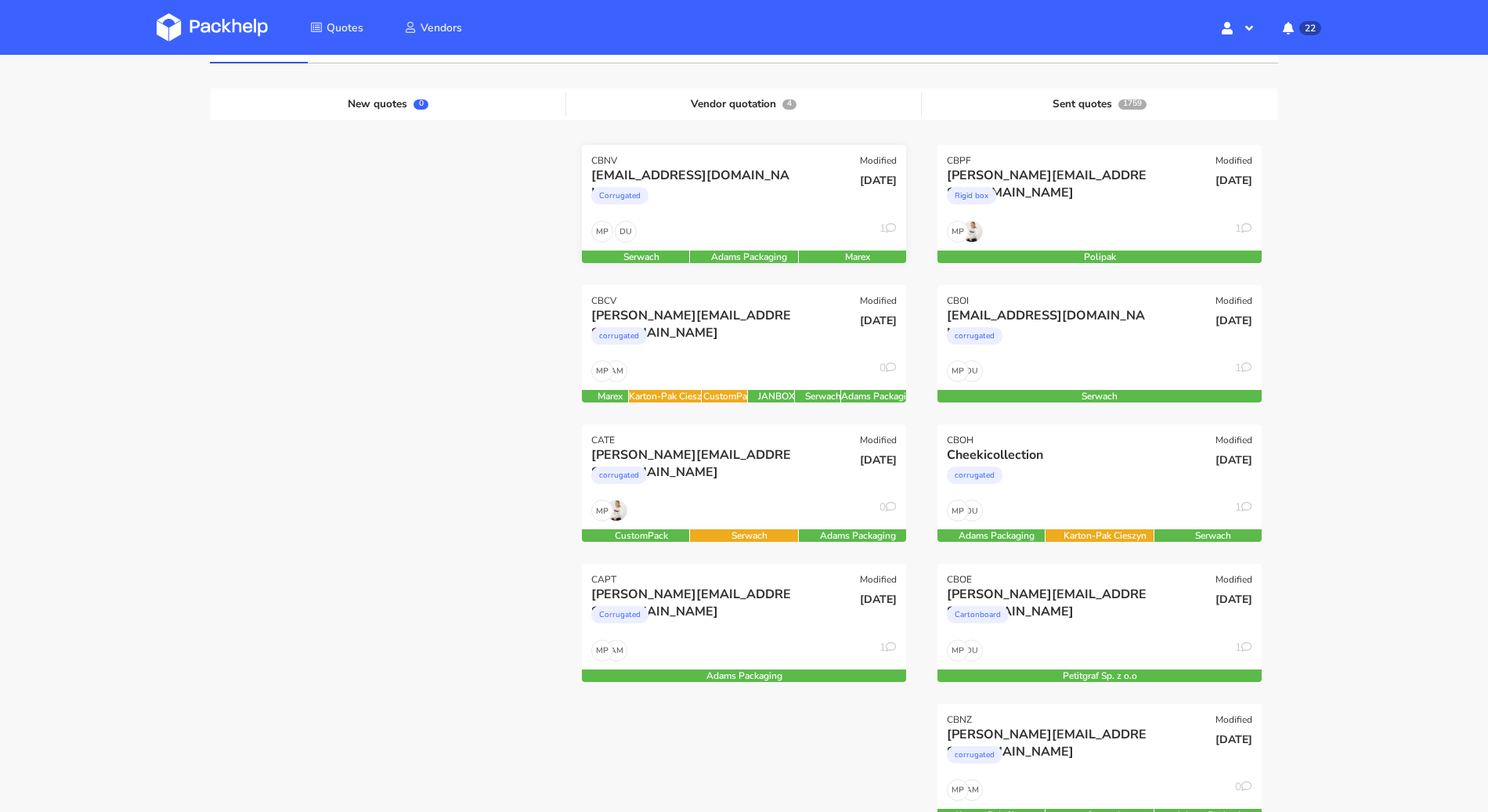
click at [724, 216] on div "freudeboxteam@gmail.com Corrugated" at bounding box center [689, 193] width 219 height 53
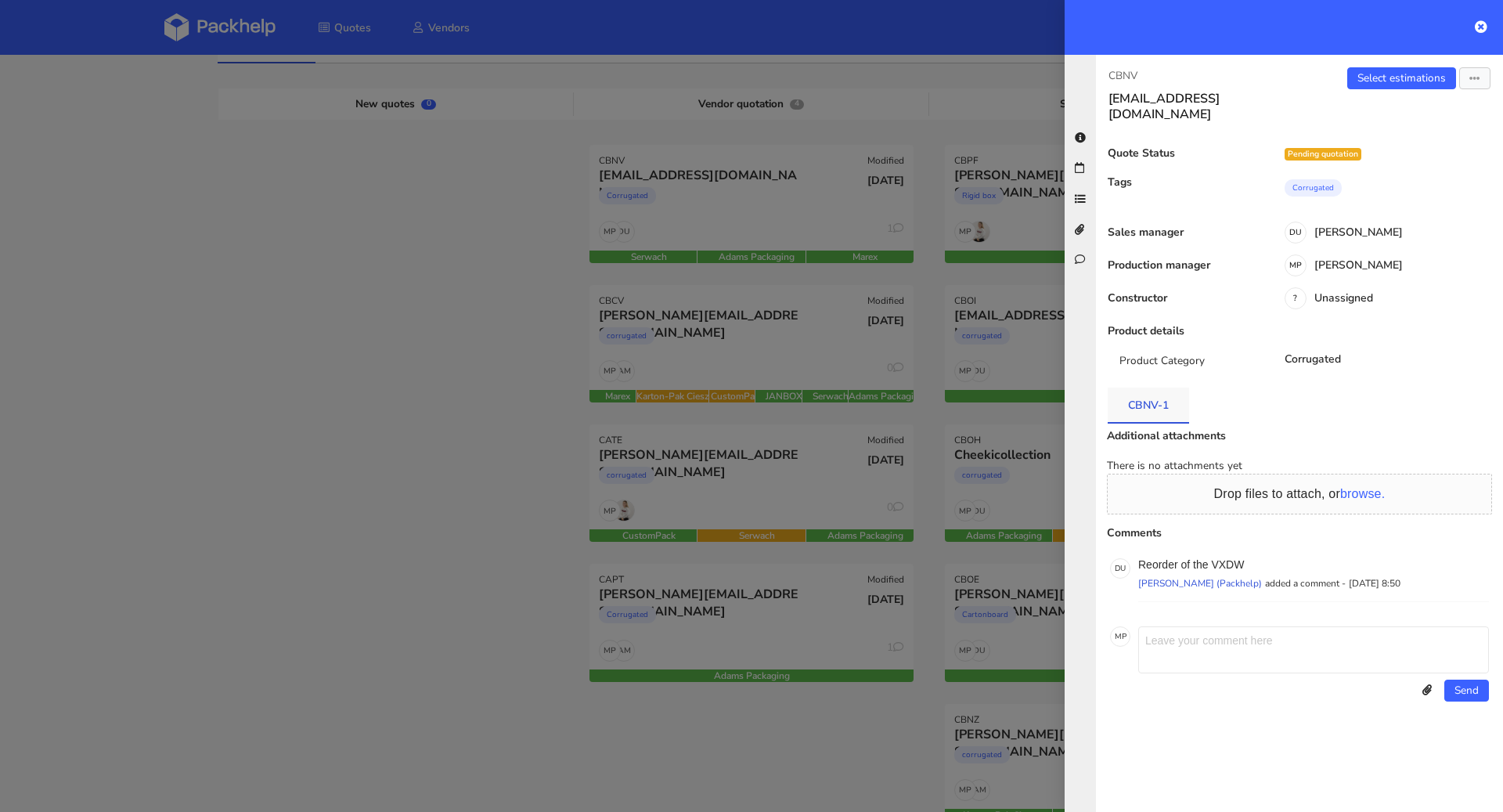
click at [1154, 387] on link "CBNV-1" at bounding box center [1149, 405] width 81 height 35
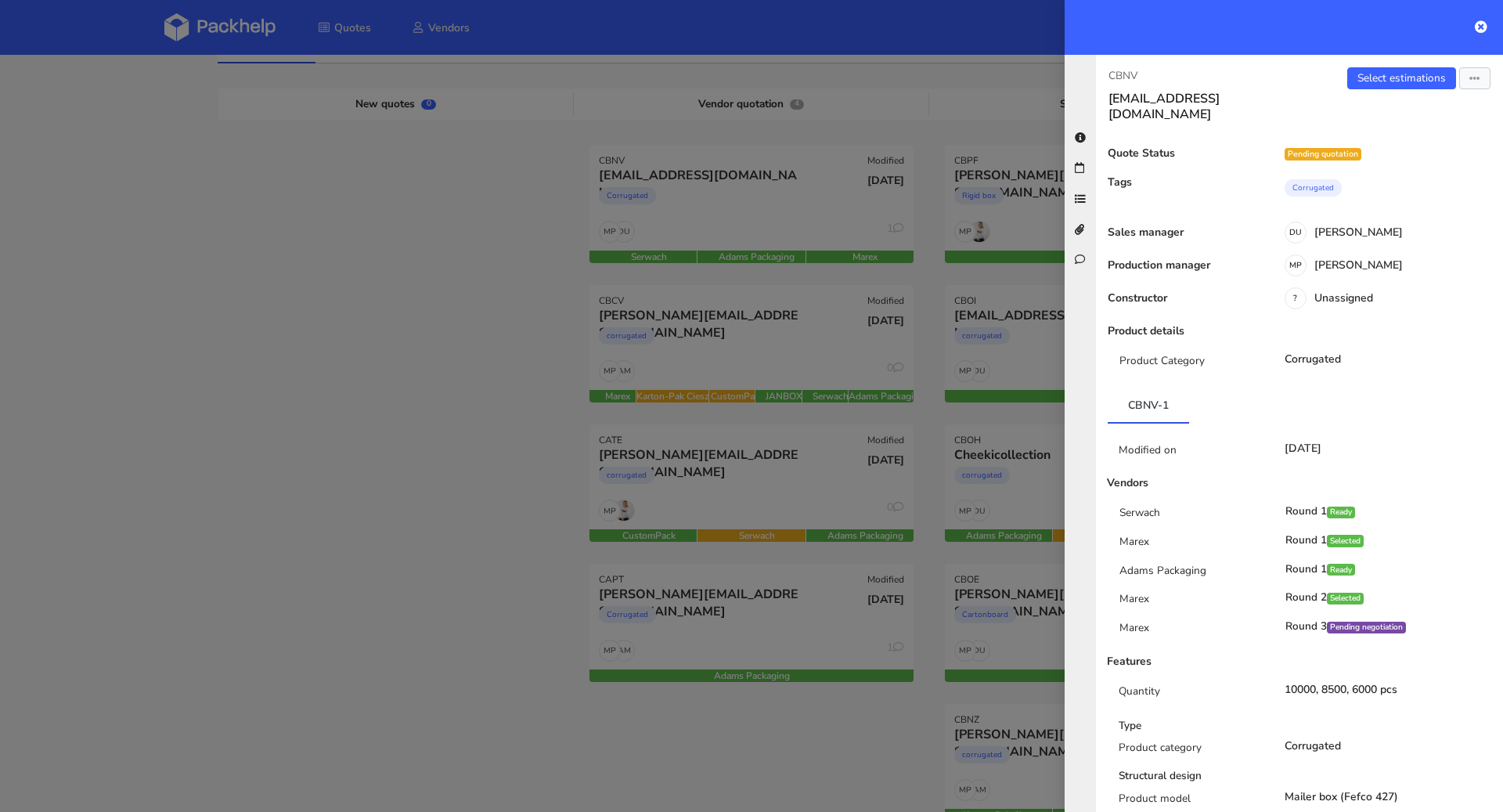
click at [469, 400] on div at bounding box center [751, 406] width 1503 height 812
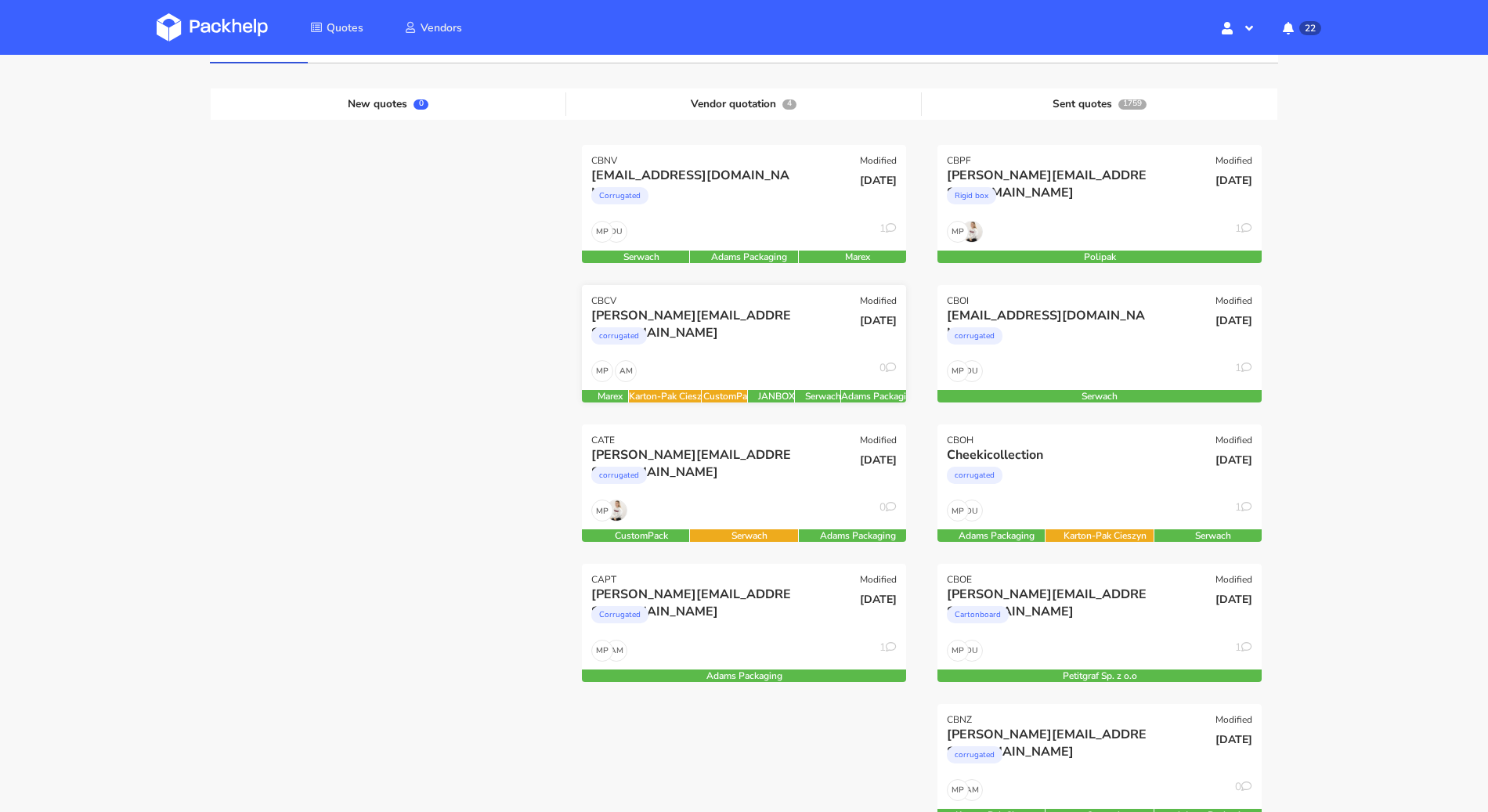
click at [750, 326] on div "corrugated" at bounding box center [695, 340] width 207 height 31
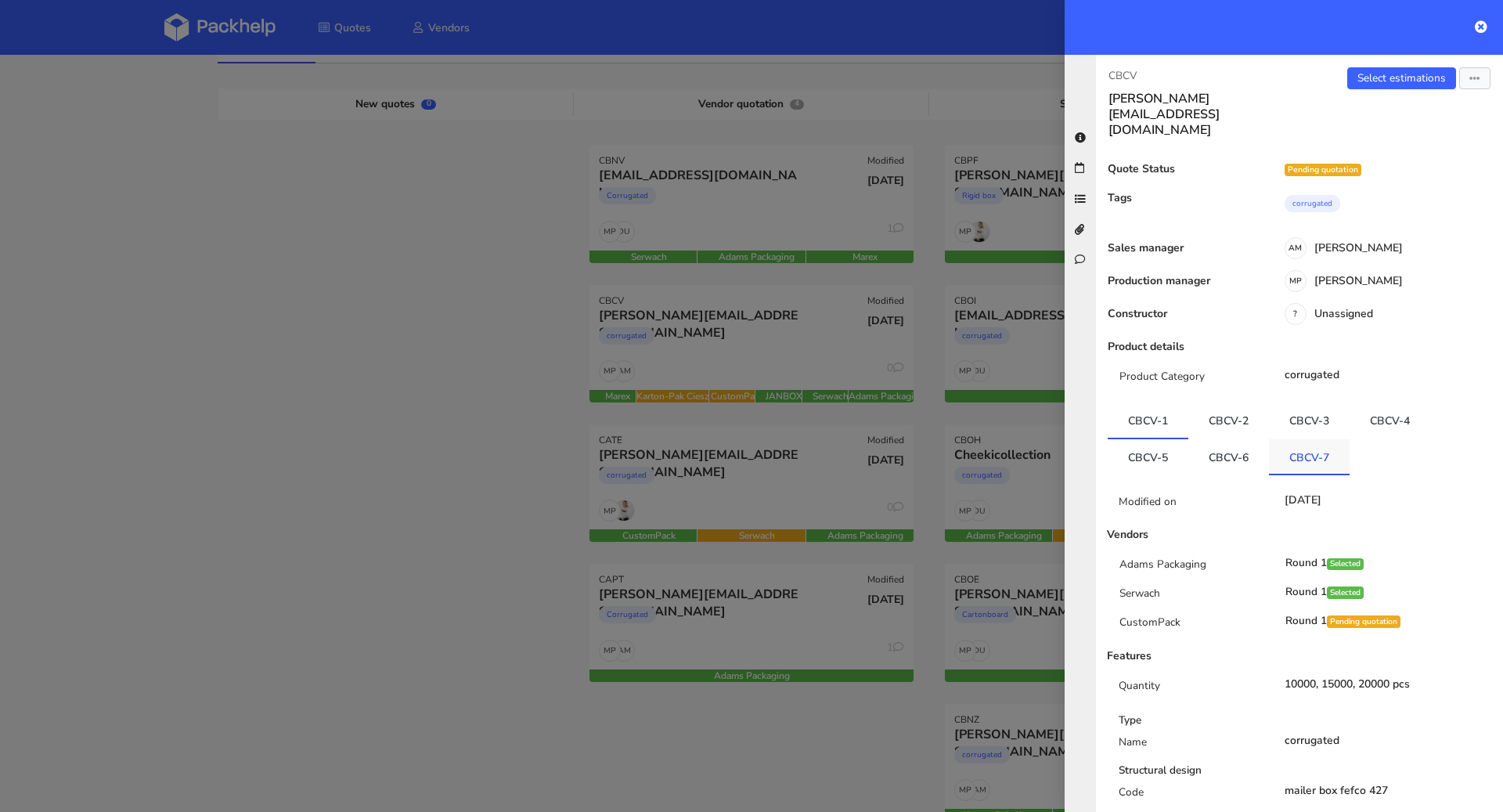
click at [1313, 439] on link "CBCV-7" at bounding box center [1308, 457] width 80 height 35
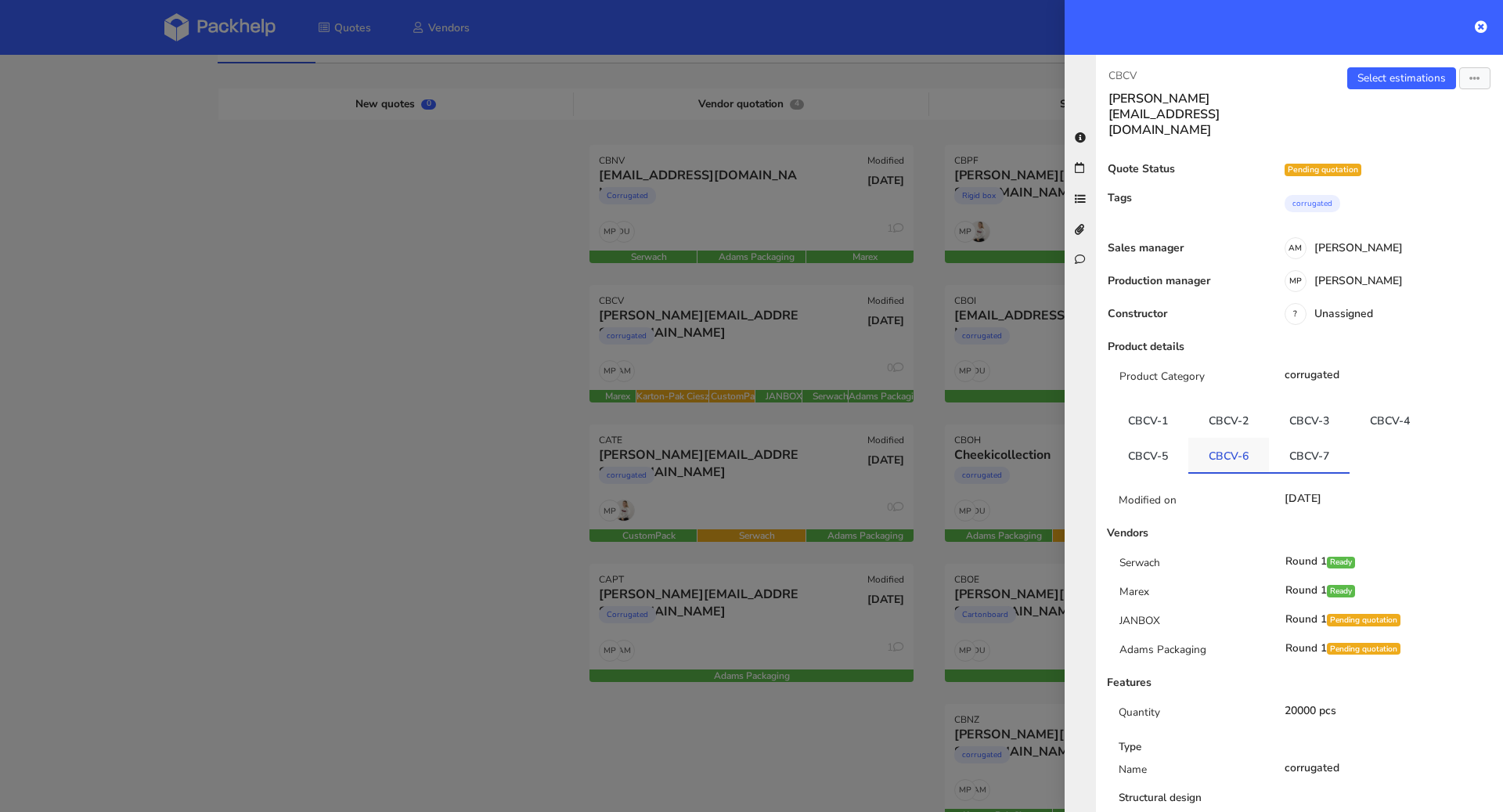
click at [1240, 437] on link "CBCV-6" at bounding box center [1228, 455] width 80 height 35
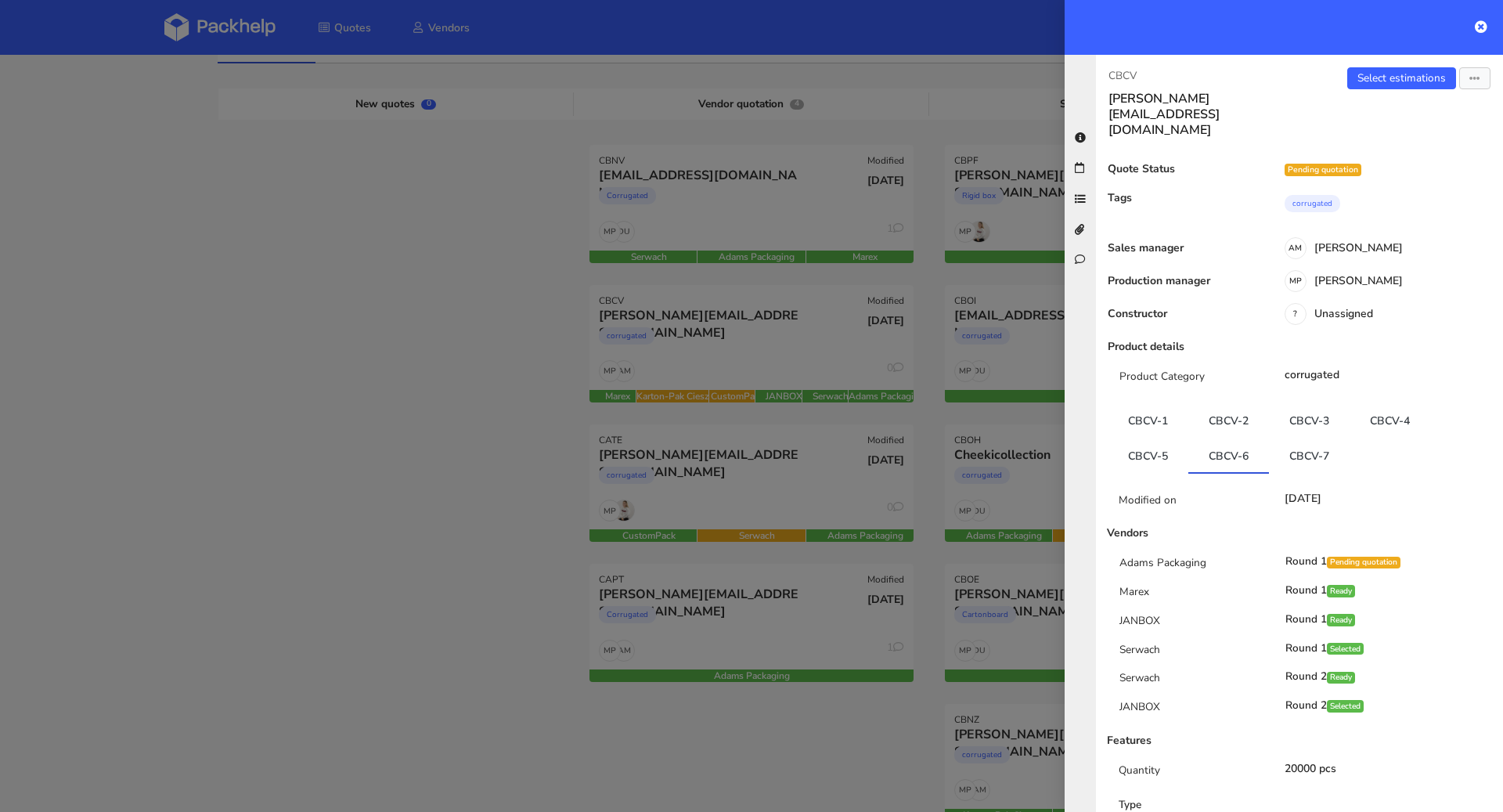
click at [233, 437] on div at bounding box center [751, 406] width 1503 height 812
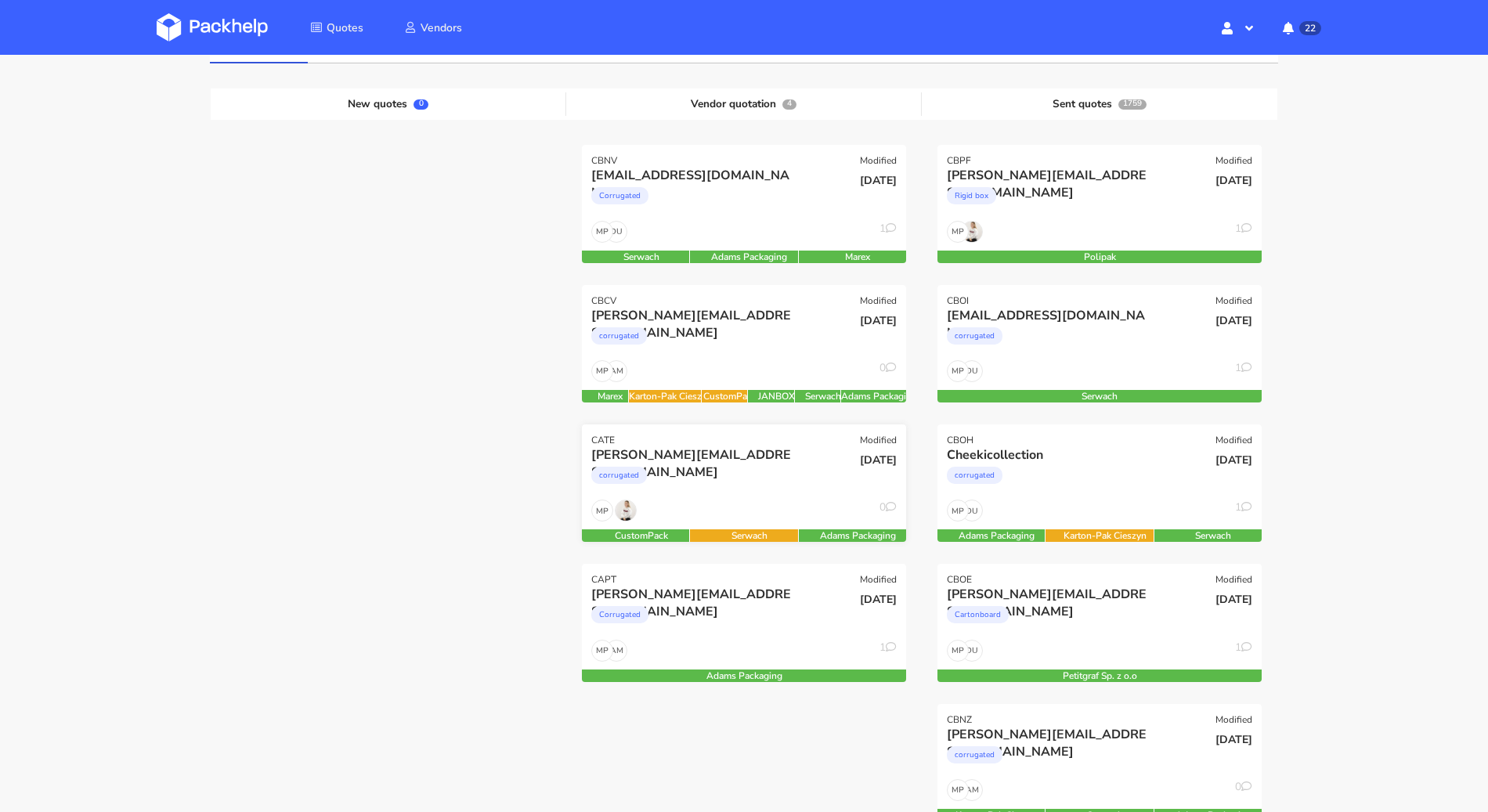
click at [773, 469] on div "corrugated" at bounding box center [695, 479] width 207 height 31
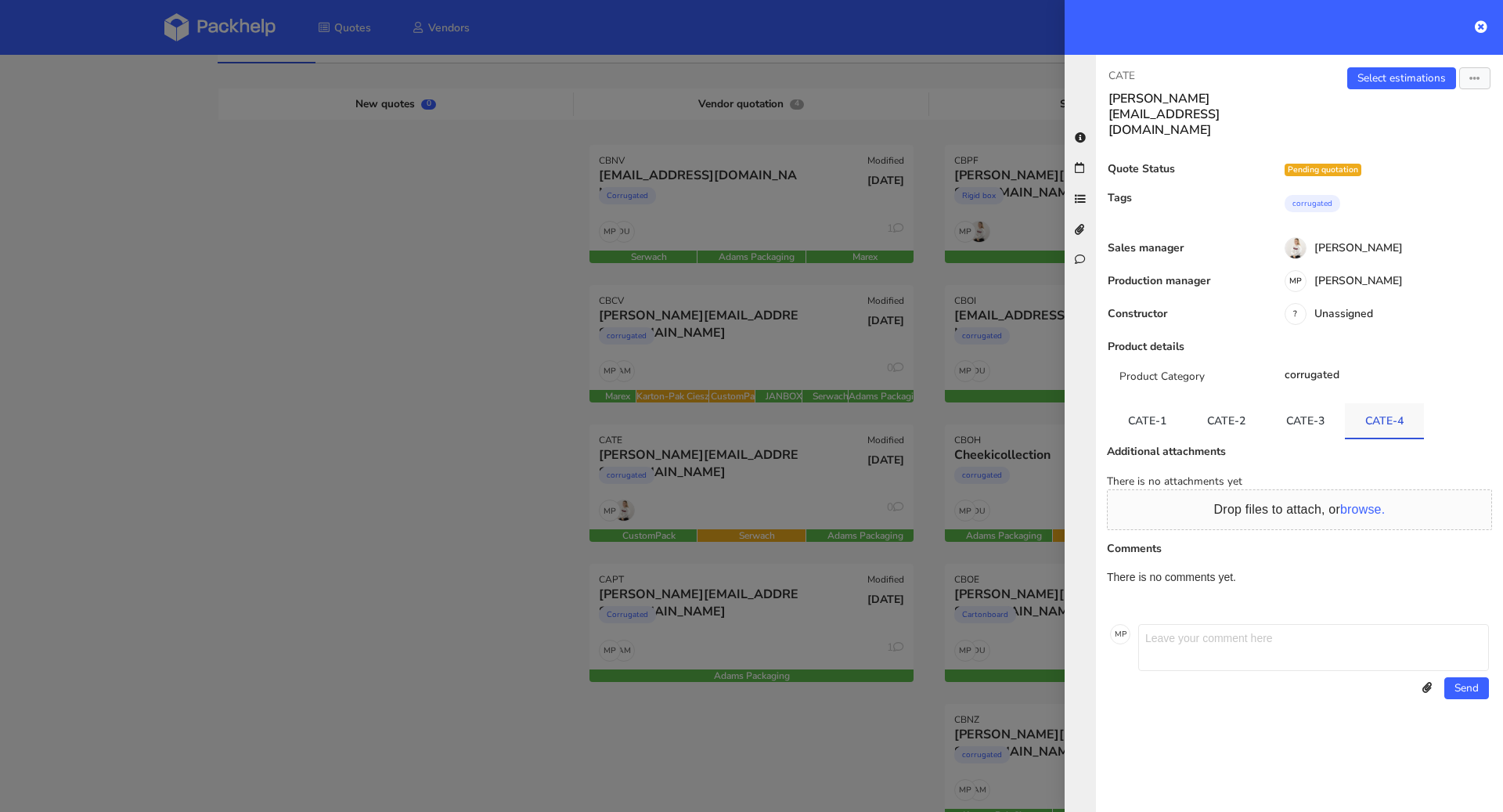
click at [1372, 404] on link "CATE-4" at bounding box center [1385, 421] width 79 height 35
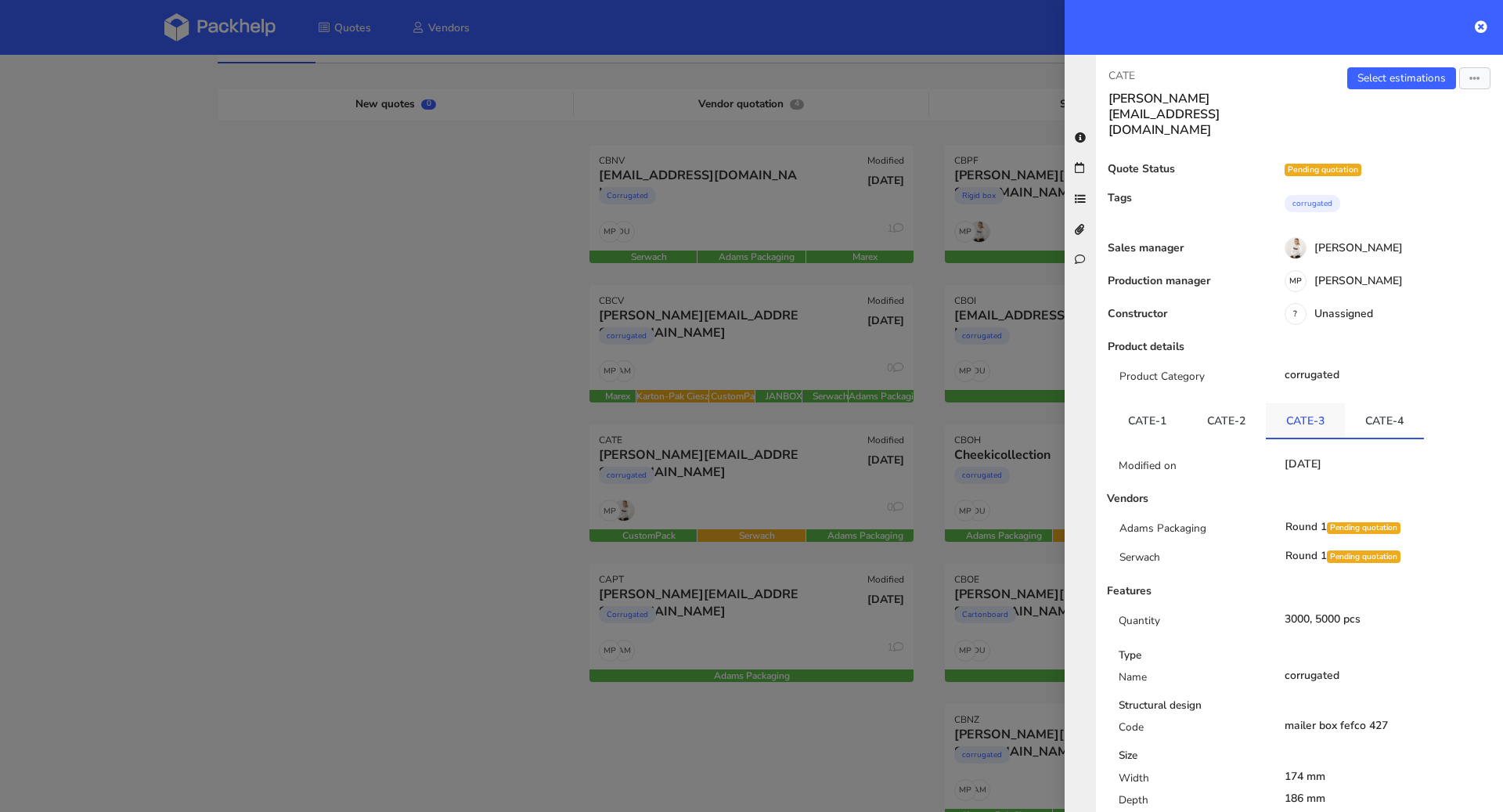
click at [1306, 404] on link "CATE-3" at bounding box center [1306, 421] width 79 height 35
click at [281, 401] on div at bounding box center [751, 406] width 1503 height 812
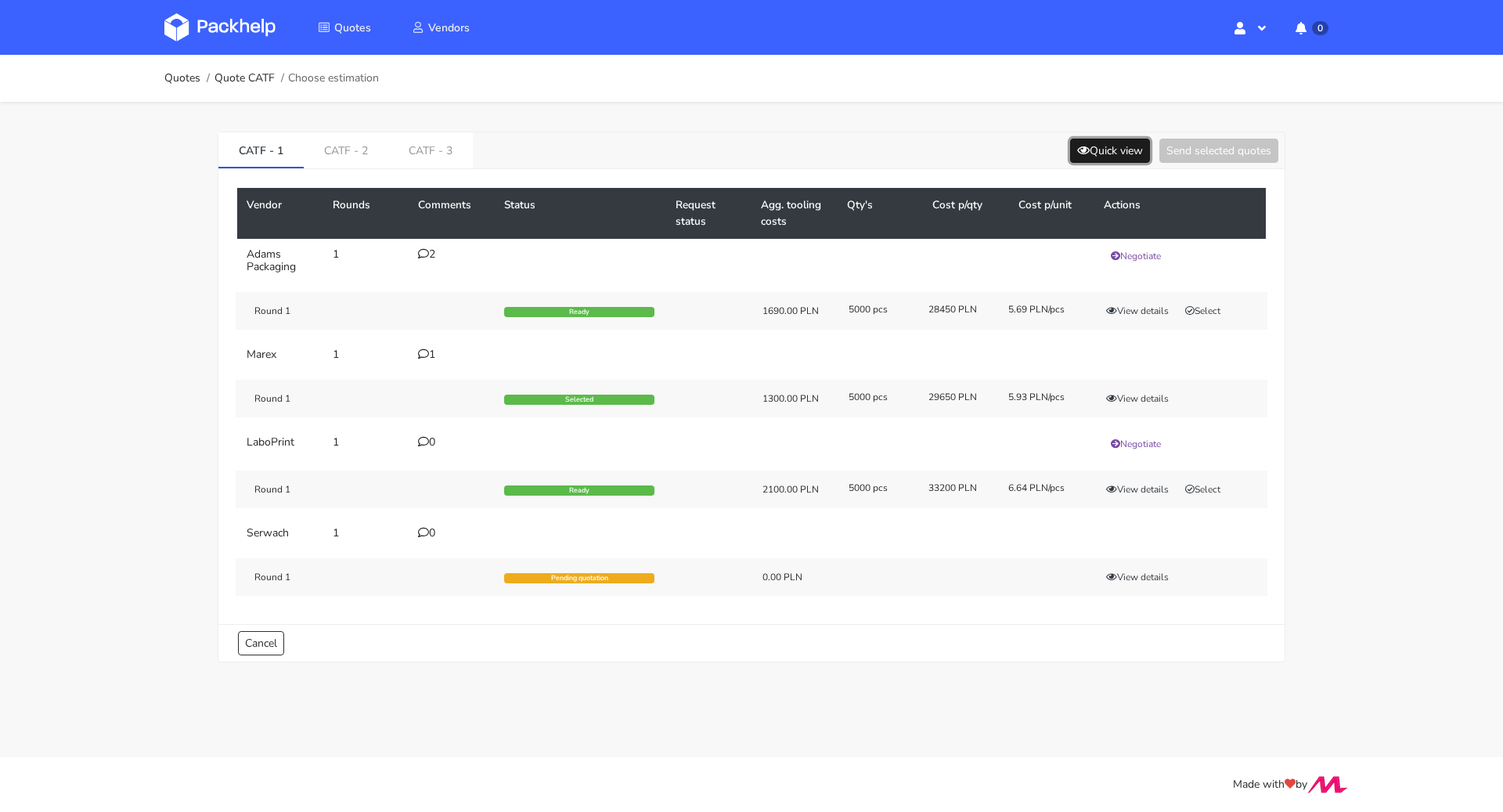
click at [1098, 147] on button "Quick view" at bounding box center [1110, 150] width 80 height 24
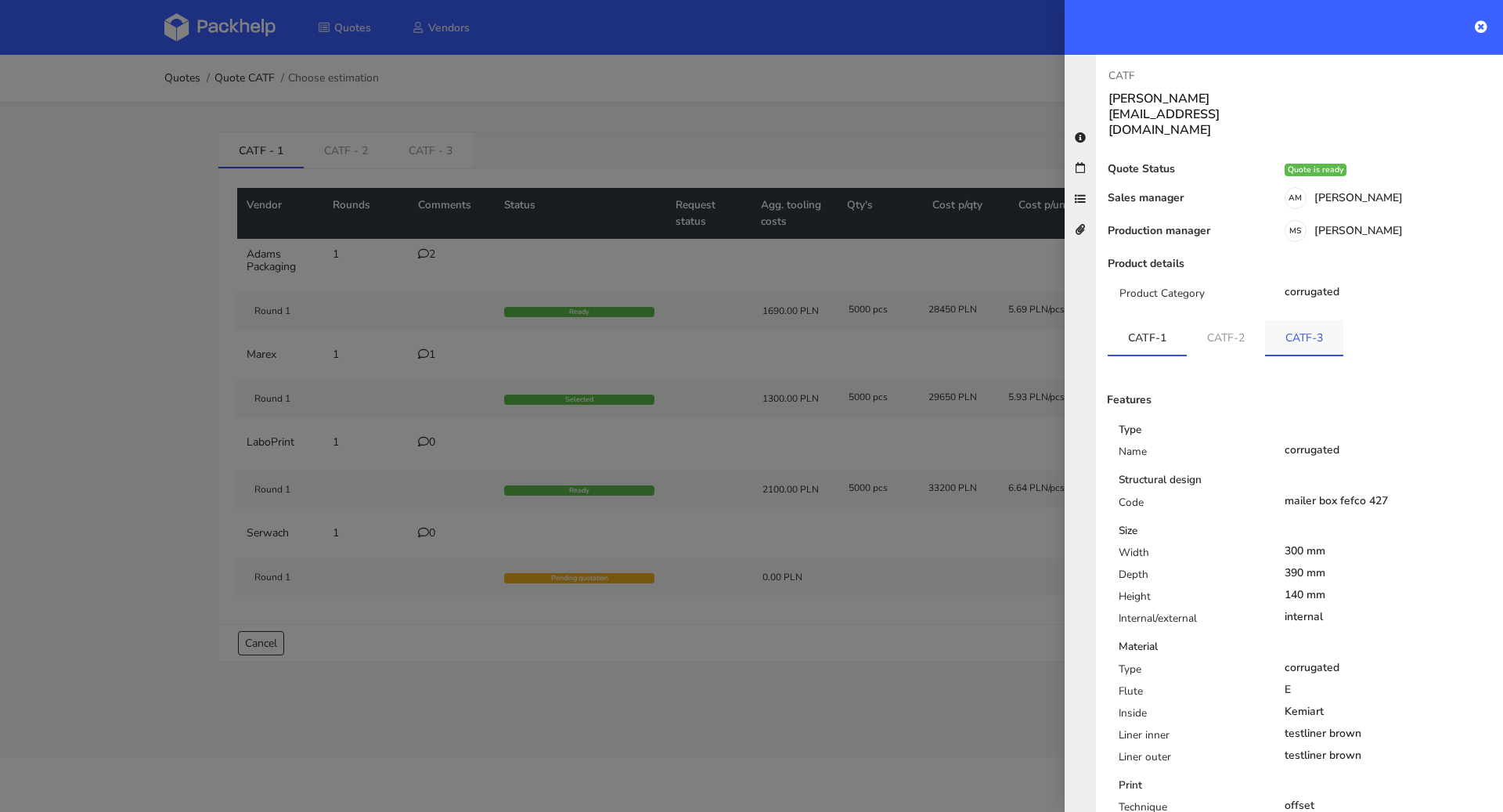
click at [1295, 320] on link "CATF-3" at bounding box center [1304, 338] width 78 height 35
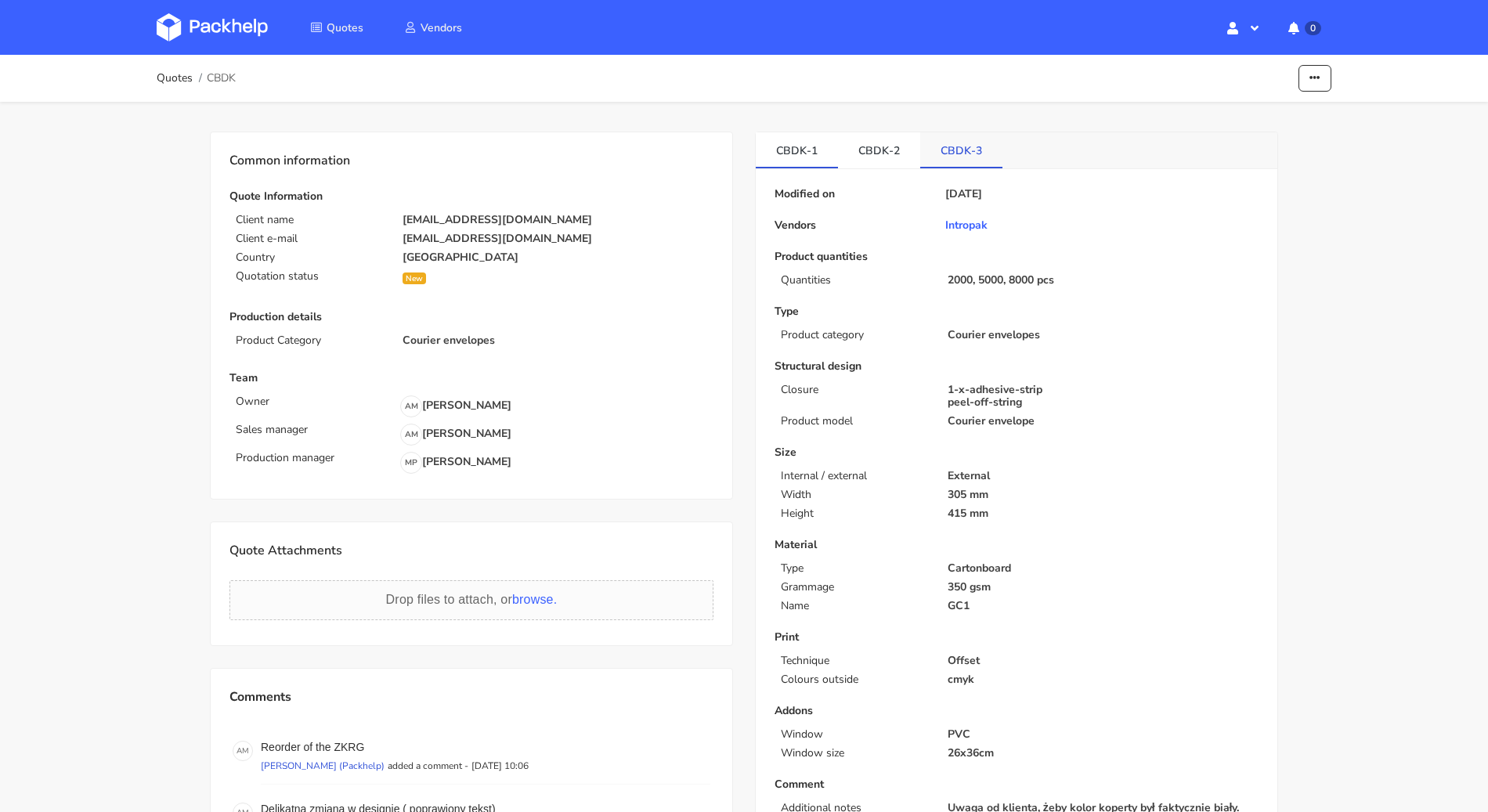
click at [965, 166] on li "CBDK-3" at bounding box center [961, 150] width 82 height 36
click at [963, 156] on link "CBDK-3" at bounding box center [961, 150] width 82 height 35
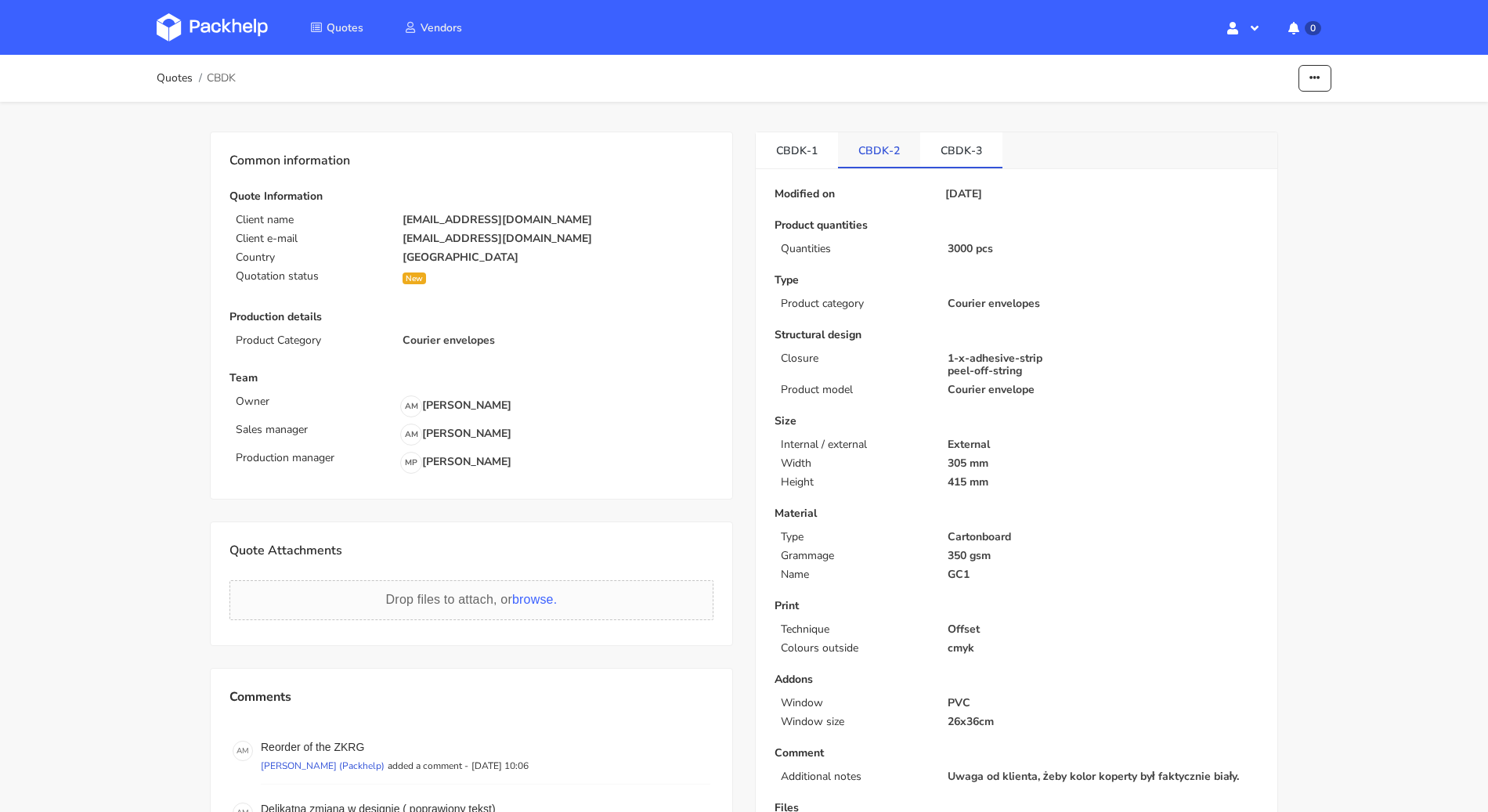
click at [888, 162] on link "CBDK-2" at bounding box center [879, 150] width 82 height 35
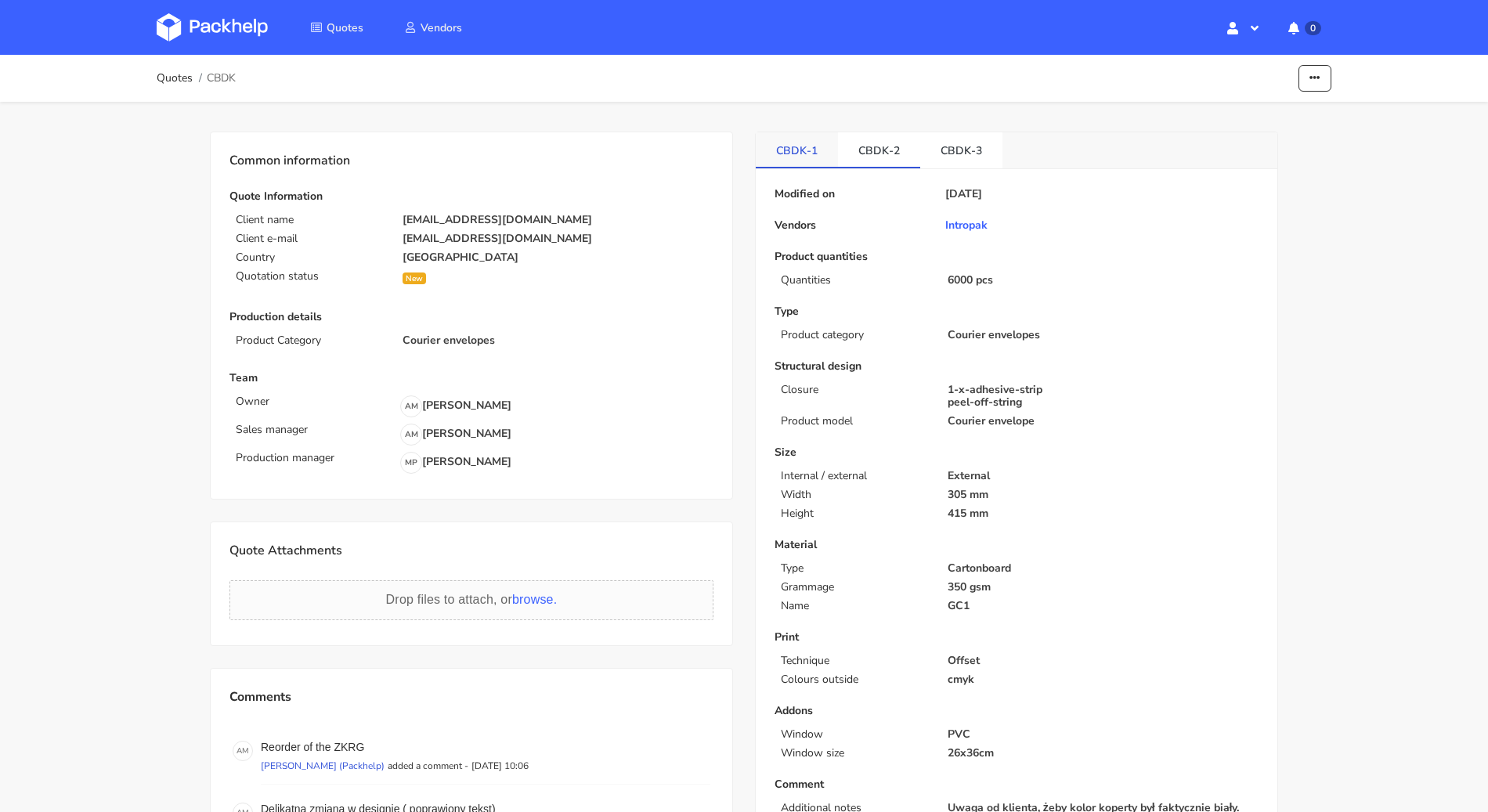
click at [781, 154] on link "CBDK-1" at bounding box center [797, 150] width 82 height 35
click at [864, 141] on link "CBDK-2" at bounding box center [879, 150] width 82 height 35
click at [931, 145] on link "CBDK-3" at bounding box center [961, 150] width 82 height 35
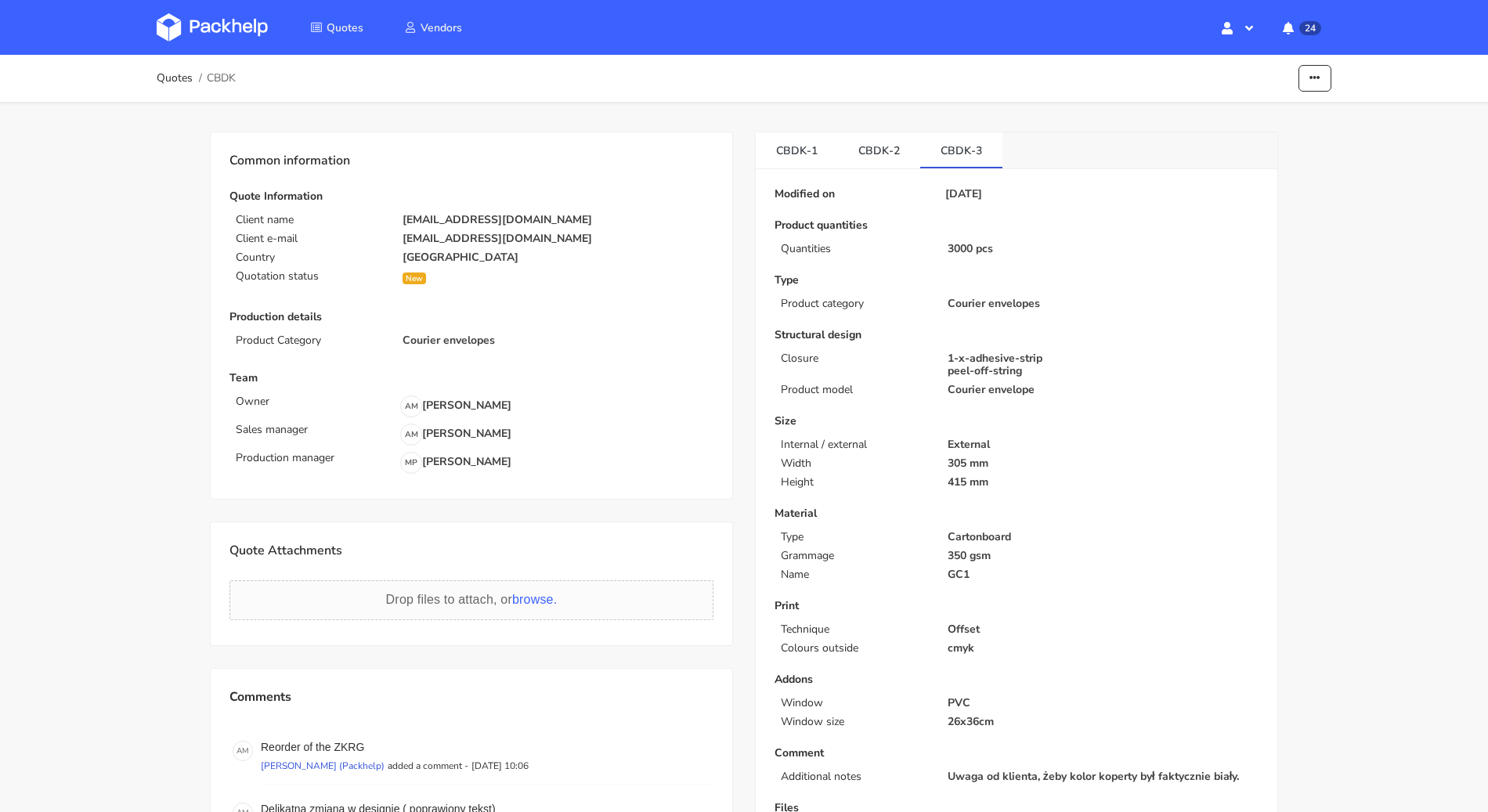
click at [169, 86] on ol "Quotes CBDK" at bounding box center [197, 78] width 79 height 31
click at [170, 77] on link "Quotes" at bounding box center [174, 77] width 36 height 13
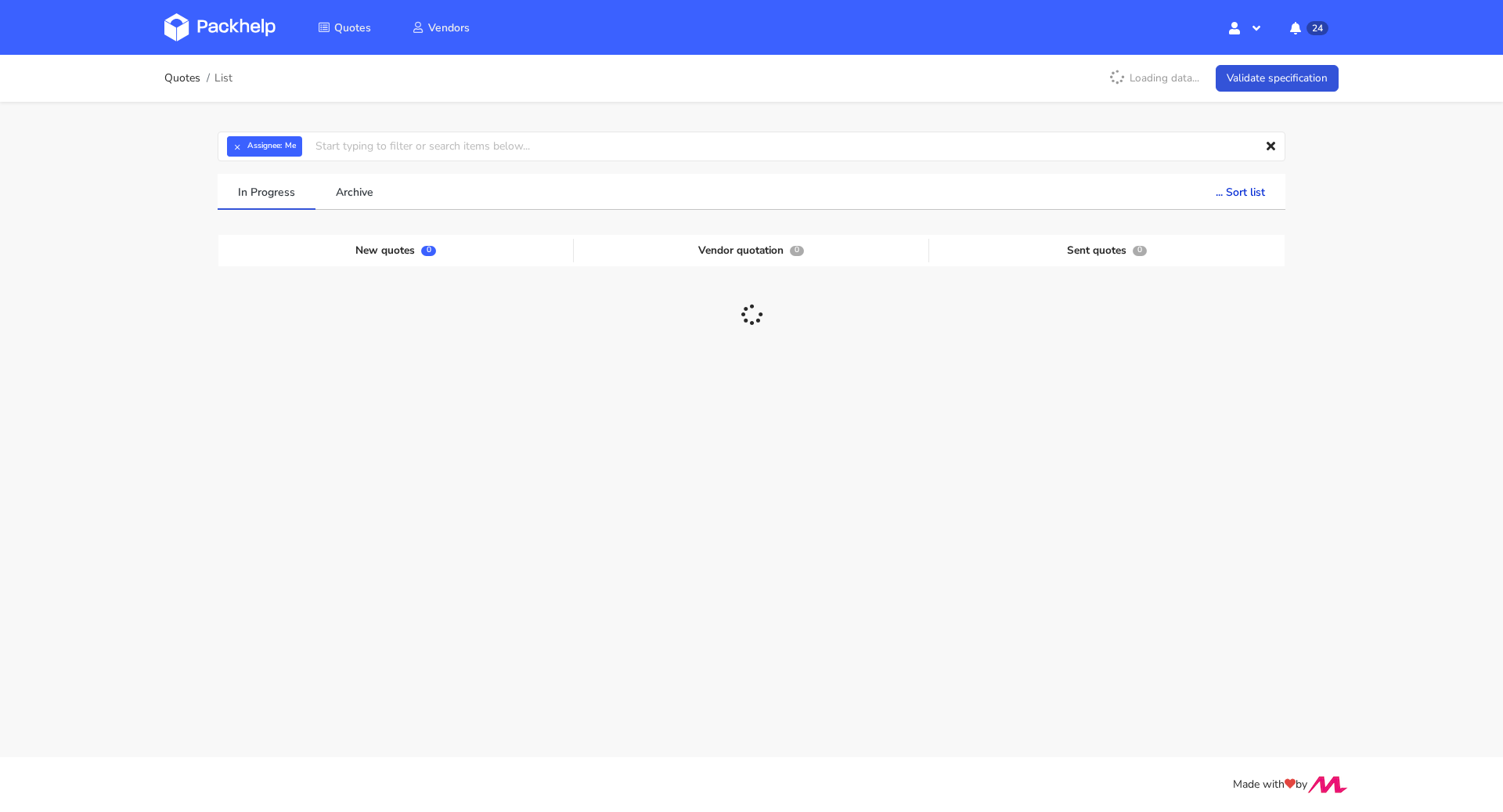
click at [250, 144] on strong "Assignee:" at bounding box center [265, 146] width 35 height 6
click at [244, 148] on button "×" at bounding box center [237, 146] width 20 height 20
click at [244, 148] on input "text" at bounding box center [751, 146] width 1067 height 30
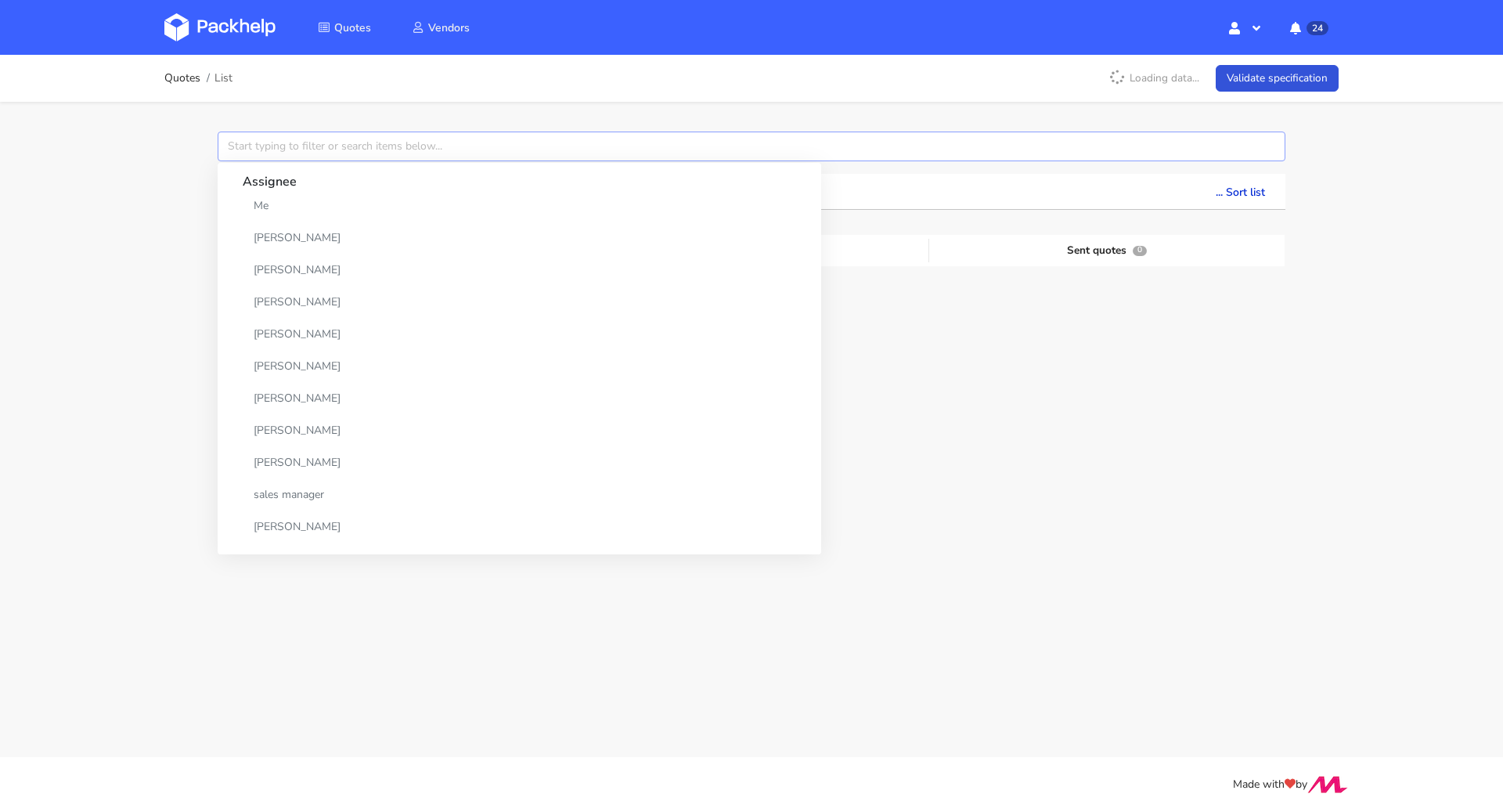
paste input "CATF"
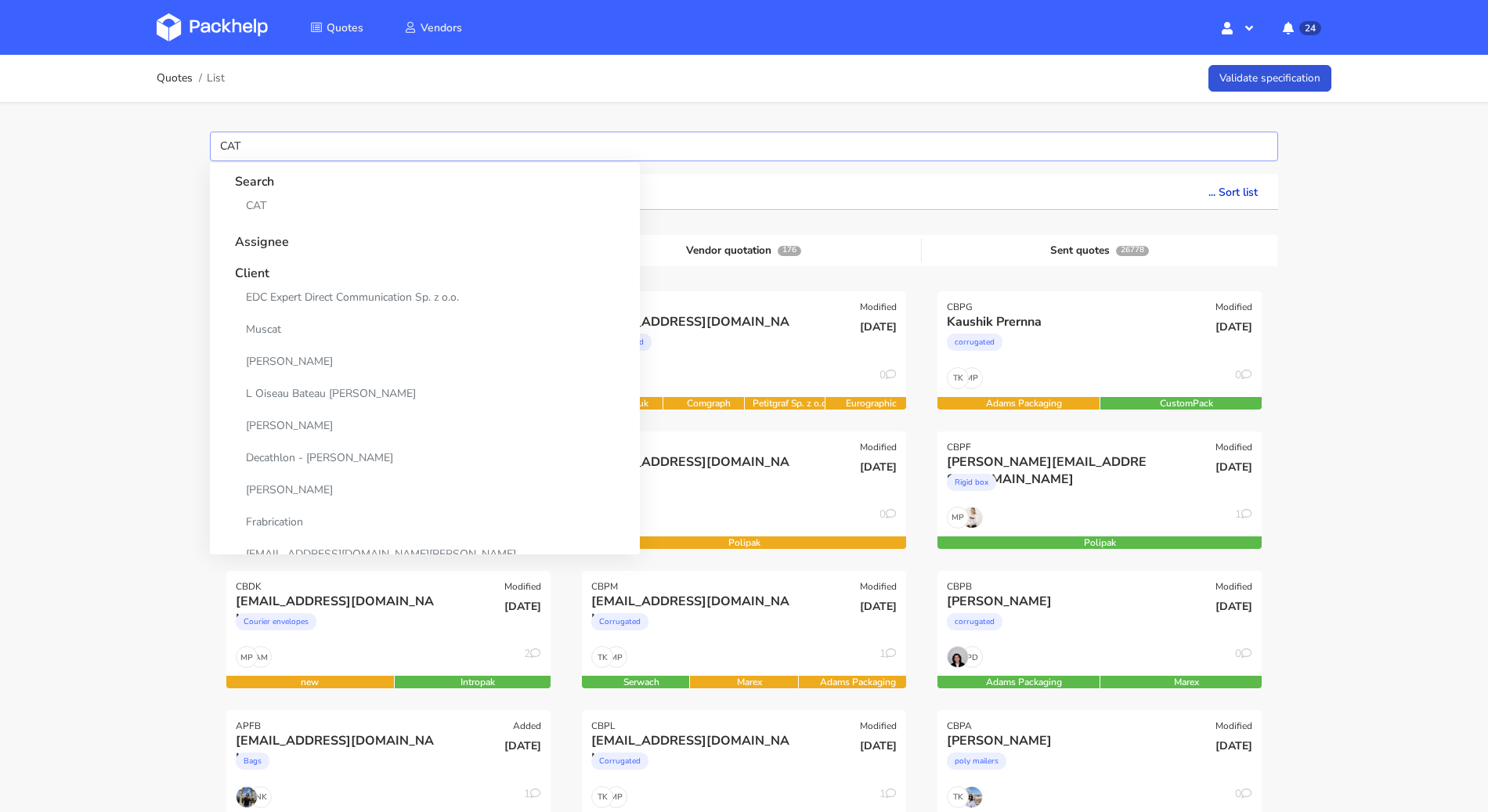
type input "CATF"
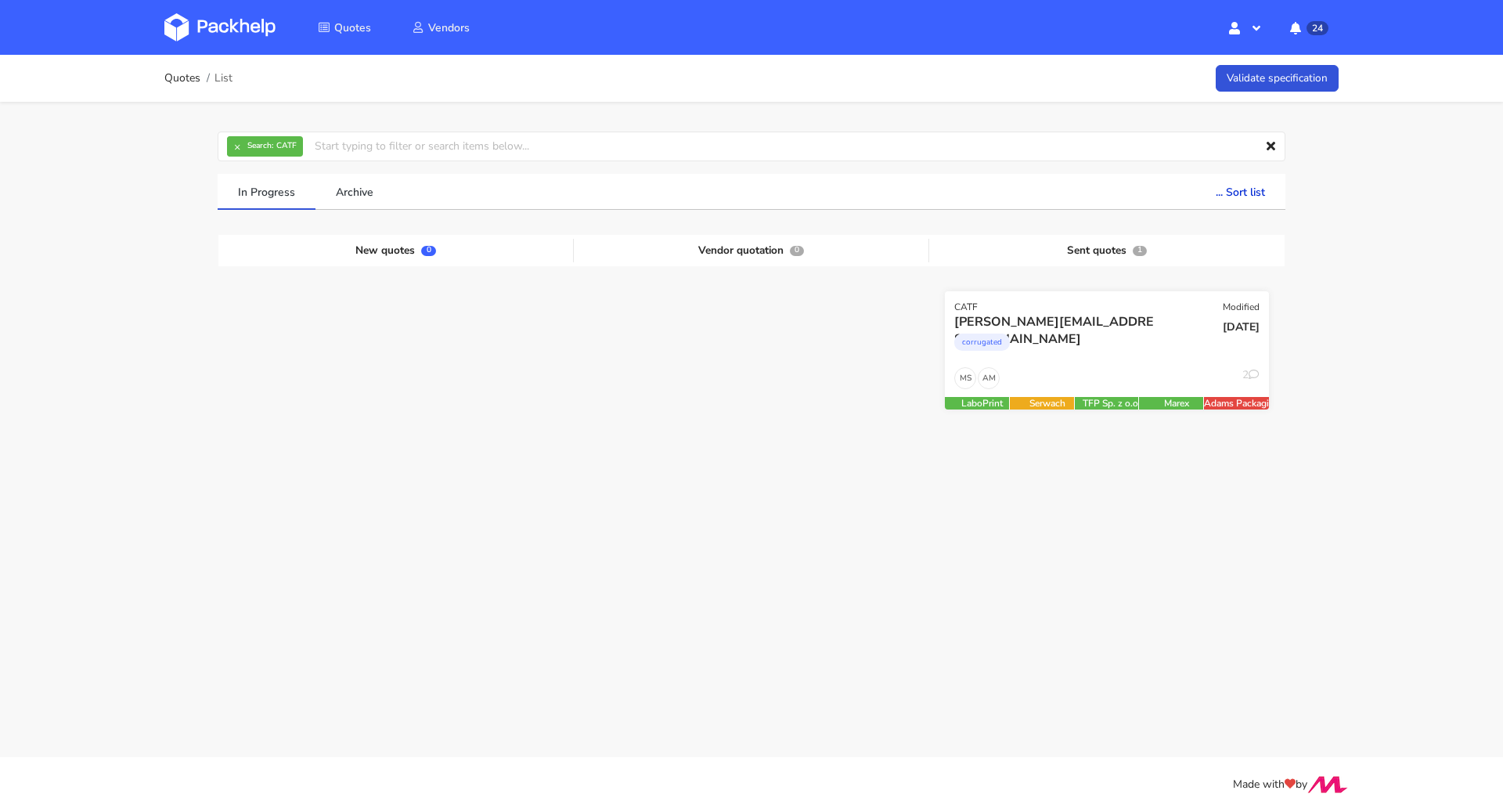
click at [1063, 373] on div "AM MS 2" at bounding box center [1106, 381] width 324 height 30
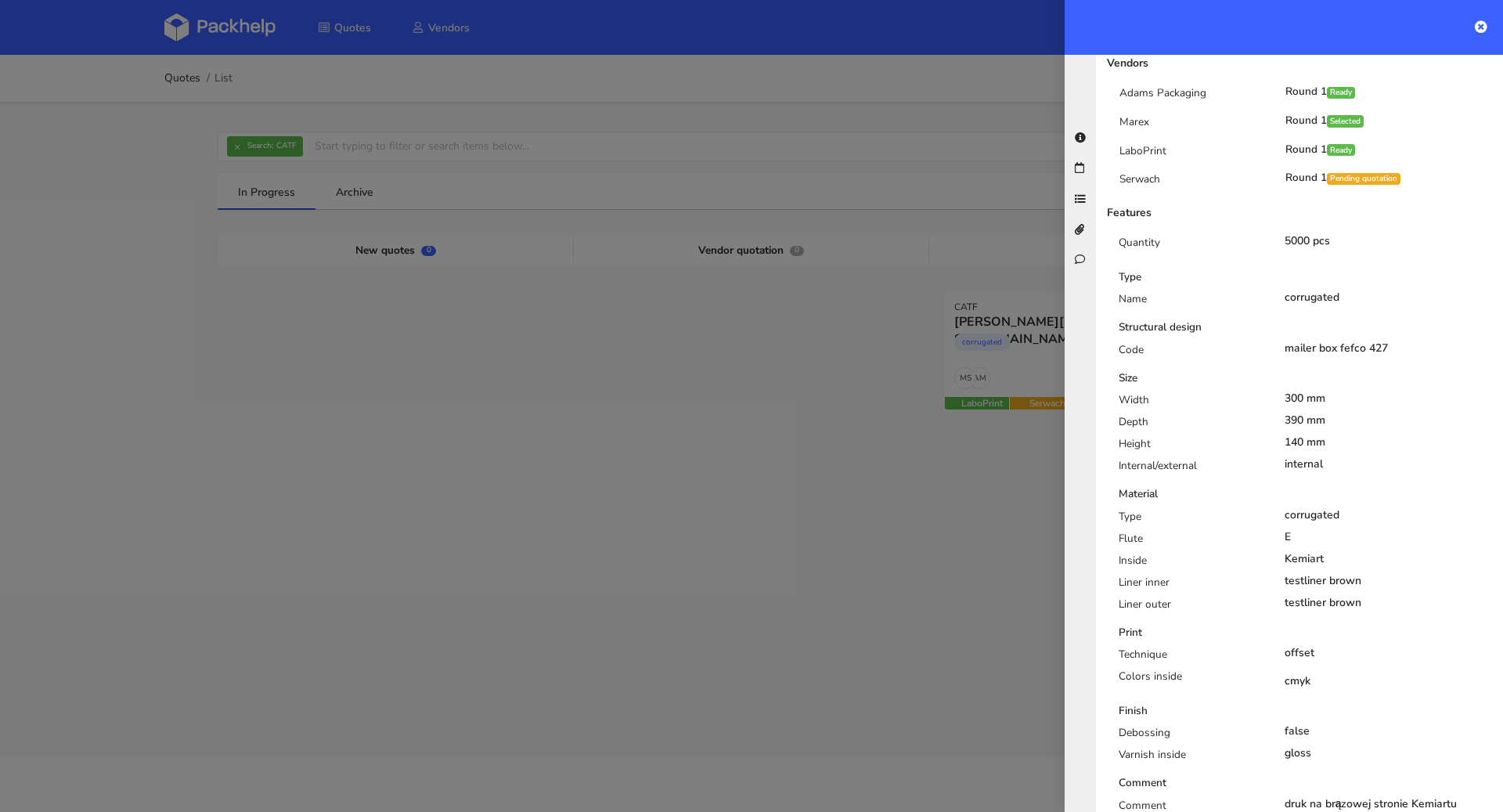
scroll to position [213, 0]
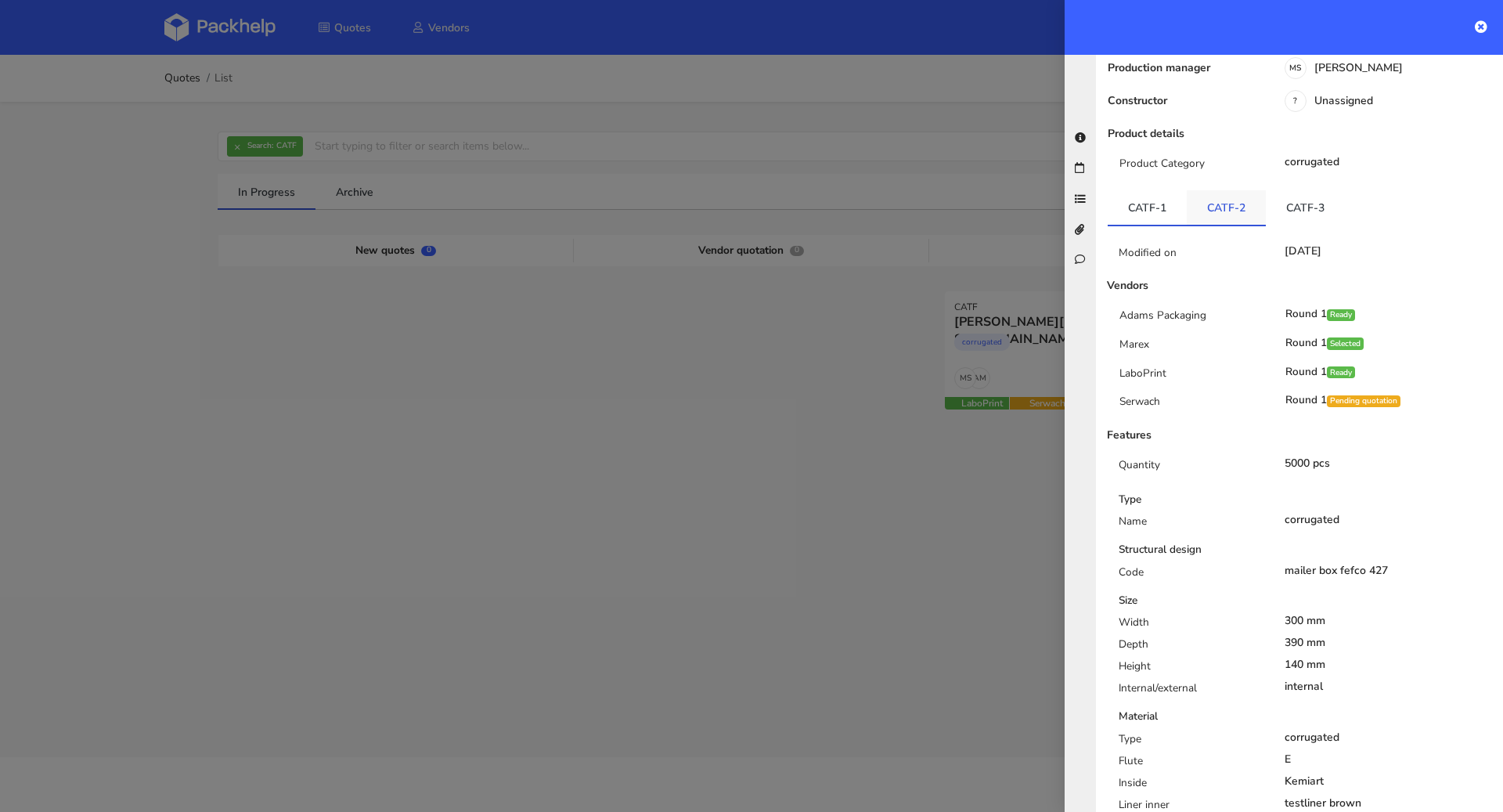
click at [1223, 191] on link "CATF-2" at bounding box center [1226, 208] width 79 height 35
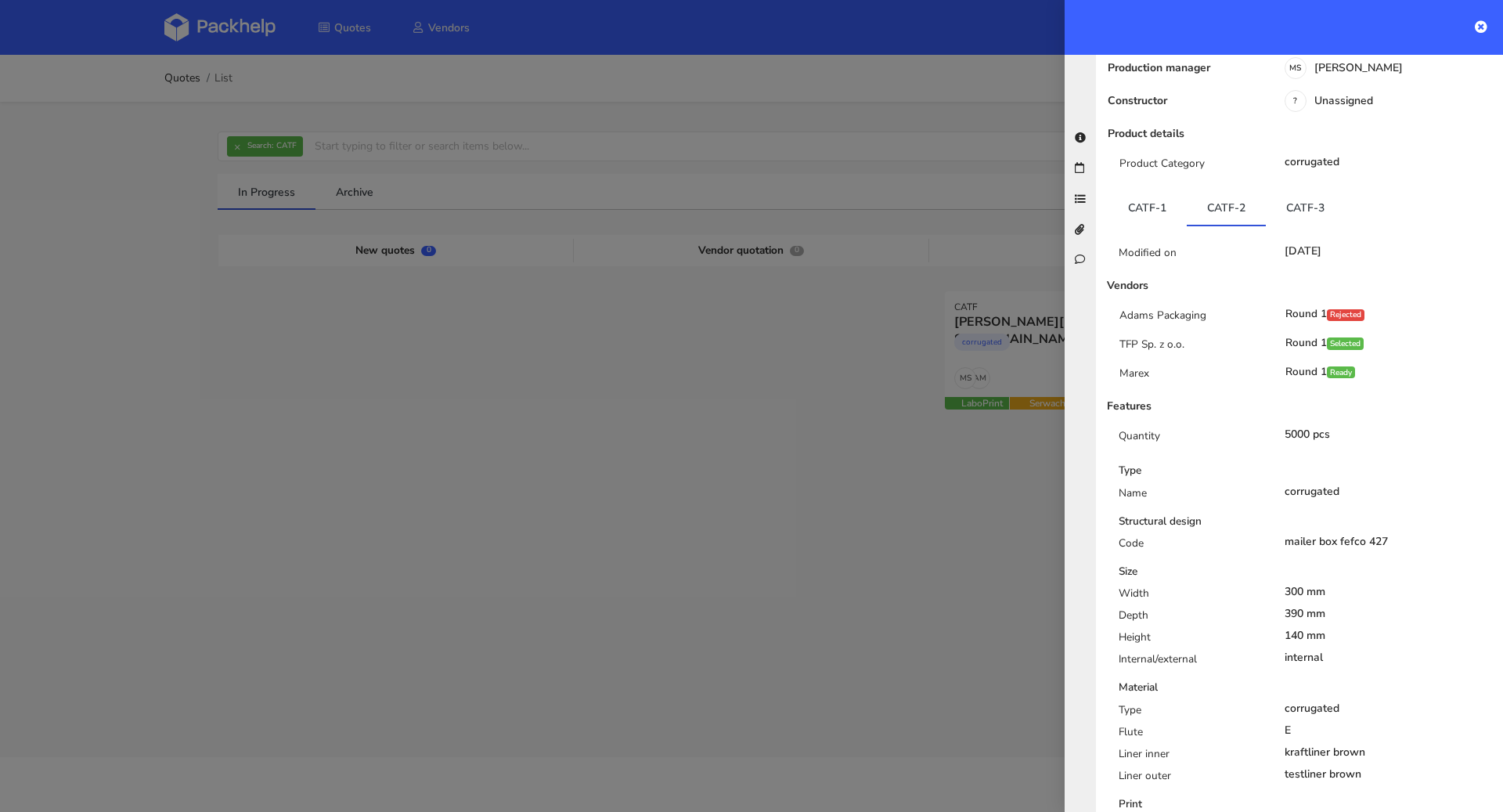
scroll to position [208, 0]
click at [1293, 195] on link "CATF-3" at bounding box center [1306, 212] width 79 height 35
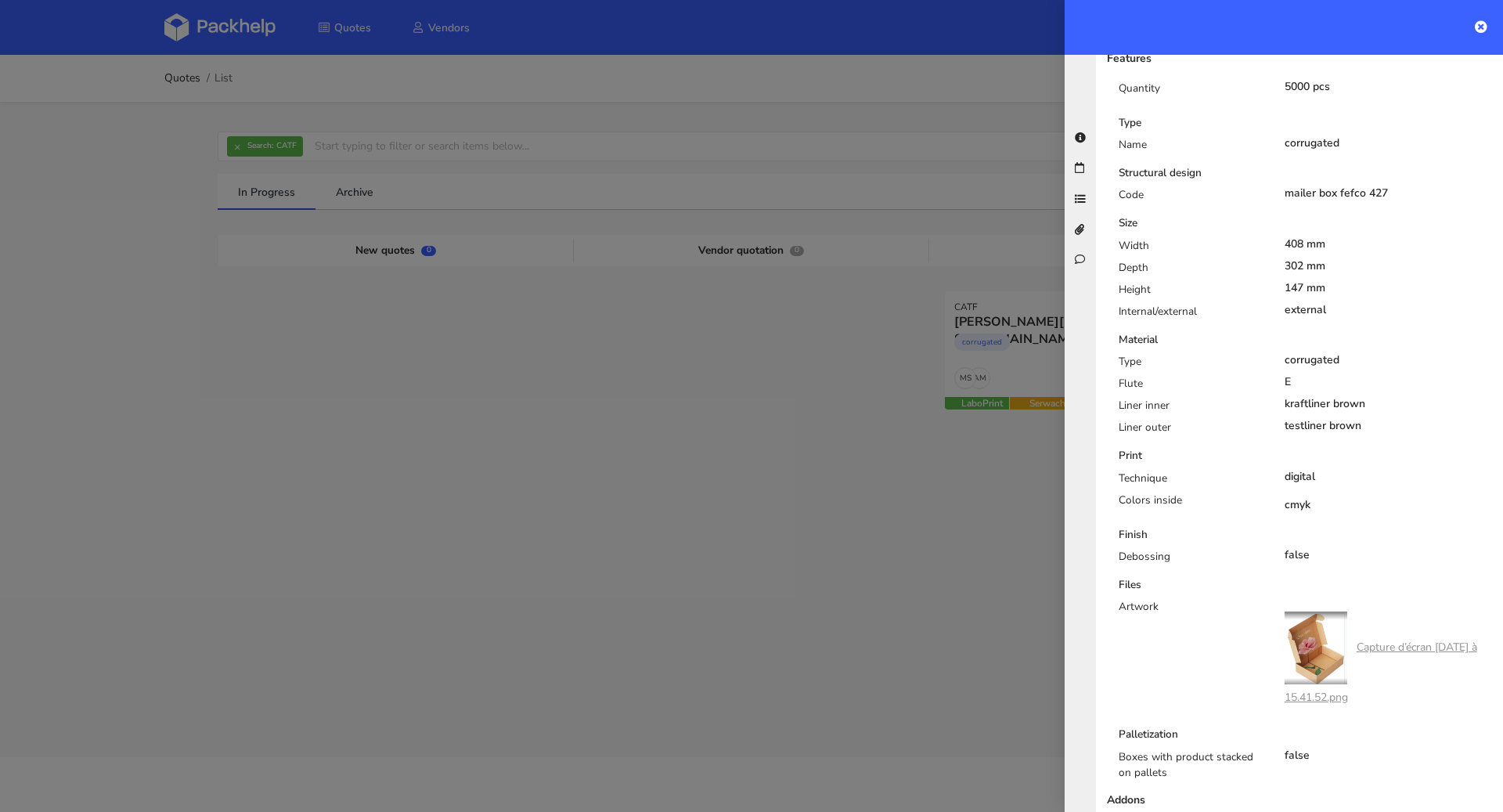
scroll to position [205, 0]
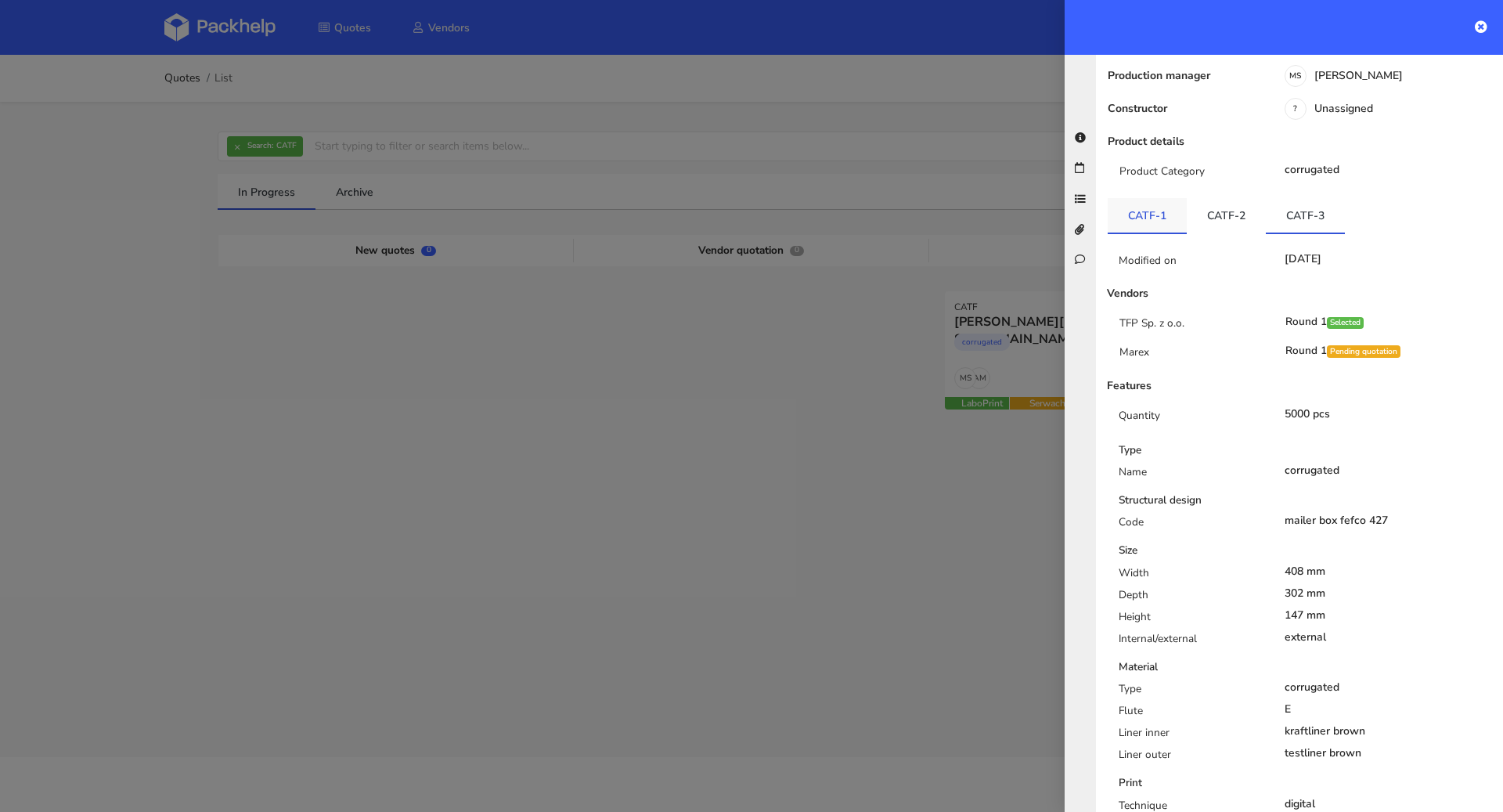
click at [1152, 198] on link "CATF-1" at bounding box center [1148, 216] width 79 height 35
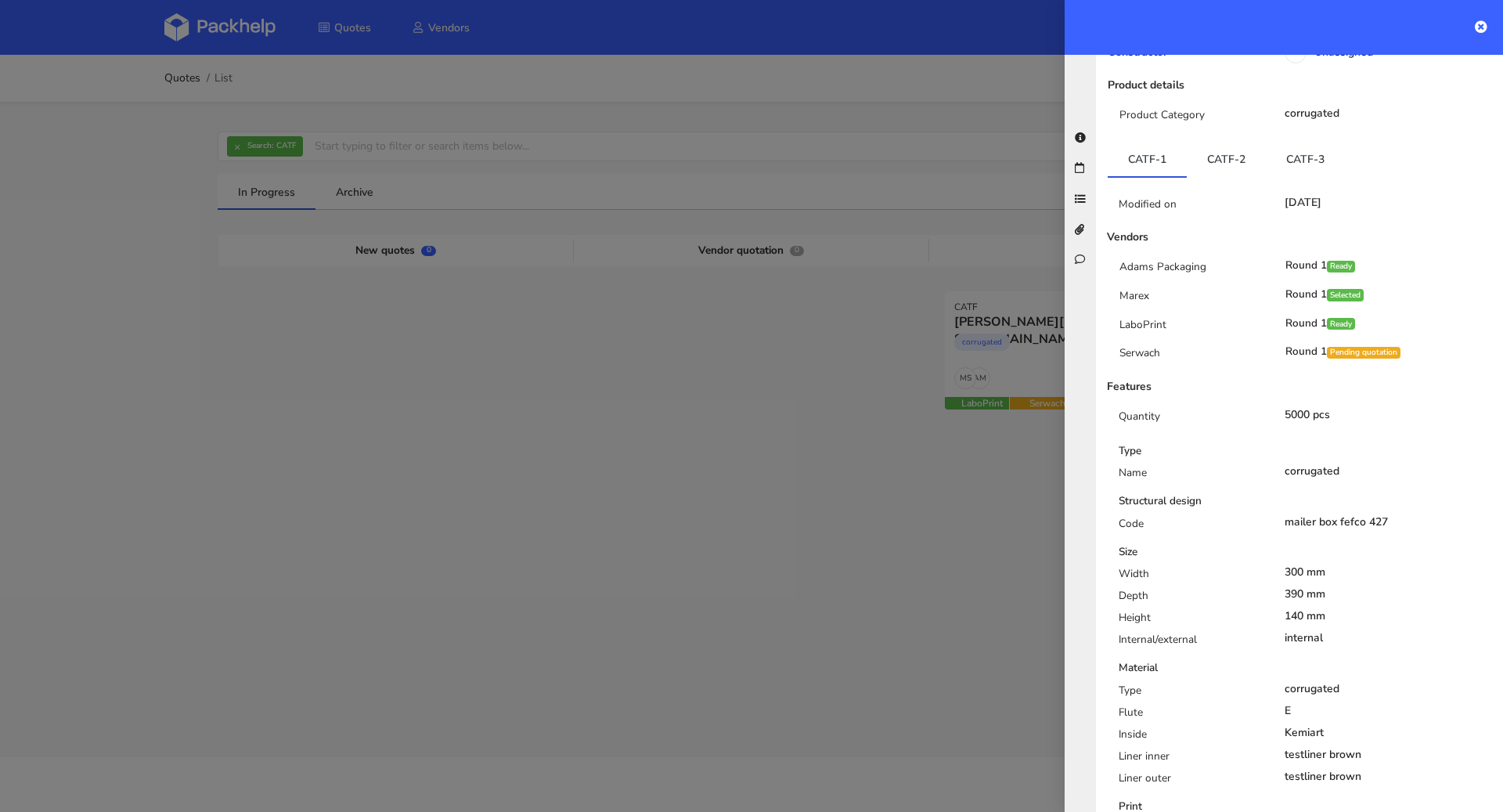
scroll to position [0, 0]
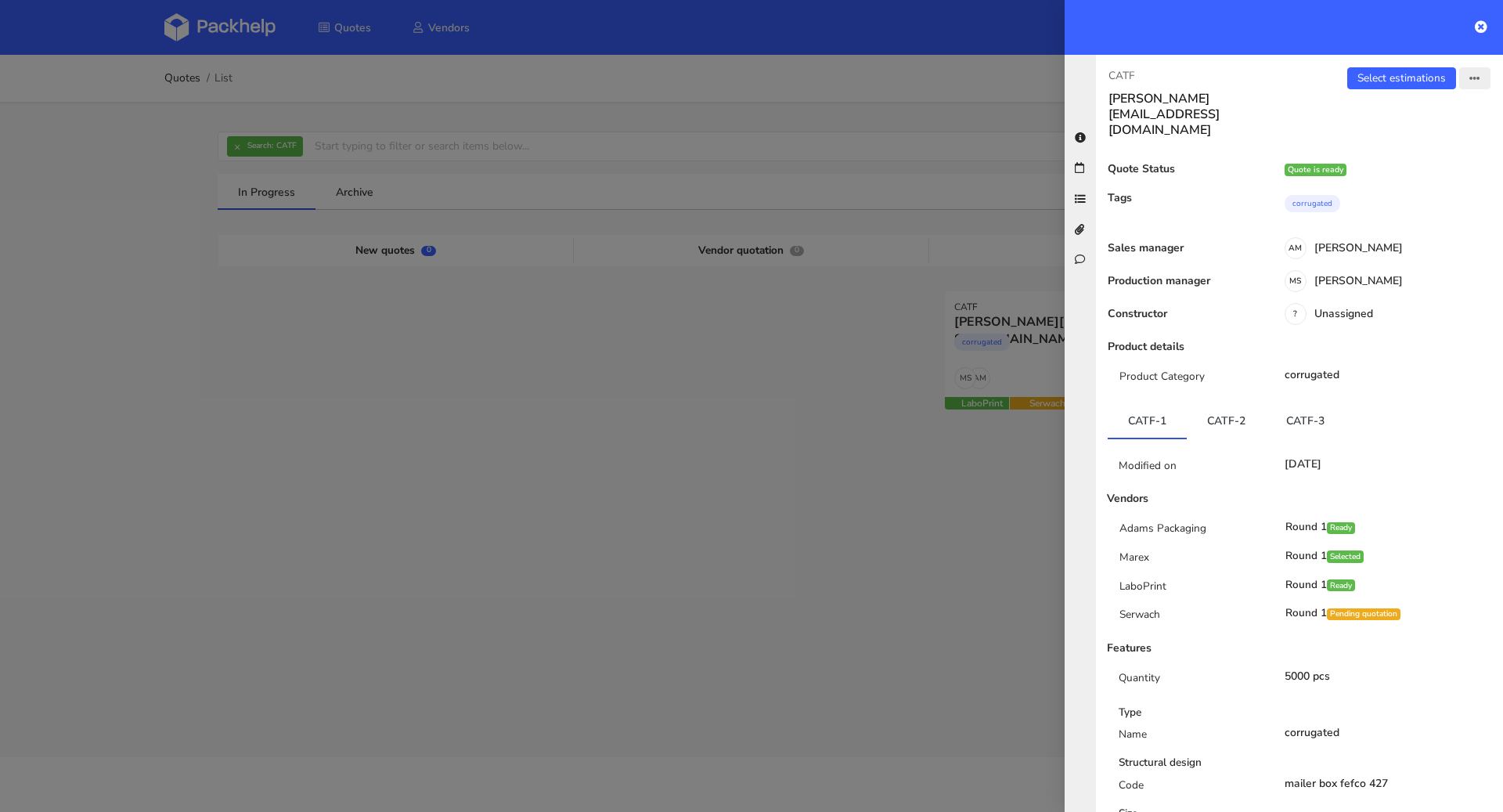
click at [1469, 81] on icon "button" at bounding box center [1474, 78] width 11 height 11
click at [1421, 106] on link "View quote" at bounding box center [1424, 109] width 137 height 26
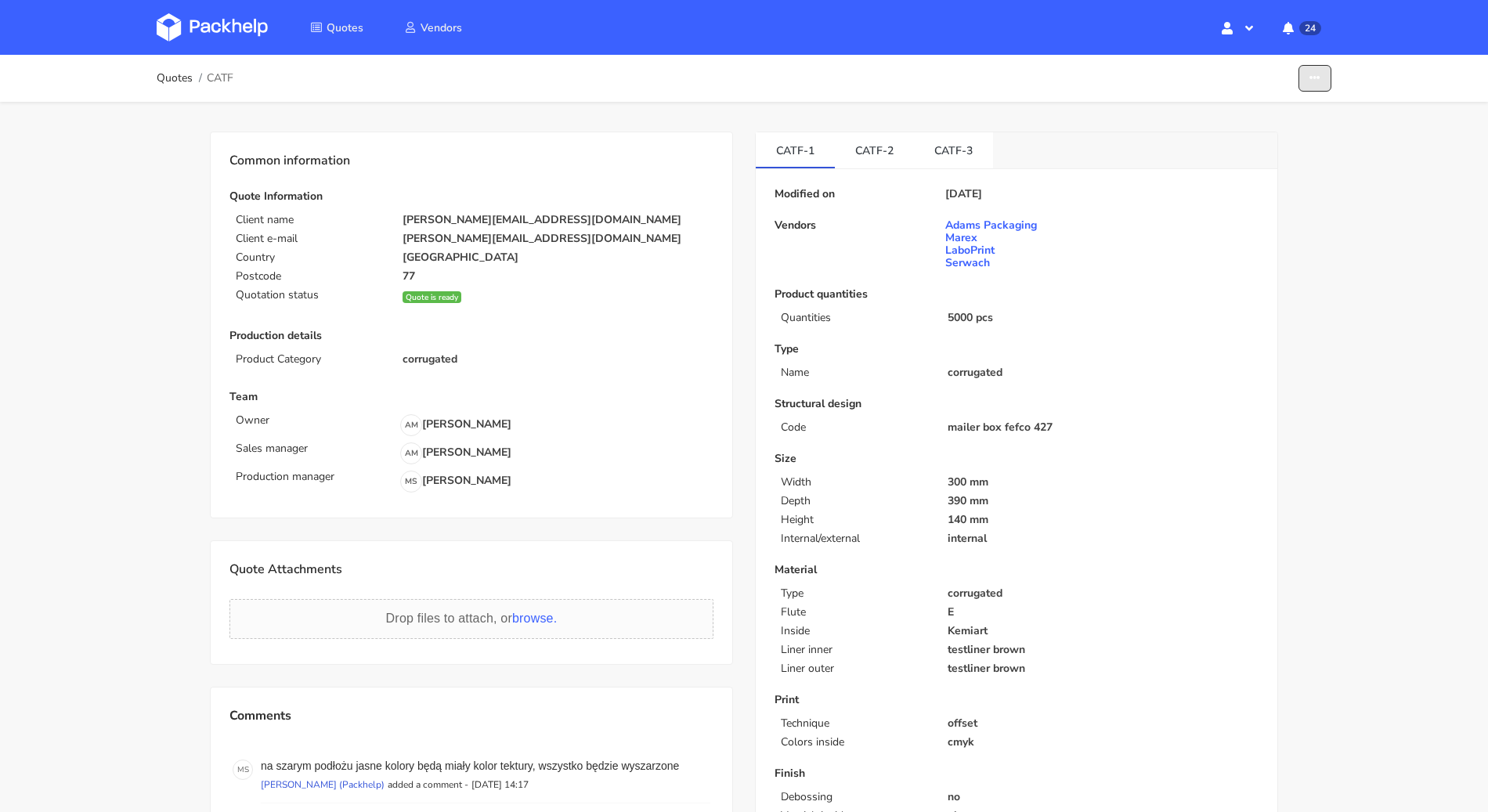
click at [1306, 69] on button "button" at bounding box center [1315, 78] width 33 height 27
click at [1258, 104] on link "Edit quote" at bounding box center [1255, 112] width 137 height 26
click at [1322, 78] on button "button" at bounding box center [1315, 78] width 33 height 27
click at [1269, 114] on link "Edit quote" at bounding box center [1255, 112] width 137 height 26
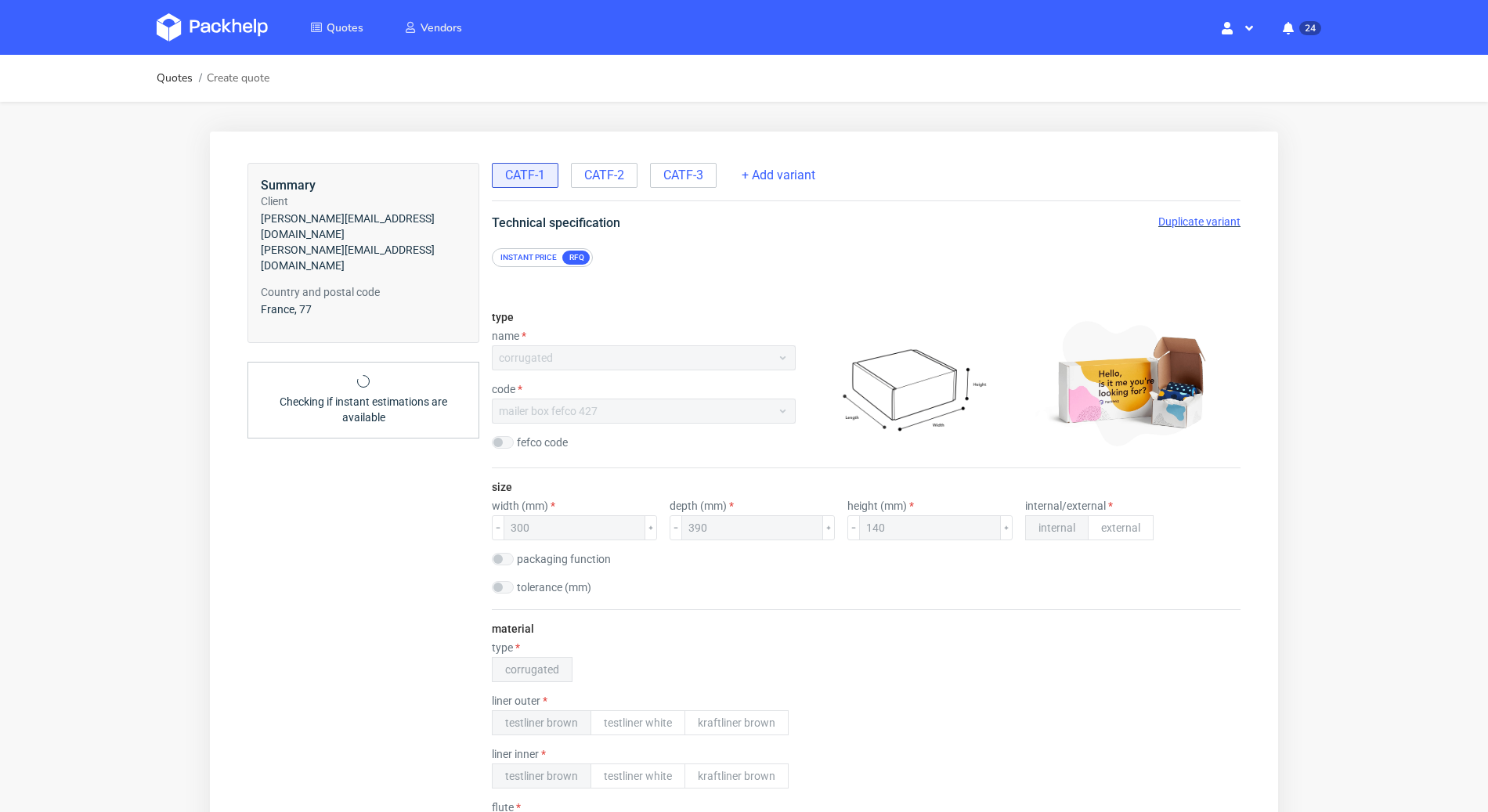
click at [1176, 225] on span "Duplicate variant" at bounding box center [1200, 221] width 82 height 13
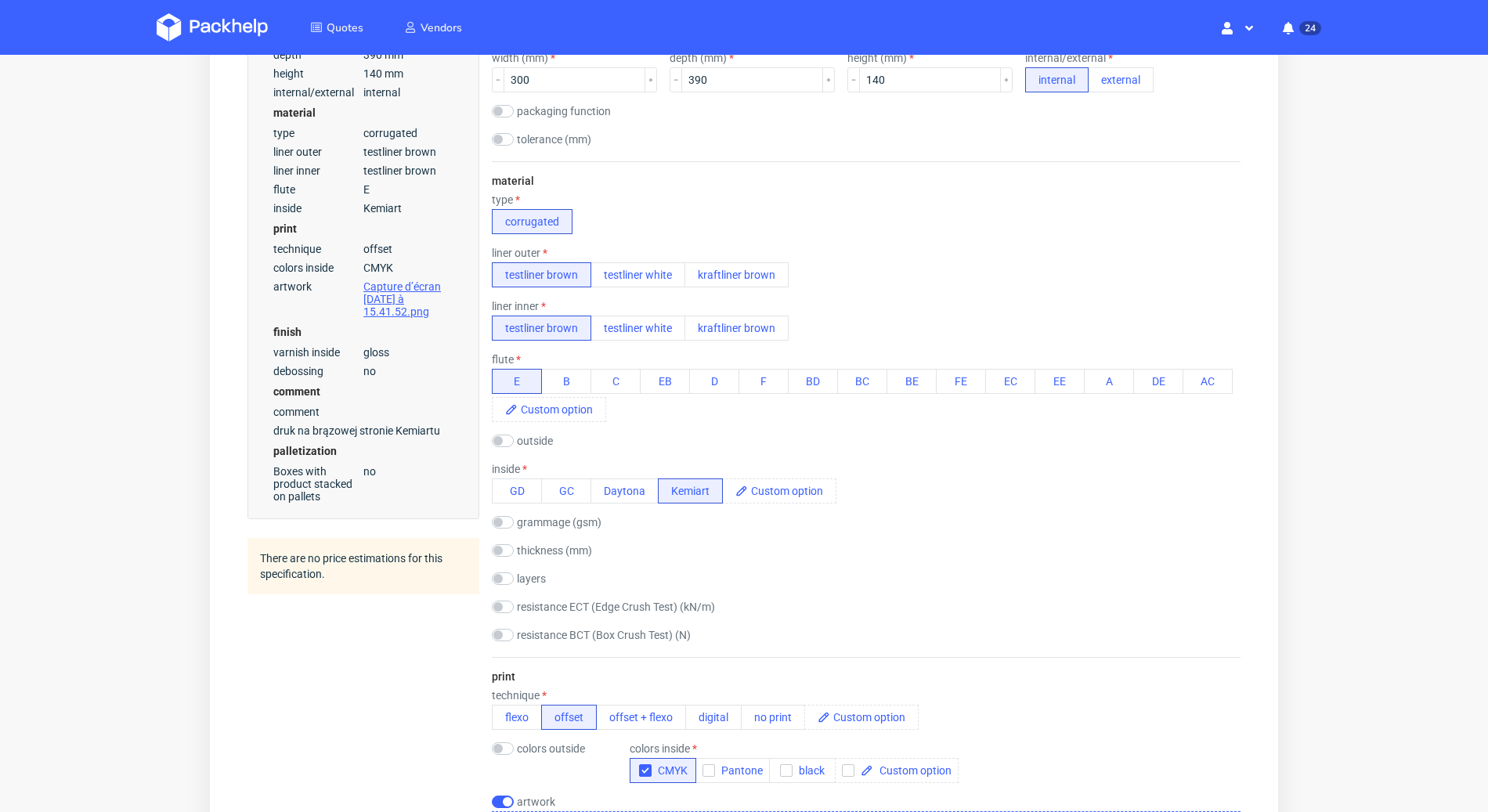
scroll to position [487, 0]
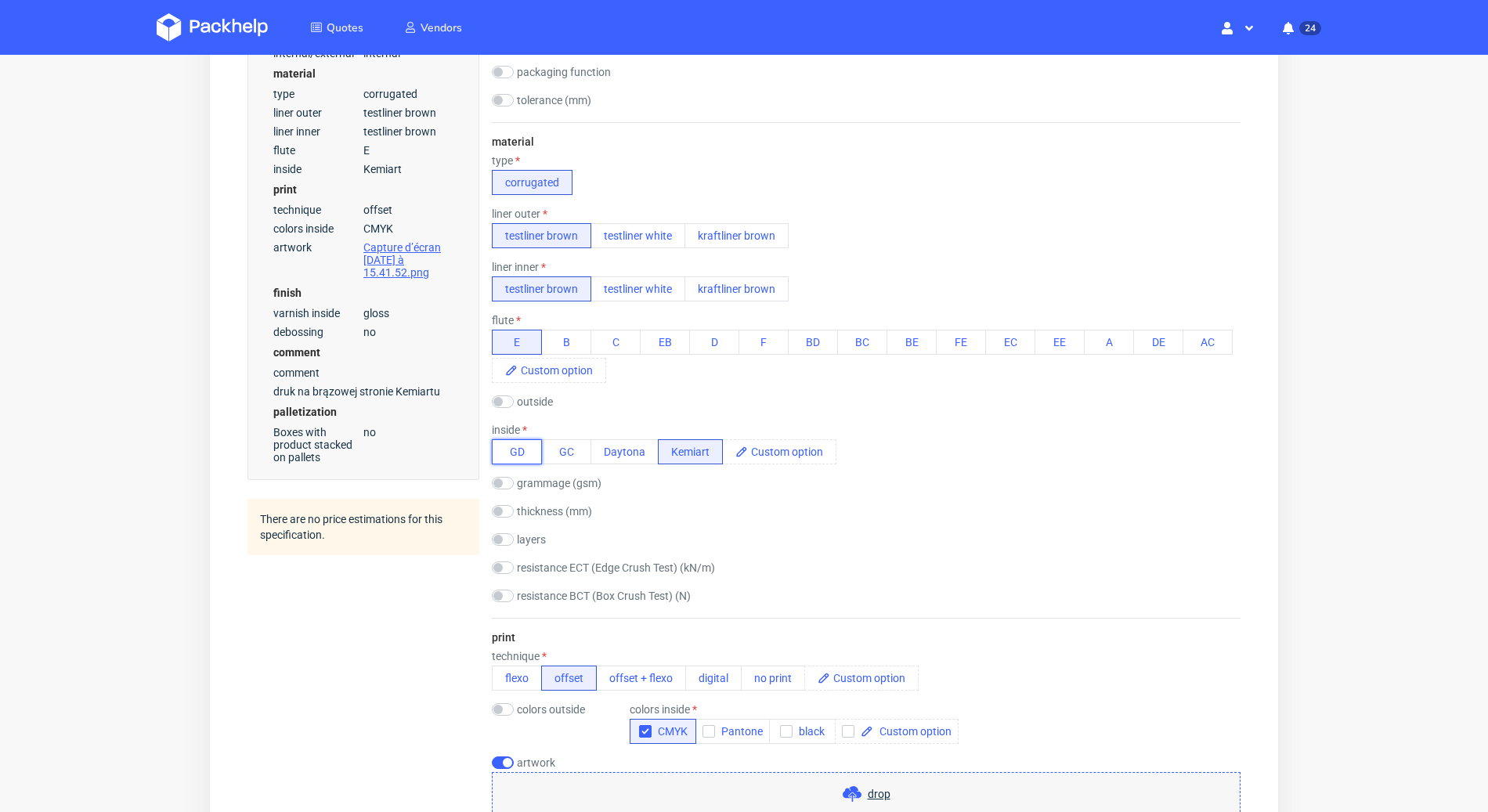
click at [532, 451] on button "GD" at bounding box center [517, 452] width 50 height 25
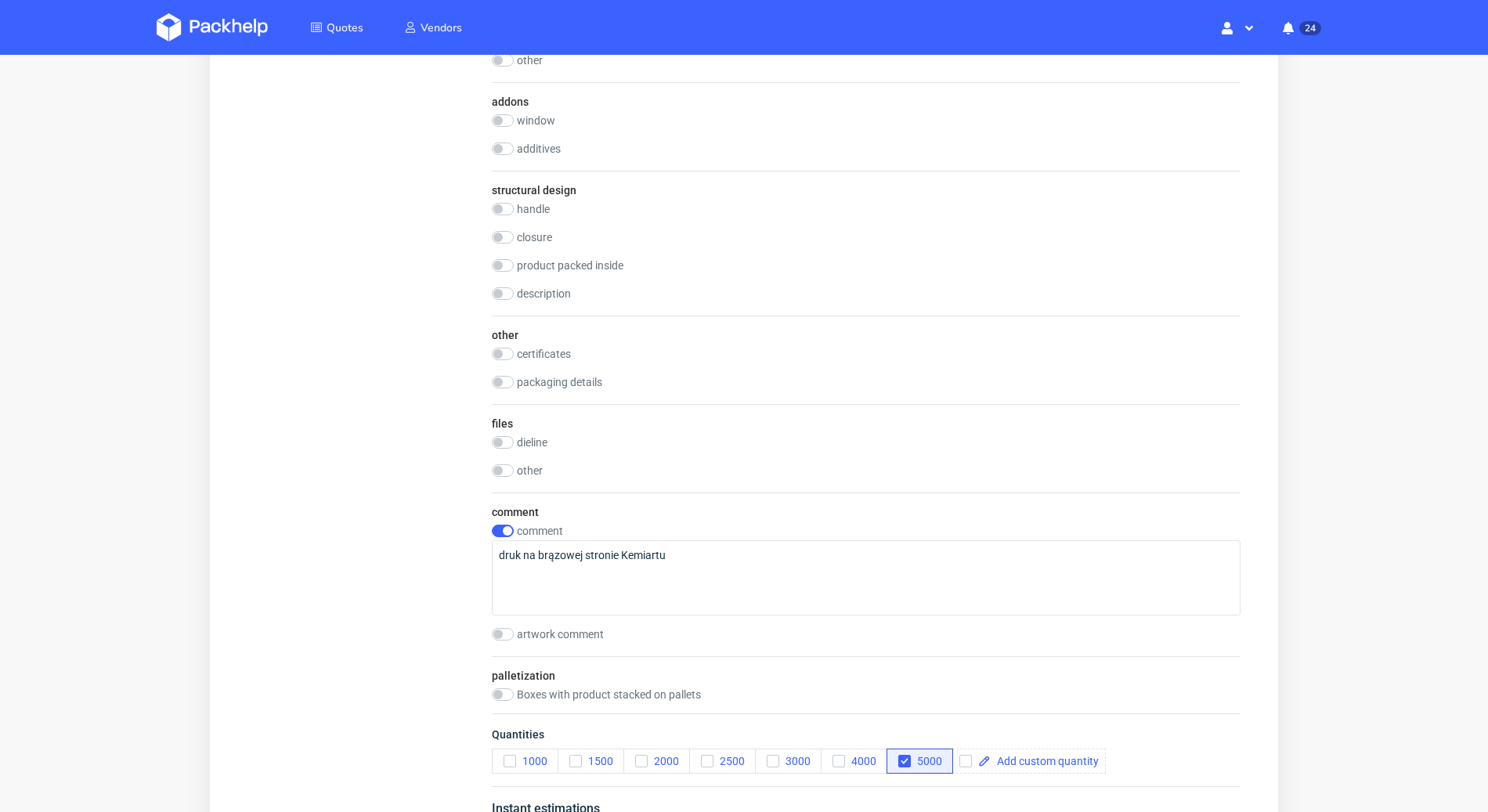
scroll to position [1826, 0]
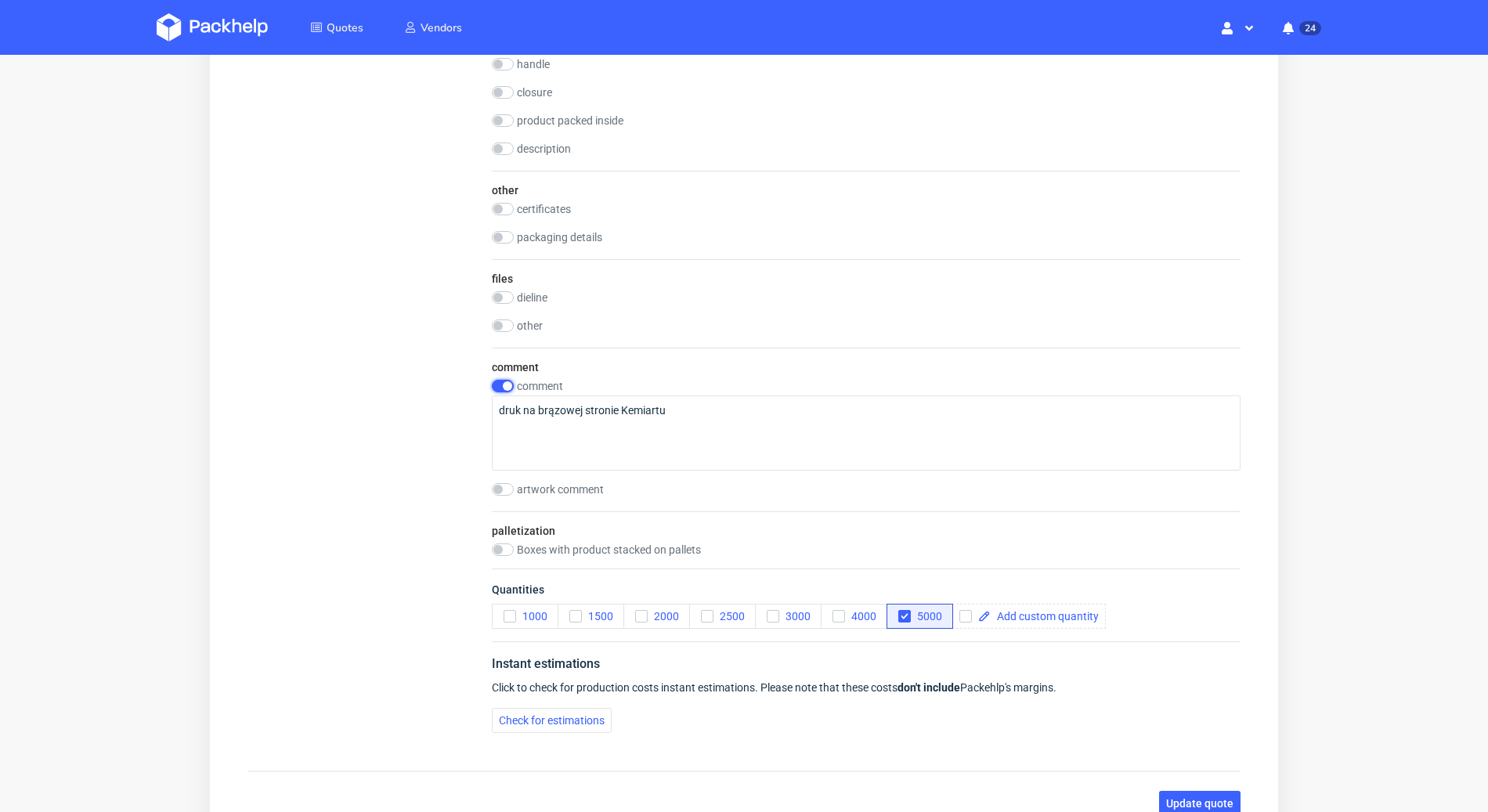
click at [502, 381] on input "checkbox" at bounding box center [502, 385] width 22 height 13
checkbox input "false"
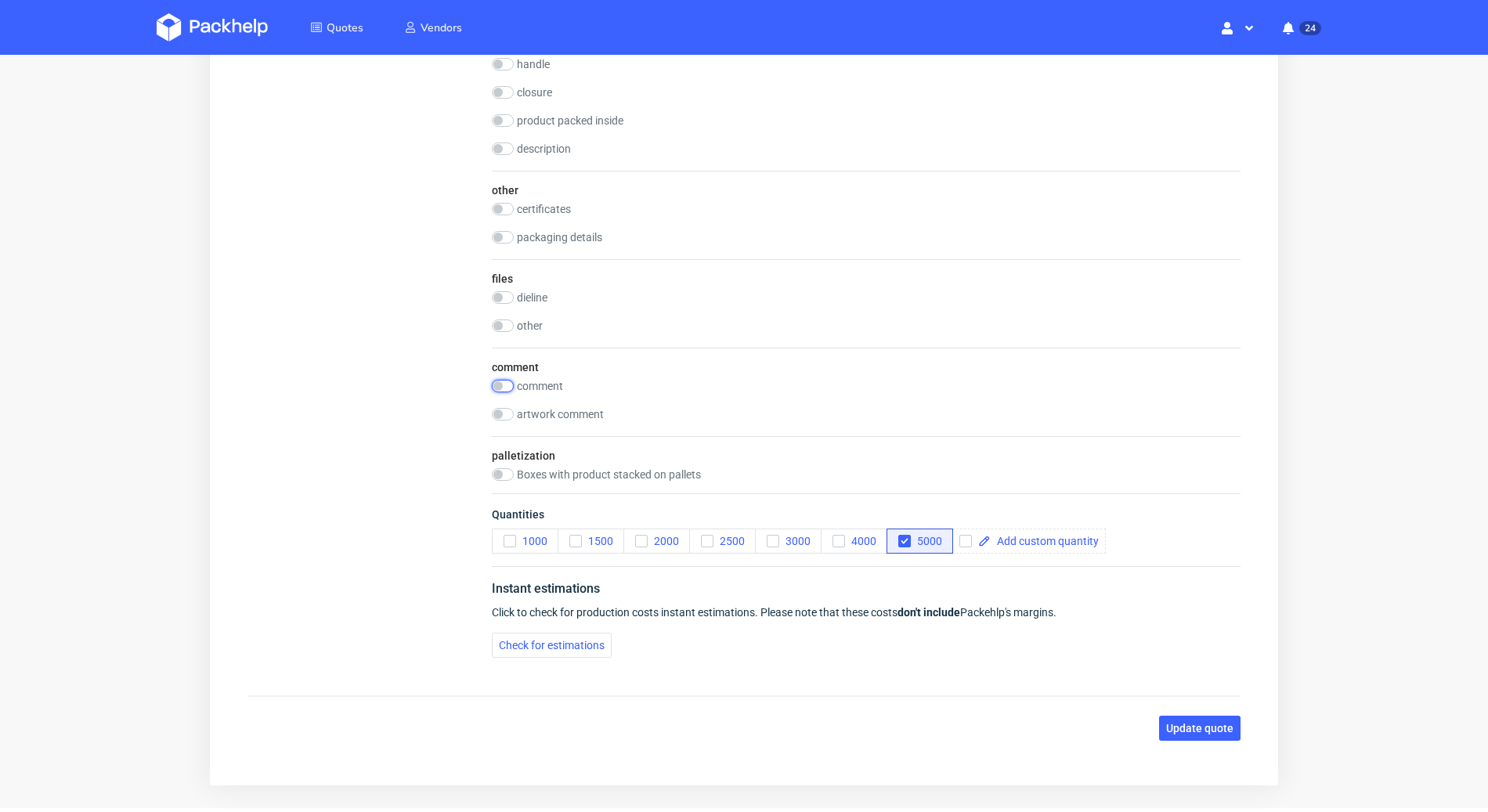
scroll to position [0, 0]
click at [1182, 715] on button "Update quote" at bounding box center [1200, 728] width 81 height 25
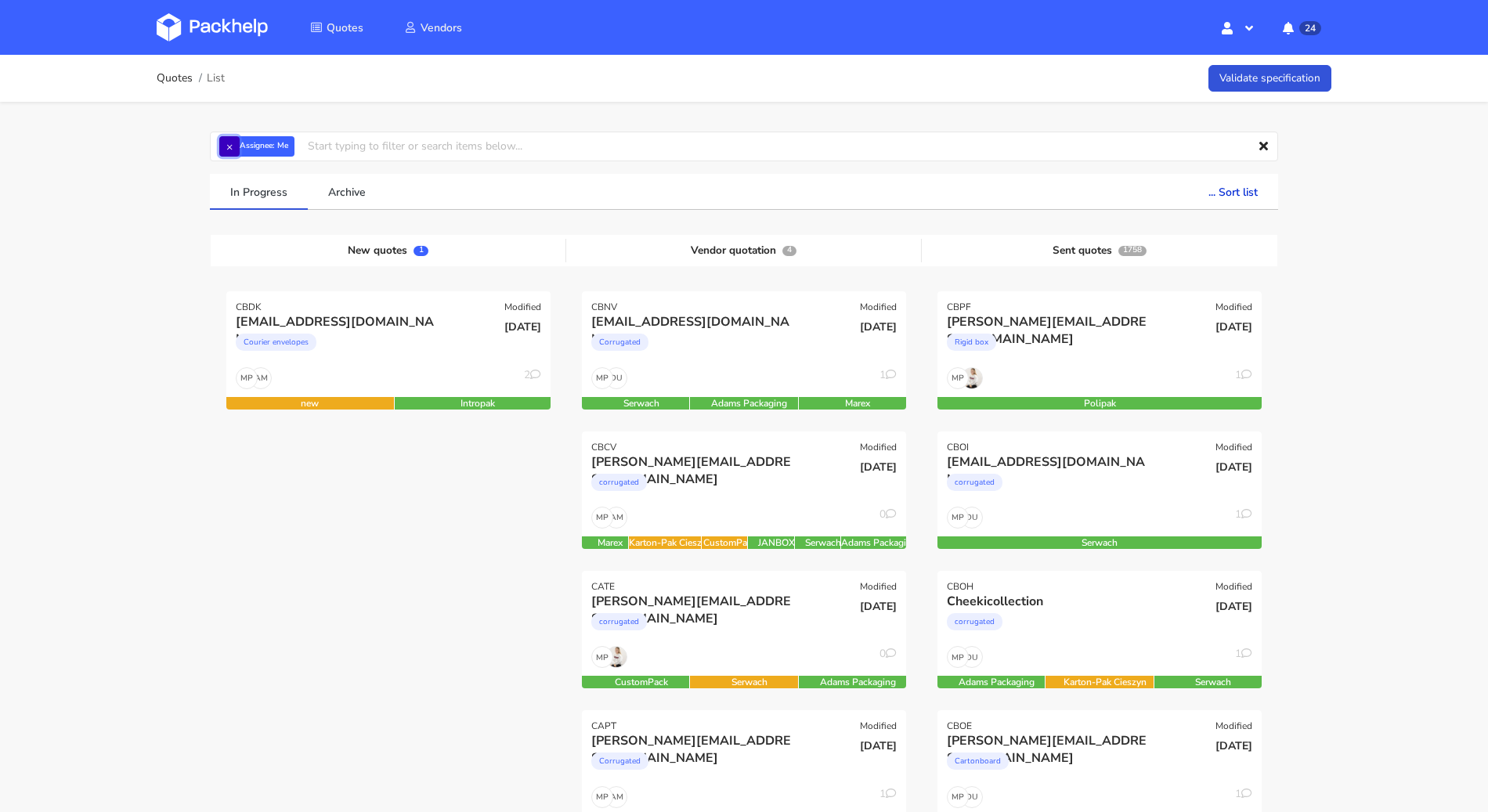
drag, startPoint x: 220, startPoint y: 143, endPoint x: 230, endPoint y: 149, distance: 11.7
click at [220, 143] on button "×" at bounding box center [229, 146] width 20 height 20
click at [236, 150] on input "text" at bounding box center [744, 146] width 1068 height 30
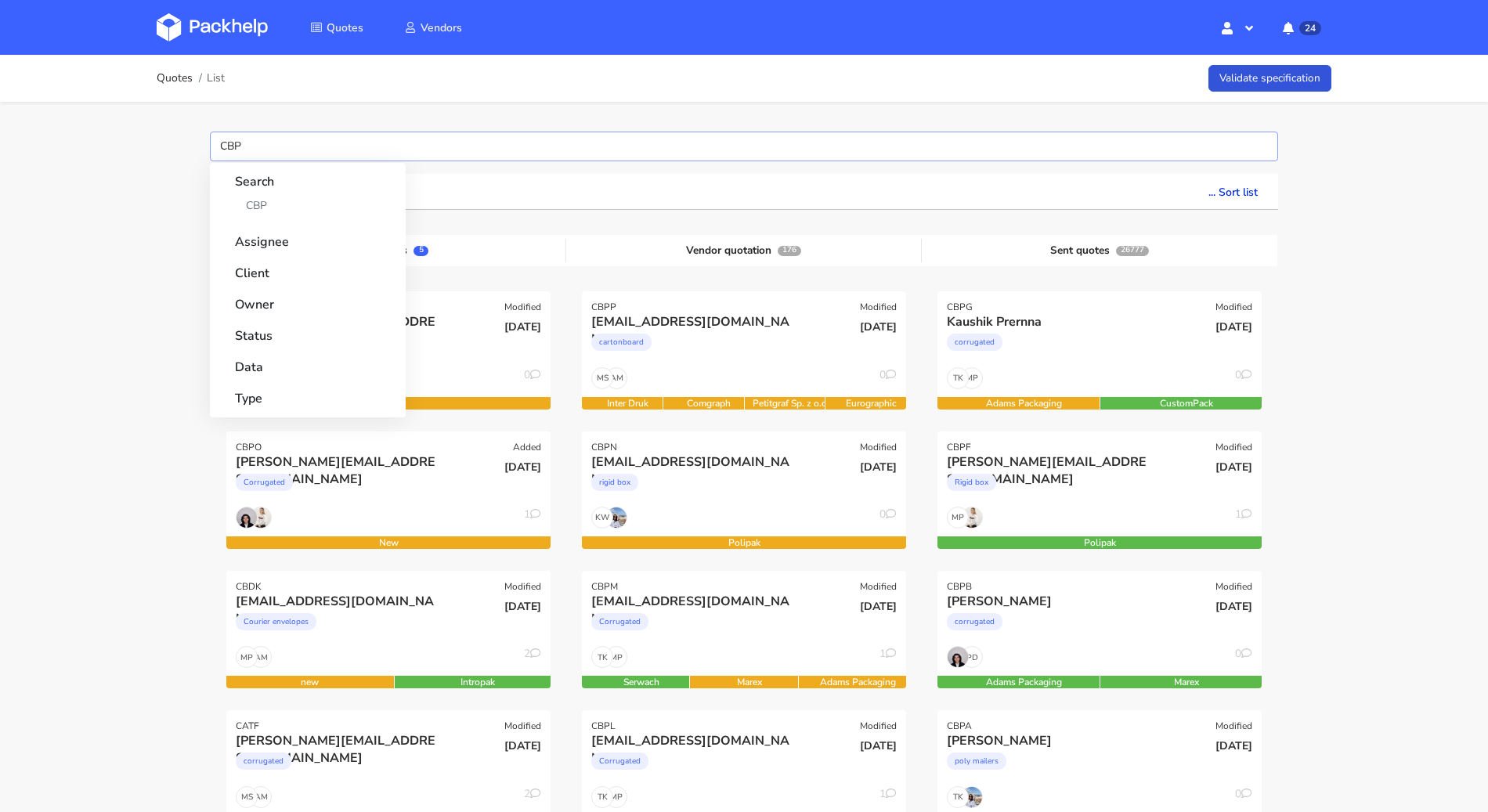
type input "CBPQ"
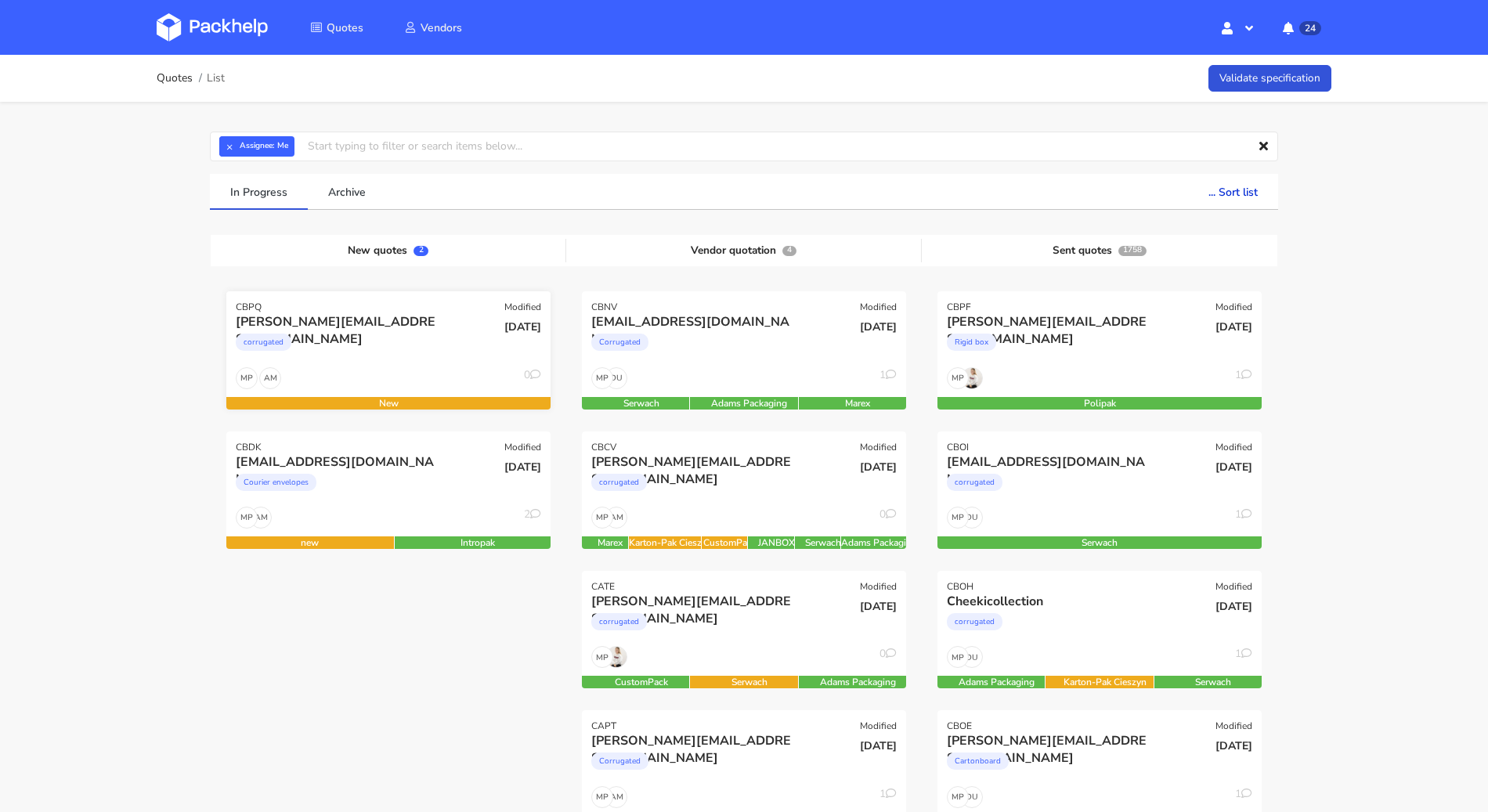
click at [370, 376] on div "AM MP 0" at bounding box center [388, 381] width 324 height 30
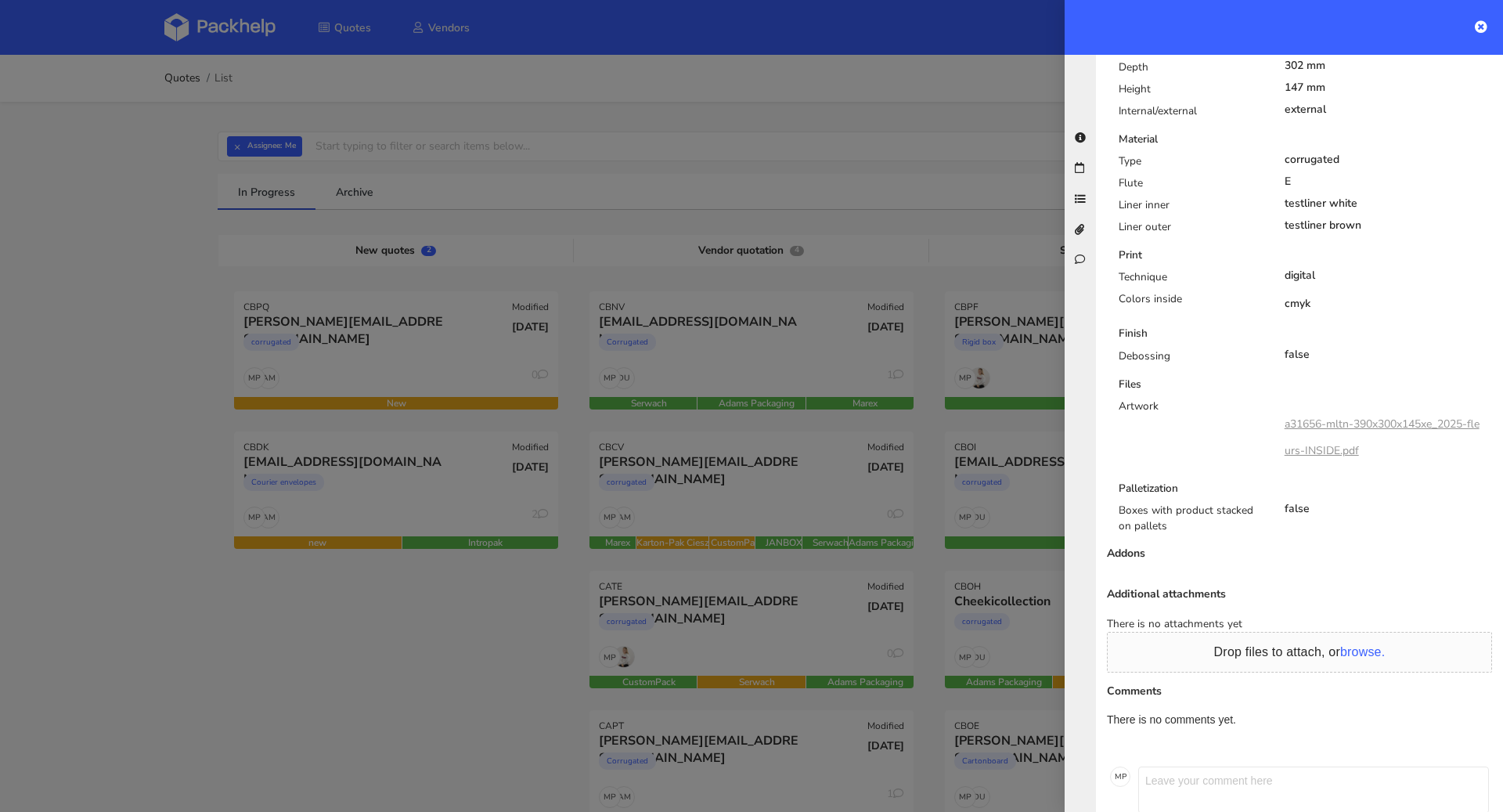
scroll to position [702, 0]
click at [1336, 419] on link "a31656-mltn-390x300x145xe_2025-fleurs-INSIDE.pdf" at bounding box center [1382, 439] width 195 height 42
click at [84, 466] on div at bounding box center [751, 406] width 1503 height 812
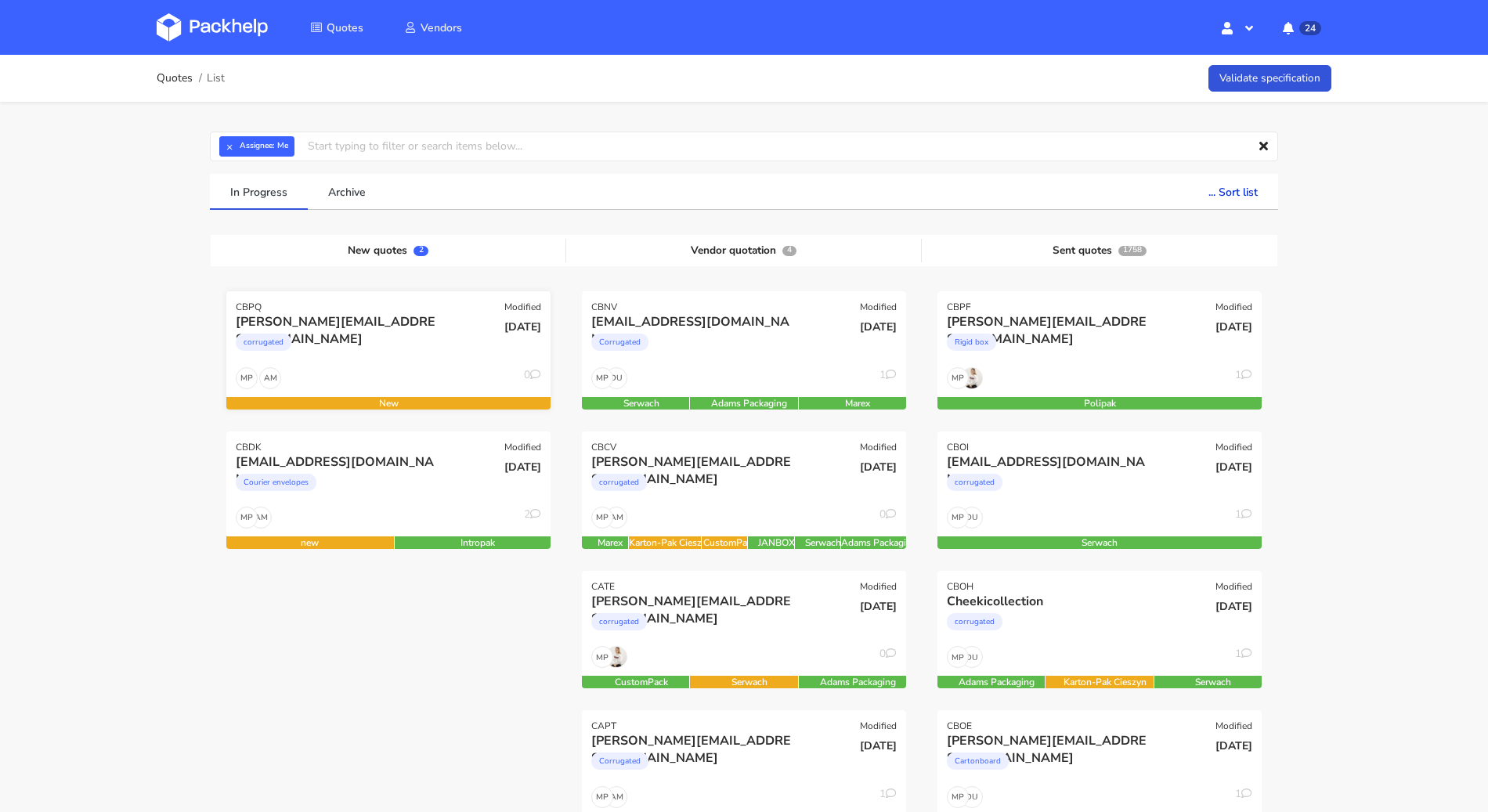
click at [393, 336] on div "corrugated" at bounding box center [340, 346] width 207 height 31
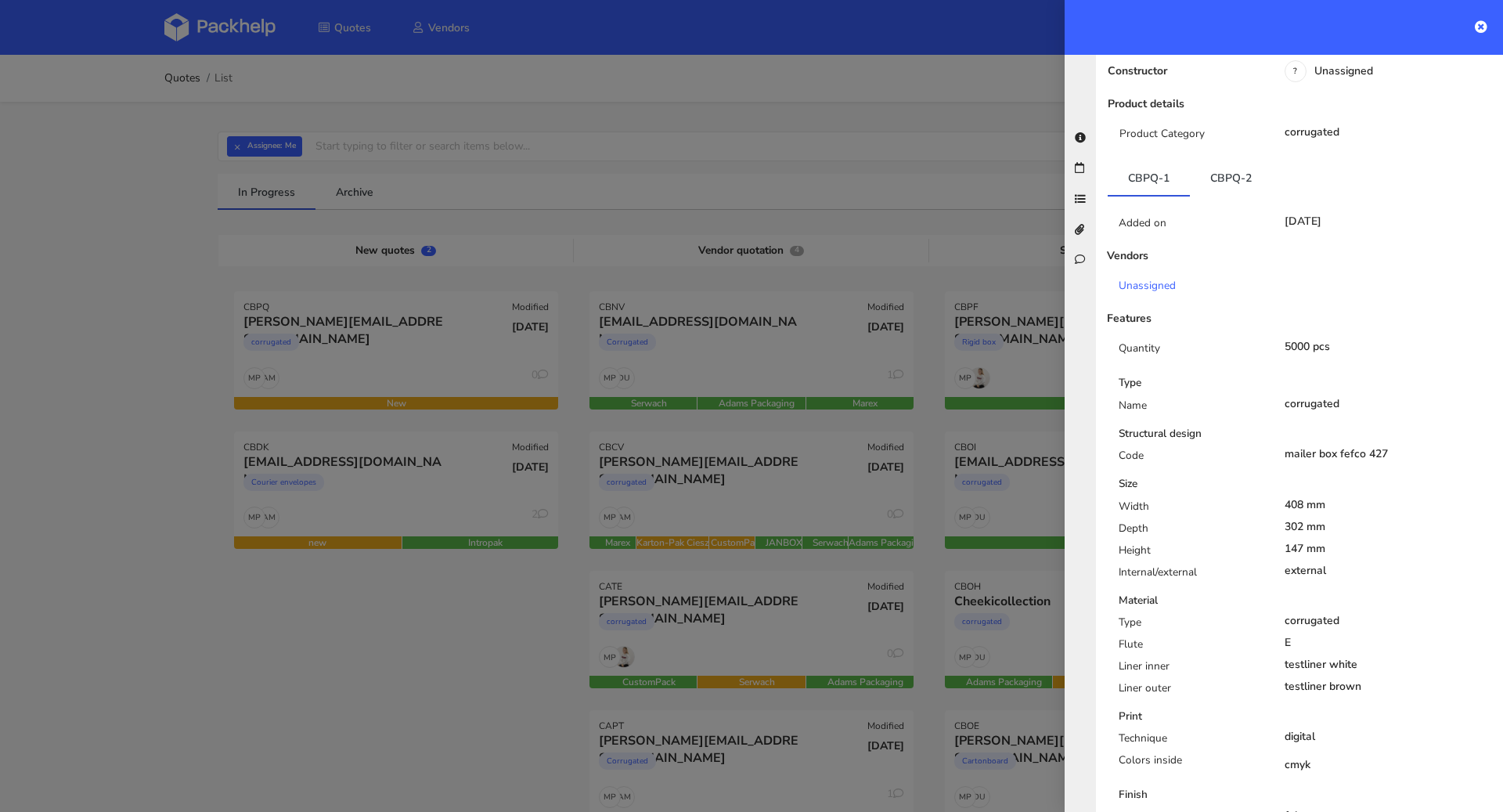
scroll to position [245, 0]
click at [1231, 158] on link "CBPQ-2" at bounding box center [1231, 175] width 82 height 35
click at [1154, 158] on link "CBPQ-1" at bounding box center [1149, 175] width 82 height 35
click at [1226, 158] on link "CBPQ-2" at bounding box center [1231, 175] width 82 height 35
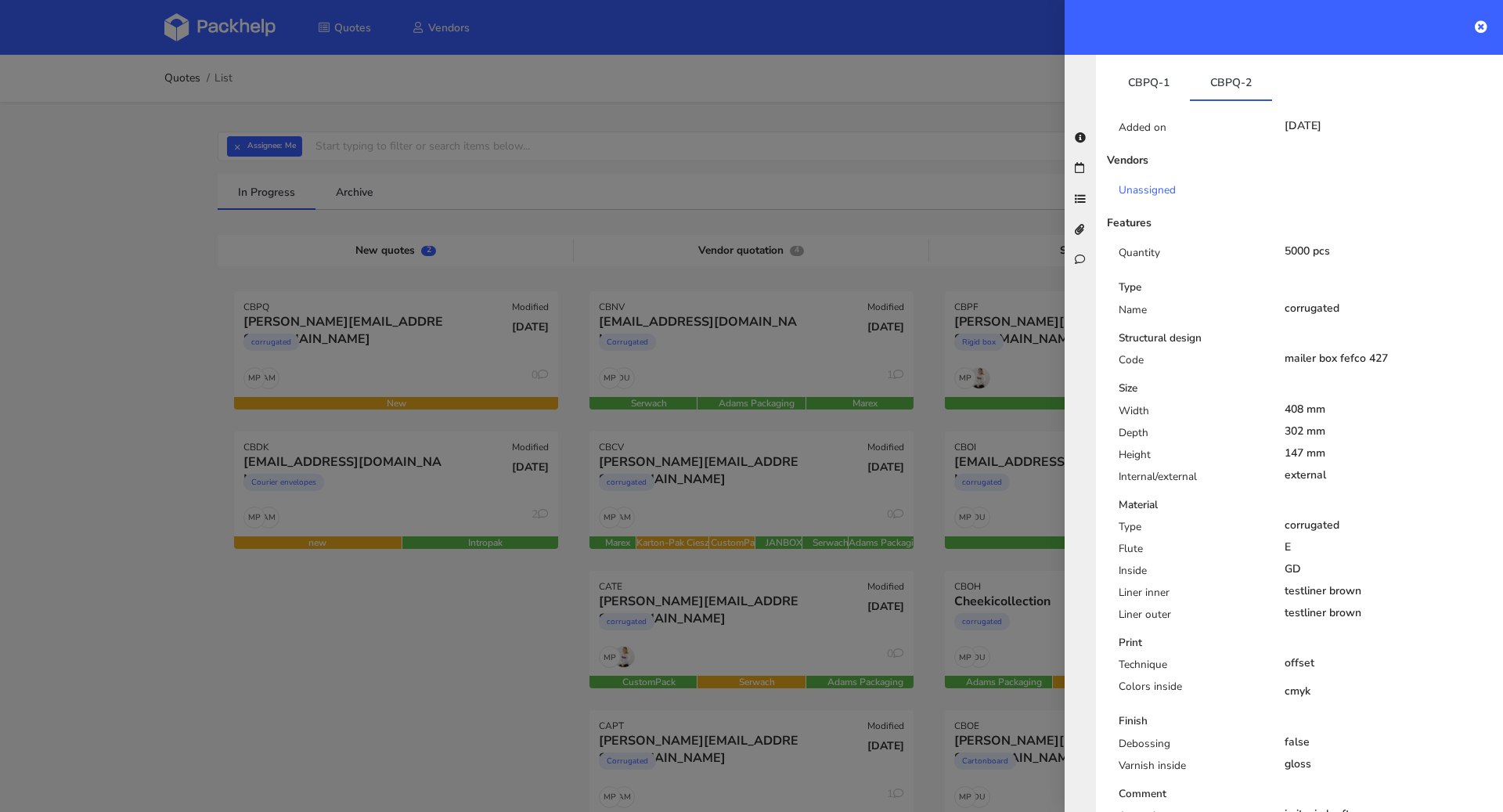
scroll to position [0, 0]
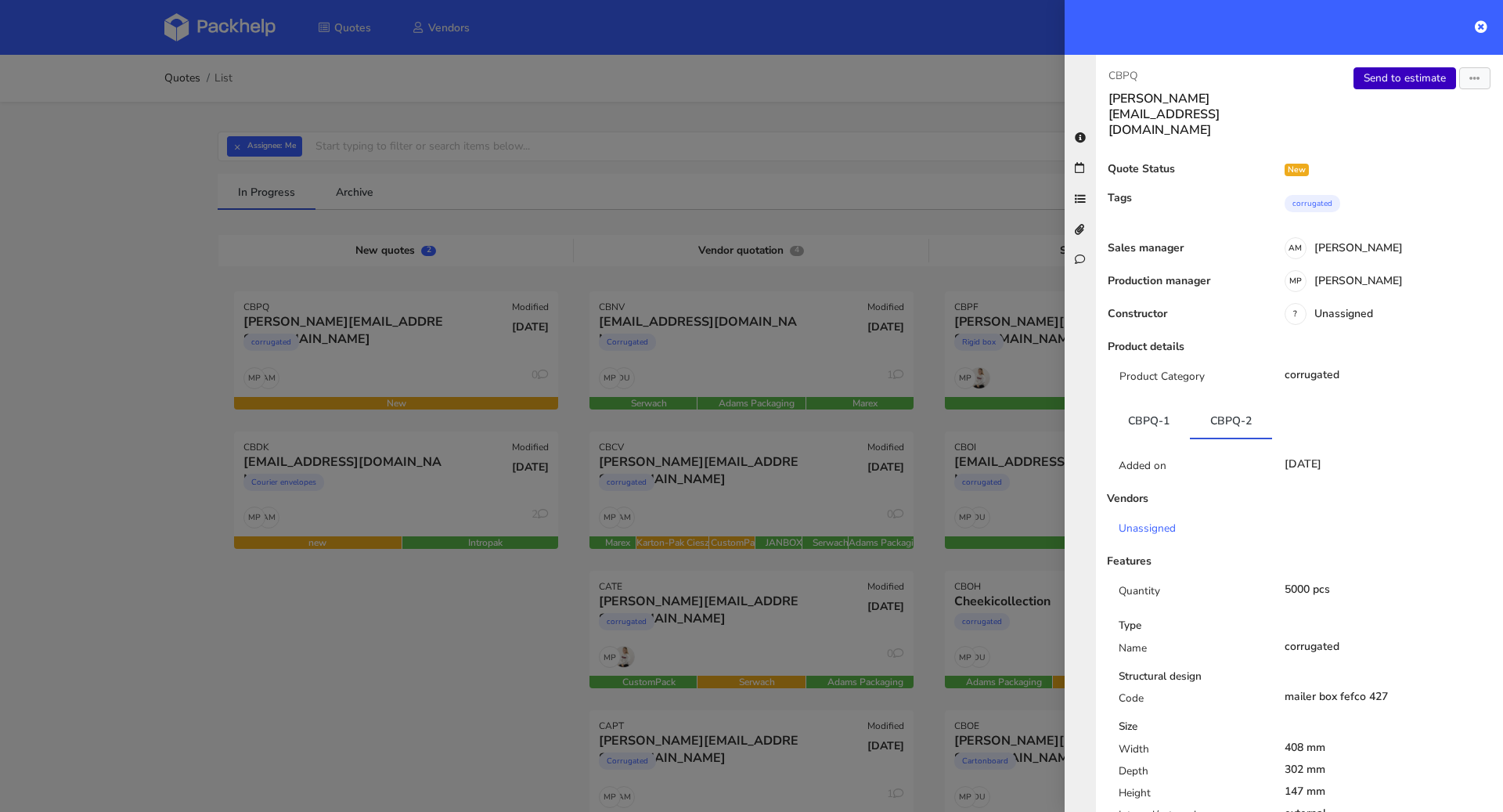
click at [1387, 74] on link "Send to estimate" at bounding box center [1405, 78] width 103 height 22
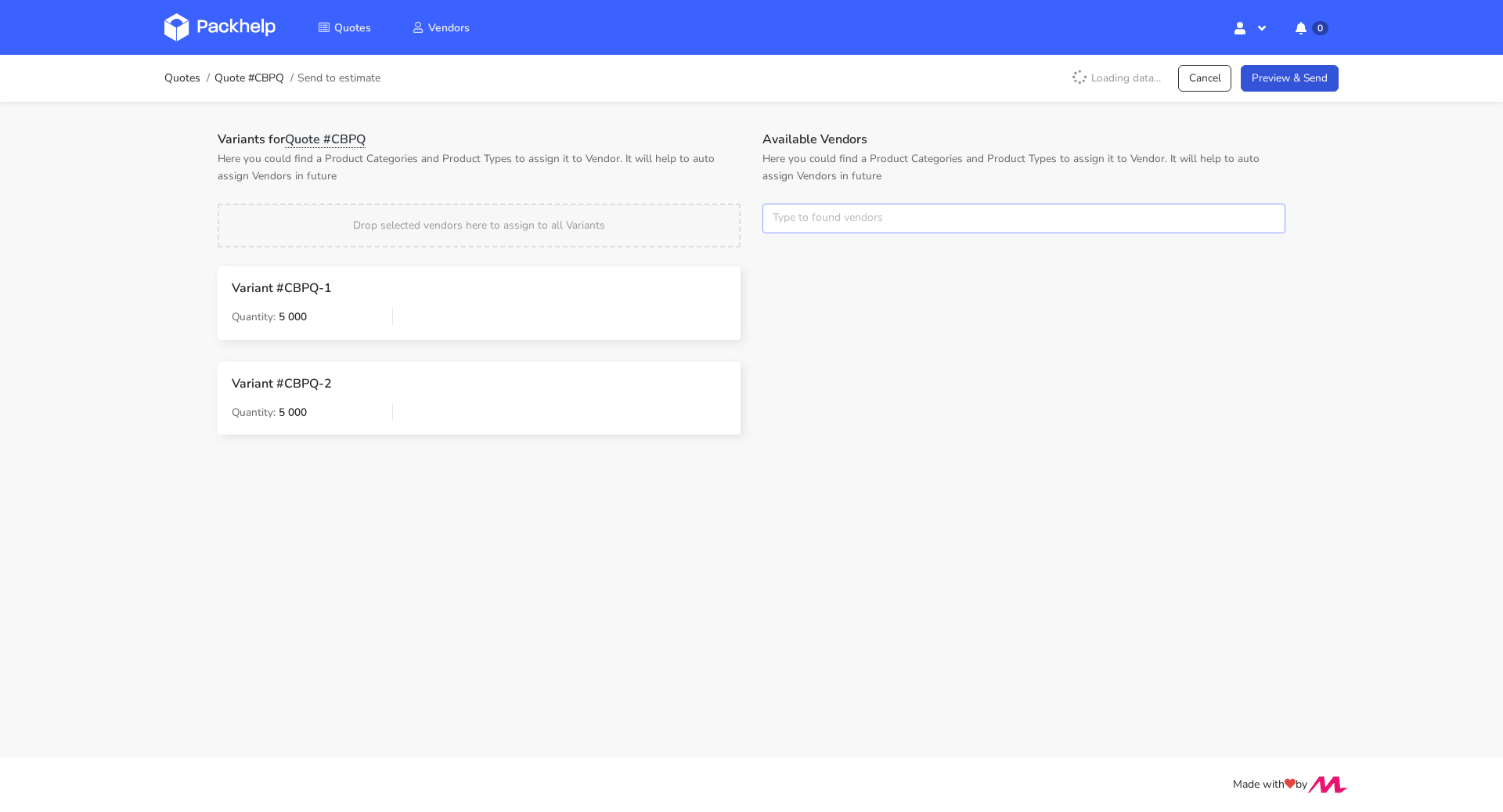
click at [861, 227] on input "text" at bounding box center [1024, 218] width 523 height 30
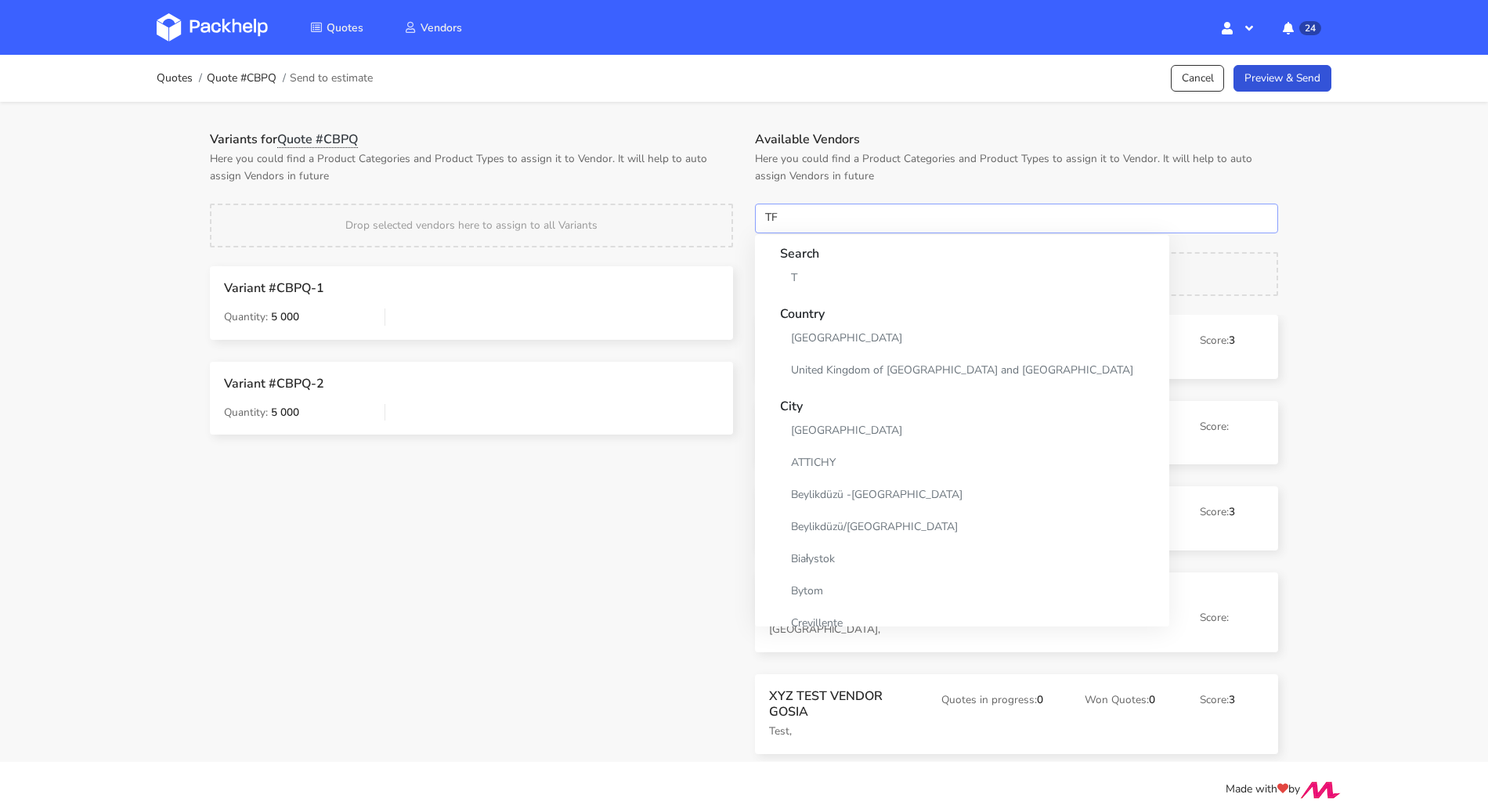
type input "TFP"
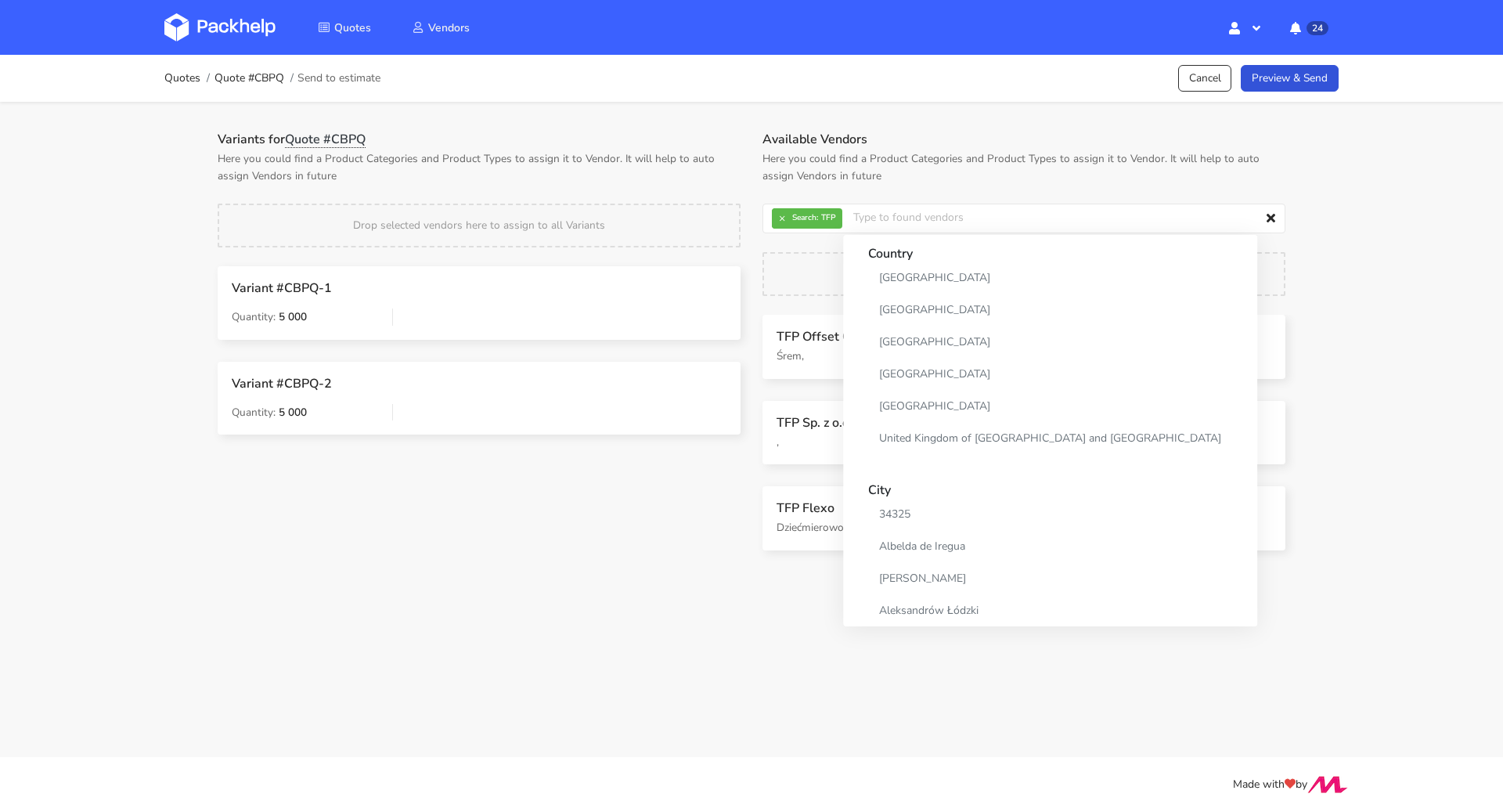
click at [711, 567] on div "Variants for Quote #CBPQ Here you could find a Product Categories and Product T…" at bounding box center [479, 351] width 545 height 440
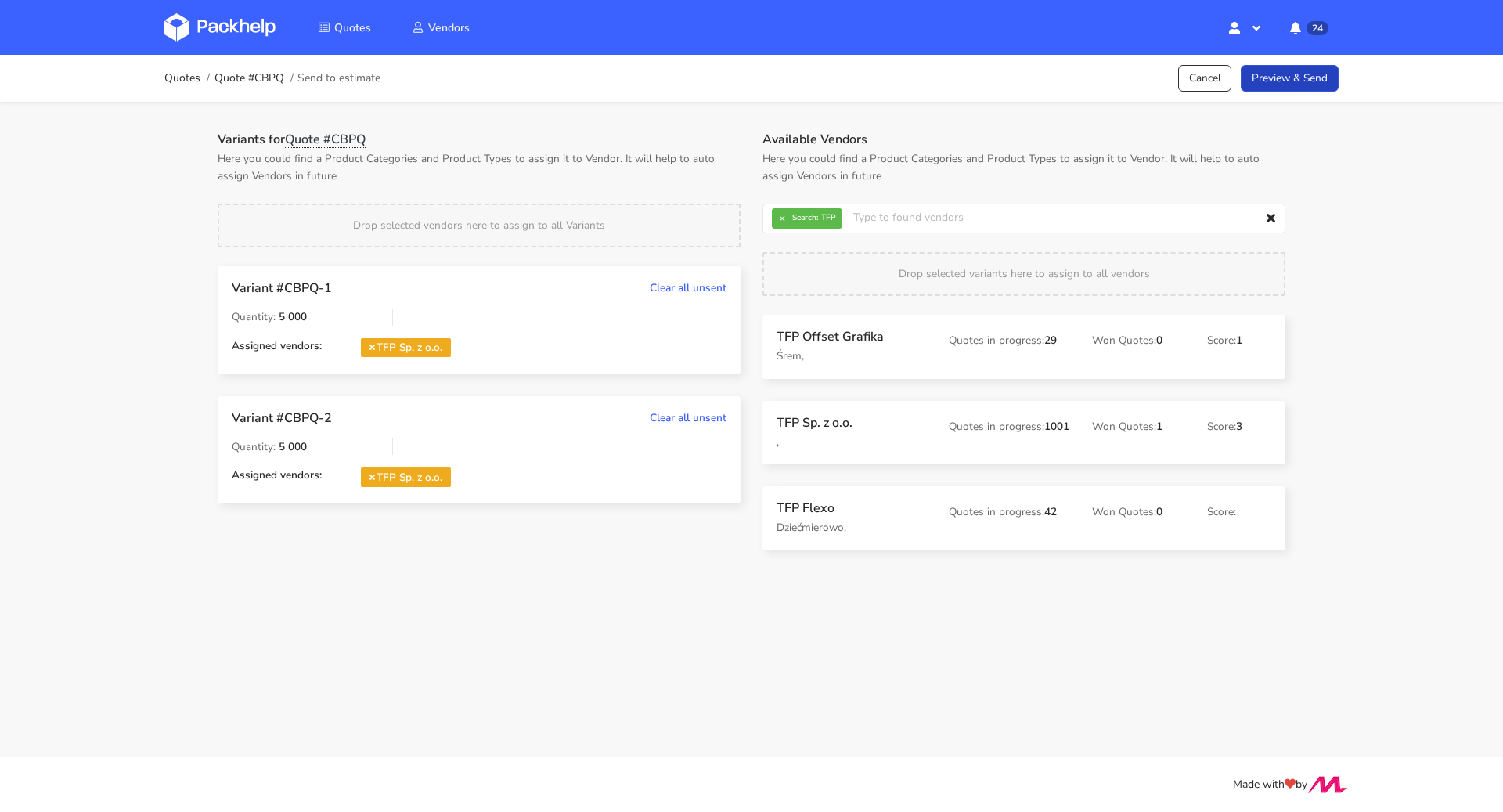
click at [1289, 75] on link "Preview & Send" at bounding box center [1289, 78] width 98 height 27
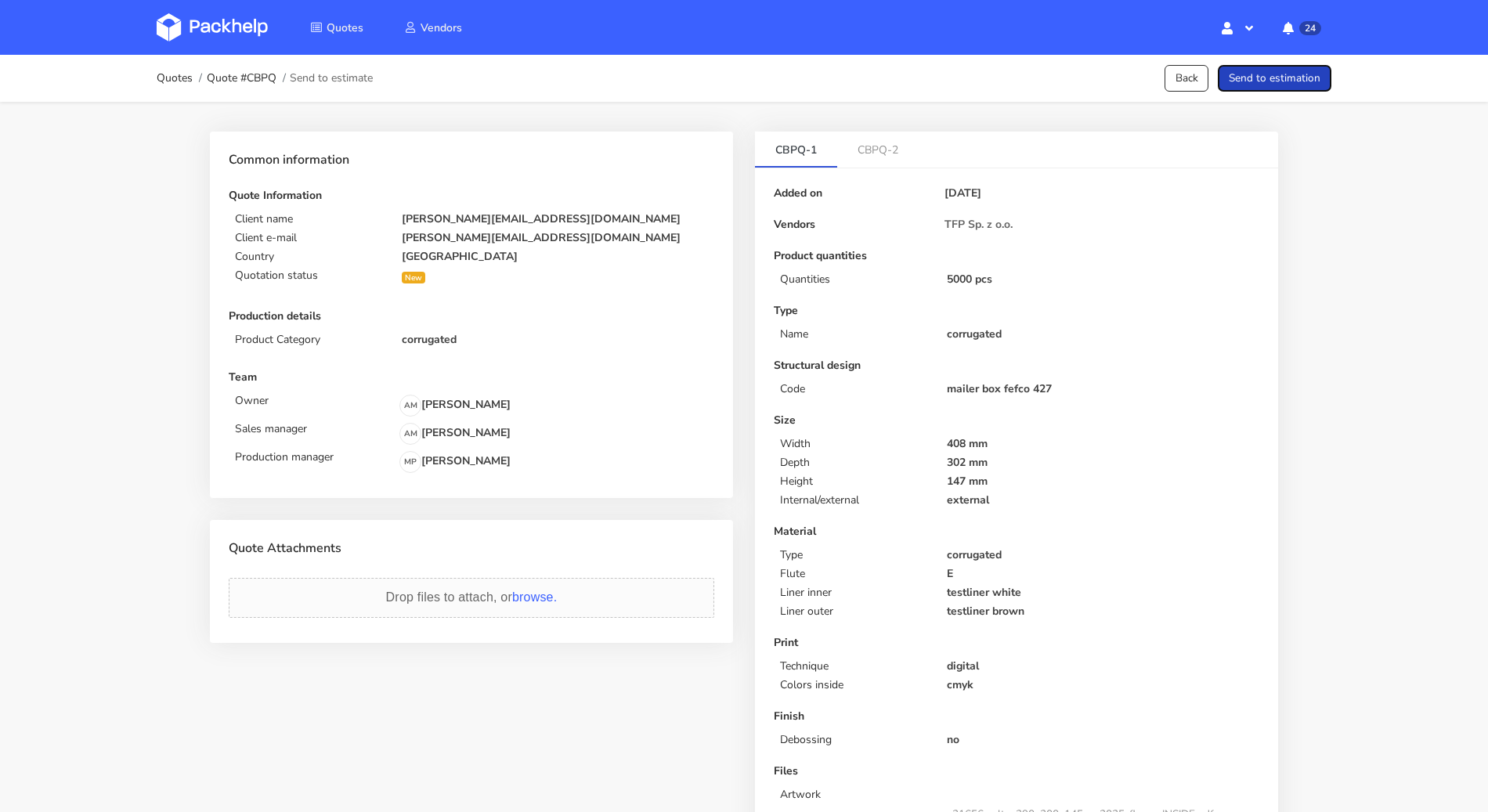
click at [1290, 75] on button "Send to estimation" at bounding box center [1274, 78] width 113 height 27
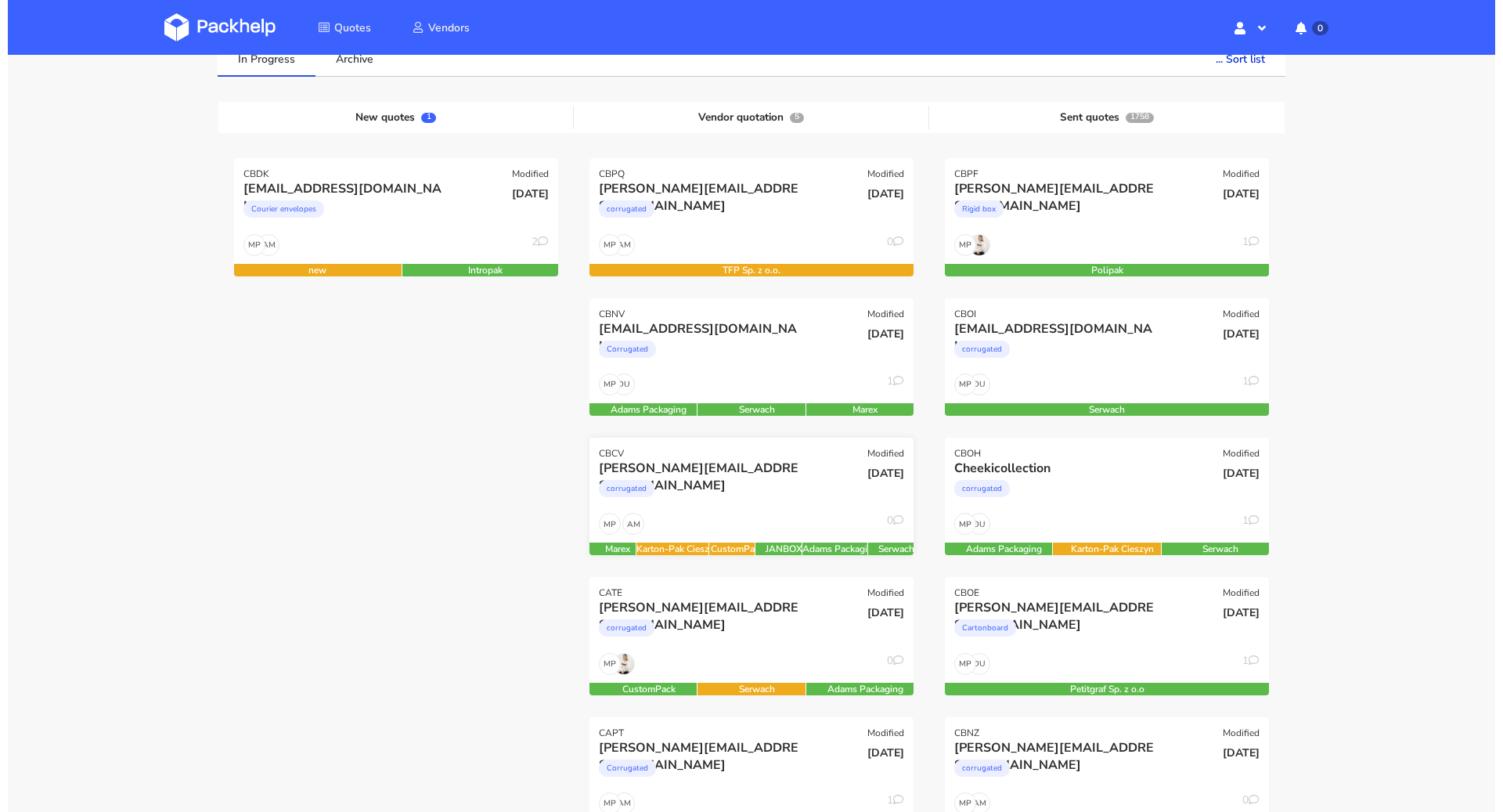
scroll to position [100, 0]
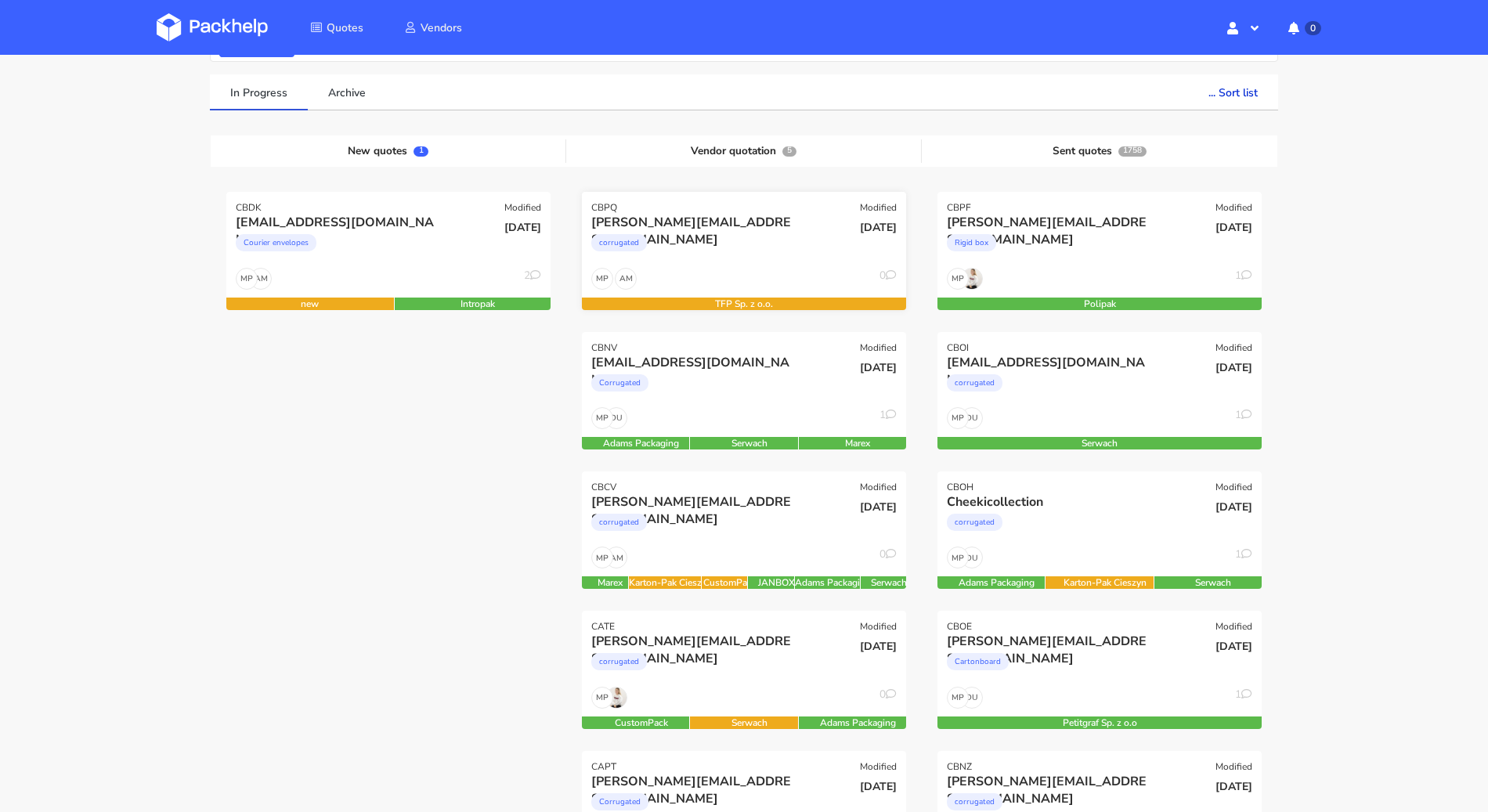
click at [718, 236] on div "corrugated" at bounding box center [695, 247] width 207 height 31
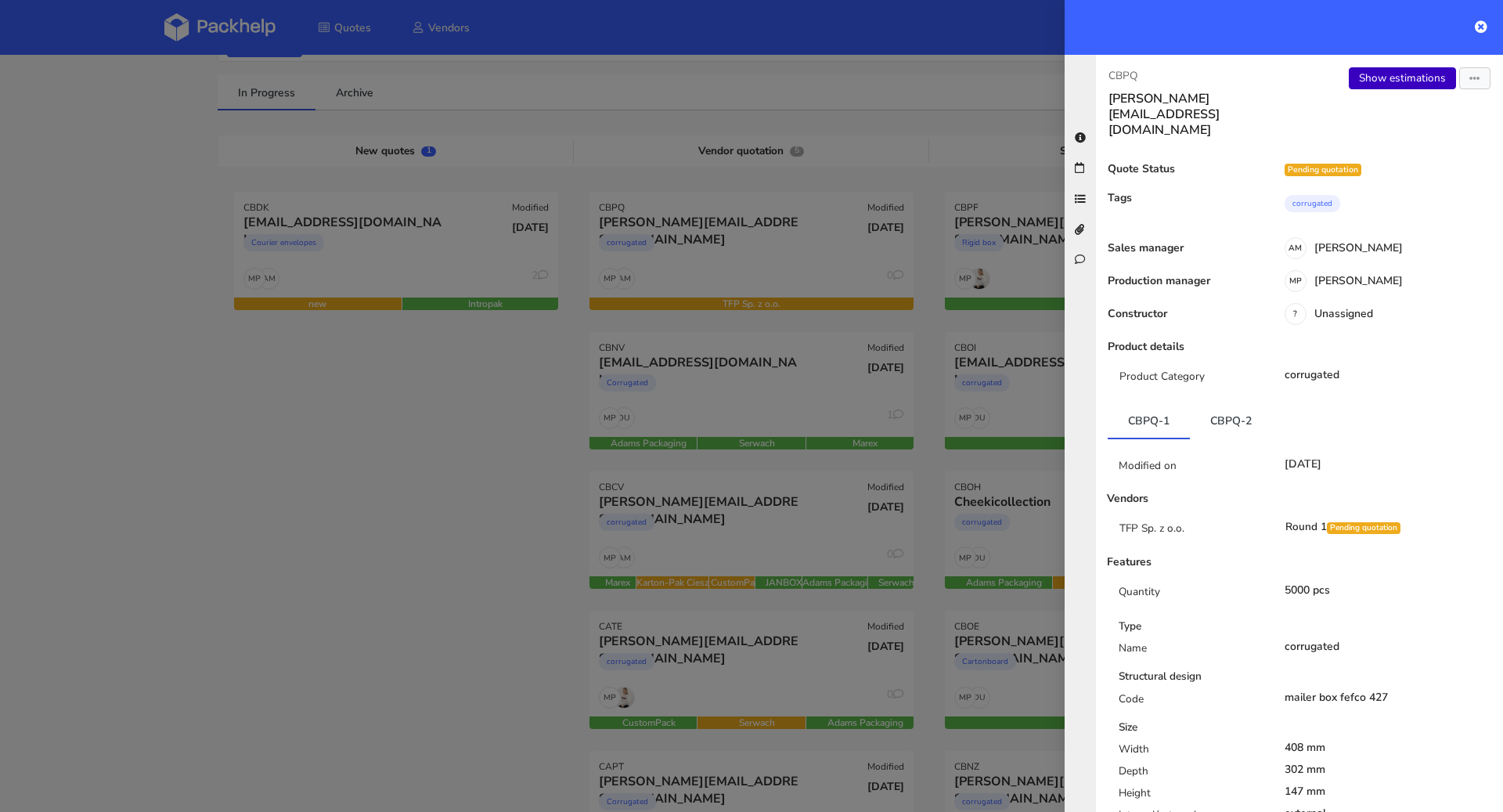
click at [1398, 77] on link "Show estimations" at bounding box center [1402, 78] width 107 height 22
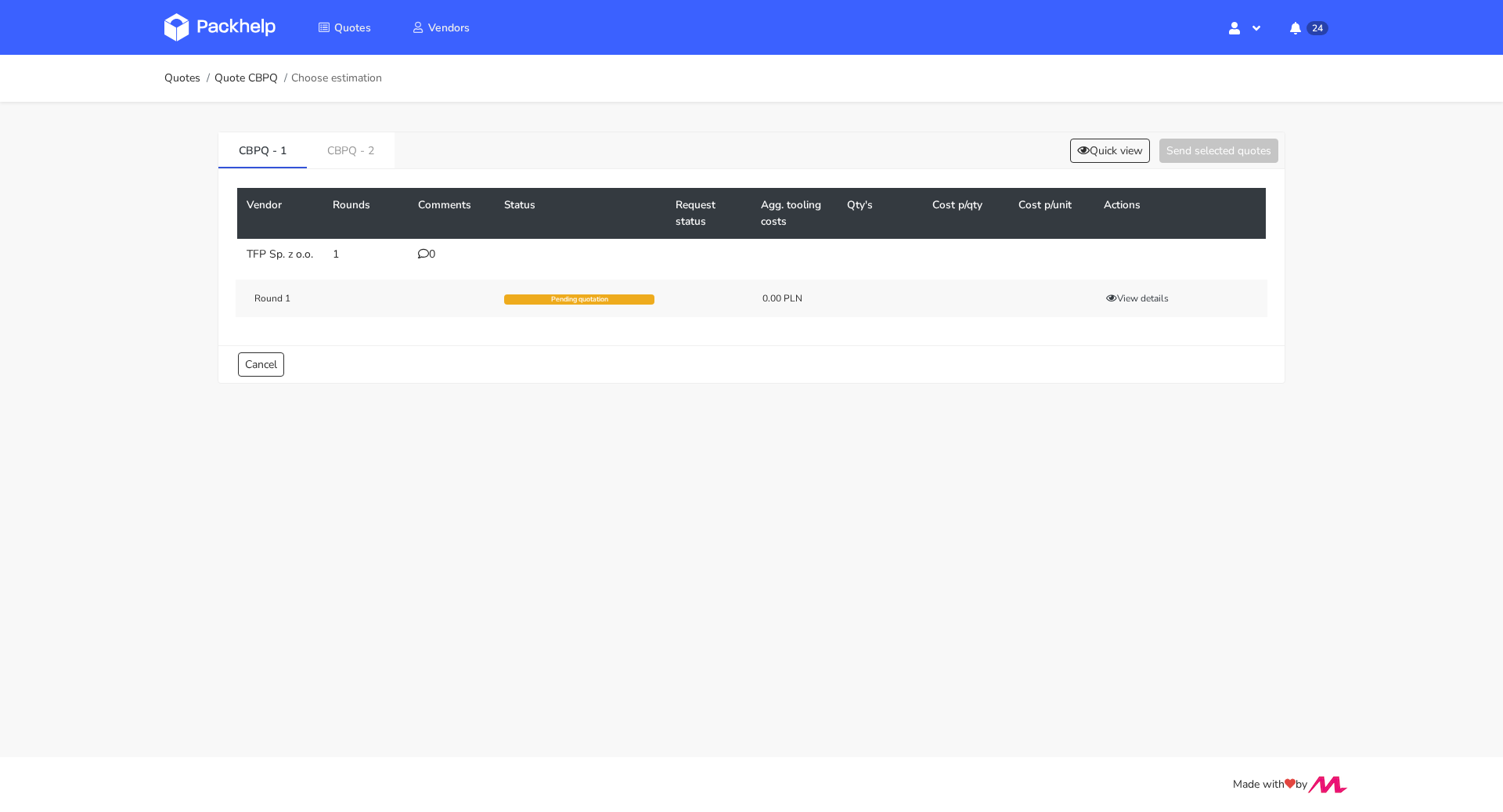
click at [433, 254] on div "0" at bounding box center [452, 254] width 68 height 13
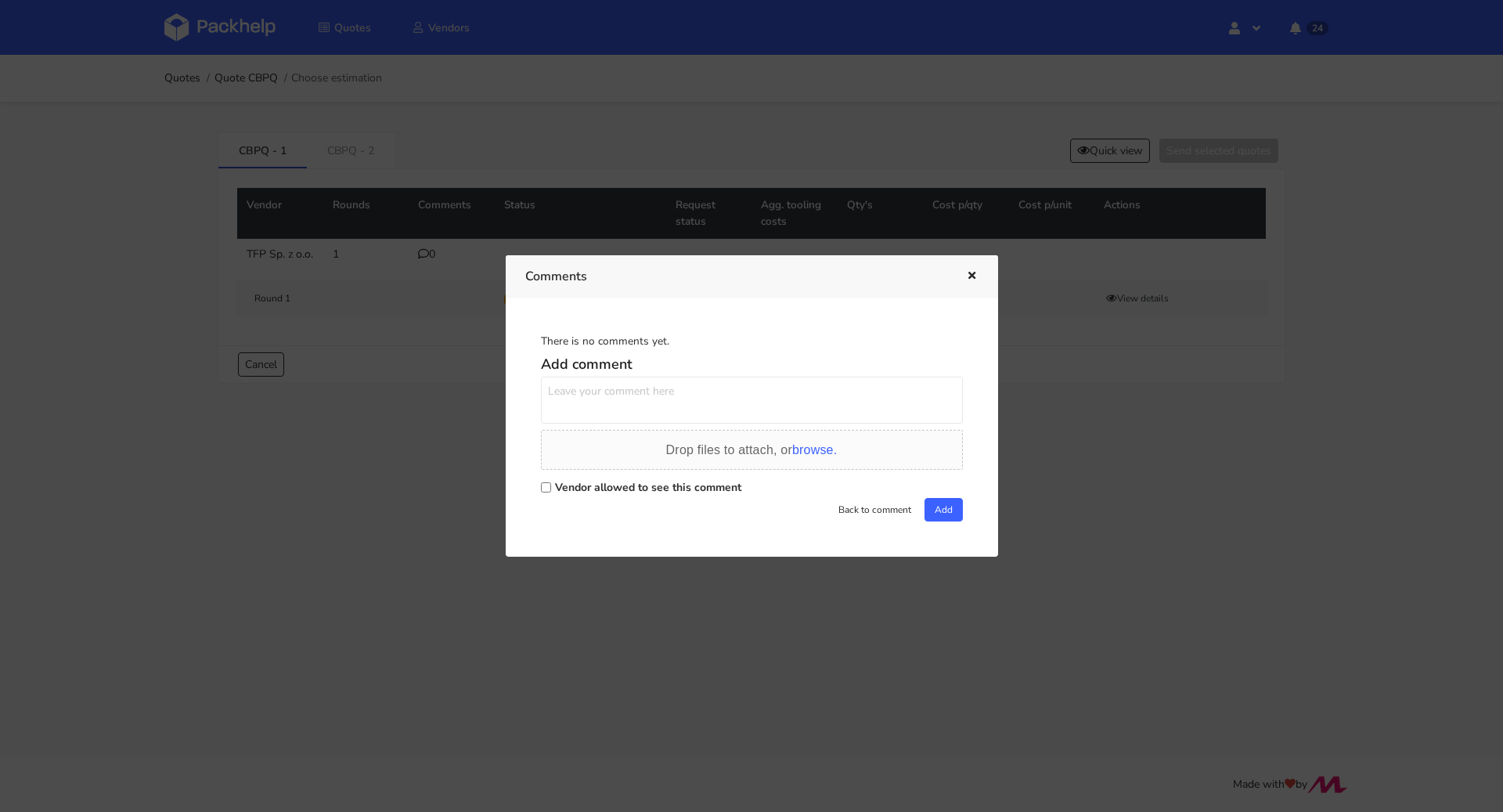
click at [636, 485] on label "Vendor allowed to see this comment" at bounding box center [648, 487] width 187 height 15
click at [552, 485] on input "Vendor allowed to see this comment" at bounding box center [546, 487] width 11 height 11
checkbox input "true"
click at [606, 413] on textarea at bounding box center [752, 400] width 422 height 47
click at [836, 401] on textarea "Pani Natalio dodatkowe opcję wyceny dla produkcji" at bounding box center [752, 400] width 422 height 47
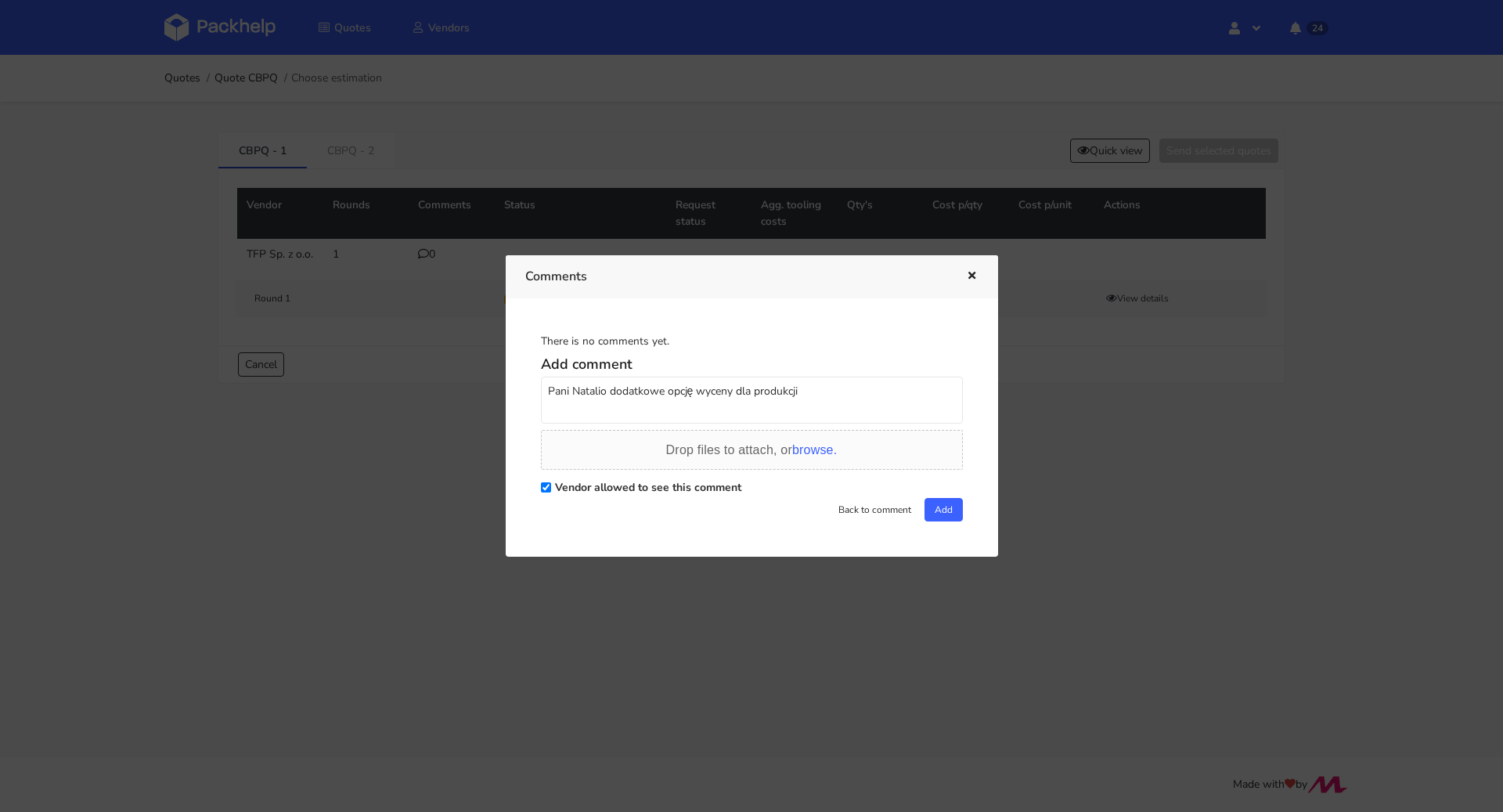
paste textarea "R565910165_MXRD"
type textarea "Pani [PERSON_NAME] dodatkowe opcję wyceny dla produkcji R565910165_MXRD"
click at [952, 506] on button "Add" at bounding box center [944, 510] width 39 height 23
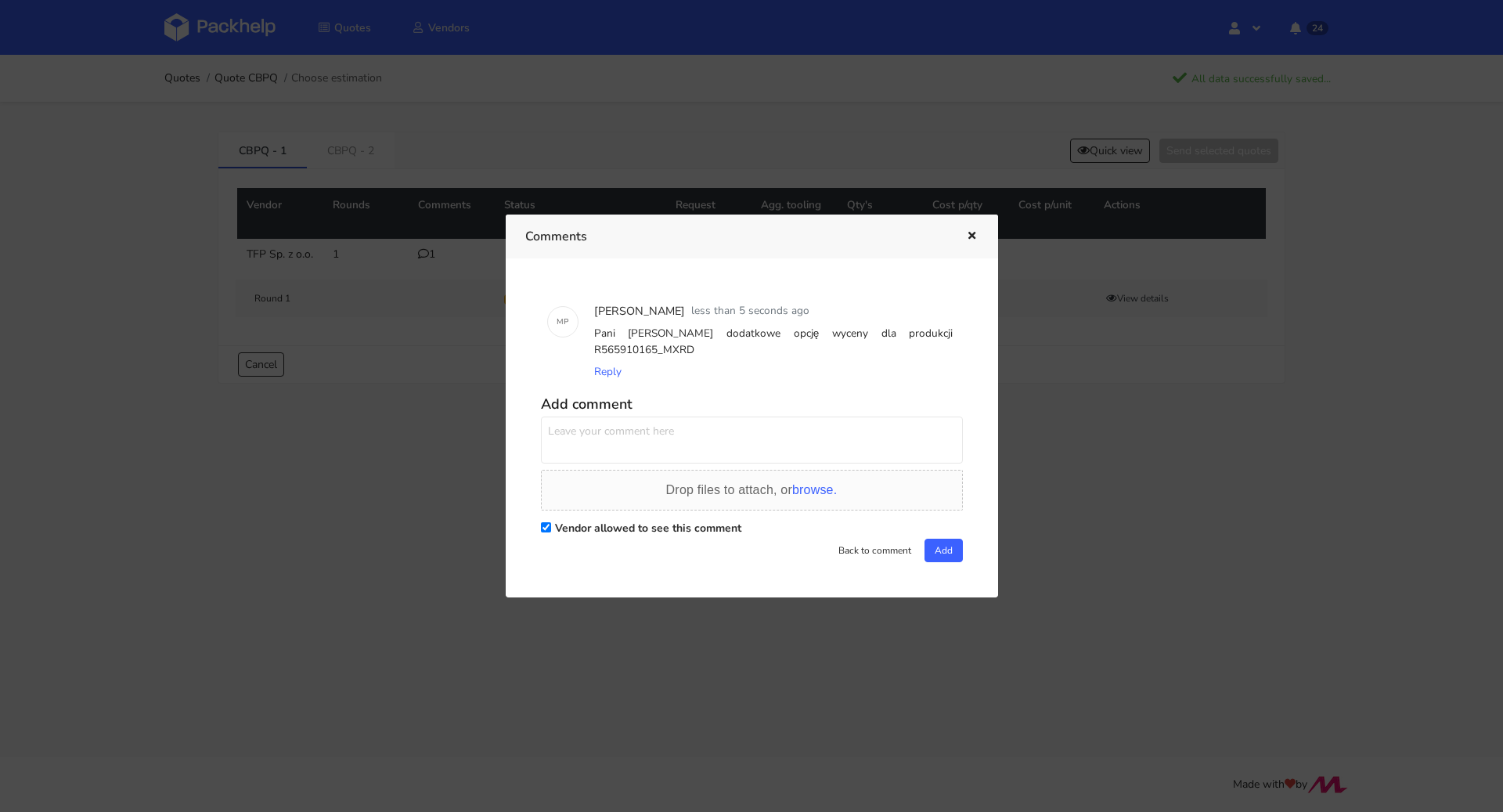
click at [966, 239] on icon "button" at bounding box center [972, 236] width 14 height 11
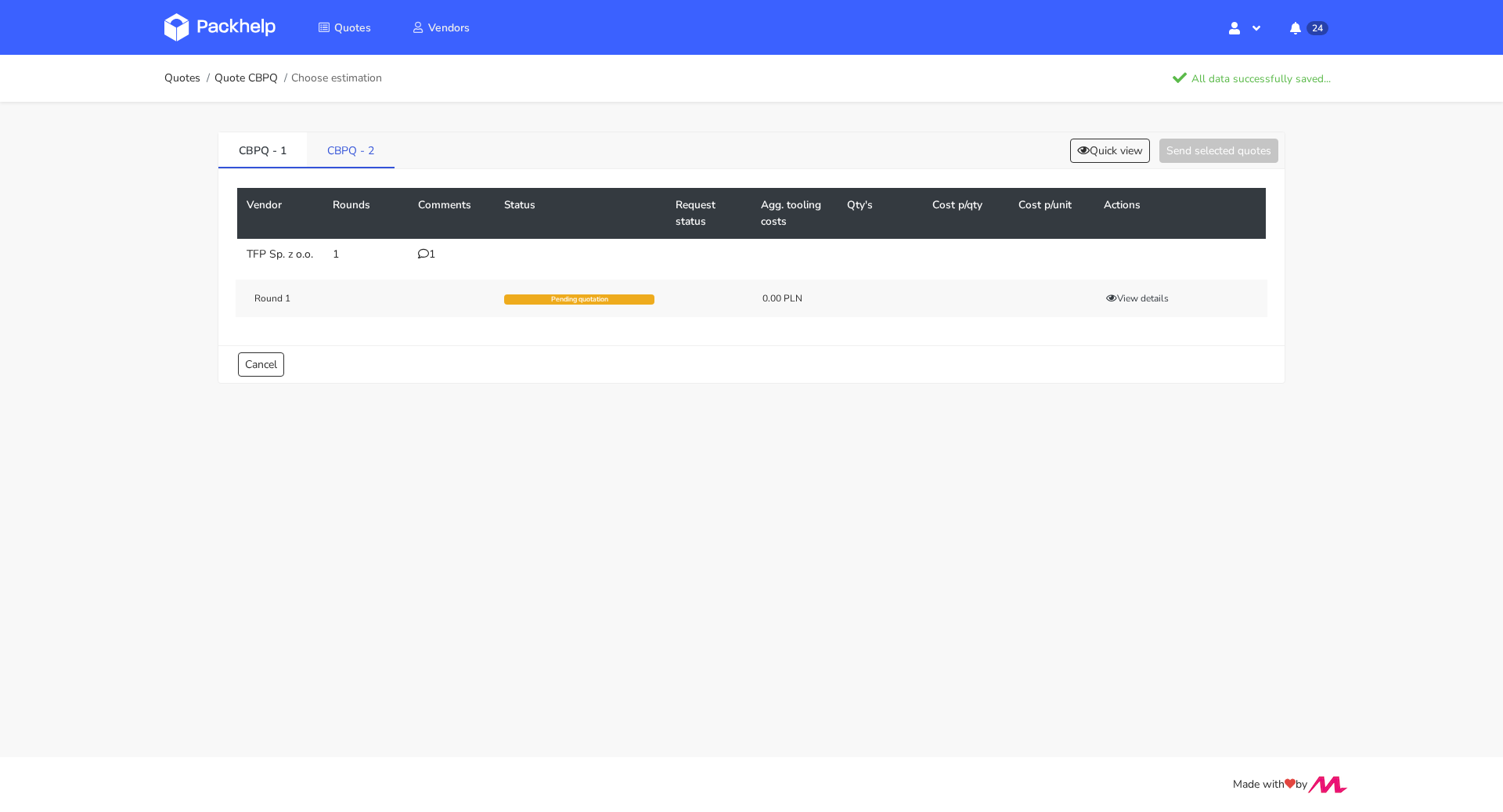
click at [356, 144] on link "CBPQ - 2" at bounding box center [350, 150] width 88 height 35
click at [450, 264] on td "0" at bounding box center [451, 255] width 86 height 31
click at [428, 251] on icon at bounding box center [423, 253] width 11 height 11
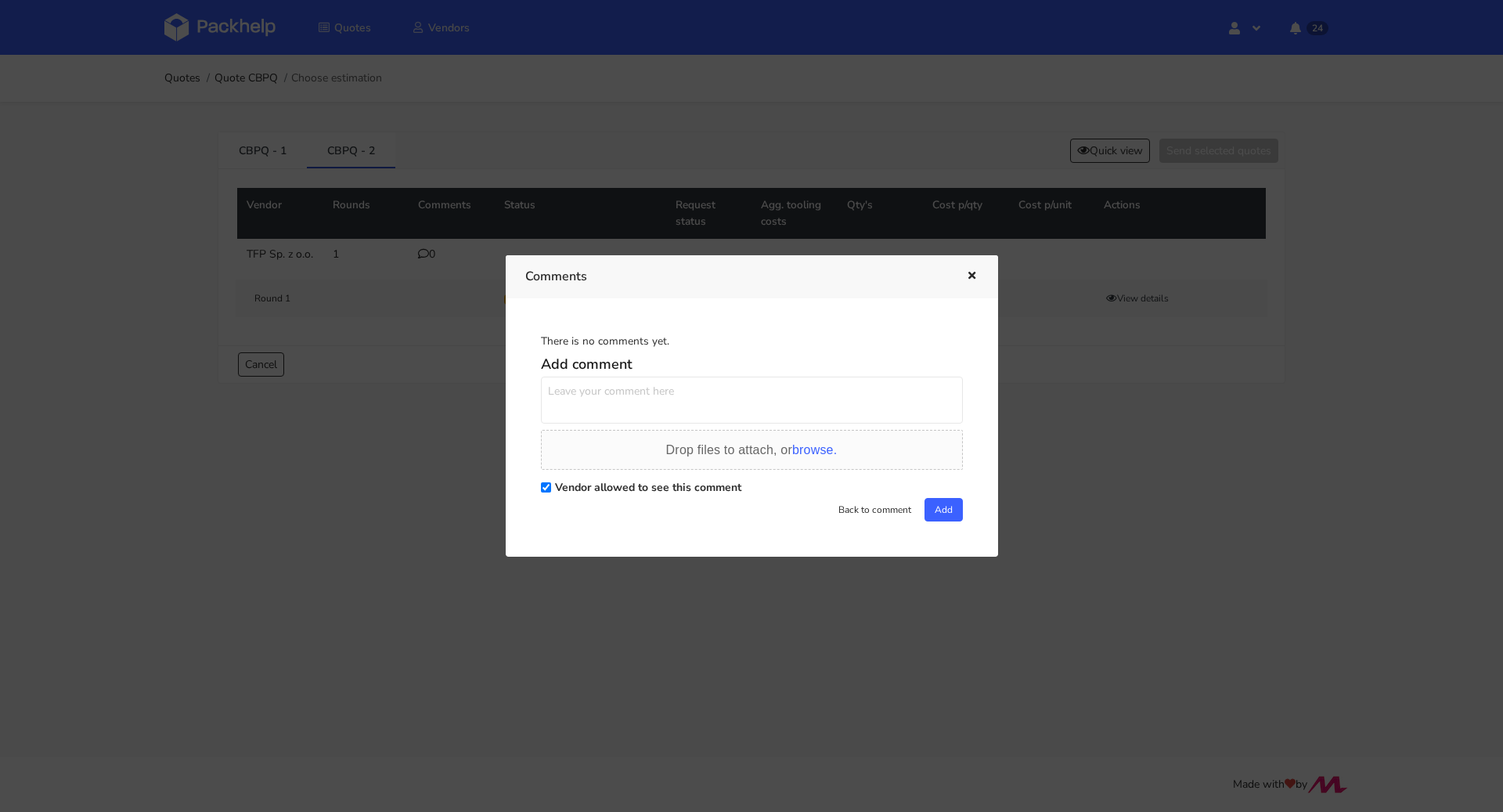
click at [387, 535] on div at bounding box center [751, 406] width 1503 height 812
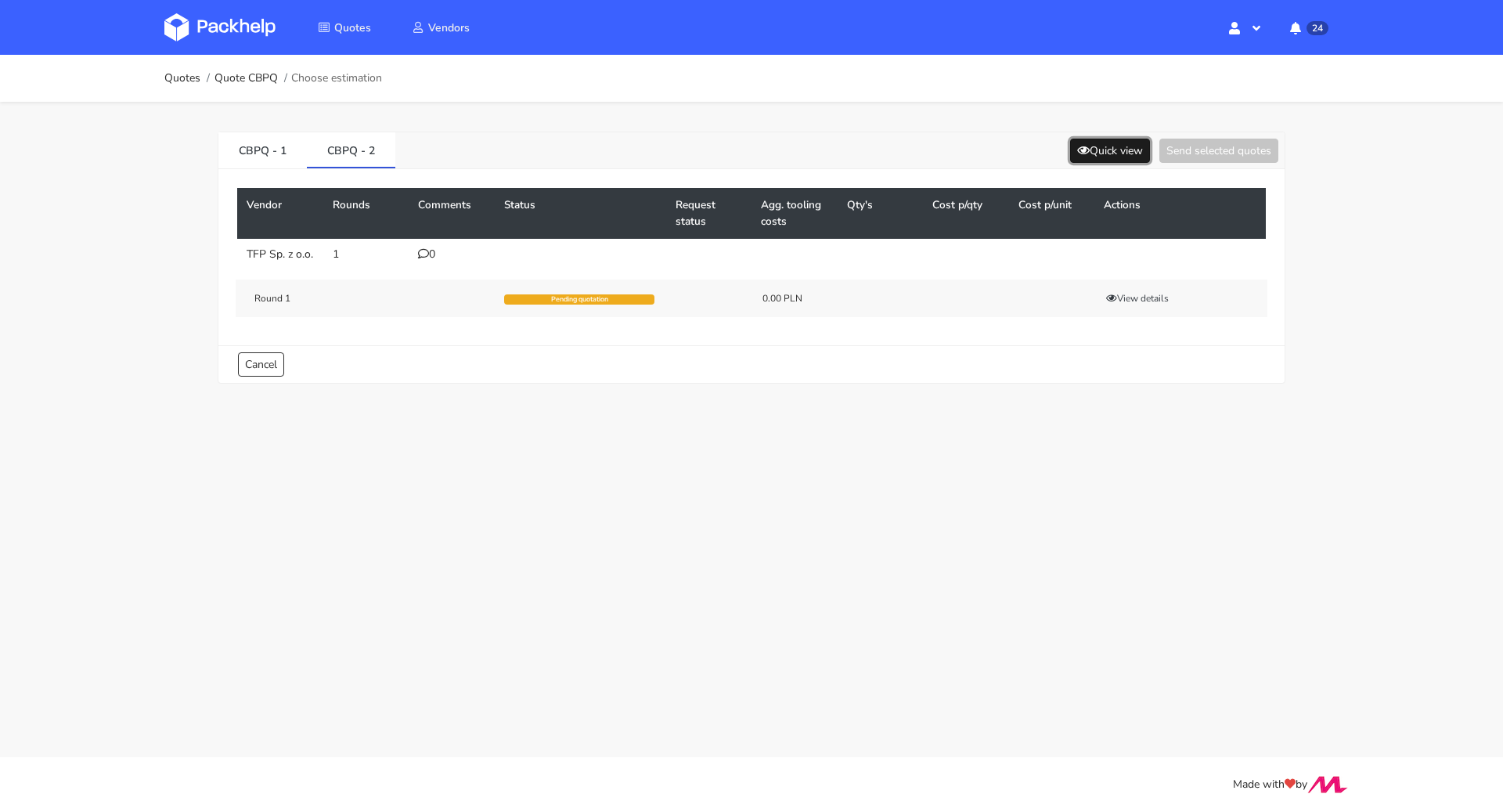
click at [1109, 144] on button "Quick view" at bounding box center [1110, 150] width 80 height 24
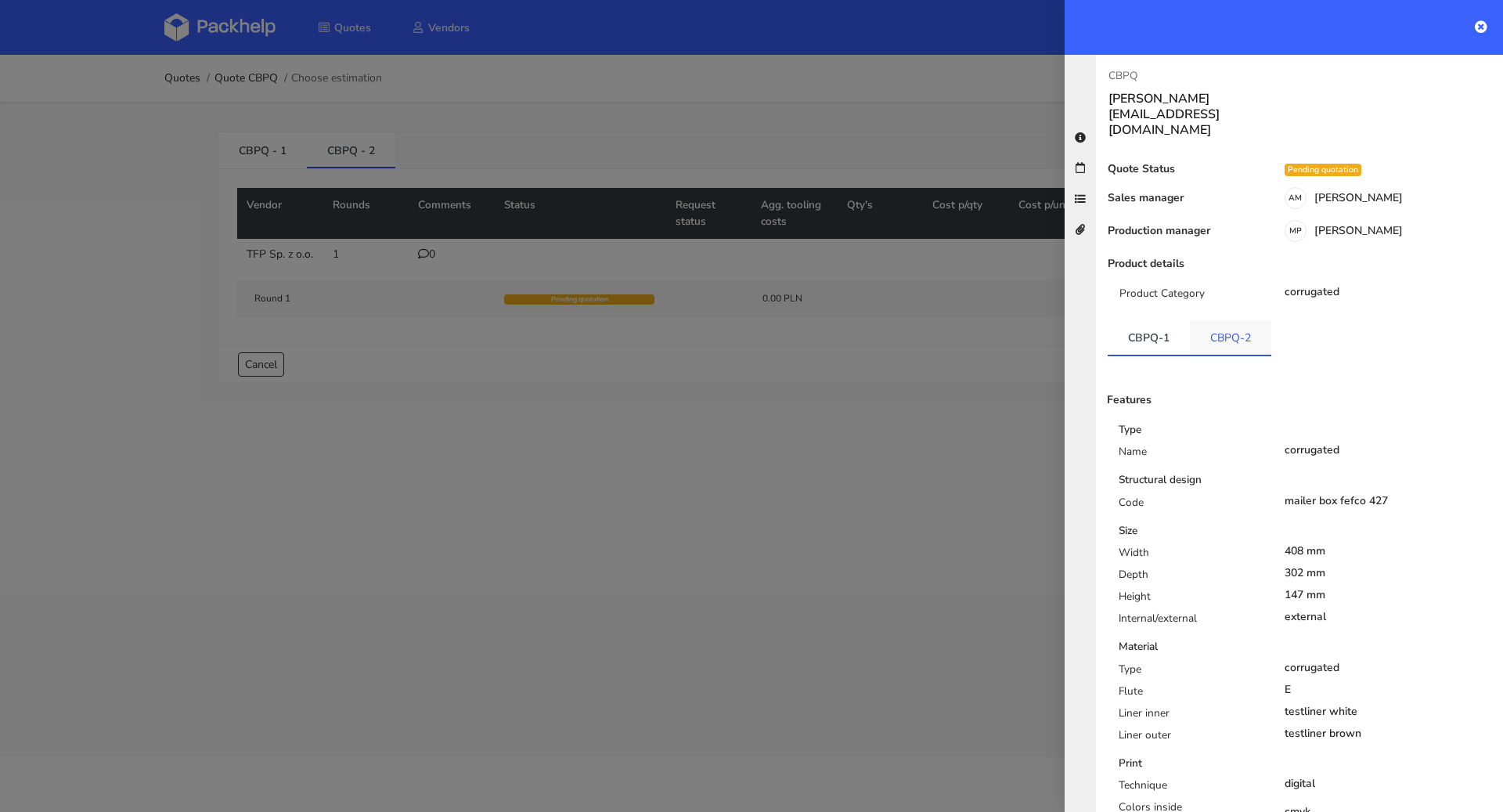
click at [1221, 320] on link "CBPQ-2" at bounding box center [1231, 338] width 81 height 35
click at [1109, 320] on link "CBPQ-1" at bounding box center [1149, 338] width 82 height 35
click at [851, 426] on div at bounding box center [751, 406] width 1503 height 812
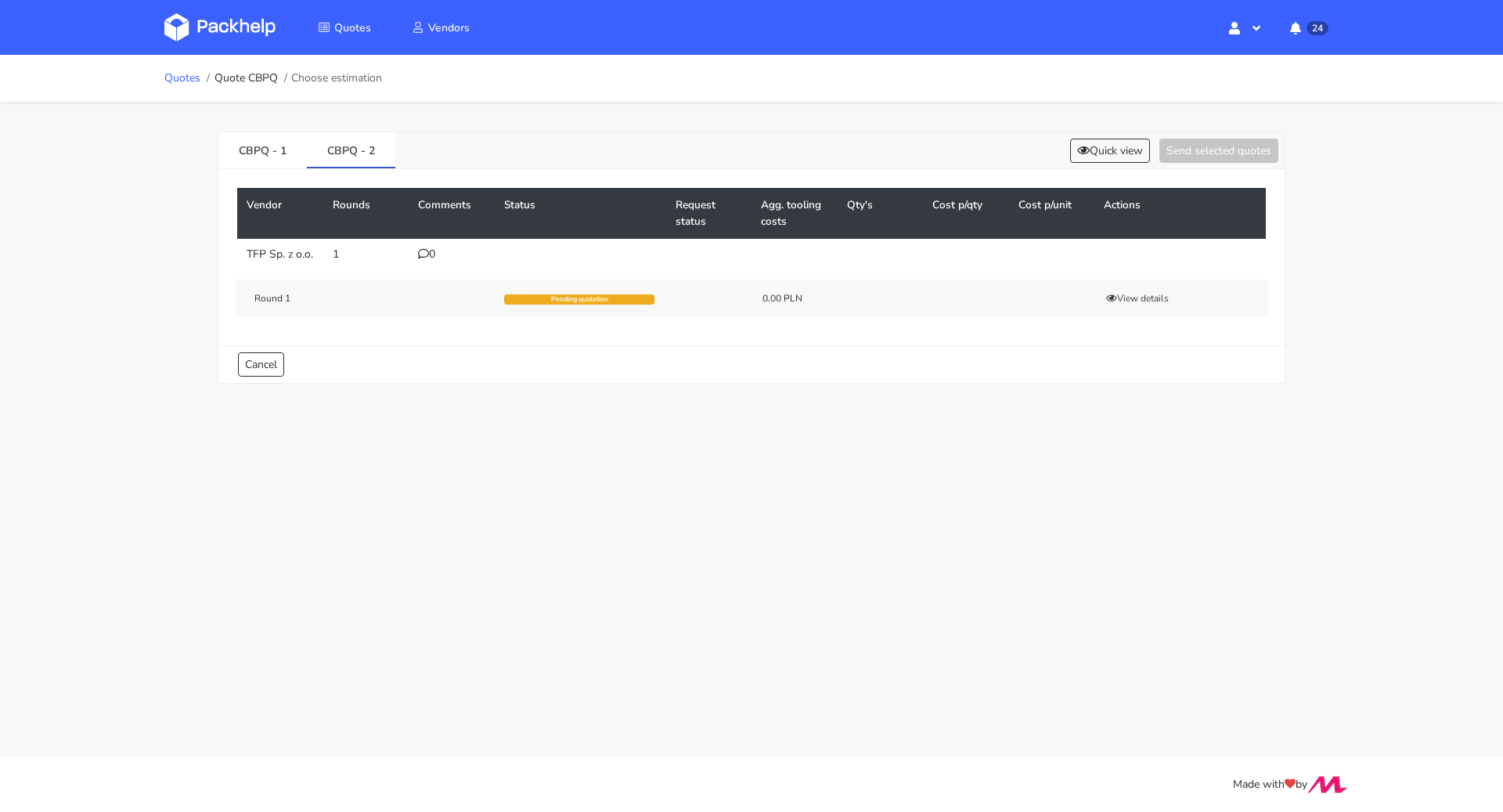
click at [170, 73] on link "Quotes" at bounding box center [182, 77] width 36 height 13
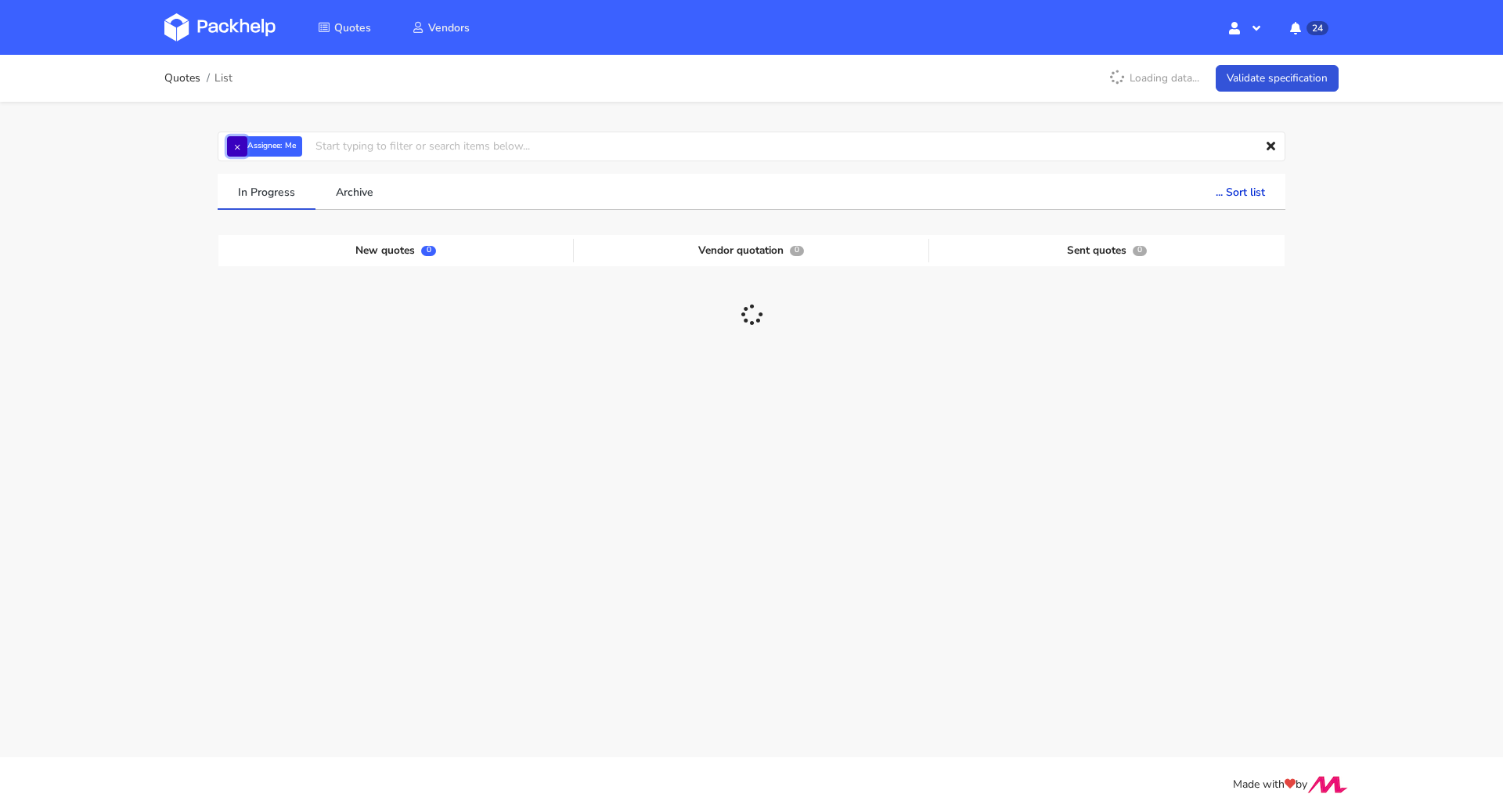
click at [235, 145] on button "×" at bounding box center [237, 146] width 20 height 20
click at [249, 149] on input "text" at bounding box center [751, 146] width 1067 height 30
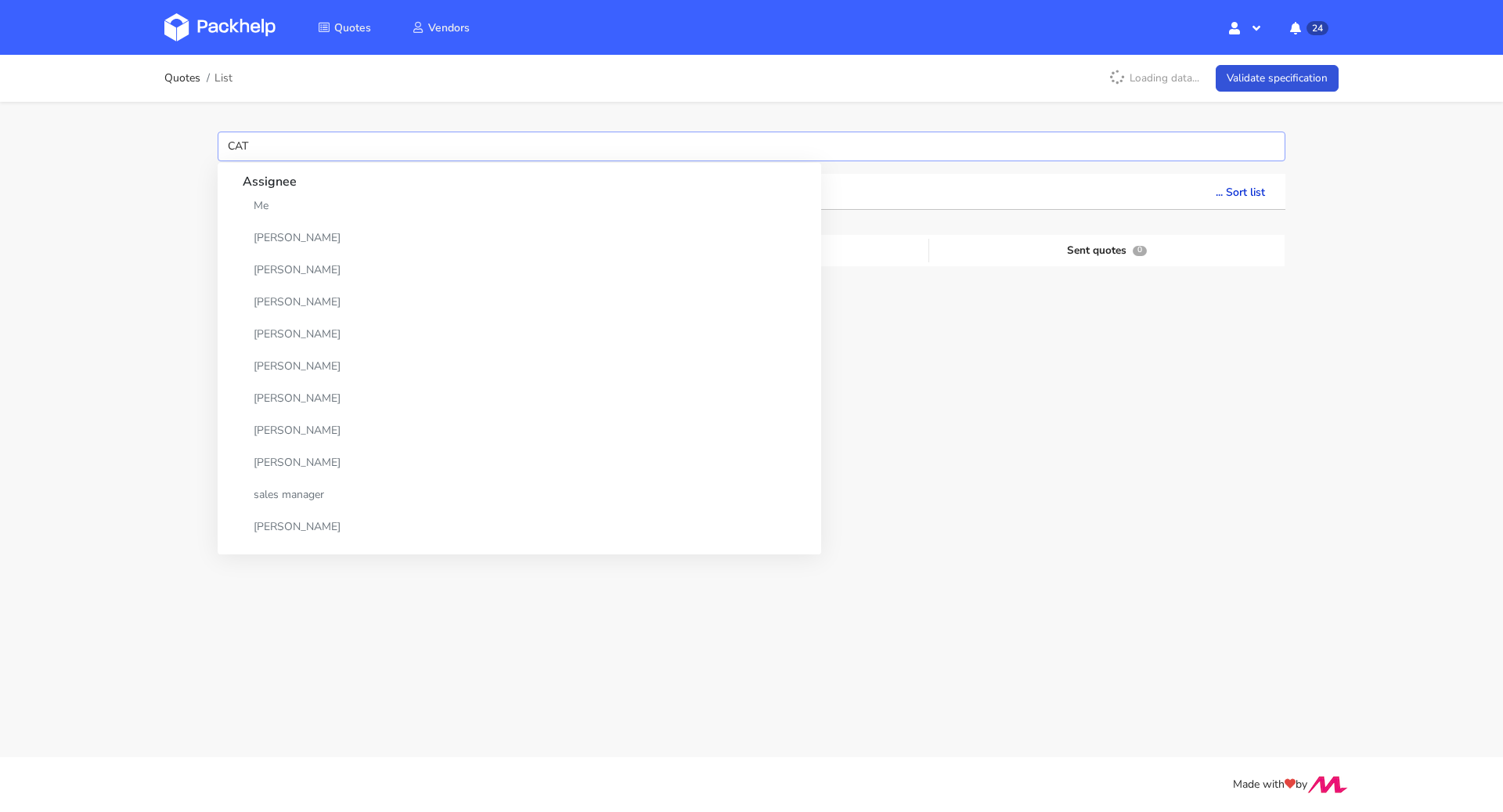
type input "CATF"
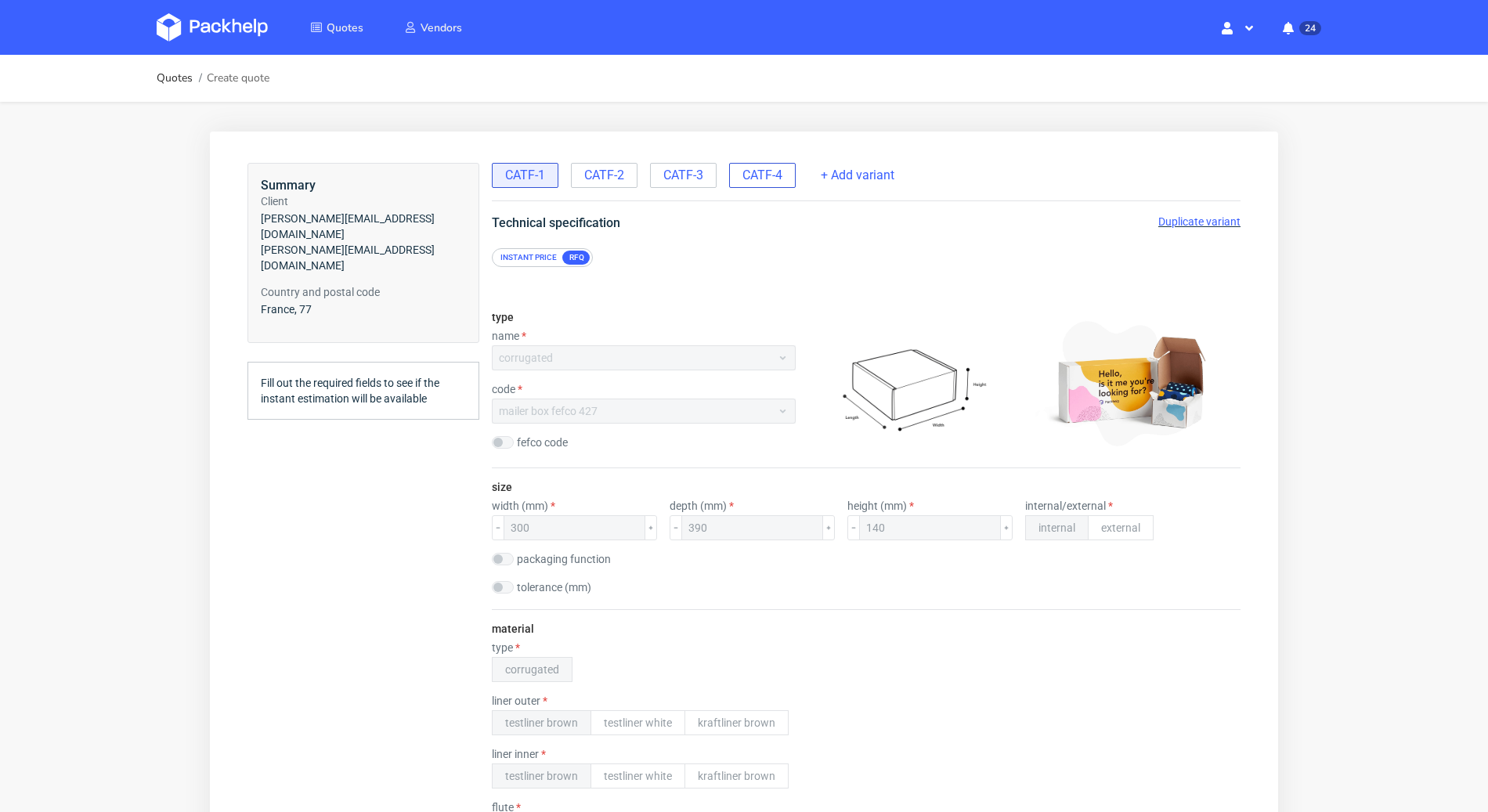
click at [759, 176] on span "CATF-4" at bounding box center [762, 175] width 40 height 17
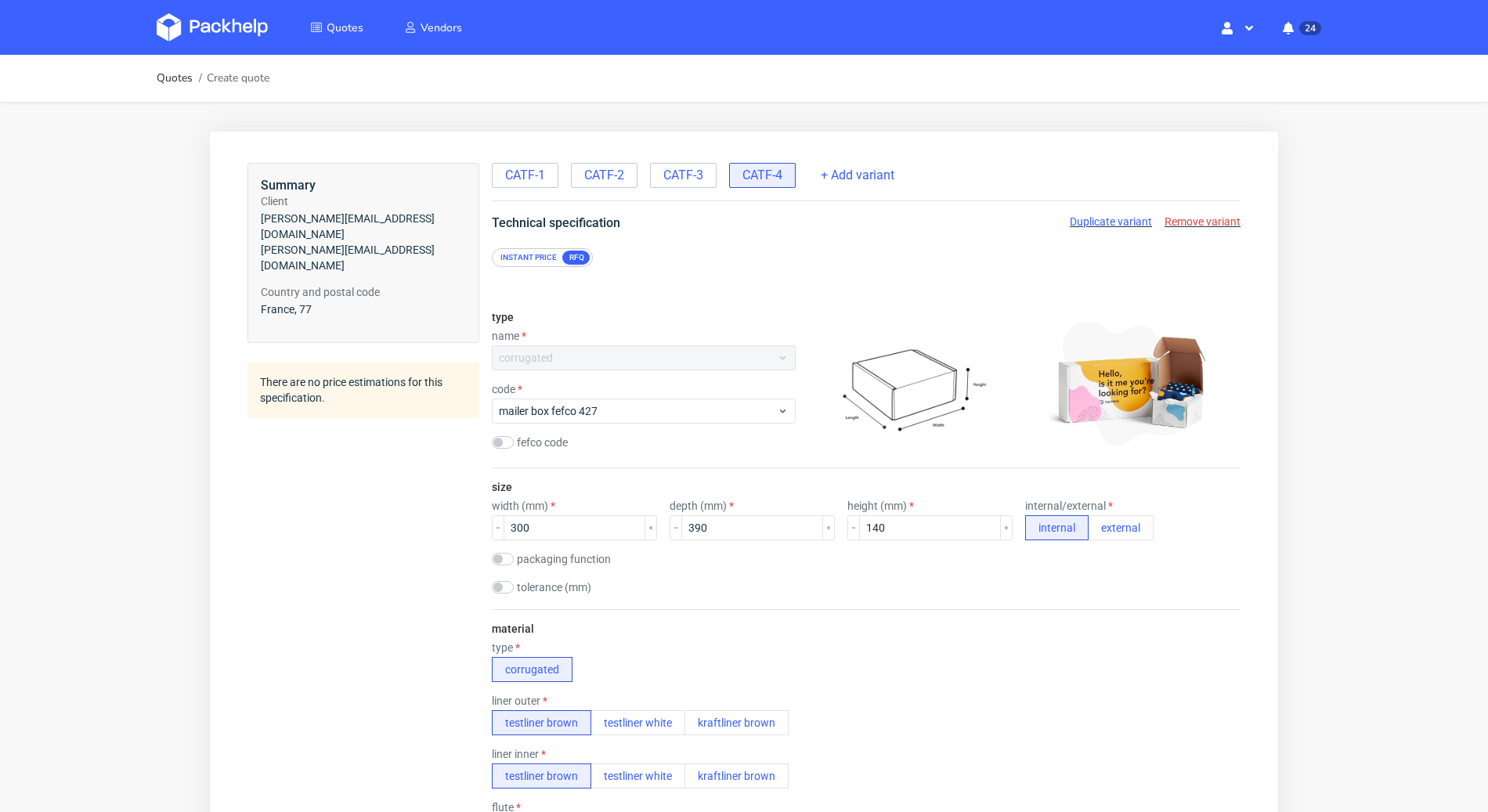
click at [1173, 222] on span "Remove variant" at bounding box center [1202, 221] width 76 height 13
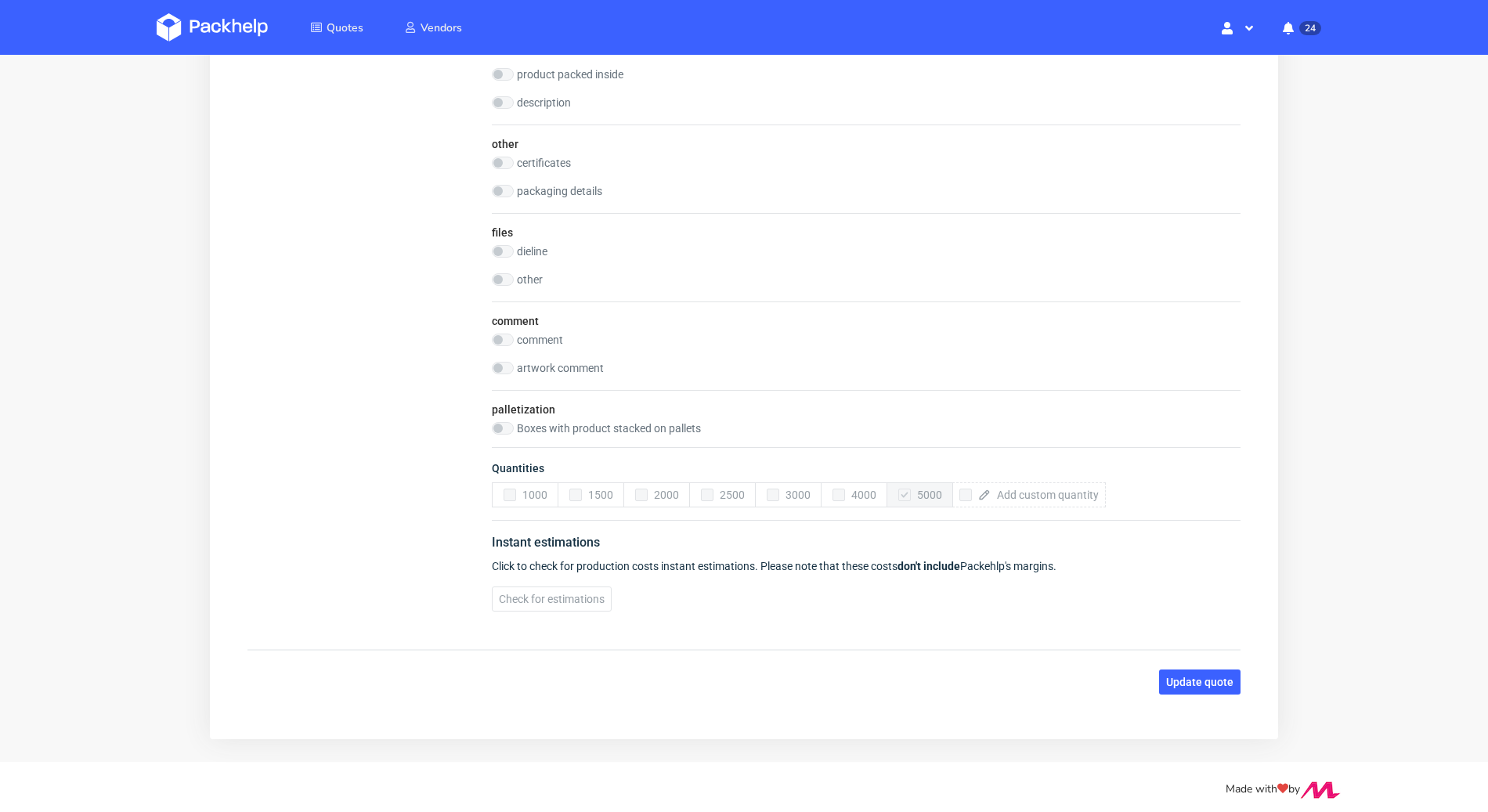
scroll to position [1827, 0]
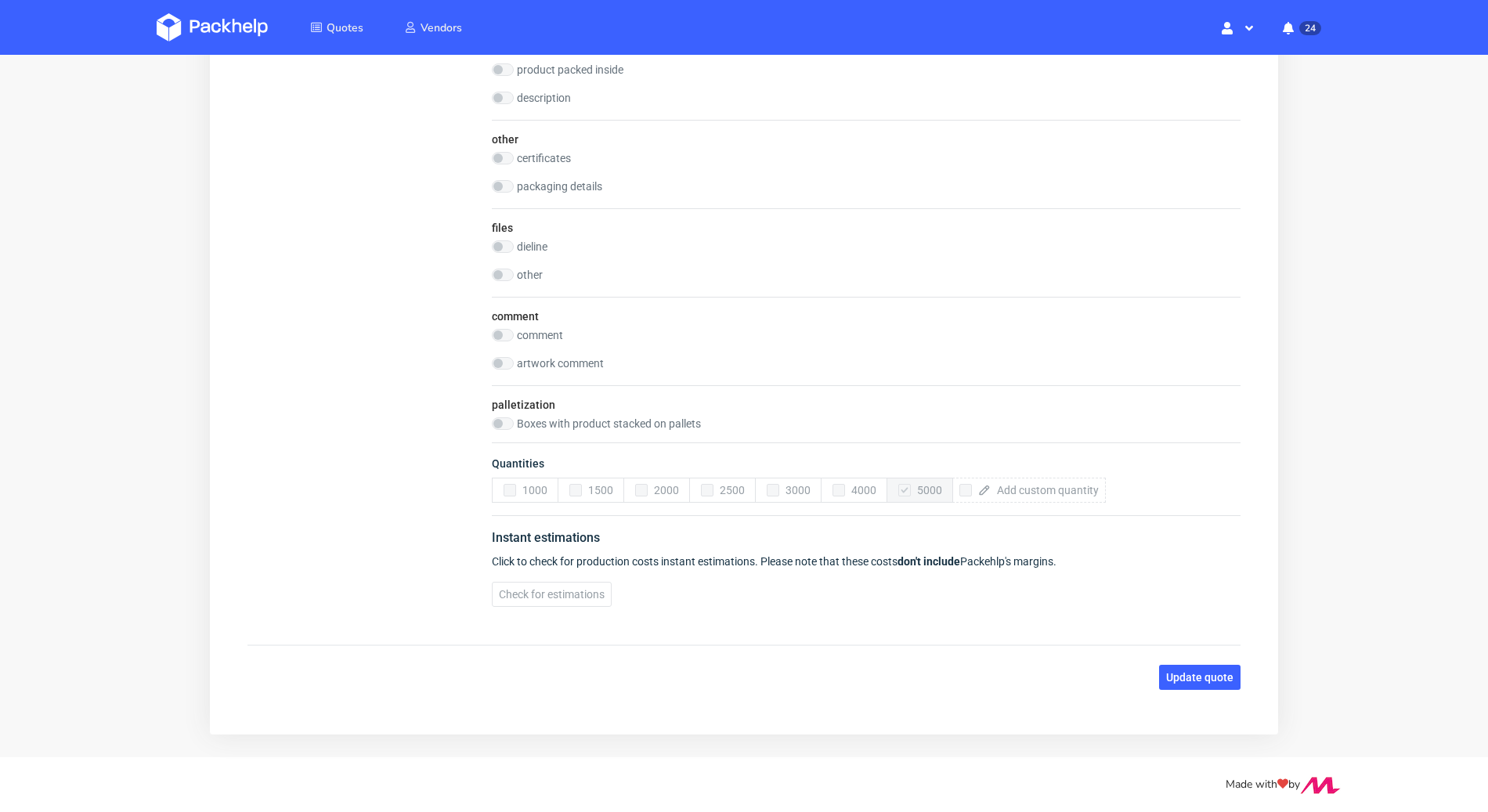
click at [1183, 672] on span "Update quote" at bounding box center [1200, 677] width 68 height 11
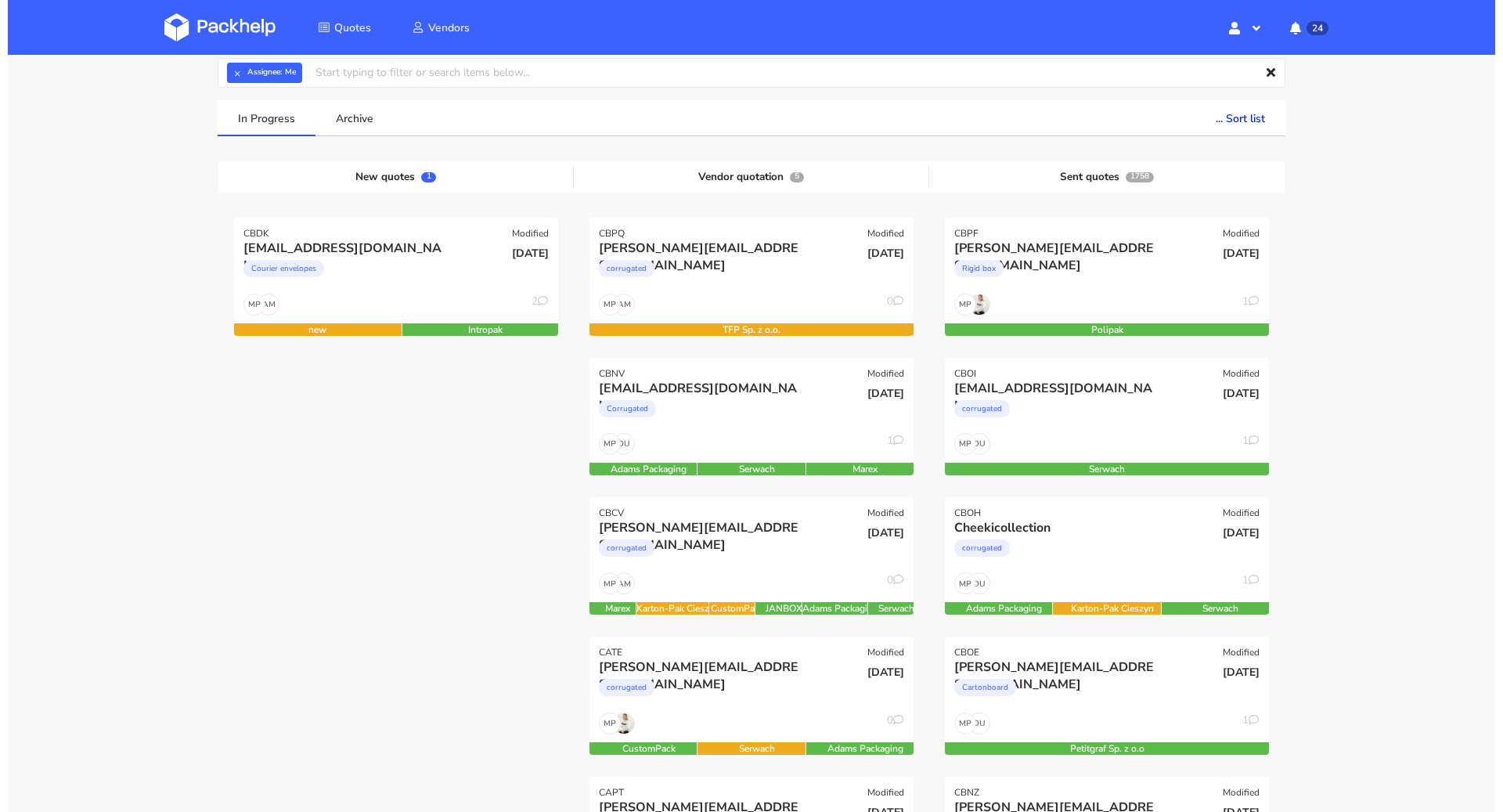
scroll to position [170, 0]
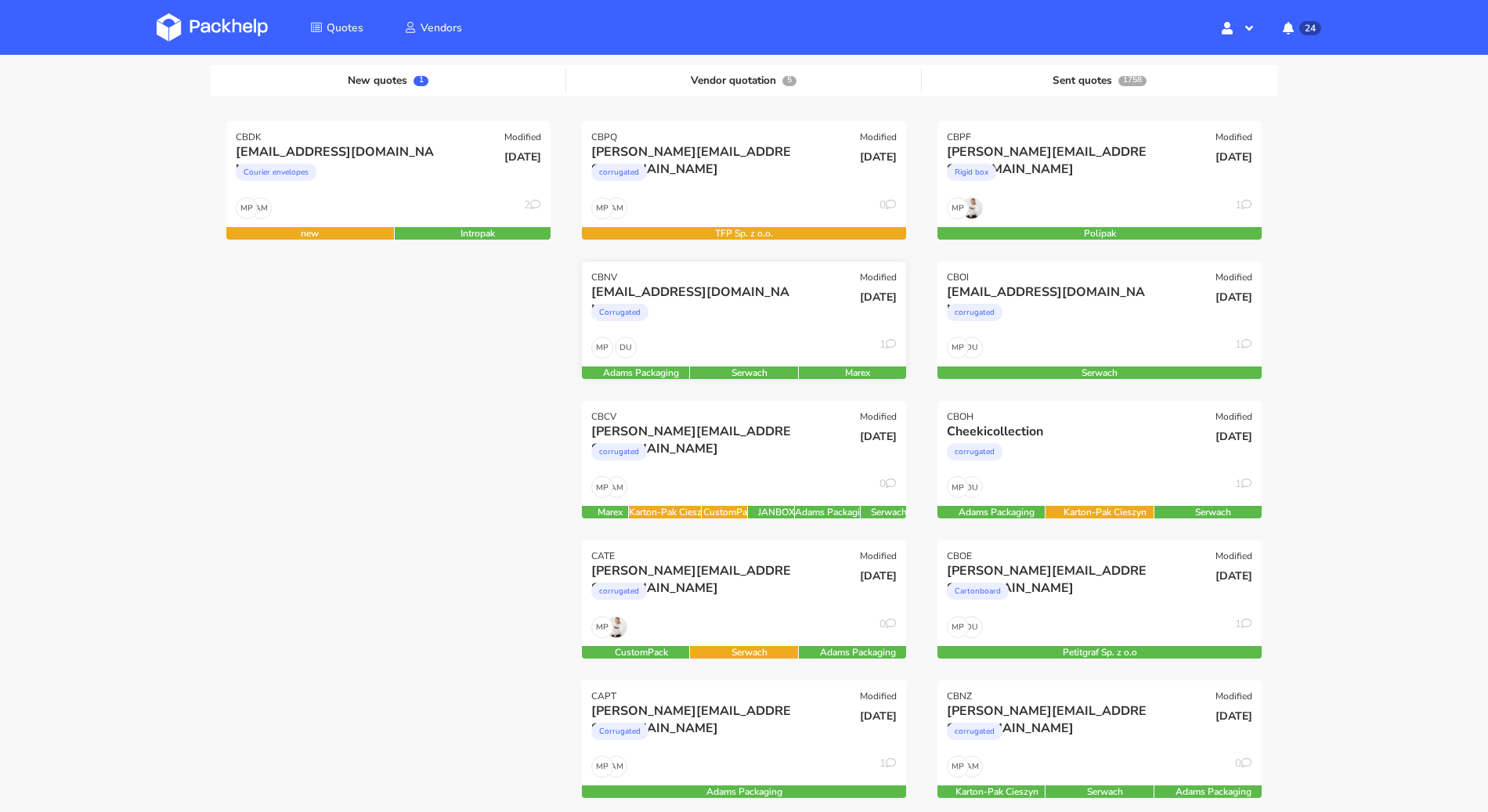
click at [692, 323] on div "Corrugated" at bounding box center [695, 316] width 207 height 31
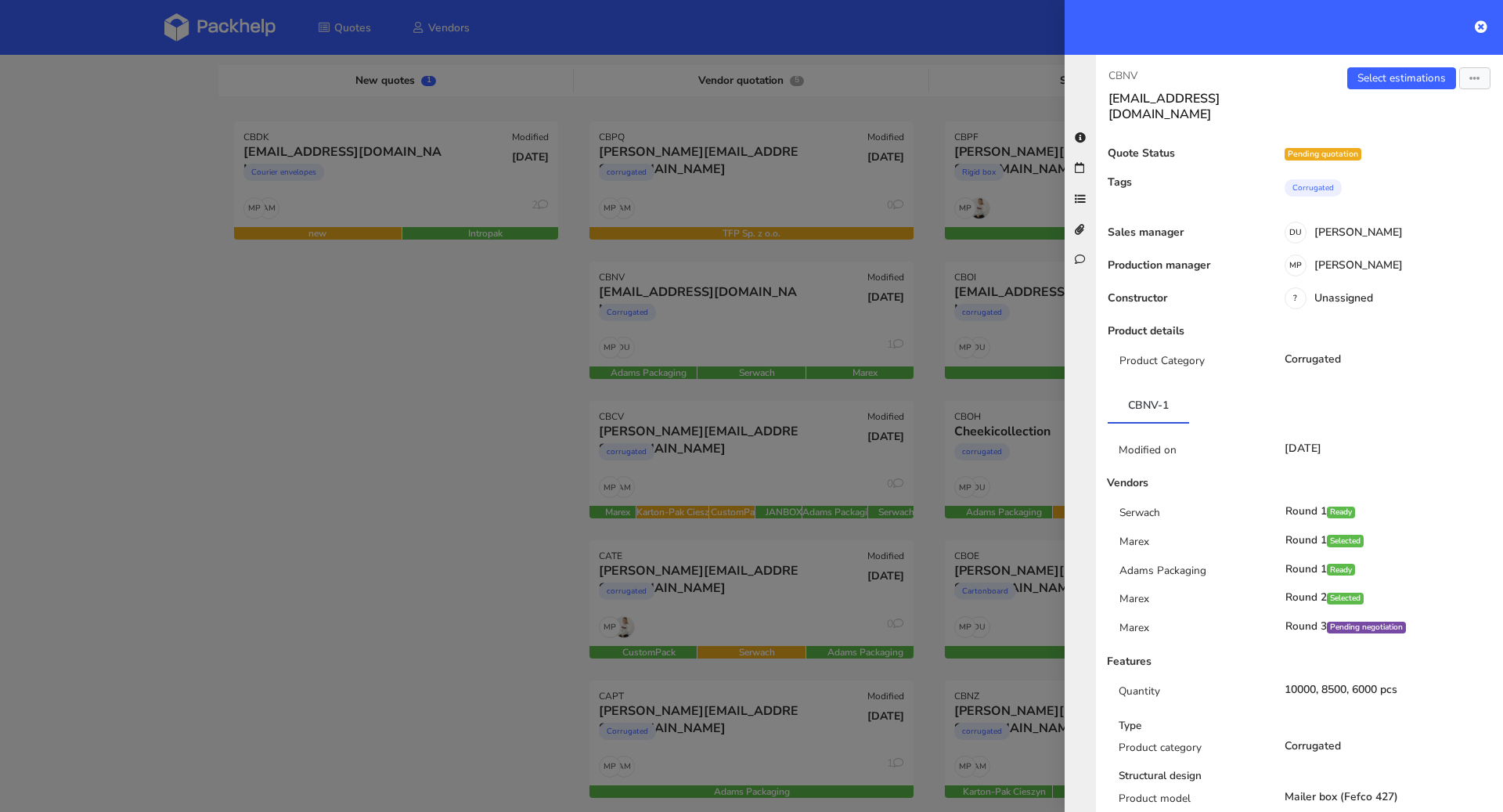
drag, startPoint x: 429, startPoint y: 556, endPoint x: 402, endPoint y: 485, distance: 76.0
click at [431, 556] on div at bounding box center [751, 406] width 1503 height 812
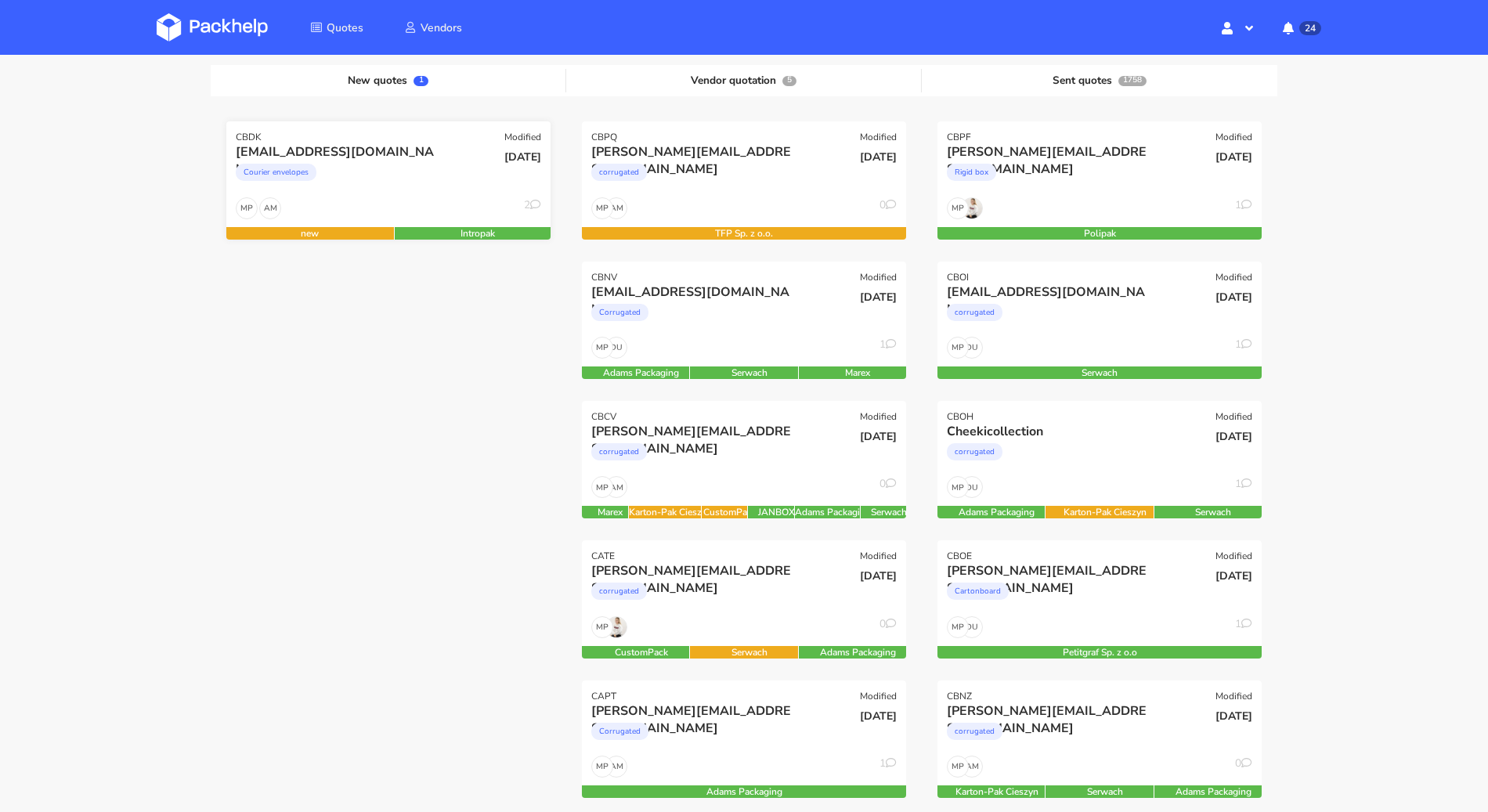
click at [380, 183] on div "Courier envelopes" at bounding box center [340, 176] width 207 height 31
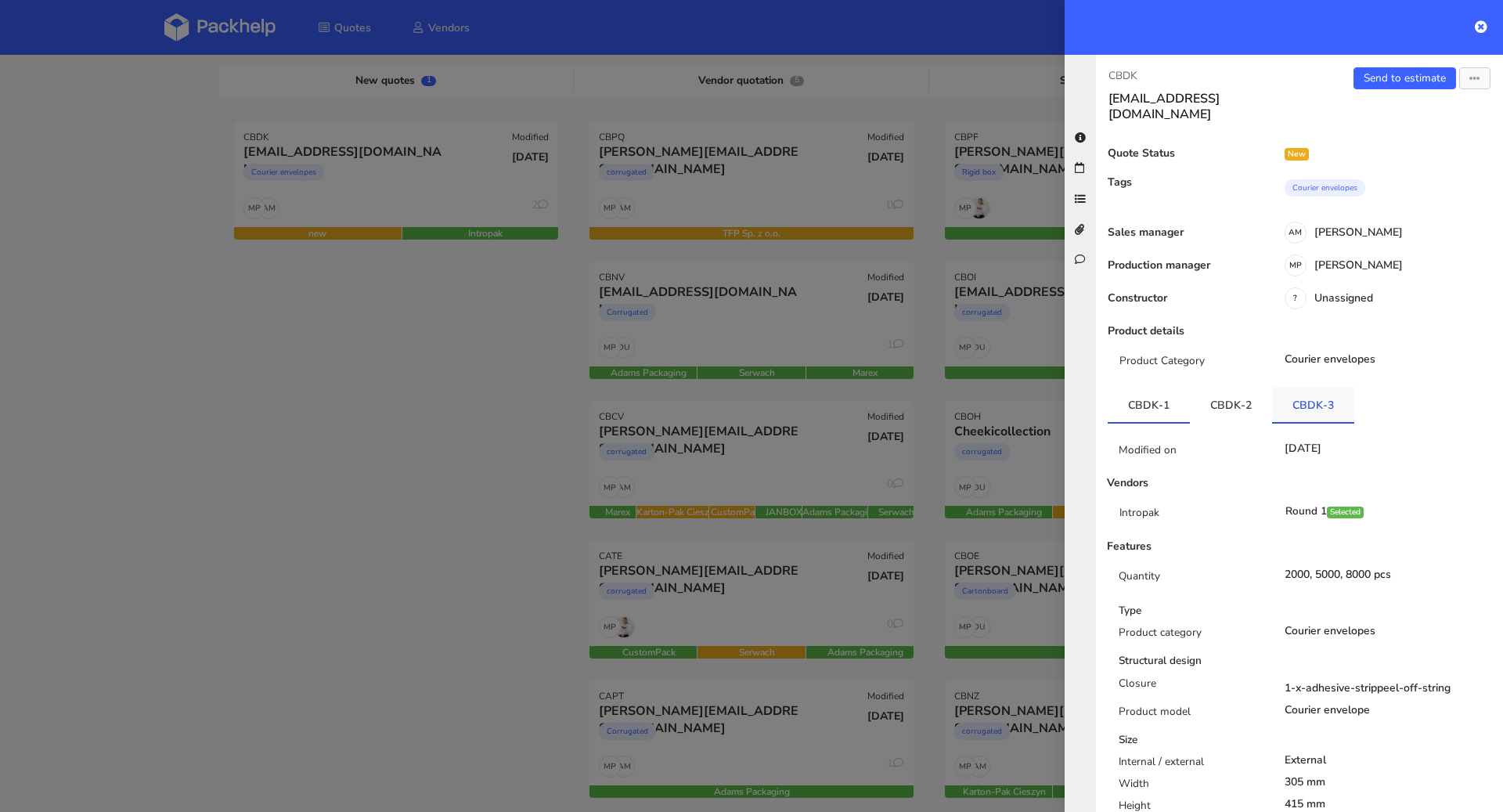
click at [1330, 388] on link "CBDK-3" at bounding box center [1313, 405] width 82 height 35
click at [1233, 387] on link "CBDK-2" at bounding box center [1231, 405] width 82 height 35
click at [1289, 387] on link "CBDK-3" at bounding box center [1313, 405] width 82 height 35
click at [1389, 80] on link "Send to estimate" at bounding box center [1405, 78] width 103 height 22
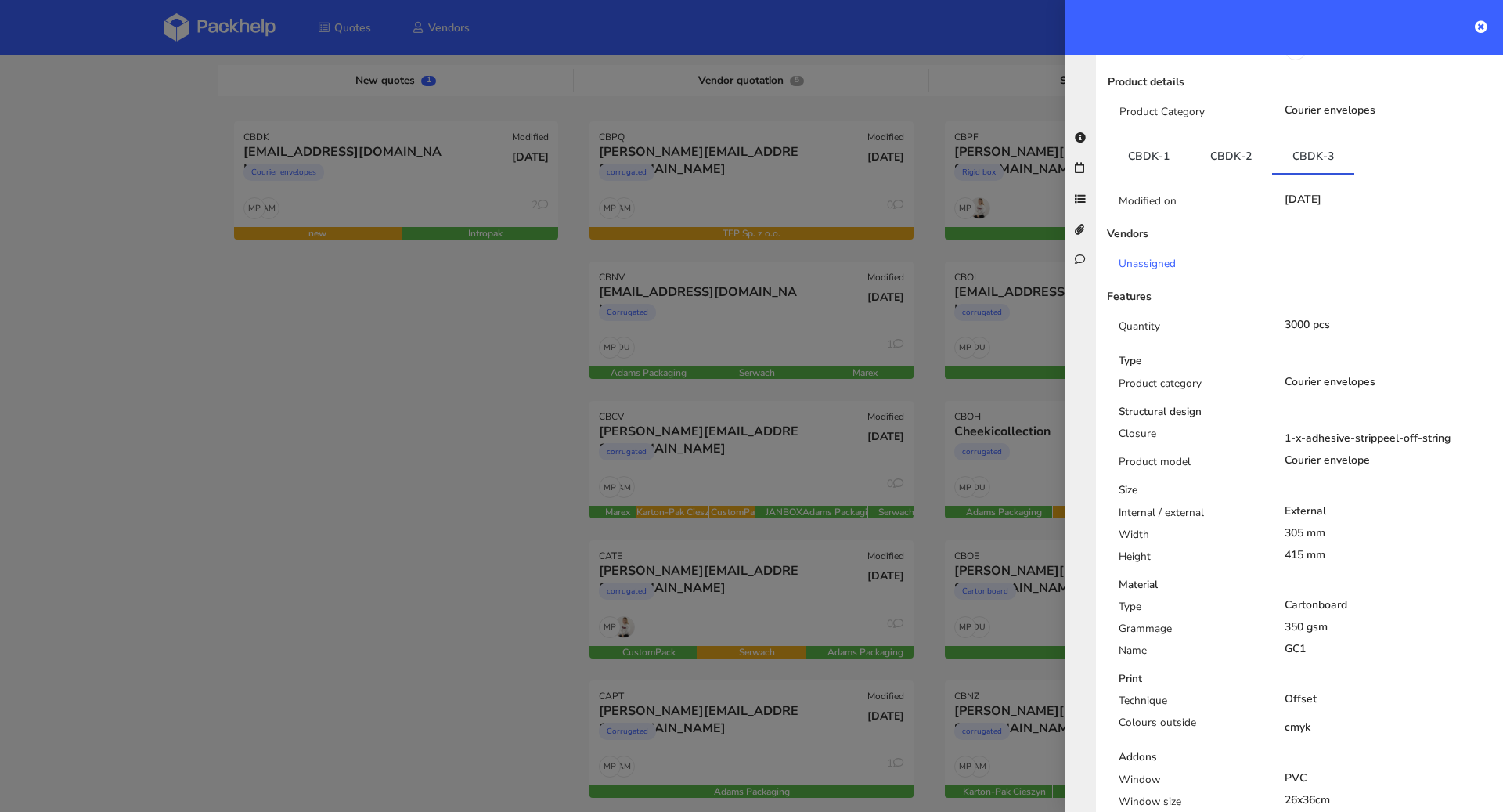
scroll to position [0, 0]
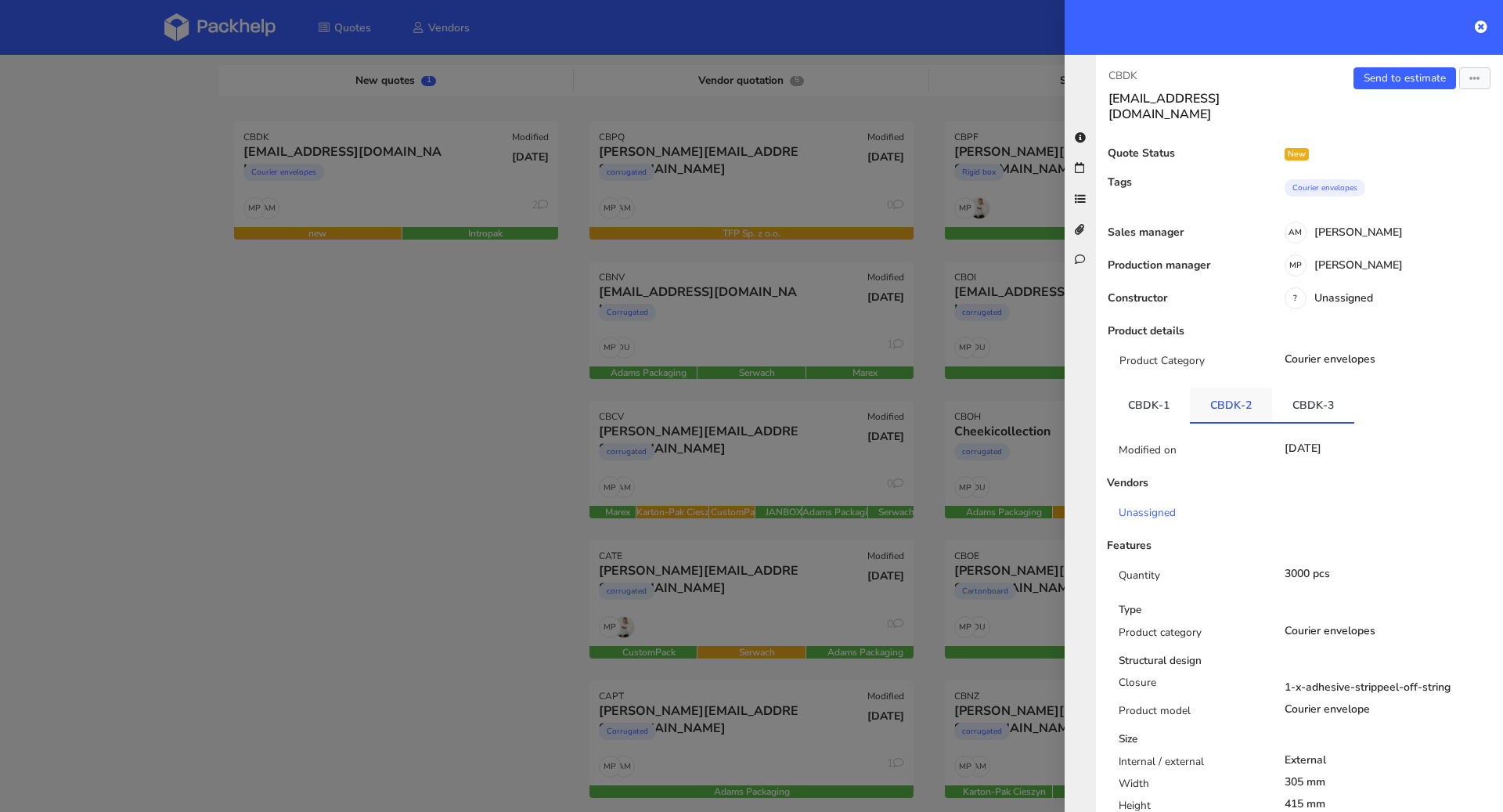
click at [1231, 388] on link "CBDK-2" at bounding box center [1231, 405] width 82 height 35
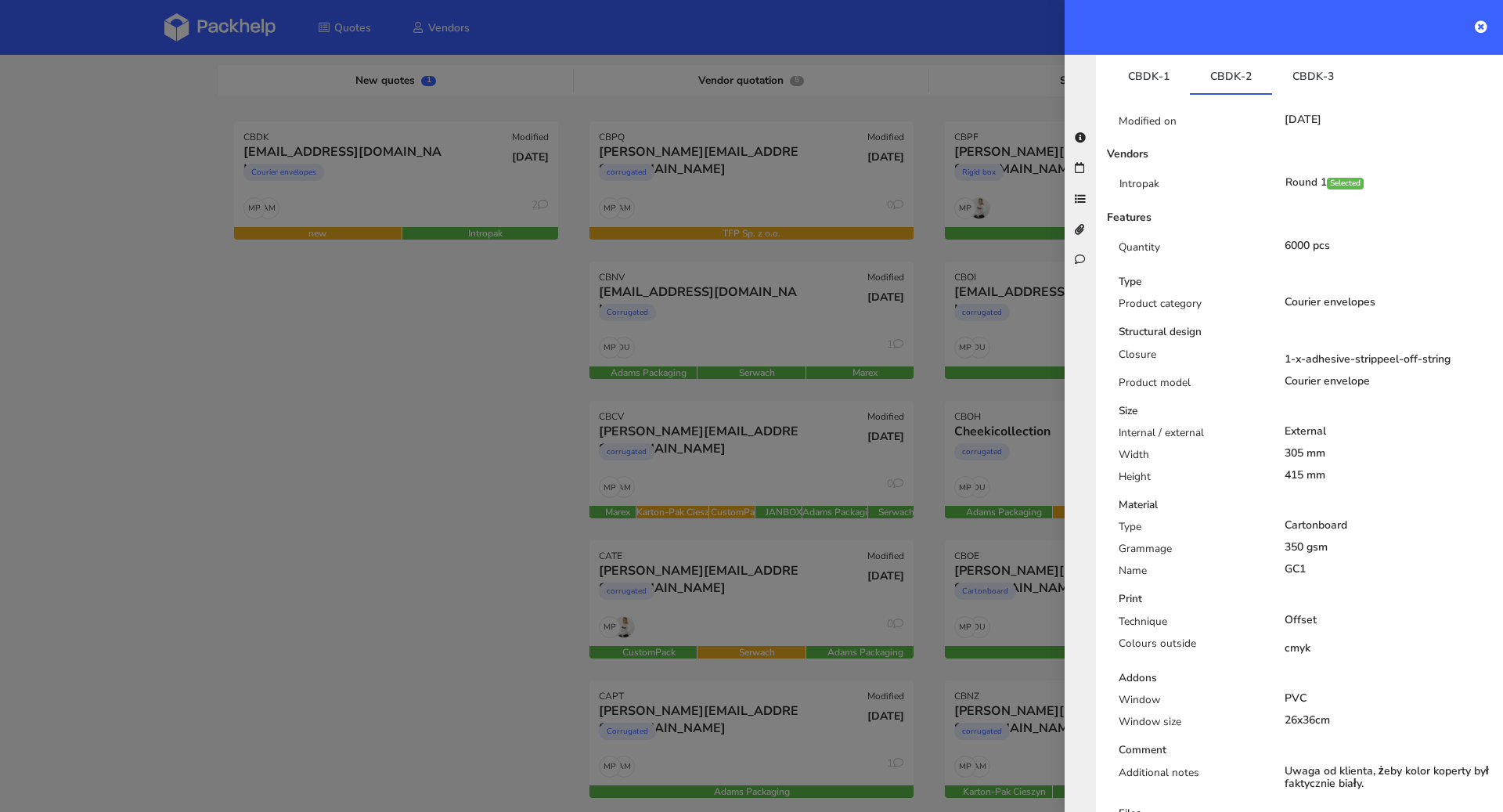
scroll to position [158, 0]
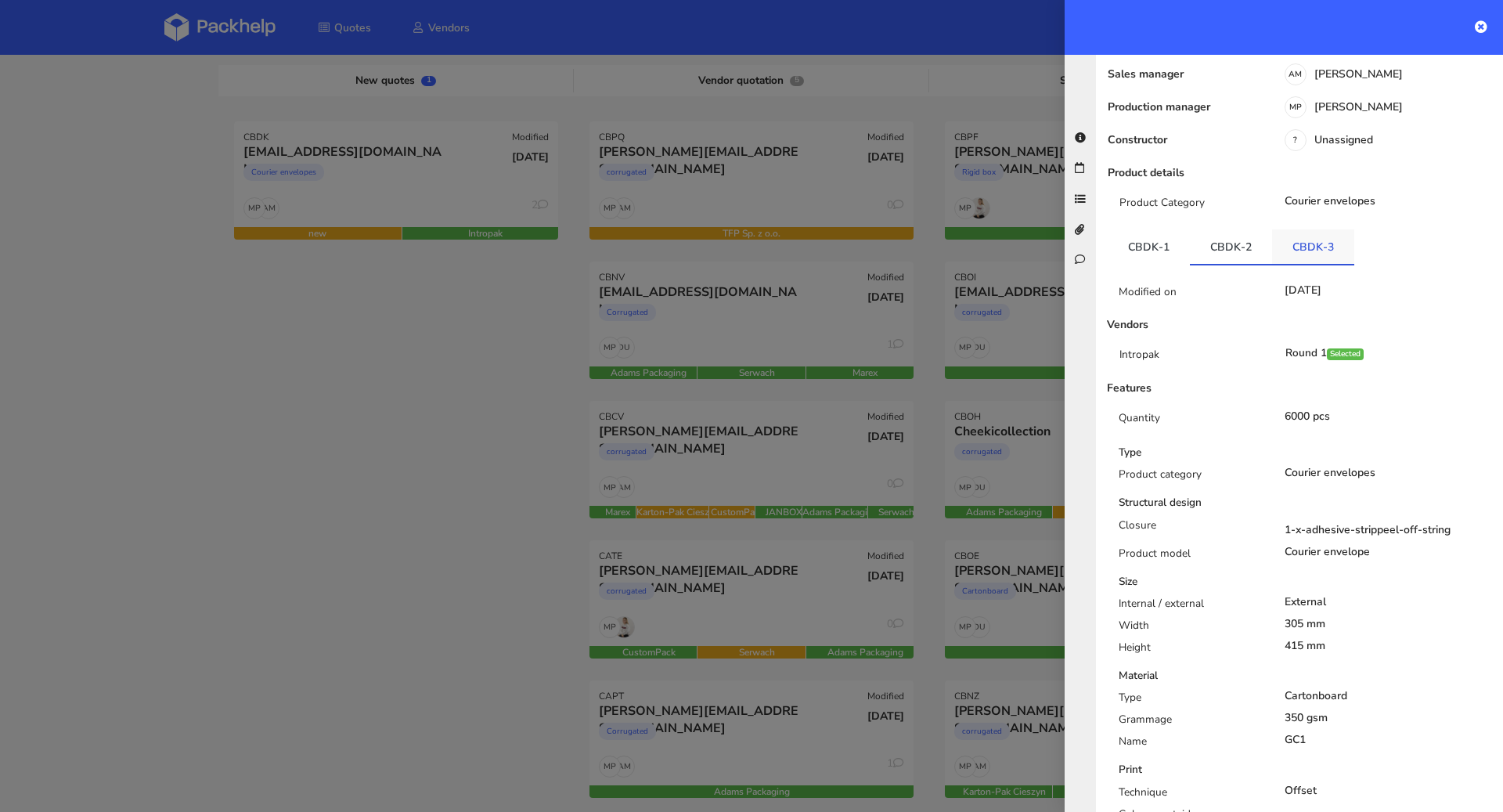
click at [1315, 229] on link "CBDK-3" at bounding box center [1313, 247] width 82 height 35
click at [1162, 234] on link "CBDK-1" at bounding box center [1149, 247] width 82 height 35
click at [1219, 234] on link "CBDK-2" at bounding box center [1231, 247] width 82 height 35
click at [1296, 231] on link "CBDK-3" at bounding box center [1313, 247] width 82 height 35
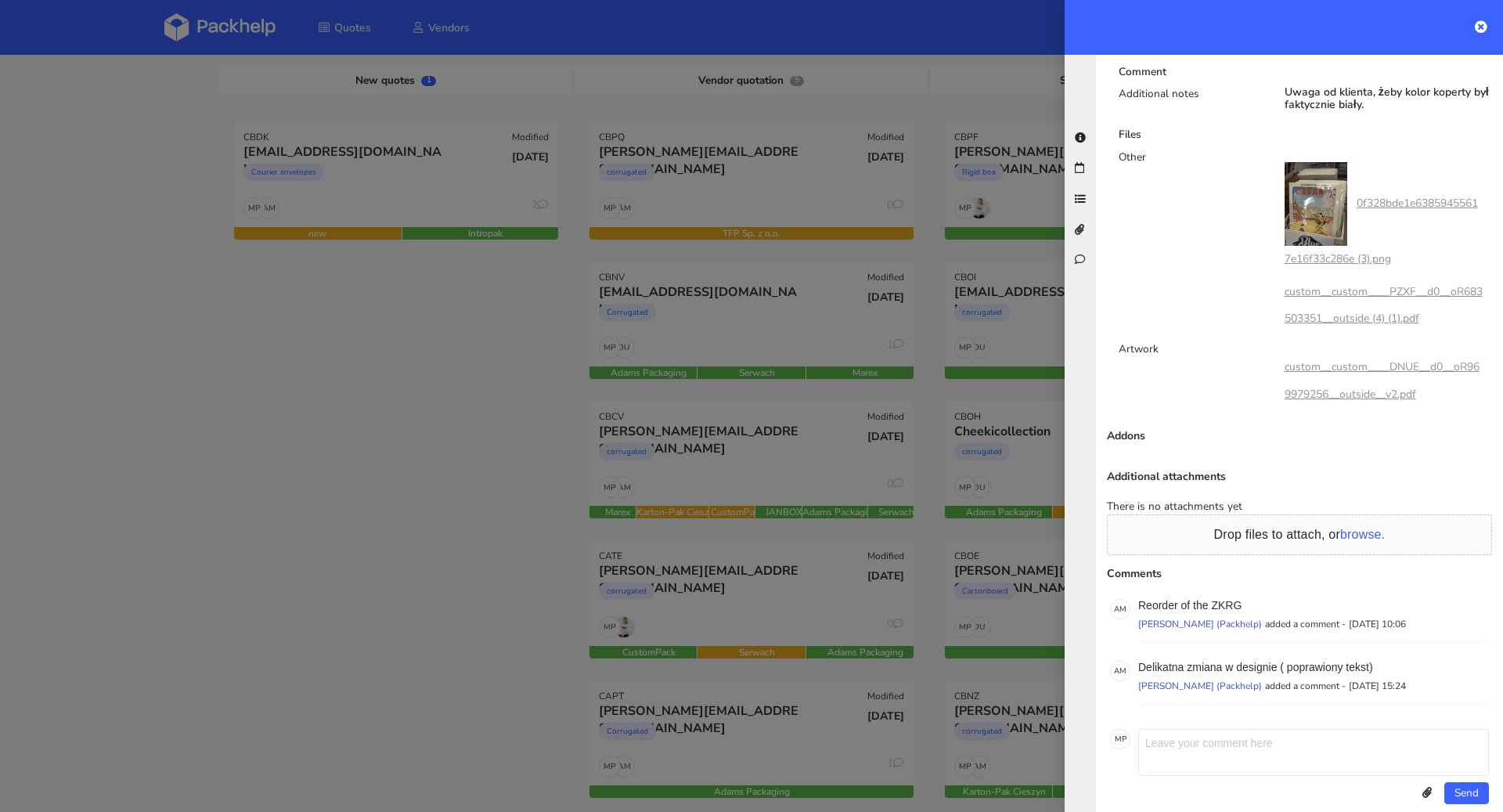
scroll to position [1008, 0]
drag, startPoint x: 1382, startPoint y: 646, endPoint x: 1168, endPoint y: 641, distance: 214.1
click at [1168, 659] on p "Delikatna zmiana w designie ( poprawiony tekst)" at bounding box center [1313, 665] width 350 height 13
click at [1336, 628] on div "A M Reorder of the ZKRG Adrian Margula (Packhelp) added a comment - 25 August 2…" at bounding box center [1300, 656] width 385 height 124
drag, startPoint x: 1396, startPoint y: 652, endPoint x: 1139, endPoint y: 646, distance: 257.1
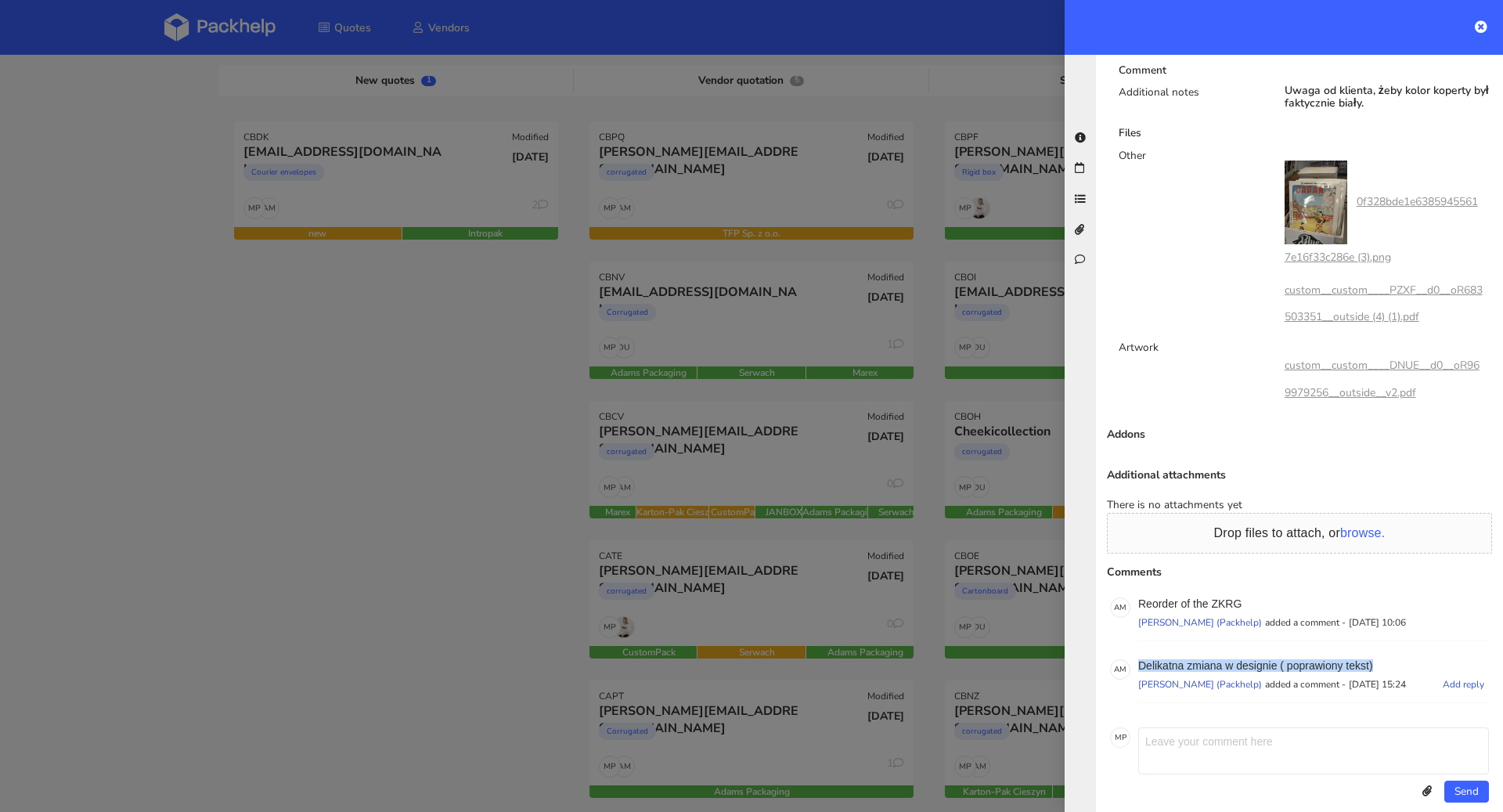
click at [1139, 659] on p "Delikatna zmiana w designie ( poprawiony tekst)" at bounding box center [1313, 665] width 350 height 13
copy p "Delikatna zmiana w designie ( poprawiony tekst)"
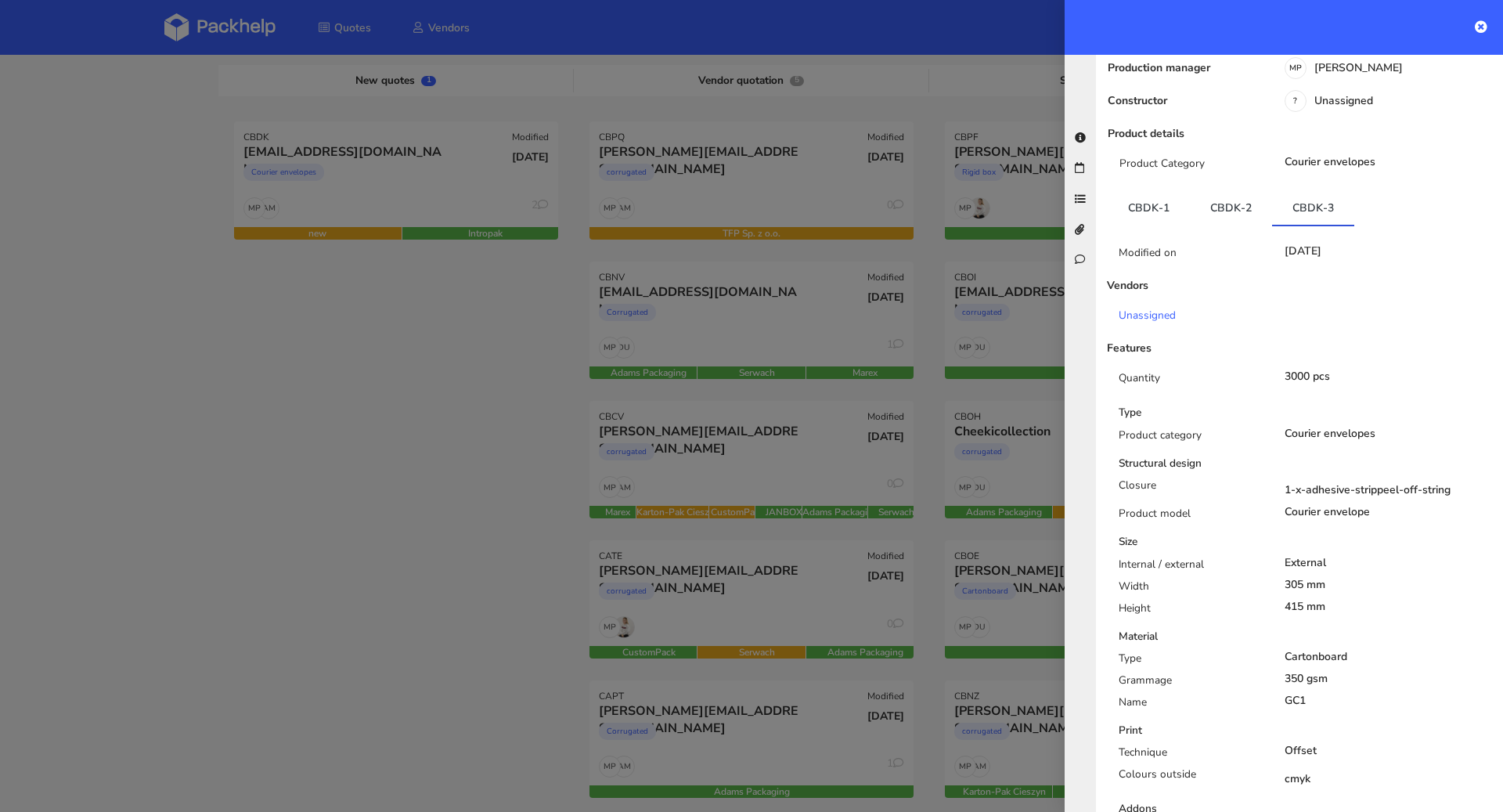
scroll to position [0, 0]
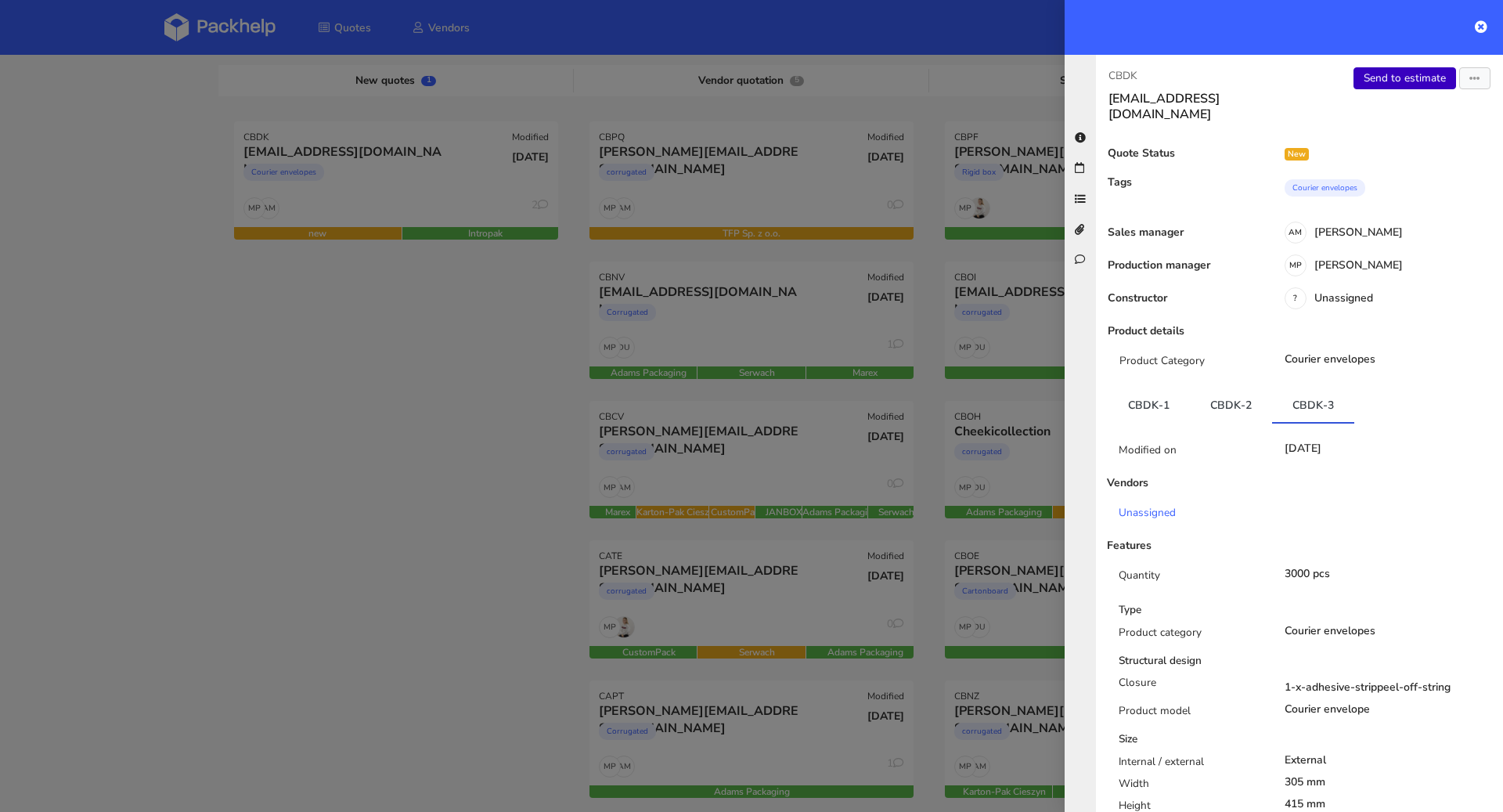
click at [1375, 80] on link "Send to estimate" at bounding box center [1405, 78] width 103 height 22
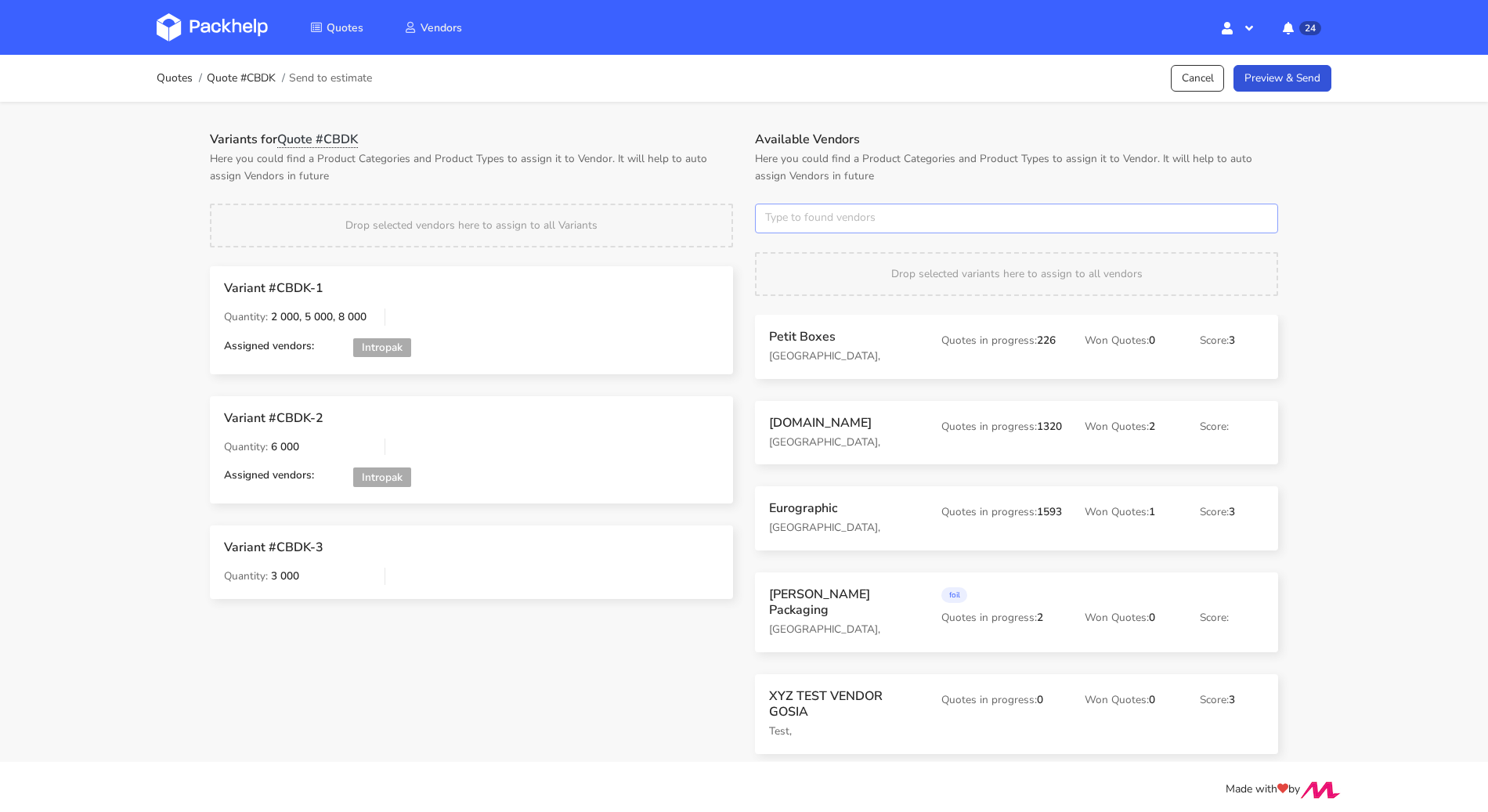
click at [871, 215] on input "text" at bounding box center [1017, 218] width 523 height 30
type input "Intropak"
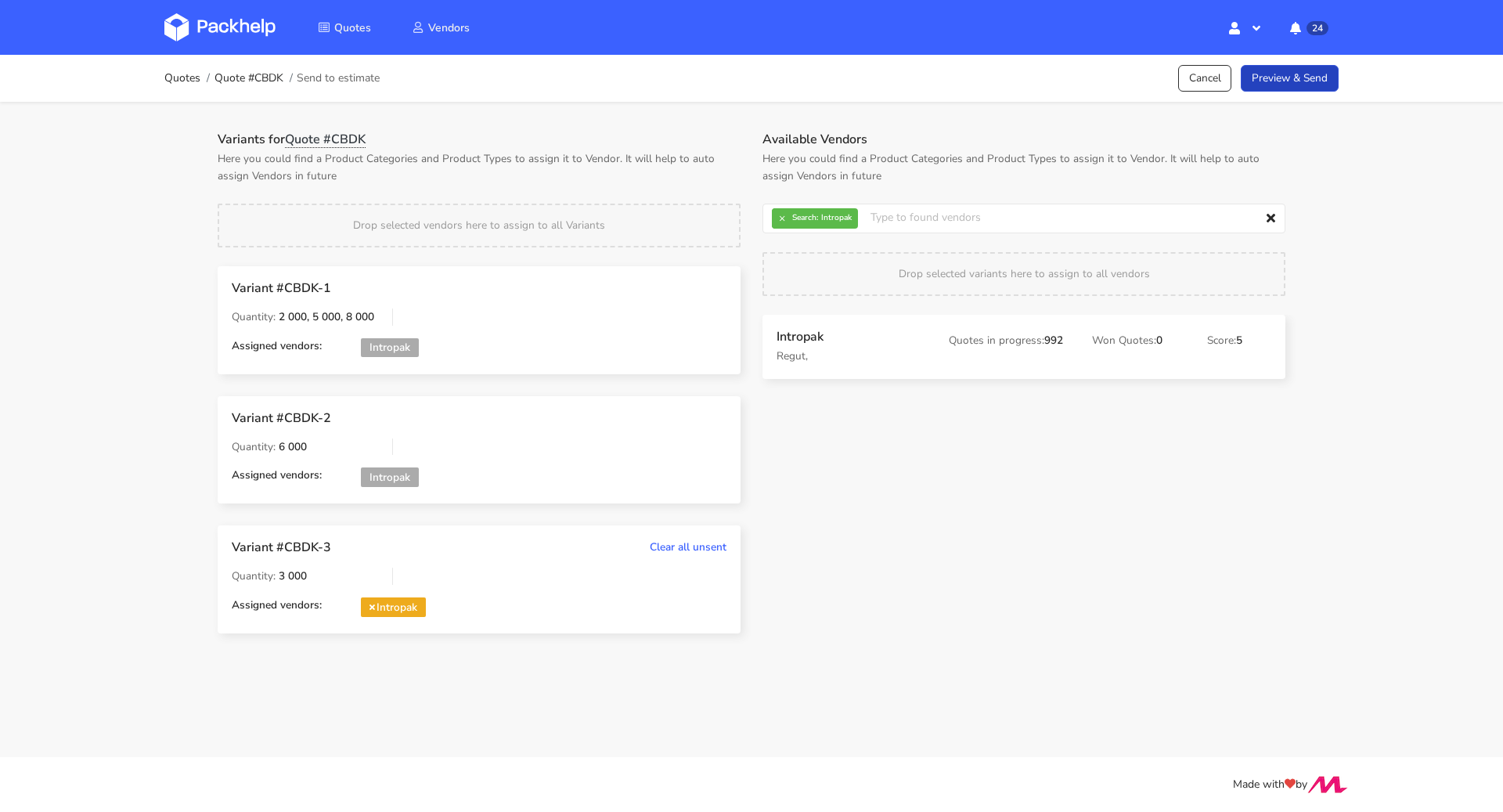
click at [1281, 81] on link "Preview & Send" at bounding box center [1289, 78] width 98 height 27
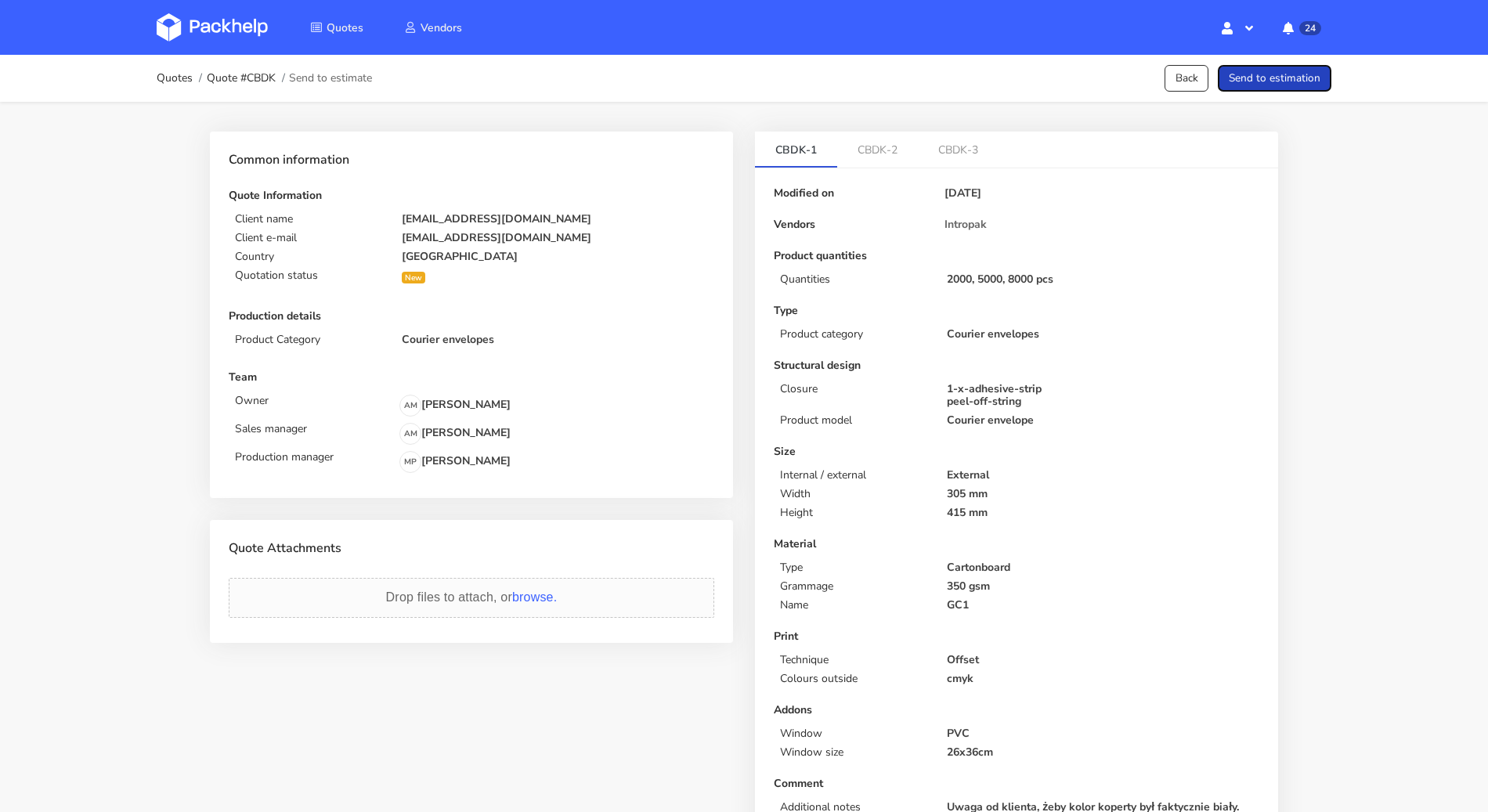
click at [1282, 81] on button "Send to estimation" at bounding box center [1274, 78] width 113 height 27
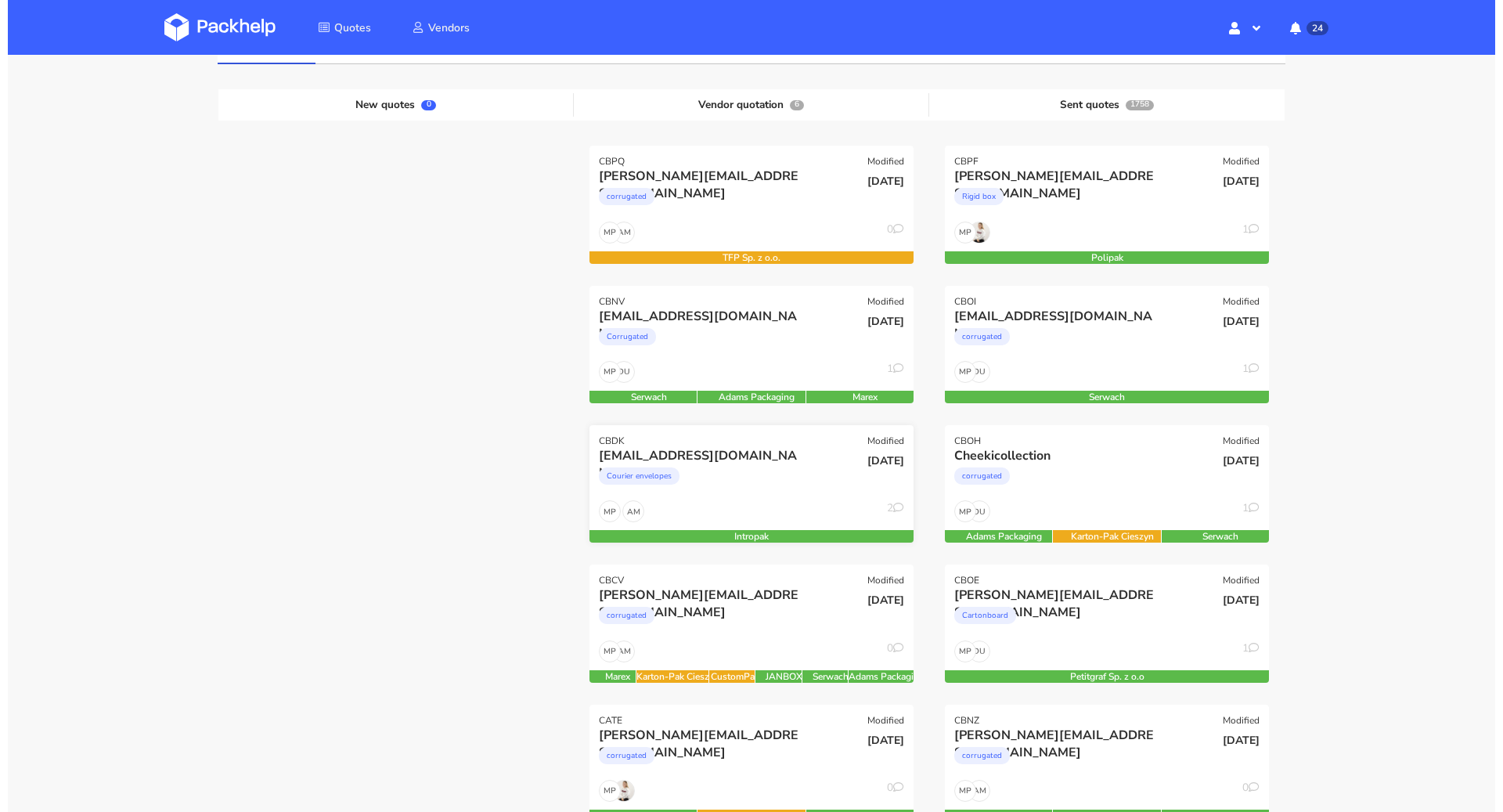
scroll to position [146, 0]
click at [766, 468] on div "Courier envelopes" at bounding box center [695, 479] width 207 height 31
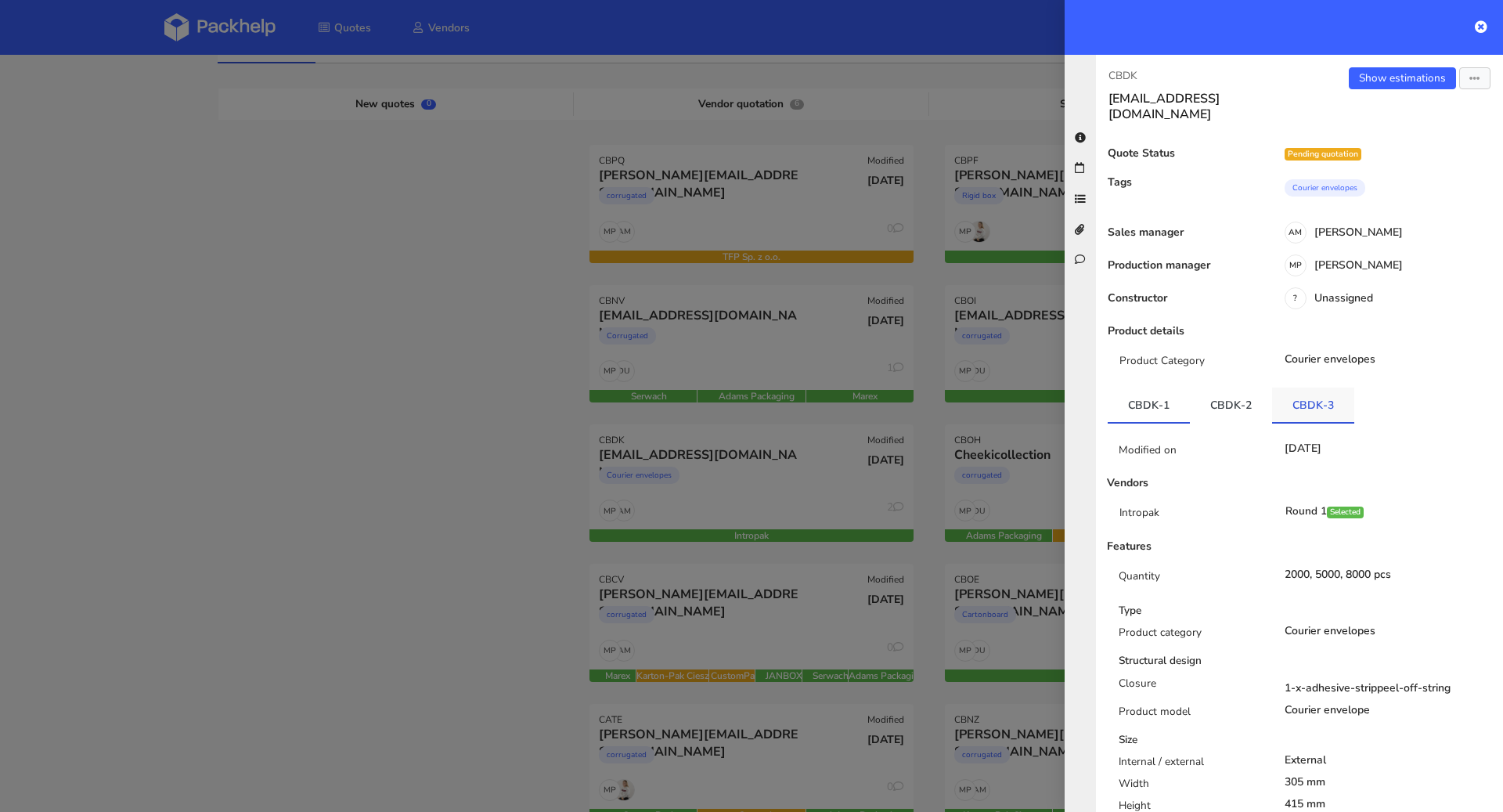
click at [1318, 391] on link "CBDK-3" at bounding box center [1313, 405] width 82 height 35
click at [1390, 71] on link "Show estimations" at bounding box center [1402, 78] width 107 height 22
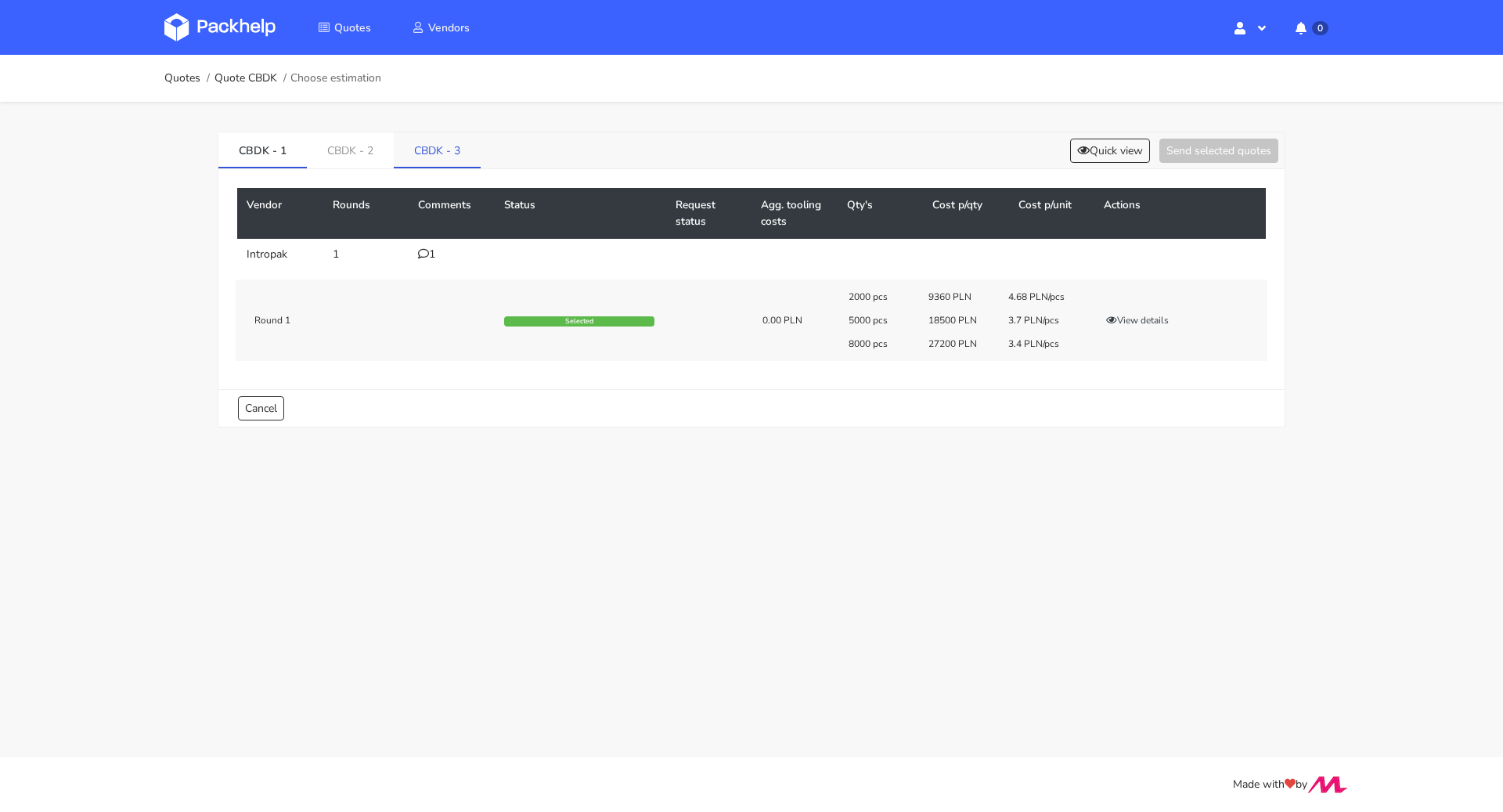
click at [440, 149] on link "CBDK - 3" at bounding box center [437, 150] width 87 height 35
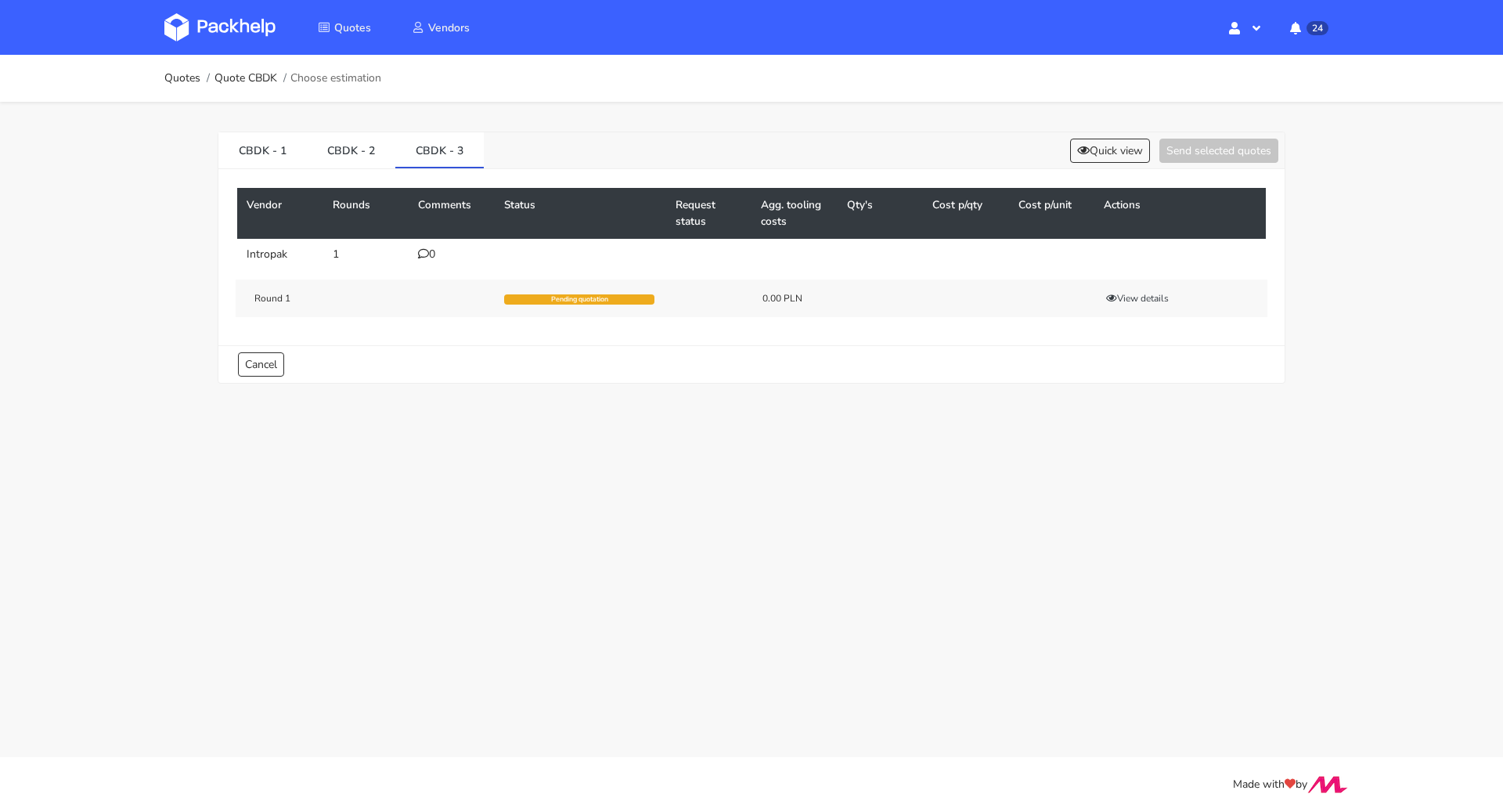
click at [425, 254] on icon at bounding box center [423, 253] width 11 height 11
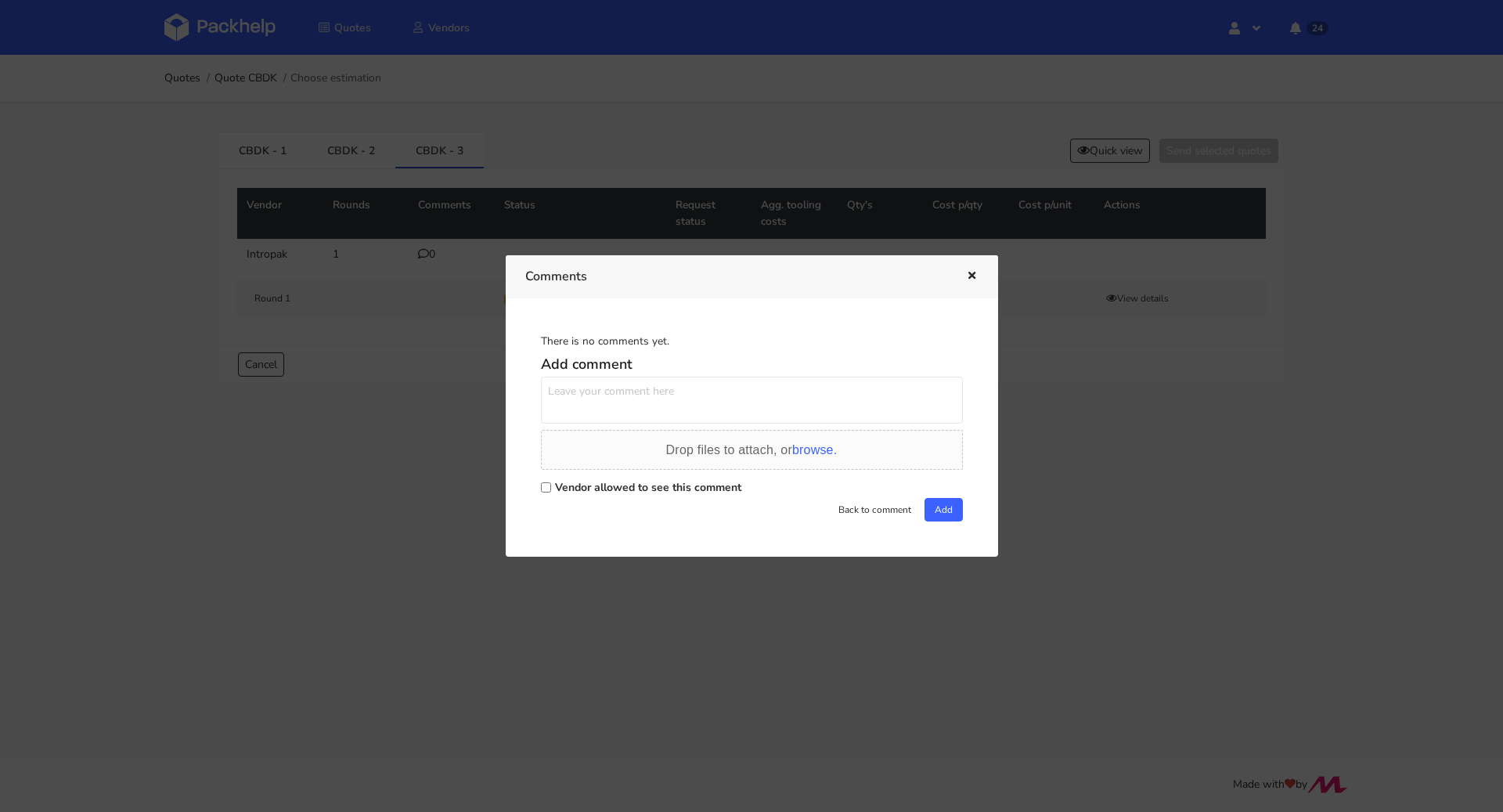
click at [587, 490] on label "Vendor allowed to see this comment" at bounding box center [648, 487] width 187 height 15
click at [552, 490] on input "Vendor allowed to see this comment" at bounding box center [546, 487] width 11 height 11
checkbox input "true"
click at [606, 403] on textarea at bounding box center [752, 400] width 422 height 47
paste textarea "Delikatna zmiana w designie ( poprawiony tekst)"
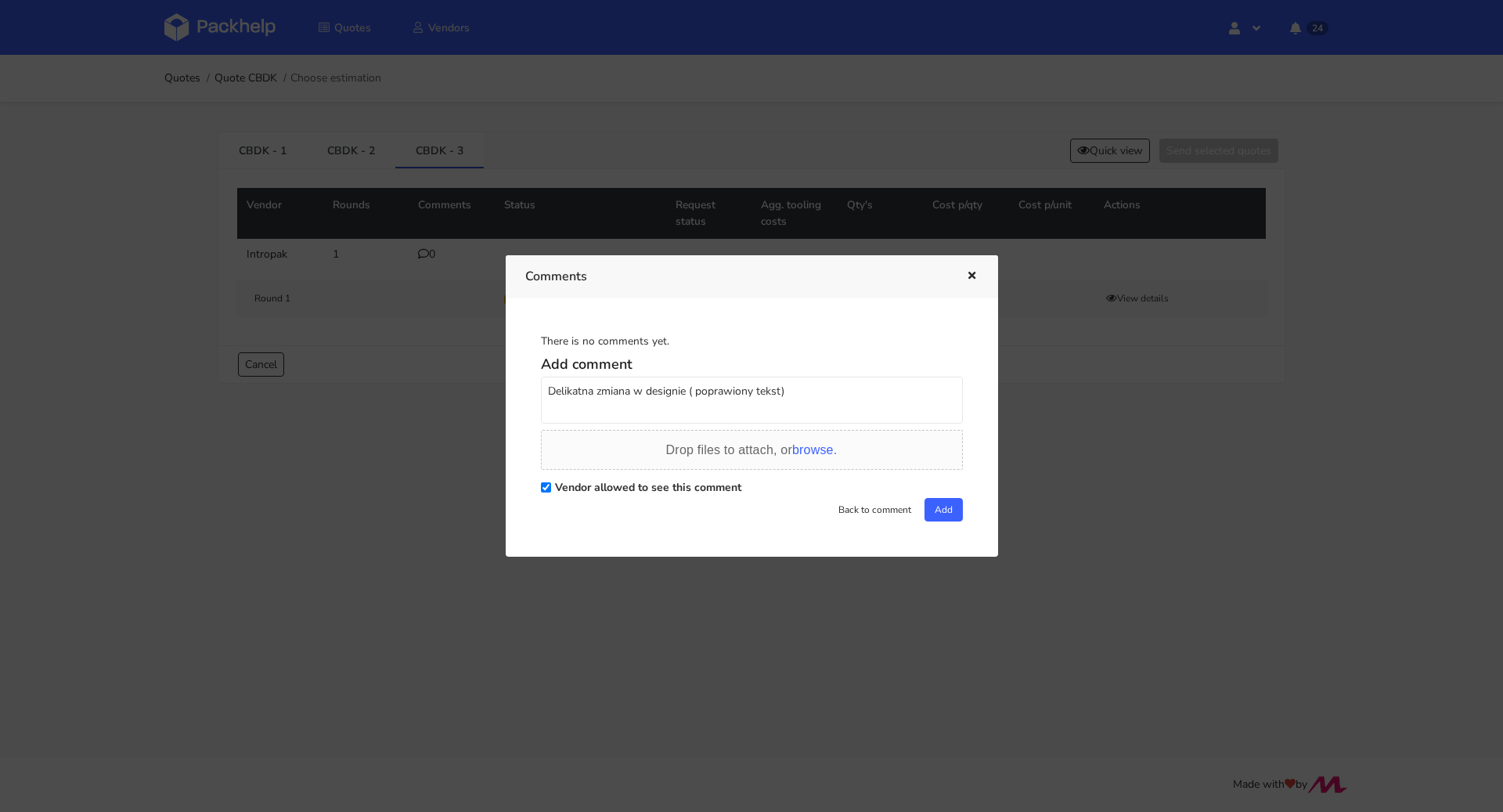
type textarea "Delikatna zmiana w designie ( poprawiony tekst)"
click at [959, 525] on div "There is no comments yet. Add comment Delikatna zmiana w designie ( poprawiony …" at bounding box center [752, 427] width 453 height 220
click at [941, 503] on button "Add" at bounding box center [944, 510] width 39 height 23
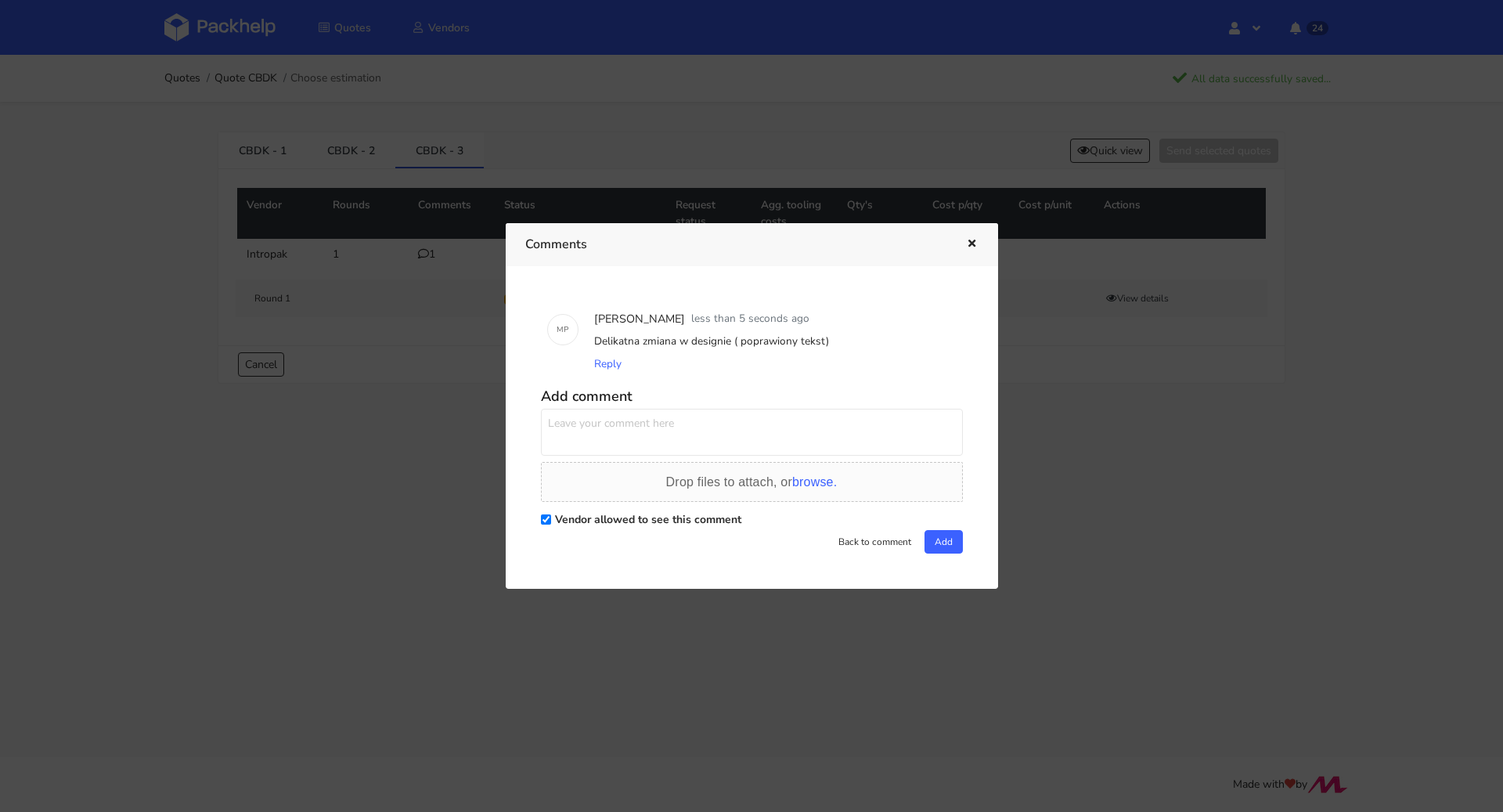
click at [972, 243] on icon "button" at bounding box center [972, 244] width 14 height 11
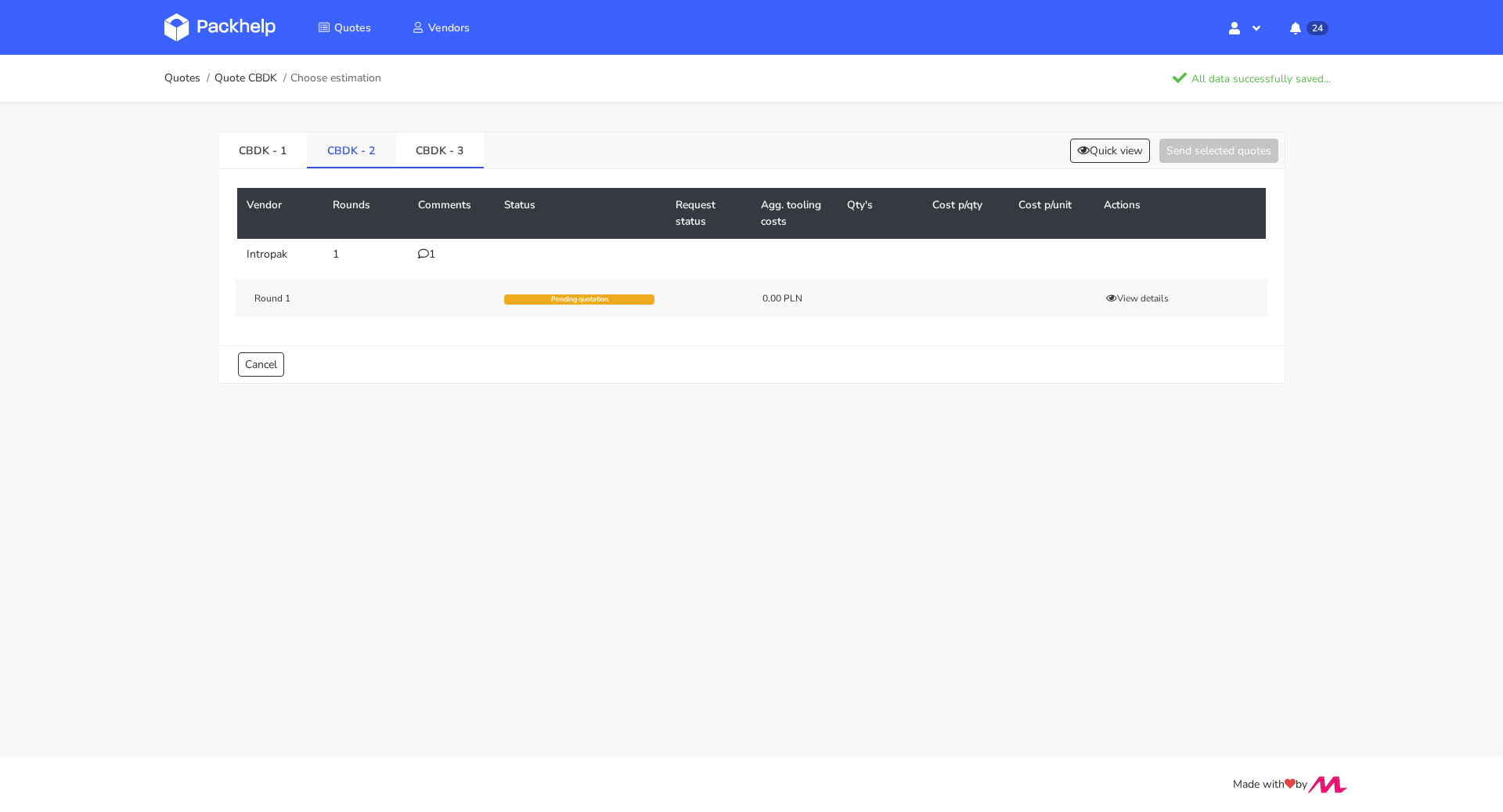
click at [330, 153] on link "CBDK - 2" at bounding box center [350, 150] width 88 height 35
click at [260, 138] on link "CBDK - 1" at bounding box center [262, 150] width 88 height 35
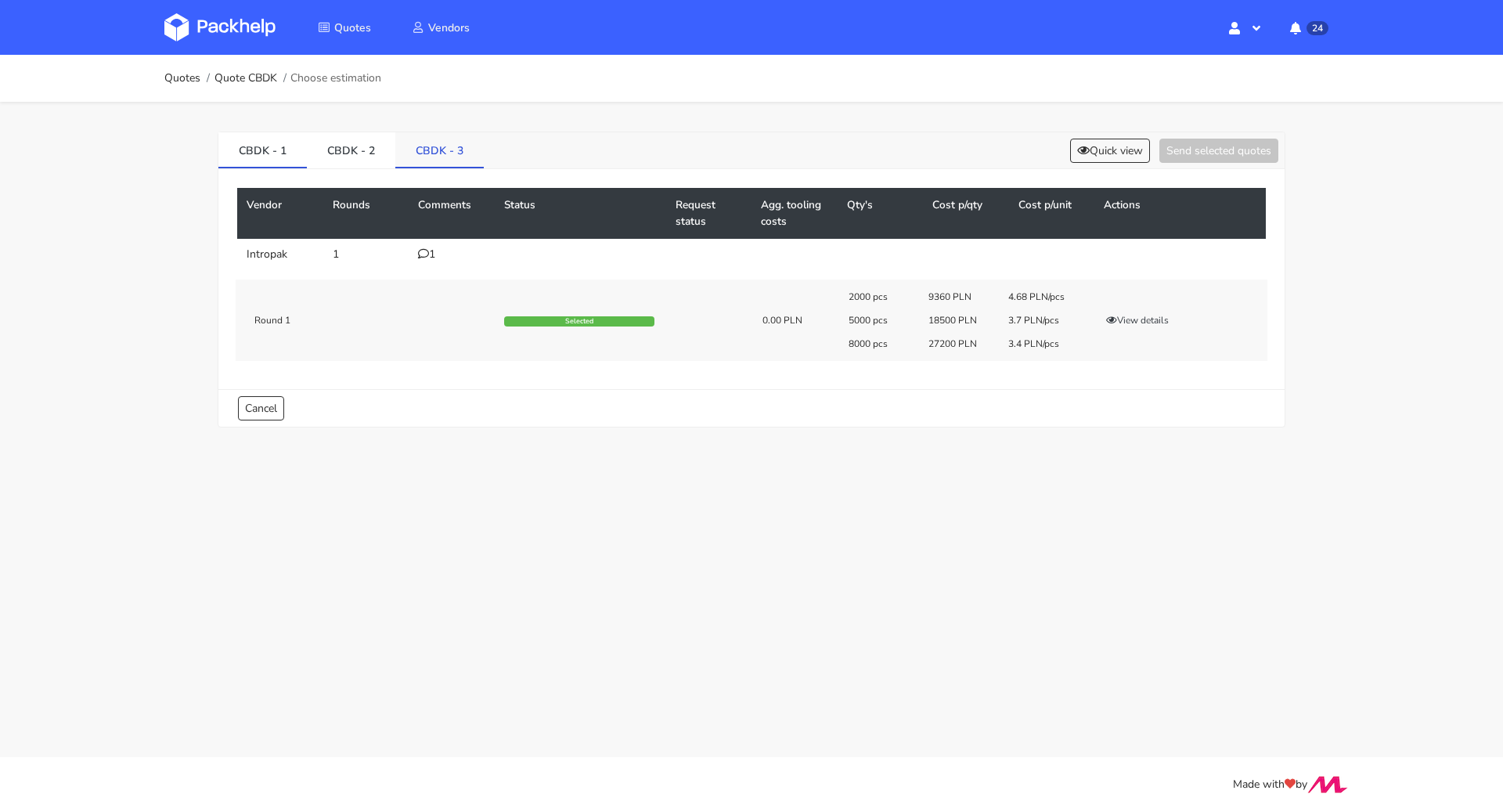
click at [426, 145] on link "CBDK - 3" at bounding box center [439, 150] width 88 height 35
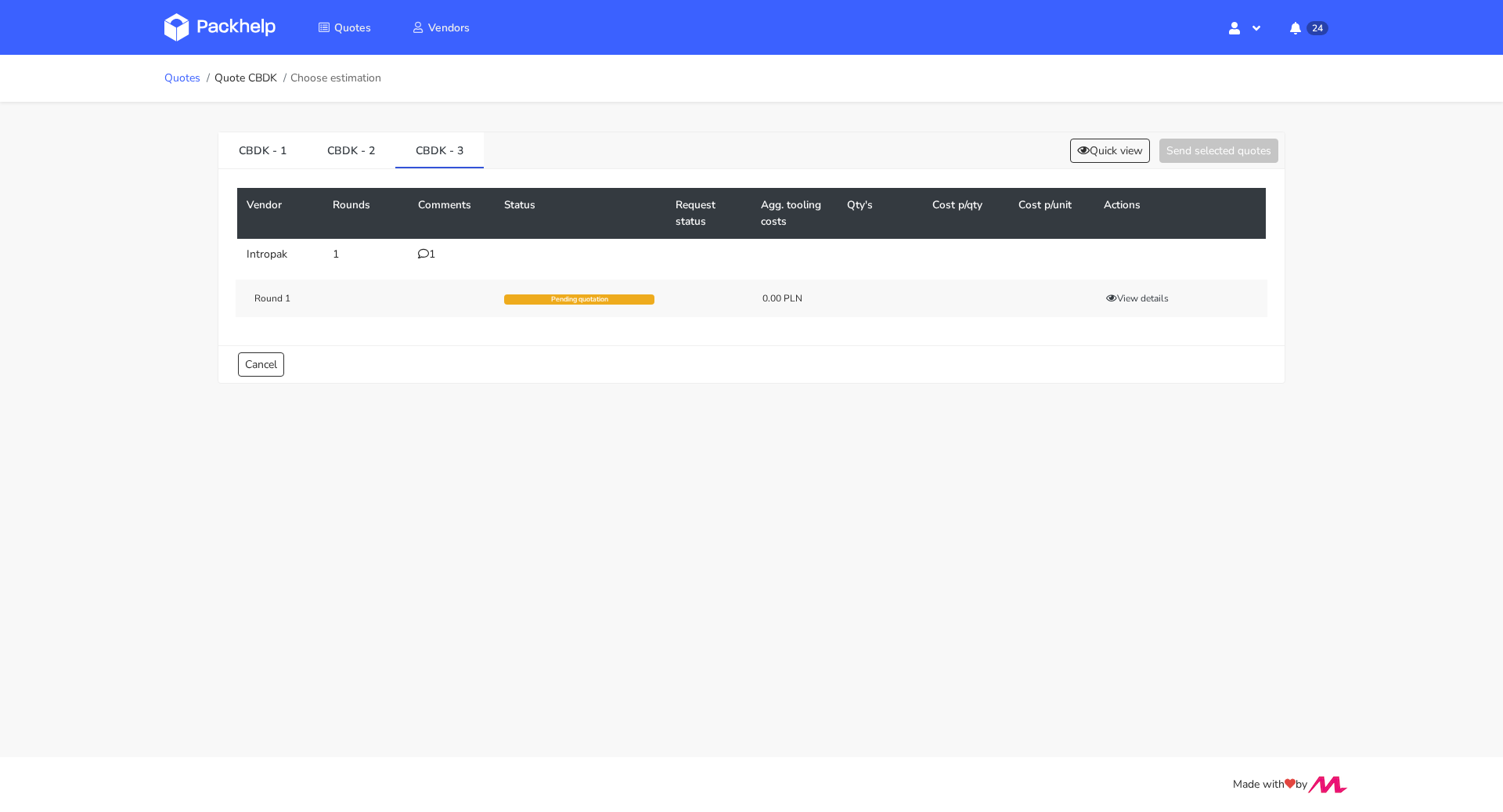
click at [181, 80] on link "Quotes" at bounding box center [182, 77] width 36 height 13
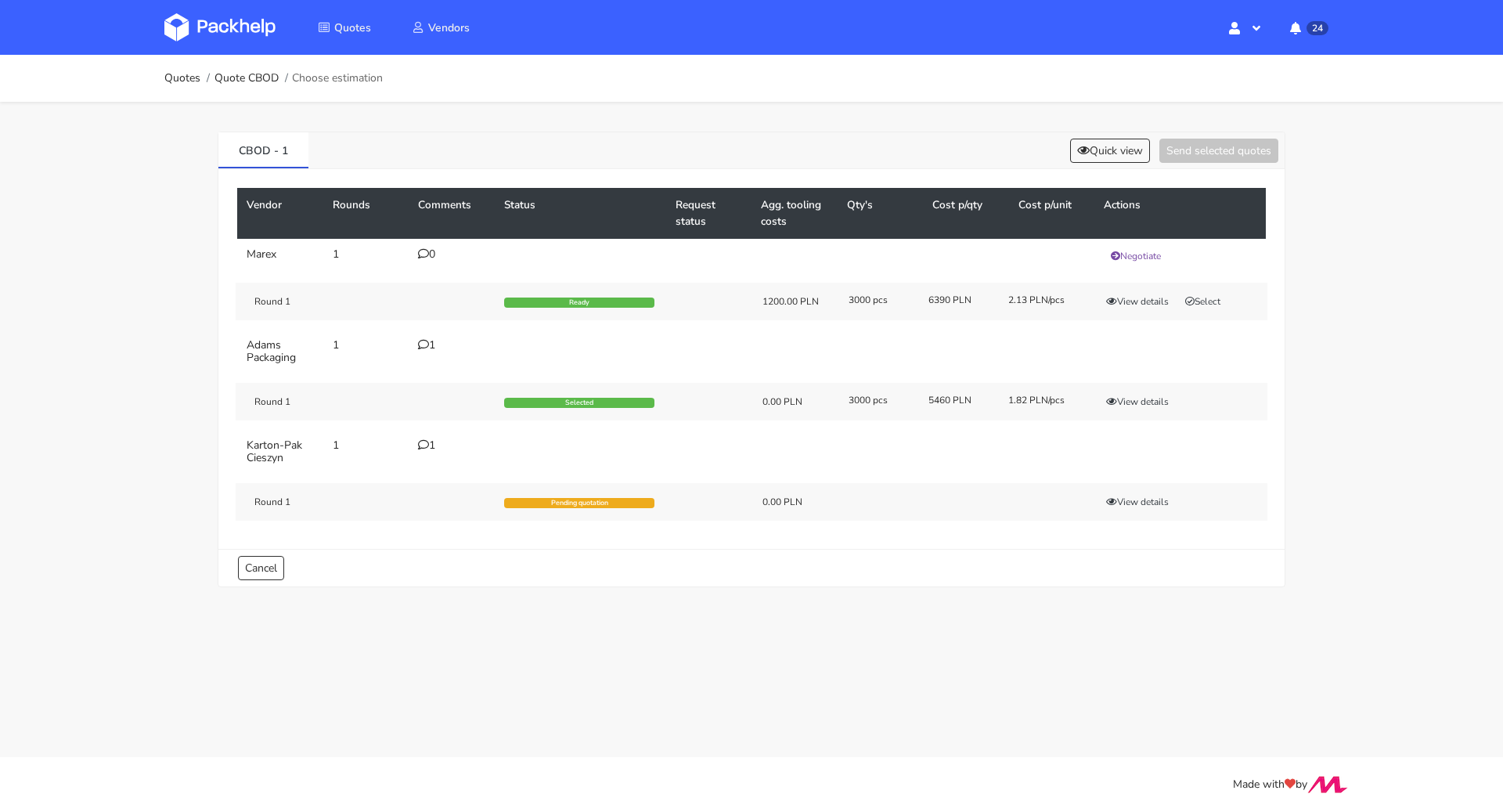
click at [438, 343] on div "1" at bounding box center [452, 345] width 68 height 13
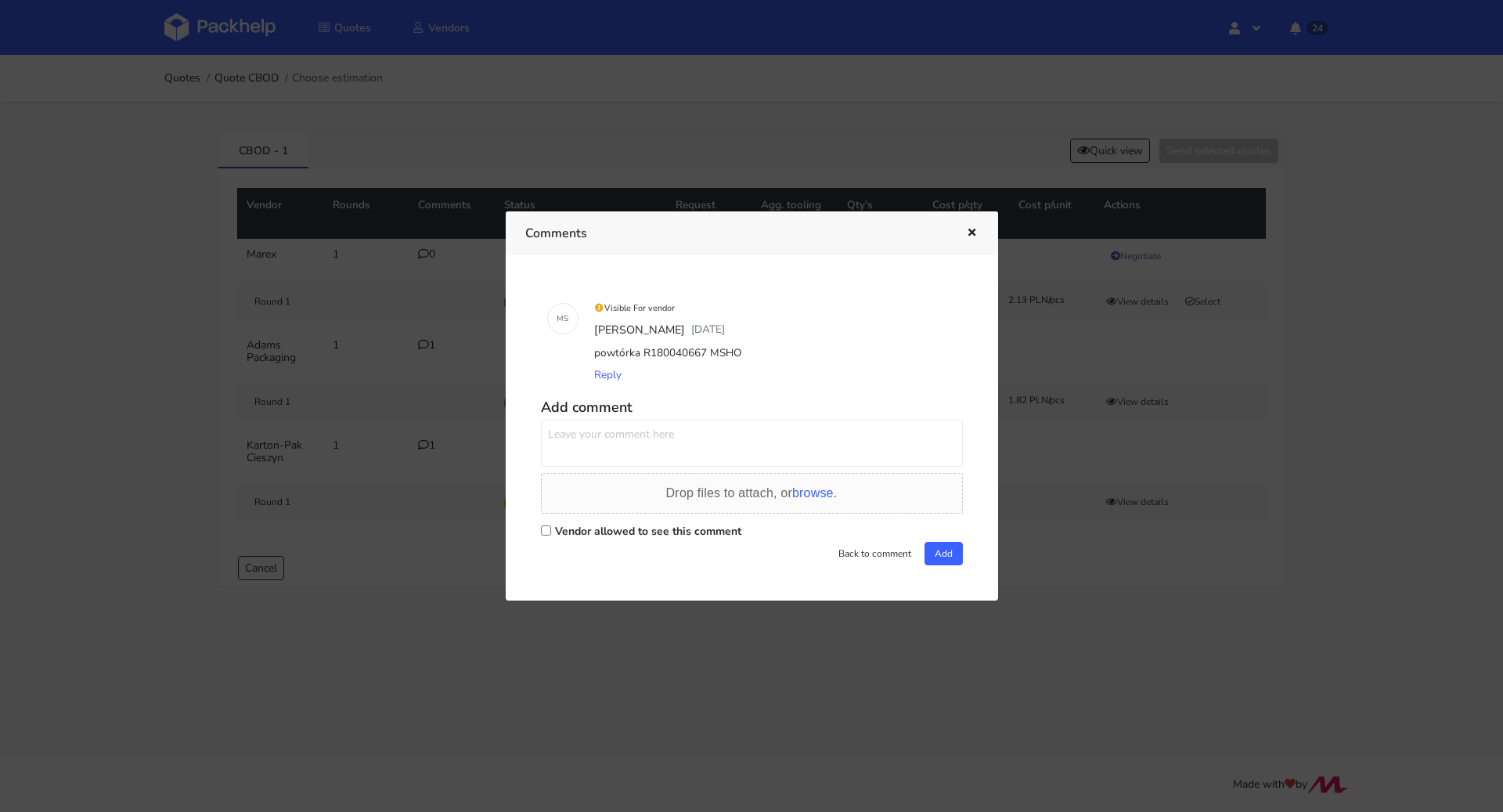
drag, startPoint x: 752, startPoint y: 349, endPoint x: 703, endPoint y: 352, distance: 49.1
click at [703, 352] on div "powtórka R180040667 MSHO" at bounding box center [774, 353] width 366 height 22
copy div "MSHO"
click at [963, 236] on button "button" at bounding box center [970, 233] width 17 height 20
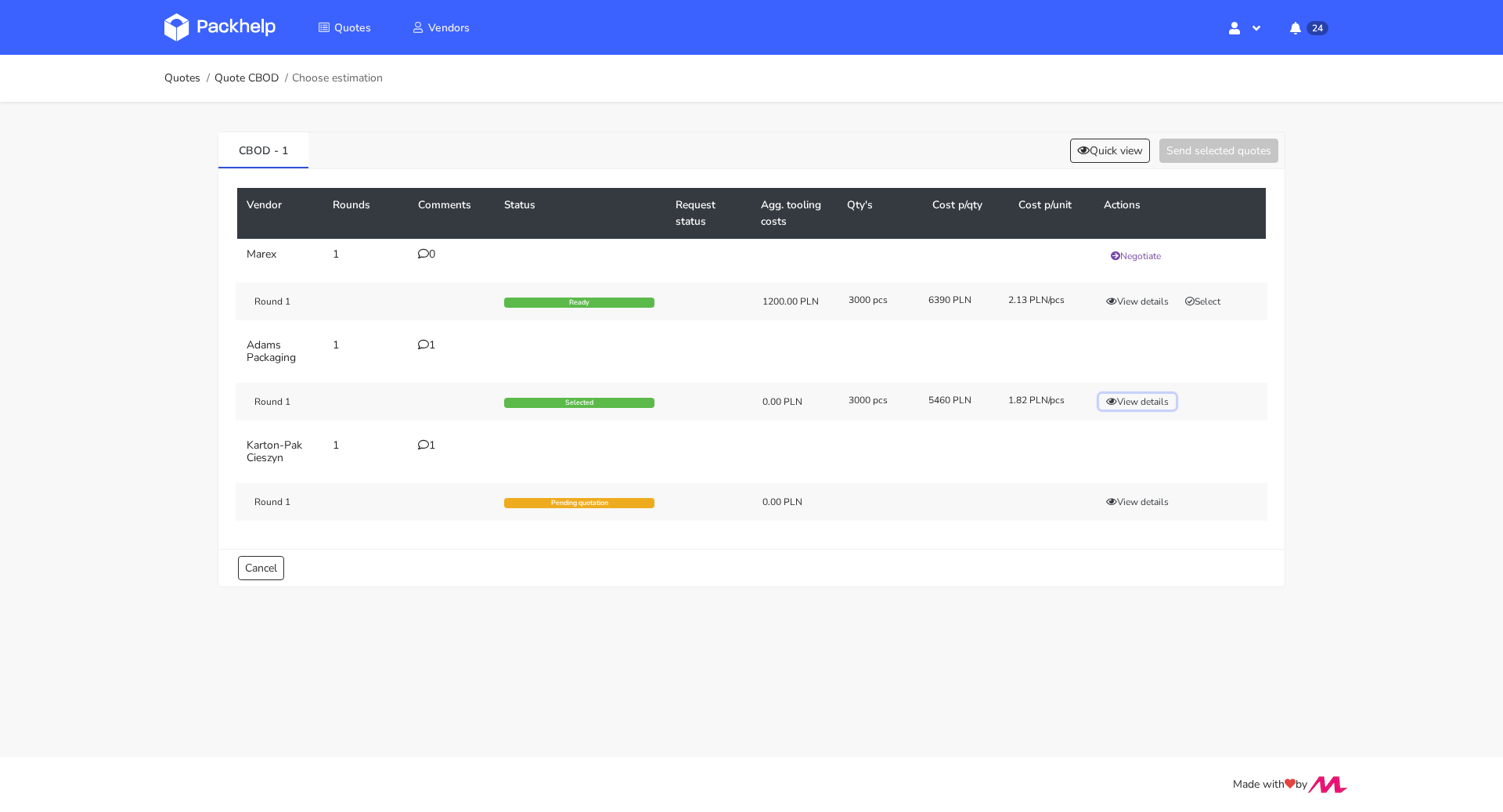
click at [1158, 401] on button "View details" at bounding box center [1137, 402] width 76 height 15
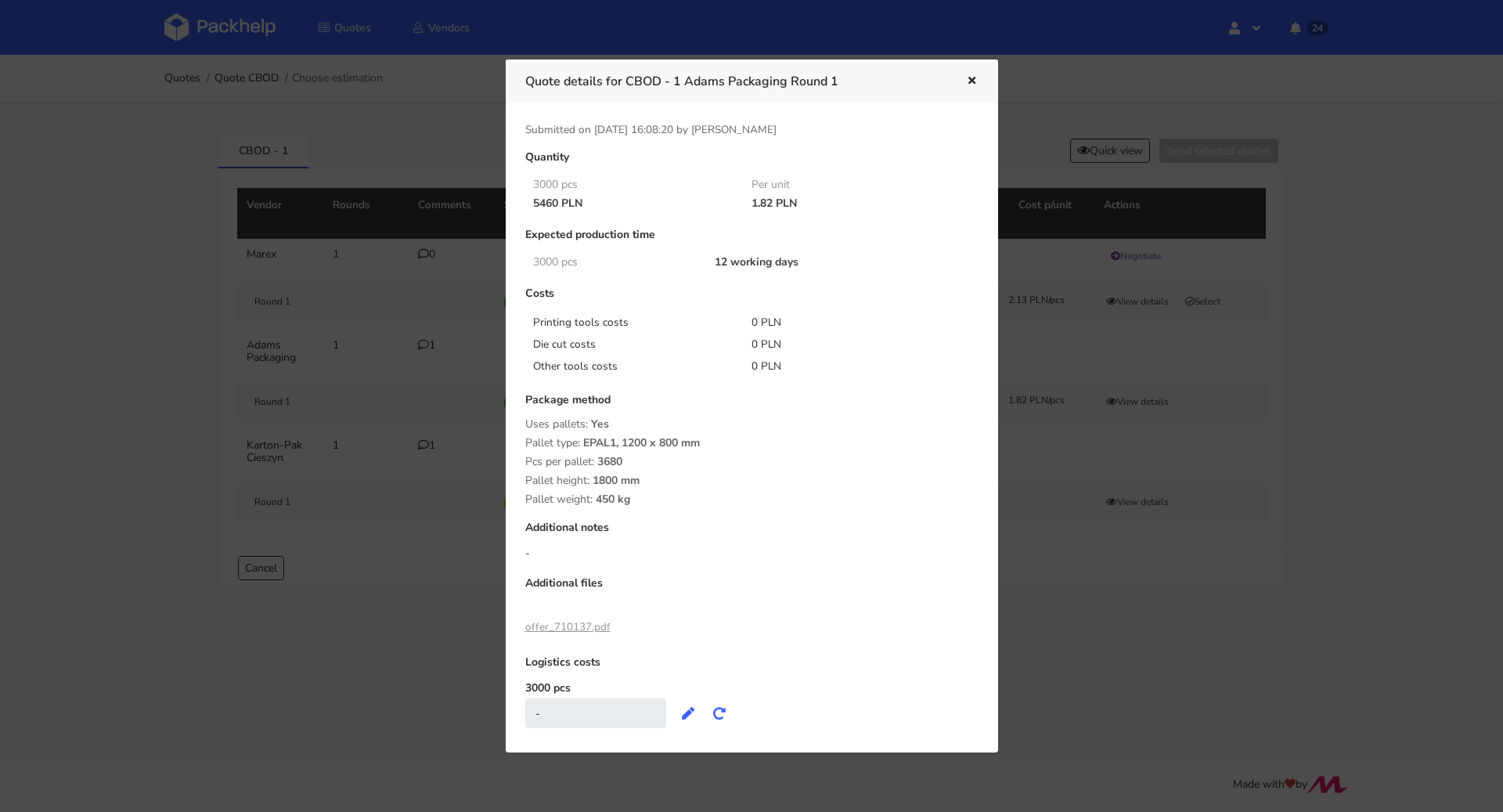
drag, startPoint x: 746, startPoint y: 198, endPoint x: 769, endPoint y: 206, distance: 24.4
click at [769, 206] on div "1.82 PLN" at bounding box center [850, 203] width 220 height 13
copy div "1.82"
click at [859, 175] on div "3000 pcs Per unit" at bounding box center [741, 184] width 453 height 18
drag, startPoint x: 627, startPoint y: 75, endPoint x: 691, endPoint y: 74, distance: 64.0
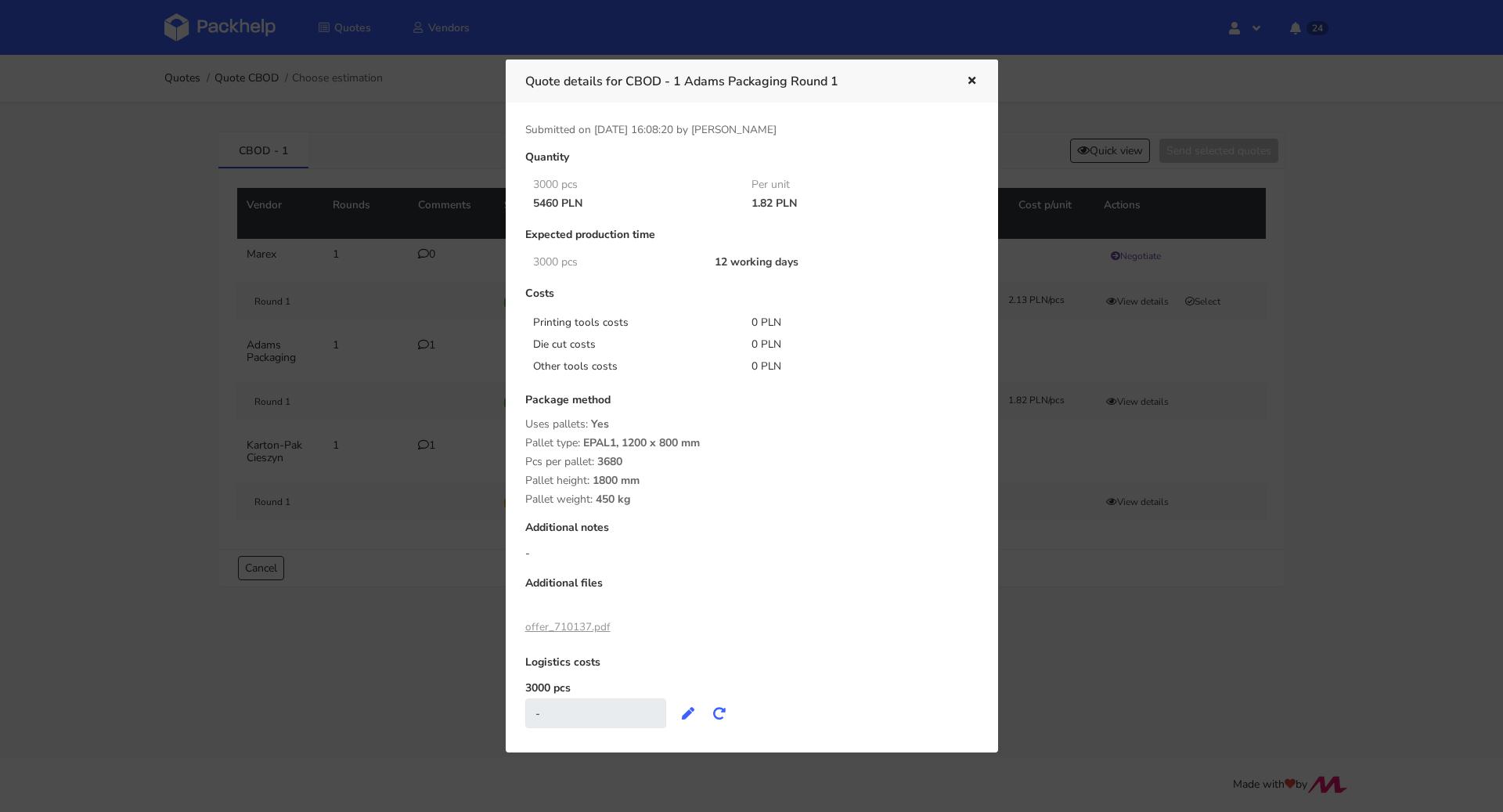
click at [691, 74] on h3 "Quote details for CBOD - 1 Adams Packaging Round 1" at bounding box center [734, 81] width 417 height 22
drag, startPoint x: 629, startPoint y: 77, endPoint x: 681, endPoint y: 78, distance: 52.0
click at [681, 78] on h3 "Quote details for CBOD - 1 Adams Packaging Round 1" at bounding box center [734, 81] width 417 height 22
copy h3 "CBOD - 1"
click at [971, 78] on icon "button" at bounding box center [972, 80] width 14 height 11
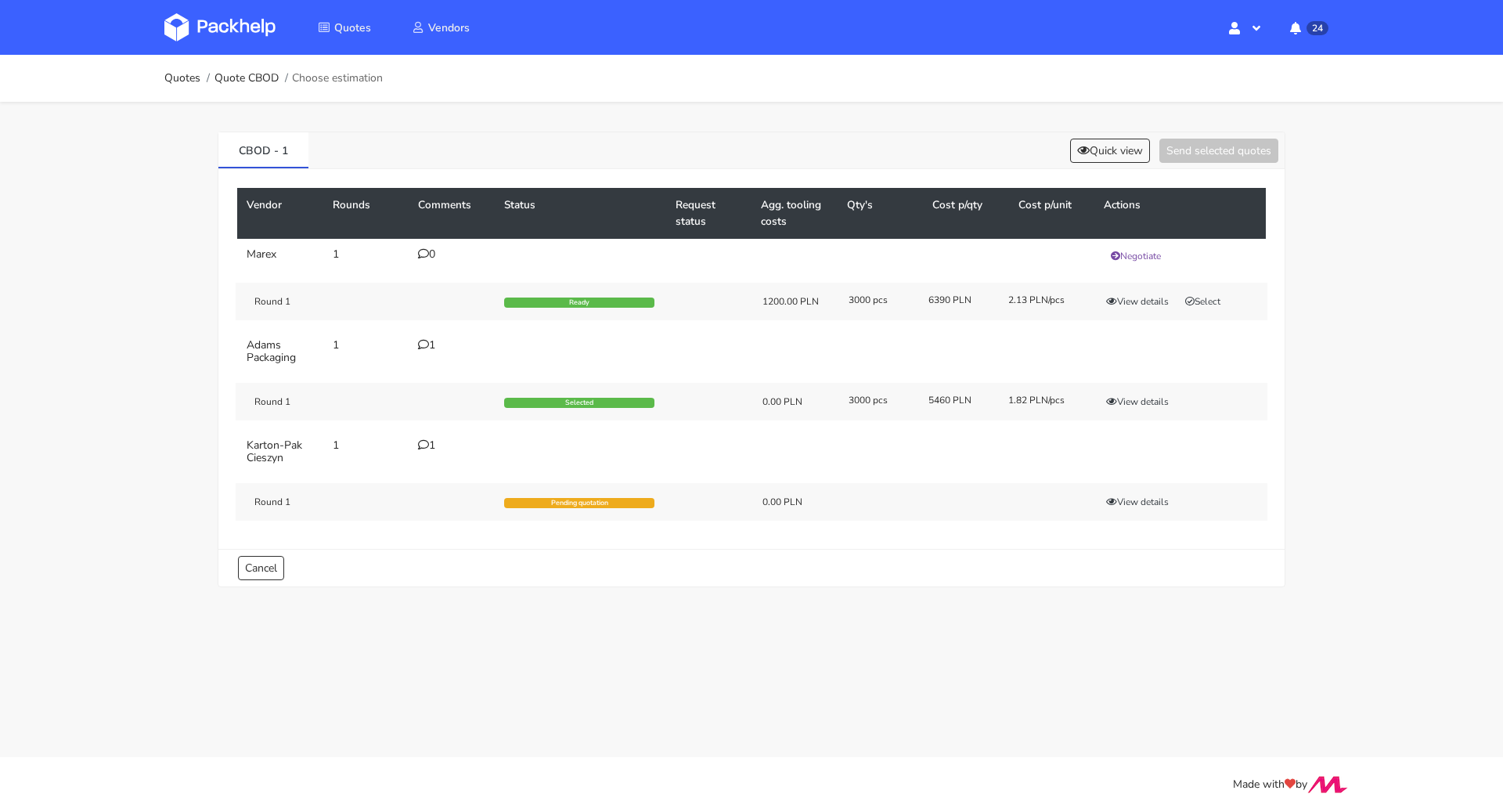
click at [433, 342] on div "1" at bounding box center [452, 345] width 68 height 13
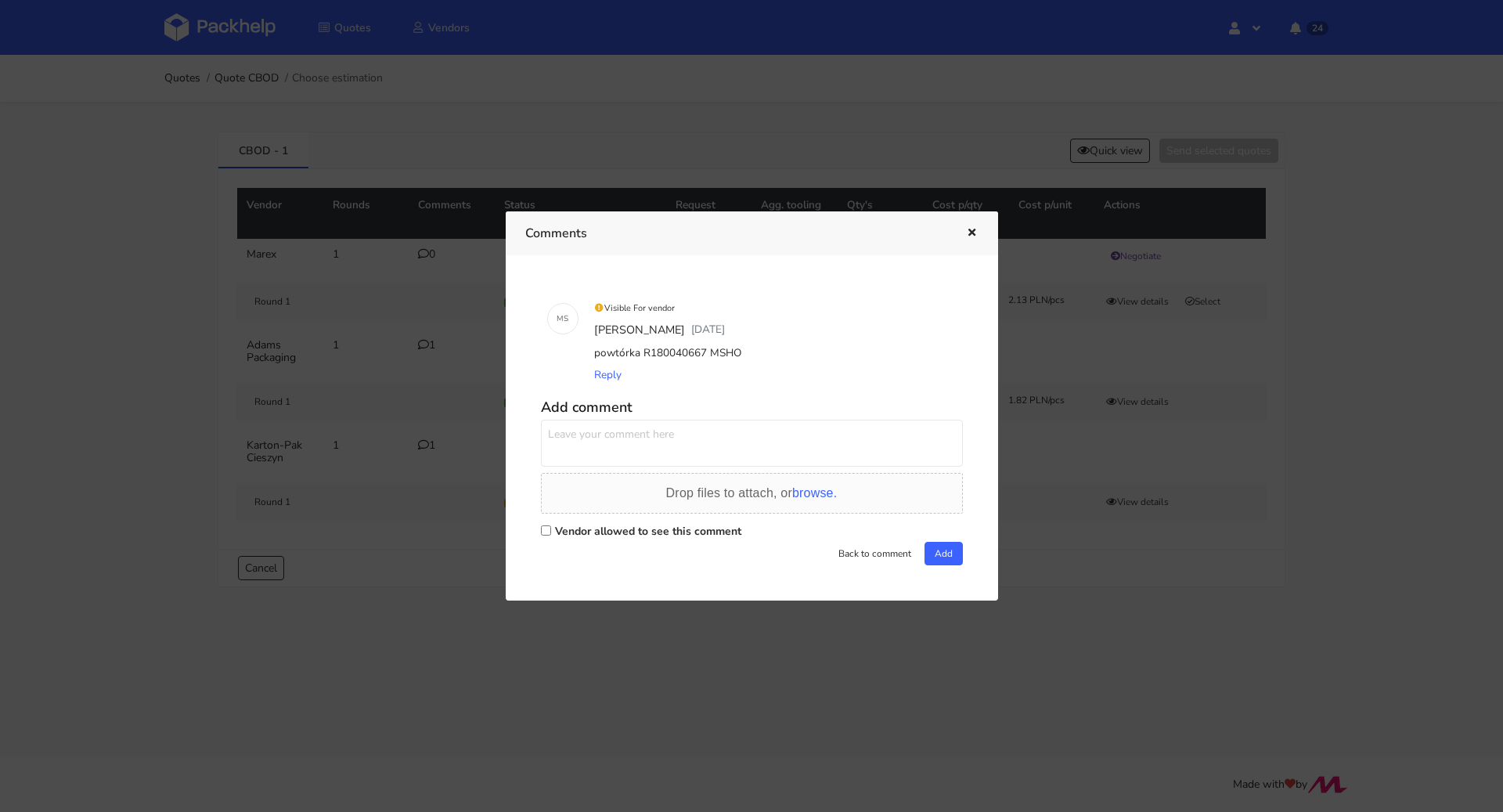
drag, startPoint x: 763, startPoint y: 350, endPoint x: 582, endPoint y: 351, distance: 181.0
click at [582, 351] on div "M S Visible For vendor Maciej Sikora 5 days ago powtórka R180040667 MSHO Reply" at bounding box center [752, 342] width 422 height 103
click at [809, 394] on div "Add comment Drop files to attach, or browse. Vendor allowed to see this comment…" at bounding box center [752, 478] width 422 height 172
drag, startPoint x: 759, startPoint y: 346, endPoint x: 617, endPoint y: 369, distance: 143.9
click at [617, 369] on div "Visible For vendor Maciej Sikora 5 days ago powtórka R180040667 MSHO Reply" at bounding box center [774, 342] width 366 height 90
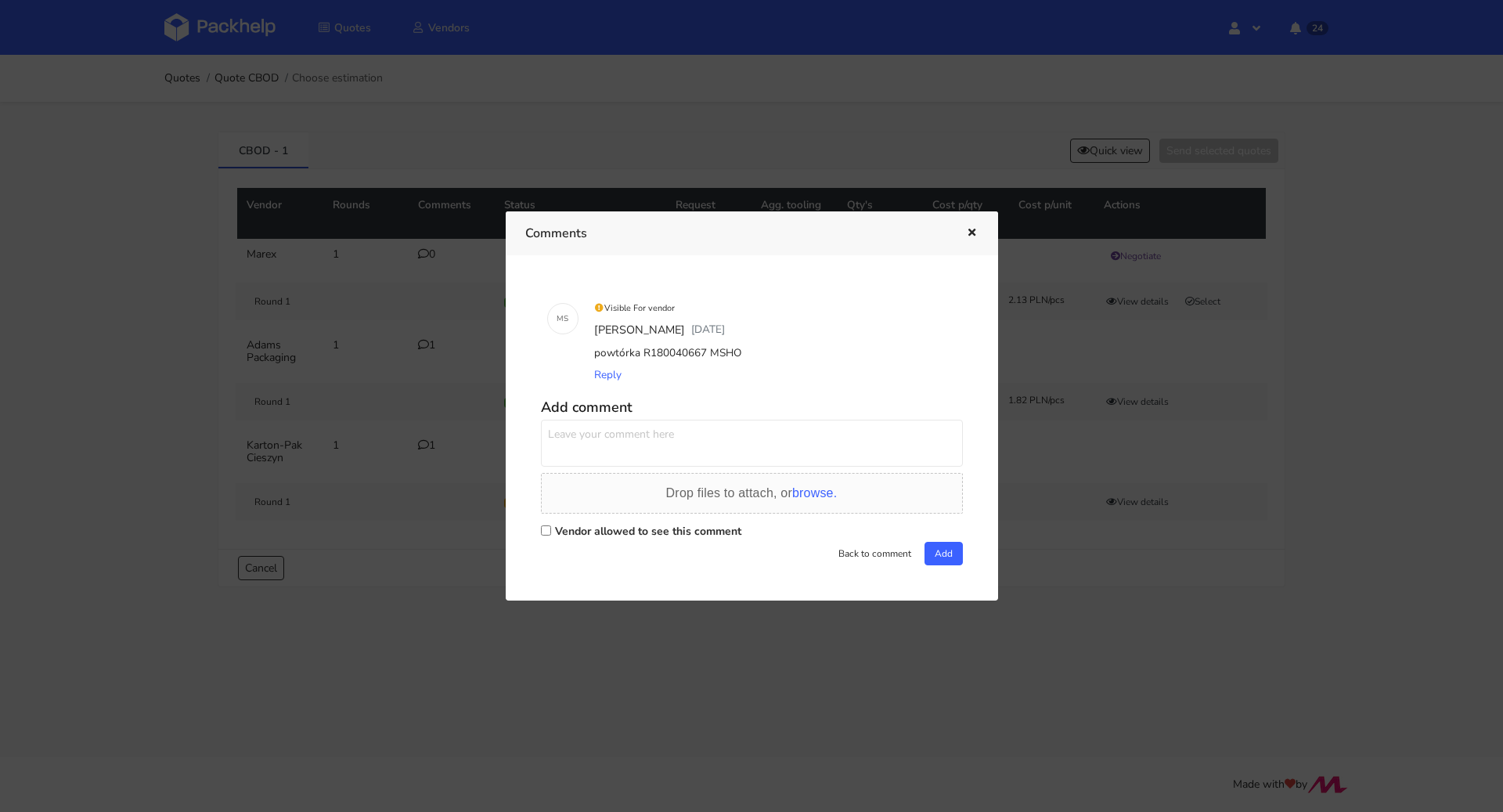
click at [617, 368] on span "Reply" at bounding box center [608, 374] width 27 height 15
drag, startPoint x: 590, startPoint y: 353, endPoint x: 736, endPoint y: 353, distance: 146.0
click at [736, 353] on div "powtórka R180040667 MSHO" at bounding box center [774, 353] width 366 height 22
copy div "powtórka R180040667 MSHO"
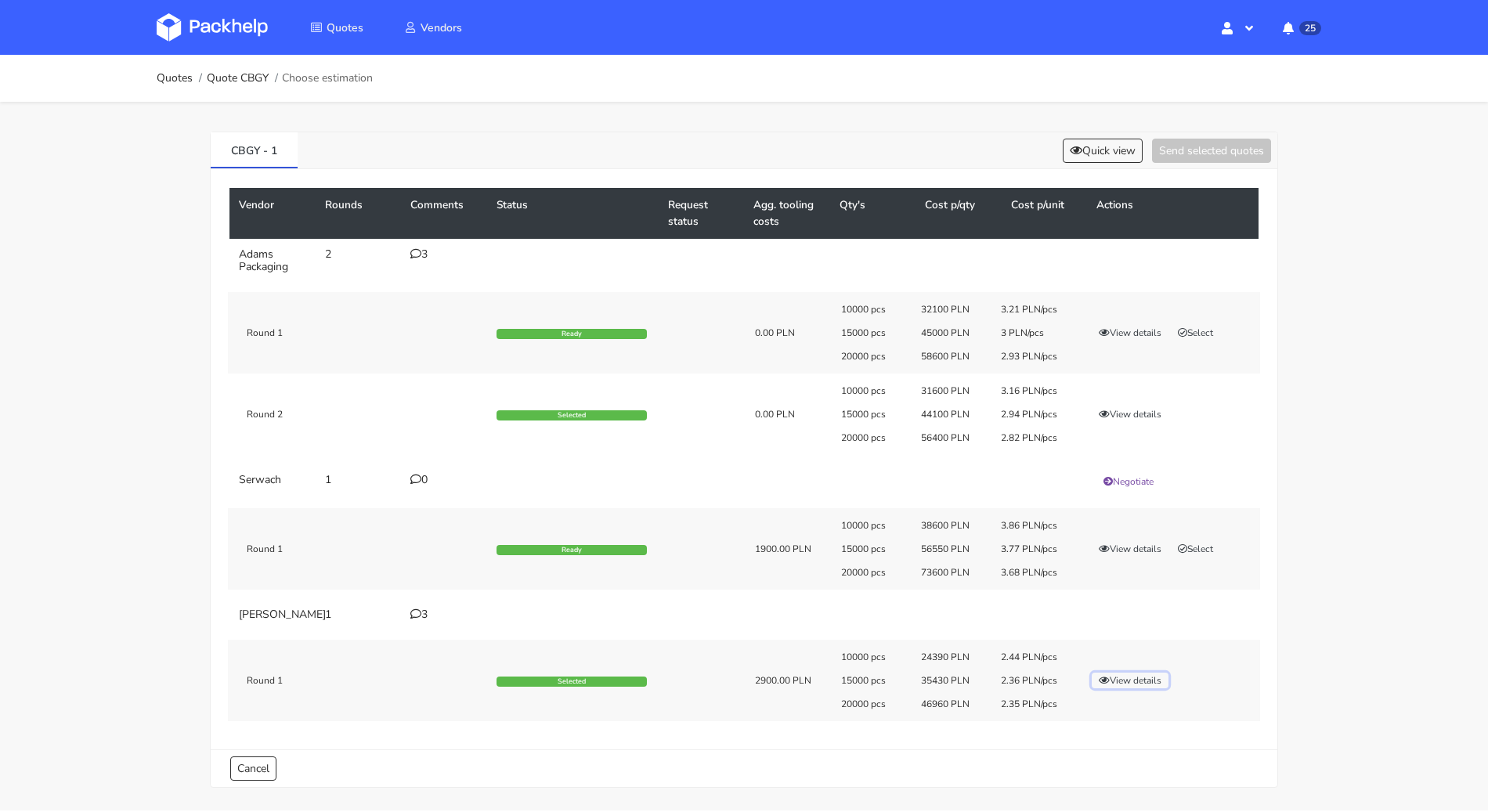
click at [1138, 688] on button "View details" at bounding box center [1130, 680] width 76 height 15
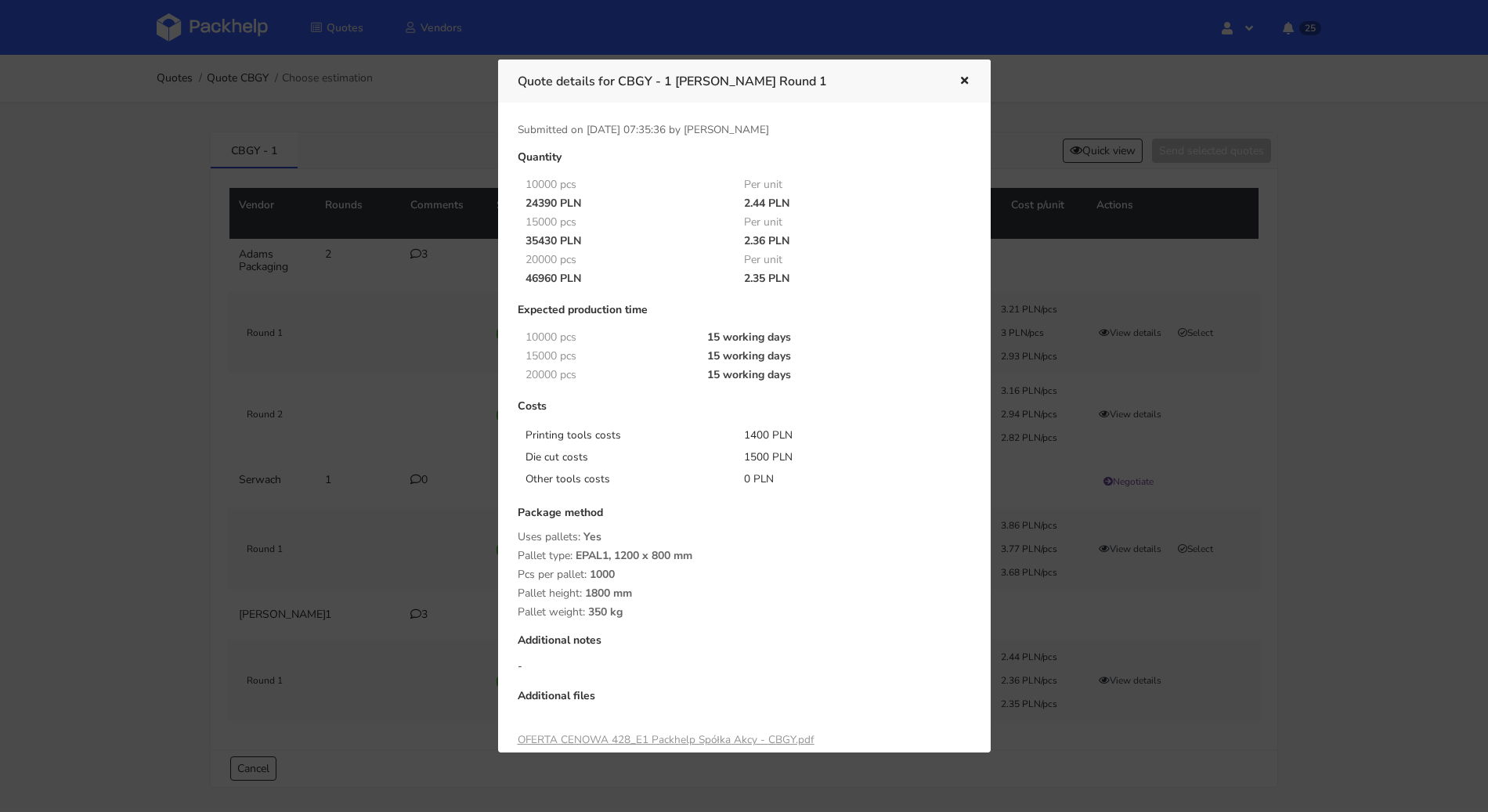
click at [1286, 498] on div at bounding box center [744, 406] width 1488 height 812
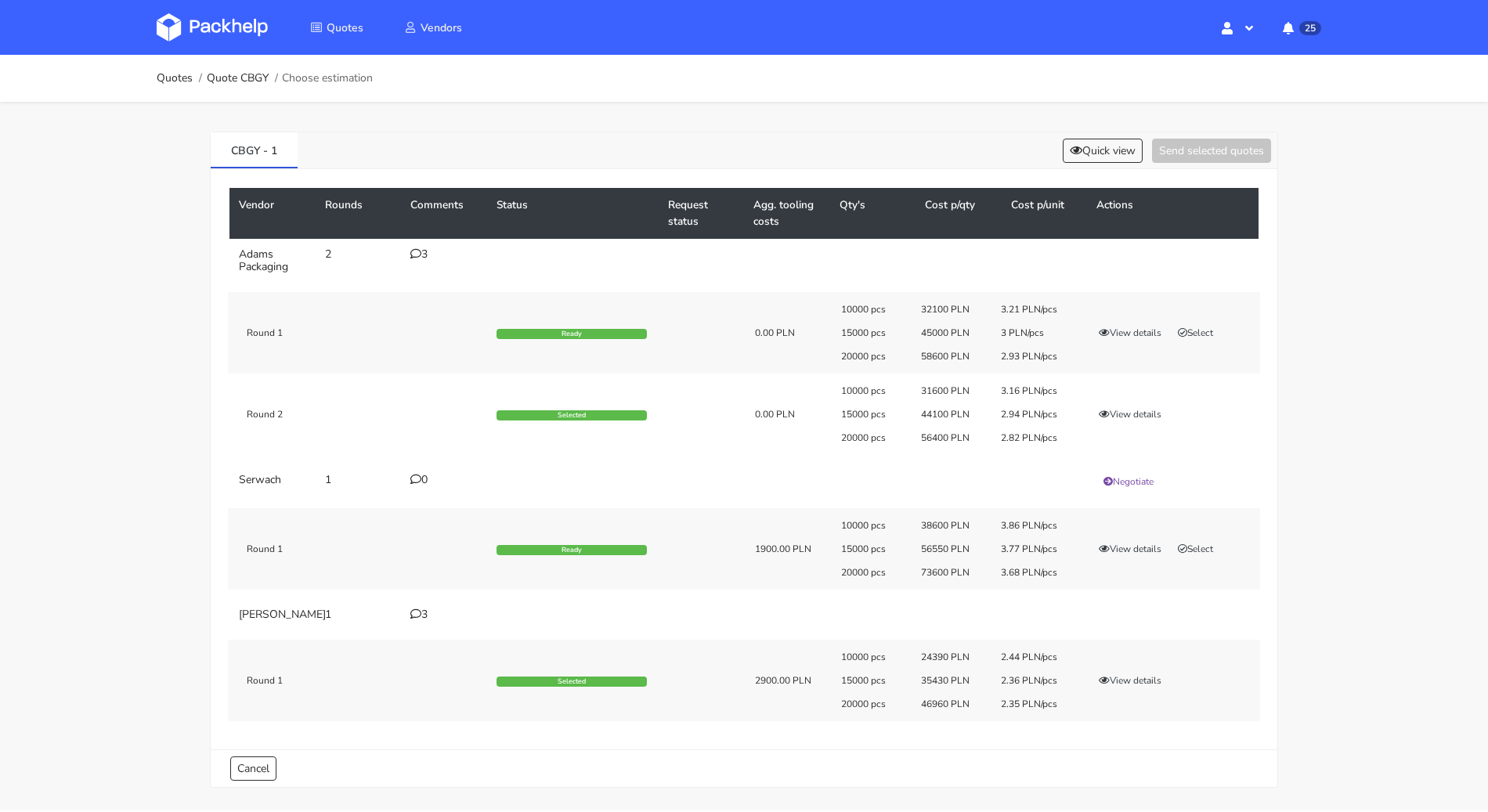
drag, startPoint x: 1000, startPoint y: 689, endPoint x: 1019, endPoint y: 688, distance: 19.0
click at [1019, 686] on div "2.36 PLN/pcs" at bounding box center [1030, 680] width 80 height 13
copy div "2.36"
click at [1139, 688] on button "View details" at bounding box center [1130, 680] width 76 height 15
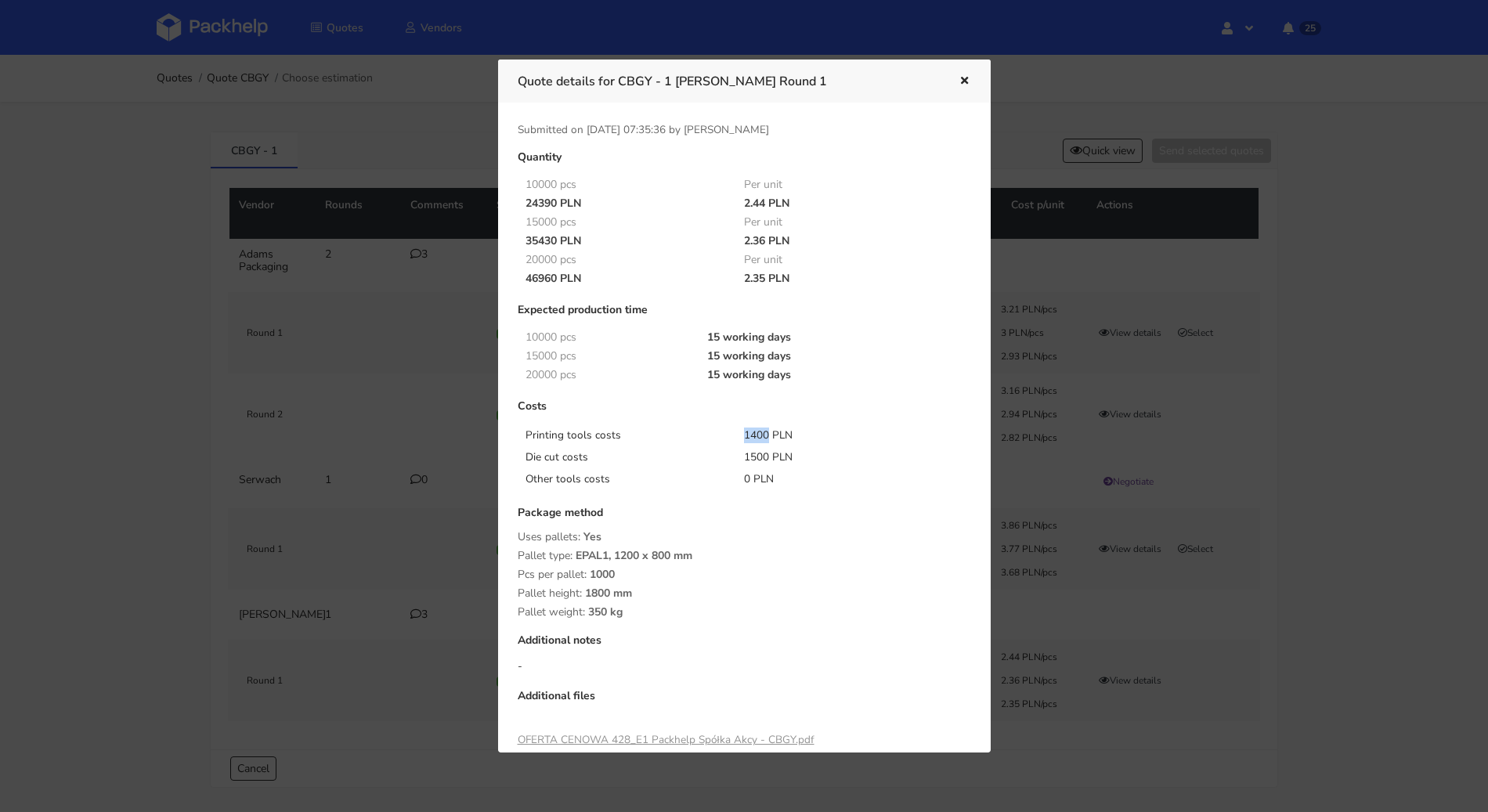
drag, startPoint x: 741, startPoint y: 437, endPoint x: 764, endPoint y: 436, distance: 23.0
click at [765, 436] on div "1400 PLN" at bounding box center [842, 436] width 220 height 15
copy div "1400"
drag, startPoint x: 743, startPoint y: 457, endPoint x: 764, endPoint y: 455, distance: 21.1
click at [764, 455] on div "1500 PLN" at bounding box center [842, 457] width 220 height 15
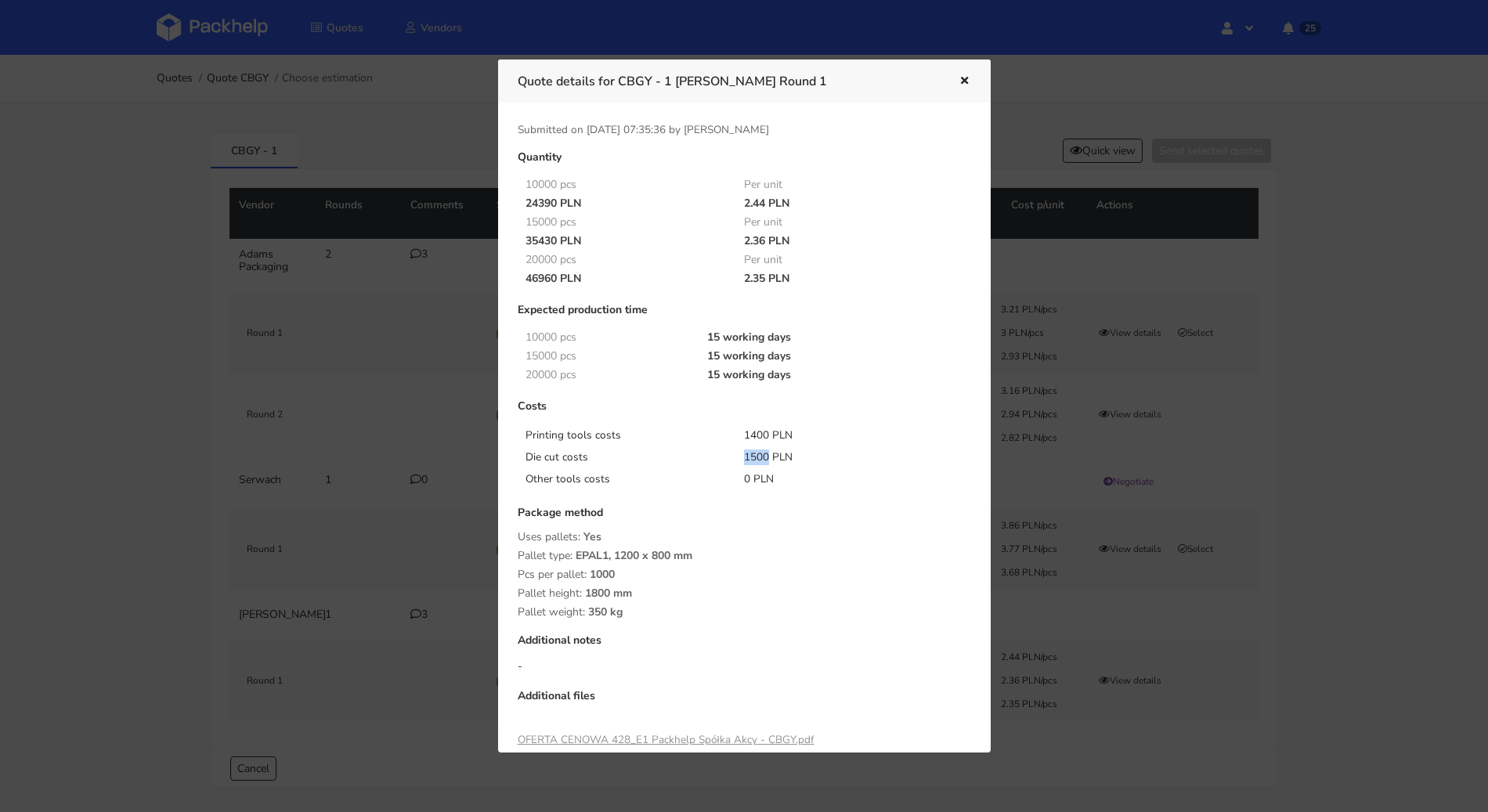
copy div "1500"
drag, startPoint x: 623, startPoint y: 80, endPoint x: 675, endPoint y: 77, distance: 52.1
click at [675, 77] on h3 "Quote details for CBGY - 1 Werner Kenkel Round 1" at bounding box center [726, 81] width 417 height 22
copy h3 "CBGY - 1"
click at [967, 75] on button "button" at bounding box center [962, 81] width 17 height 20
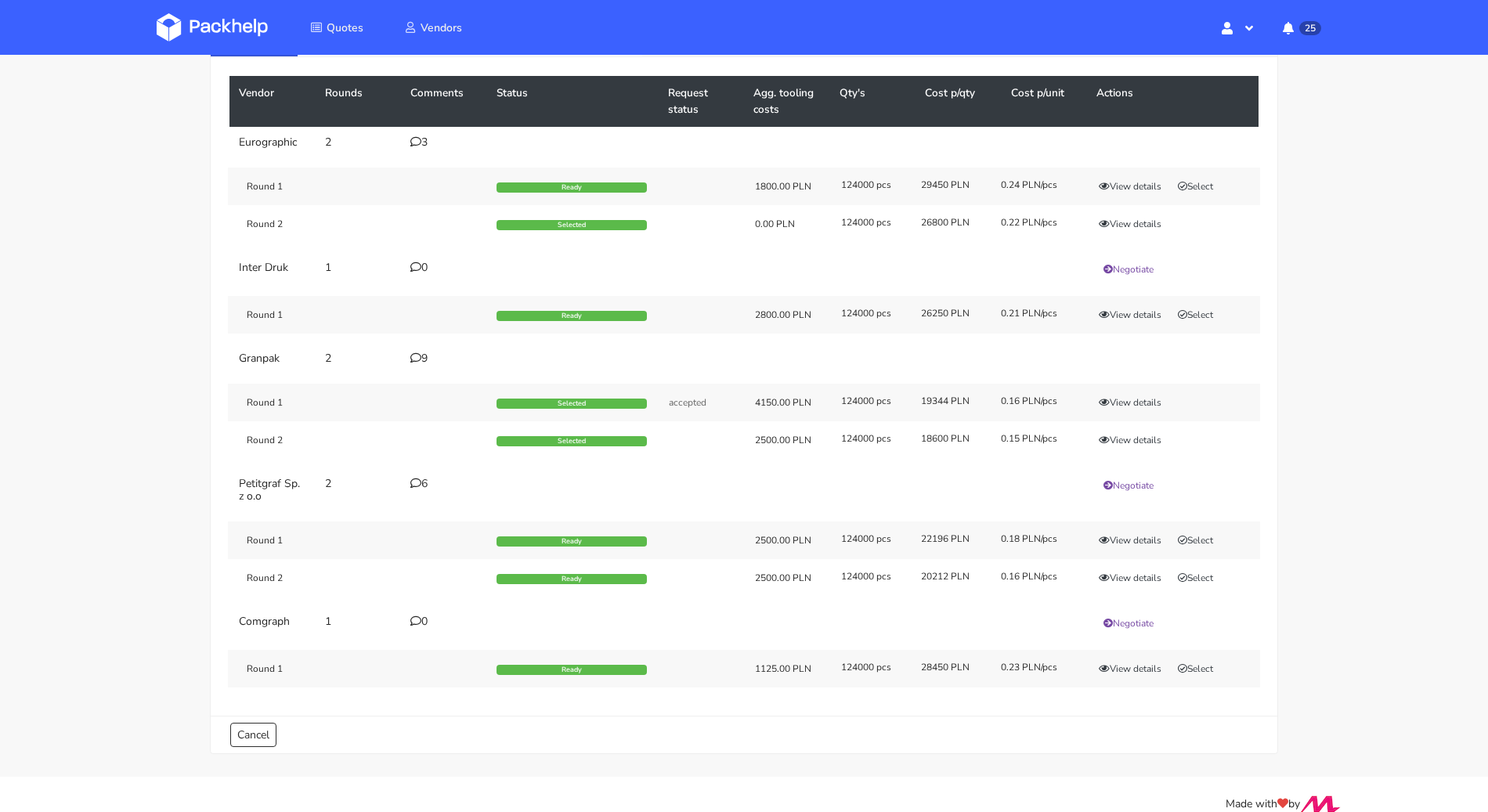
scroll to position [121, 0]
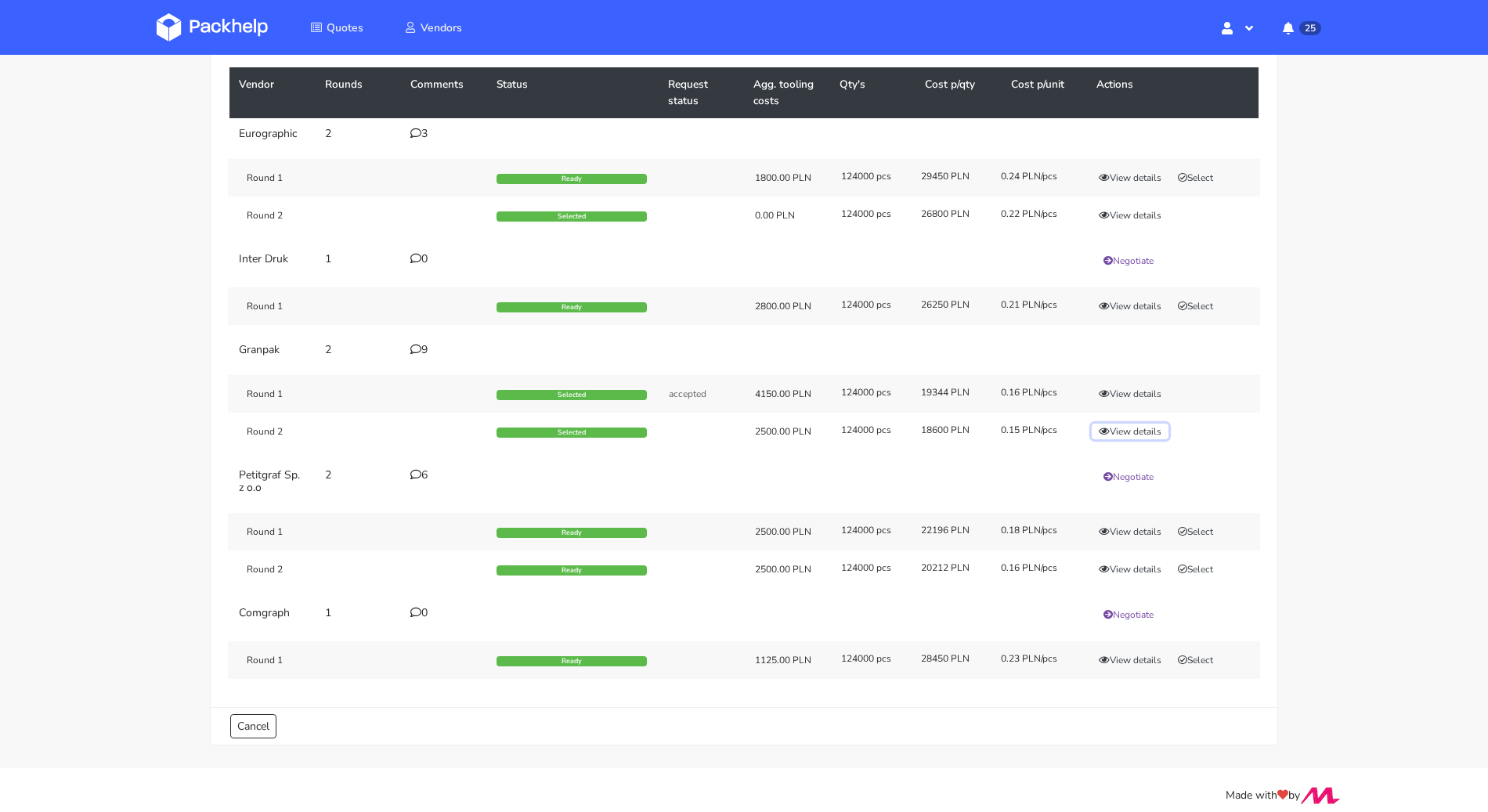
click at [1129, 429] on button "View details" at bounding box center [1130, 432] width 76 height 15
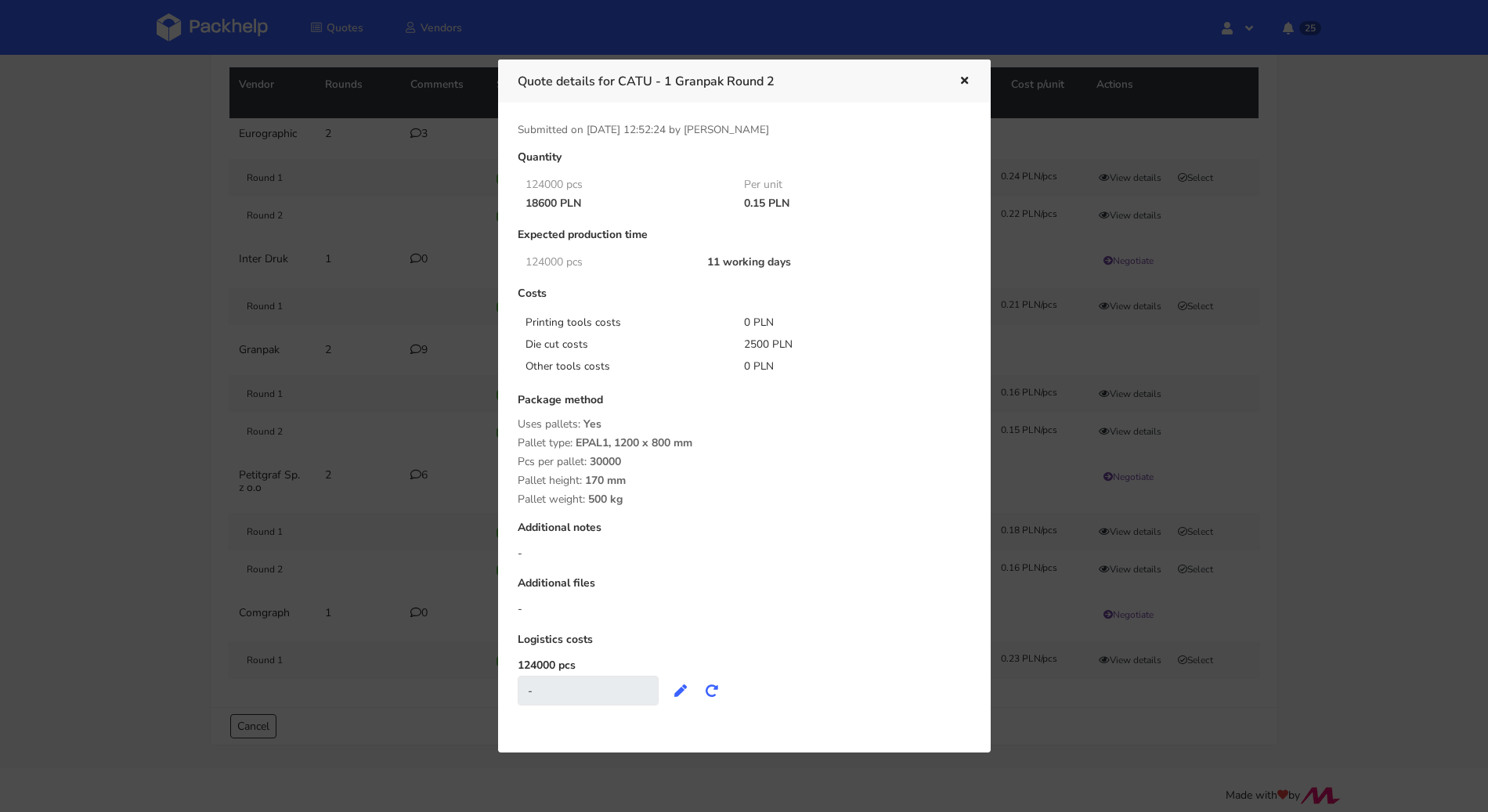
click at [963, 77] on icon "button" at bounding box center [964, 80] width 14 height 11
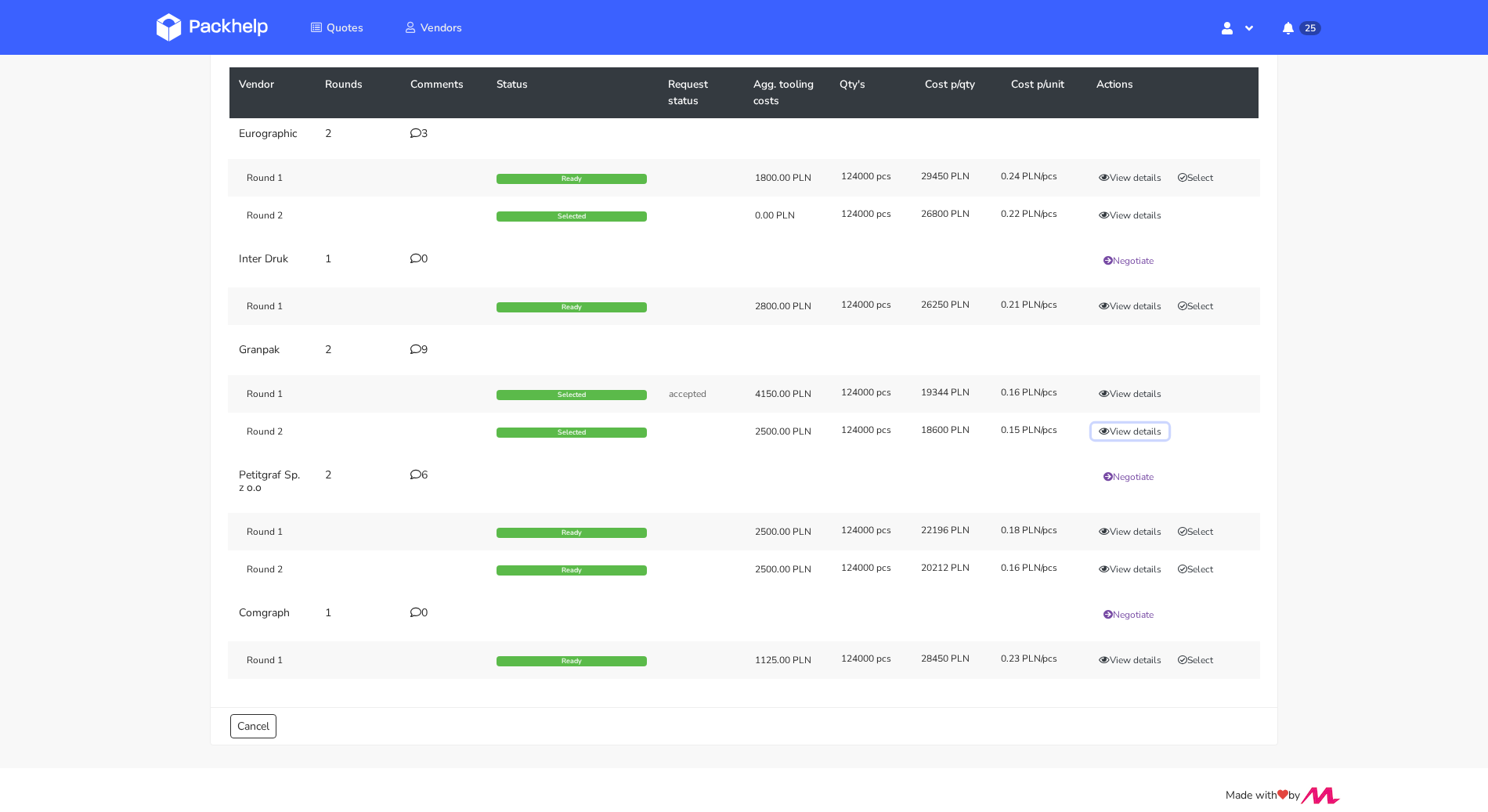
click at [1106, 427] on icon "button" at bounding box center [1104, 432] width 11 height 10
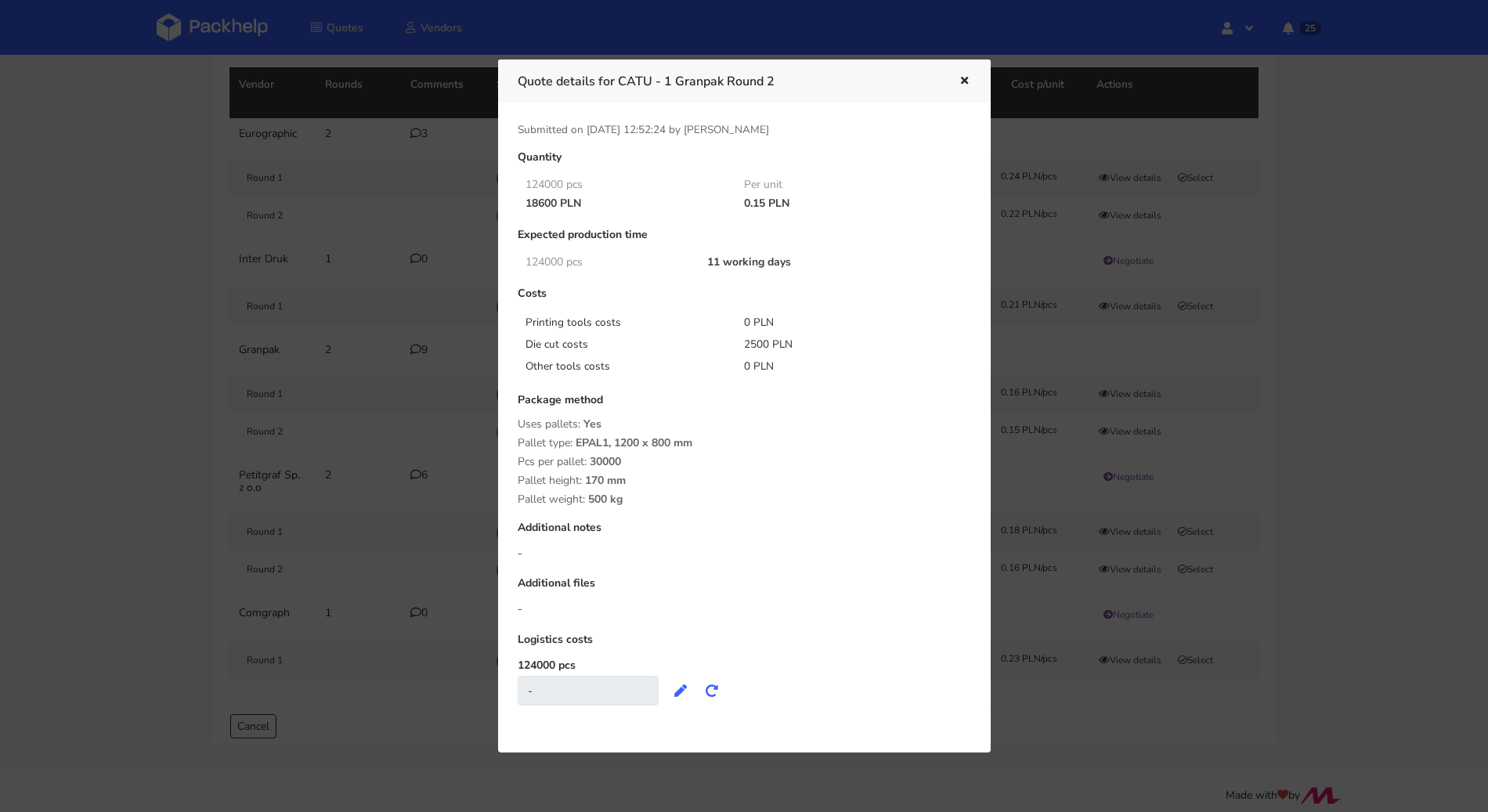
click at [968, 80] on icon "button" at bounding box center [964, 80] width 14 height 11
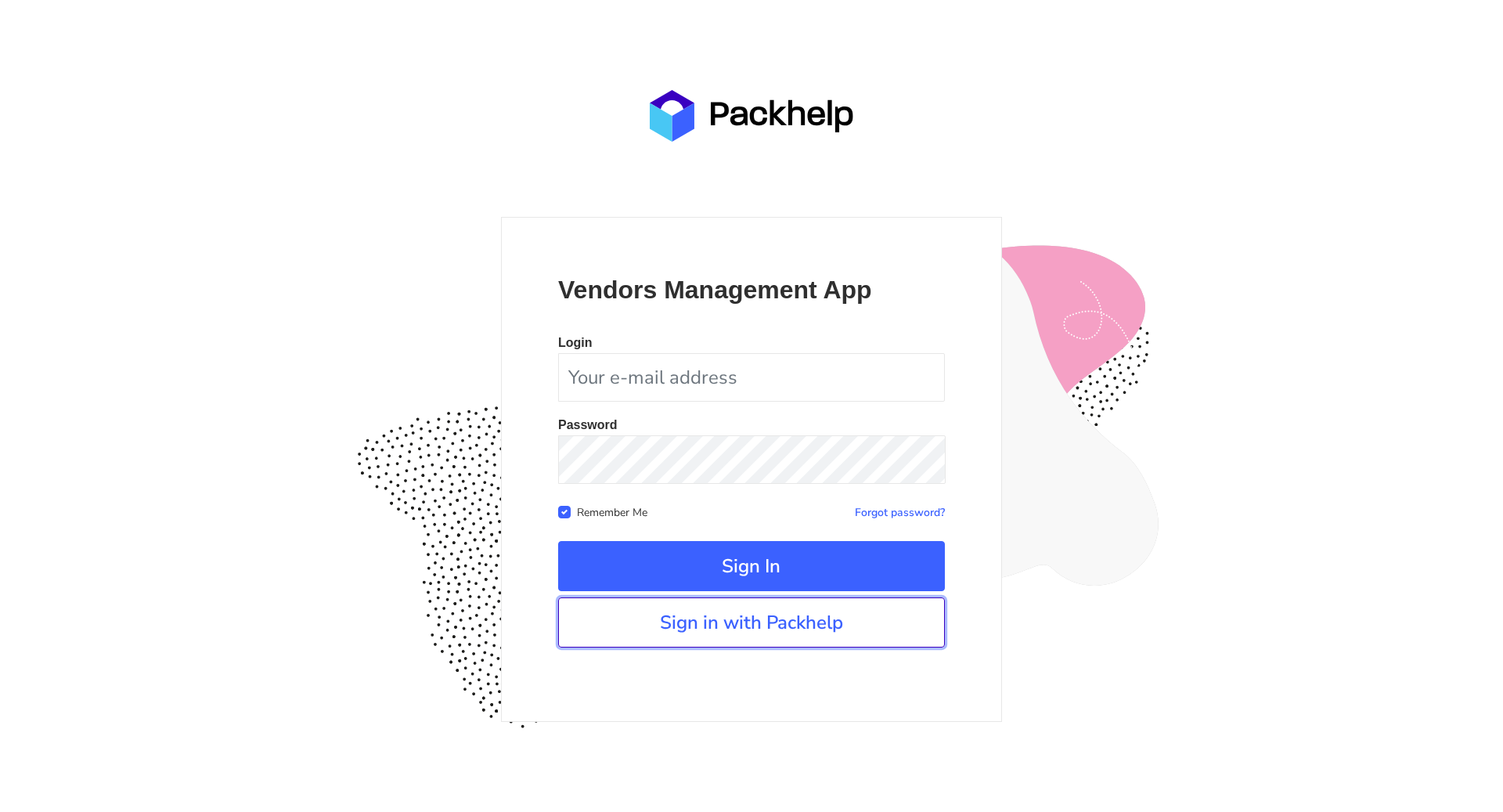
click at [735, 617] on link "Sign in with Packhelp" at bounding box center [752, 622] width 387 height 50
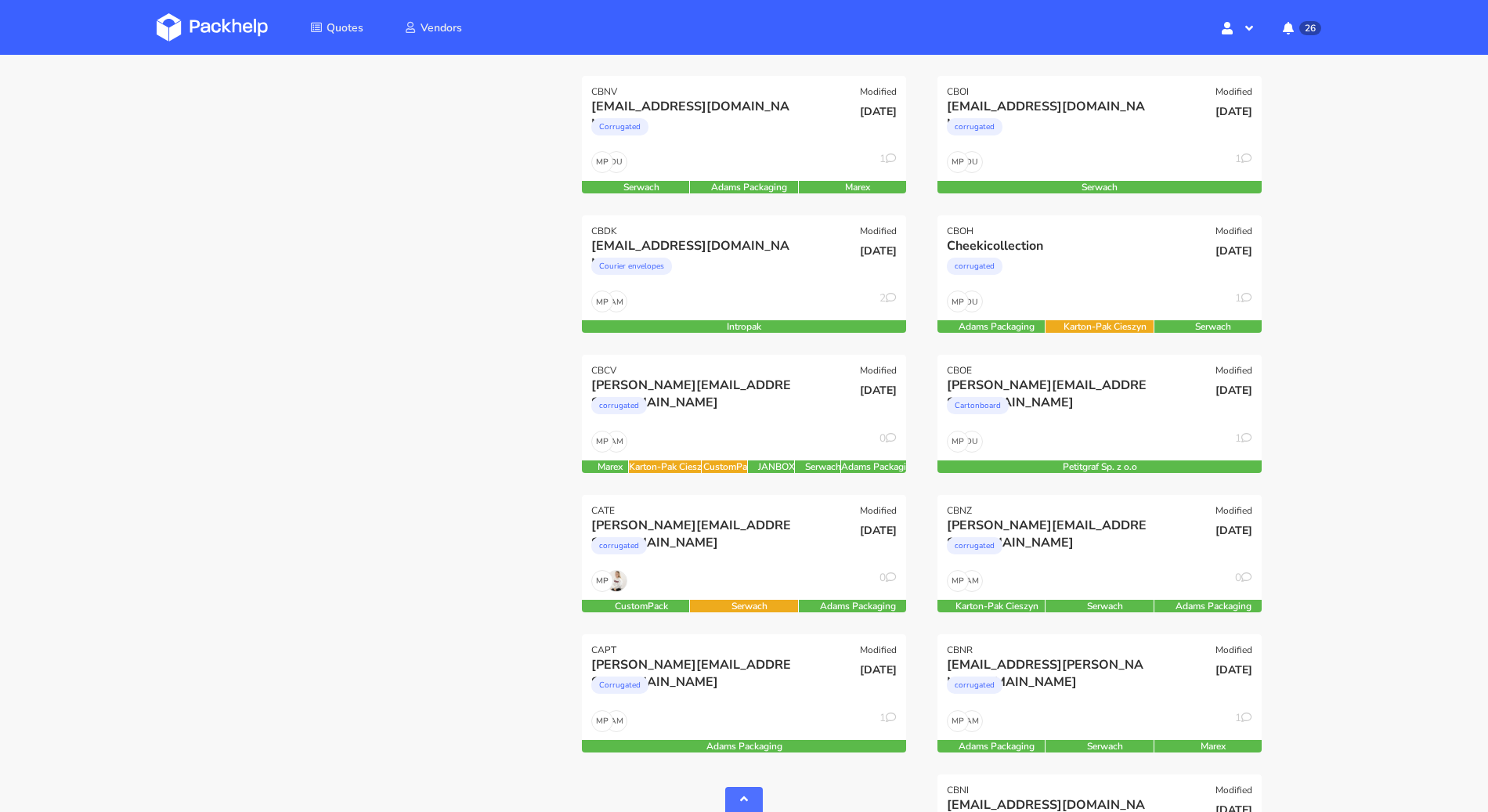
scroll to position [463, 0]
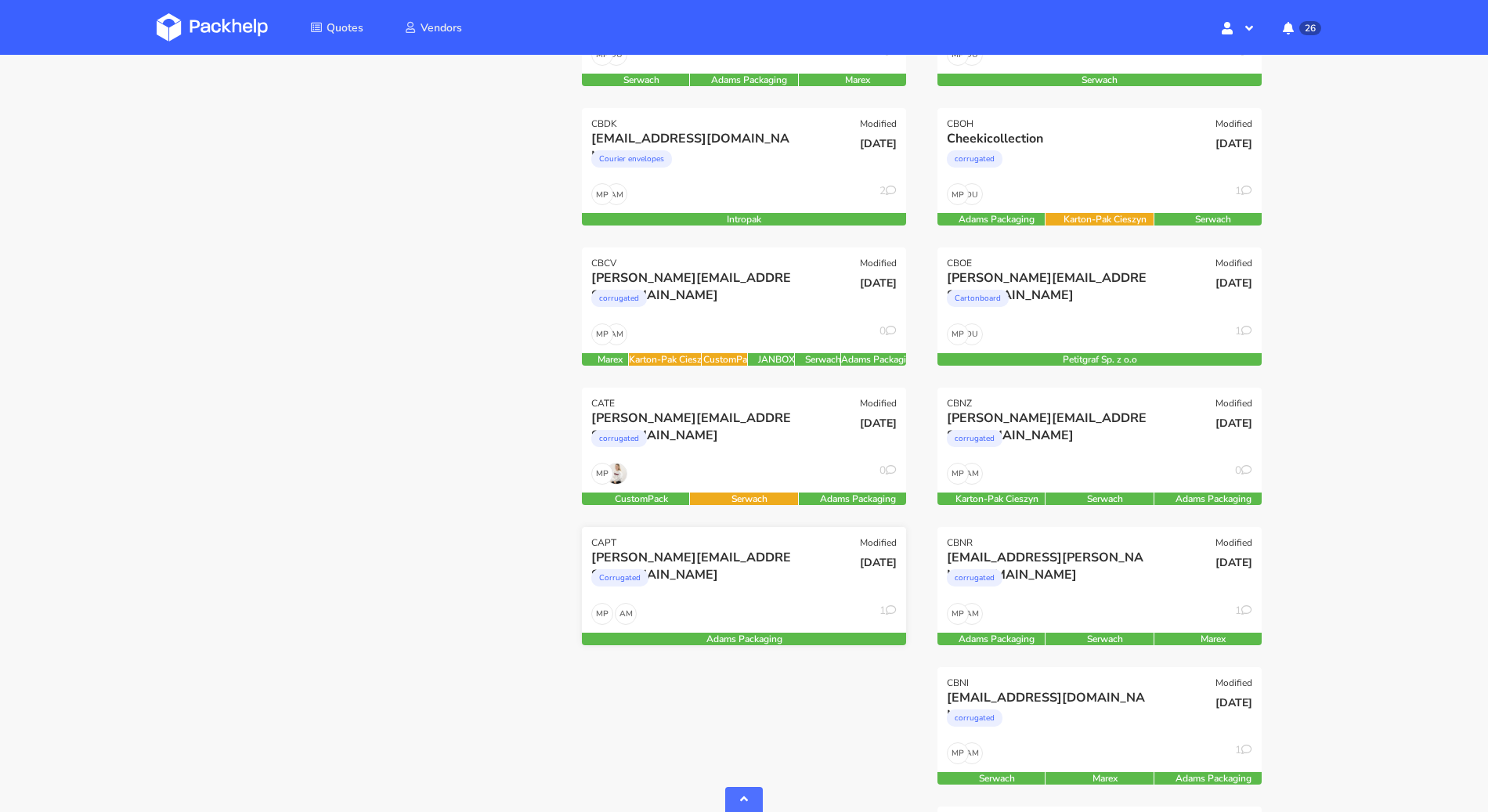
click at [785, 613] on div "AM MP 1" at bounding box center [744, 617] width 324 height 30
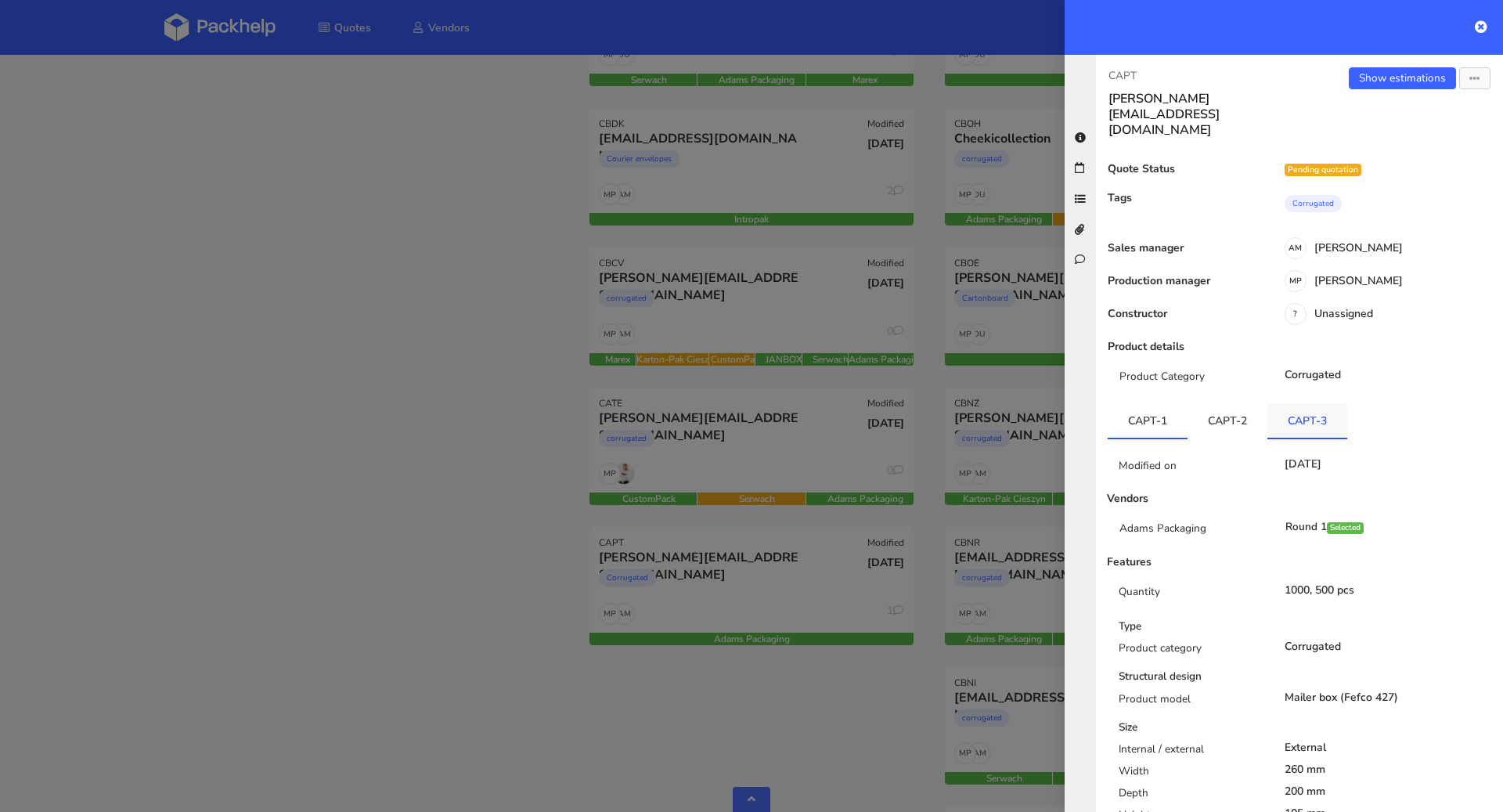
click at [1320, 404] on link "CAPT-3" at bounding box center [1308, 421] width 80 height 35
click at [1268, 404] on link "CAPT-3" at bounding box center [1308, 421] width 80 height 35
click at [1242, 404] on link "CAPT-2" at bounding box center [1227, 421] width 80 height 35
click at [1293, 404] on link "CAPT-3" at bounding box center [1308, 421] width 80 height 35
click at [306, 338] on div at bounding box center [751, 406] width 1503 height 812
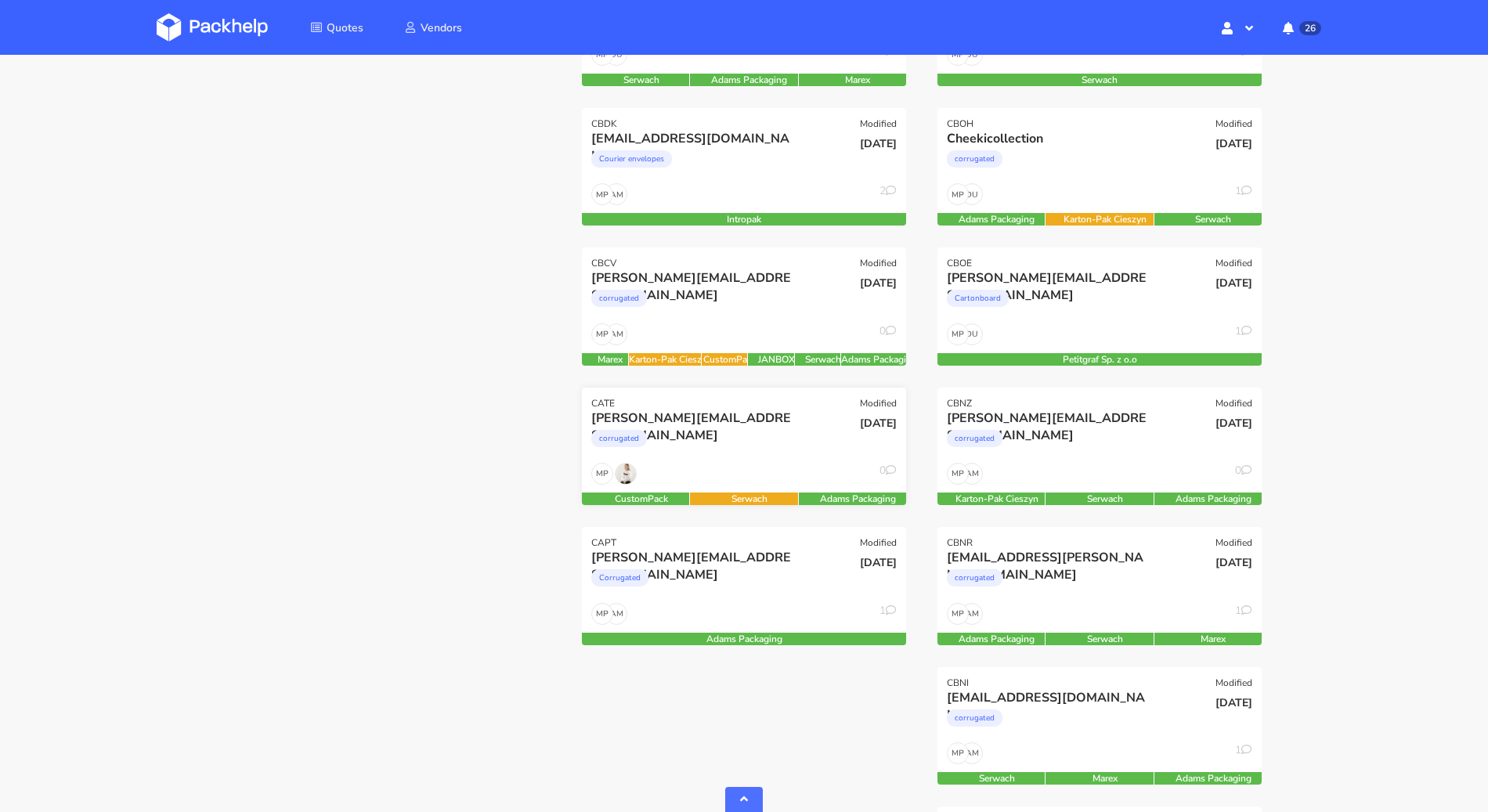
click at [708, 468] on div "MP 0" at bounding box center [744, 477] width 324 height 30
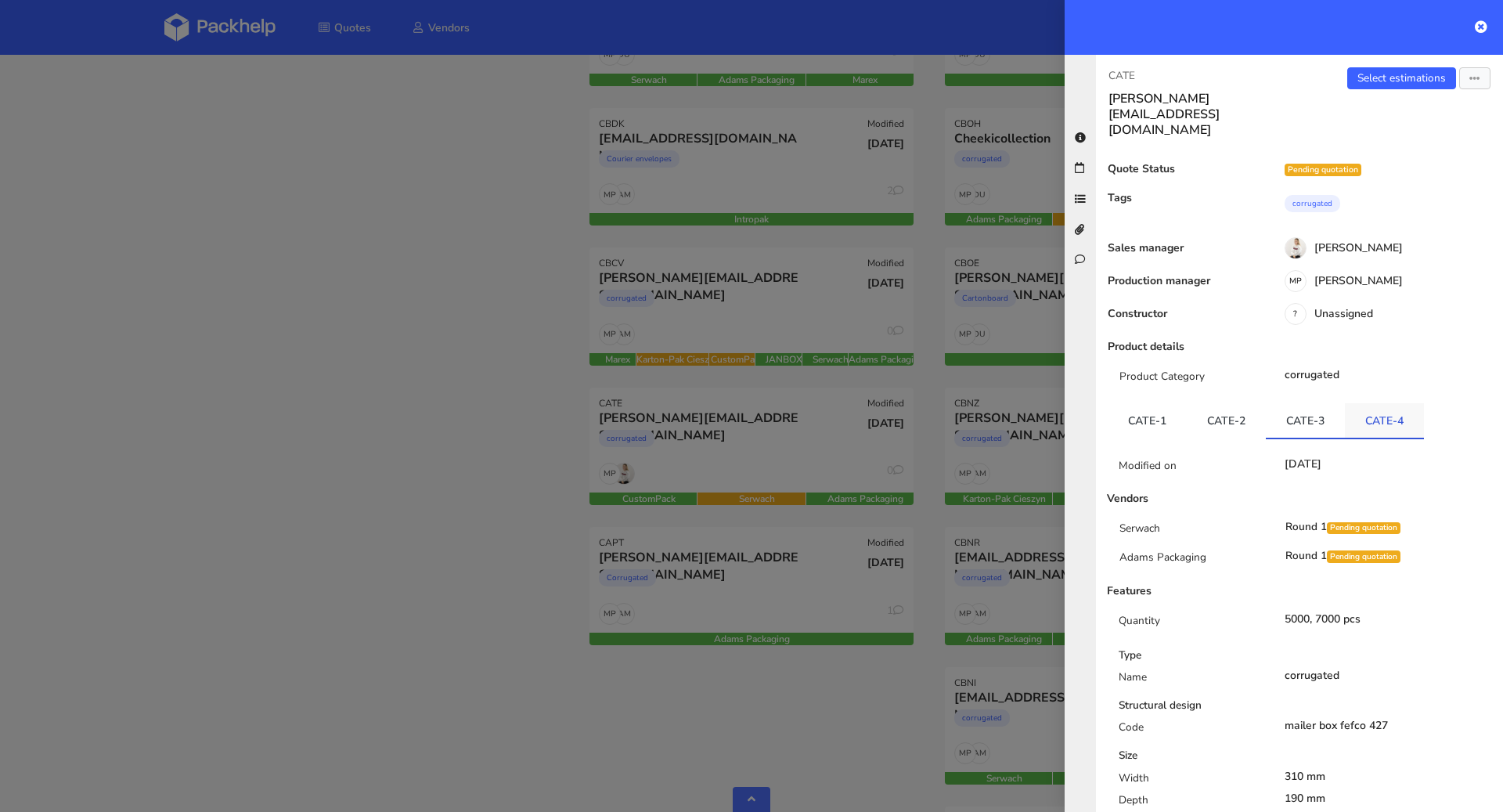
click at [1392, 404] on link "CATE-4" at bounding box center [1385, 421] width 79 height 35
click at [1176, 404] on link "CATE-1" at bounding box center [1148, 421] width 79 height 35
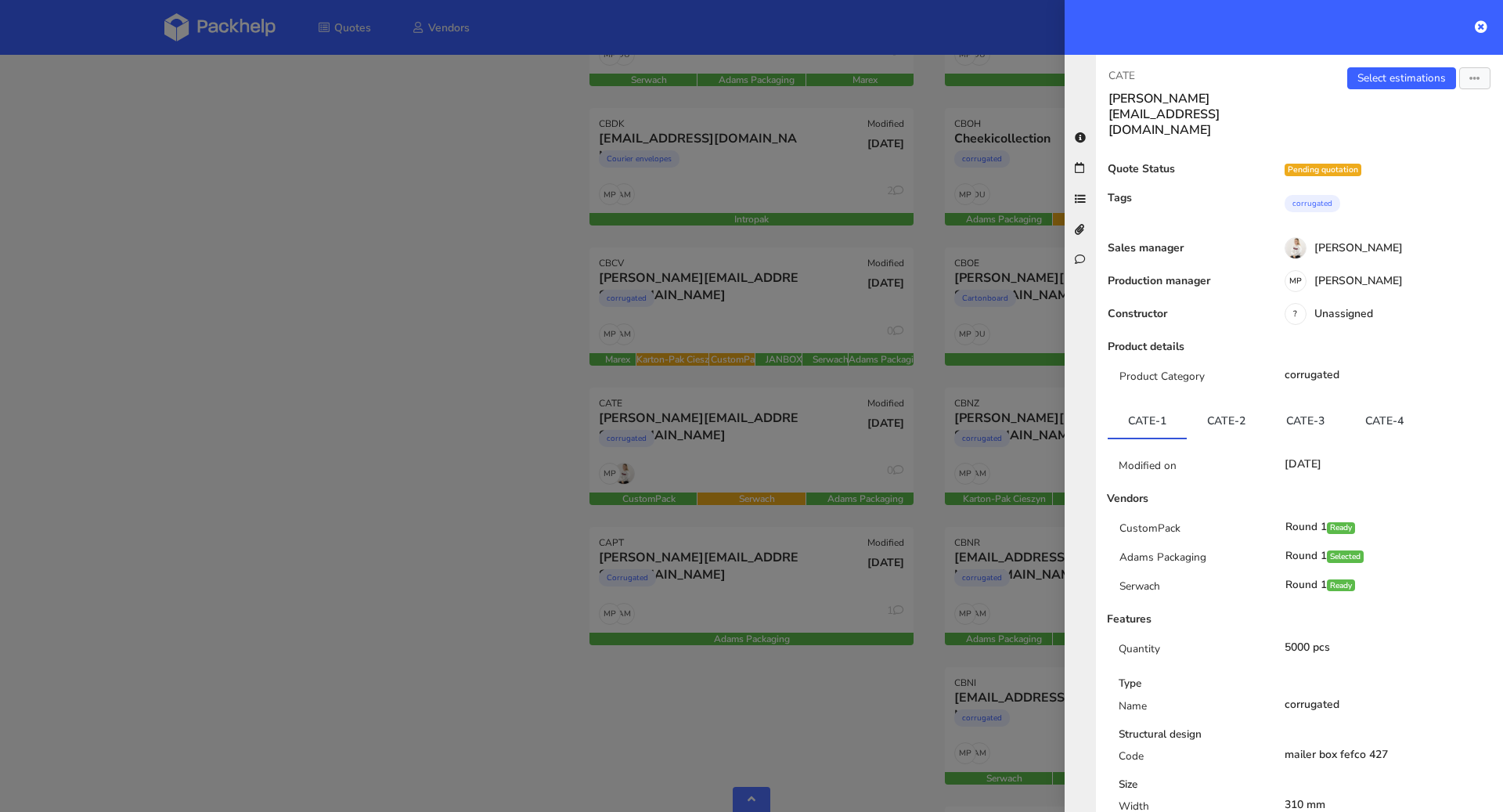
click at [490, 413] on div at bounding box center [751, 406] width 1503 height 812
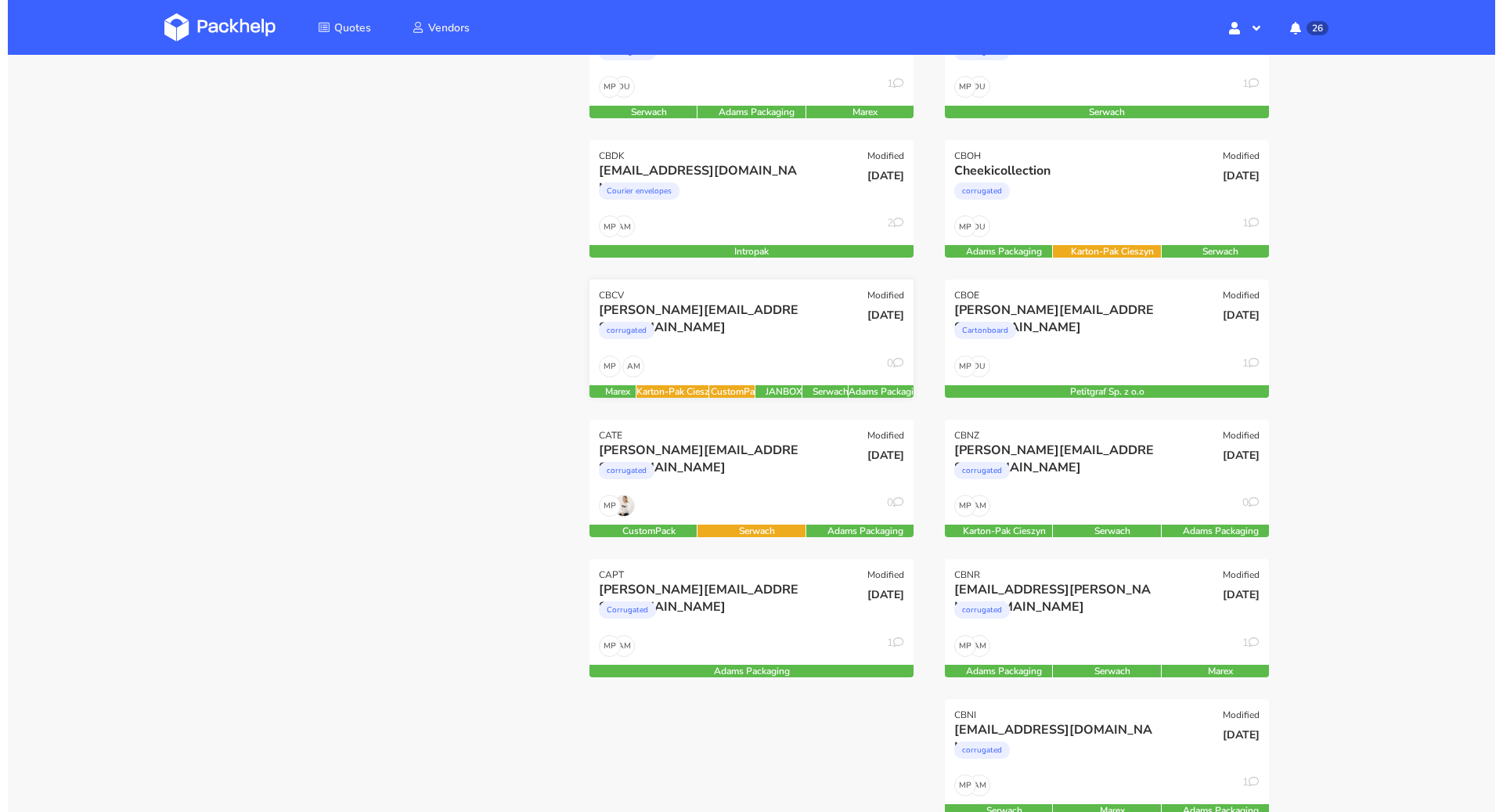
scroll to position [380, 0]
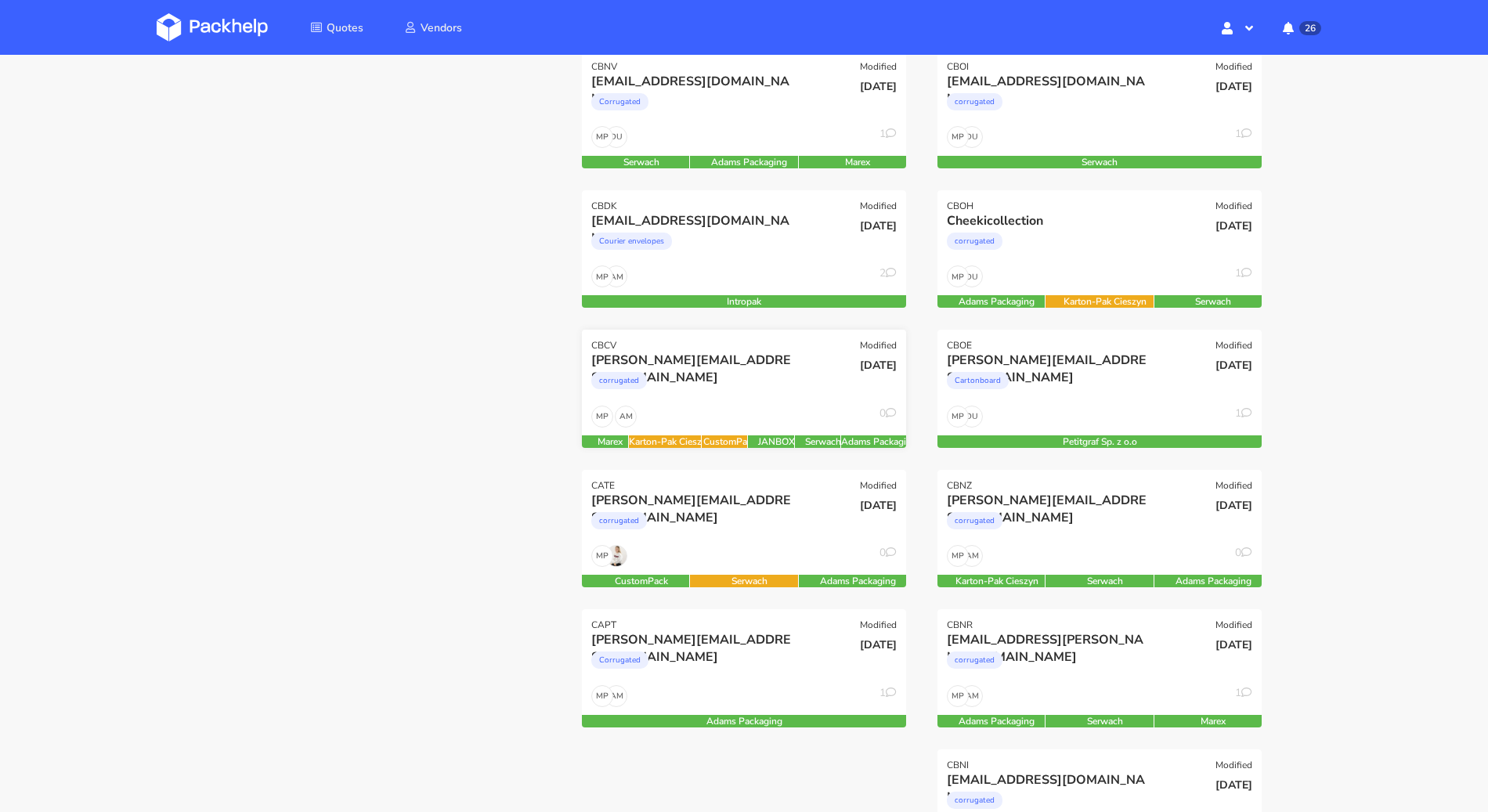
click at [787, 371] on div "corrugated" at bounding box center [695, 384] width 207 height 31
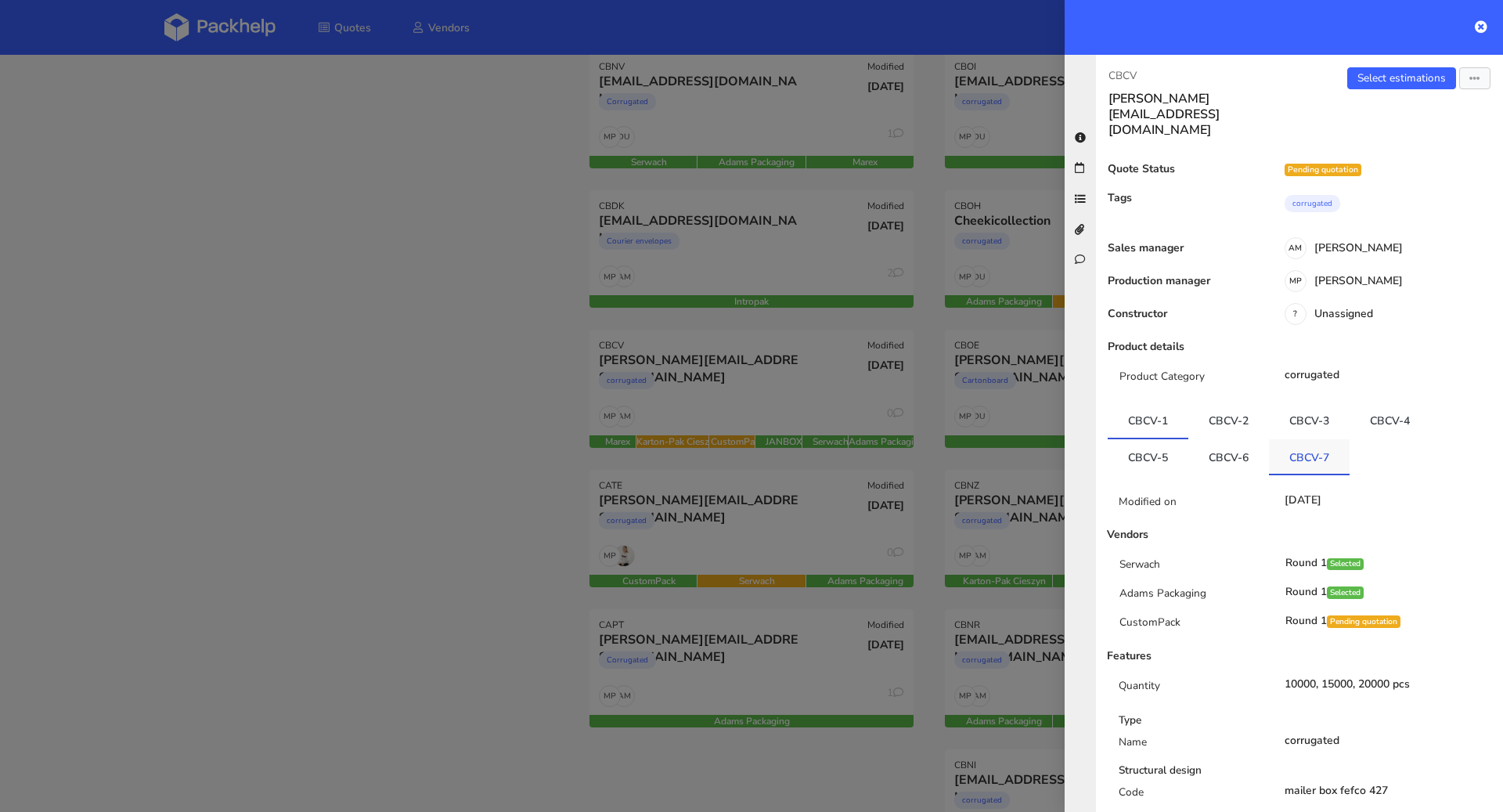
click at [1293, 439] on link "CBCV-7" at bounding box center [1308, 457] width 80 height 35
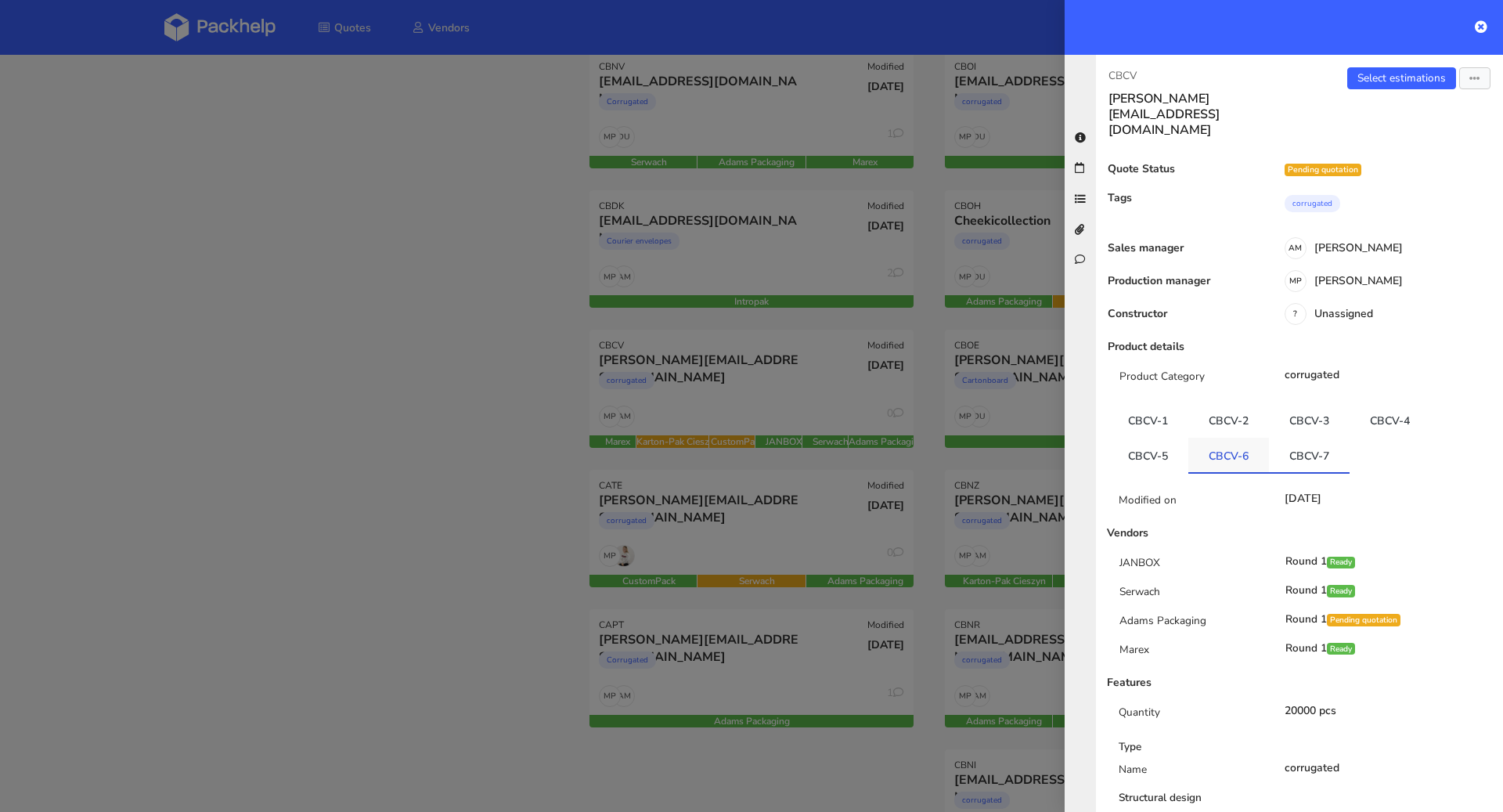
click at [1188, 437] on link "CBCV-6" at bounding box center [1228, 455] width 80 height 35
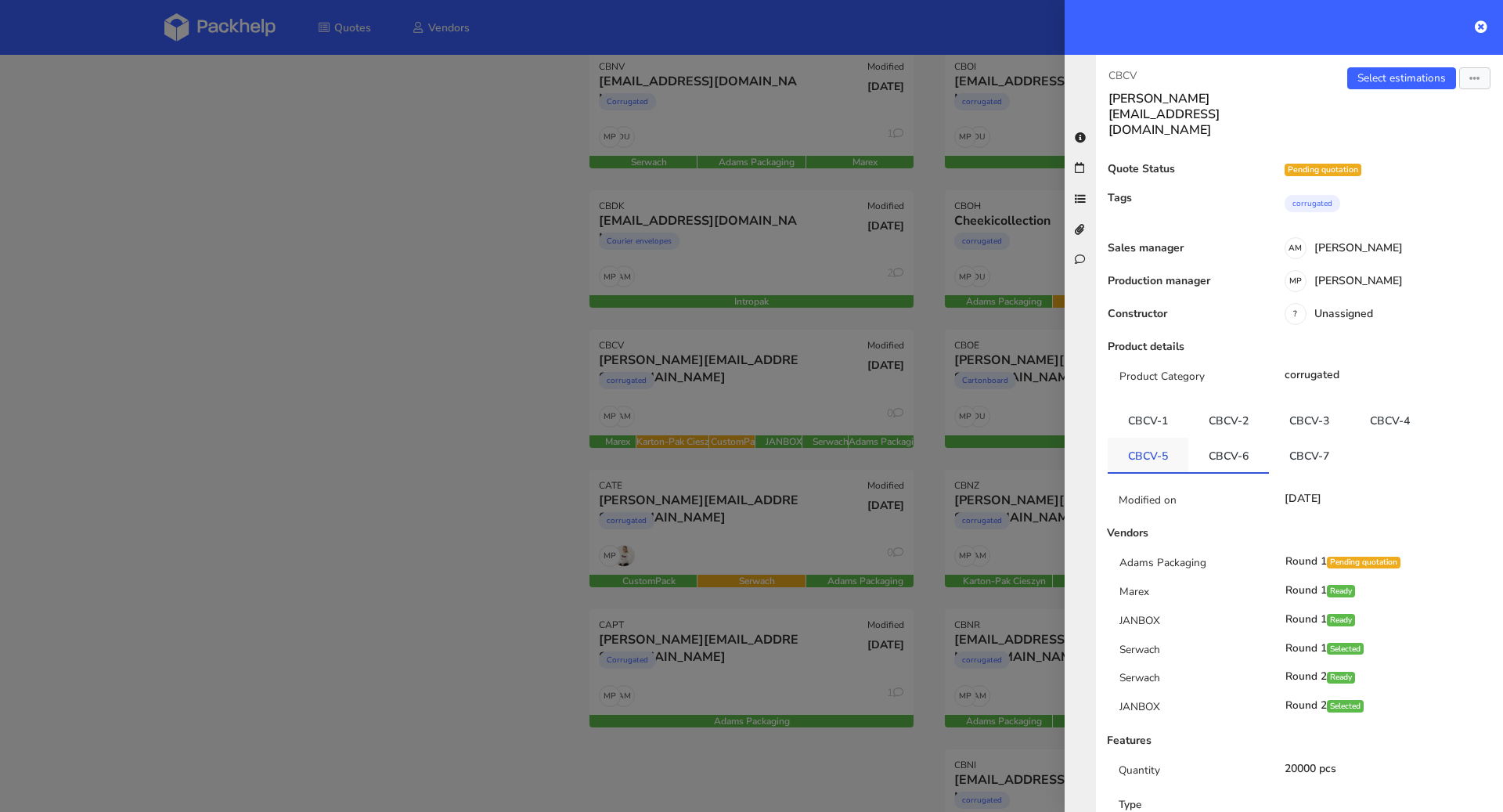
click at [1155, 437] on link "CBCV-5" at bounding box center [1148, 455] width 80 height 35
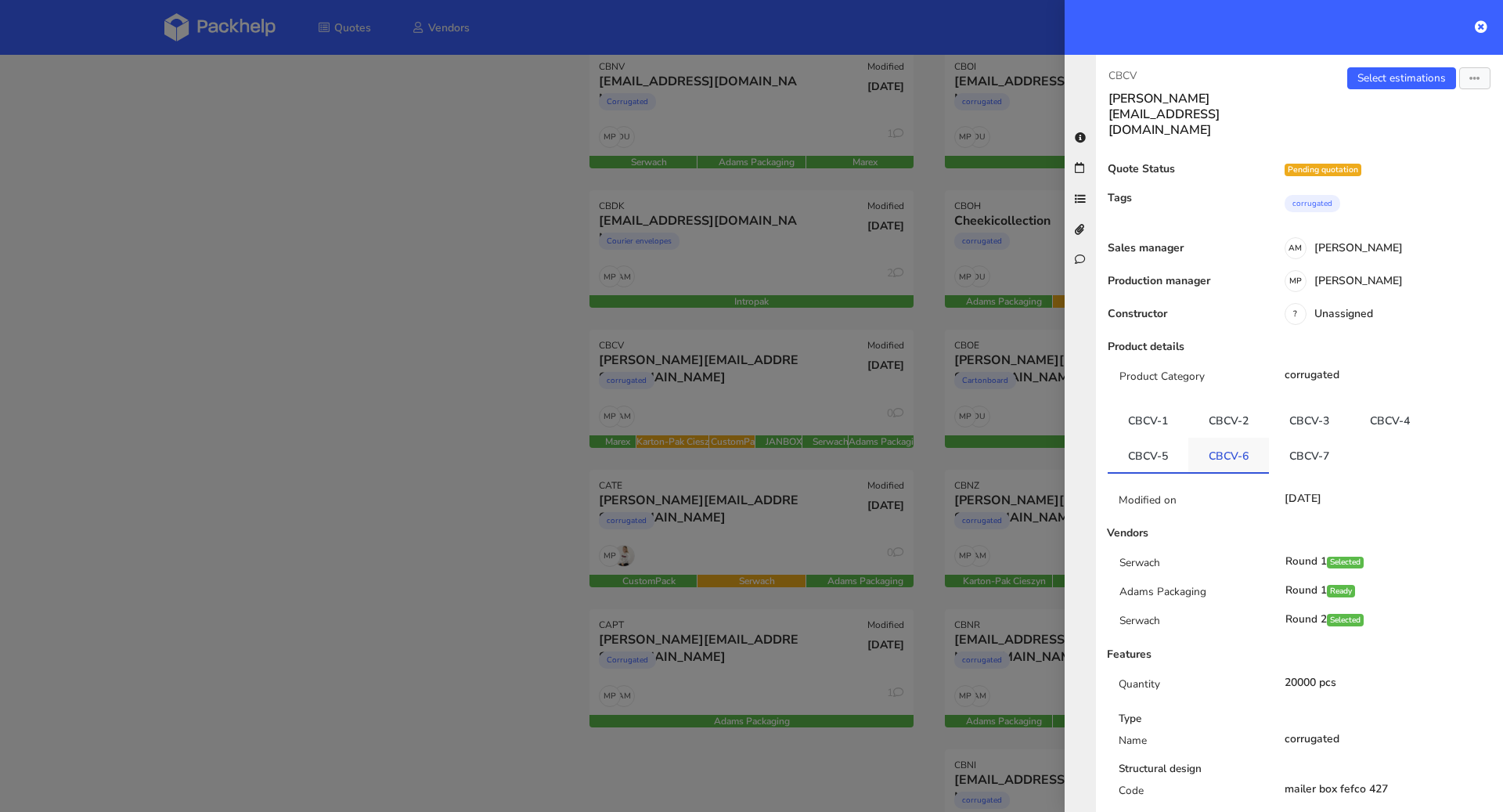
click at [1227, 437] on link "CBCV-6" at bounding box center [1228, 455] width 80 height 35
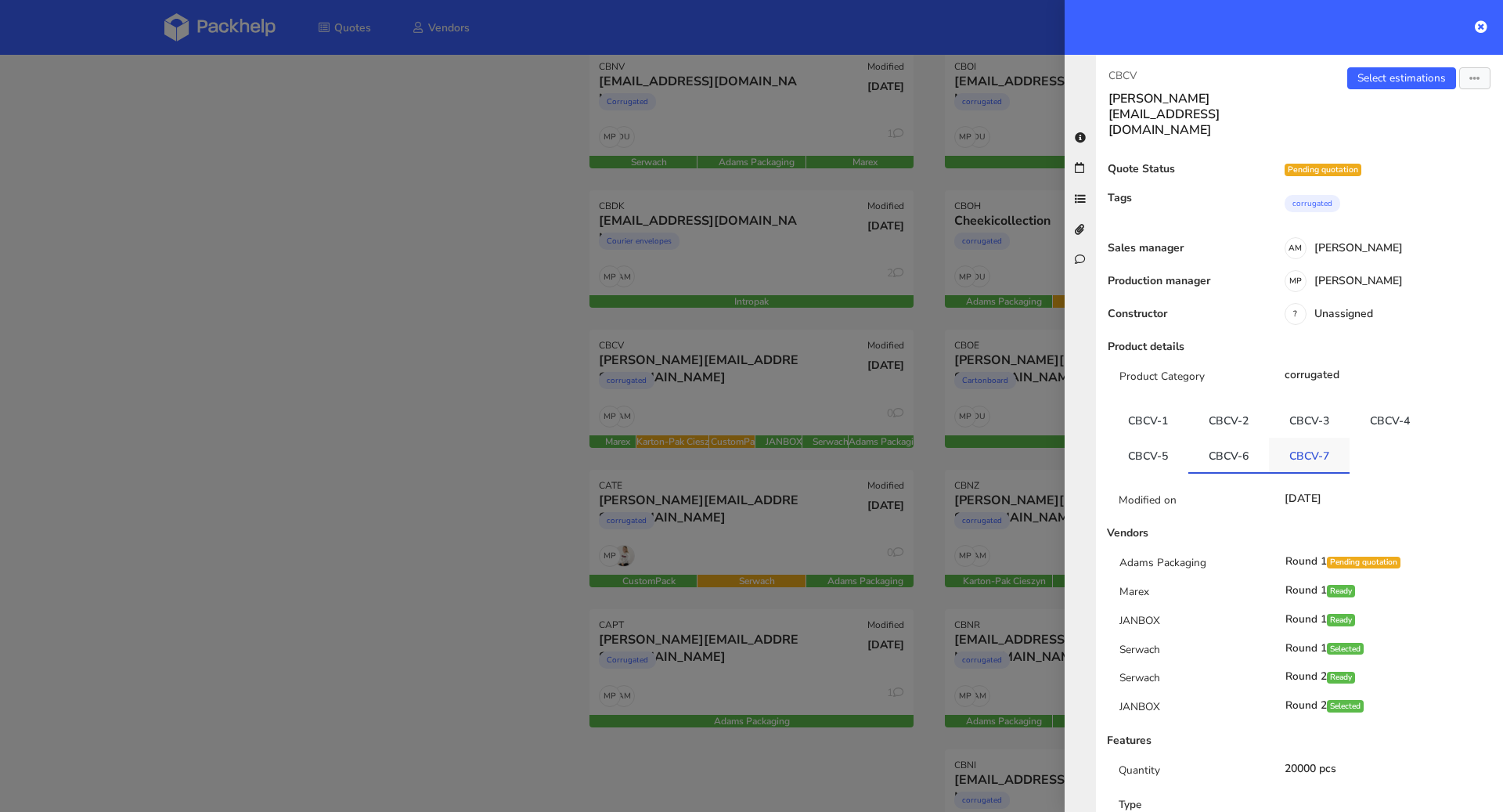
click at [1298, 437] on link "CBCV-7" at bounding box center [1308, 455] width 80 height 35
click at [1225, 437] on link "CBCV-6" at bounding box center [1228, 455] width 80 height 35
click at [1318, 437] on link "CBCV-7" at bounding box center [1308, 455] width 80 height 35
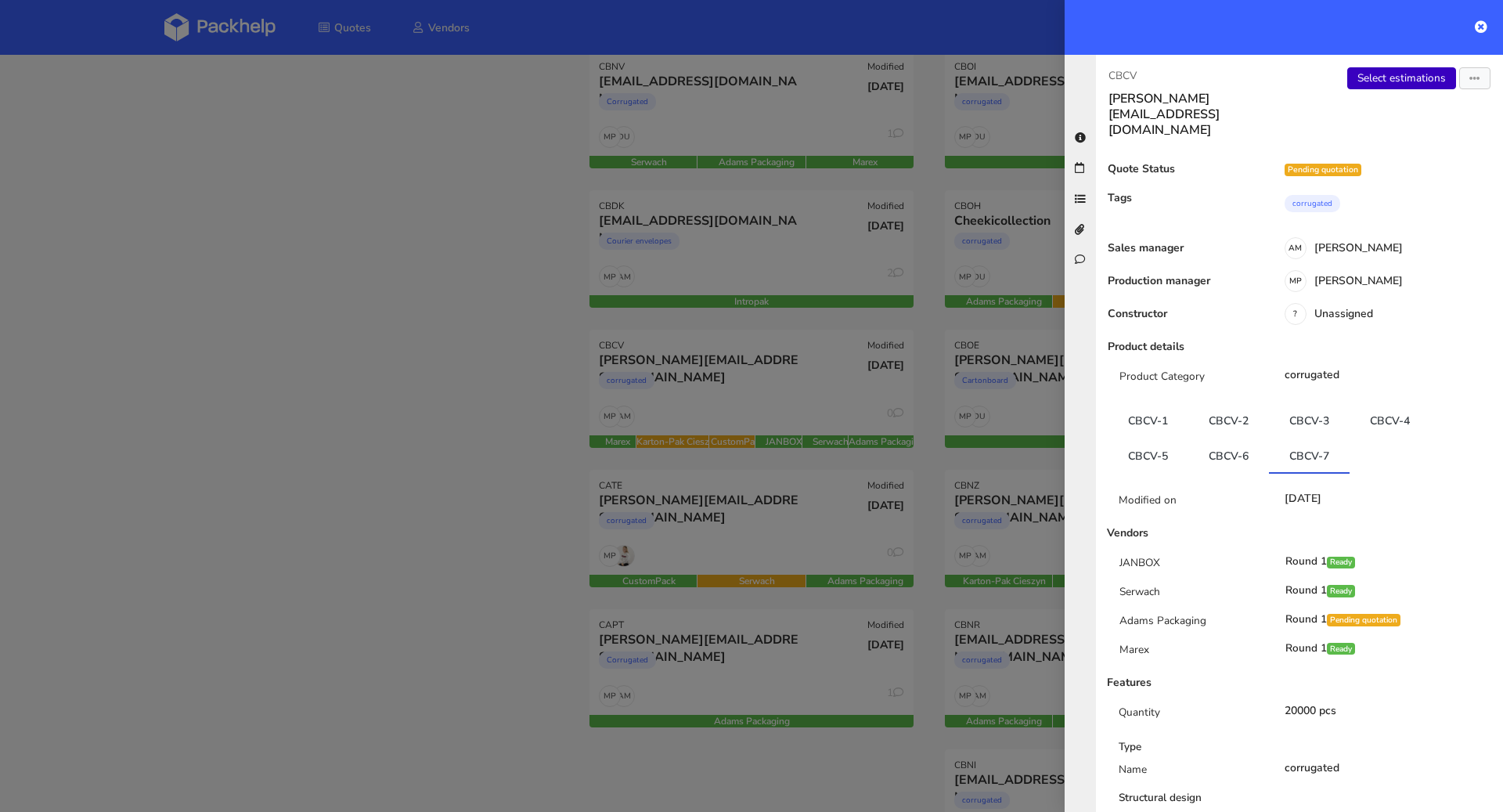
click at [1398, 83] on link "Select estimations" at bounding box center [1401, 78] width 108 height 22
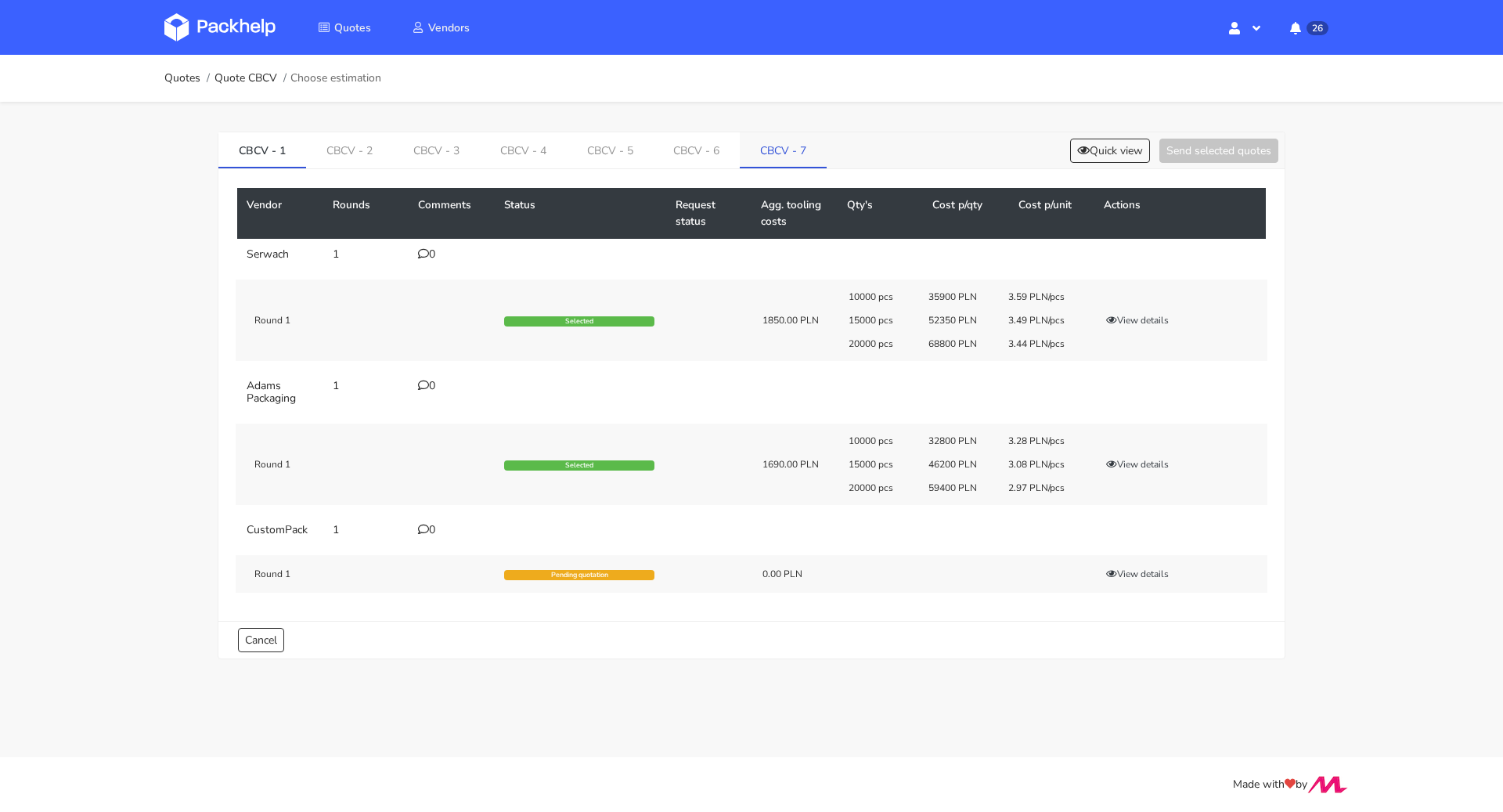
click at [771, 149] on link "CBCV - 7" at bounding box center [784, 150] width 87 height 35
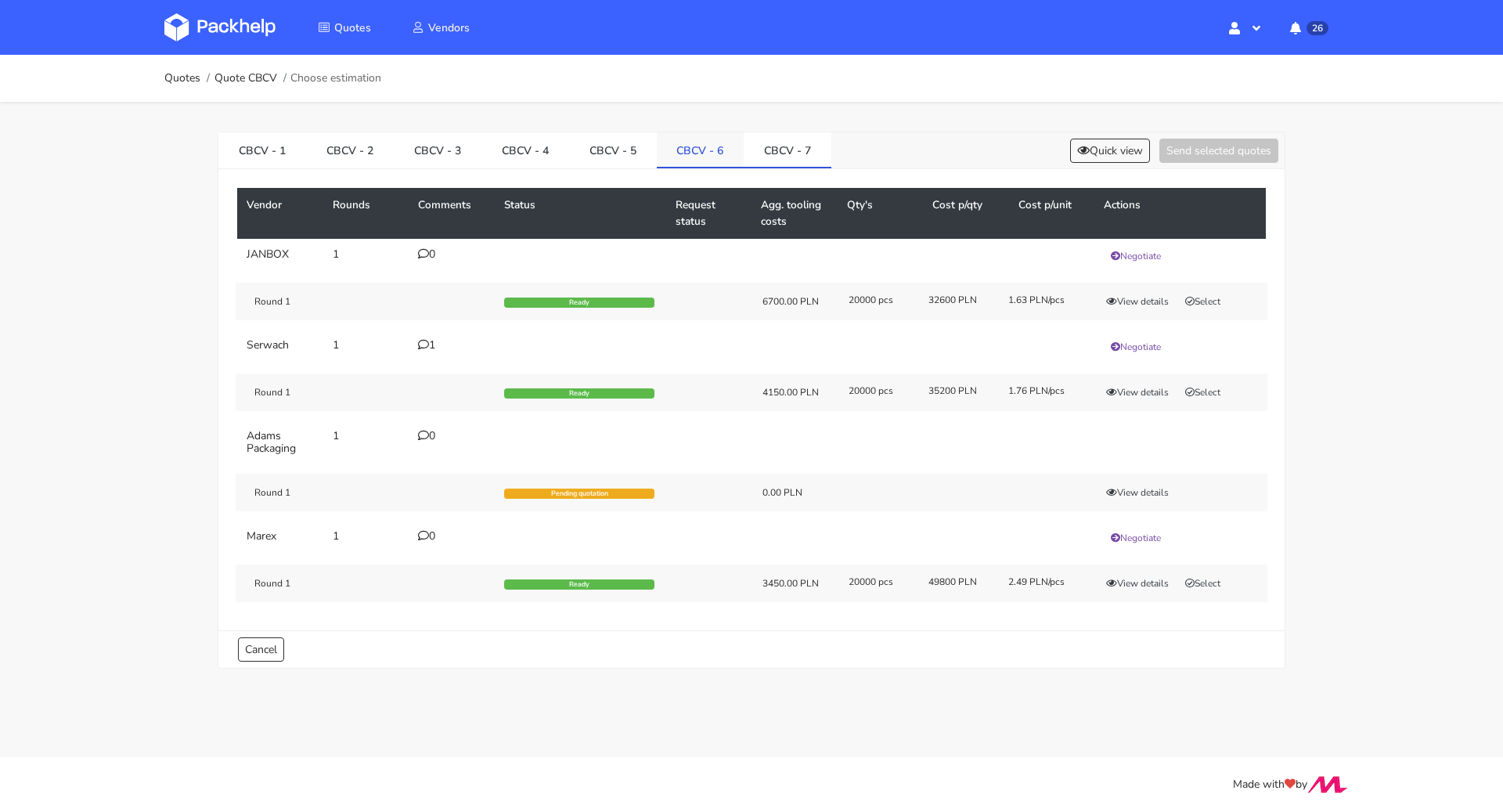
click at [683, 142] on link "CBCV - 6" at bounding box center [701, 150] width 88 height 35
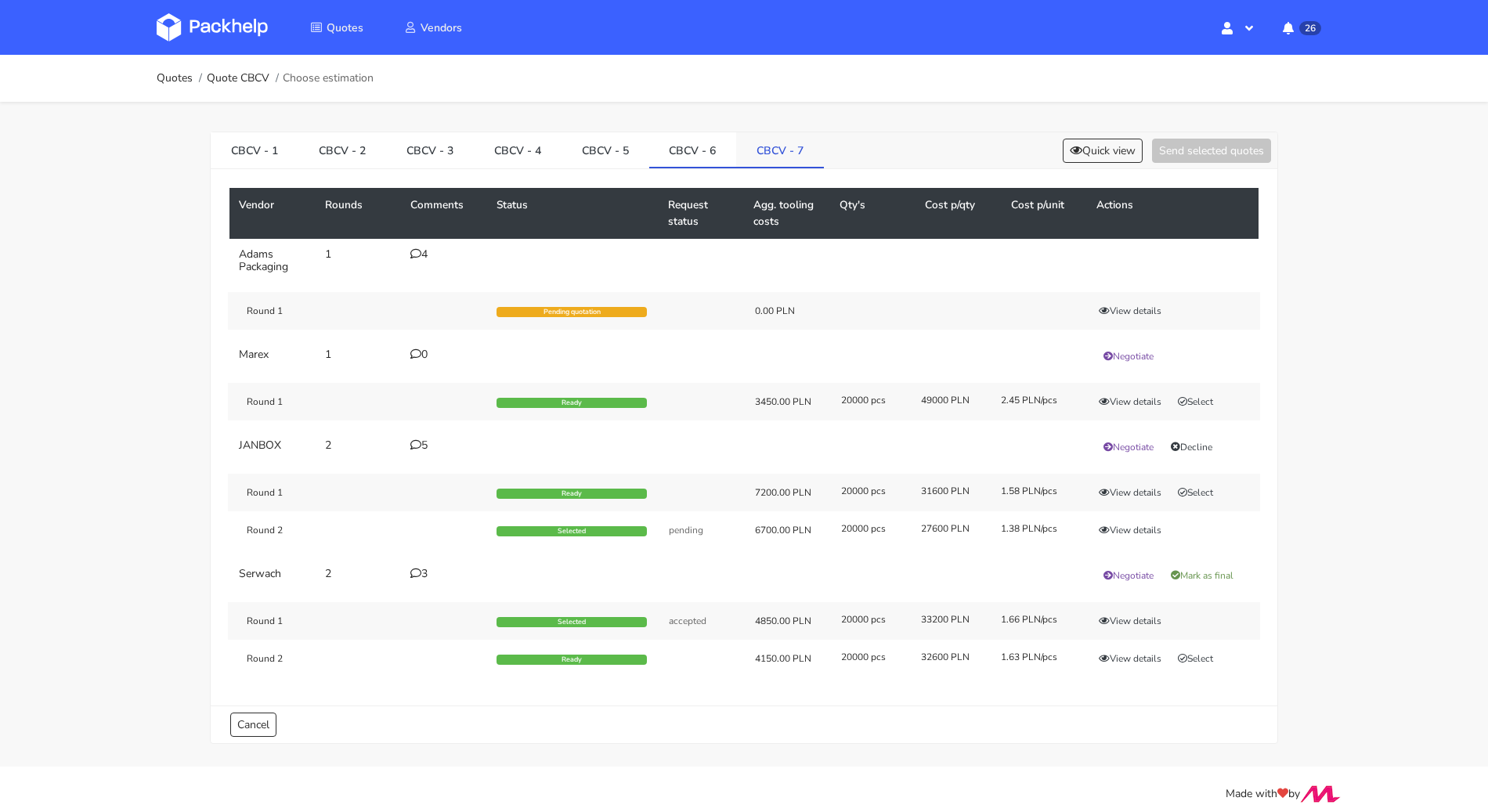
click at [785, 146] on link "CBCV - 7" at bounding box center [779, 150] width 88 height 35
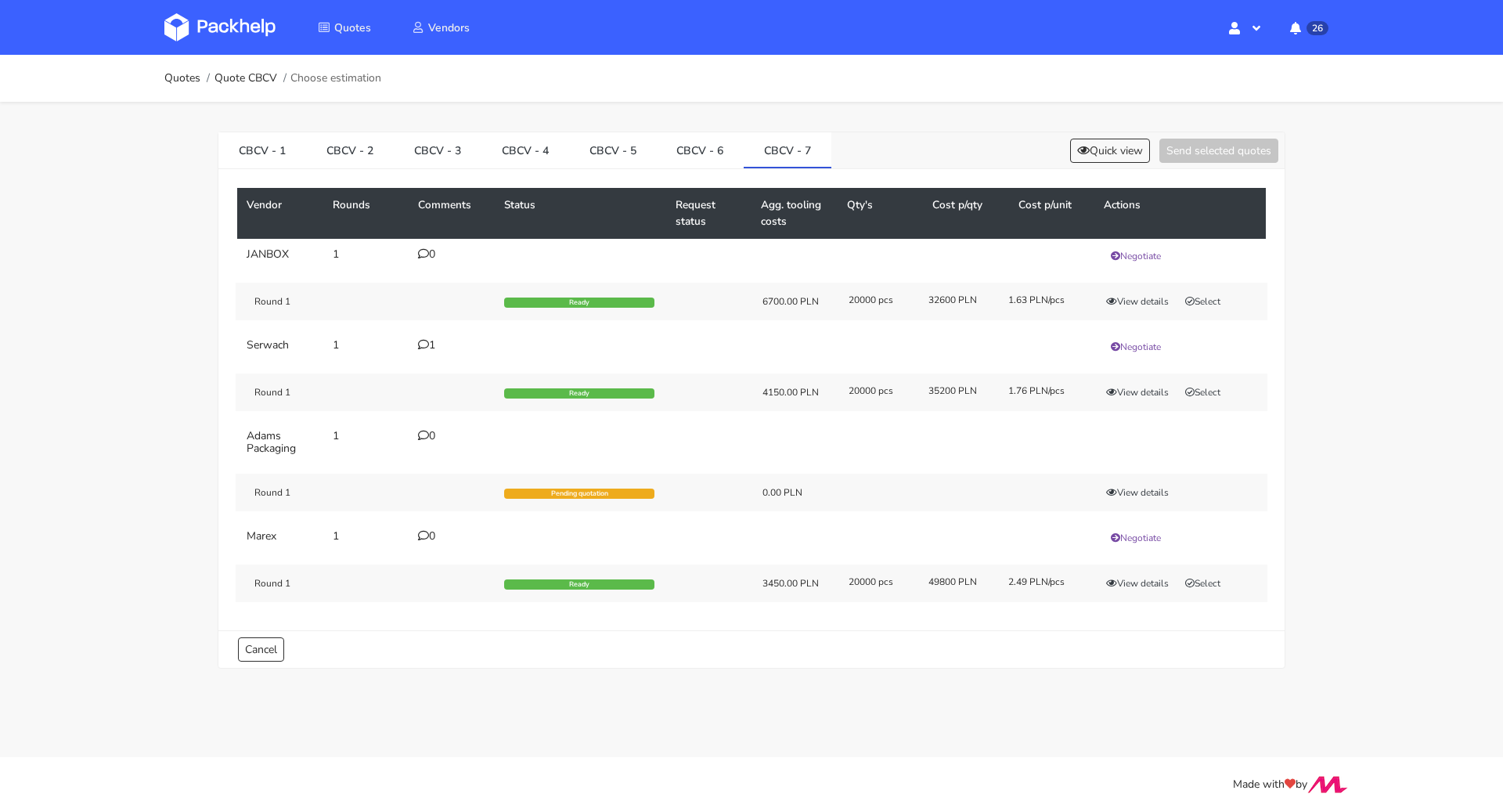
click at [428, 341] on icon at bounding box center [423, 344] width 11 height 11
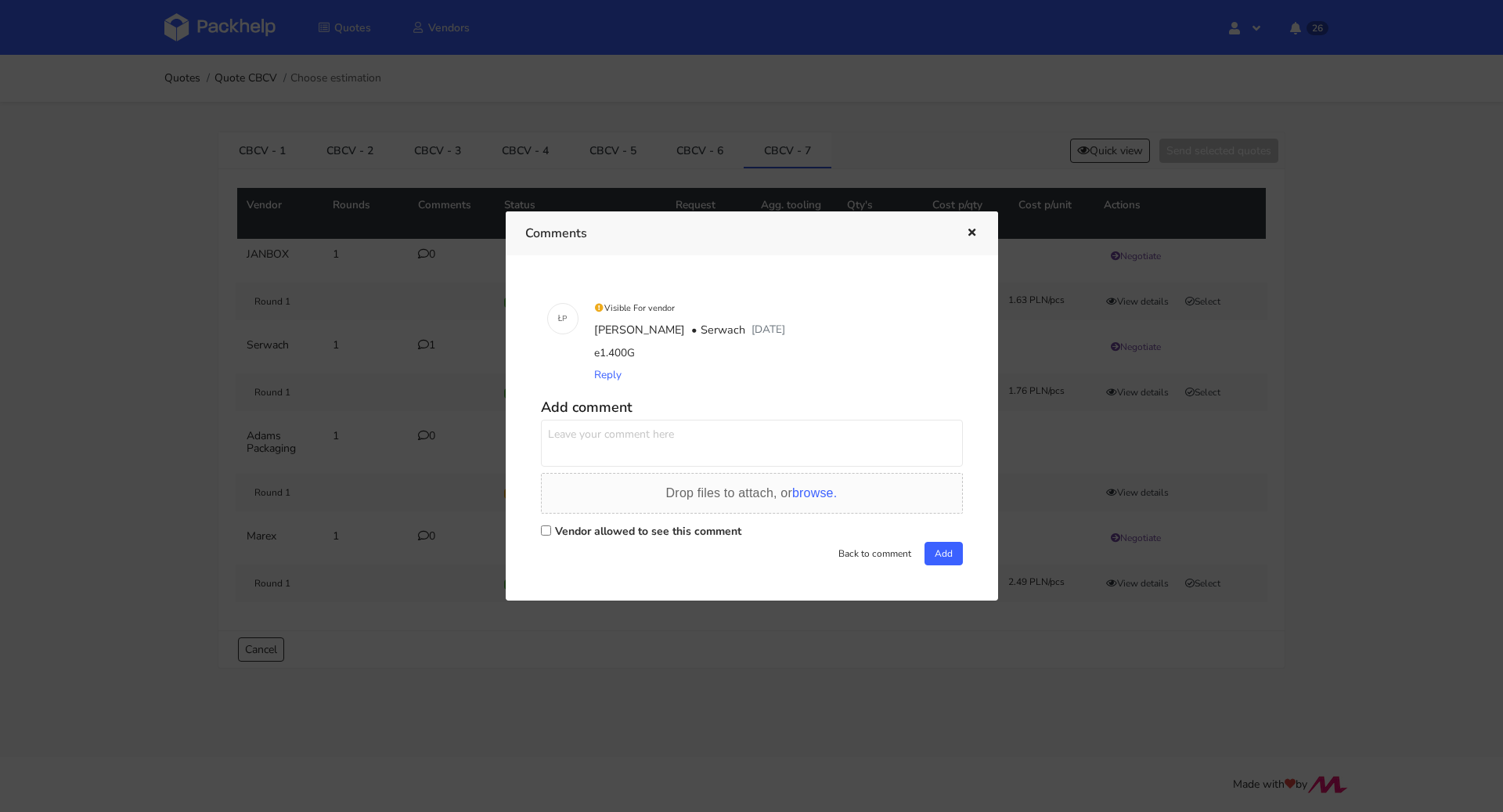
click at [975, 236] on icon "button" at bounding box center [972, 232] width 14 height 11
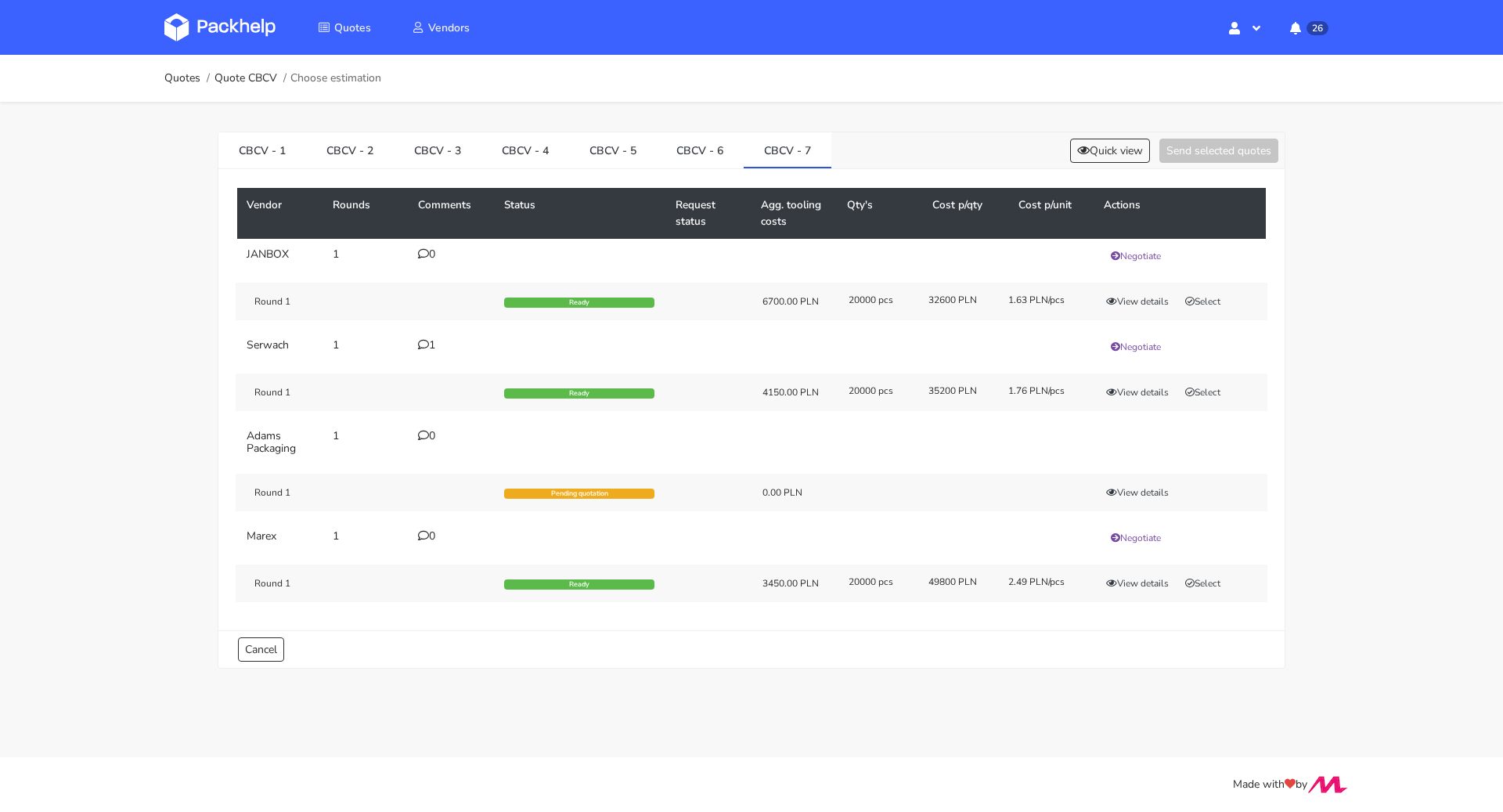
click at [1195, 384] on div "View details Select" at bounding box center [1178, 392] width 179 height 15
click at [1200, 387] on button "Select" at bounding box center [1203, 392] width 49 height 15
click at [1219, 154] on button "Send selected quotes ( 1 )" at bounding box center [1208, 150] width 141 height 24
click at [182, 74] on link "Quotes" at bounding box center [182, 77] width 36 height 13
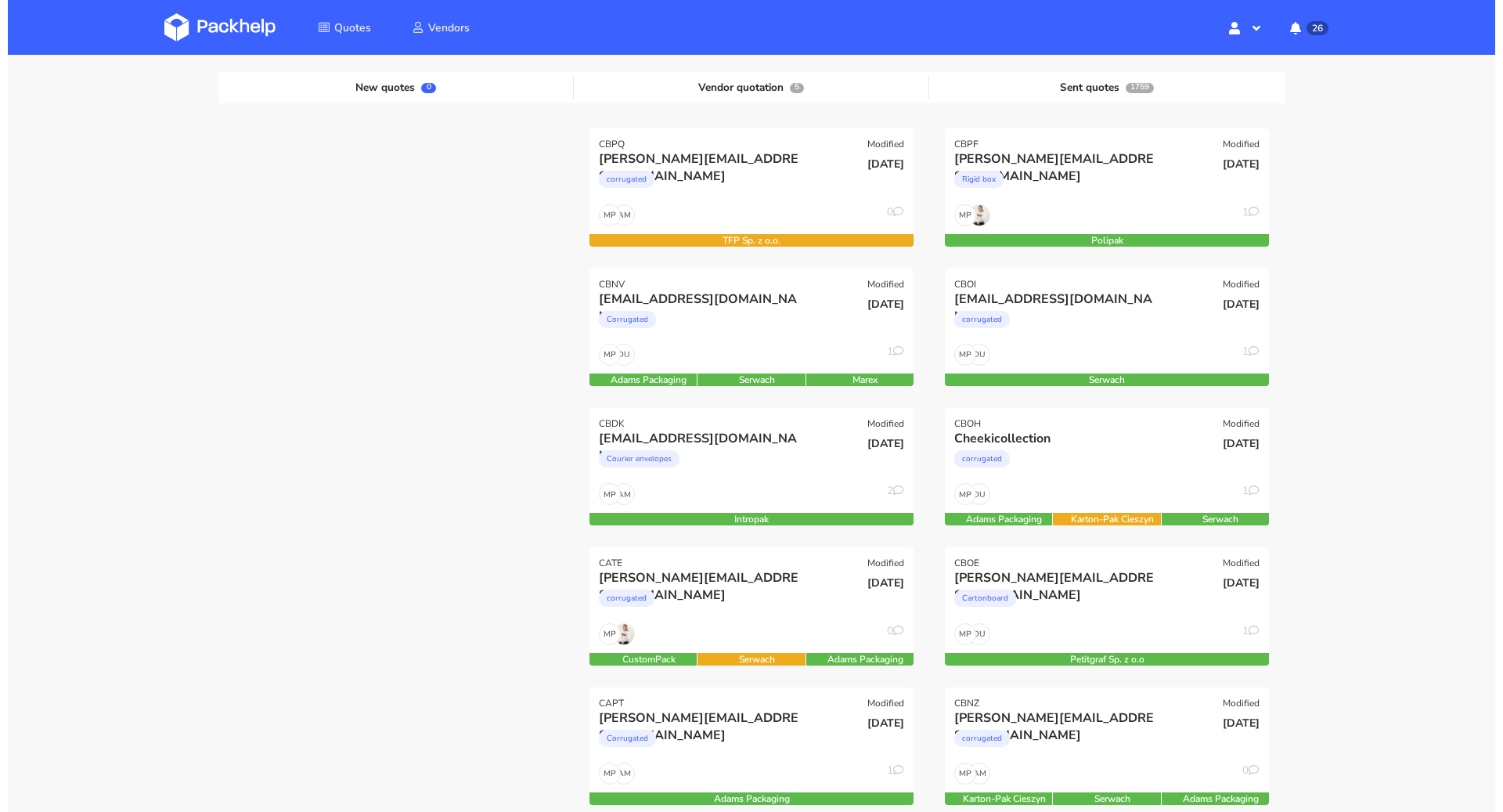
scroll to position [352, 0]
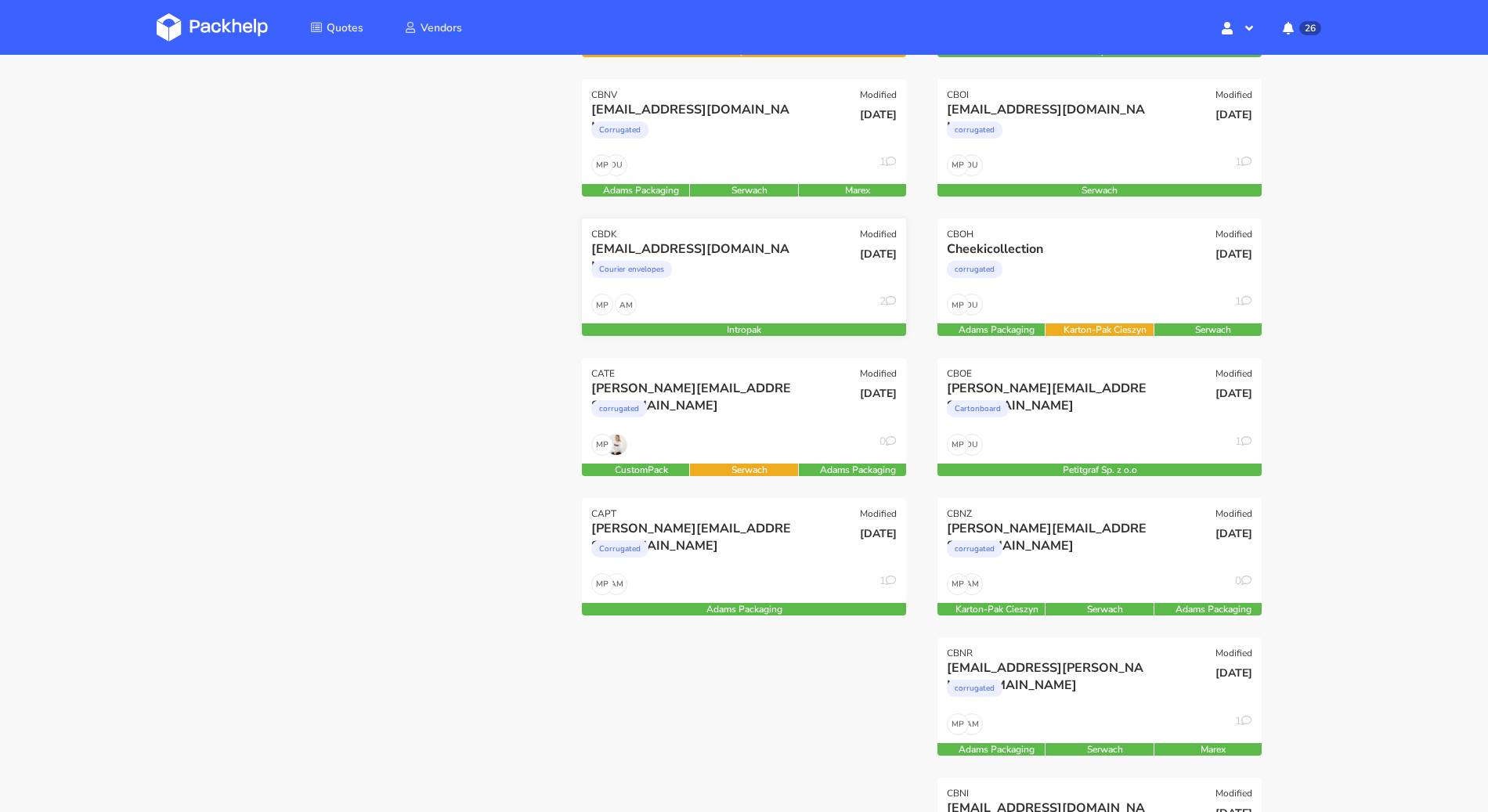
click at [730, 271] on div "Courier envelopes" at bounding box center [695, 273] width 207 height 31
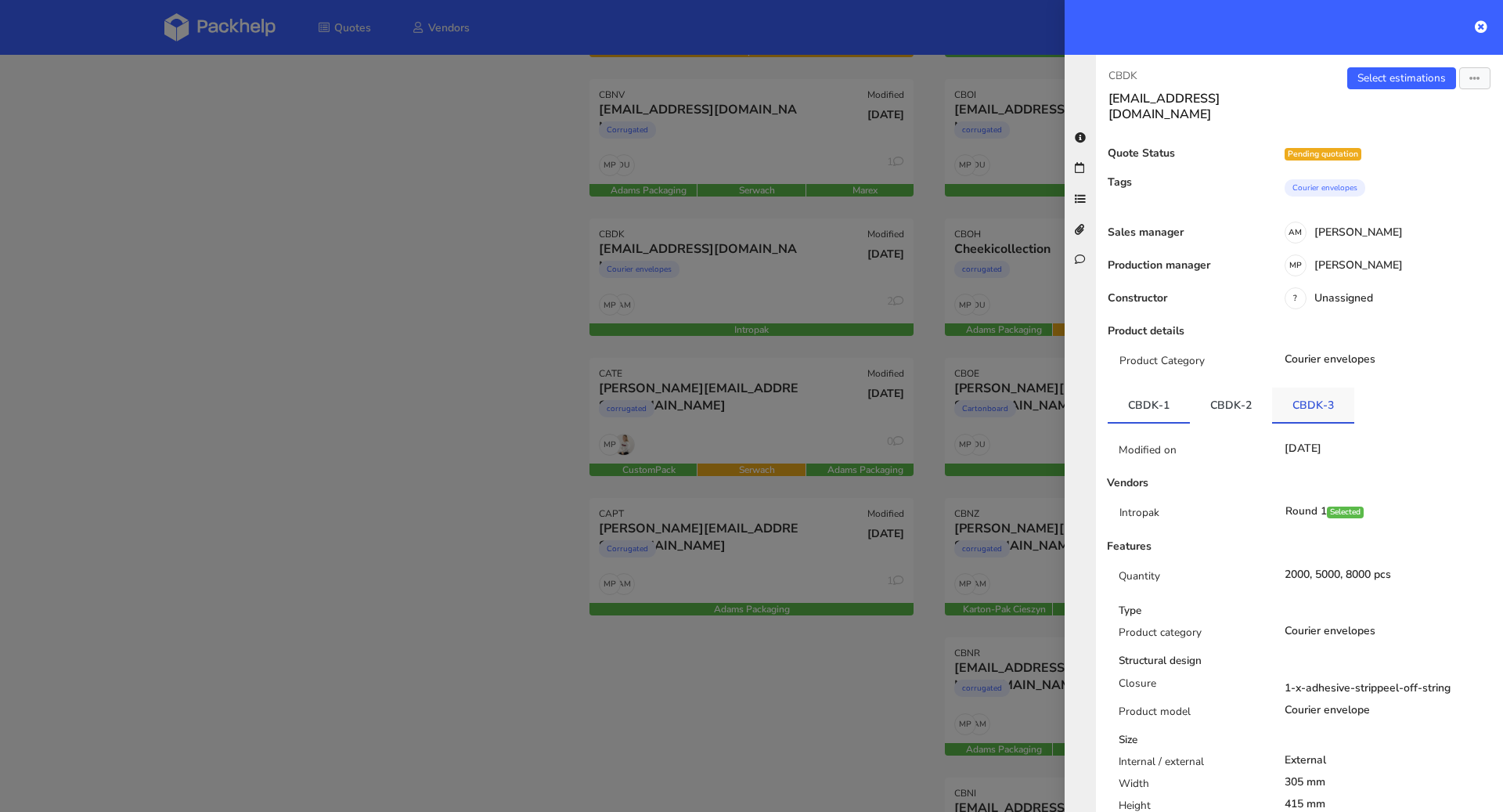
click at [1293, 387] on link "CBDK-3" at bounding box center [1313, 405] width 82 height 35
click at [1388, 75] on link "Select estimations" at bounding box center [1401, 78] width 108 height 22
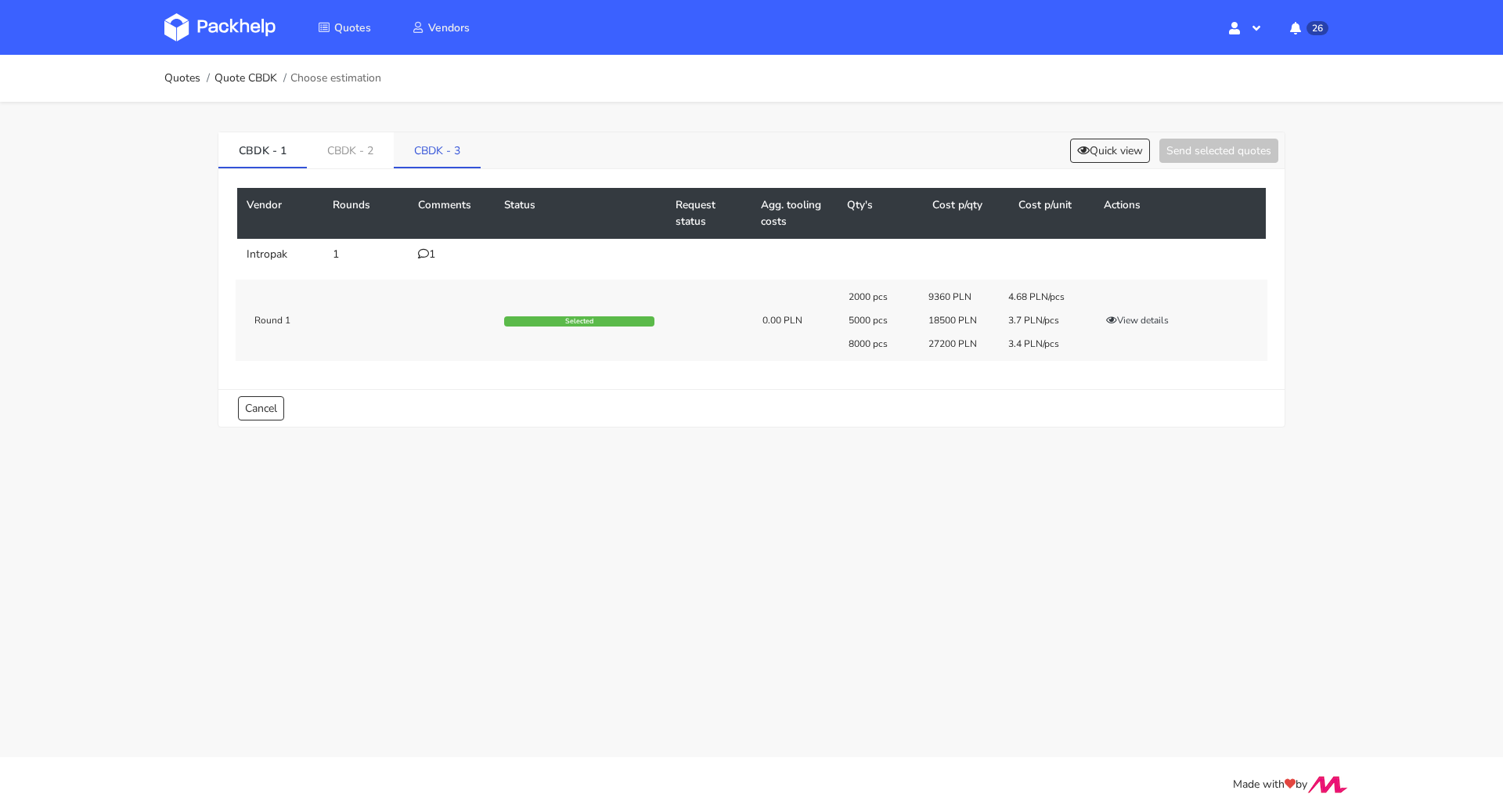
click at [468, 145] on link "CBDK - 3" at bounding box center [437, 150] width 87 height 35
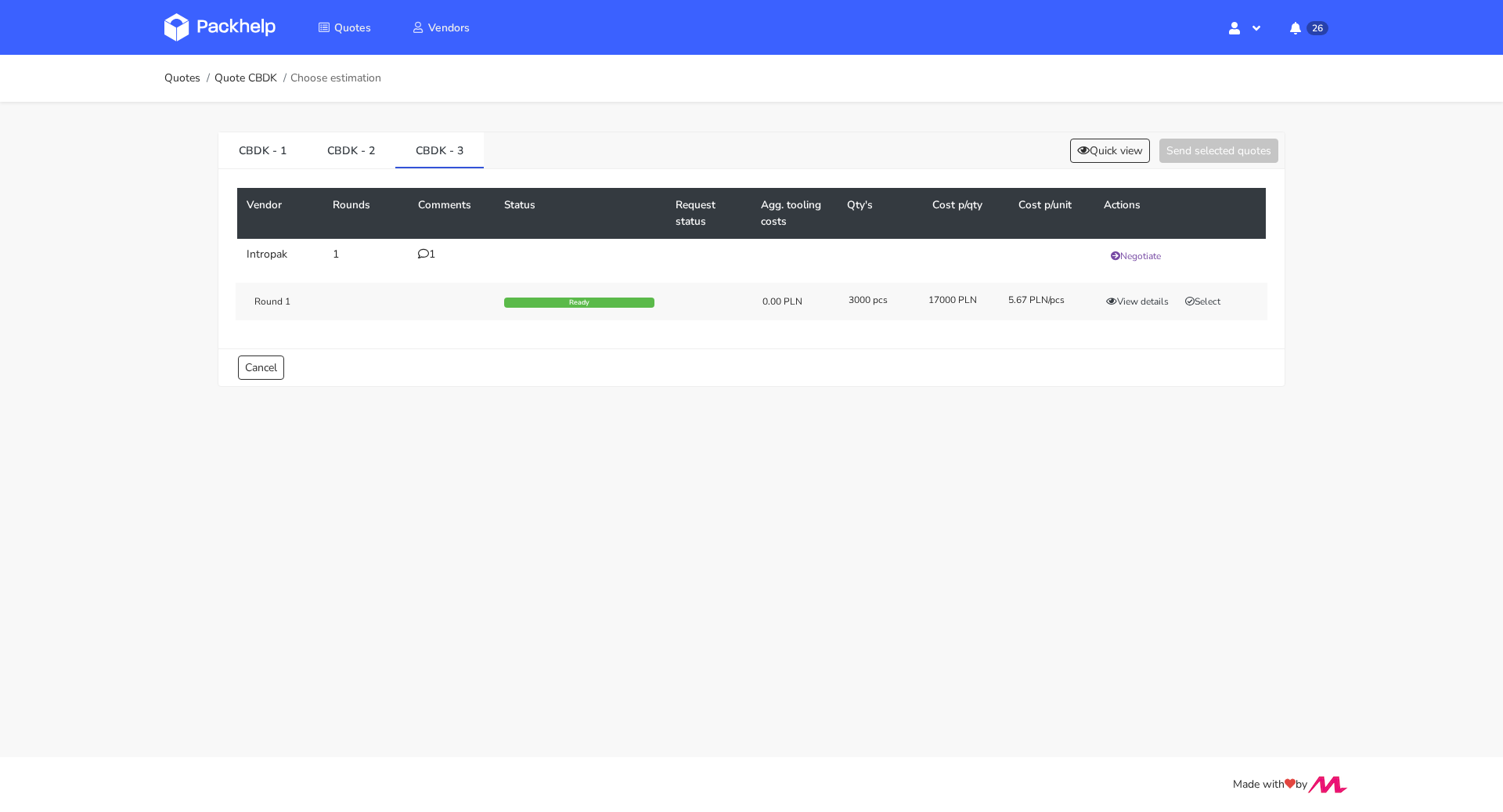
click at [1167, 289] on div "Round 1 Ready 0.00 PLN 3000 pcs 17000 PLN 5.67 PLN/pcs View details Select" at bounding box center [752, 301] width 1032 height 38
click at [1159, 297] on button "View details" at bounding box center [1137, 301] width 76 height 15
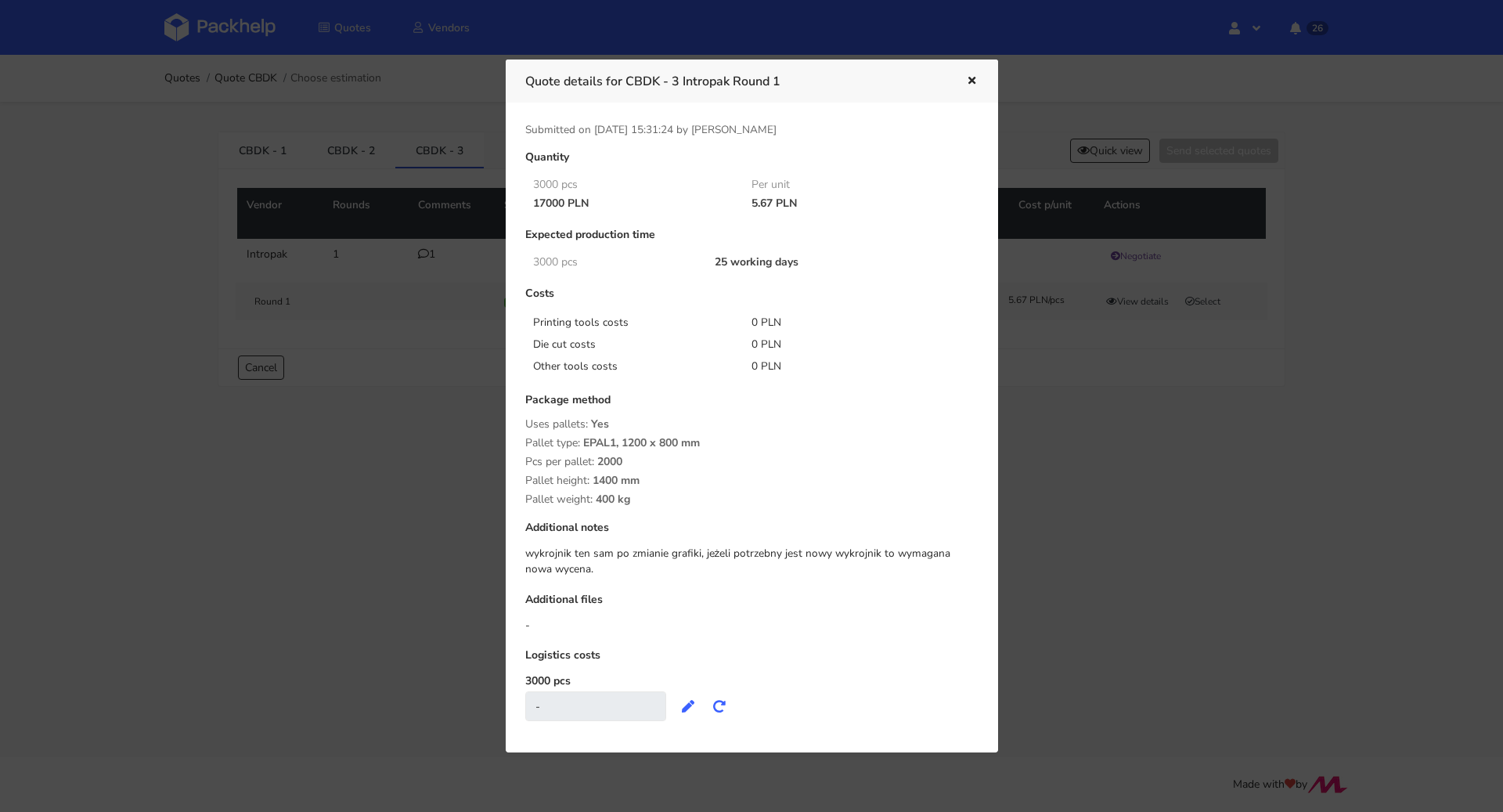
click at [1152, 443] on div at bounding box center [751, 406] width 1503 height 812
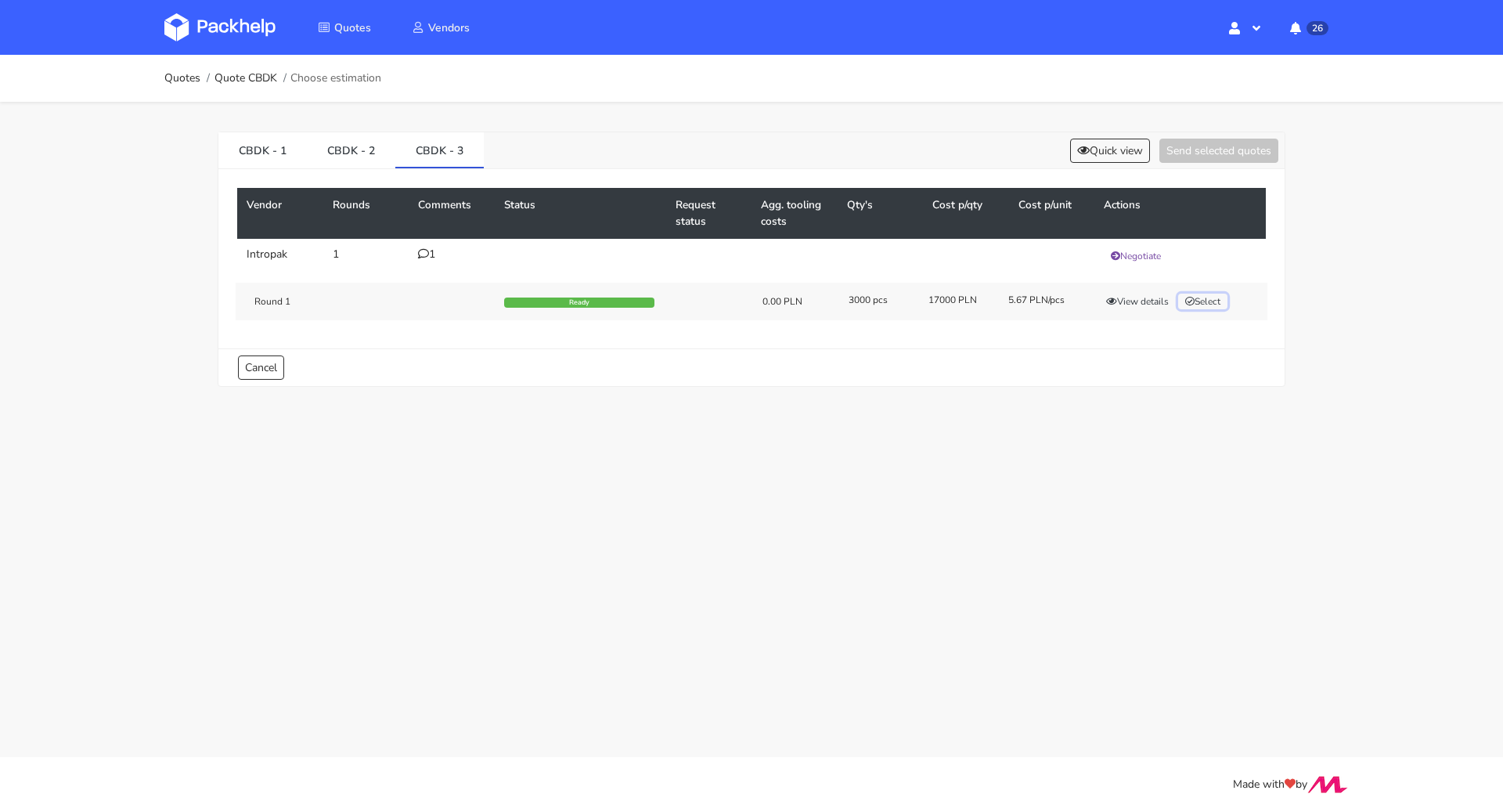
click at [1201, 294] on button "Select" at bounding box center [1203, 301] width 49 height 15
click at [1231, 156] on button "Send selected quotes ( 1 )" at bounding box center [1208, 150] width 141 height 24
click at [190, 75] on link "Quotes" at bounding box center [182, 77] width 36 height 13
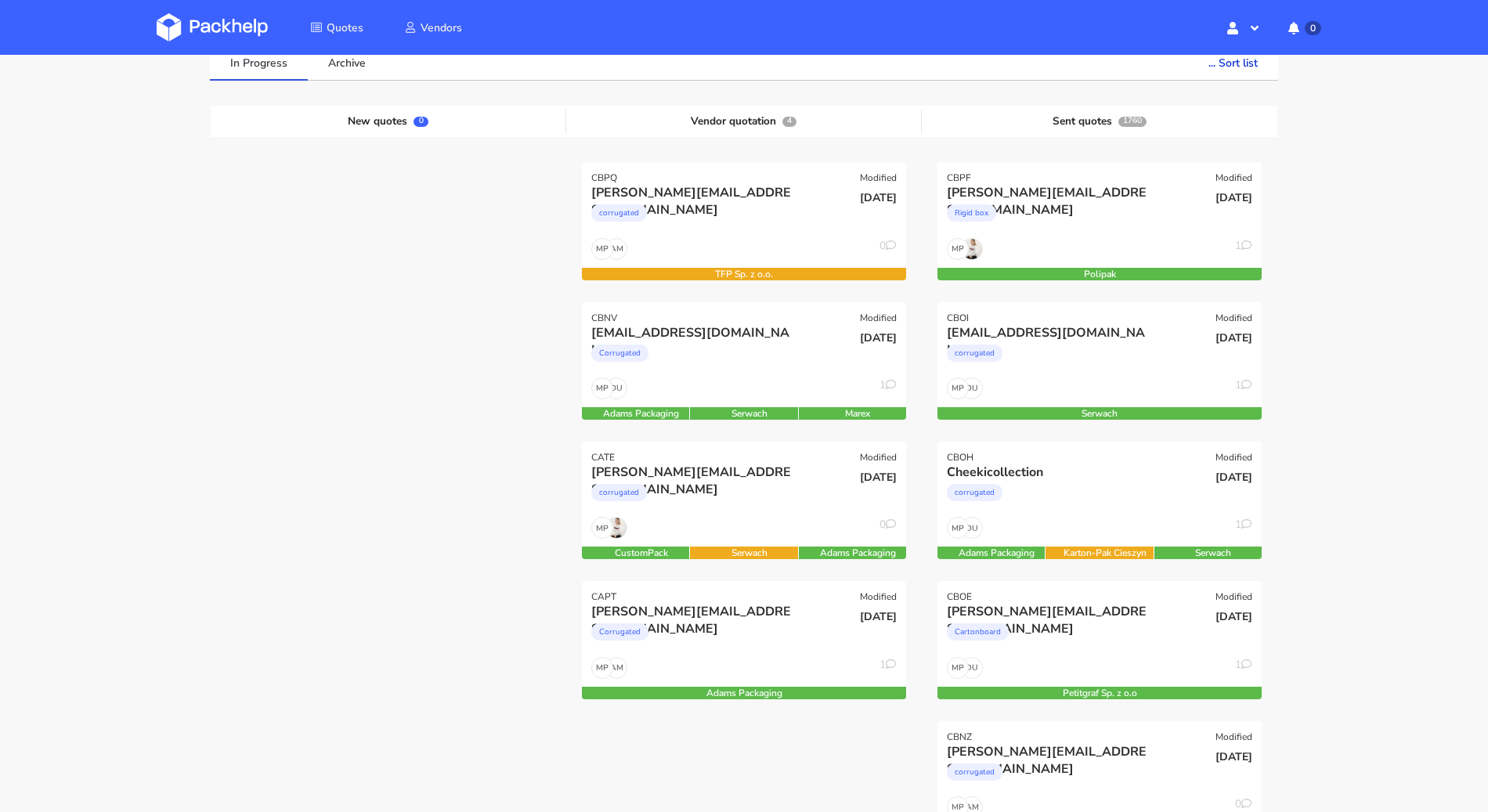
scroll to position [181, 0]
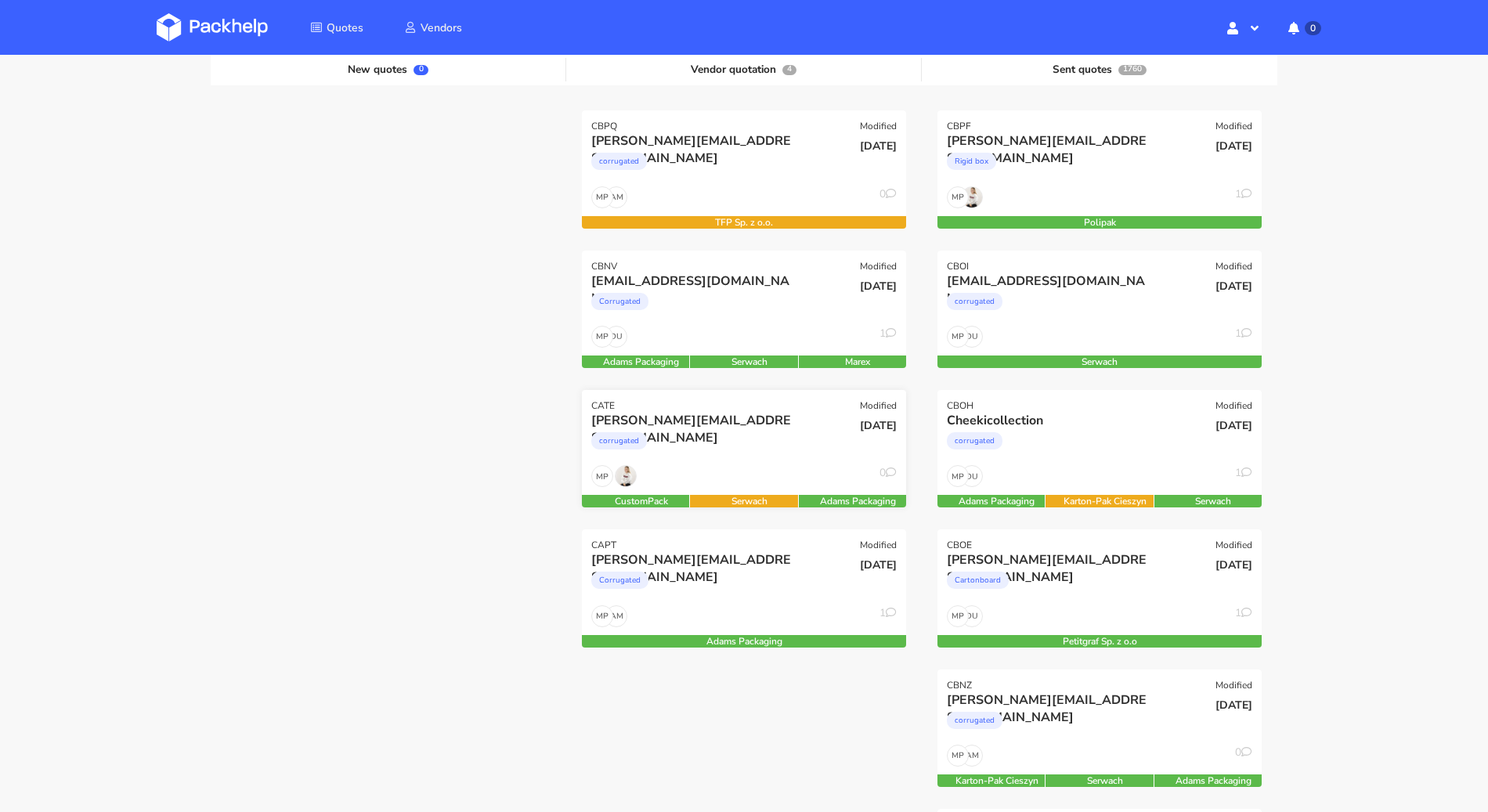
click at [815, 429] on div "[DATE]" at bounding box center [854, 425] width 87 height 15
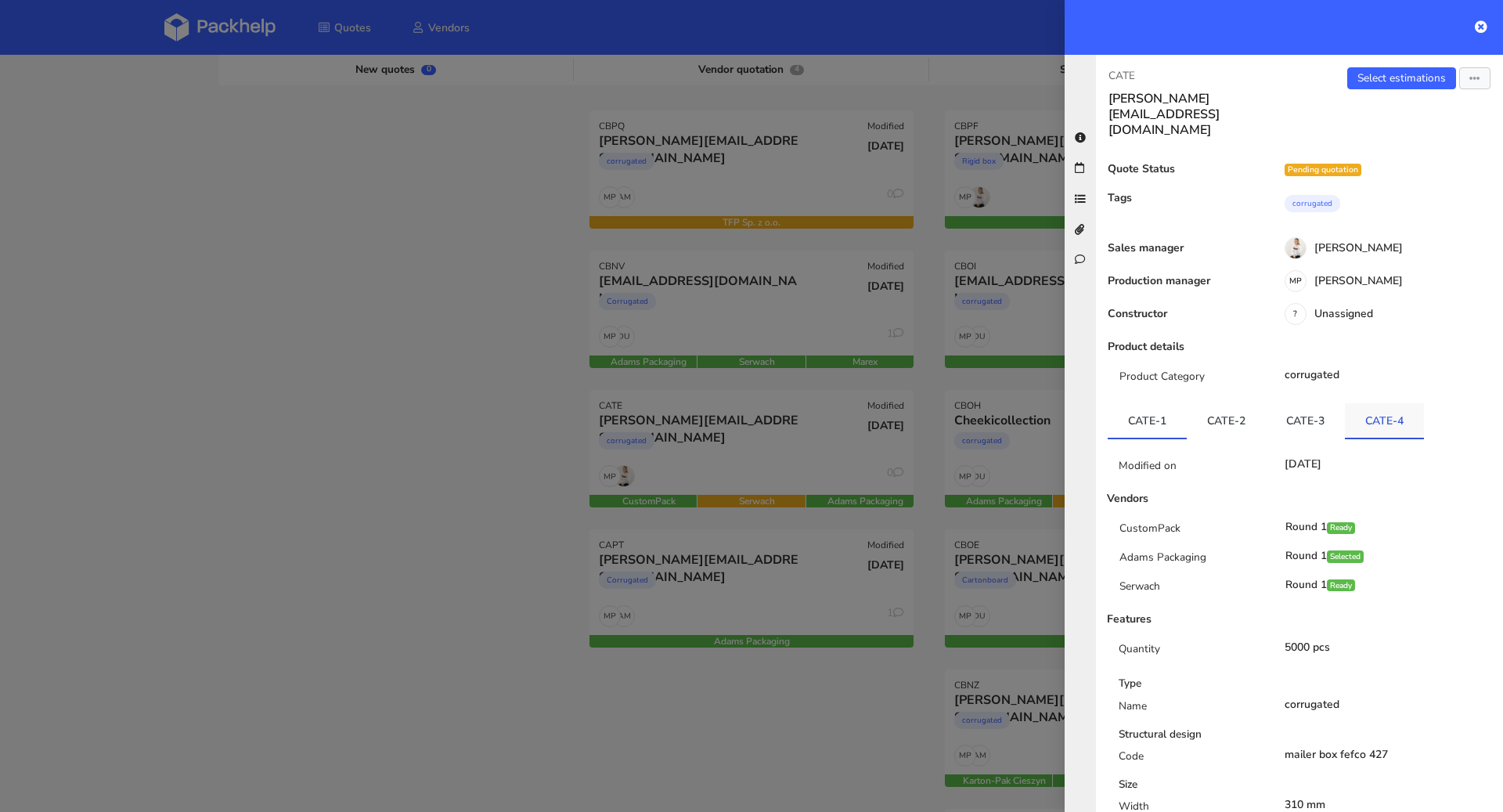
click at [1359, 404] on link "CATE-4" at bounding box center [1385, 421] width 79 height 35
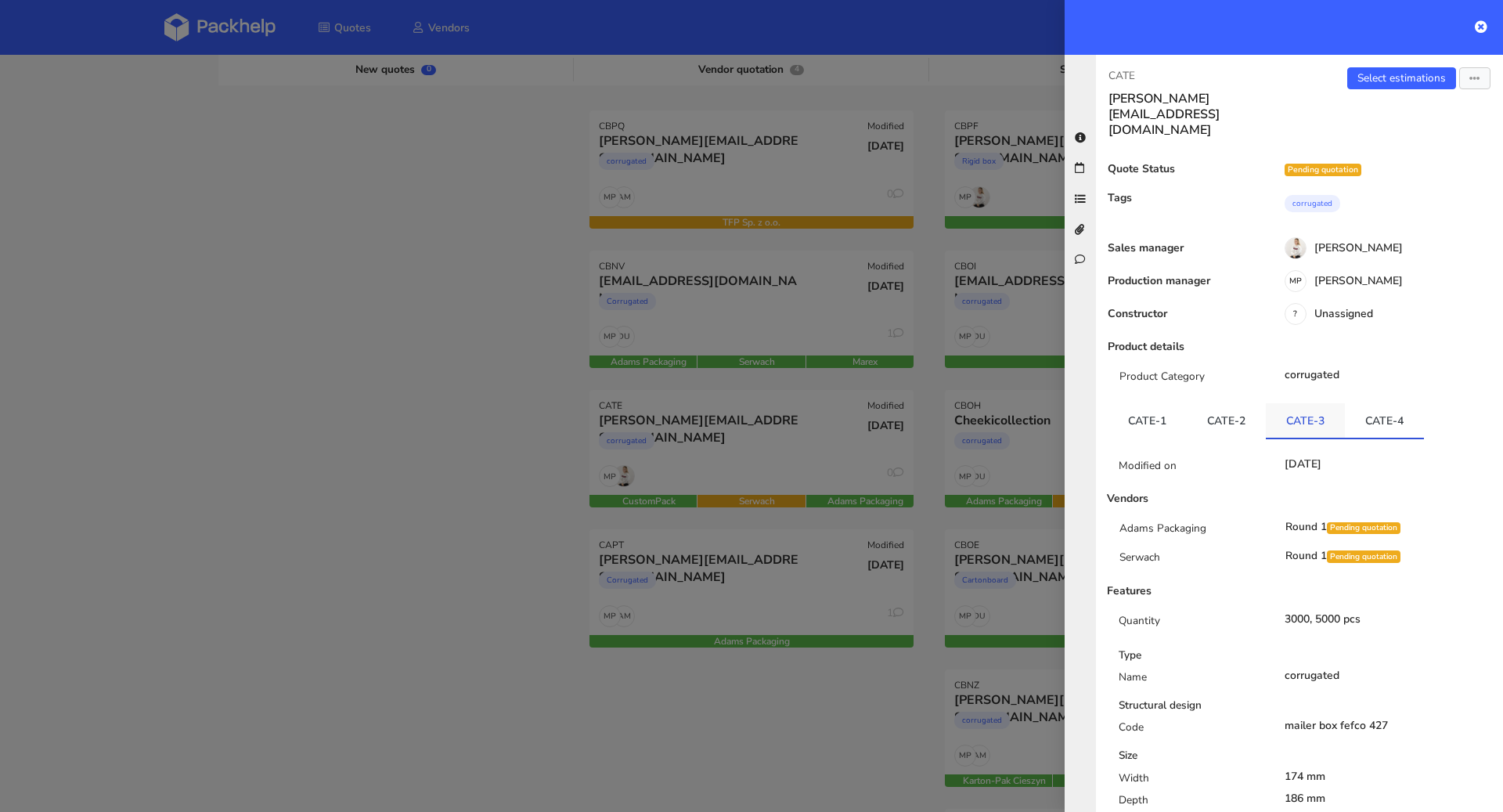
click at [1315, 404] on link "CATE-3" at bounding box center [1306, 421] width 79 height 35
click at [334, 348] on div at bounding box center [751, 406] width 1503 height 812
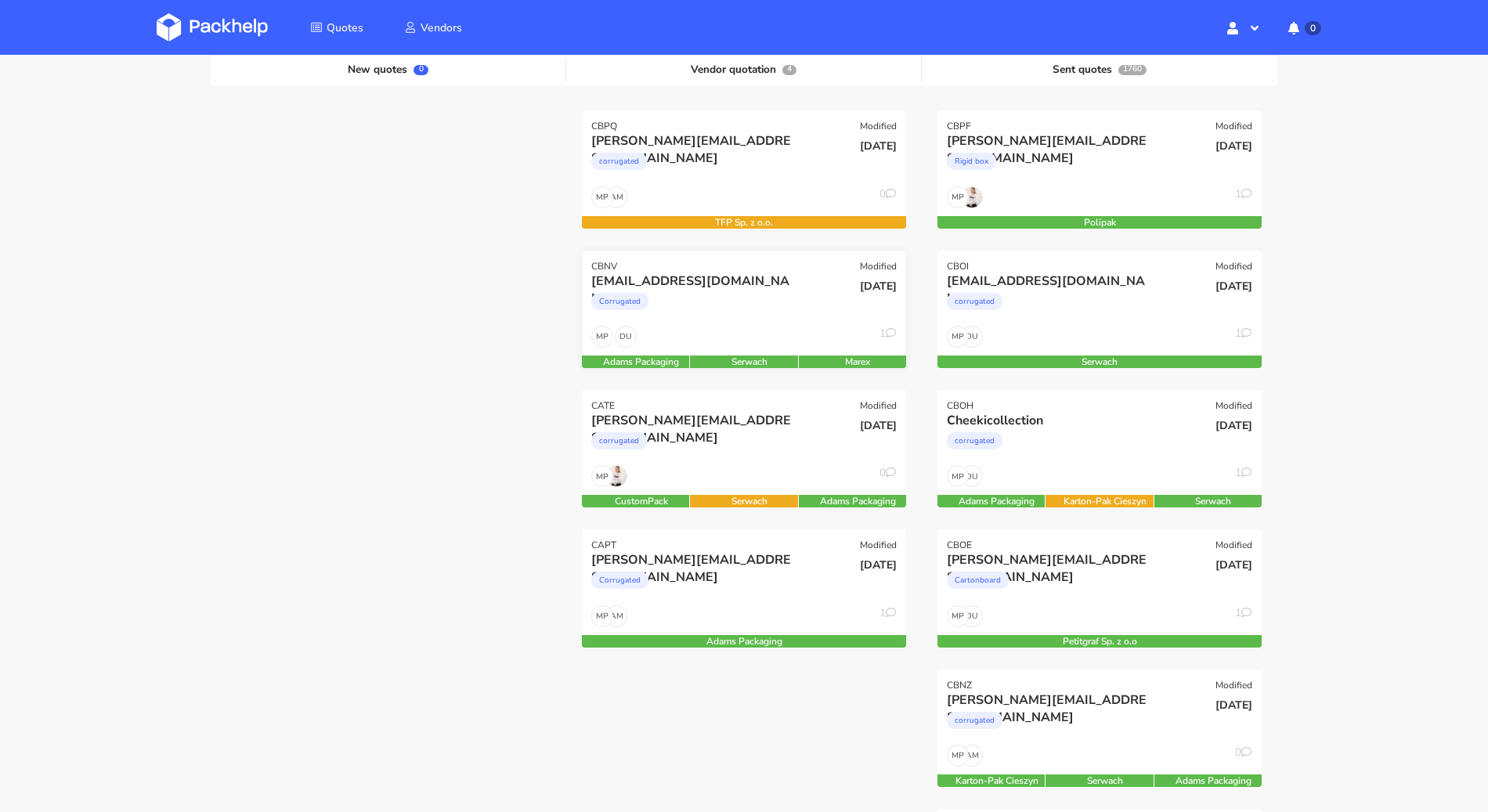
click at [688, 339] on div "DU MP 1" at bounding box center [744, 341] width 324 height 30
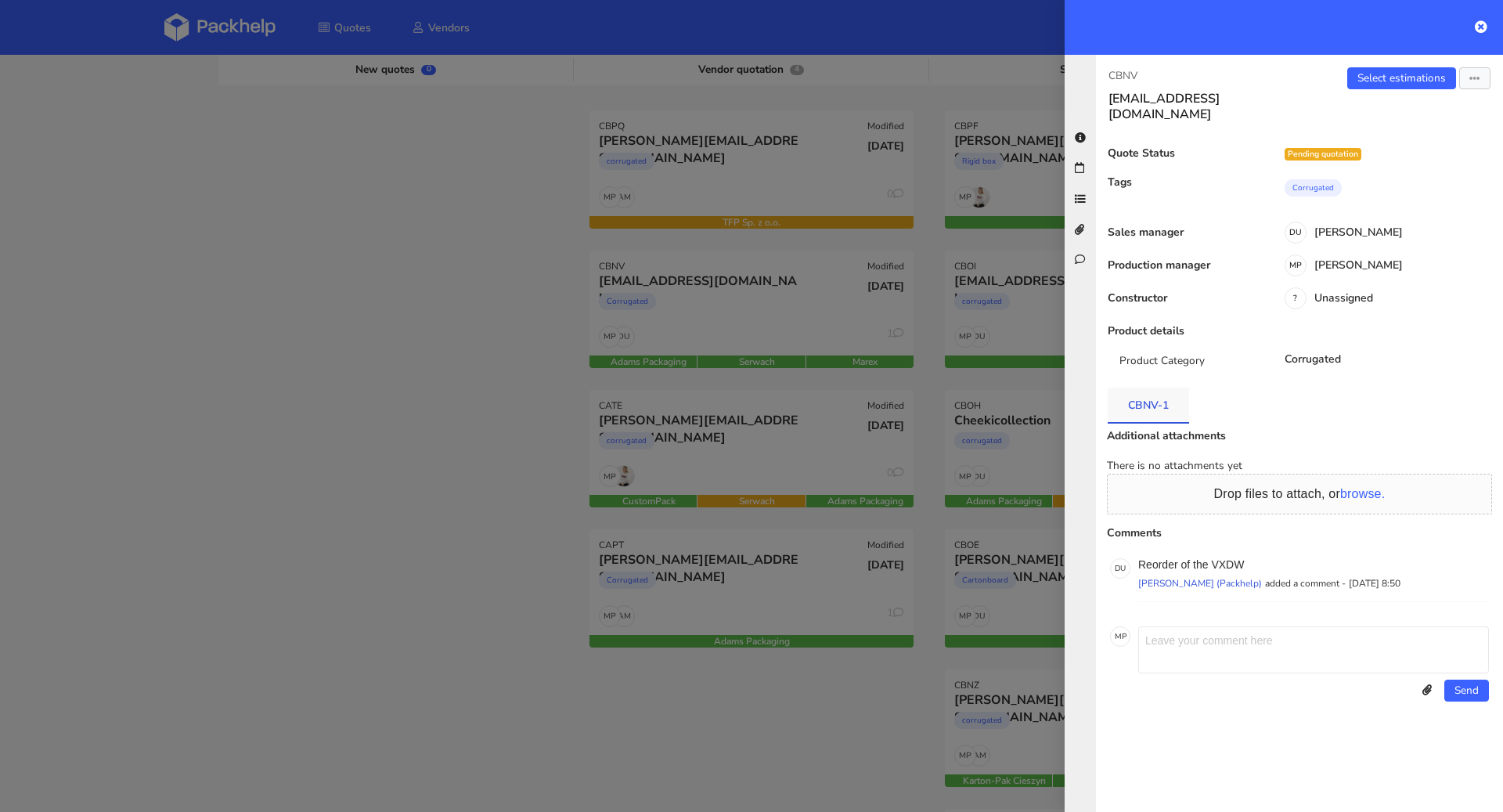
click at [1160, 387] on link "CBNV-1" at bounding box center [1149, 405] width 81 height 35
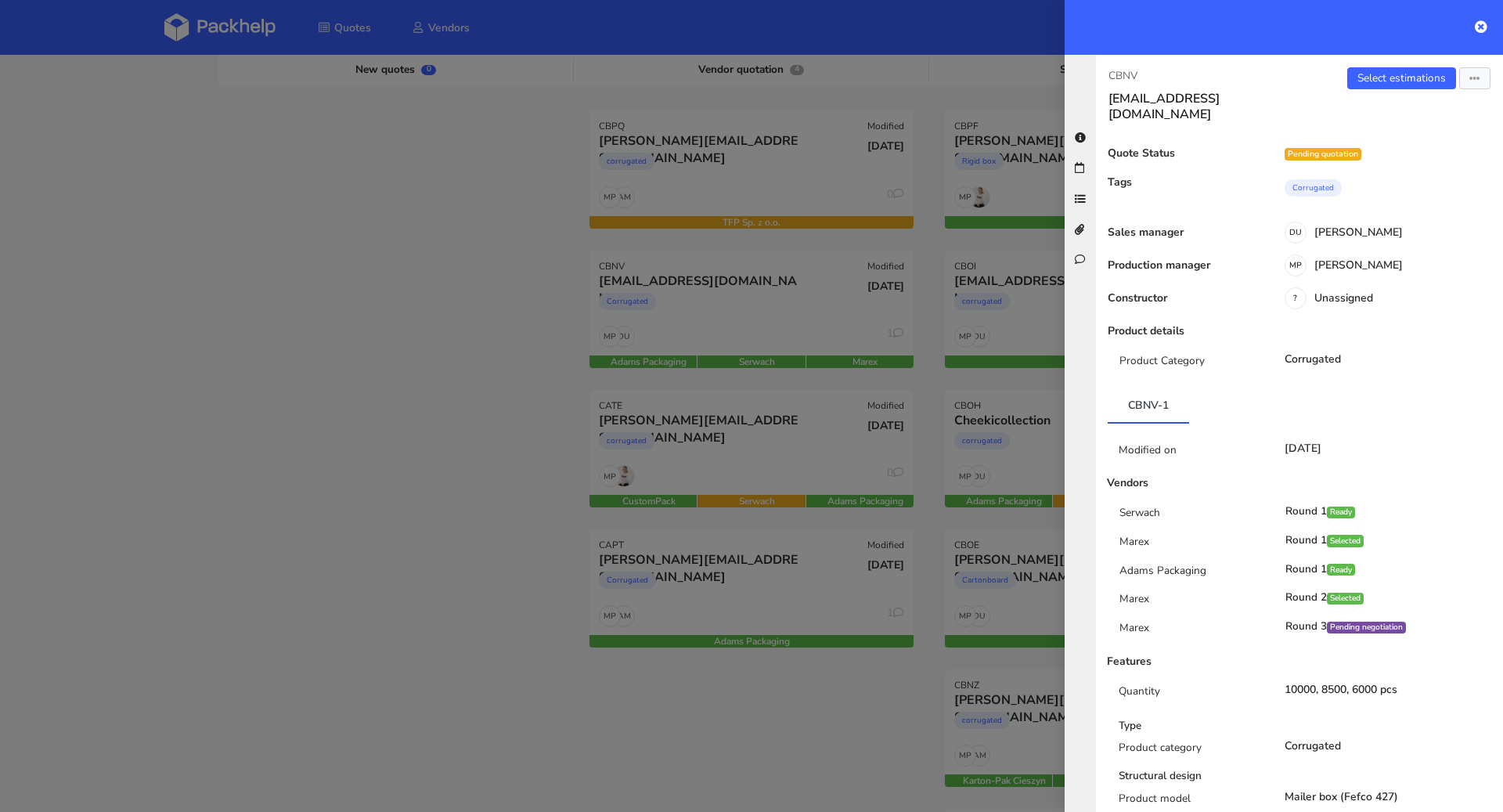
click at [226, 420] on div at bounding box center [751, 406] width 1503 height 812
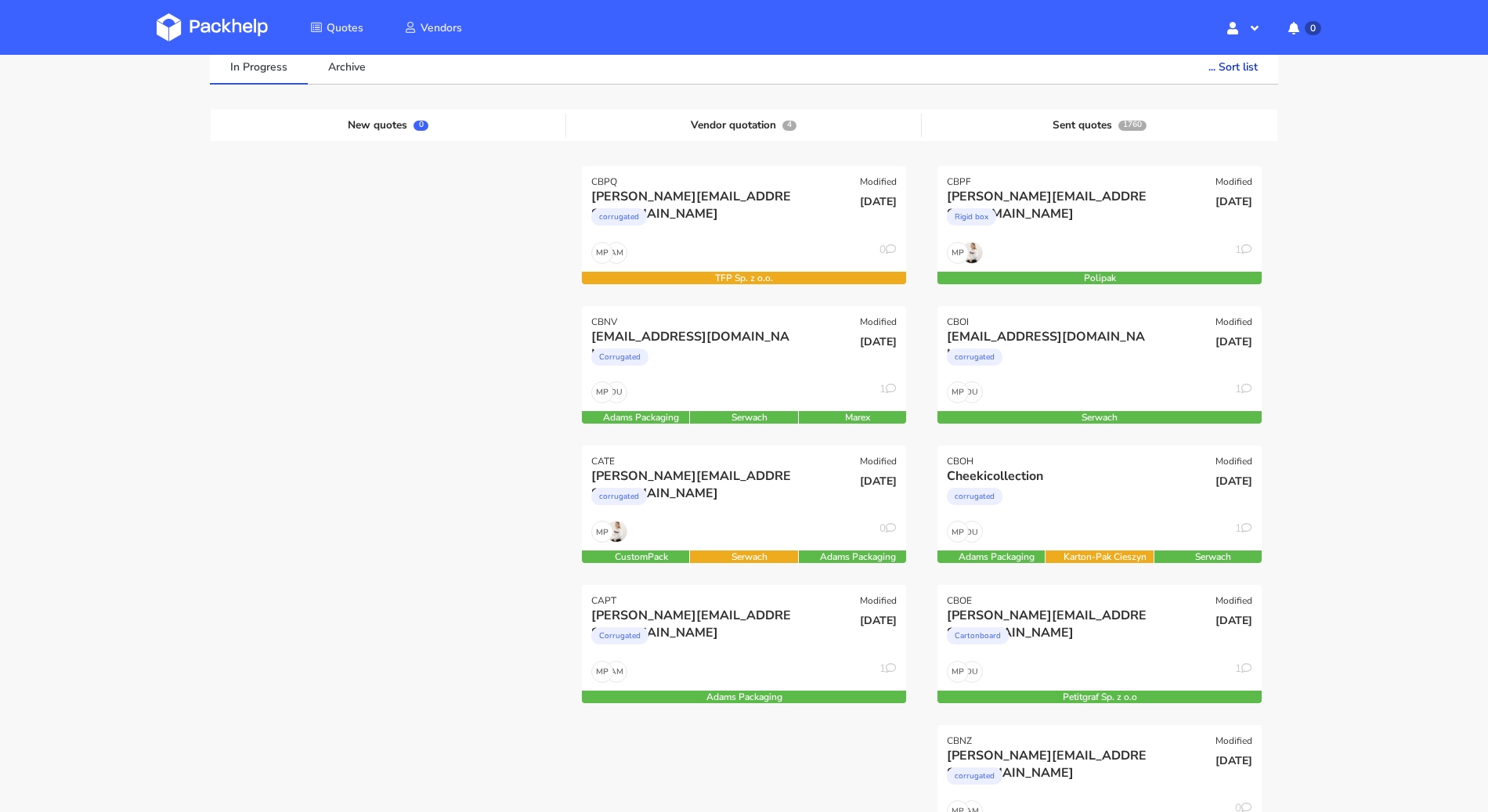
scroll to position [132, 0]
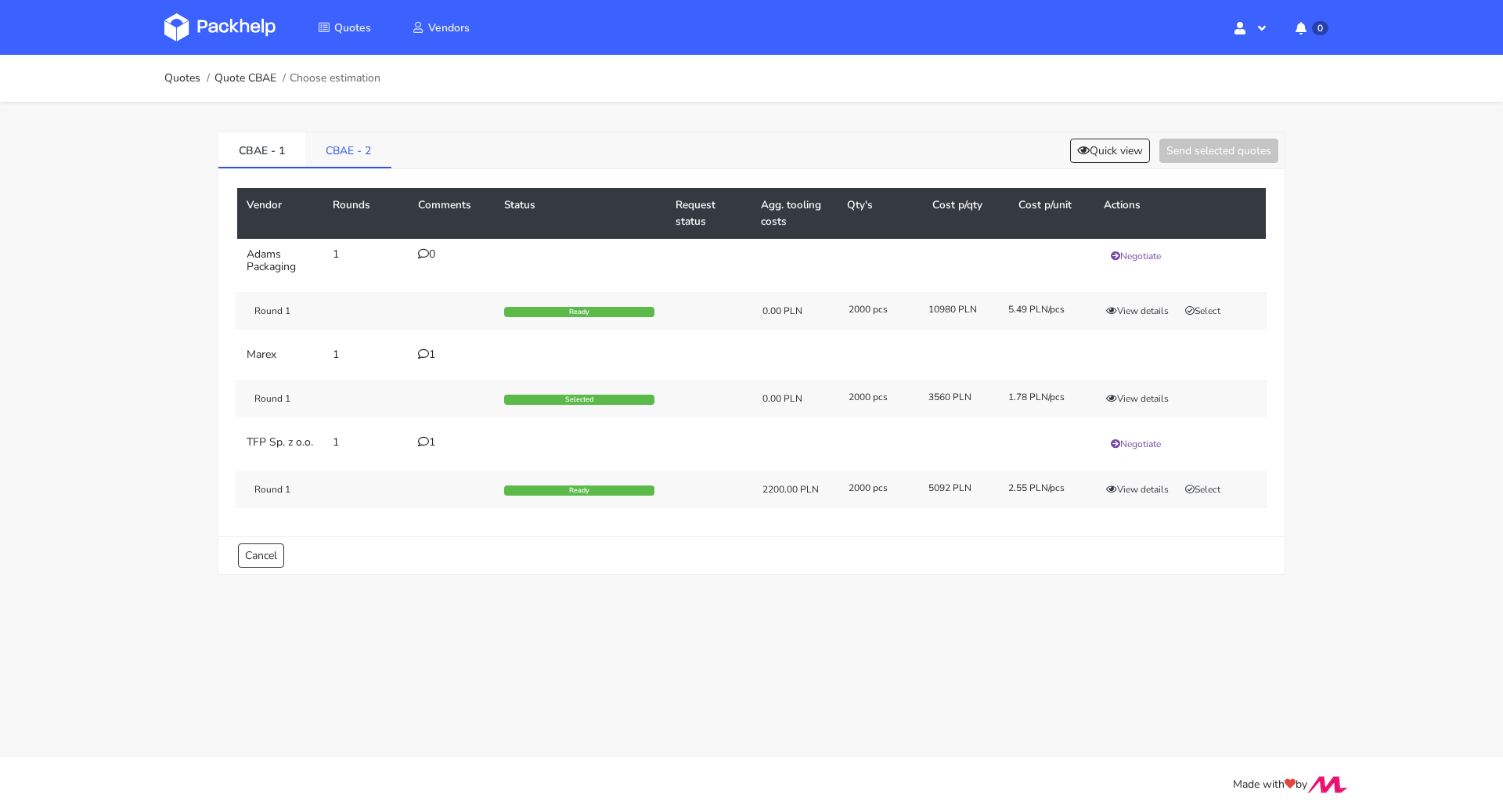
click at [346, 158] on link "CBAE - 2" at bounding box center [348, 150] width 86 height 35
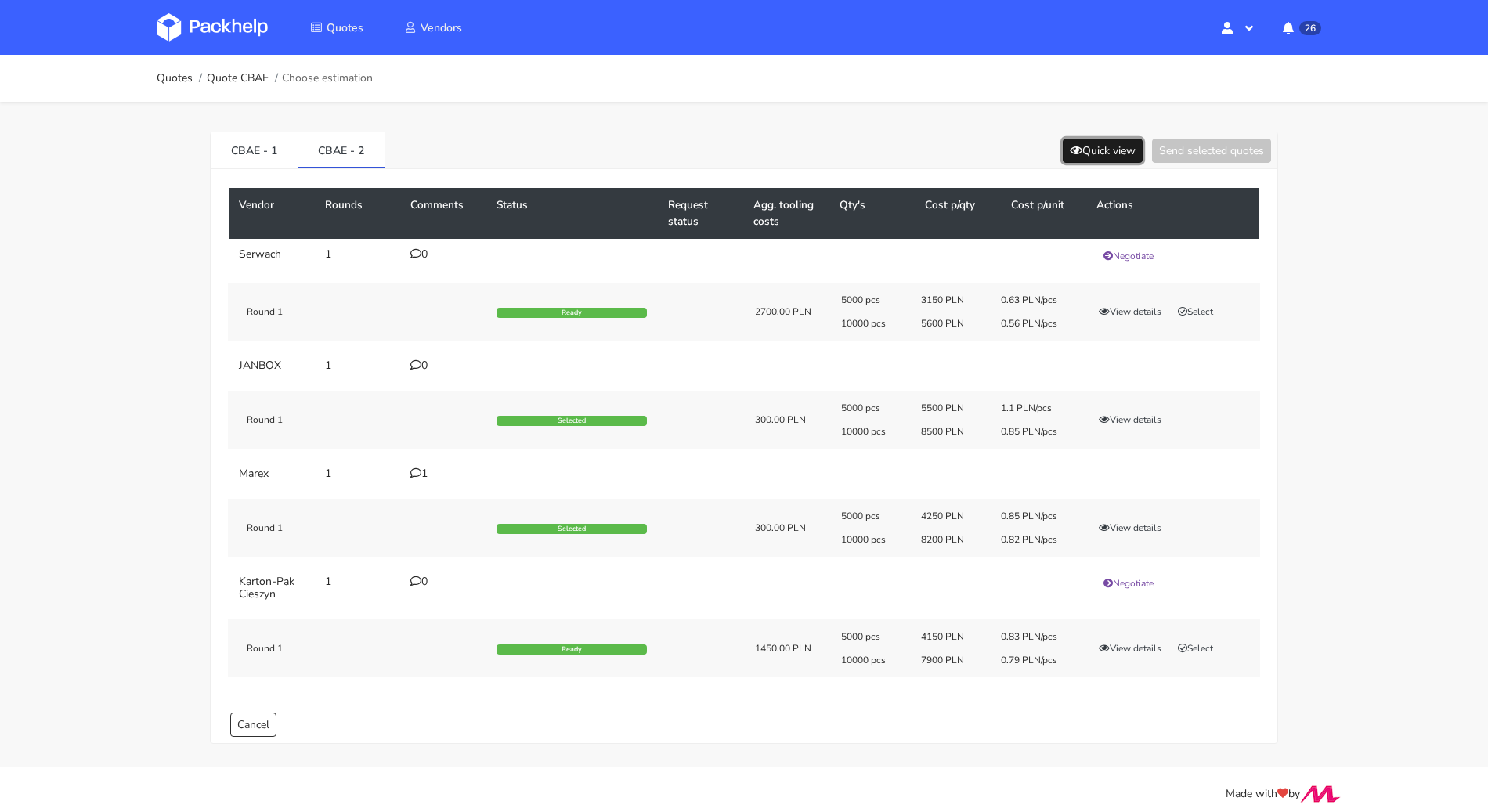
click at [1073, 148] on icon at bounding box center [1076, 150] width 13 height 11
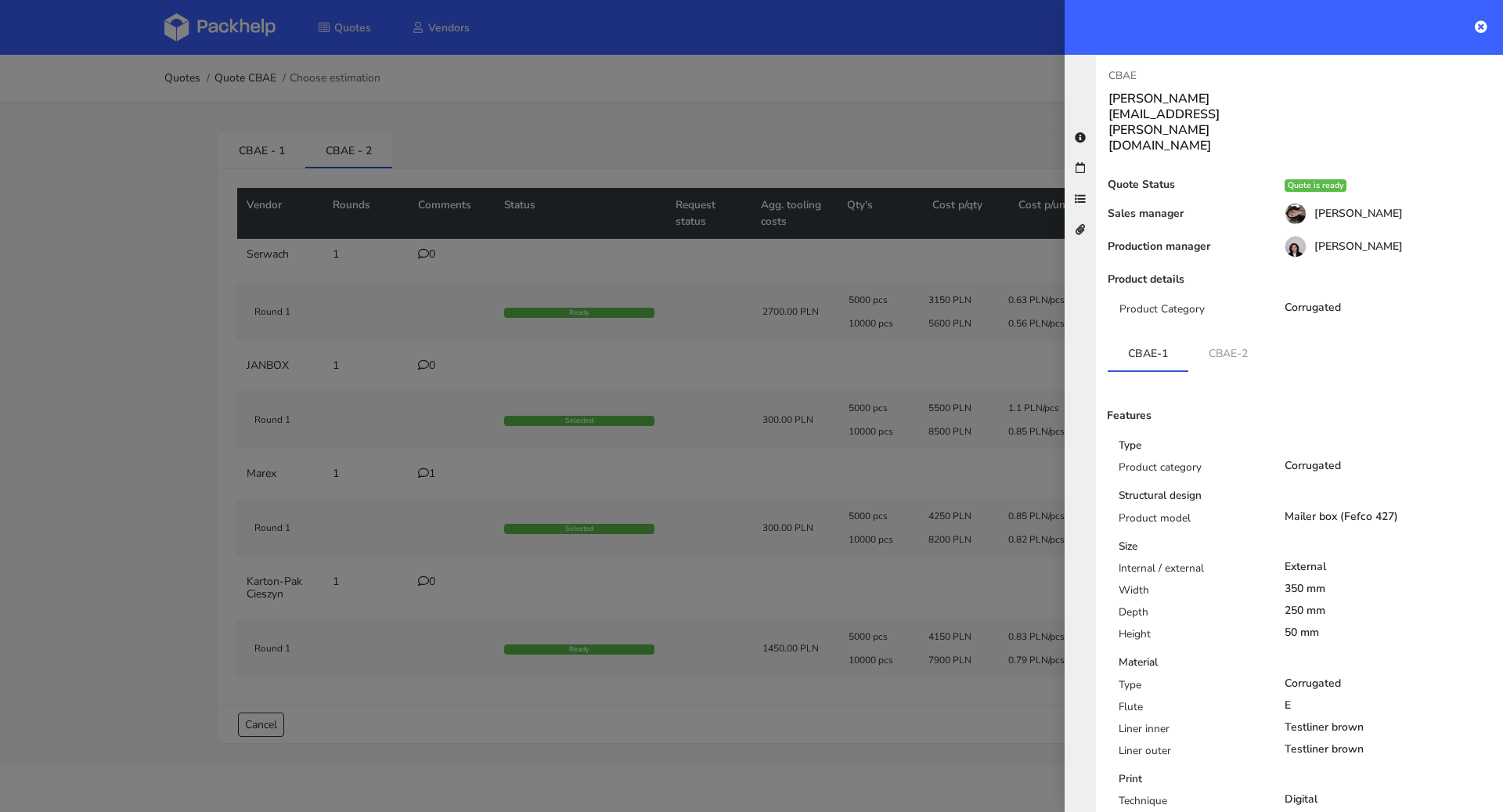
click at [904, 125] on div at bounding box center [751, 406] width 1503 height 812
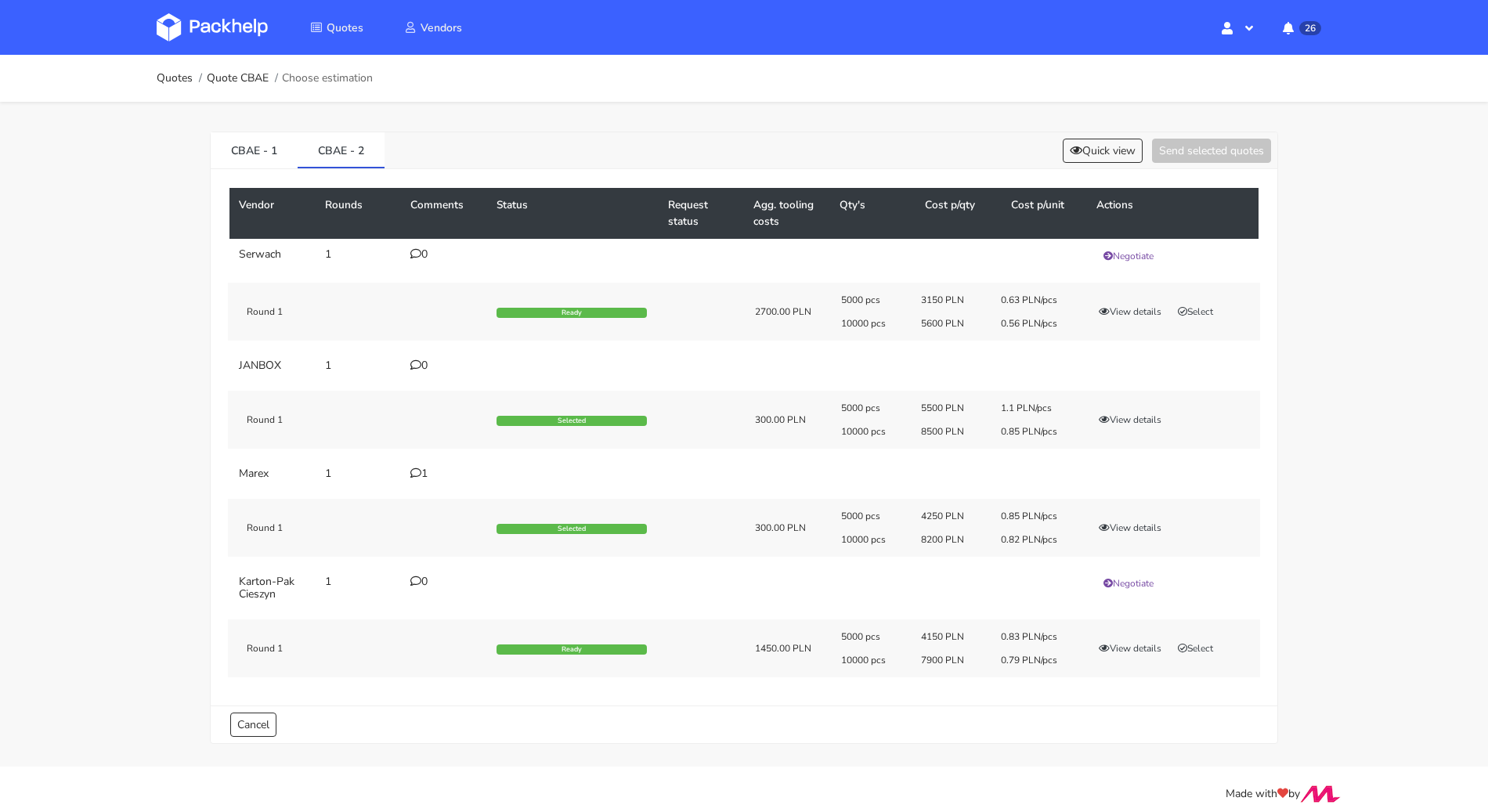
click at [420, 474] on icon at bounding box center [415, 472] width 11 height 11
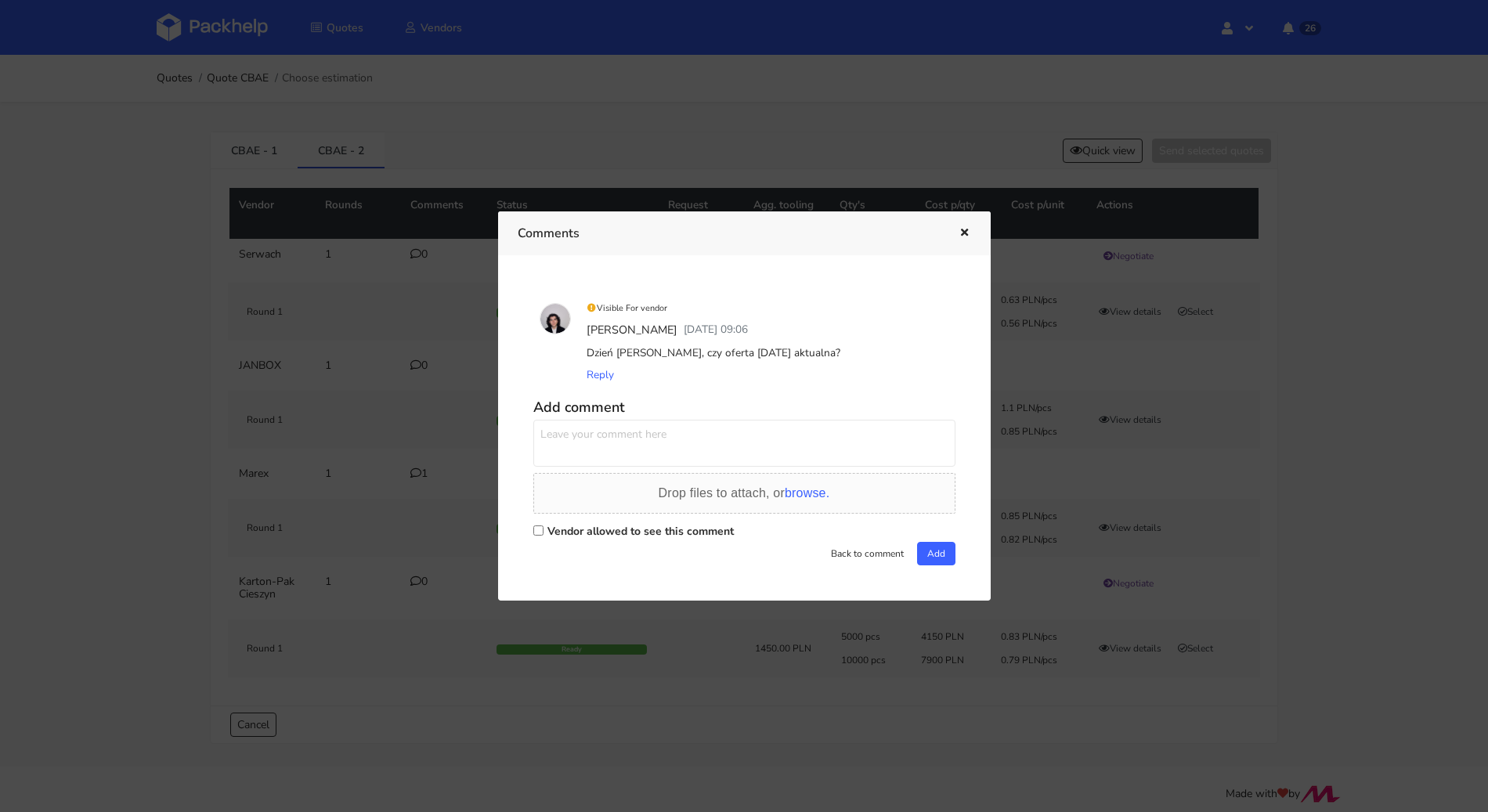
click at [449, 453] on div at bounding box center [744, 406] width 1488 height 812
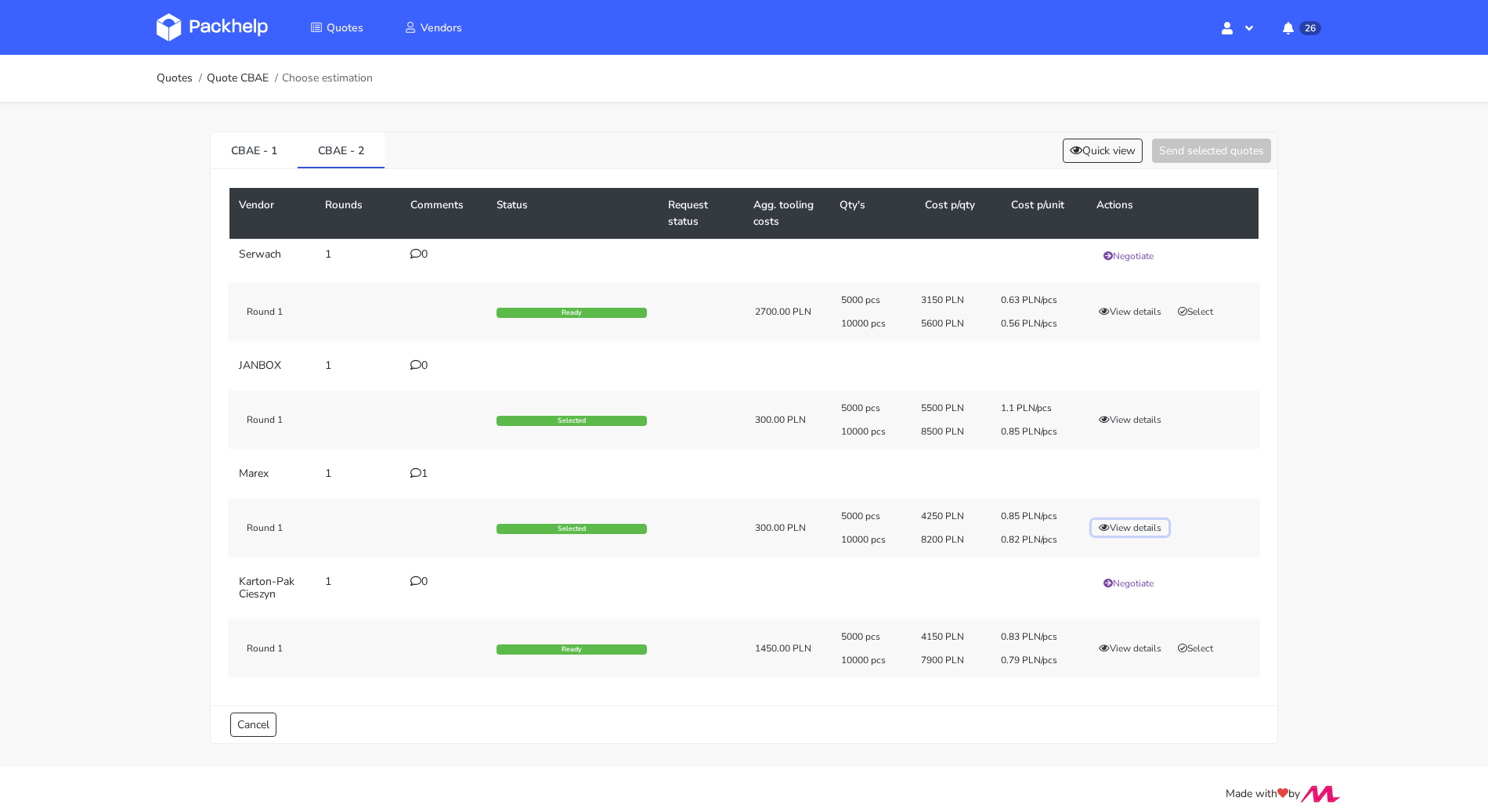
click at [1128, 522] on button "View details" at bounding box center [1130, 527] width 76 height 15
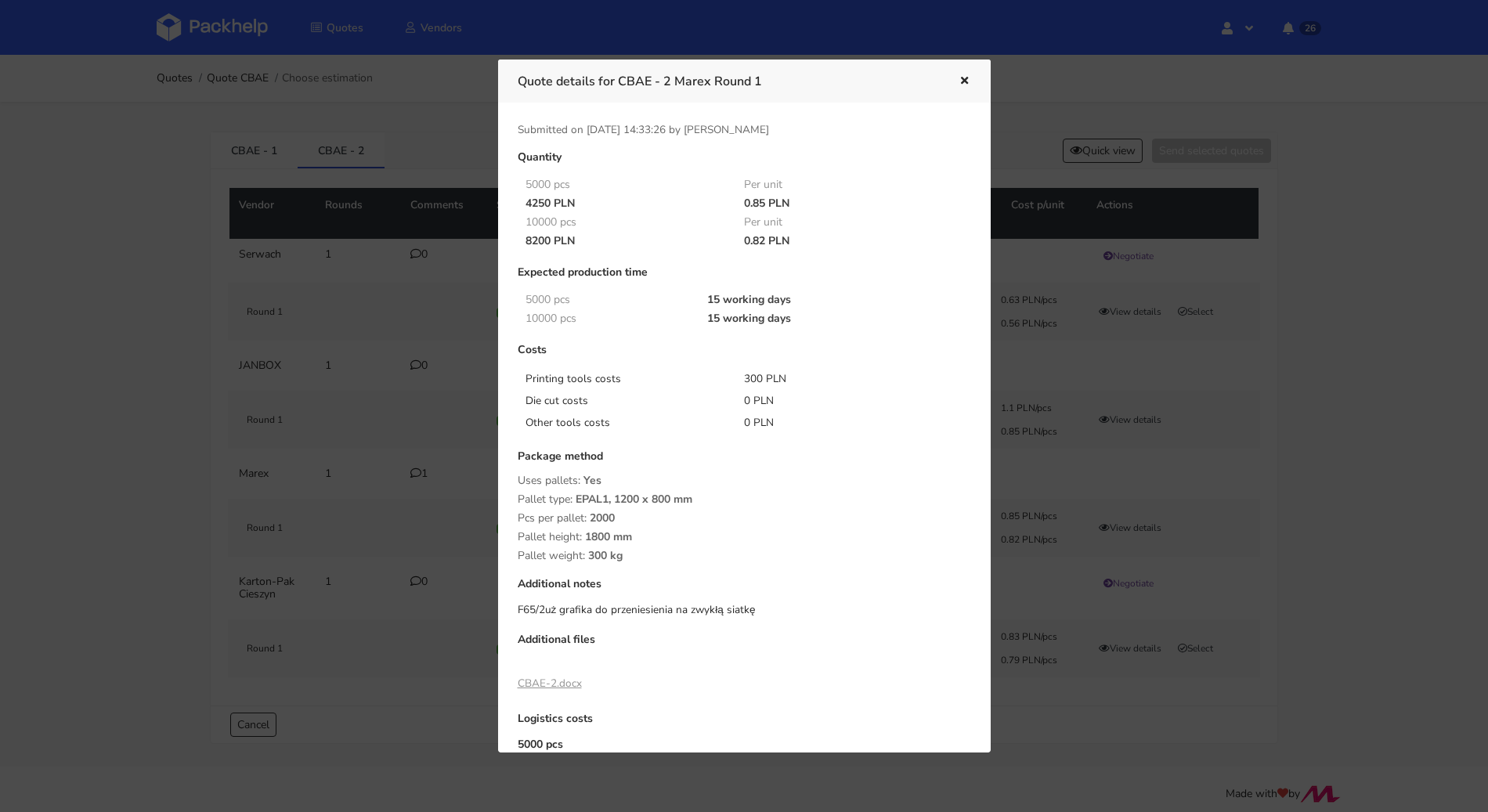
click at [956, 80] on button "button" at bounding box center [962, 81] width 17 height 20
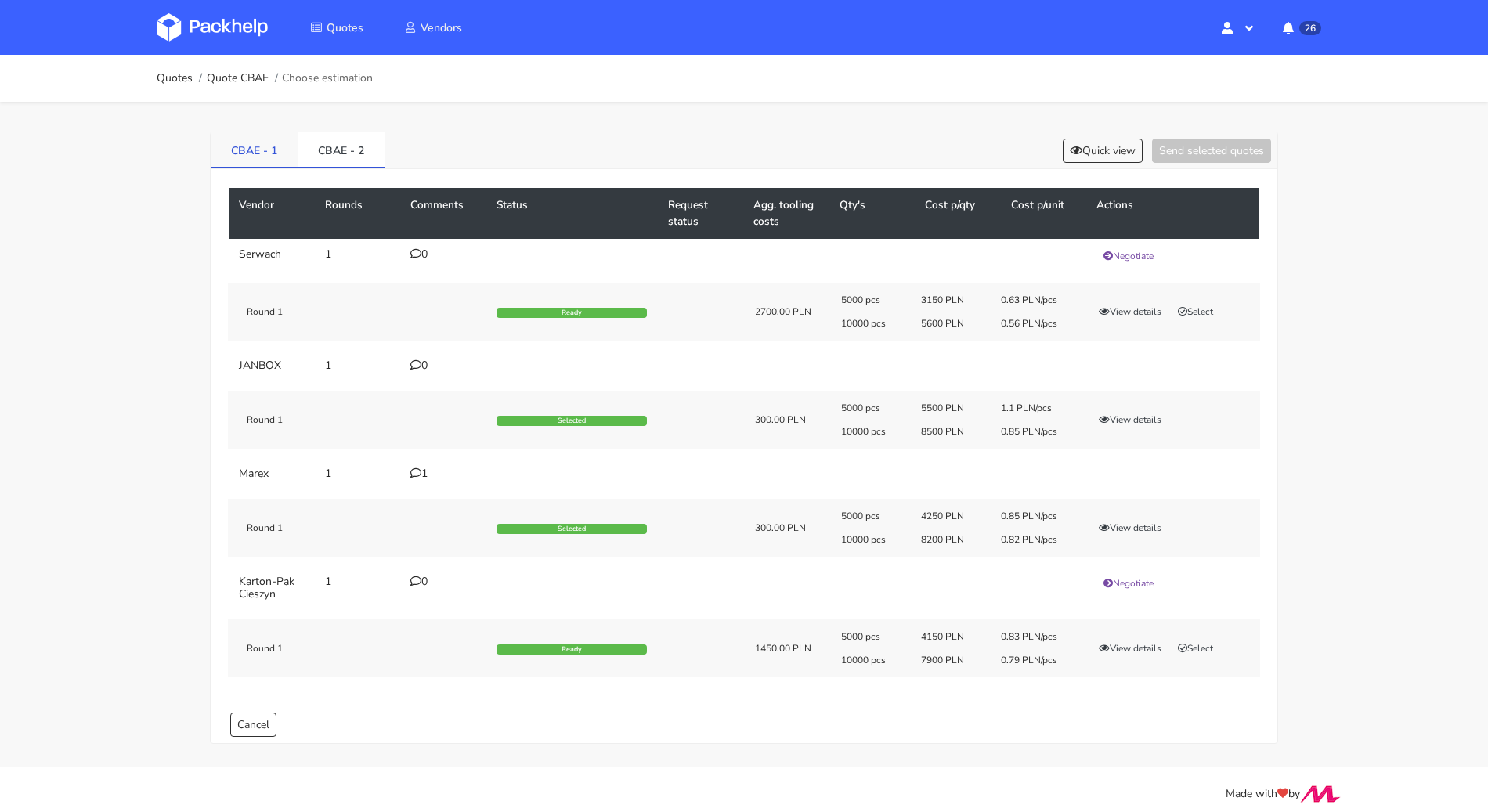
click at [271, 157] on link "CBAE - 1" at bounding box center [255, 150] width 87 height 35
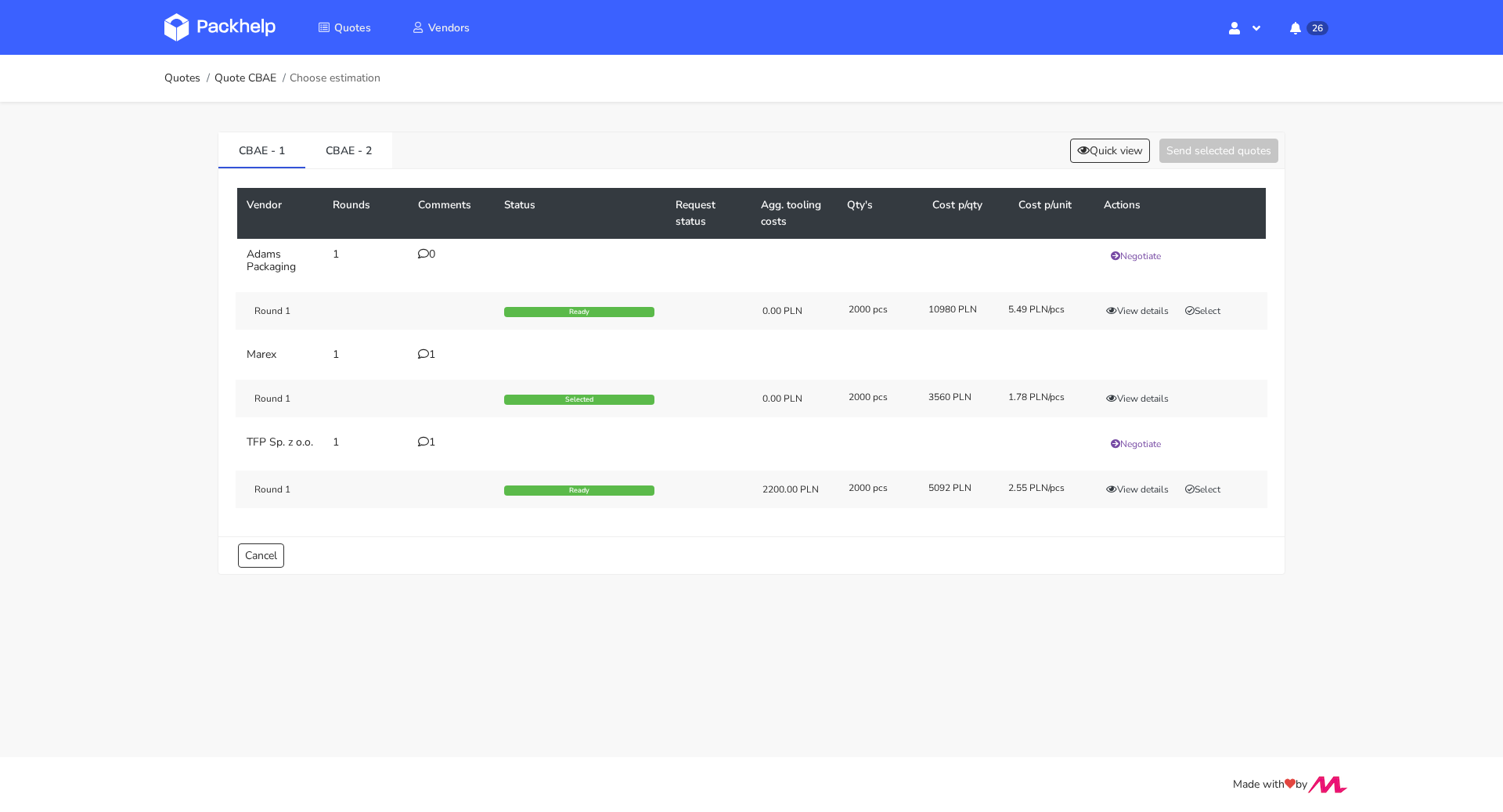
click at [435, 350] on div "1" at bounding box center [452, 354] width 68 height 13
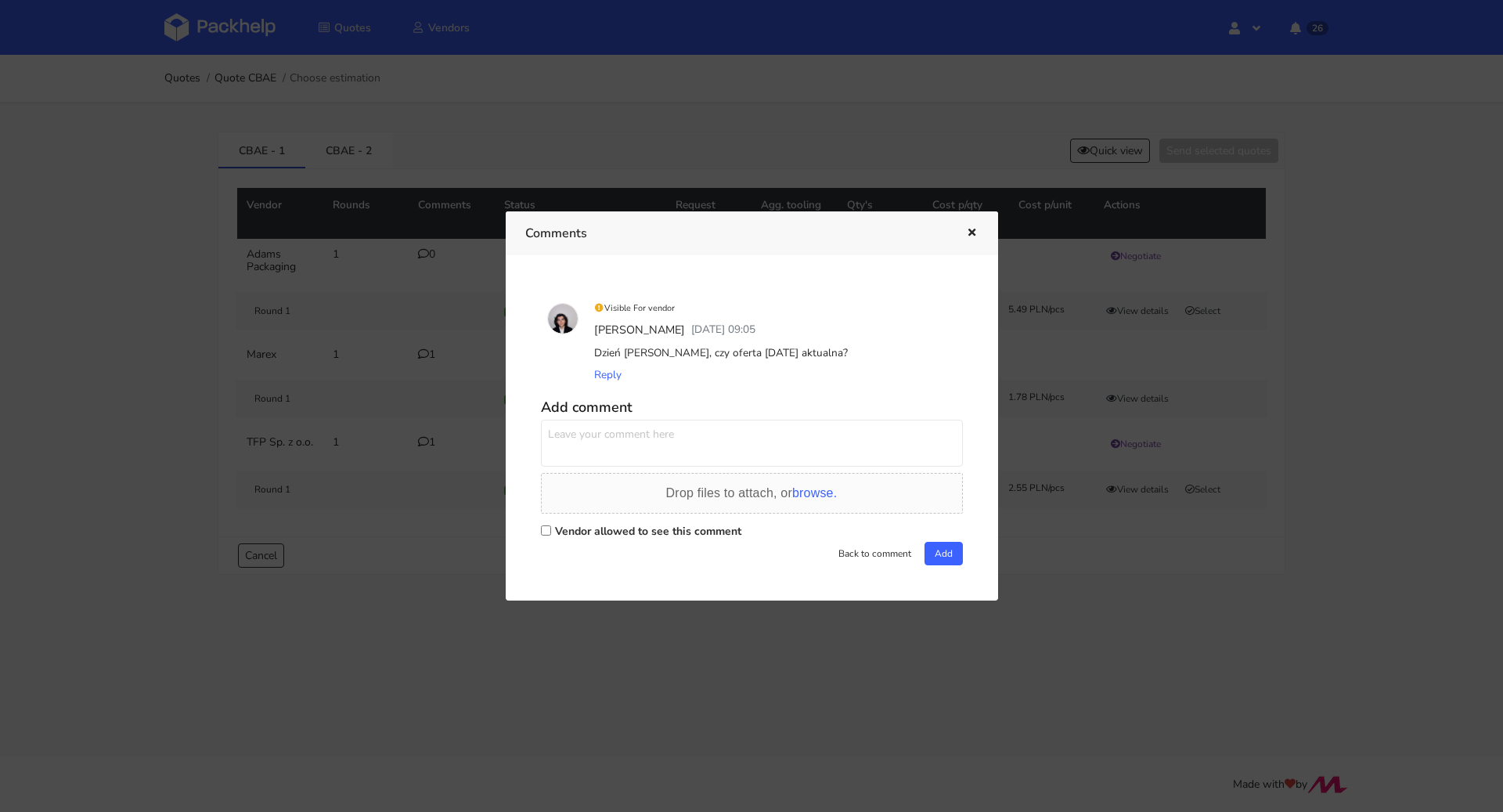
click at [434, 556] on div at bounding box center [751, 406] width 1503 height 812
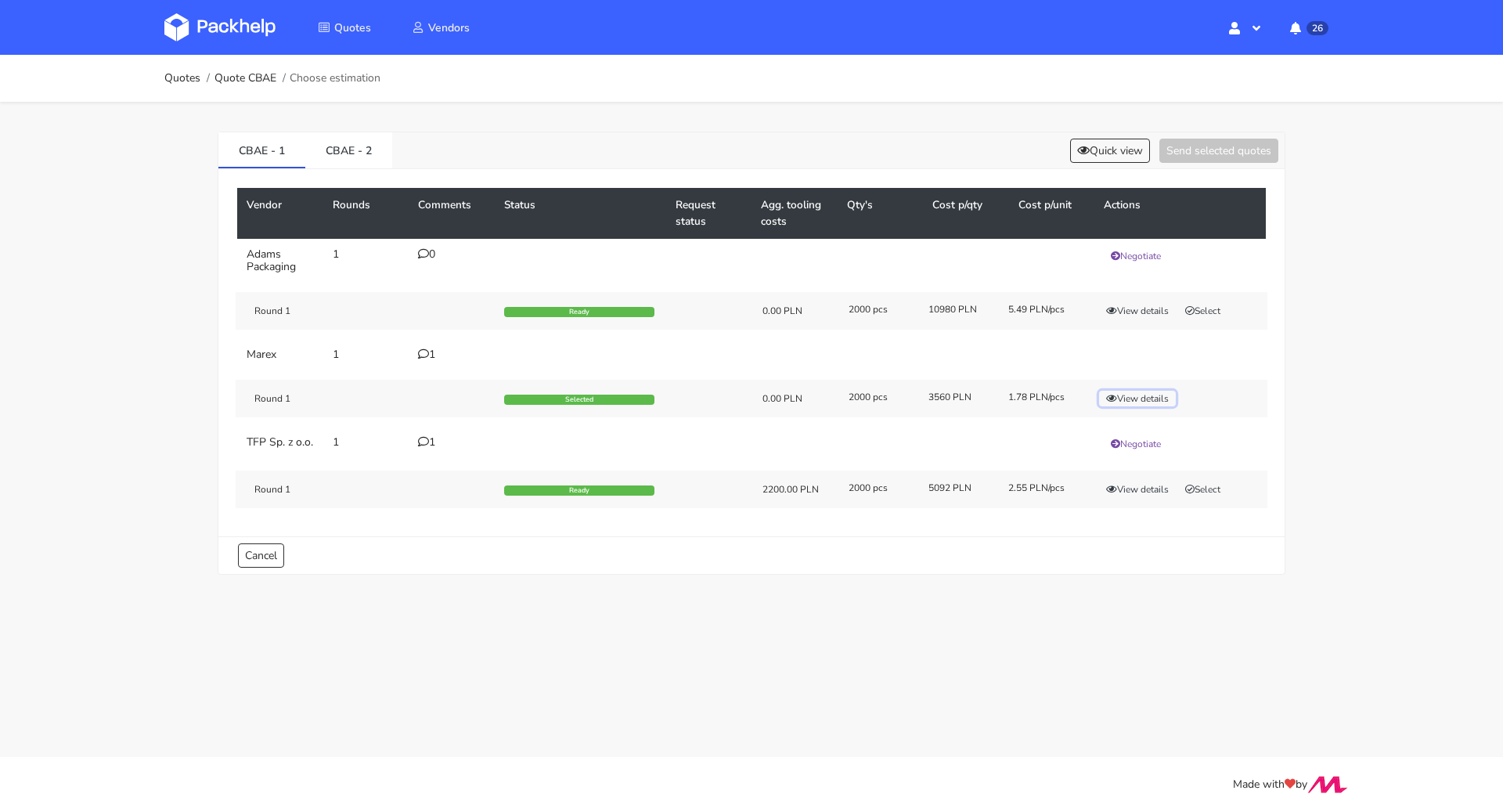
click at [1142, 398] on button "View details" at bounding box center [1137, 399] width 76 height 15
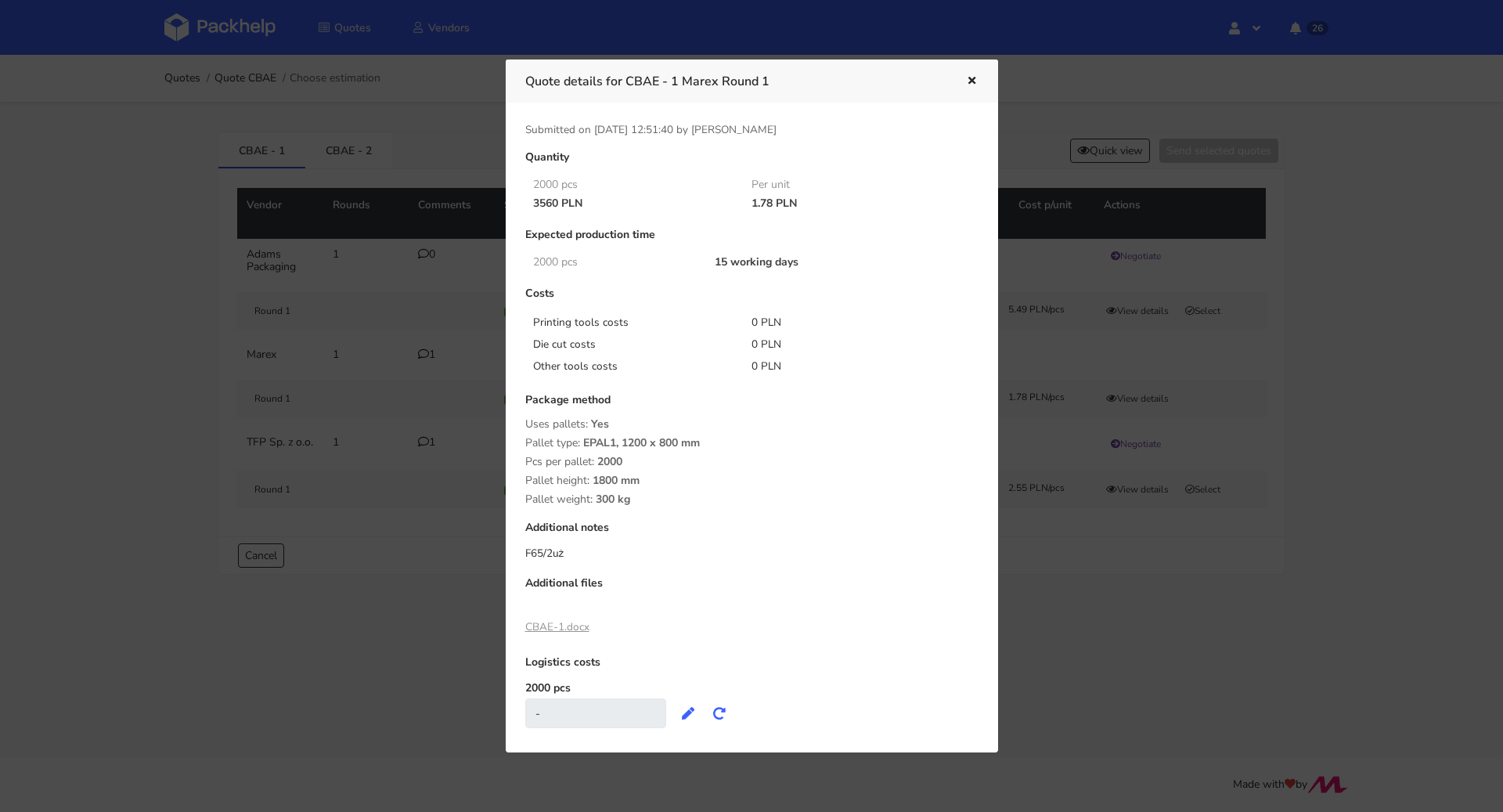
click at [1095, 384] on div at bounding box center [751, 406] width 1503 height 812
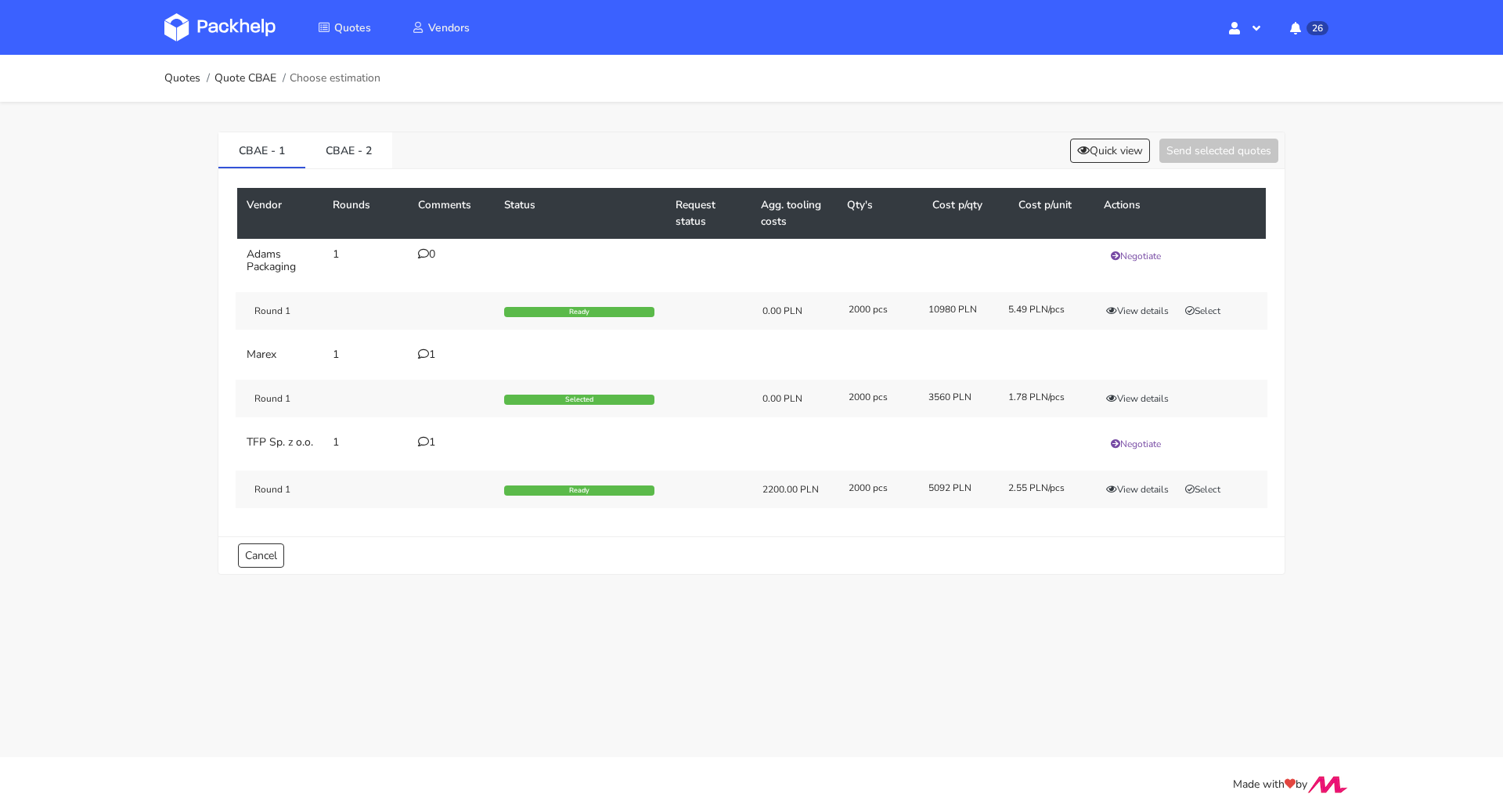
click at [428, 438] on icon at bounding box center [423, 441] width 11 height 11
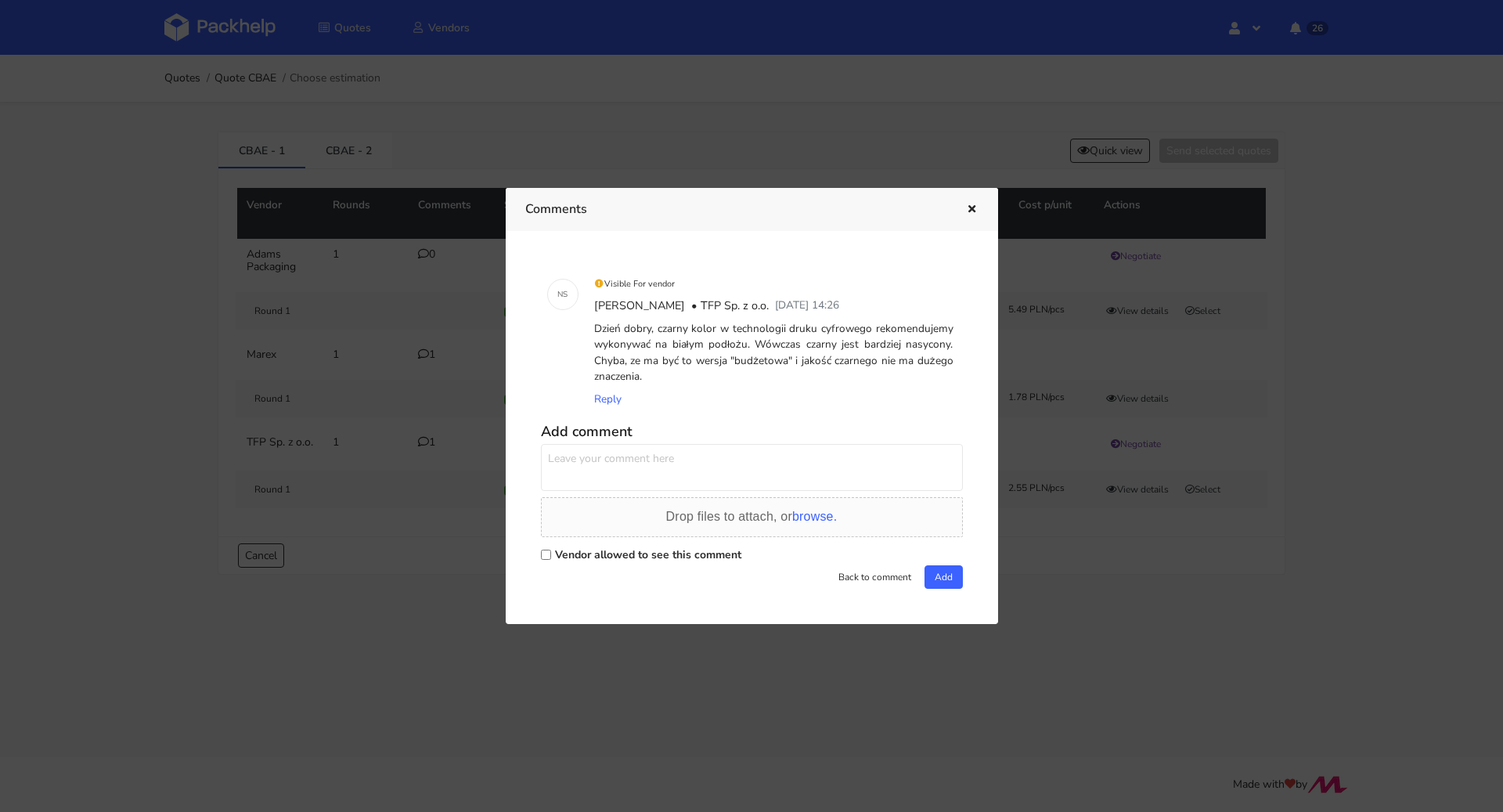
click at [412, 548] on div at bounding box center [751, 406] width 1503 height 812
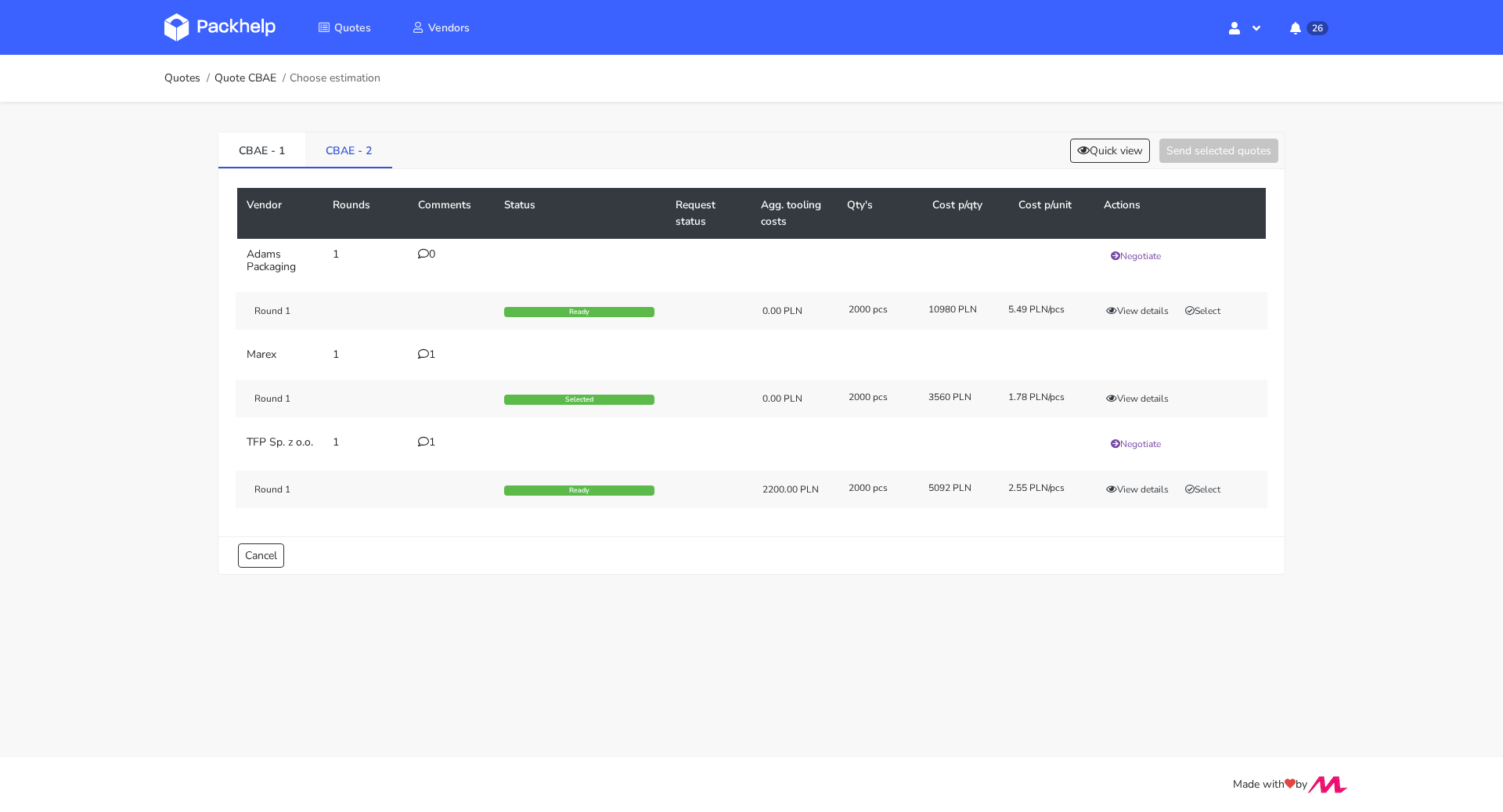
click at [367, 150] on link "CBAE - 2" at bounding box center [349, 150] width 87 height 35
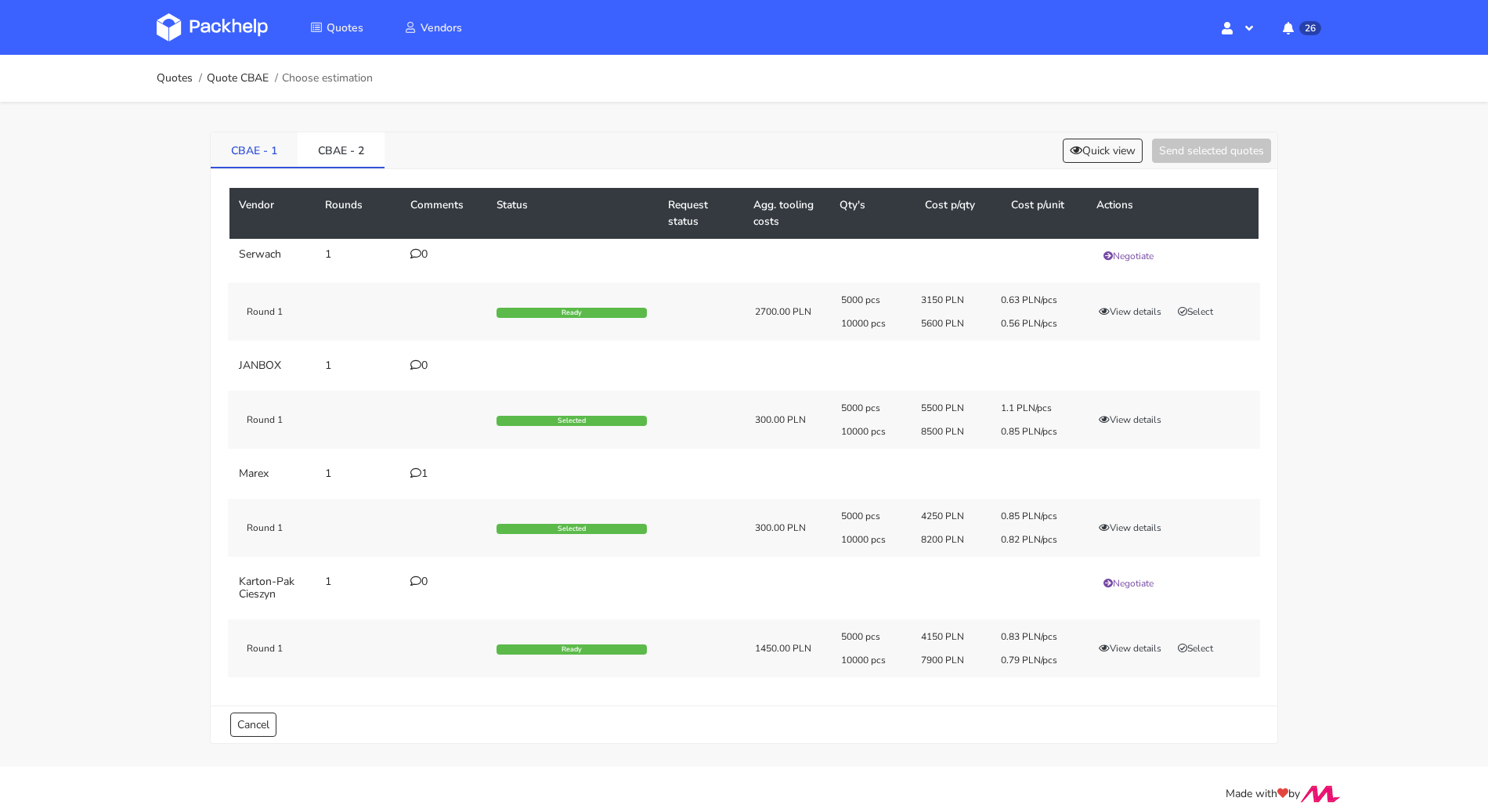
click at [260, 139] on link "CBAE - 1" at bounding box center [255, 150] width 87 height 35
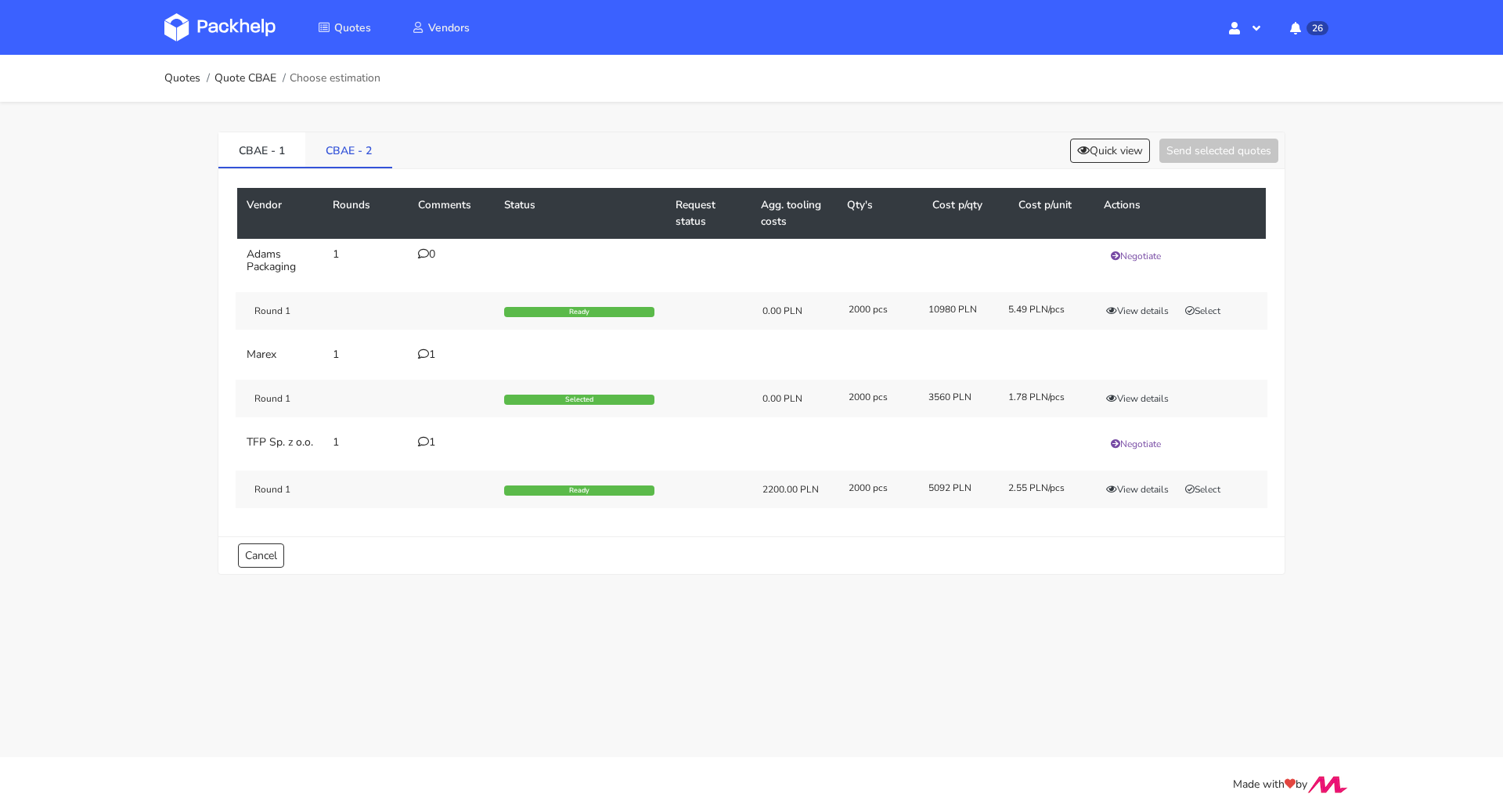
click at [313, 144] on link "CBAE - 2" at bounding box center [349, 150] width 87 height 35
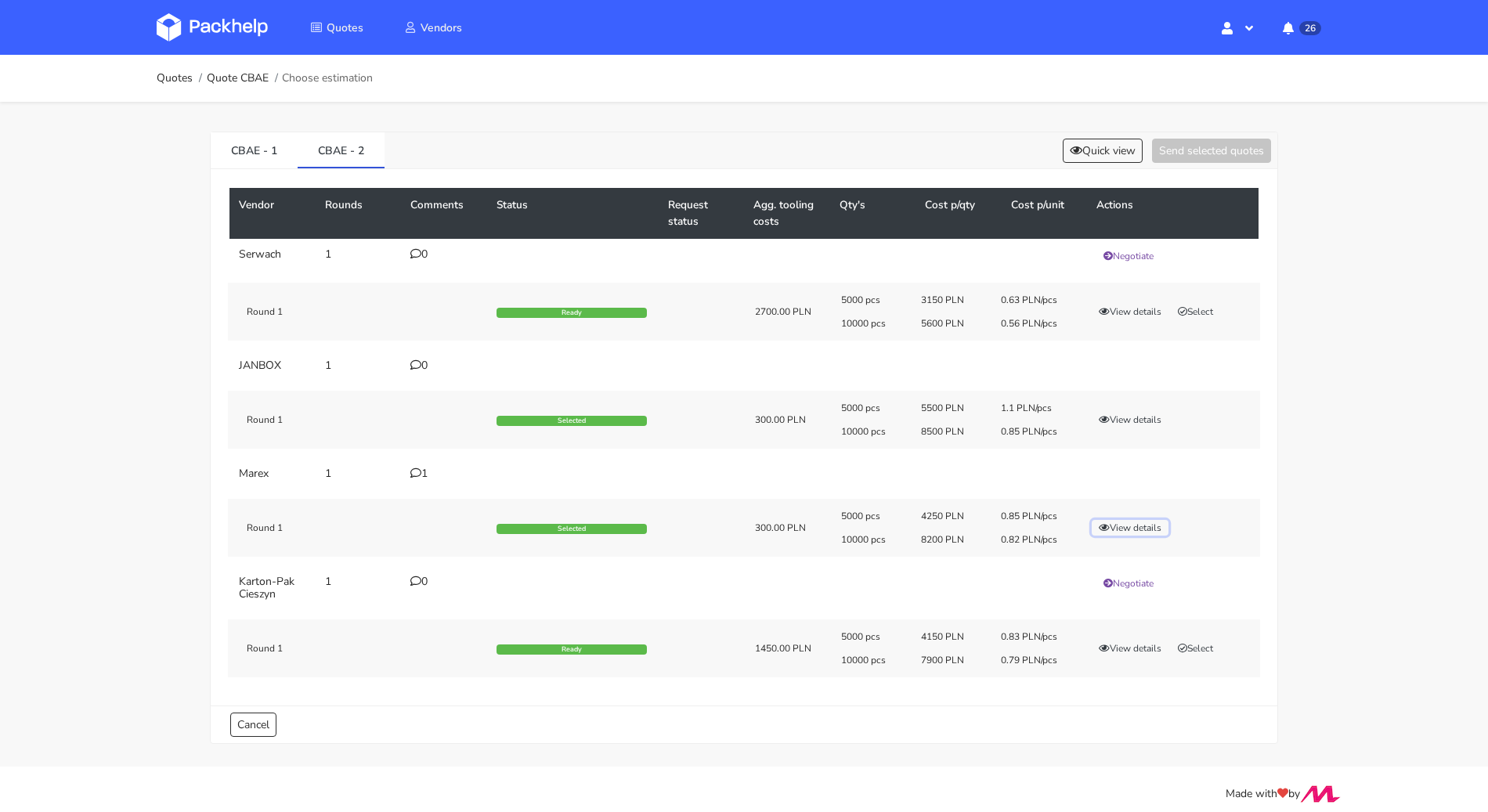
click at [1116, 520] on button "View details" at bounding box center [1130, 527] width 76 height 15
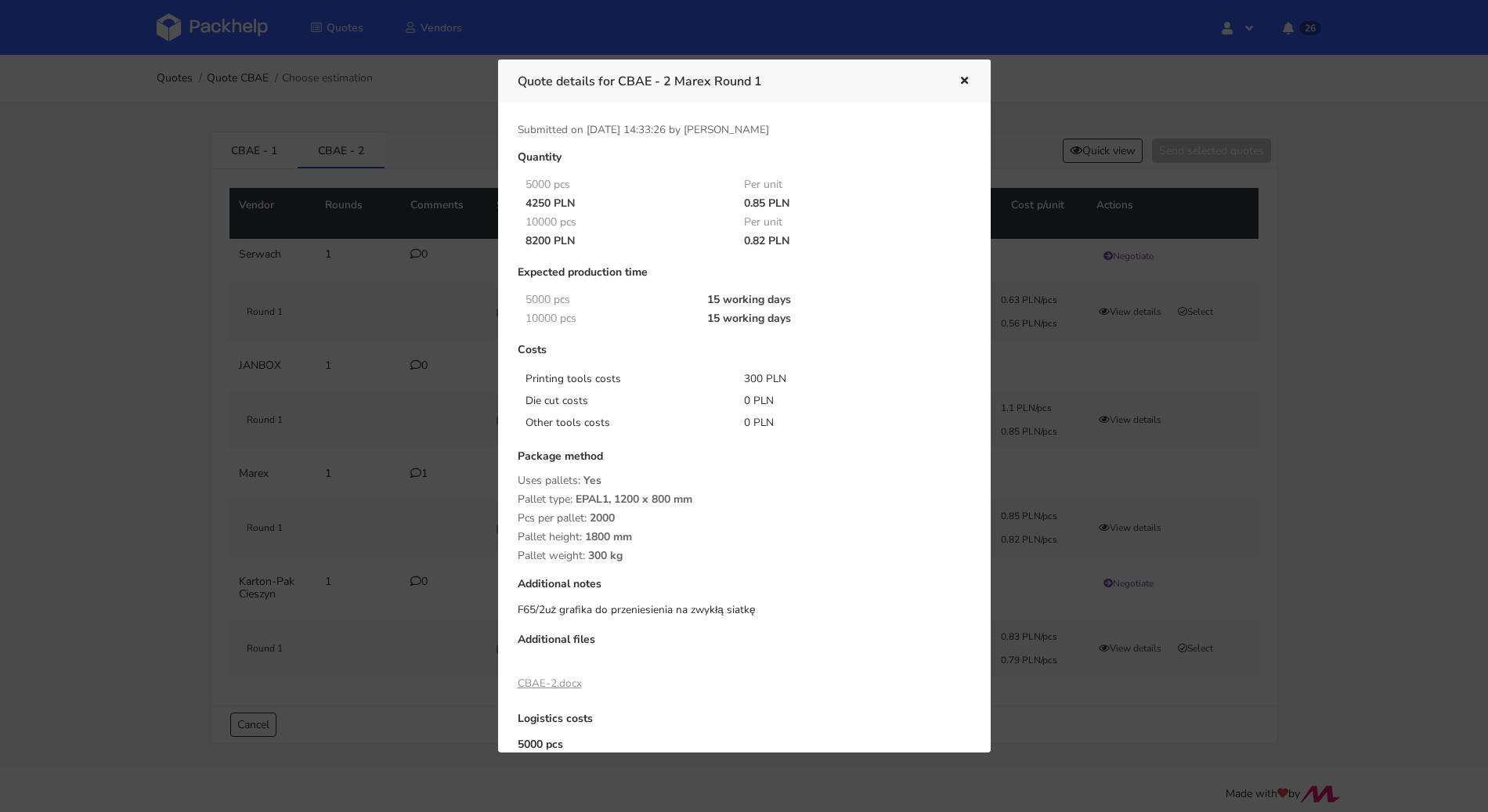
click at [538, 684] on link "CBAE-2.docx" at bounding box center [550, 682] width 64 height 15
drag, startPoint x: 514, startPoint y: 684, endPoint x: 555, endPoint y: 682, distance: 41.0
click at [555, 682] on div "Quantity 5000 pcs Per unit 4250 PLN 0.85 PLN 10000 pcs Per unit 8200 PLN 0.82 P…" at bounding box center [744, 506] width 475 height 710
copy link "CBAE-2"
click at [1072, 338] on div at bounding box center [744, 406] width 1488 height 812
